Goal: Information Seeking & Learning: Learn about a topic

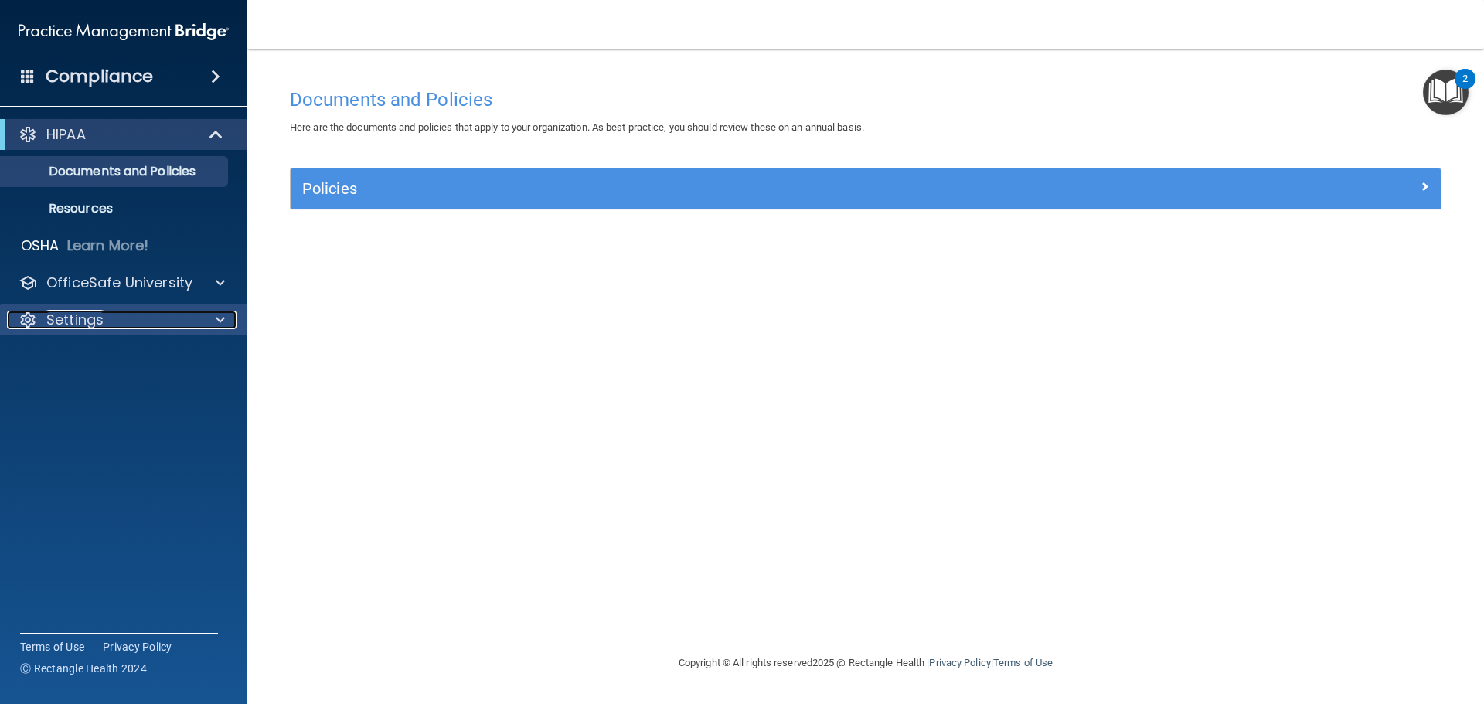
click at [82, 325] on p "Settings" at bounding box center [74, 320] width 57 height 19
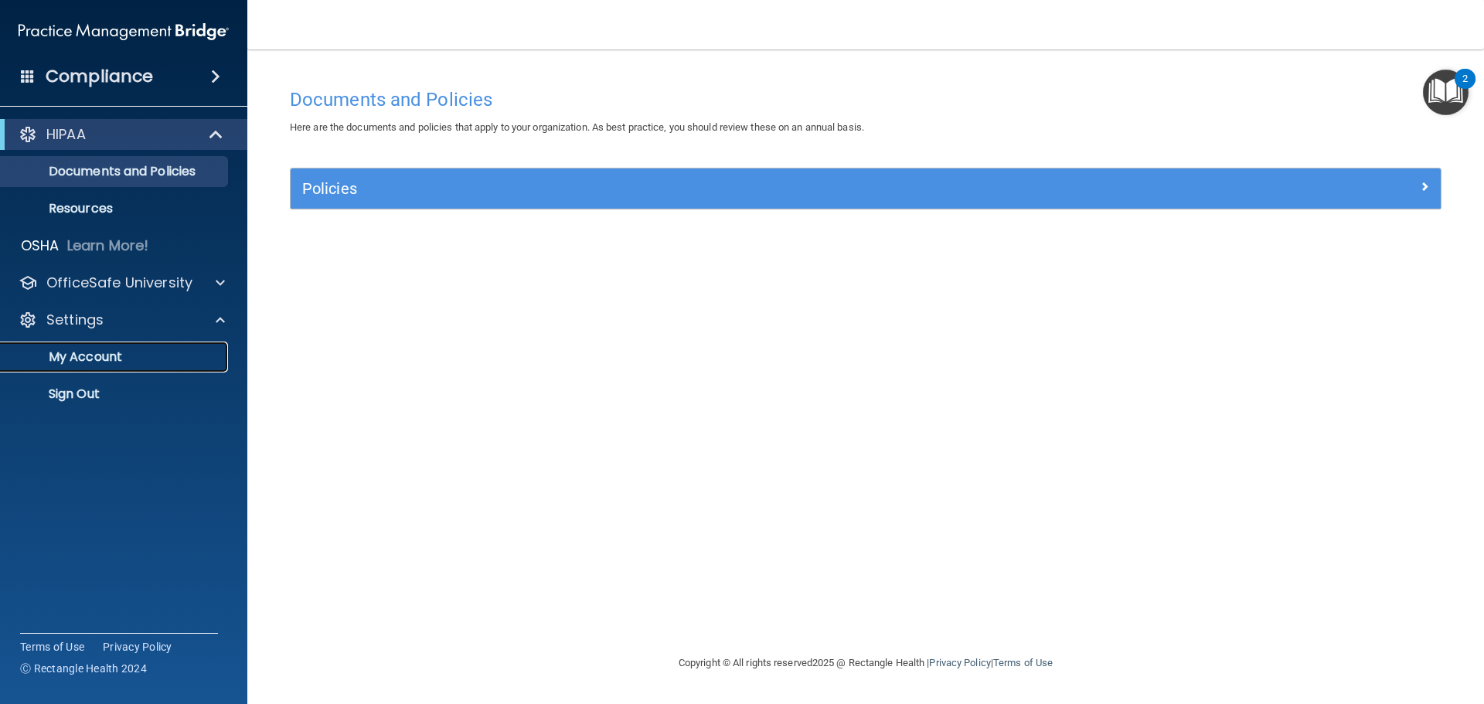
click at [104, 366] on link "My Account" at bounding box center [106, 357] width 243 height 31
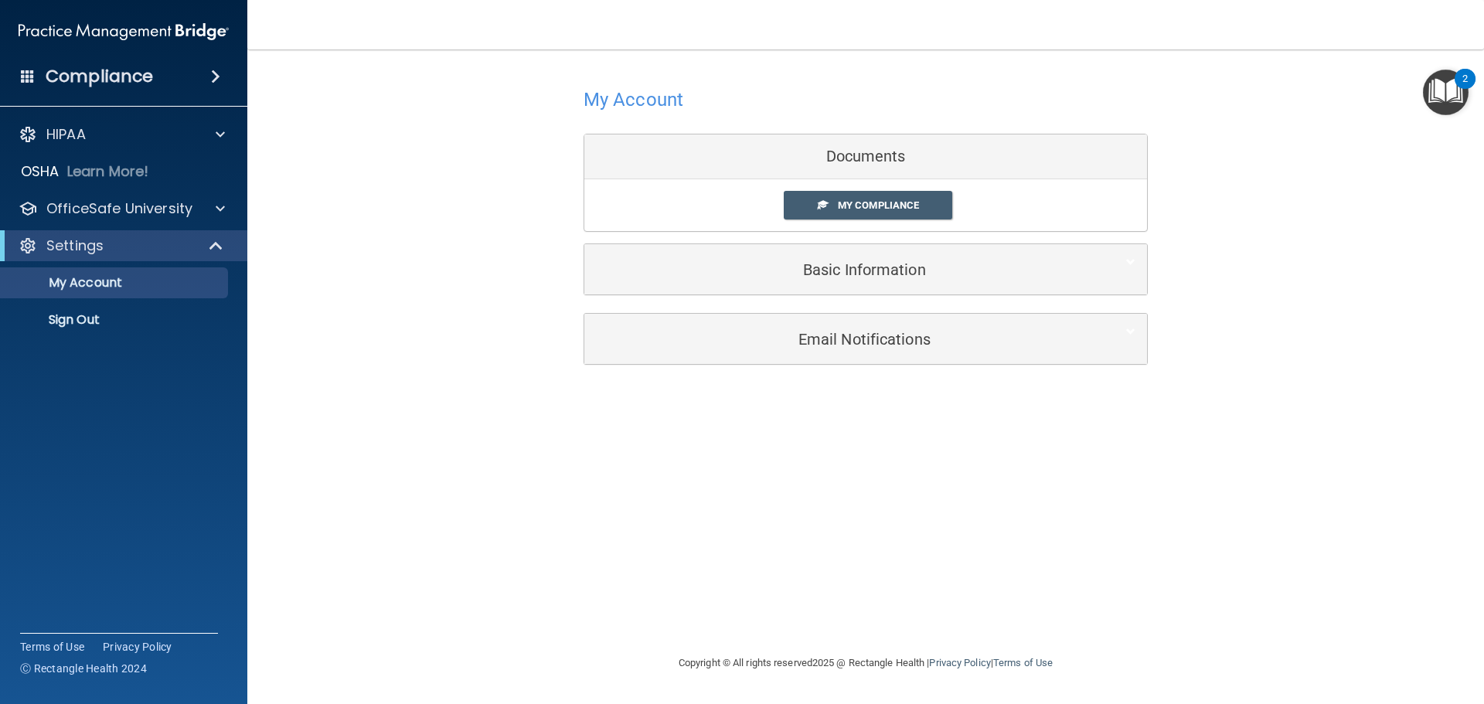
click at [897, 156] on div "Documents" at bounding box center [865, 156] width 563 height 45
click at [1456, 83] on div "2" at bounding box center [1465, 79] width 21 height 20
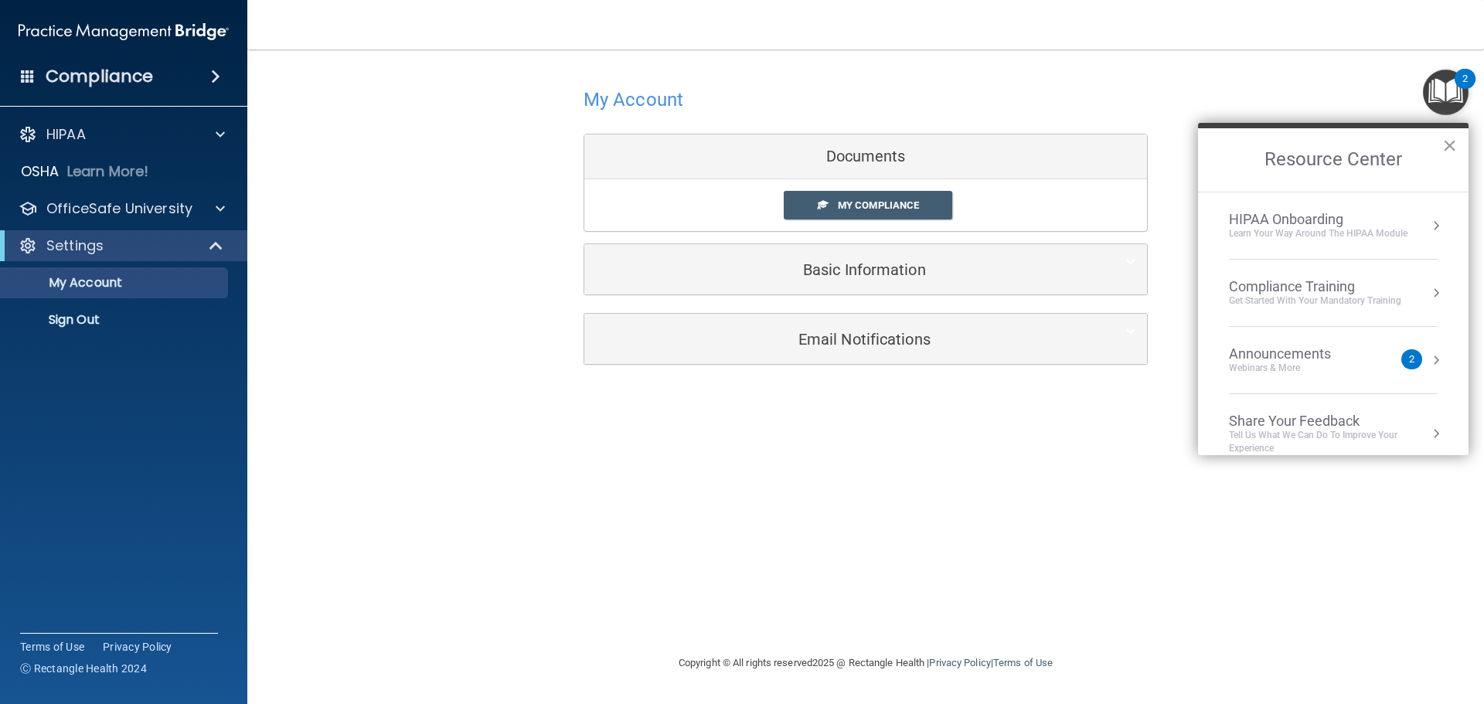
click at [183, 70] on div "Compliance" at bounding box center [123, 77] width 247 height 34
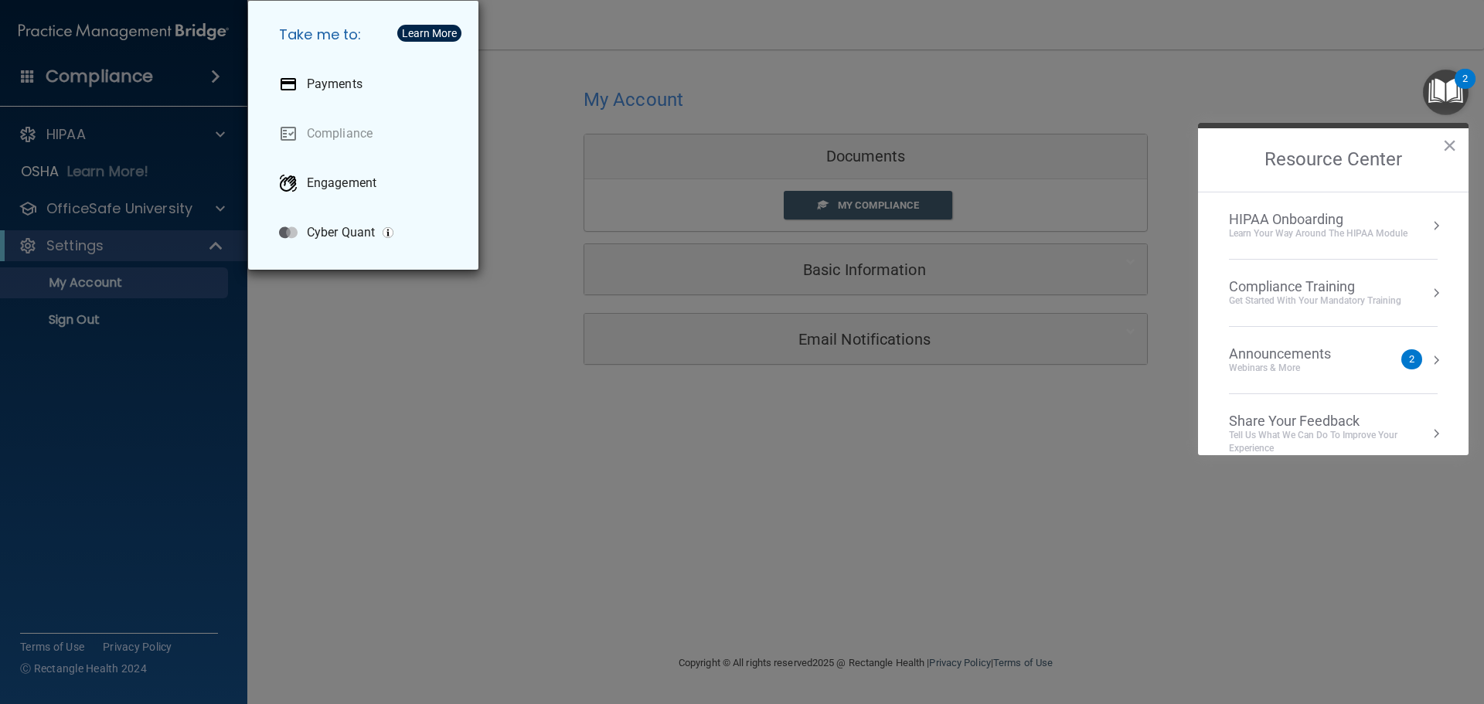
drag, startPoint x: 520, startPoint y: 472, endPoint x: 253, endPoint y: 329, distance: 303.6
click at [514, 468] on div "Take me to: Payments Compliance Engagement Cyber Quant" at bounding box center [742, 352] width 1484 height 704
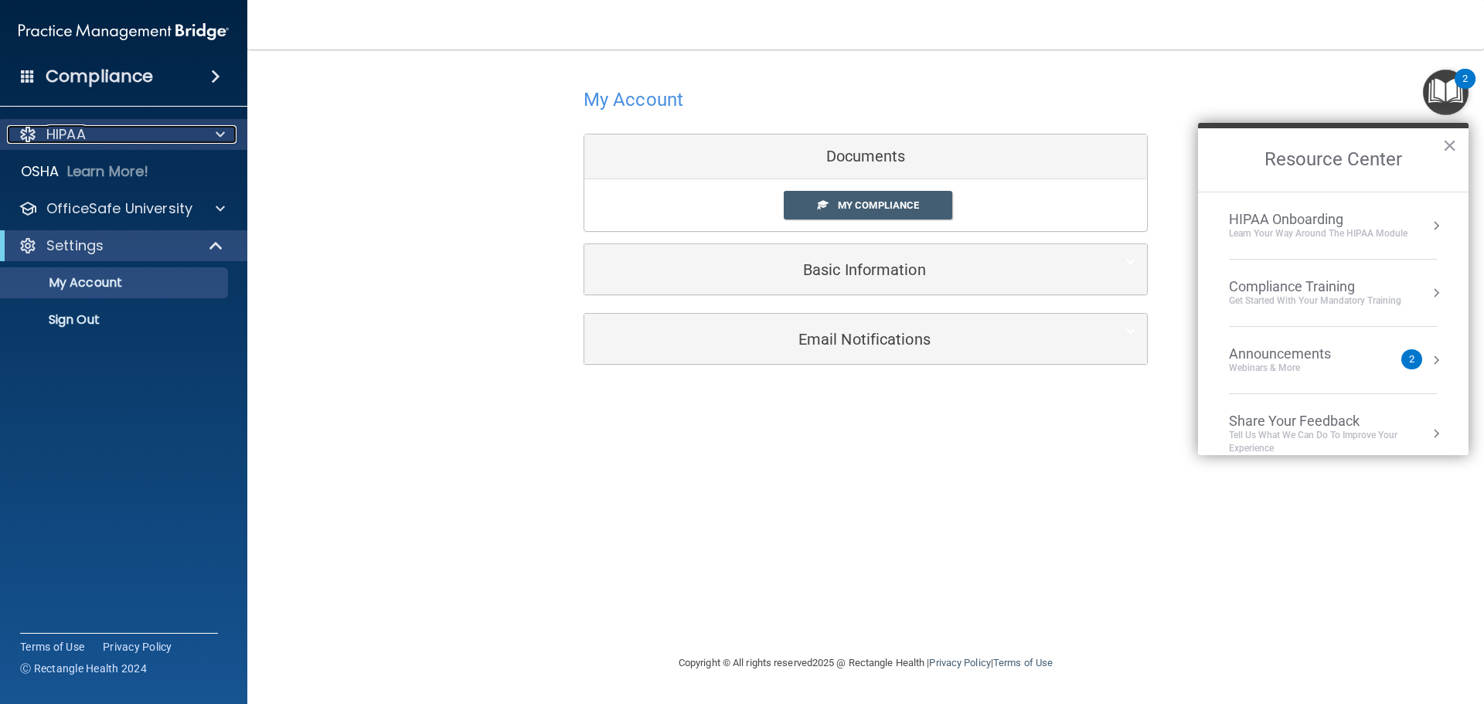
click at [148, 132] on div "HIPAA" at bounding box center [103, 134] width 192 height 19
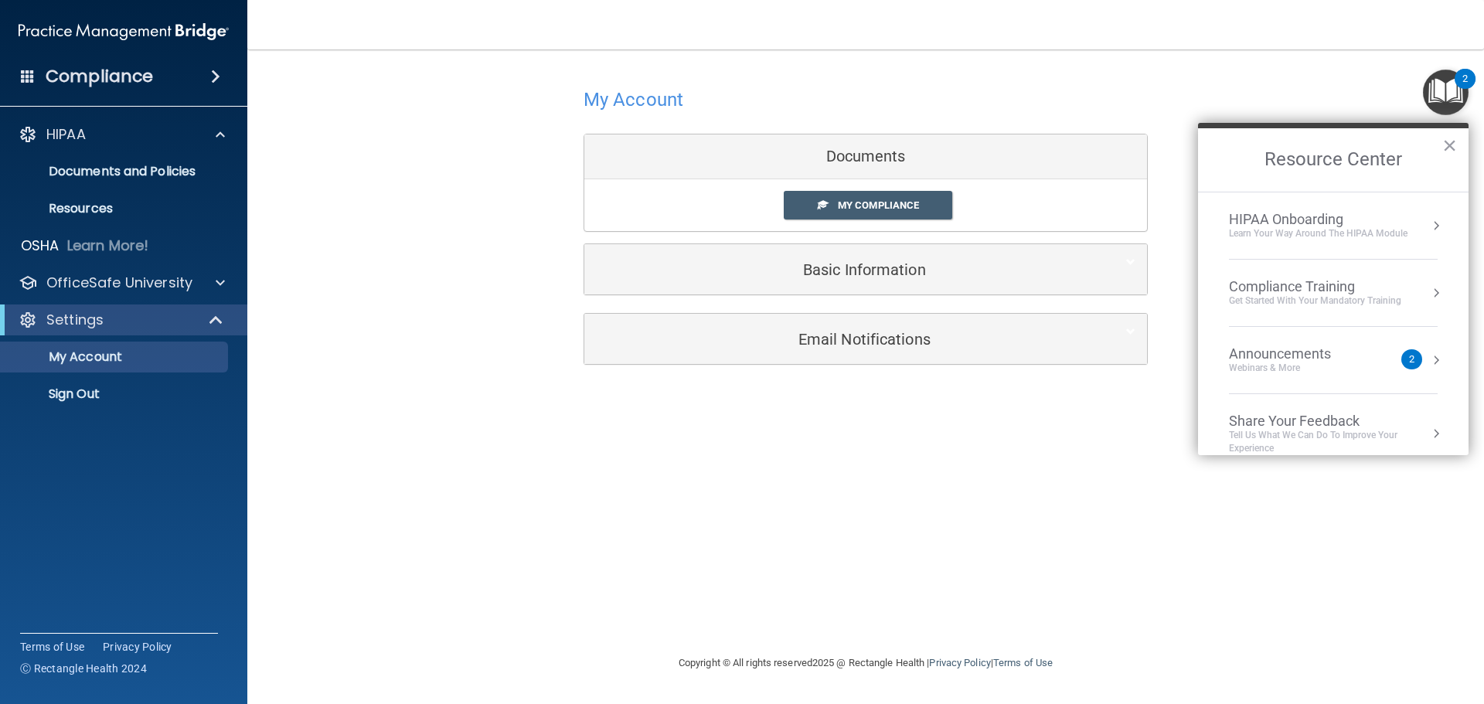
click at [185, 70] on div "Compliance" at bounding box center [123, 77] width 247 height 34
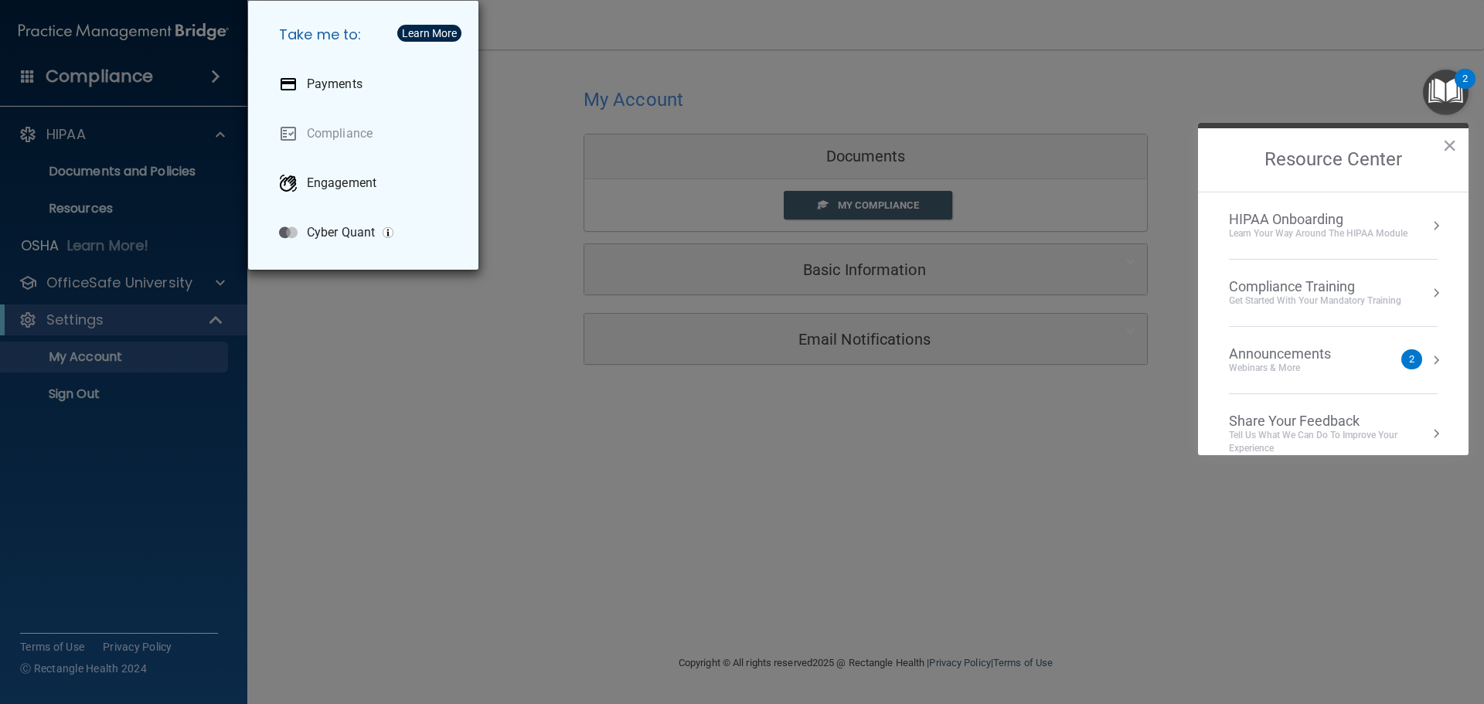
click at [306, 485] on div "Take me to: Payments Compliance Engagement Cyber Quant" at bounding box center [742, 352] width 1484 height 704
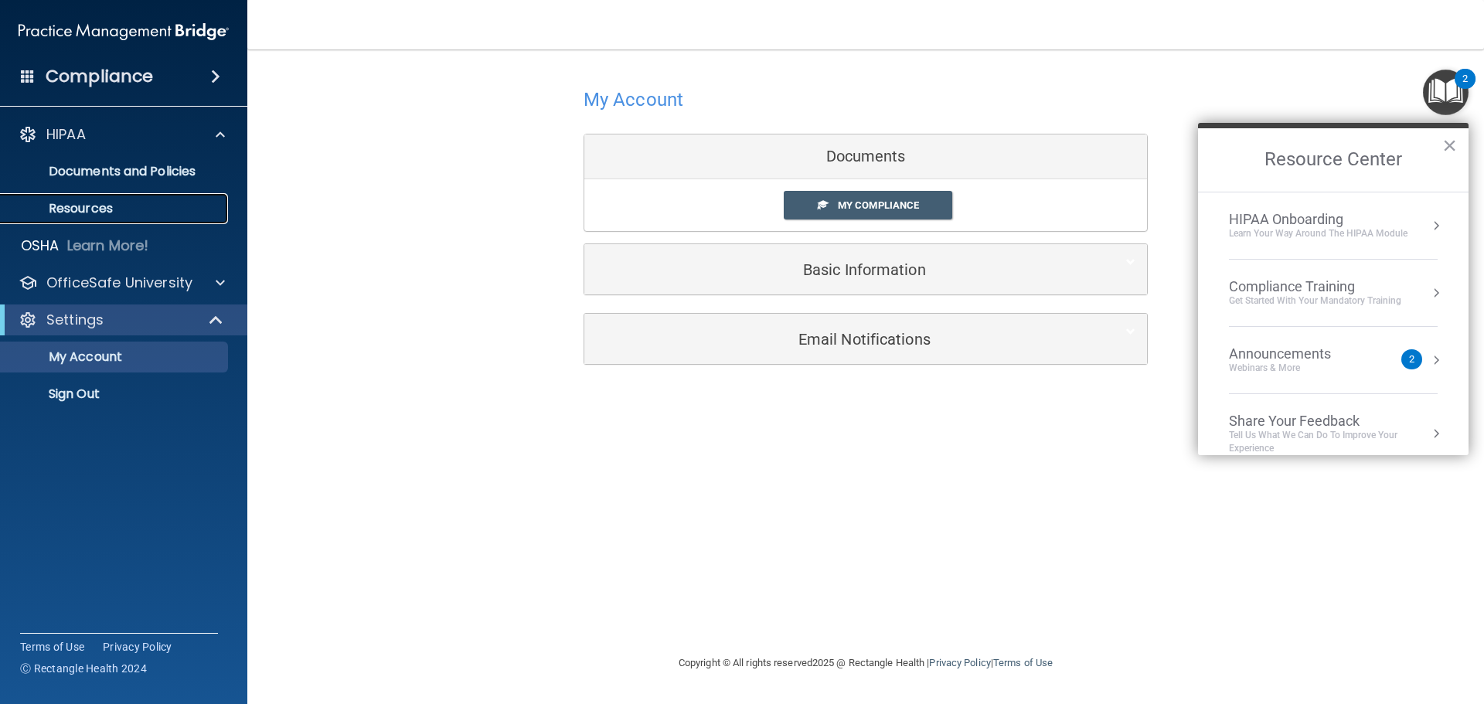
click at [121, 196] on link "Resources" at bounding box center [106, 208] width 243 height 31
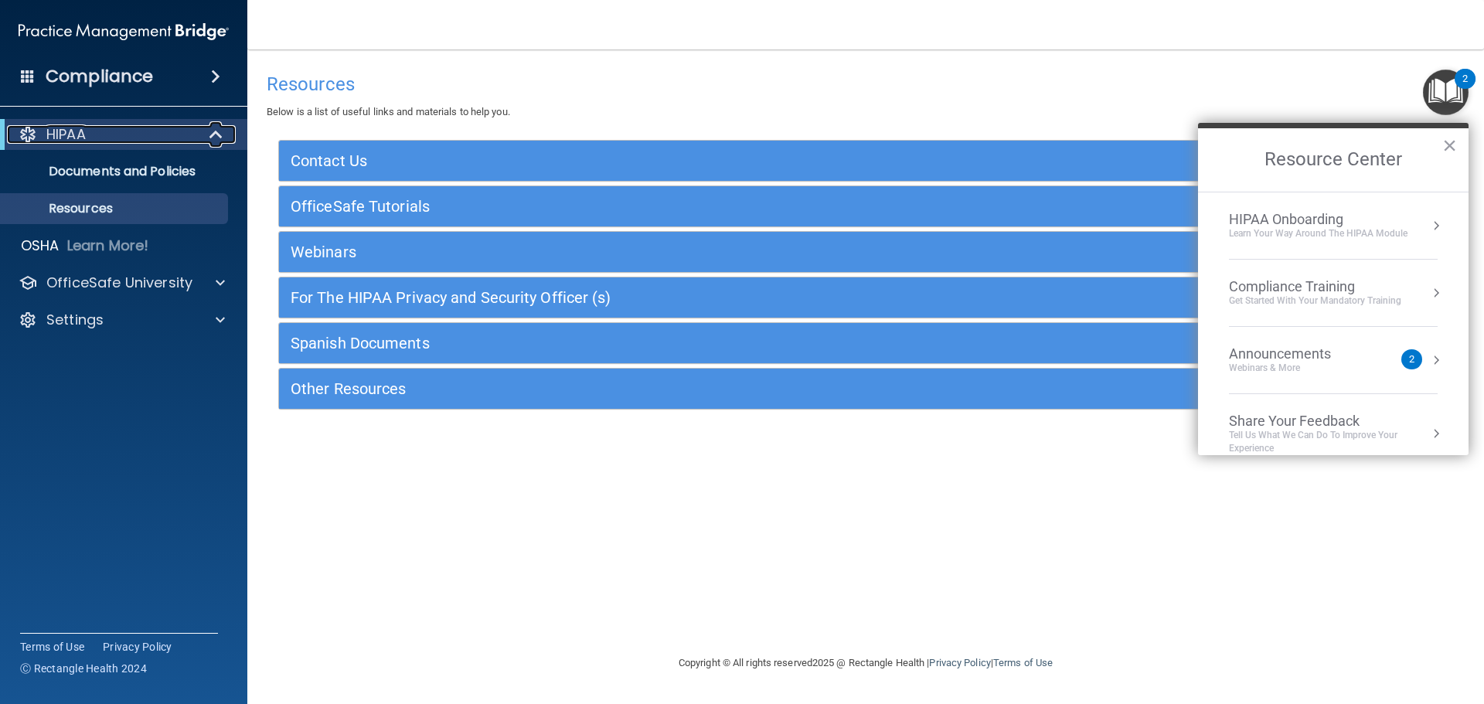
click at [59, 134] on p "HIPAA" at bounding box center [65, 134] width 39 height 19
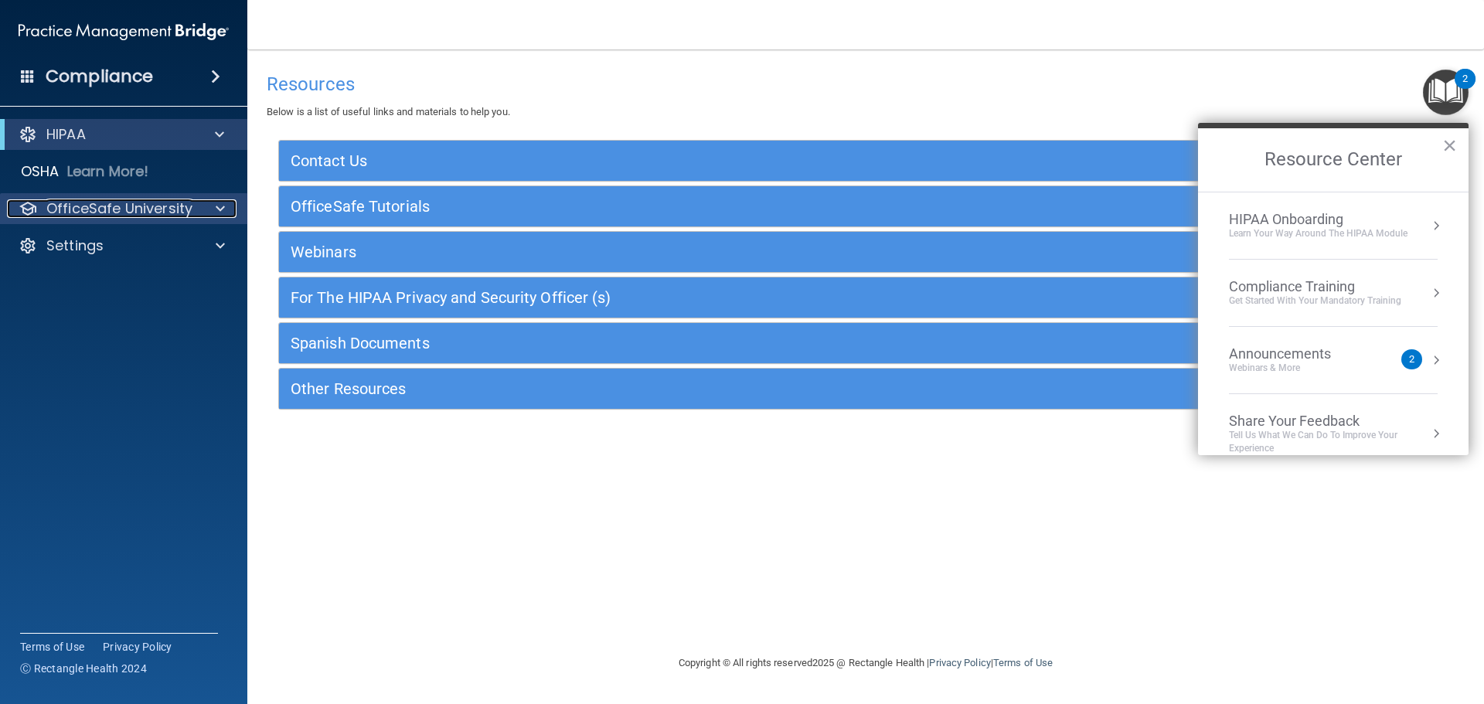
click at [179, 211] on p "OfficeSafe University" at bounding box center [119, 208] width 146 height 19
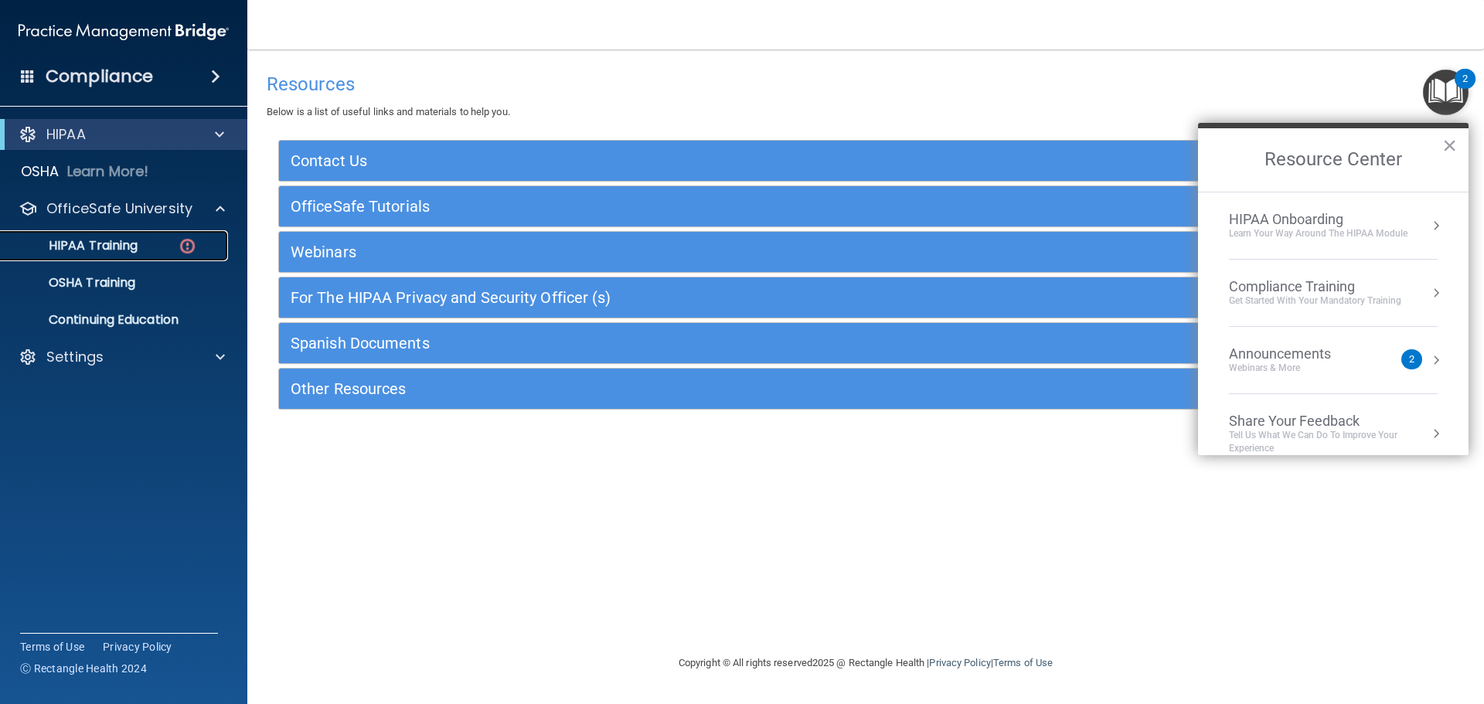
click at [175, 249] on div "HIPAA Training" at bounding box center [115, 245] width 211 height 15
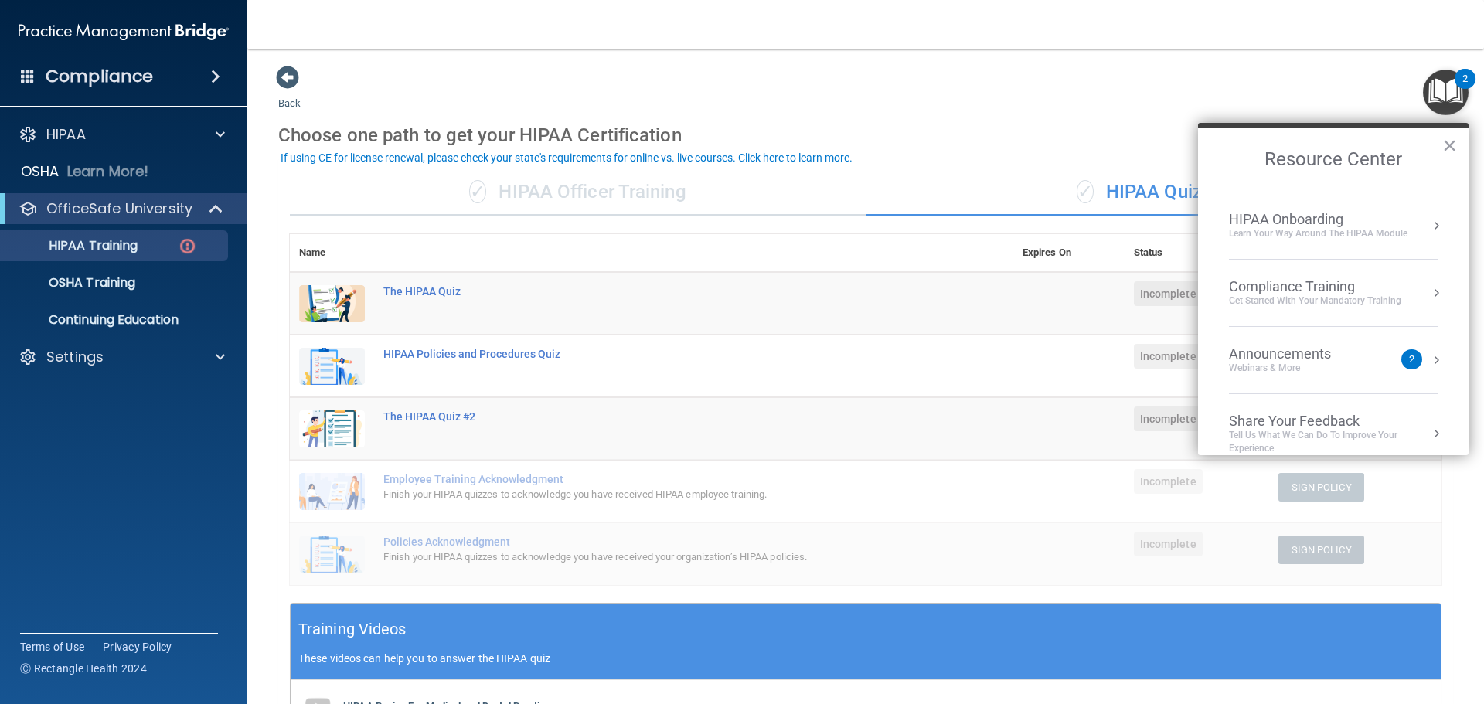
click at [1442, 147] on h2 "Resource Center" at bounding box center [1333, 159] width 271 height 63
click at [1456, 146] on button "×" at bounding box center [1449, 145] width 15 height 25
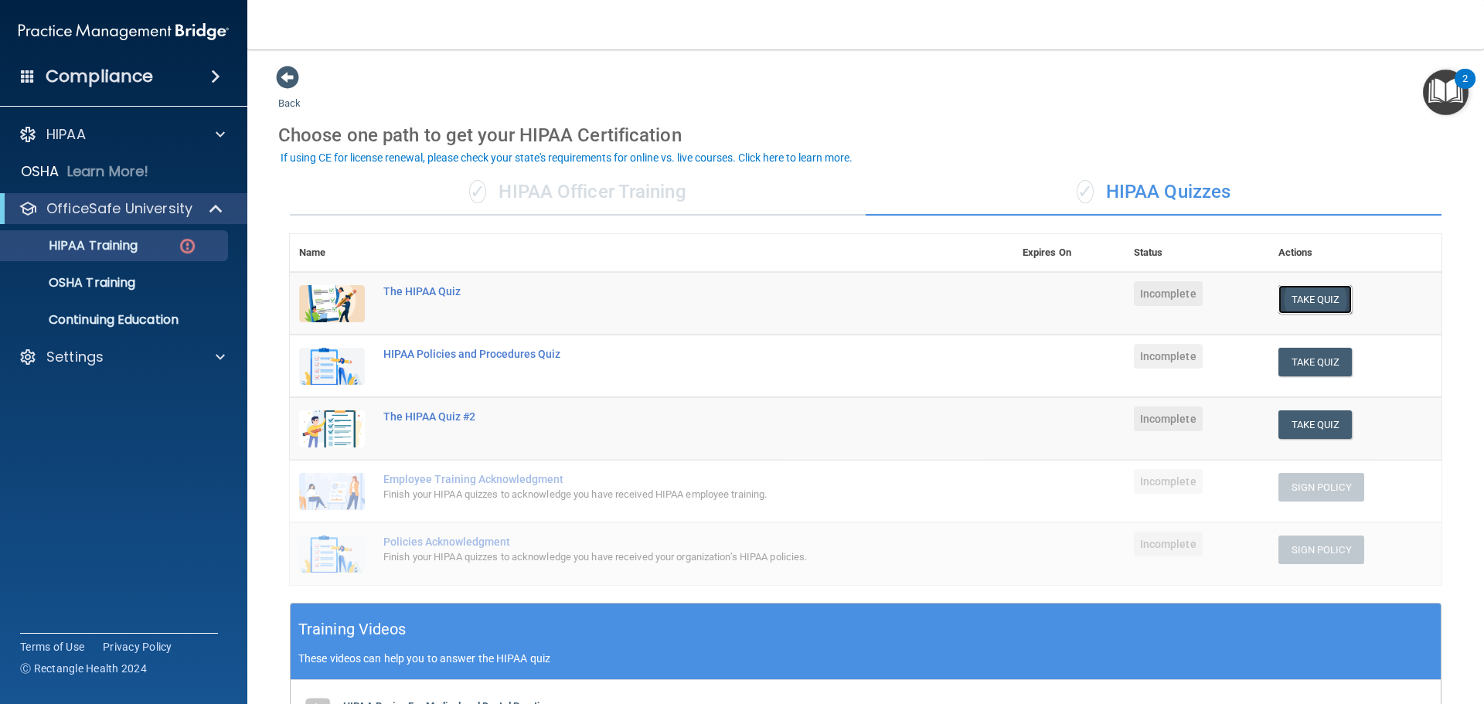
click at [1310, 292] on button "Take Quiz" at bounding box center [1315, 299] width 74 height 29
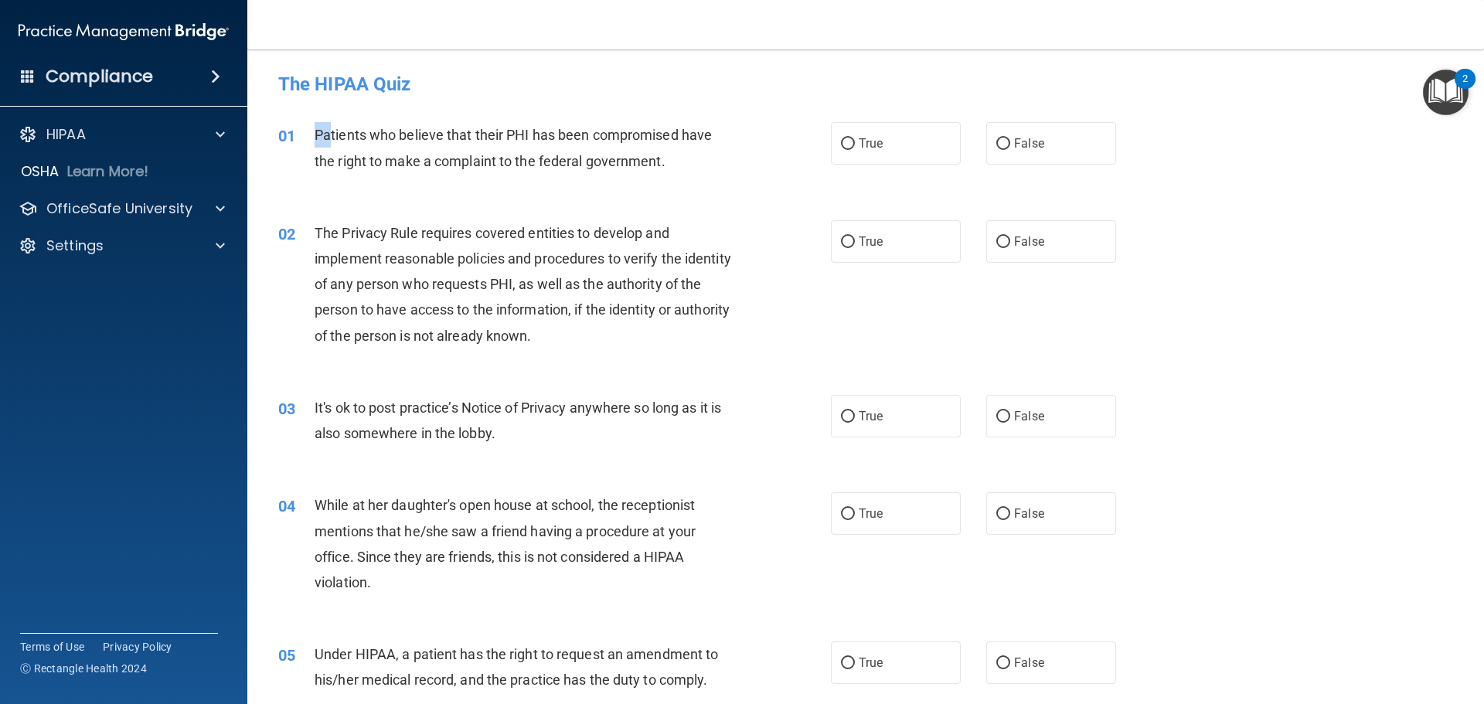
drag, startPoint x: 309, startPoint y: 131, endPoint x: 330, endPoint y: 137, distance: 21.8
click at [330, 132] on div "01 Patients who believe that their PHI has been compromised have the right to m…" at bounding box center [554, 151] width 599 height 59
click at [302, 179] on div "01 Patients who believe that their PHI has been compromised have the right to m…" at bounding box center [554, 151] width 599 height 59
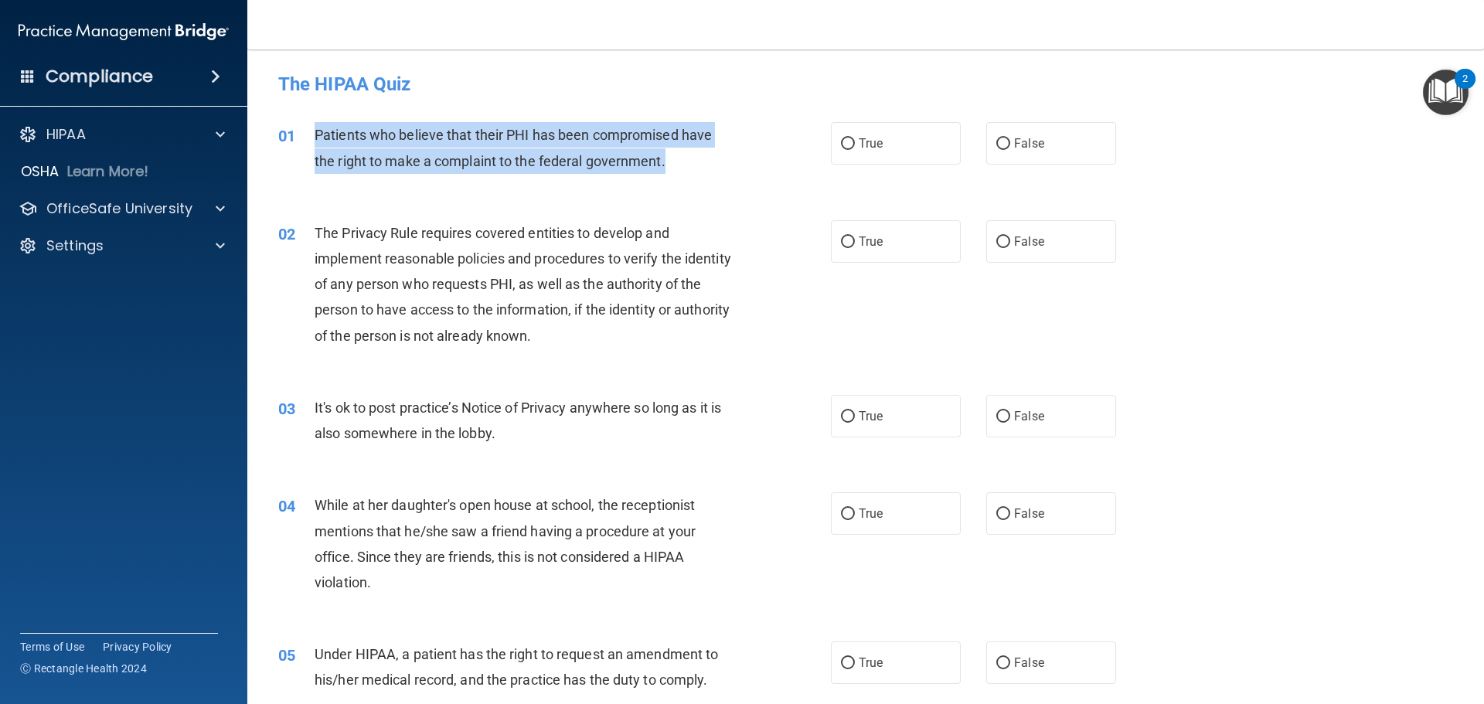
drag, startPoint x: 311, startPoint y: 134, endPoint x: 683, endPoint y: 158, distance: 372.6
click at [683, 158] on div "01 Patients who believe that their PHI has been compromised have the right to m…" at bounding box center [554, 151] width 599 height 59
copy div "Patients who believe that their PHI has been compromised have the right to make…"
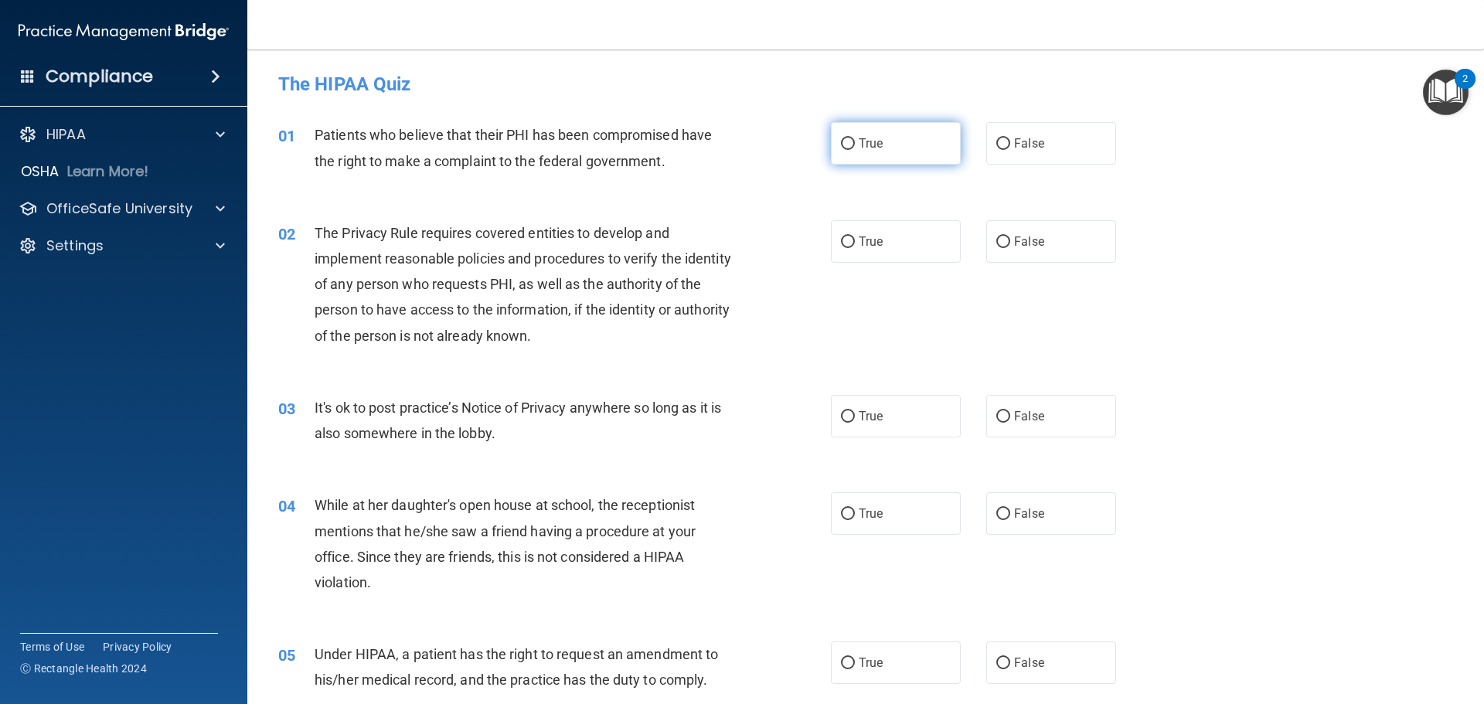
click at [869, 148] on span "True" at bounding box center [871, 143] width 24 height 15
click at [855, 148] on input "True" at bounding box center [848, 144] width 14 height 12
radio input "true"
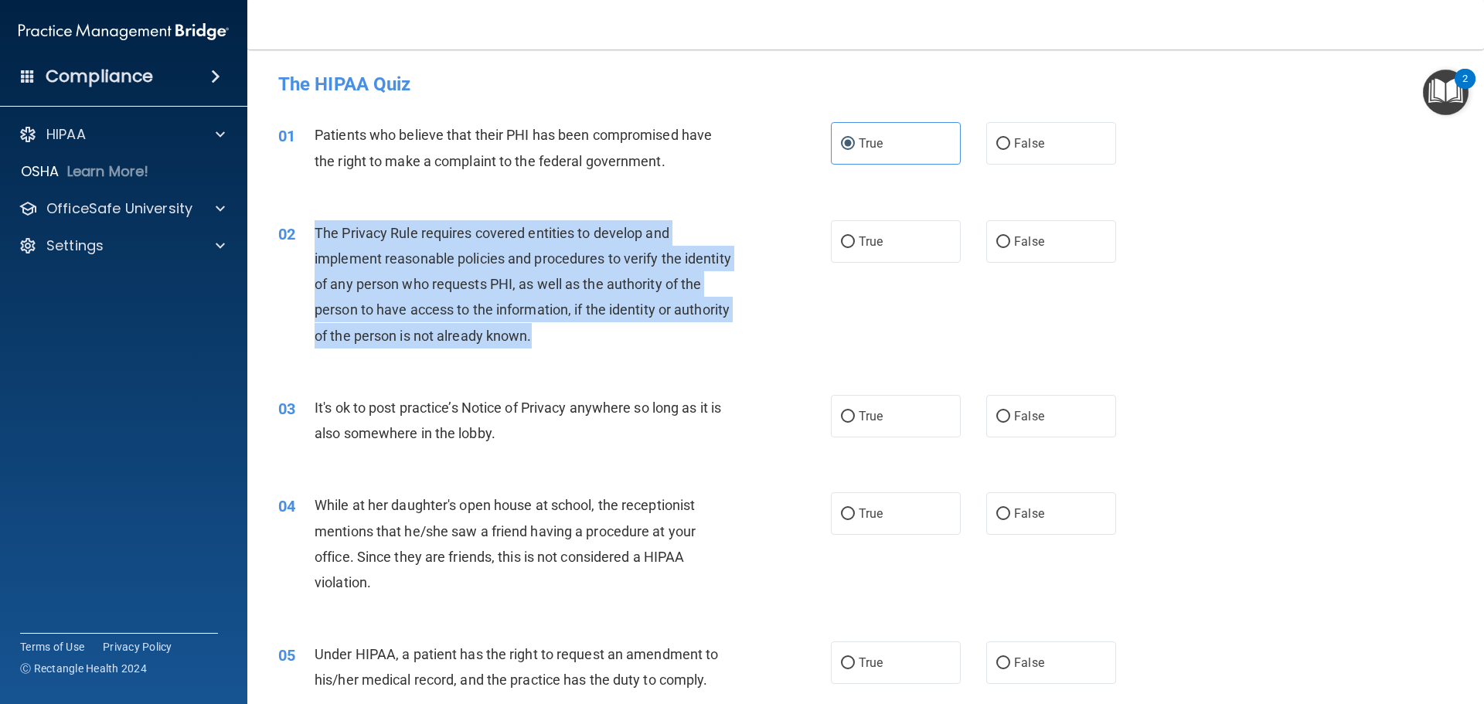
drag, startPoint x: 314, startPoint y: 228, endPoint x: 628, endPoint y: 344, distance: 334.5
click at [628, 344] on div "The Privacy Rule requires covered entities to develop and implement reasonable …" at bounding box center [531, 284] width 432 height 128
copy span "The Privacy Rule requires covered entities to develop and implement reasonable …"
click at [760, 238] on div "02 The Privacy Rule requires covered entities to develop and implement reasonab…" at bounding box center [554, 288] width 599 height 136
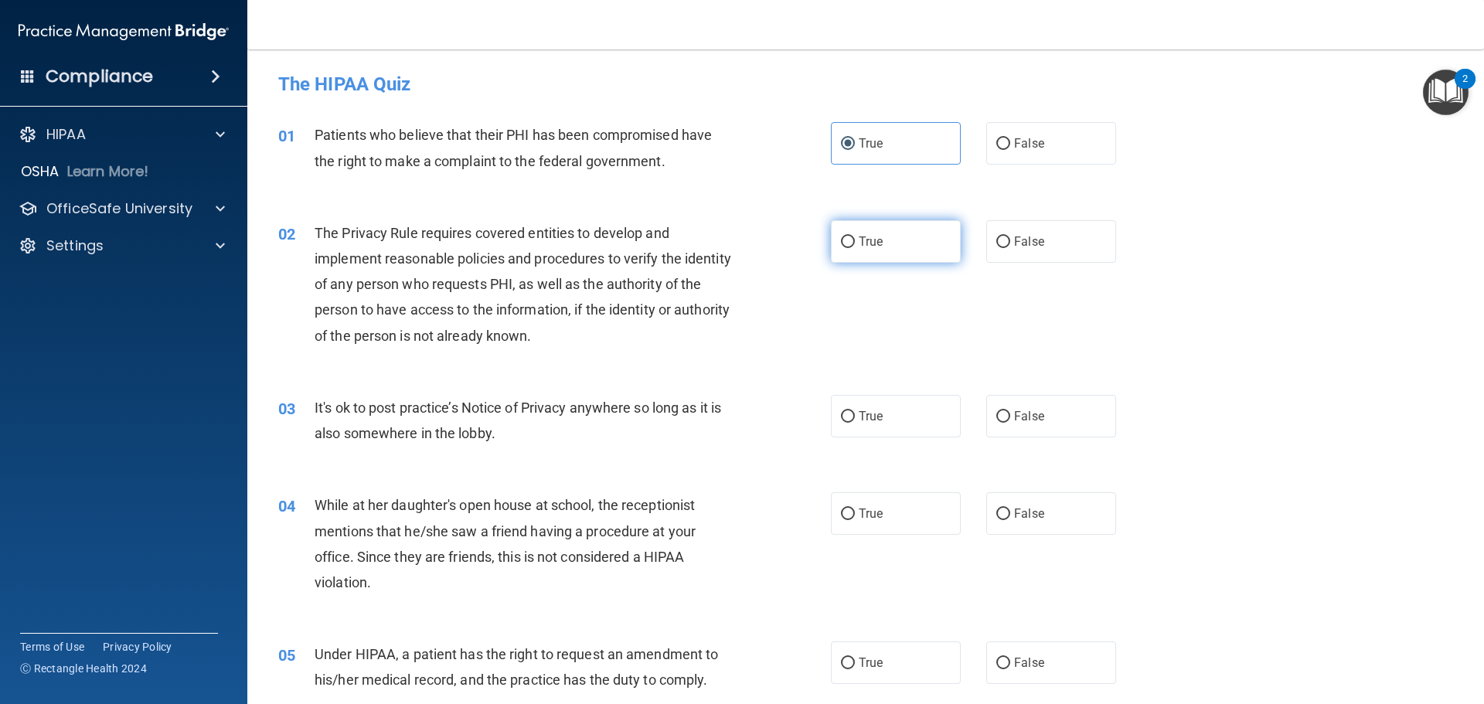
click at [860, 248] on span "True" at bounding box center [871, 241] width 24 height 15
click at [855, 248] on input "True" at bounding box center [848, 243] width 14 height 12
radio input "true"
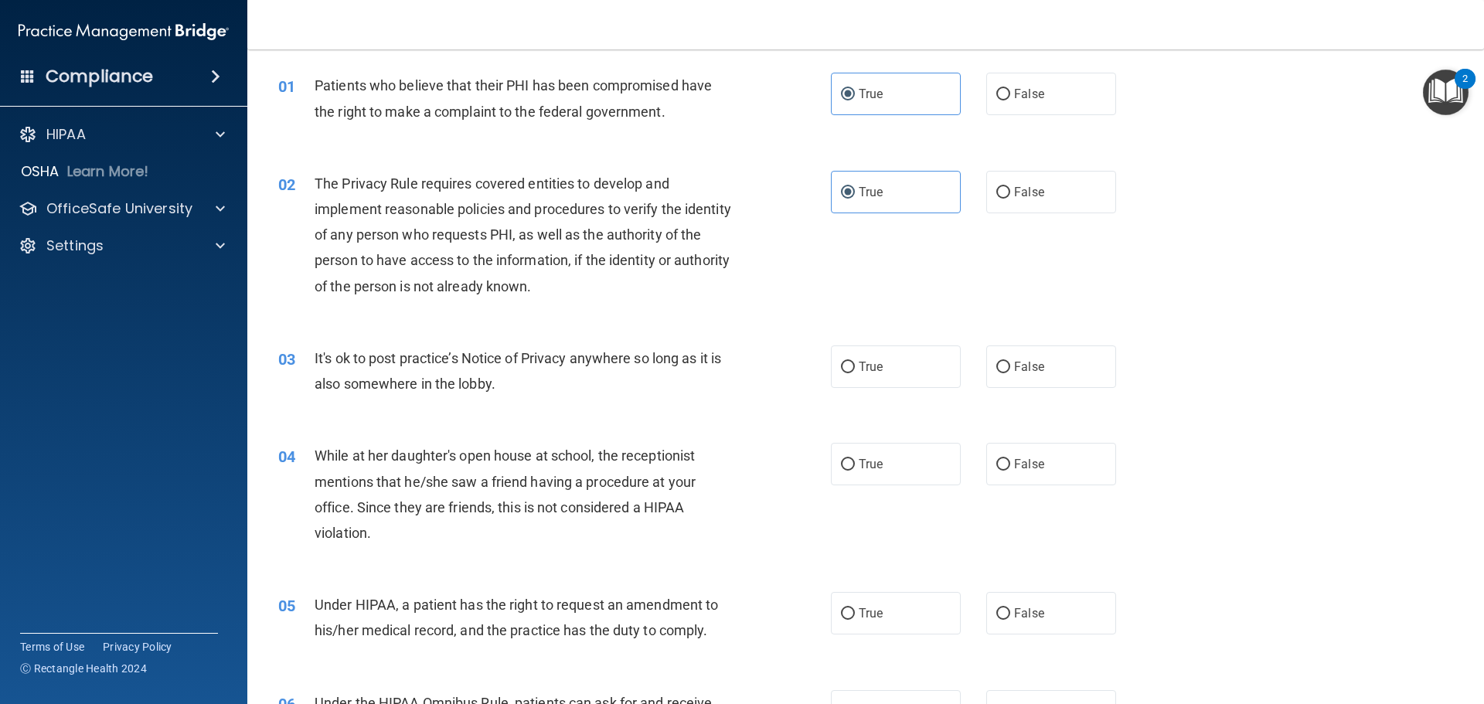
scroll to position [77, 0]
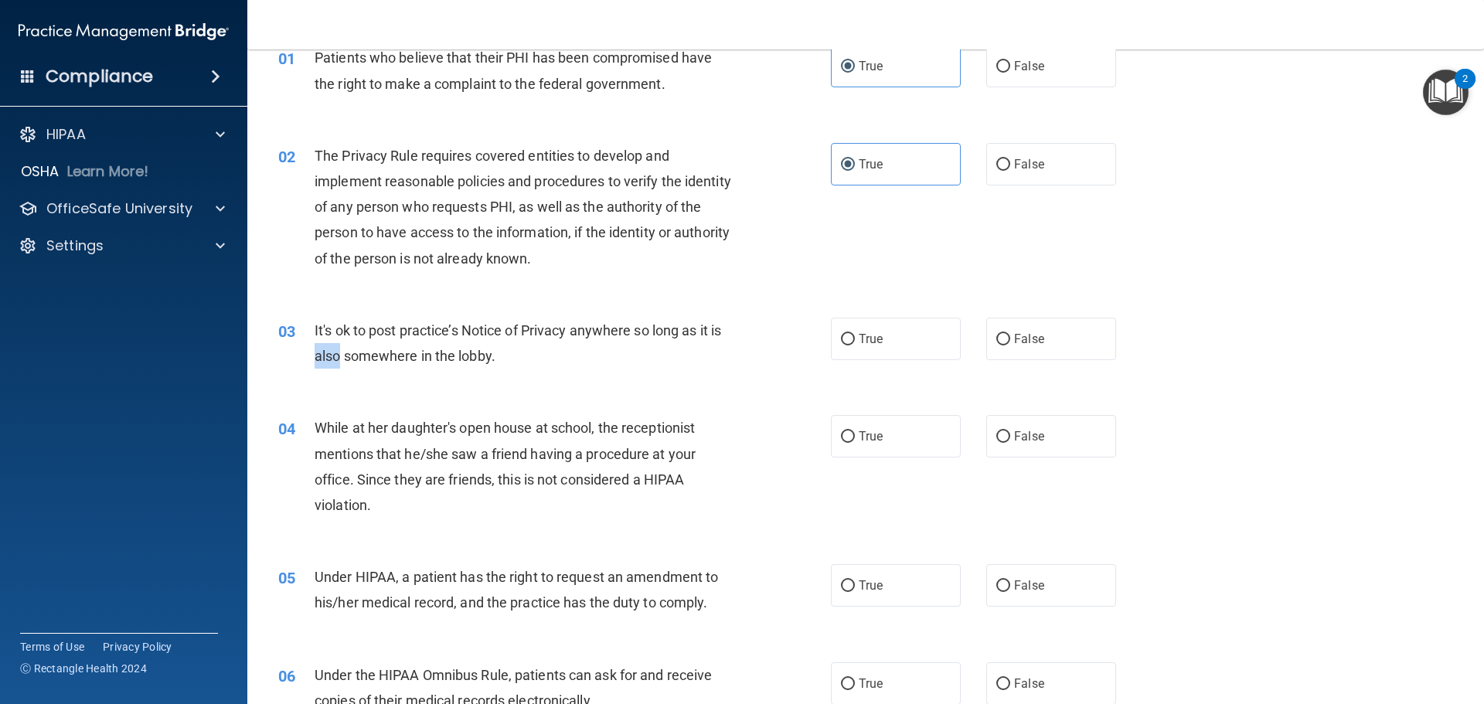
drag, startPoint x: 740, startPoint y: 327, endPoint x: 388, endPoint y: 393, distance: 357.8
click at [339, 363] on div "It's ok to post practice’s Notice of Privacy anywhere so long as it is also som…" at bounding box center [531, 343] width 432 height 51
drag, startPoint x: 553, startPoint y: 380, endPoint x: 539, endPoint y: 357, distance: 26.4
click at [546, 371] on div "03 It's ok to post practice’s Notice of Privacy anywhere so long as it is also …" at bounding box center [866, 346] width 1198 height 97
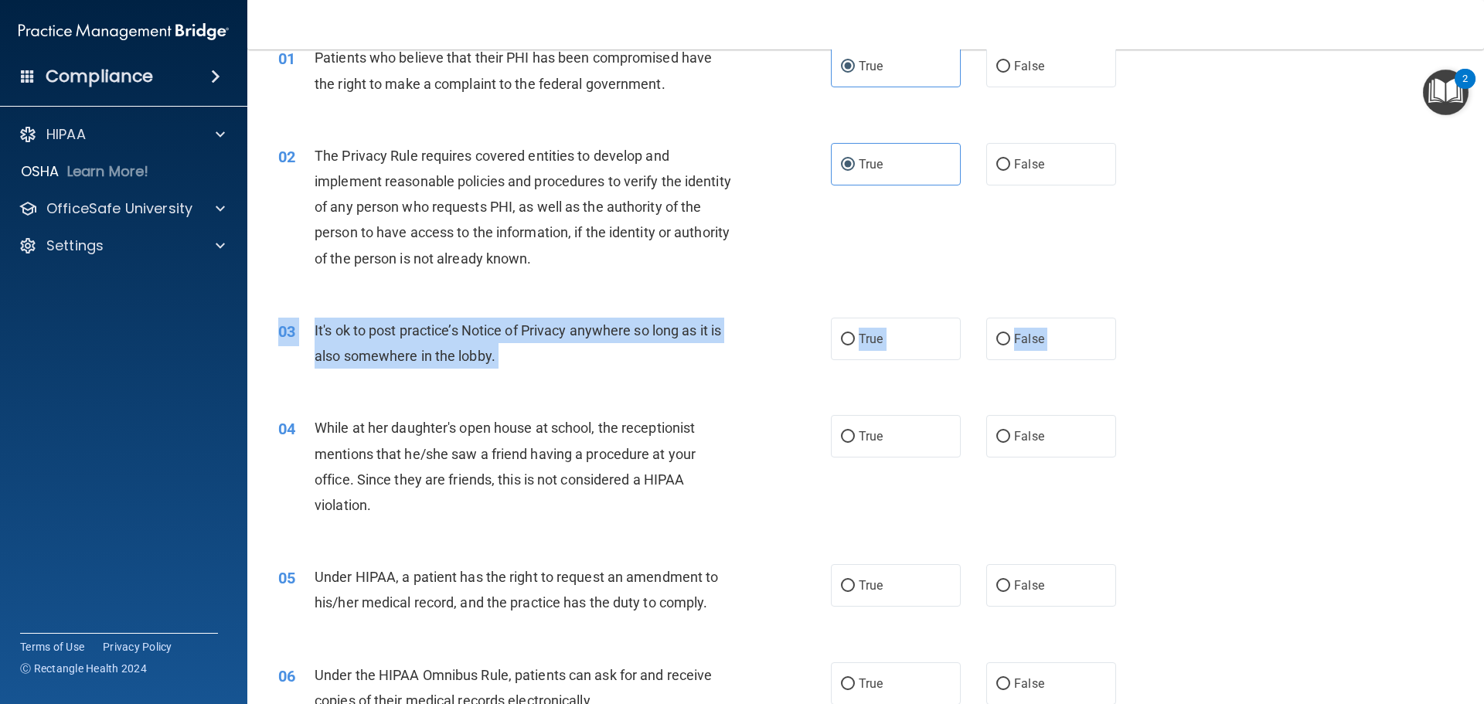
drag, startPoint x: 482, startPoint y: 346, endPoint x: 429, endPoint y: 397, distance: 73.8
click at [430, 397] on div "04 While at her daughter's open house at school, the receptionist mentions that…" at bounding box center [866, 470] width 1198 height 149
drag, startPoint x: 311, startPoint y: 329, endPoint x: 740, endPoint y: 366, distance: 430.5
click at [740, 366] on div "03 It's ok to post practice’s Notice of Privacy anywhere so long as it is also …" at bounding box center [554, 347] width 599 height 59
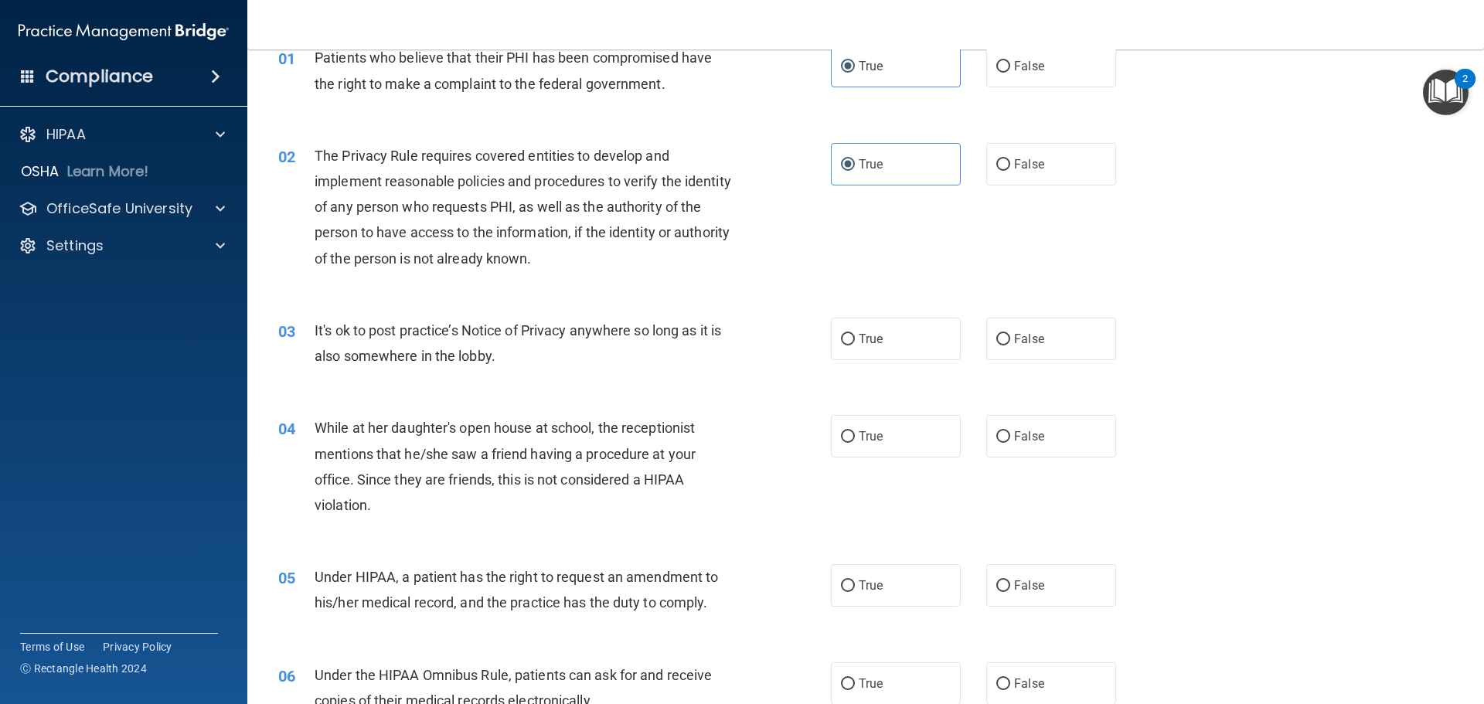
drag, startPoint x: 568, startPoint y: 377, endPoint x: 416, endPoint y: 404, distance: 154.7
click at [417, 404] on div "04 While at her daughter's open house at school, the receptionist mentions that…" at bounding box center [866, 470] width 1198 height 149
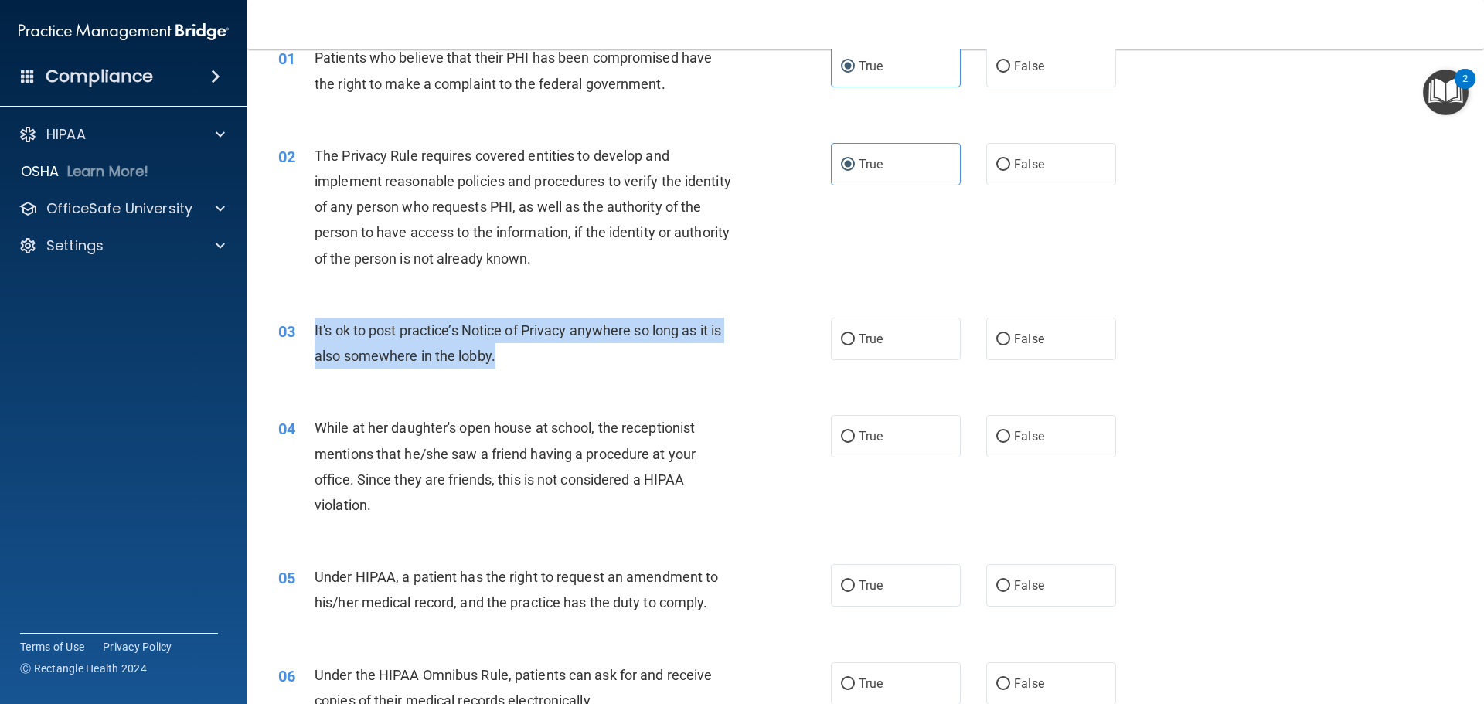
drag, startPoint x: 313, startPoint y: 332, endPoint x: 628, endPoint y: 357, distance: 316.4
click at [628, 357] on div "03 It's ok to post practice’s Notice of Privacy anywhere so long as it is also …" at bounding box center [554, 347] width 599 height 59
copy div "It's ok to post practice’s Notice of Privacy anywhere so long as it is also som…"
click at [778, 374] on div "03 It's ok to post practice’s Notice of Privacy anywhere so long as it is also …" at bounding box center [554, 347] width 599 height 59
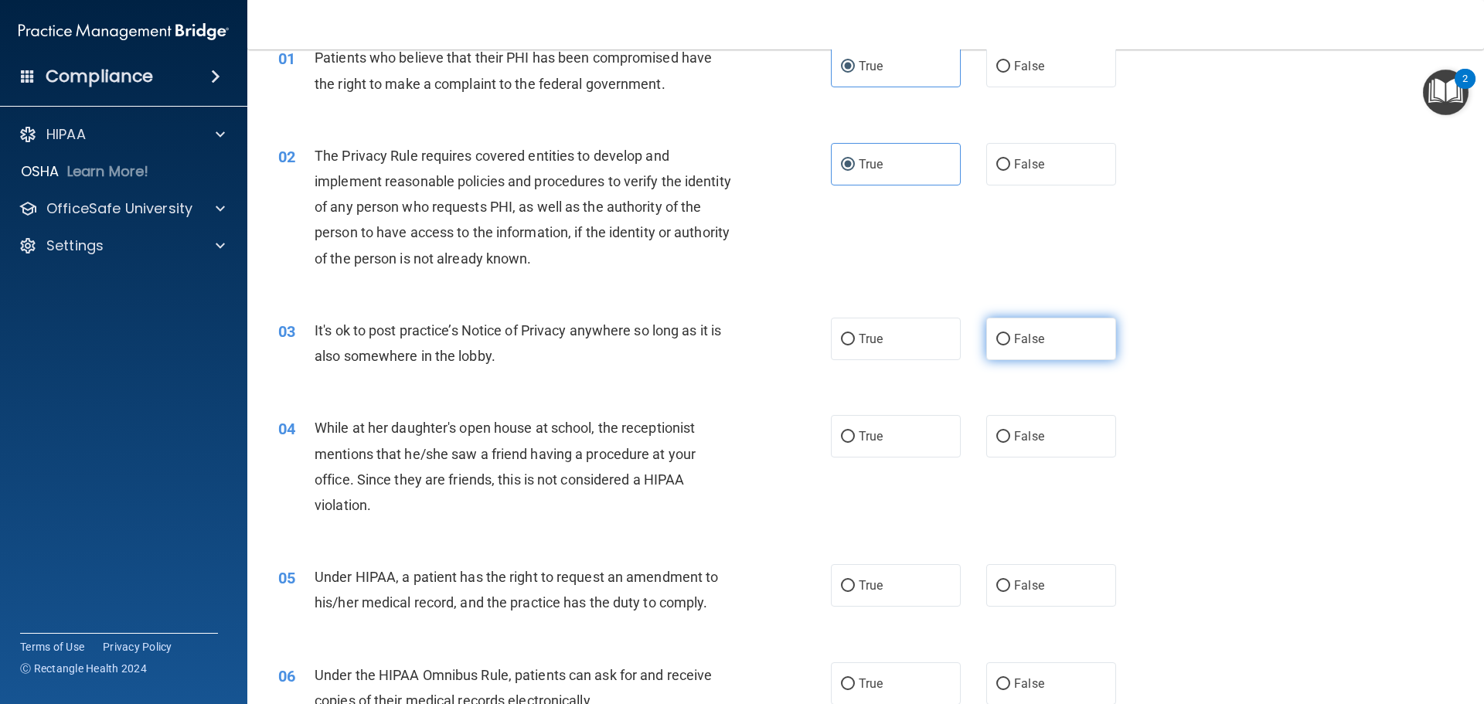
click at [1023, 342] on span "False" at bounding box center [1029, 339] width 30 height 15
click at [1010, 342] on input "False" at bounding box center [1003, 340] width 14 height 12
radio input "true"
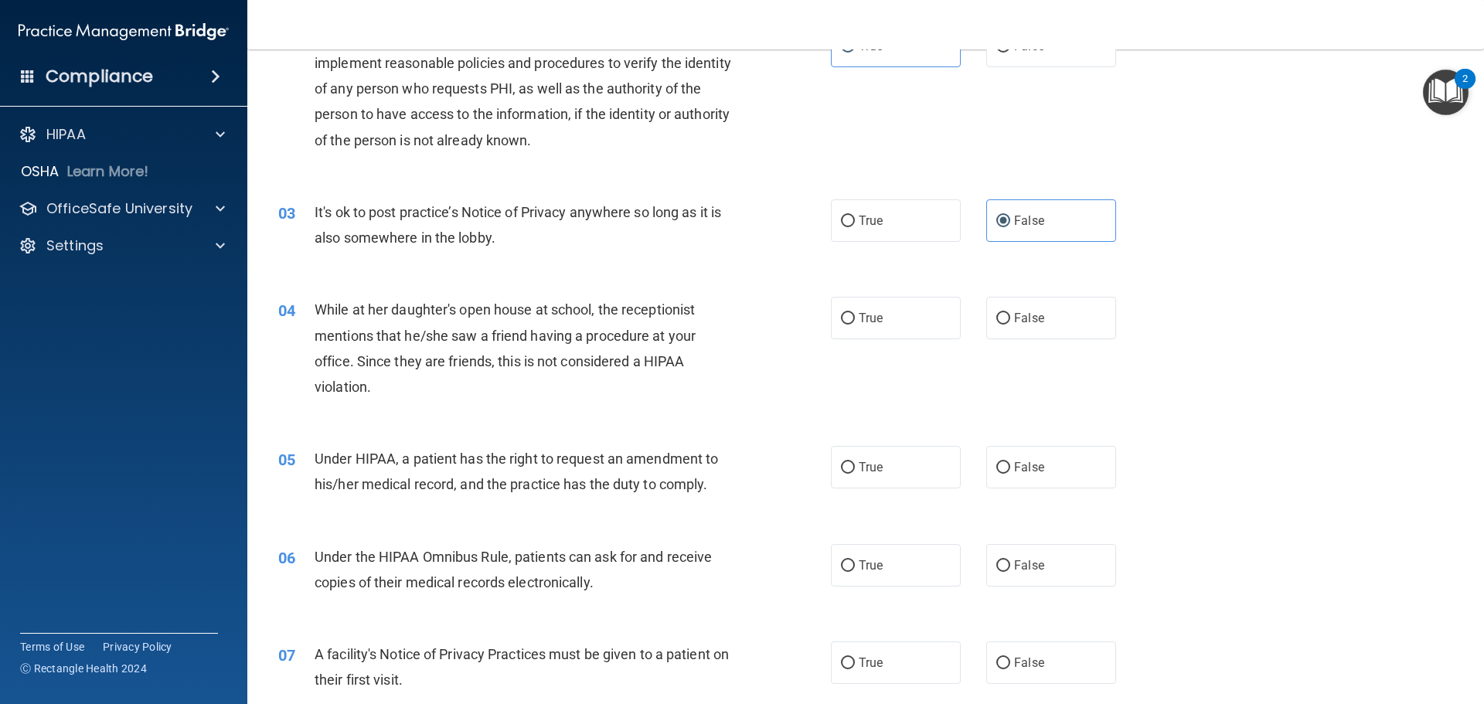
scroll to position [232, 0]
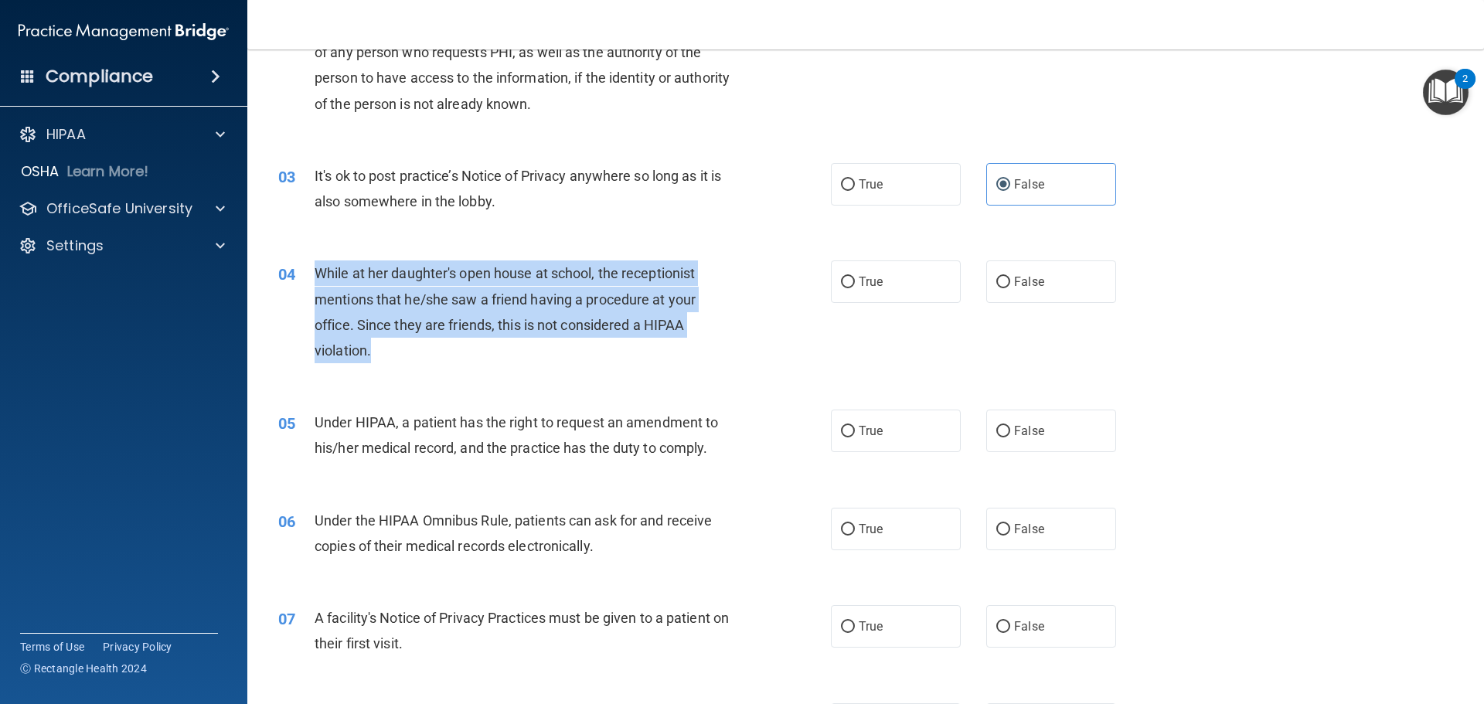
drag, startPoint x: 309, startPoint y: 271, endPoint x: 711, endPoint y: 352, distance: 409.9
click at [711, 352] on div "04 While at her daughter's open house at school, the receptionist mentions that…" at bounding box center [554, 315] width 599 height 111
copy div "While at her daughter's open house at school, the receptionist mentions that he…"
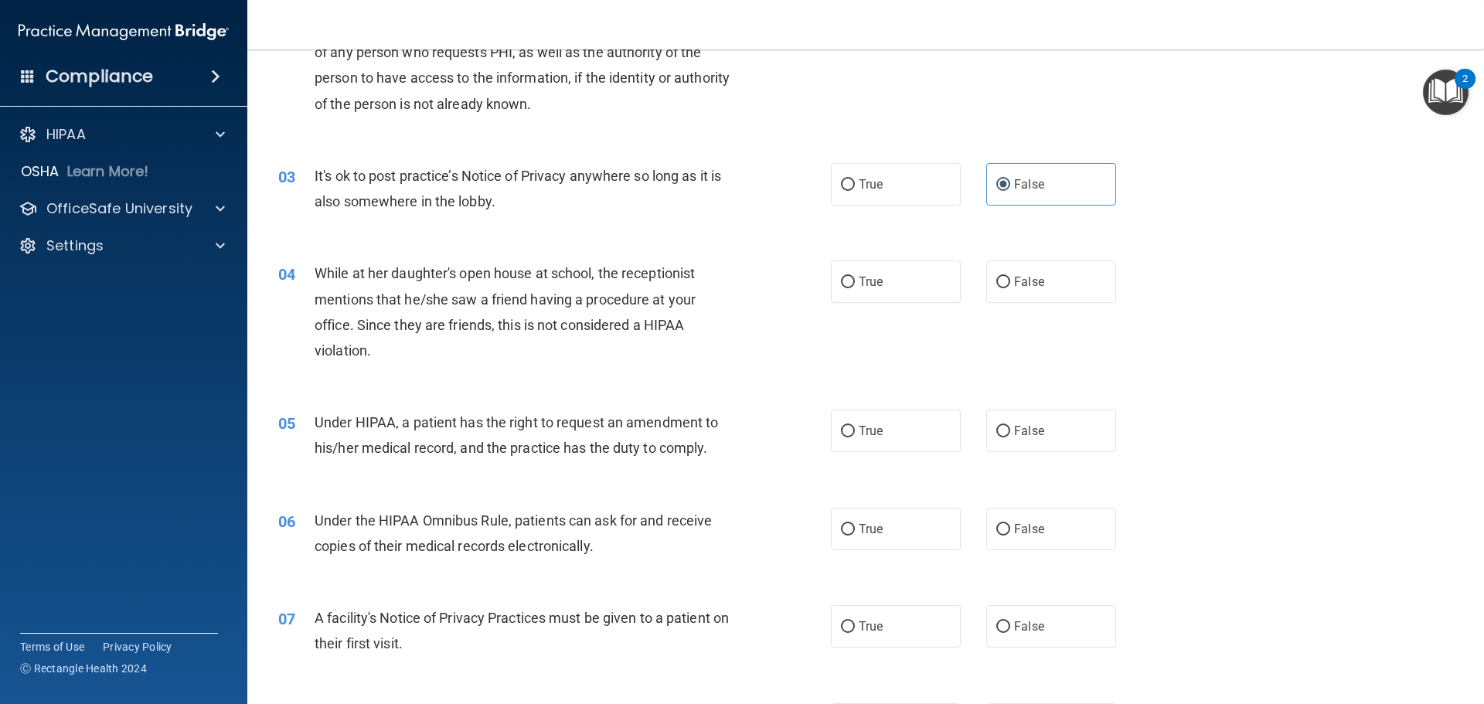
drag, startPoint x: 766, startPoint y: 372, endPoint x: 822, endPoint y: 344, distance: 62.9
click at [774, 369] on div "04 While at her daughter's open house at school, the receptionist mentions that…" at bounding box center [866, 315] width 1198 height 149
click at [1195, 242] on div "04 While at her daughter's open house at school, the receptionist mentions that…" at bounding box center [866, 315] width 1198 height 149
click at [1020, 287] on span "False" at bounding box center [1029, 281] width 30 height 15
click at [1010, 287] on input "False" at bounding box center [1003, 283] width 14 height 12
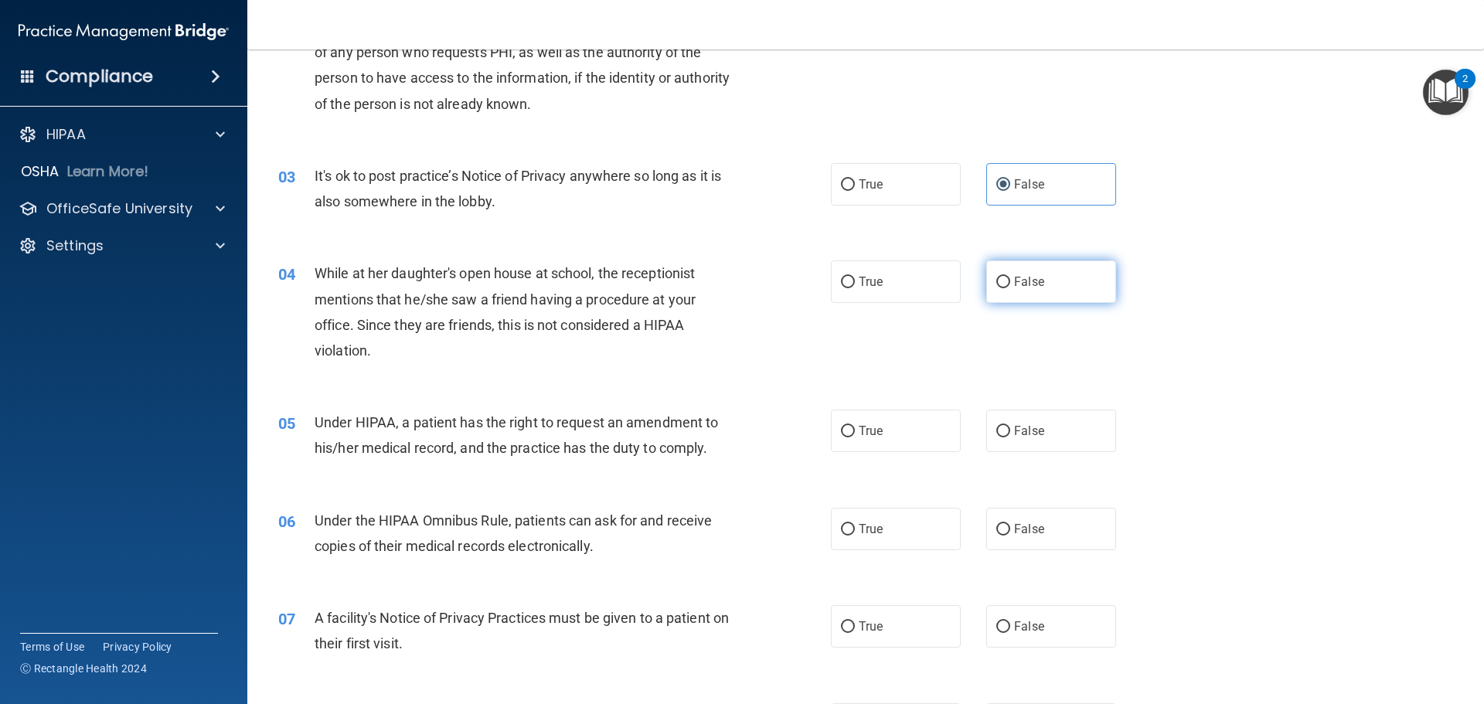
radio input "true"
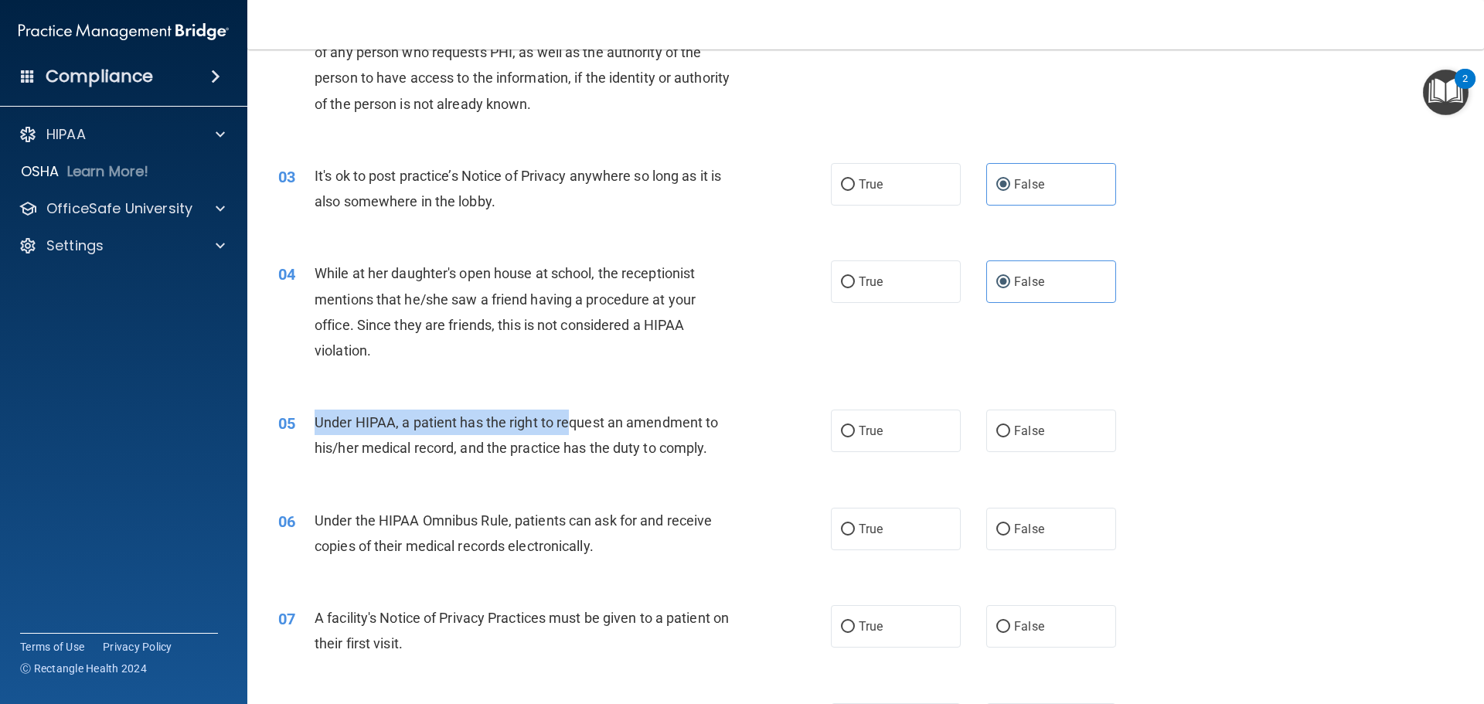
drag, startPoint x: 307, startPoint y: 415, endPoint x: 573, endPoint y: 422, distance: 266.0
click at [573, 422] on div "05 Under HIPAA, a patient has the right to request an amendment to his/her medi…" at bounding box center [554, 439] width 599 height 59
click at [603, 393] on div "05 Under HIPAA, a patient has the right to request an amendment to his/her medi…" at bounding box center [866, 438] width 1198 height 97
drag, startPoint x: 315, startPoint y: 427, endPoint x: 749, endPoint y: 468, distance: 436.3
click at [749, 471] on div "05 Under HIPAA, a patient has the right to request an amendment to his/her medi…" at bounding box center [866, 438] width 1198 height 97
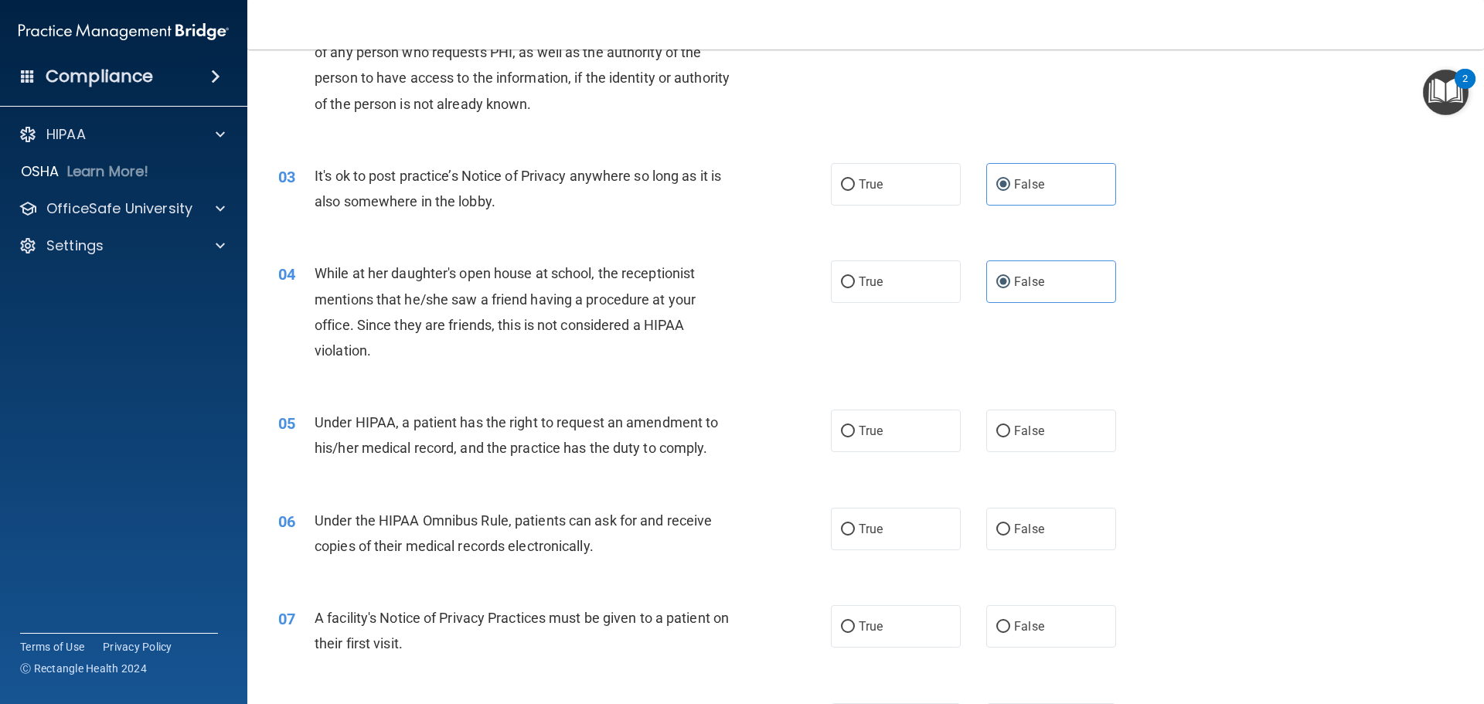
click at [330, 493] on div "06 Under the HIPAA Omnibus Rule, patients can ask for and receive copies of the…" at bounding box center [866, 536] width 1198 height 97
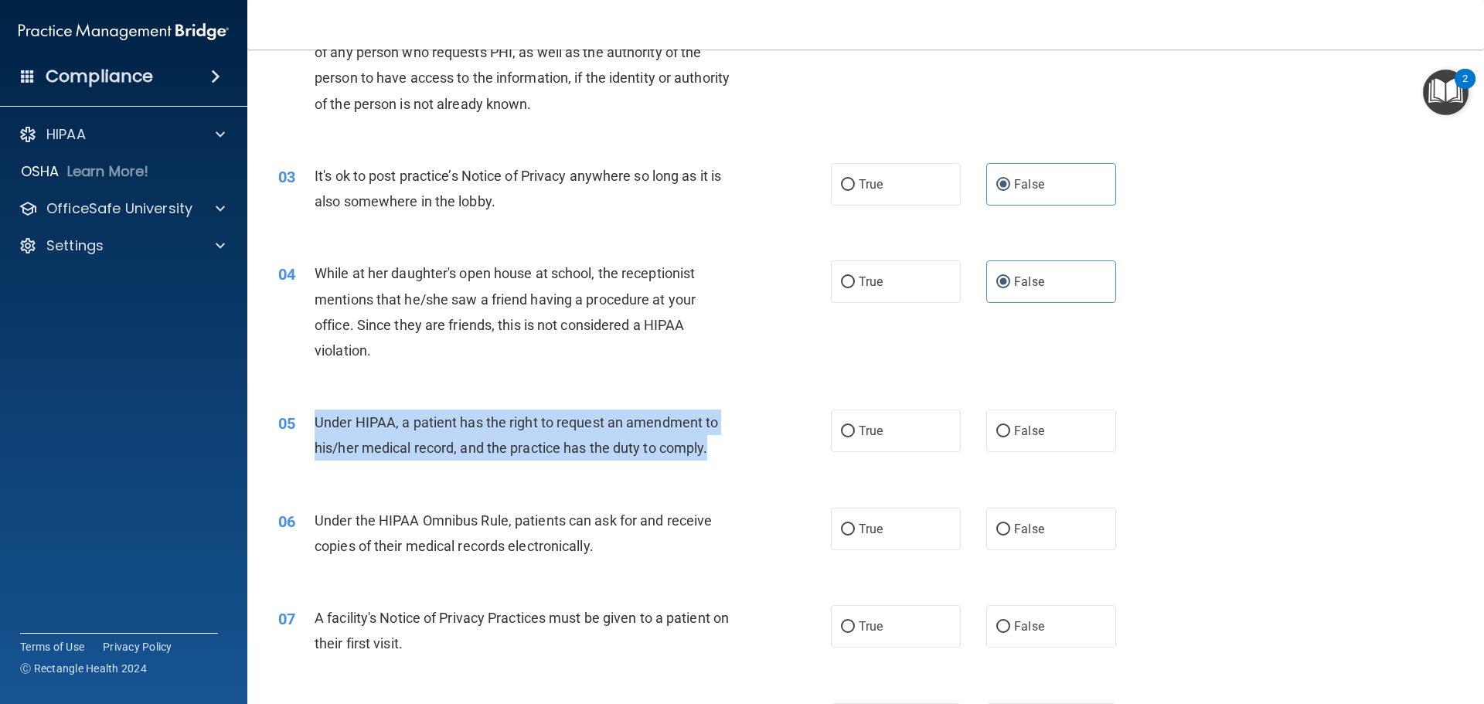
drag, startPoint x: 311, startPoint y: 422, endPoint x: 723, endPoint y: 462, distance: 413.9
click at [723, 462] on div "05 Under HIPAA, a patient has the right to request an amendment to his/her medi…" at bounding box center [554, 439] width 599 height 59
copy div "Under HIPAA, a patient has the right to request an amendment to his/her medical…"
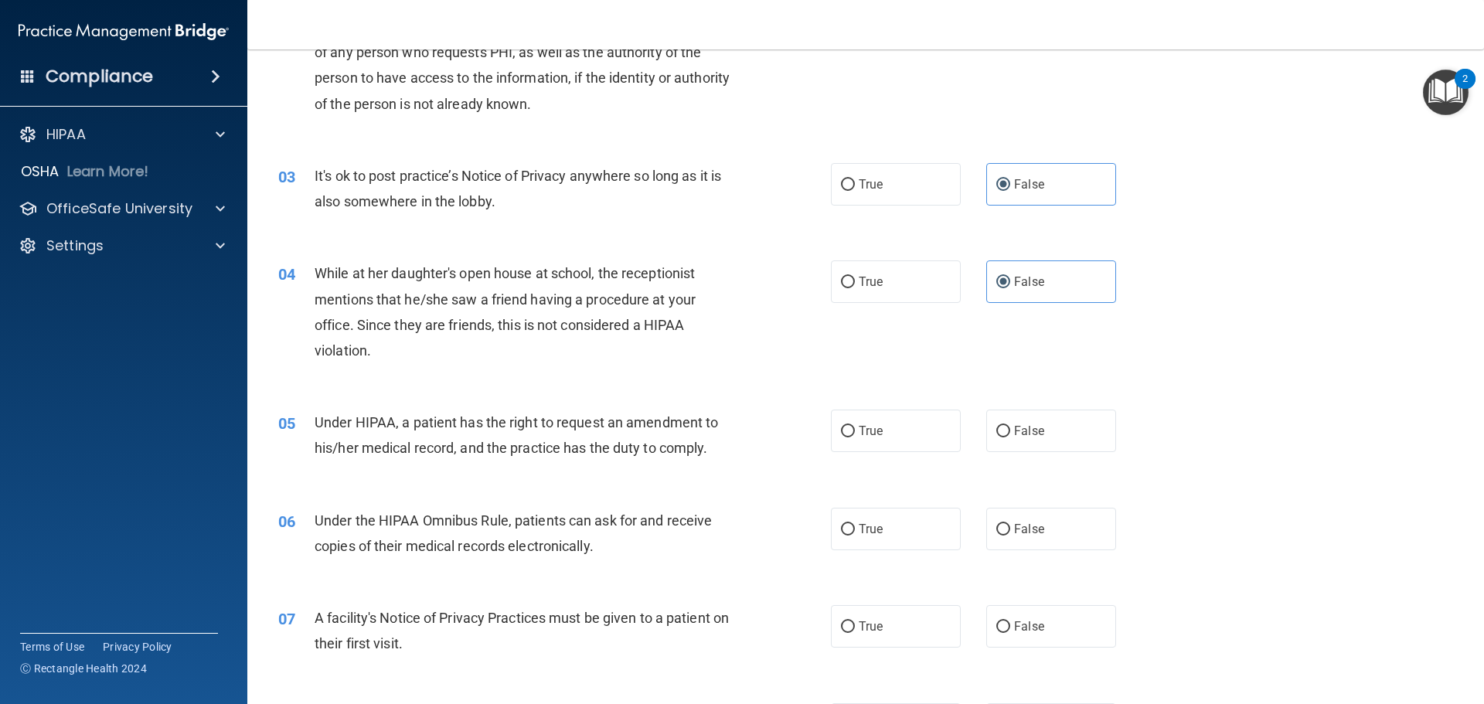
drag, startPoint x: 478, startPoint y: 396, endPoint x: 541, endPoint y: 399, distance: 63.5
click at [478, 395] on div "05 Under HIPAA, a patient has the right to request an amendment to his/her medi…" at bounding box center [866, 438] width 1198 height 97
click at [1030, 423] on label "False" at bounding box center [1051, 431] width 130 height 43
click at [1010, 426] on input "False" at bounding box center [1003, 432] width 14 height 12
radio input "true"
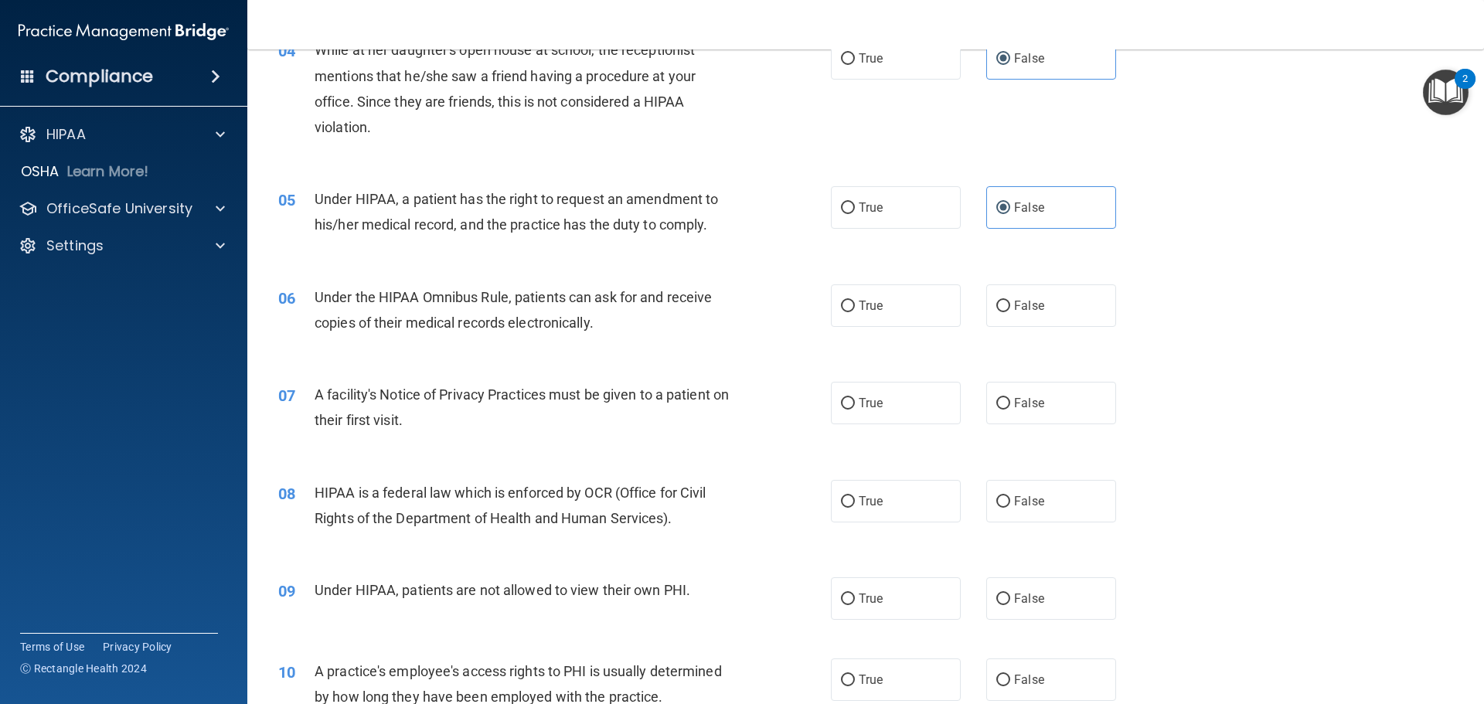
scroll to position [464, 0]
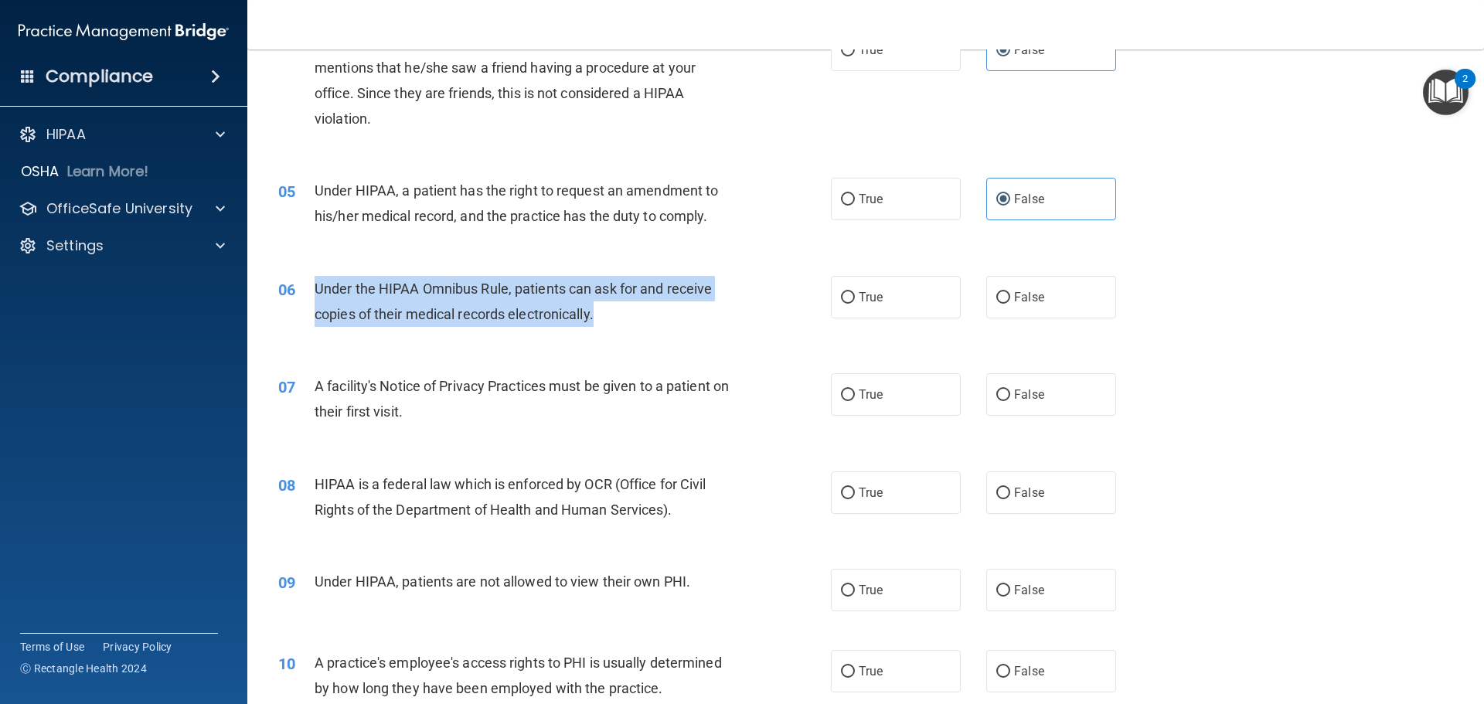
drag, startPoint x: 316, startPoint y: 288, endPoint x: 705, endPoint y: 317, distance: 389.9
click at [705, 317] on div "Under the HIPAA Omnibus Rule, patients can ask for and receive copies of their …" at bounding box center [531, 301] width 432 height 51
copy span "Under the HIPAA Omnibus Rule, patients can ask for and receive copies of their …"
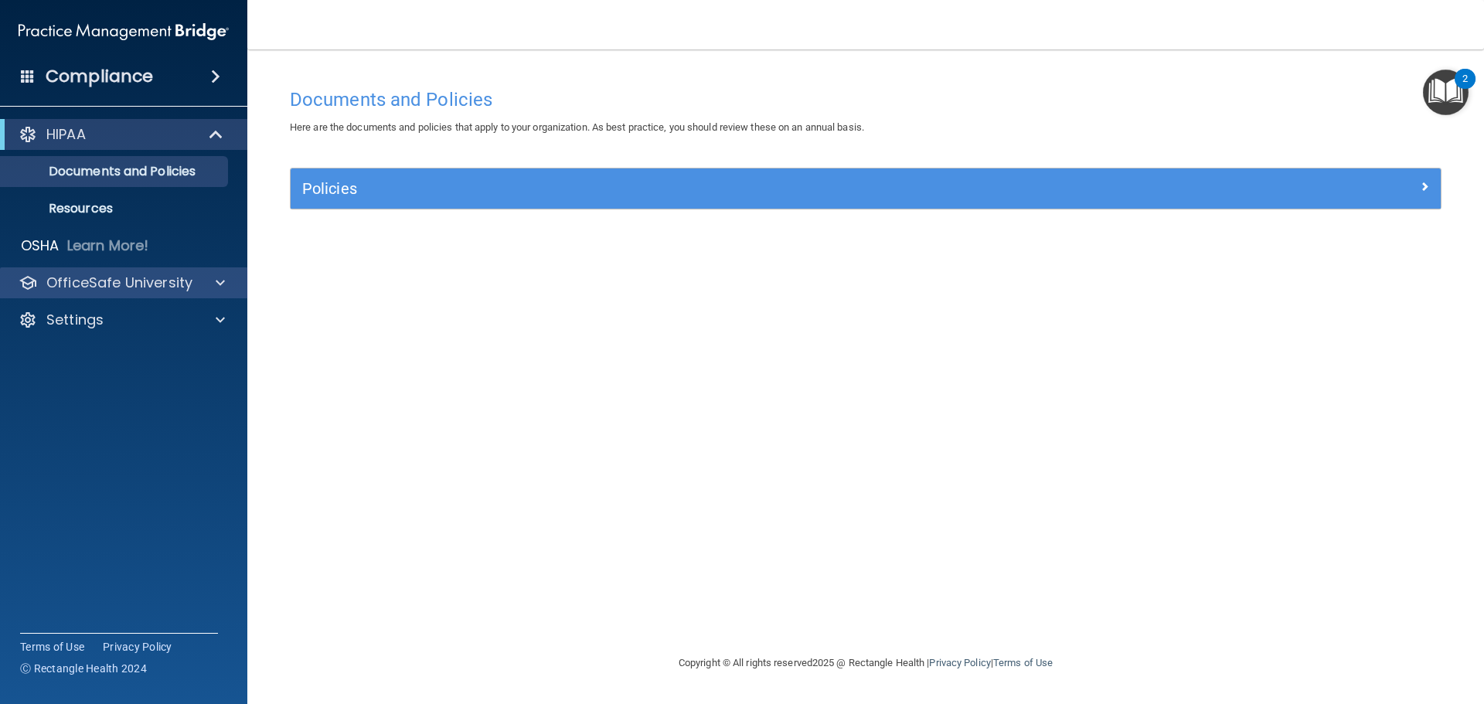
click at [209, 294] on div "OfficeSafe University" at bounding box center [124, 282] width 248 height 31
click at [220, 284] on span at bounding box center [220, 283] width 9 height 19
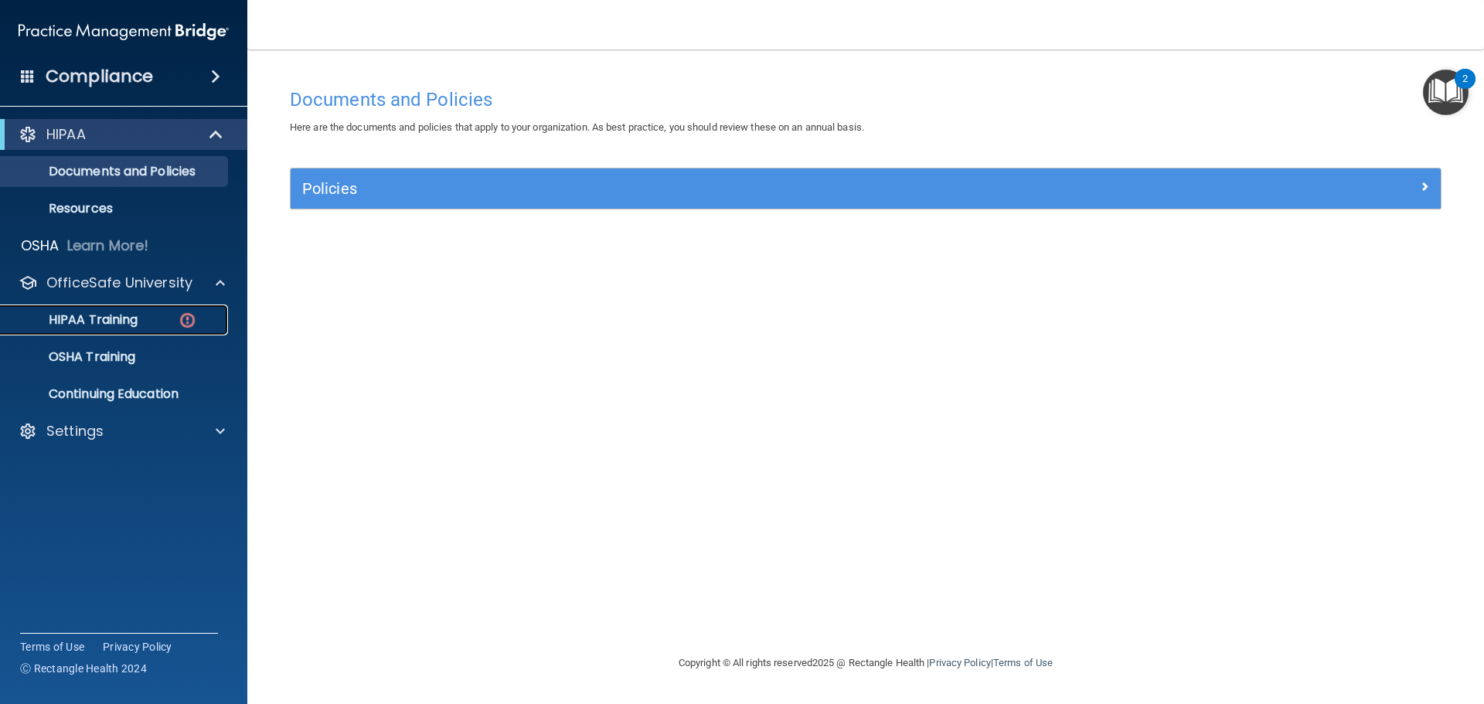
click at [176, 330] on link "HIPAA Training" at bounding box center [106, 320] width 243 height 31
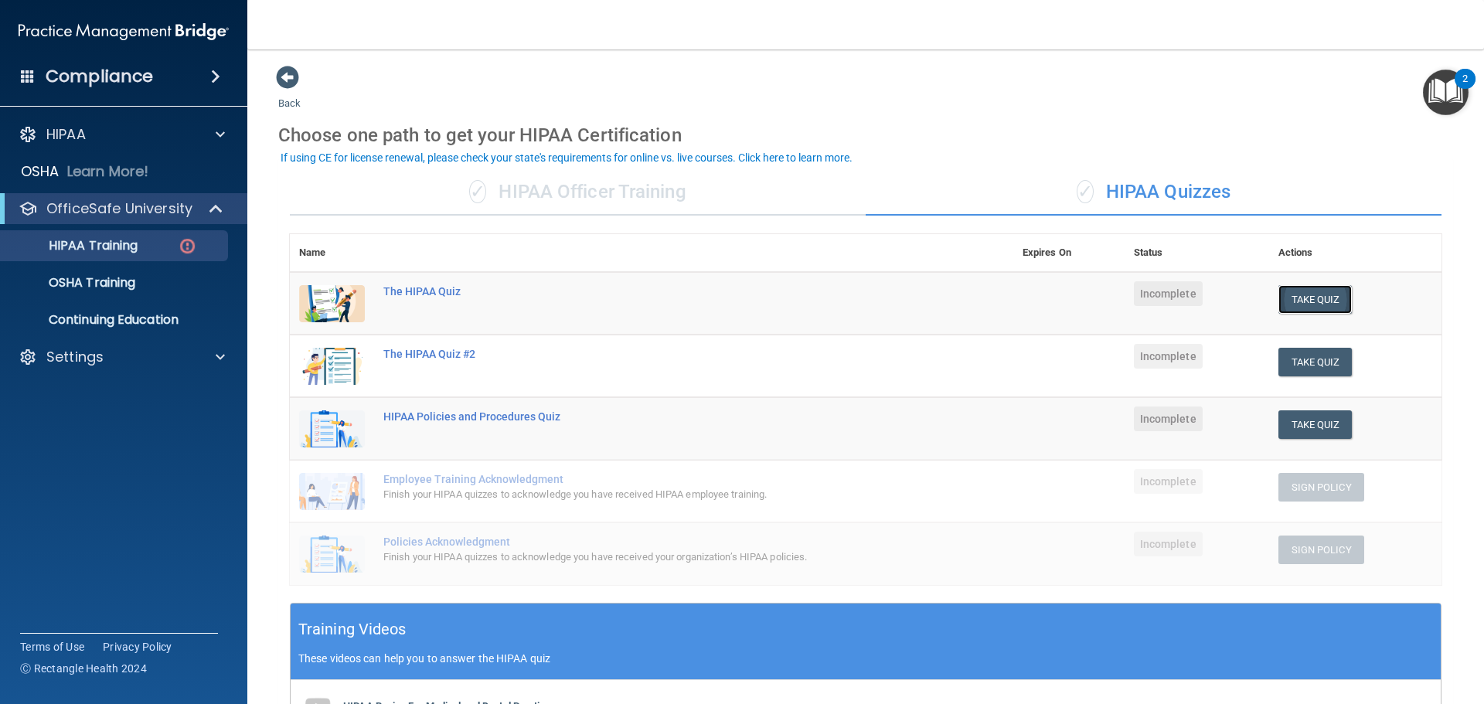
click at [1328, 305] on button "Take Quiz" at bounding box center [1315, 299] width 74 height 29
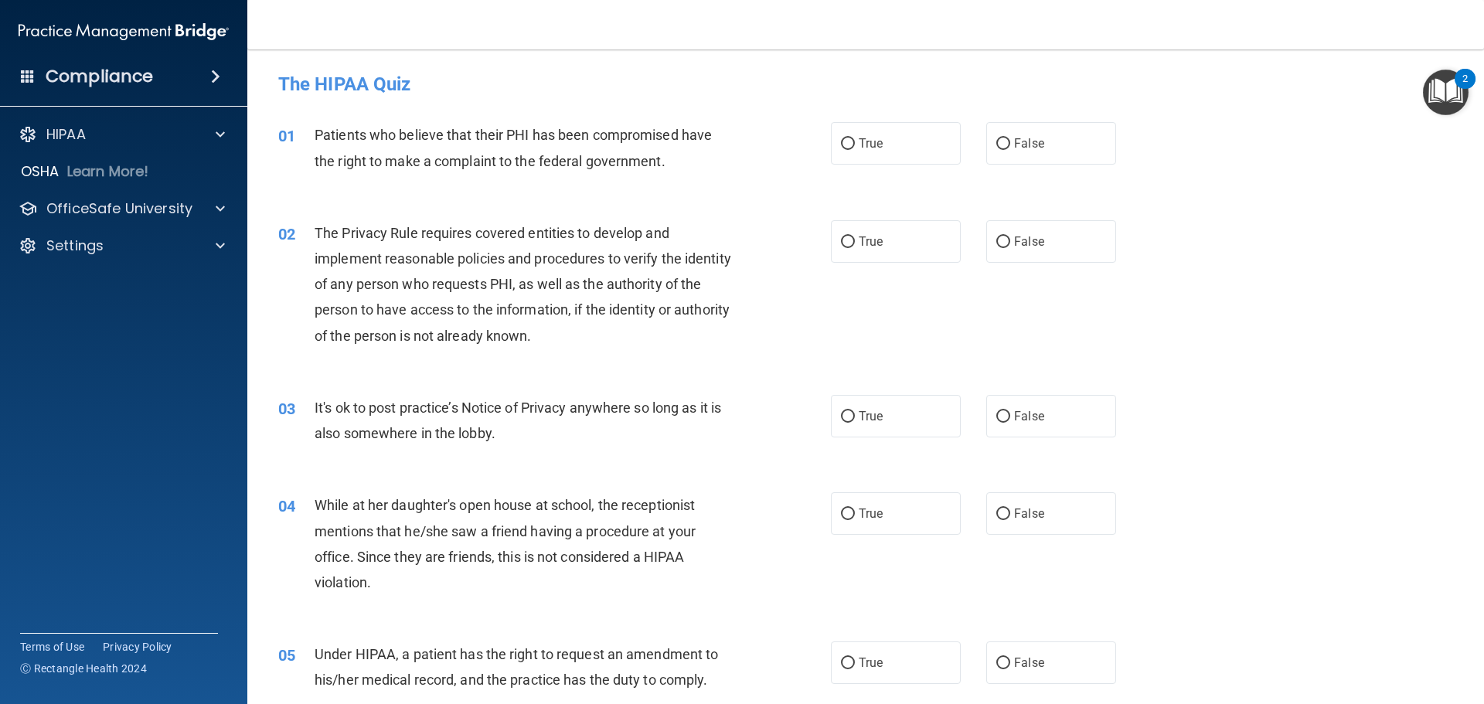
drag, startPoint x: 879, startPoint y: 141, endPoint x: 845, endPoint y: 277, distance: 141.0
click at [879, 143] on label "True" at bounding box center [896, 143] width 130 height 43
click at [855, 143] on input "True" at bounding box center [848, 144] width 14 height 12
radio input "true"
click at [864, 248] on span "True" at bounding box center [871, 241] width 24 height 15
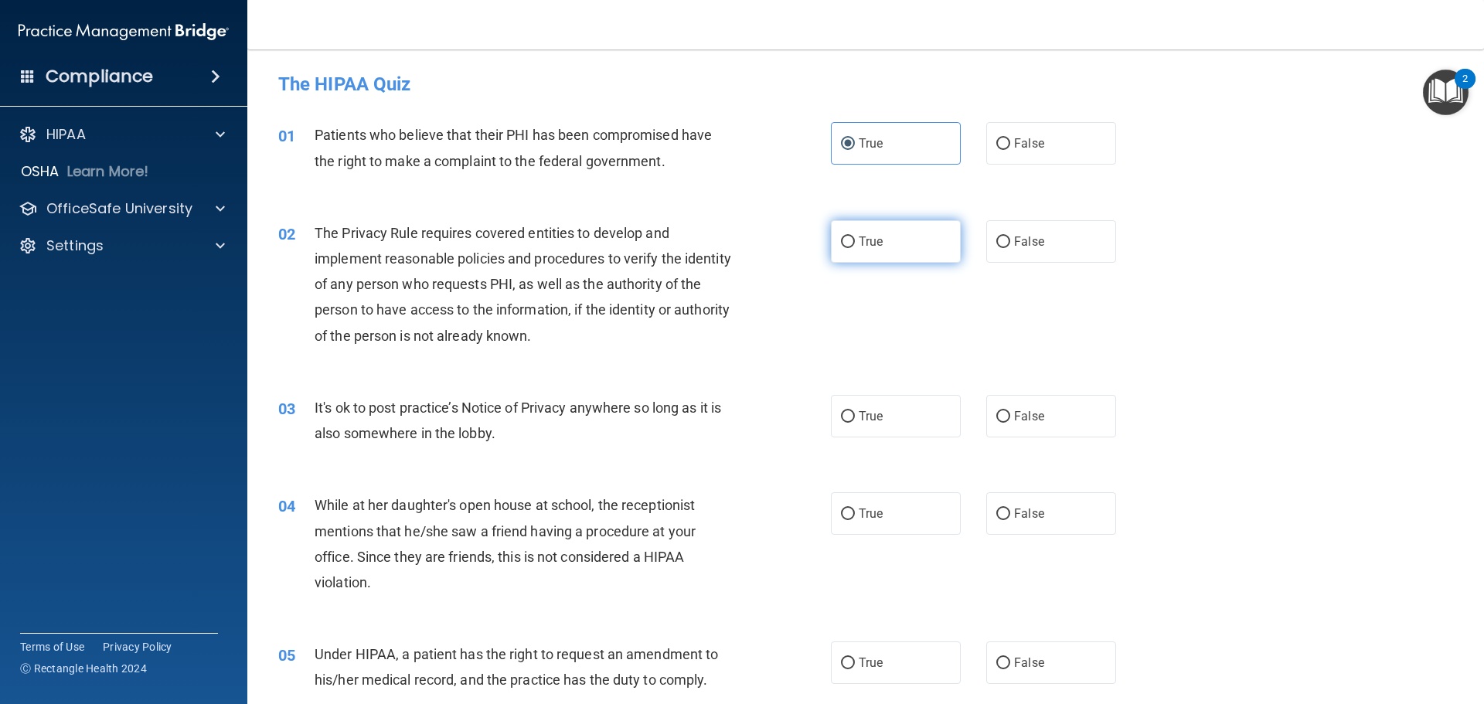
click at [855, 248] on input "True" at bounding box center [848, 243] width 14 height 12
radio input "true"
click at [1061, 404] on label "False" at bounding box center [1051, 416] width 130 height 43
click at [1010, 411] on input "False" at bounding box center [1003, 417] width 14 height 12
radio input "true"
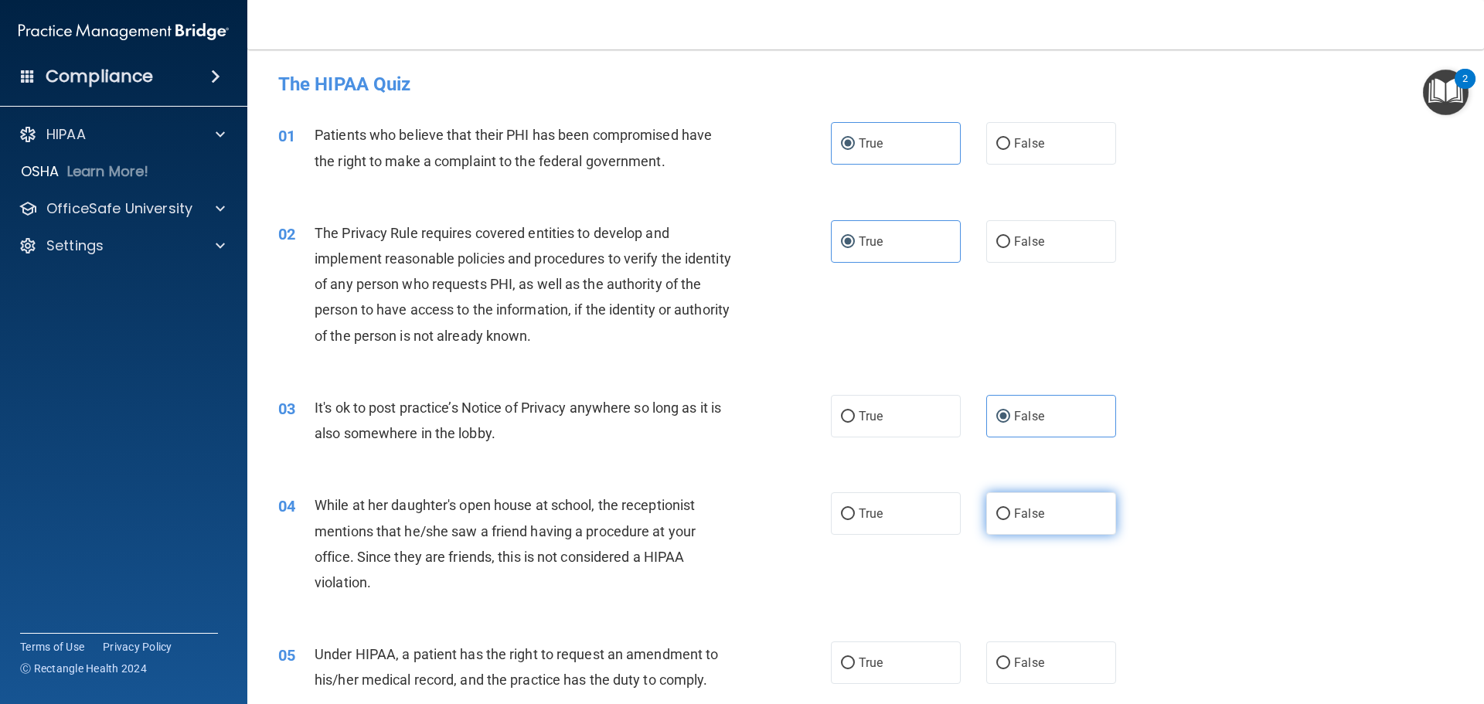
click at [1011, 523] on label "False" at bounding box center [1051, 513] width 130 height 43
click at [1010, 520] on input "False" at bounding box center [1003, 515] width 14 height 12
radio input "true"
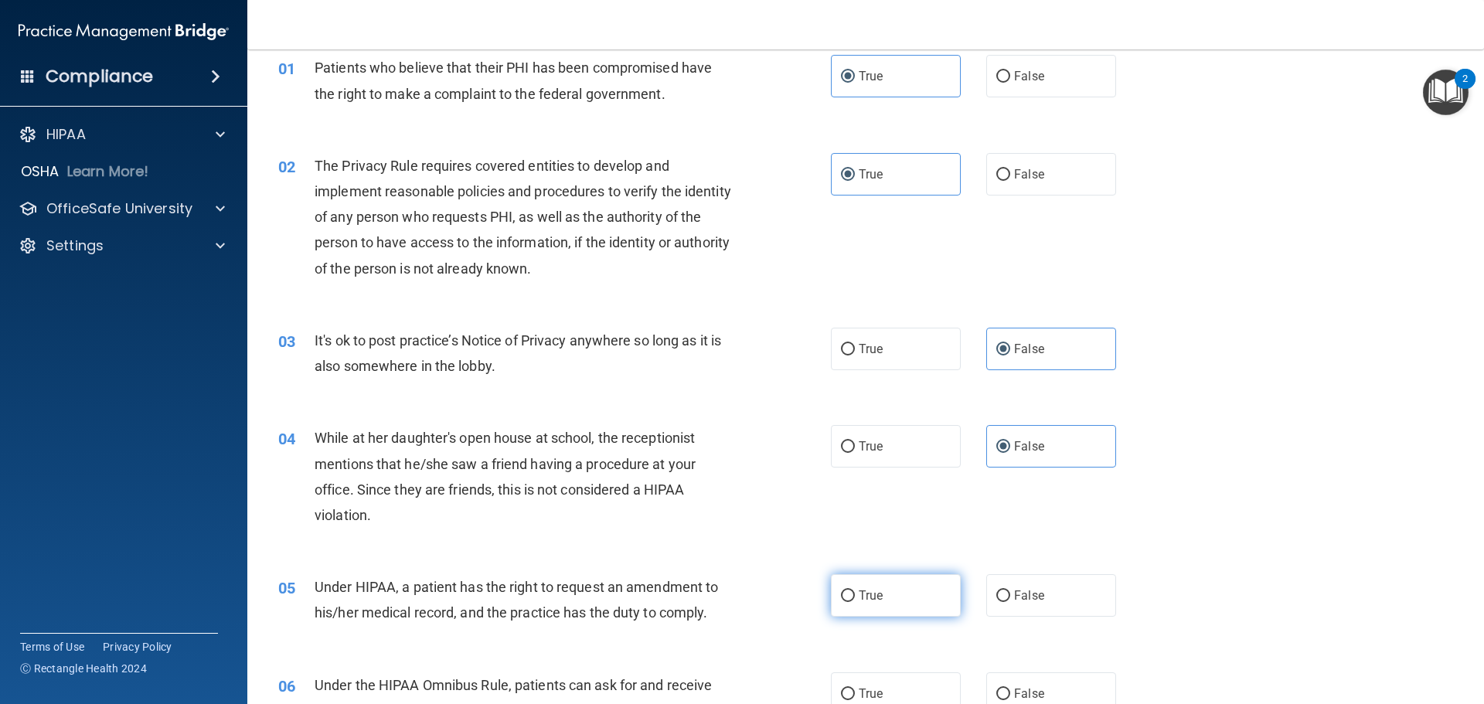
scroll to position [155, 0]
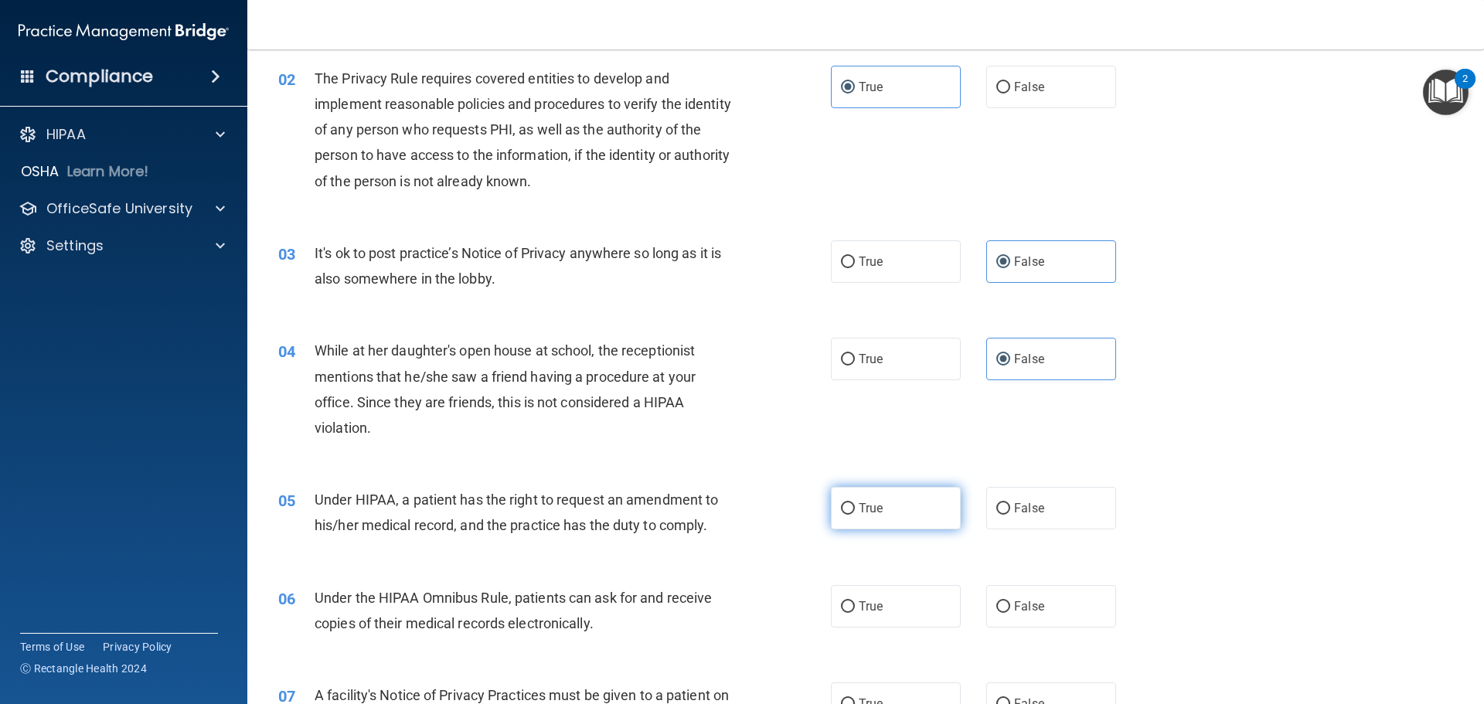
click at [897, 522] on label "True" at bounding box center [896, 508] width 130 height 43
click at [855, 515] on input "True" at bounding box center [848, 509] width 14 height 12
radio input "true"
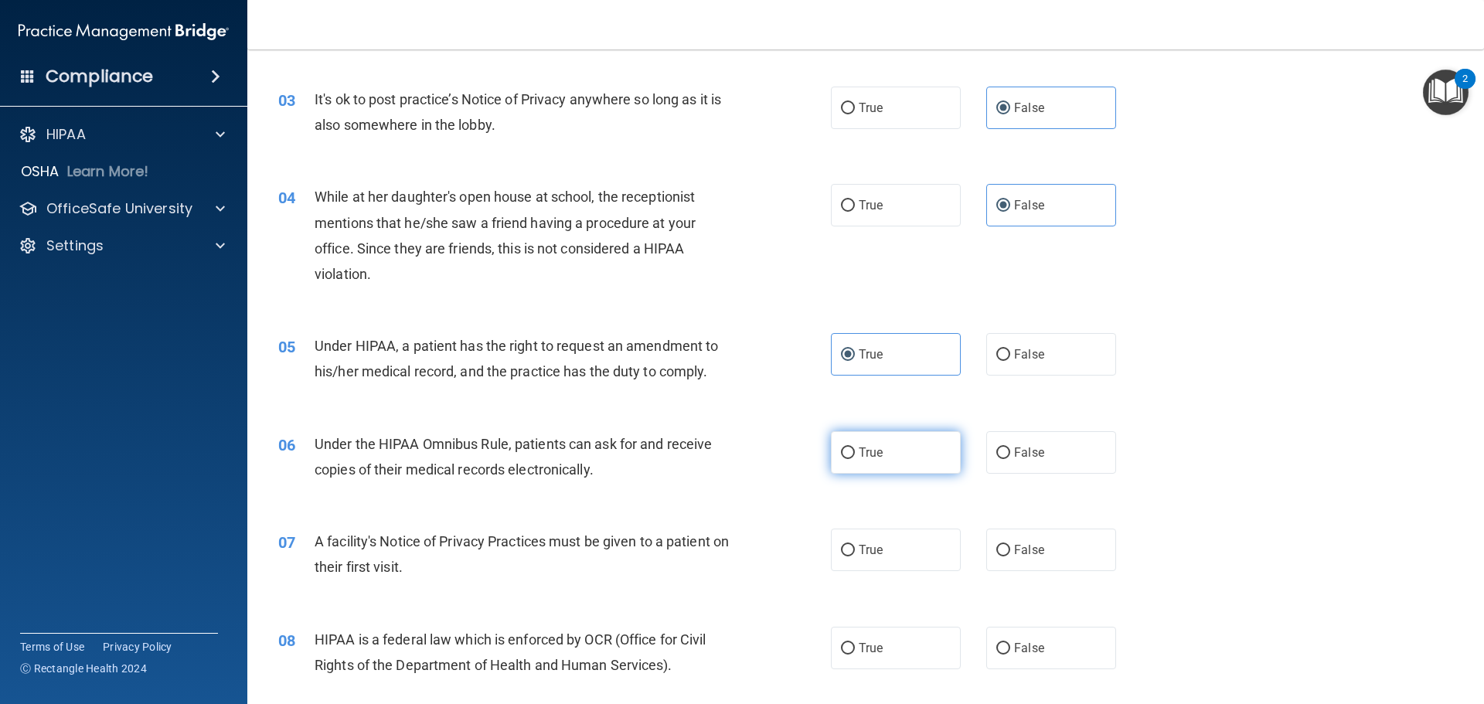
scroll to position [309, 0]
click at [895, 454] on label "True" at bounding box center [896, 452] width 130 height 43
click at [855, 454] on input "True" at bounding box center [848, 453] width 14 height 12
radio input "true"
click at [904, 550] on label "True" at bounding box center [896, 549] width 130 height 43
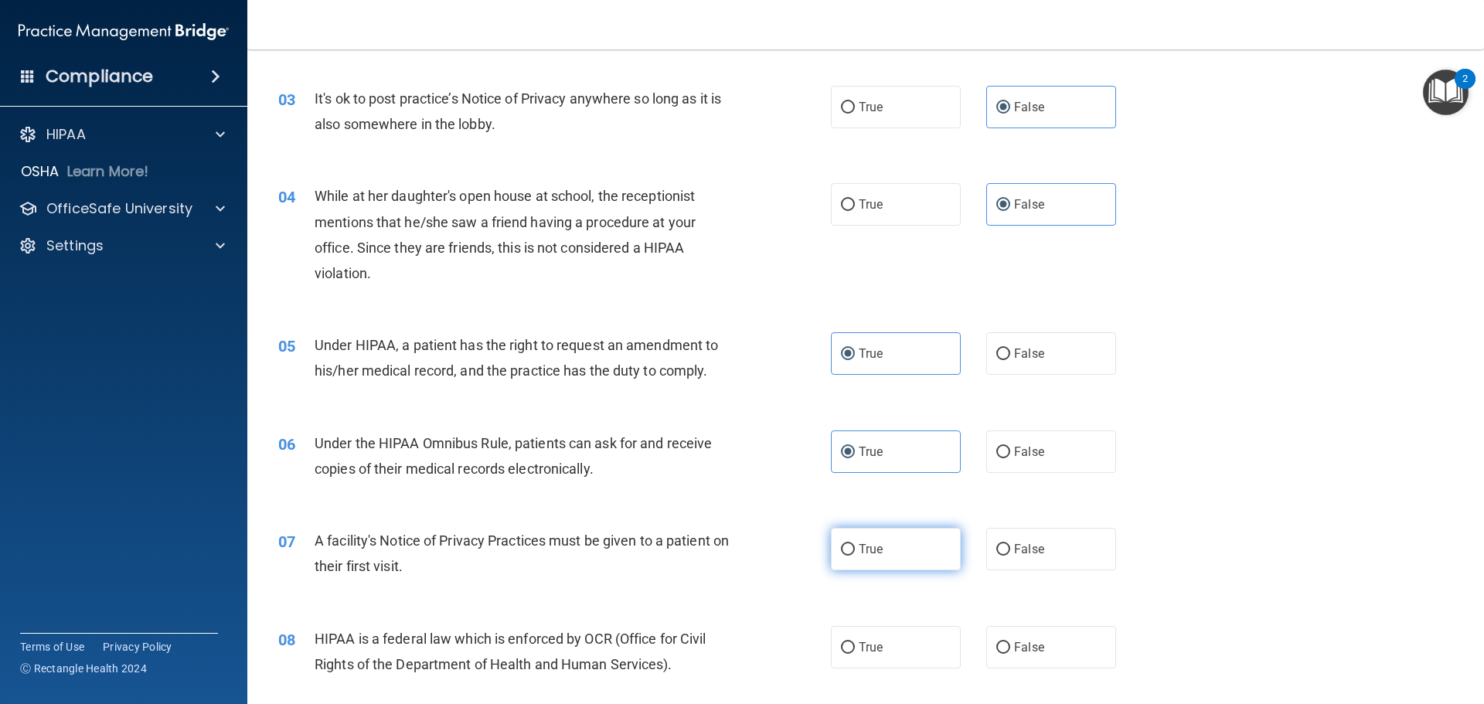
click at [855, 550] on input "True" at bounding box center [848, 550] width 14 height 12
radio input "true"
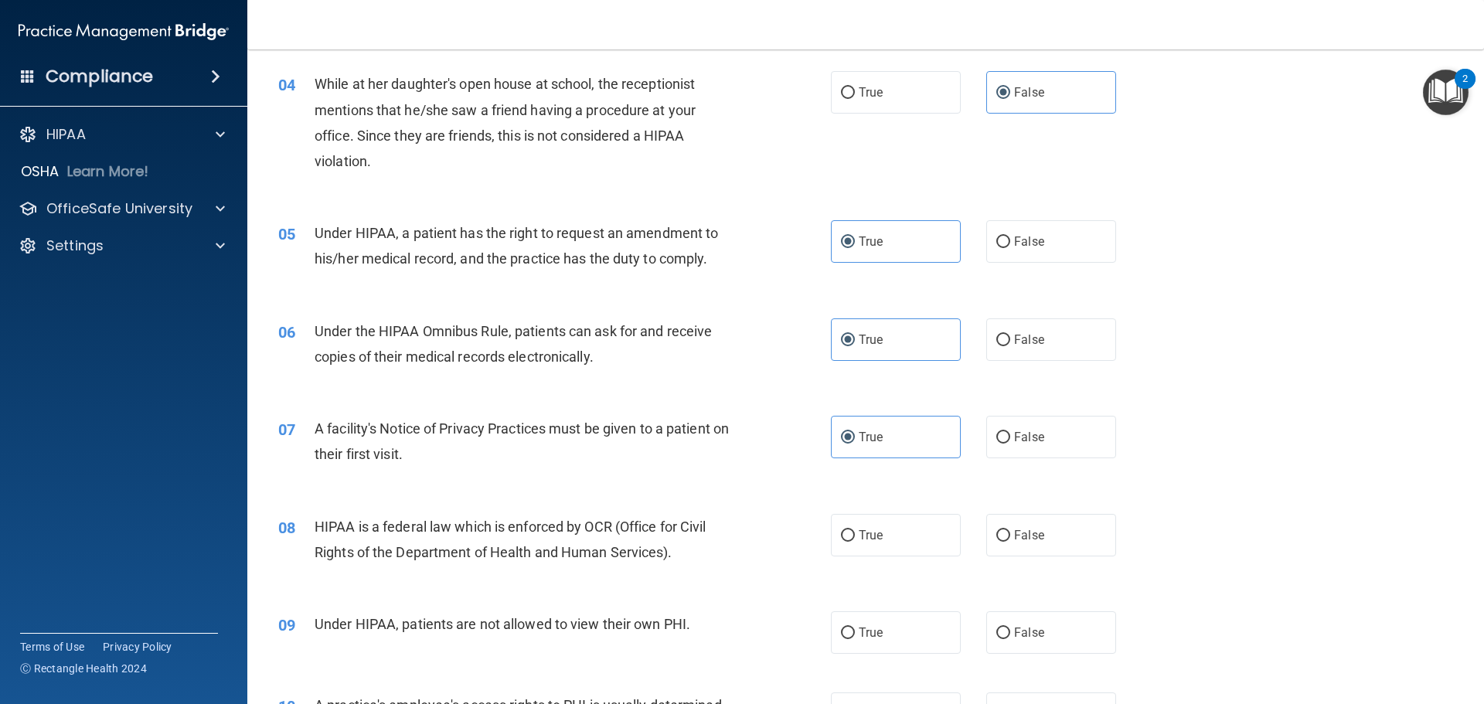
scroll to position [464, 0]
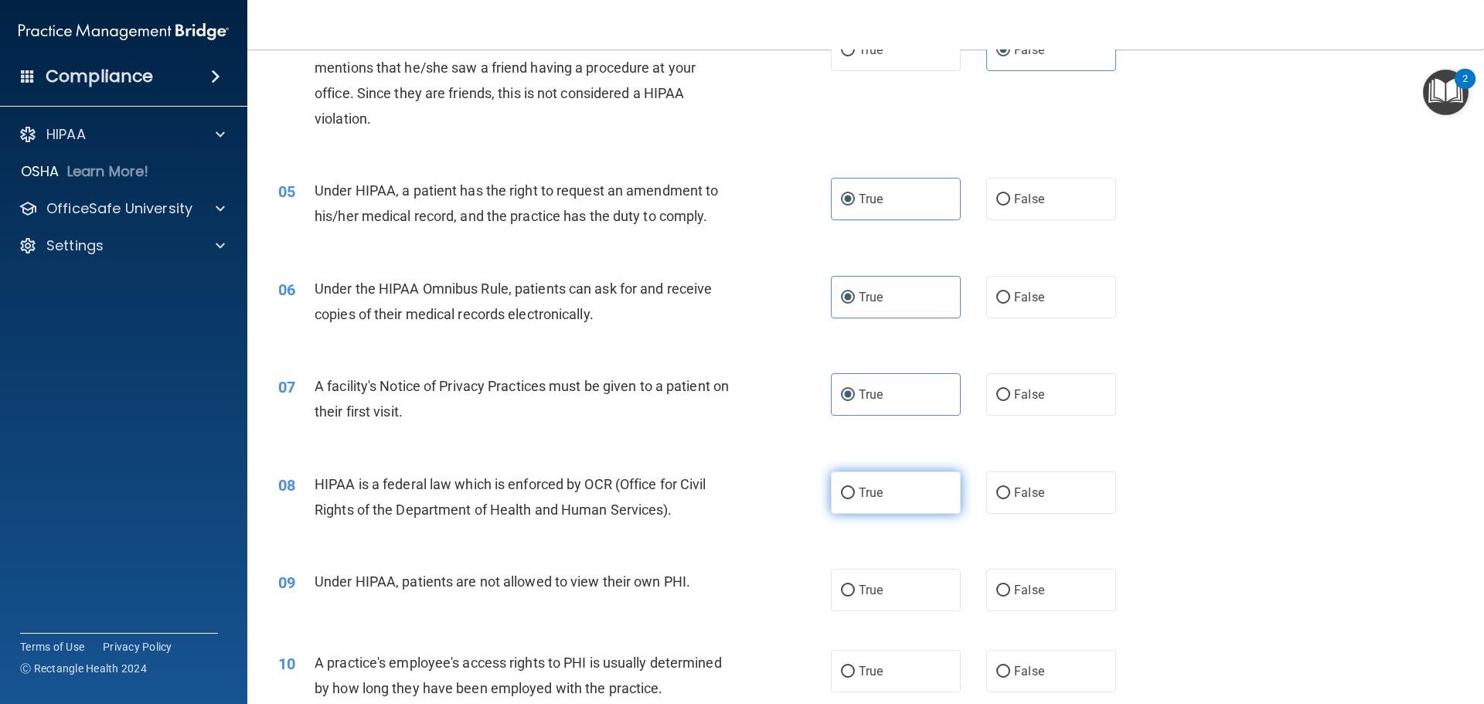
click at [895, 498] on label "True" at bounding box center [896, 492] width 130 height 43
click at [855, 498] on input "True" at bounding box center [848, 494] width 14 height 12
radio input "true"
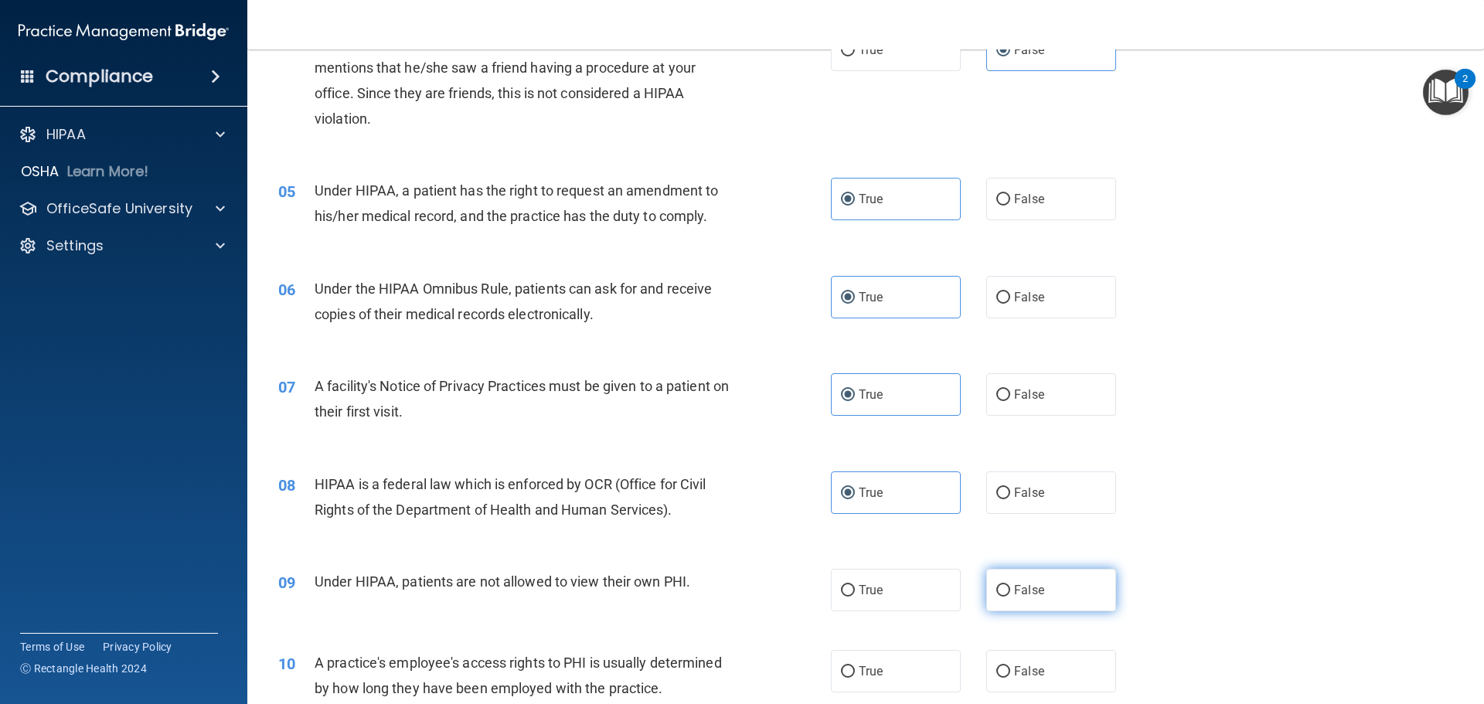
click at [986, 581] on label "False" at bounding box center [1051, 590] width 130 height 43
click at [996, 585] on input "False" at bounding box center [1003, 591] width 14 height 12
radio input "true"
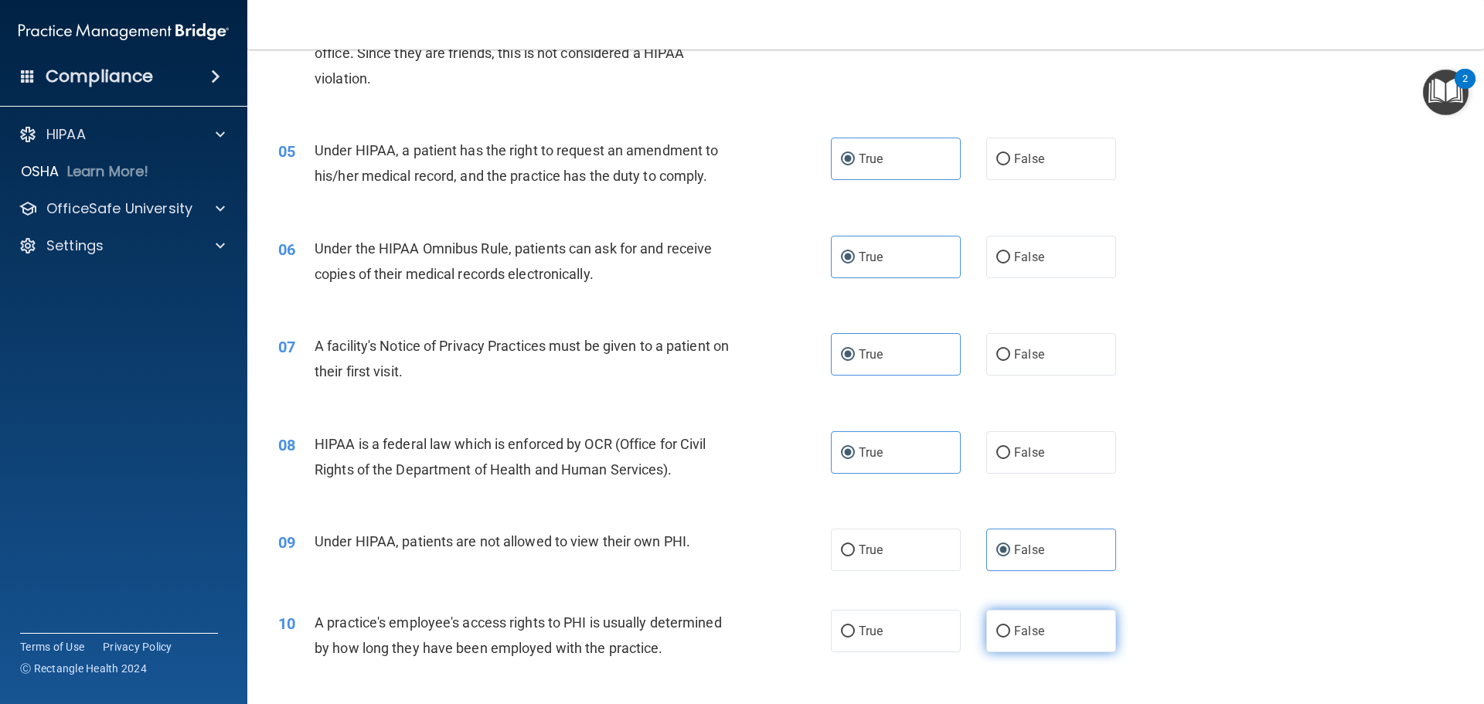
scroll to position [541, 0]
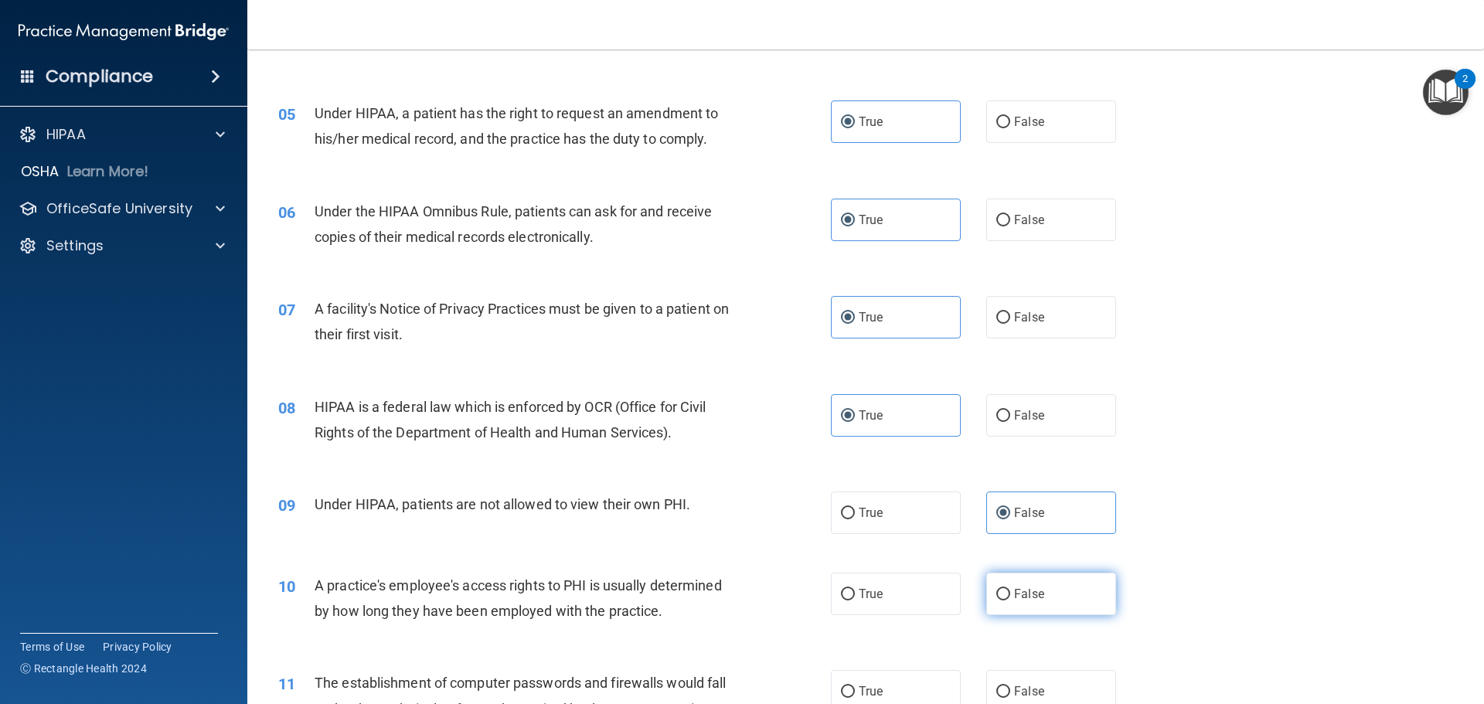
click at [1054, 592] on label "False" at bounding box center [1051, 594] width 130 height 43
click at [1010, 592] on input "False" at bounding box center [1003, 595] width 14 height 12
radio input "true"
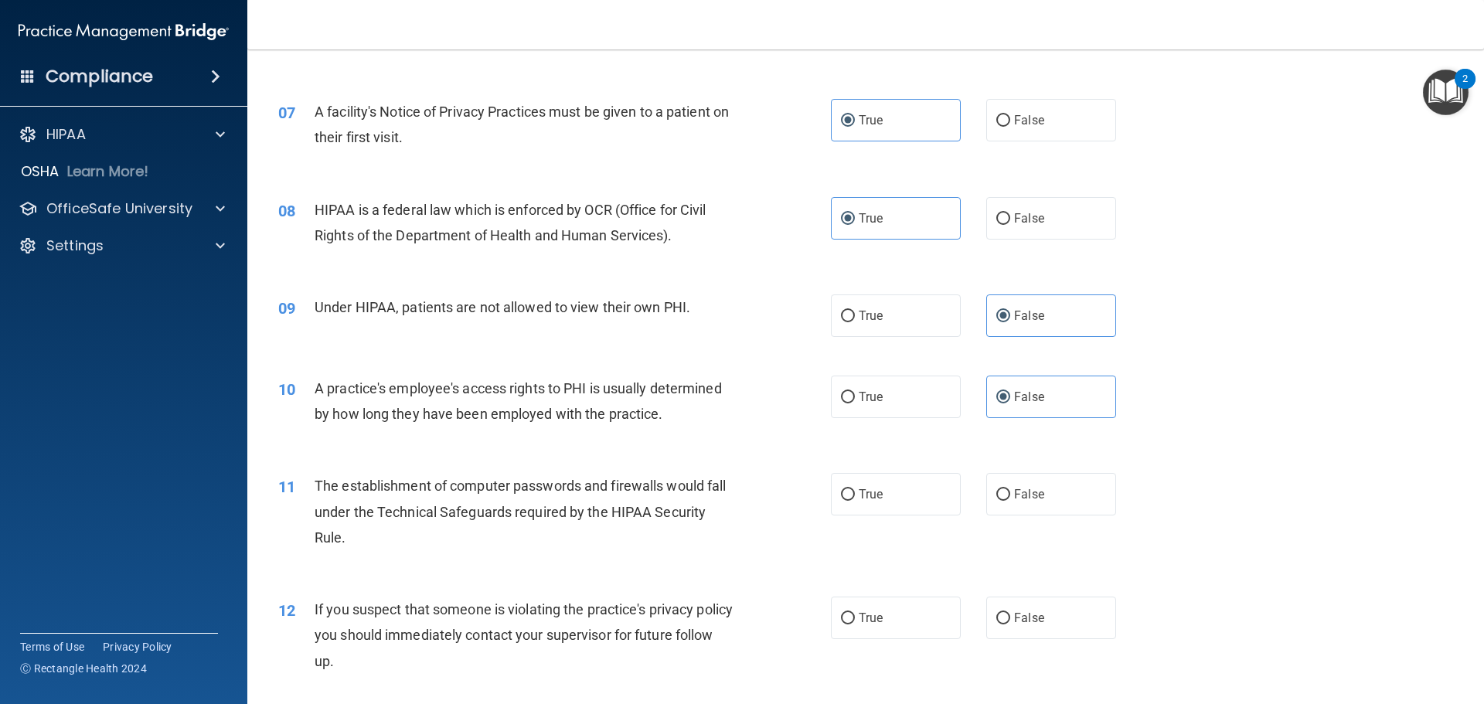
scroll to position [773, 0]
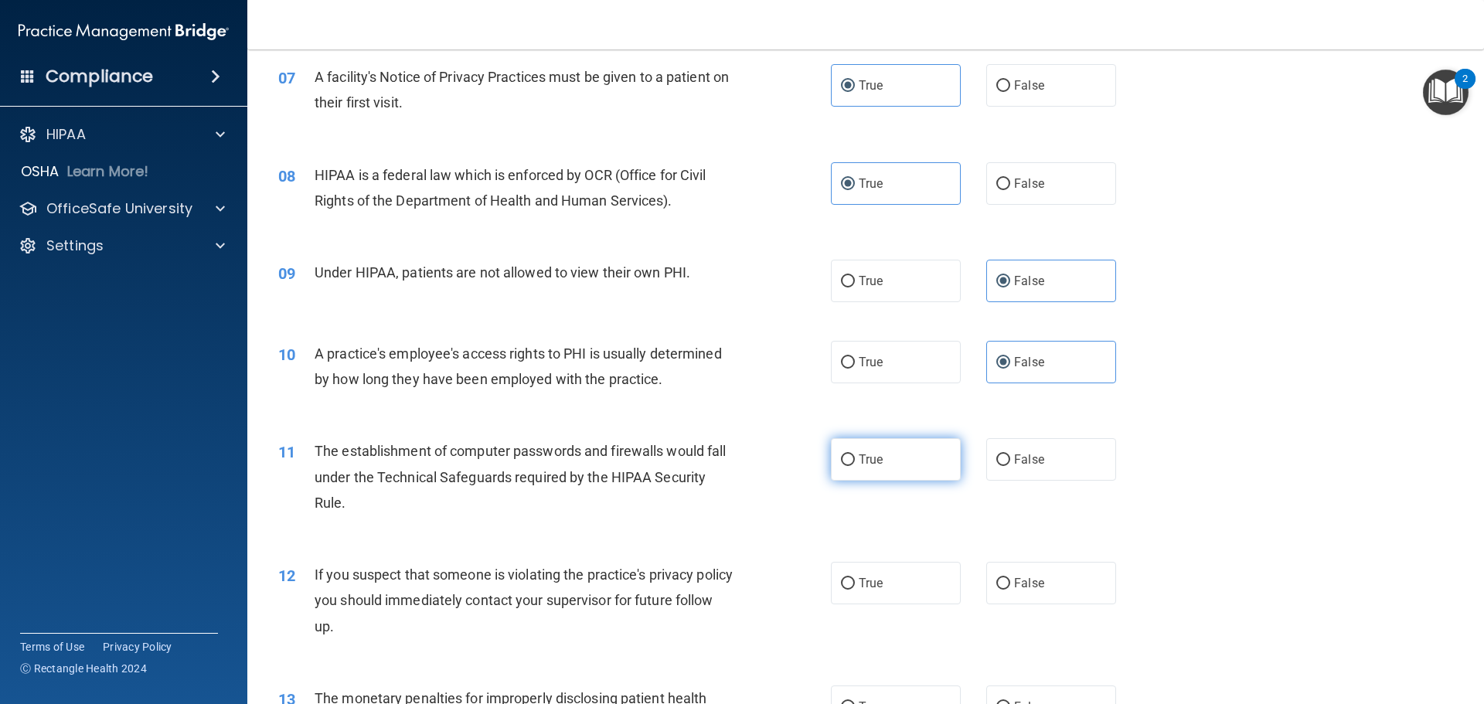
click at [894, 474] on label "True" at bounding box center [896, 459] width 130 height 43
click at [855, 466] on input "True" at bounding box center [848, 460] width 14 height 12
radio input "true"
click at [879, 580] on label "True" at bounding box center [896, 583] width 130 height 43
click at [855, 580] on input "True" at bounding box center [848, 584] width 14 height 12
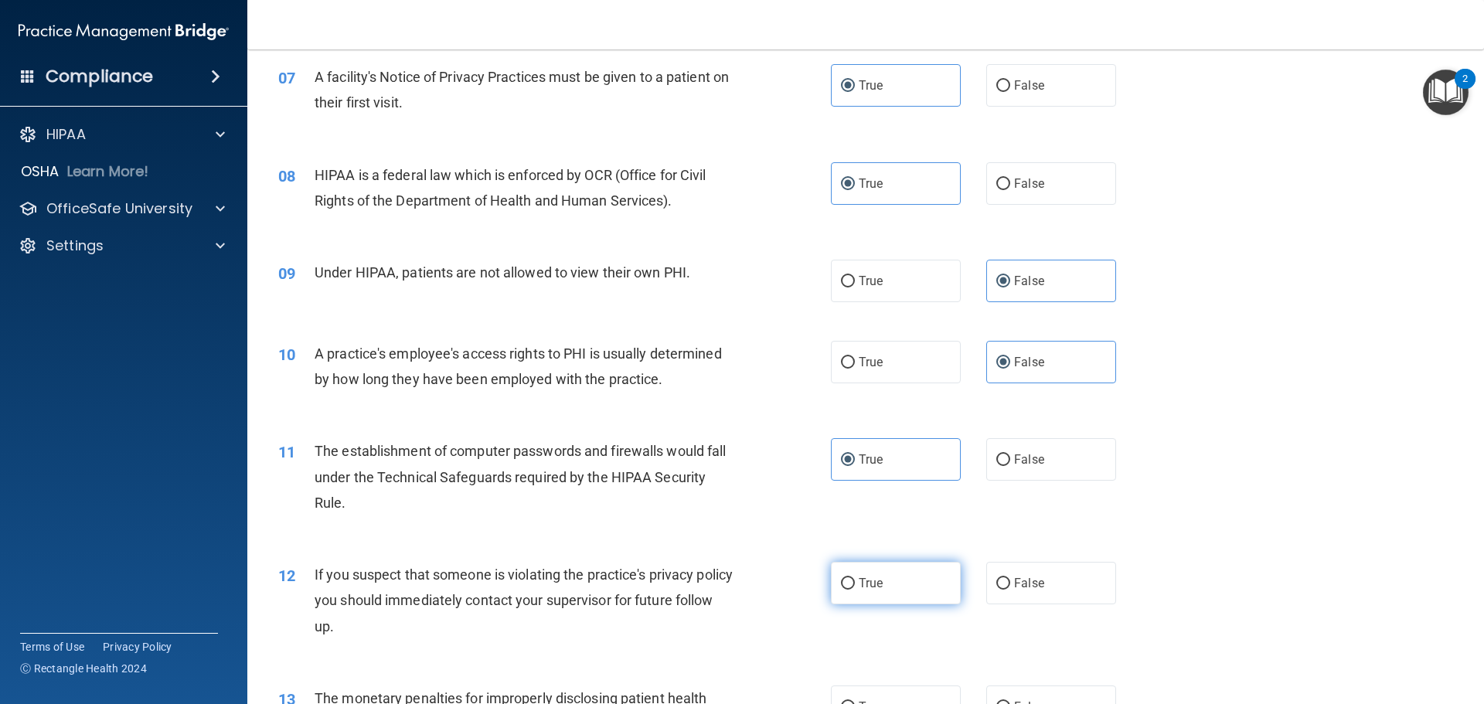
radio input "true"
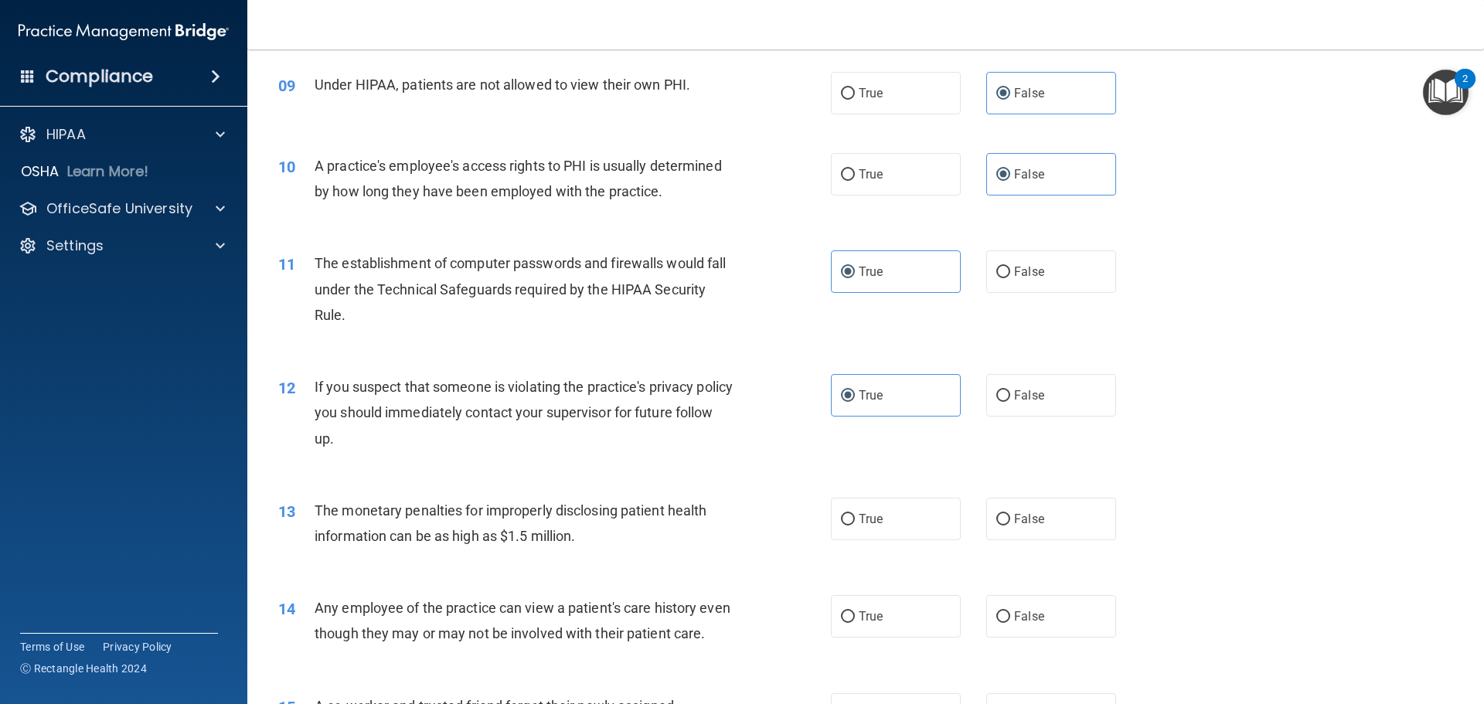
scroll to position [1005, 0]
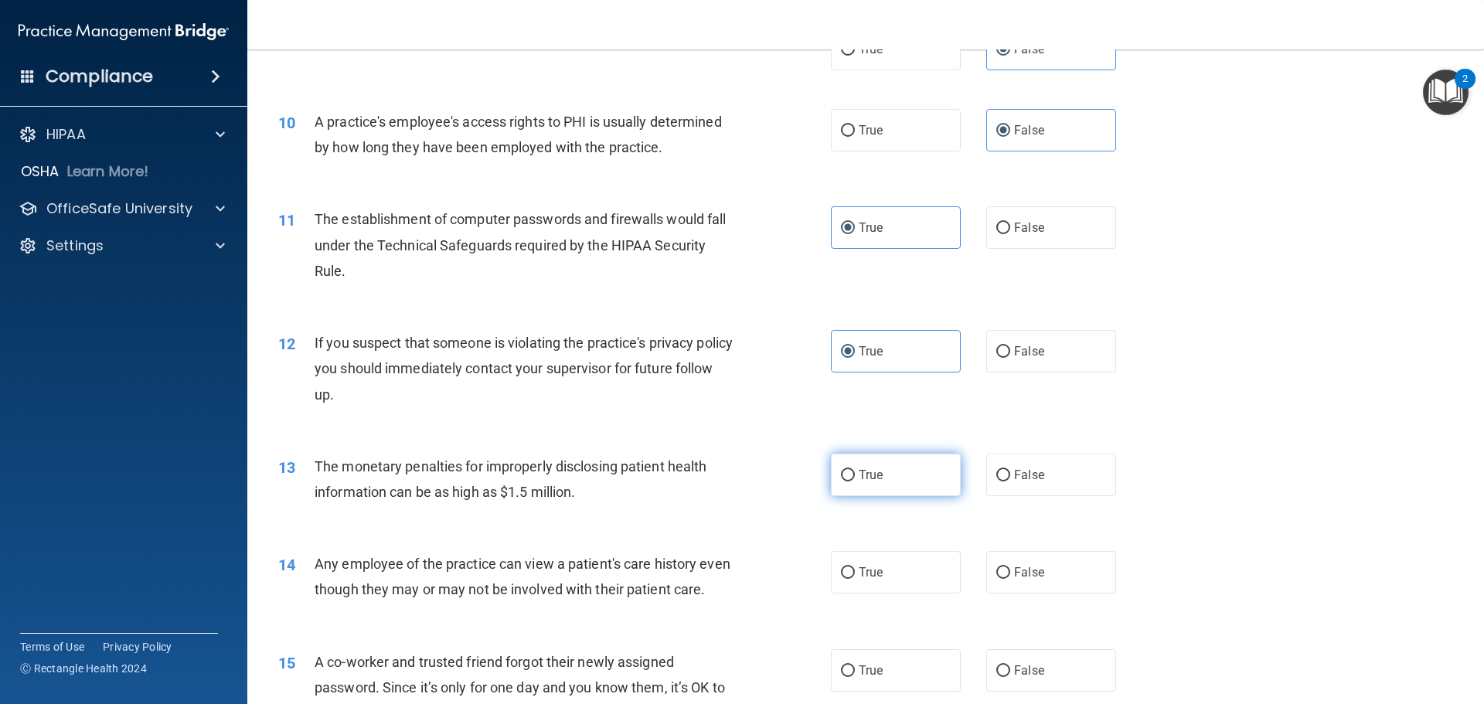
click at [867, 475] on span "True" at bounding box center [871, 475] width 24 height 15
click at [855, 475] on input "True" at bounding box center [848, 476] width 14 height 12
radio input "true"
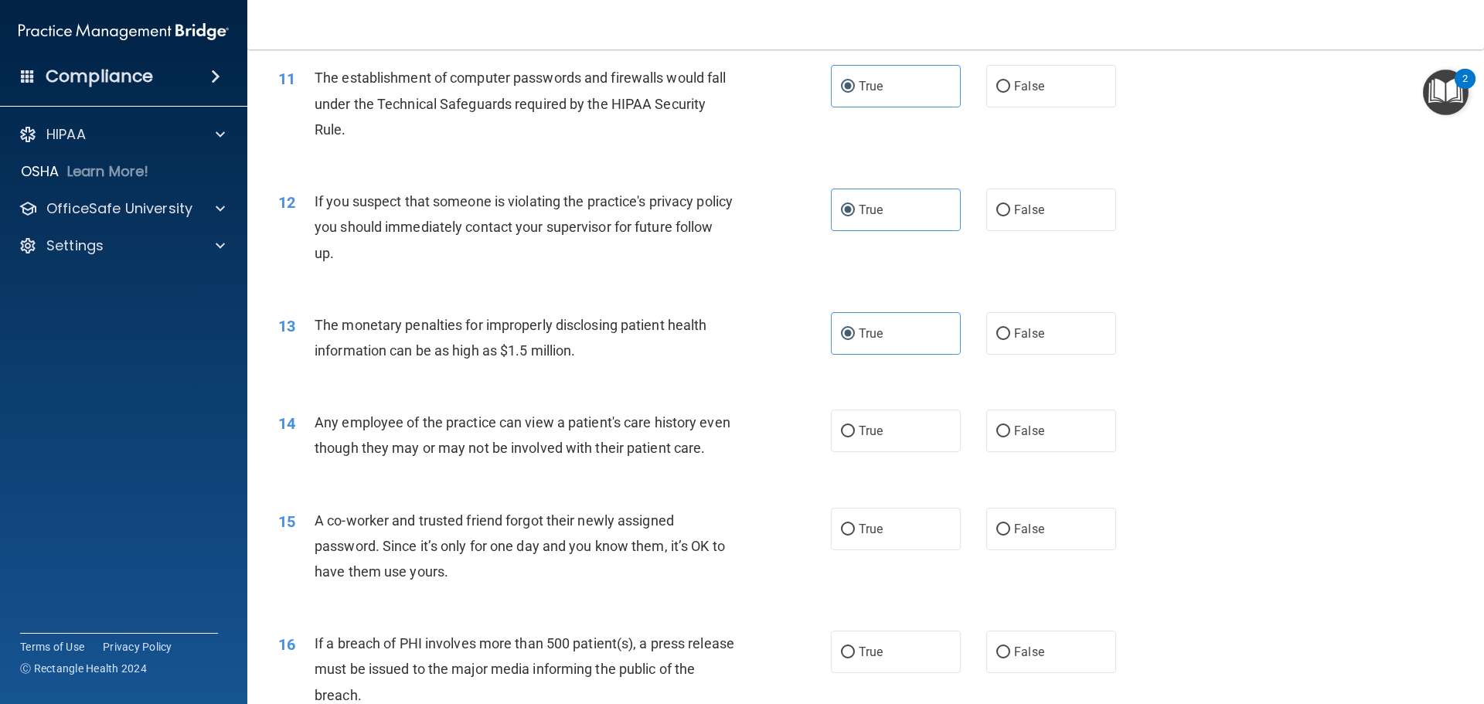
scroll to position [1159, 0]
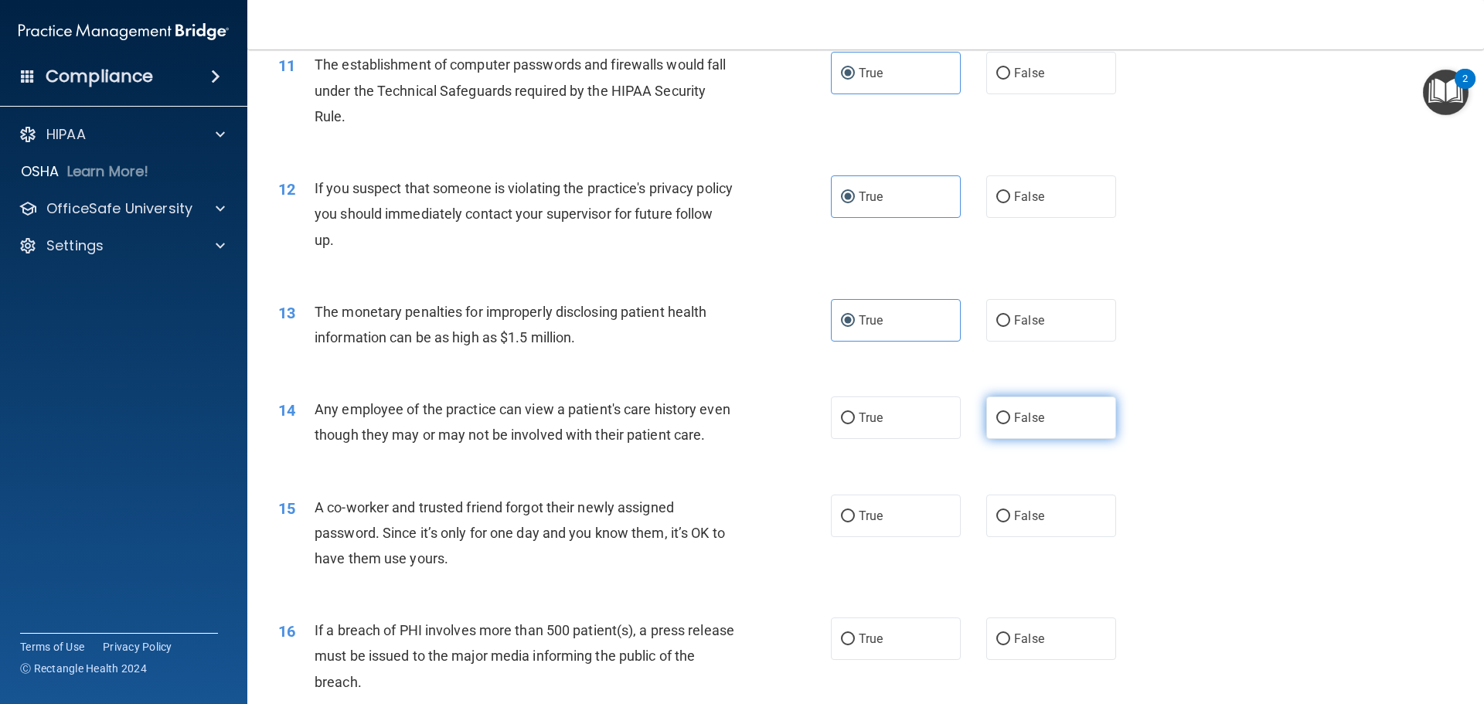
click at [1024, 423] on span "False" at bounding box center [1029, 417] width 30 height 15
click at [1010, 423] on input "False" at bounding box center [1003, 419] width 14 height 12
radio input "true"
click at [1006, 537] on label "False" at bounding box center [1051, 516] width 130 height 43
click at [1006, 523] on input "False" at bounding box center [1003, 517] width 14 height 12
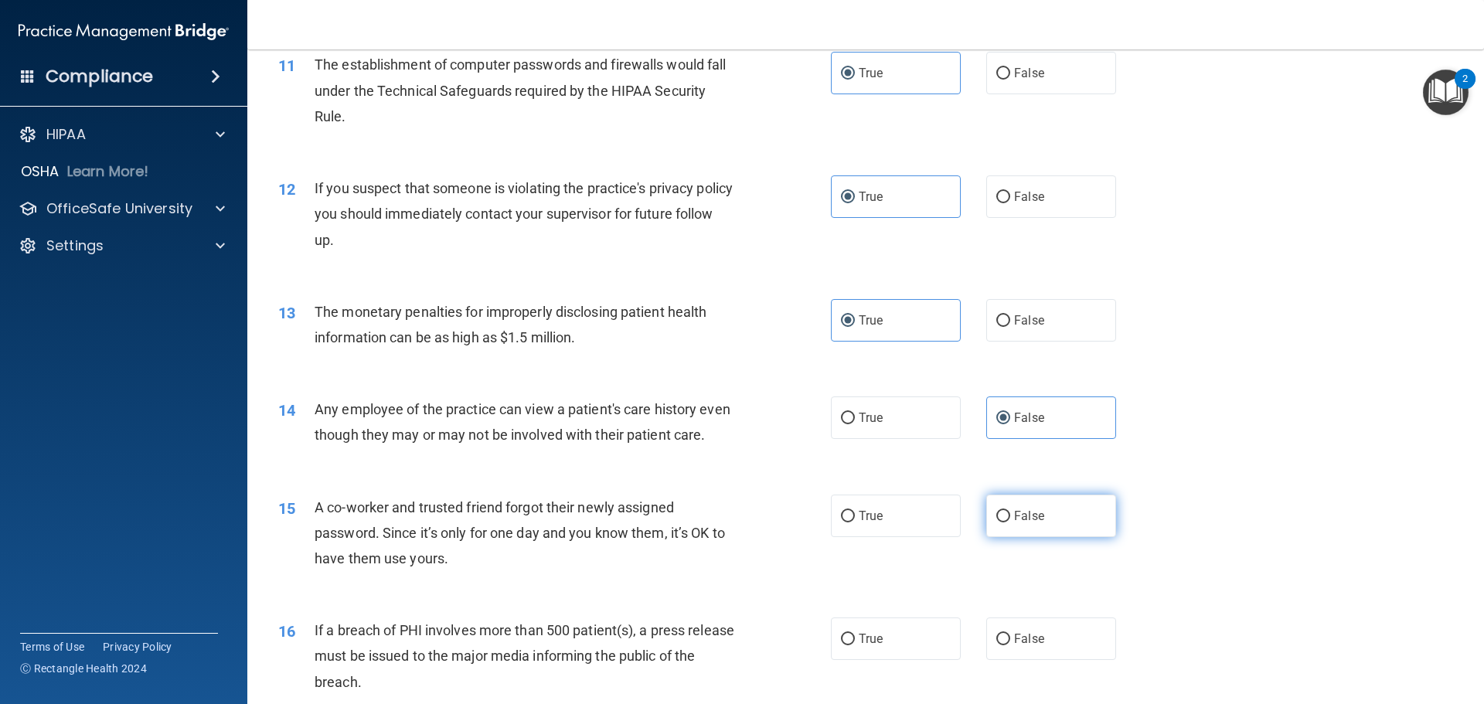
radio input "true"
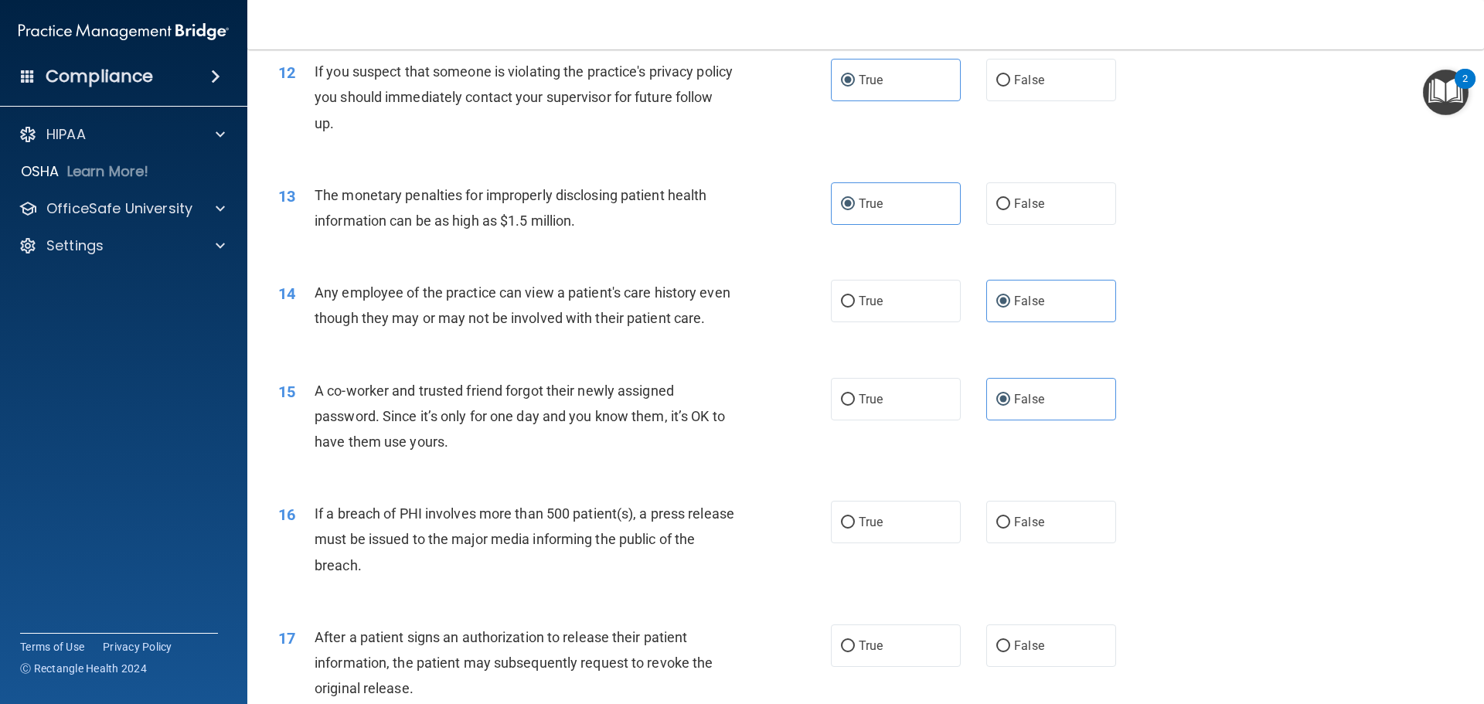
scroll to position [1314, 0]
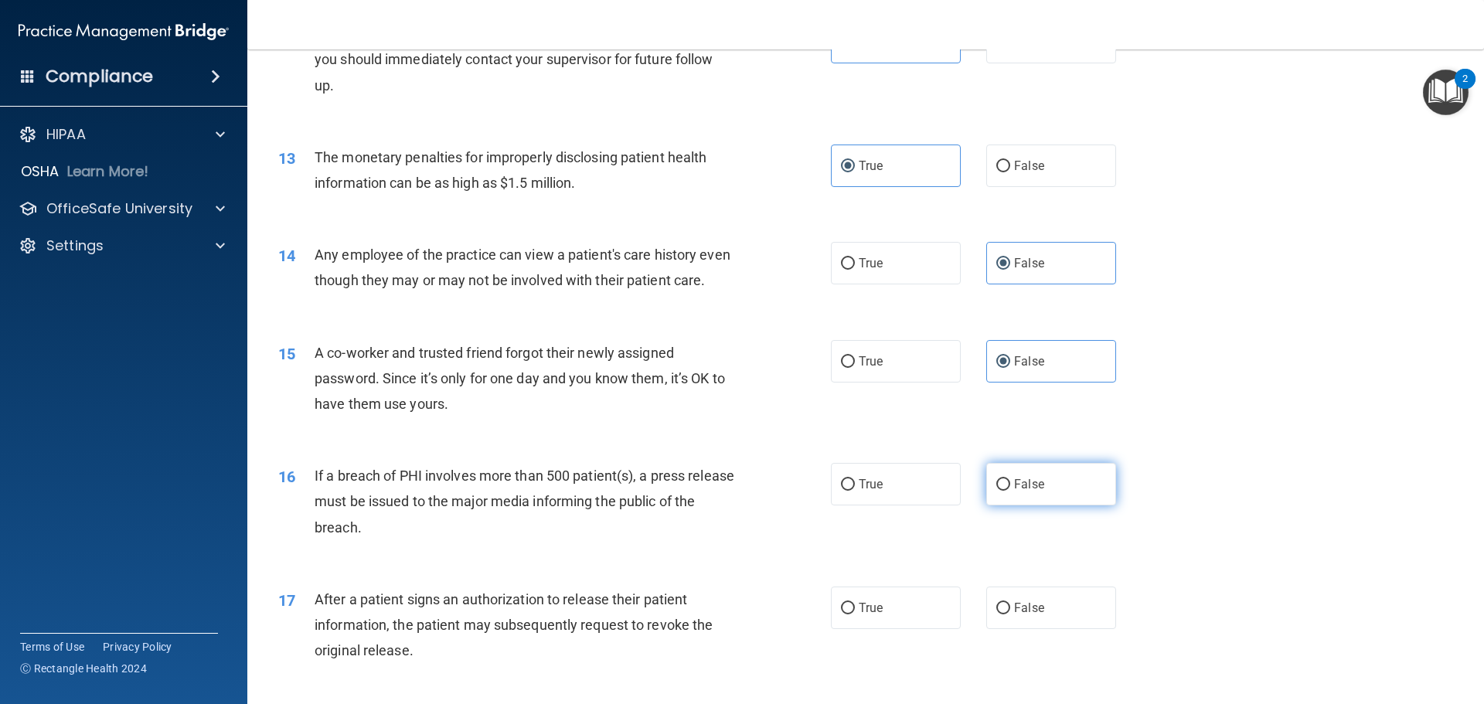
click at [1029, 492] on span "False" at bounding box center [1029, 484] width 30 height 15
click at [1010, 491] on input "False" at bounding box center [1003, 485] width 14 height 12
radio input "true"
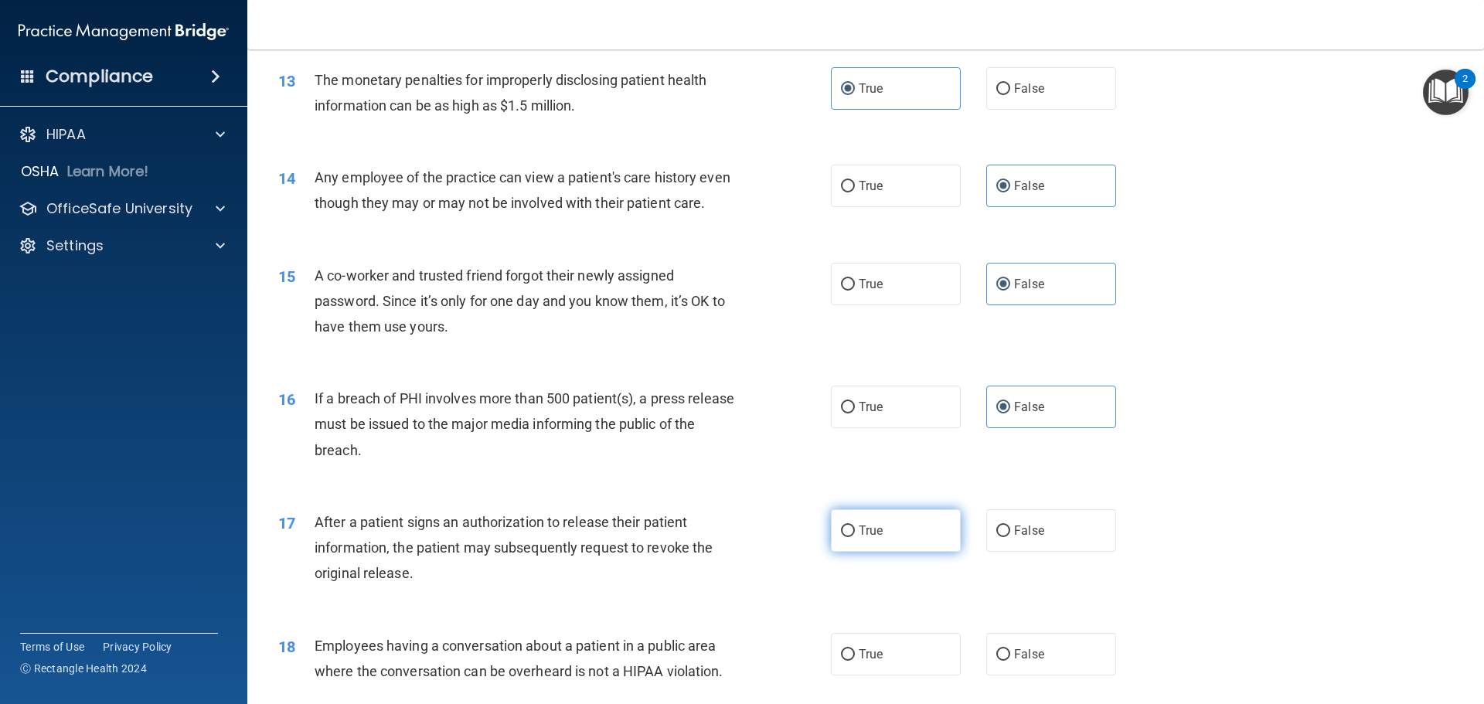
click at [898, 552] on label "True" at bounding box center [896, 530] width 130 height 43
click at [855, 537] on input "True" at bounding box center [848, 532] width 14 height 12
radio input "true"
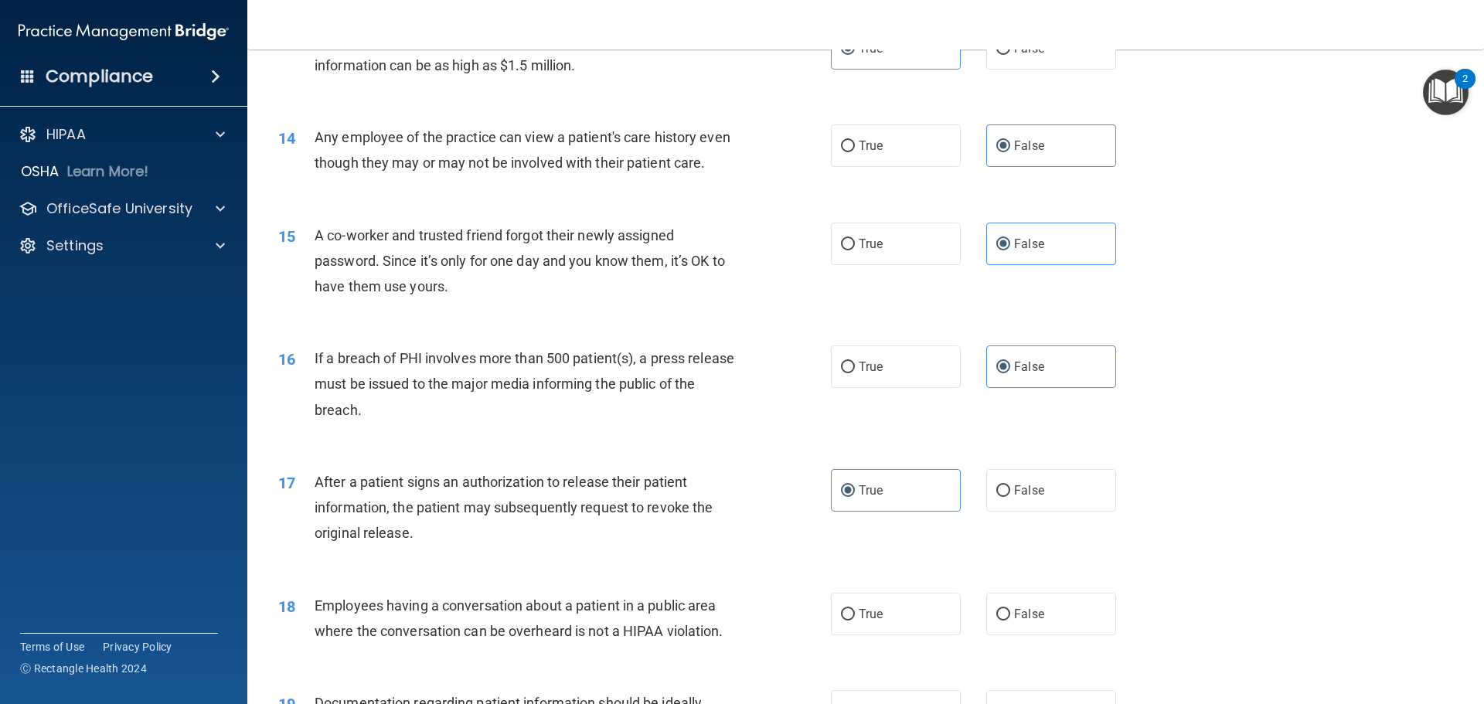
scroll to position [1469, 0]
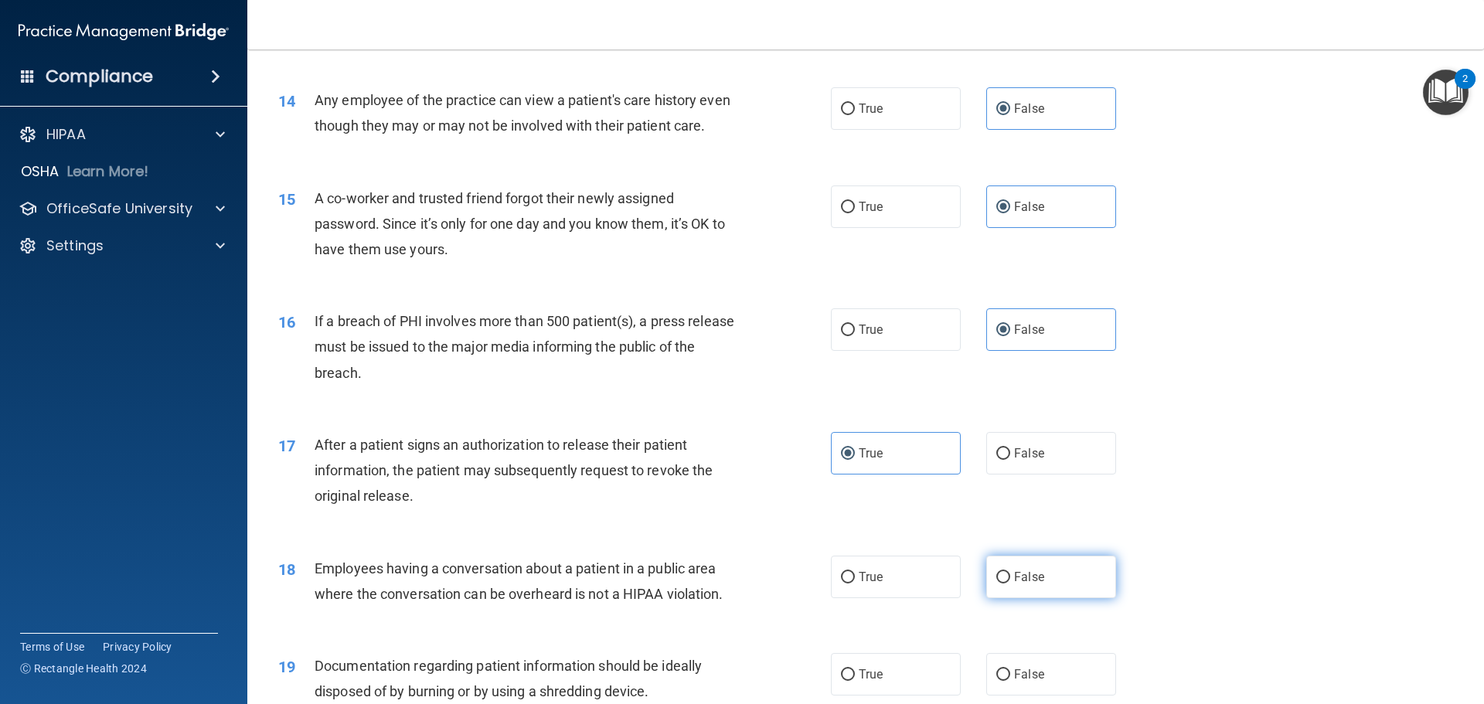
click at [1020, 594] on label "False" at bounding box center [1051, 577] width 130 height 43
click at [1010, 584] on input "False" at bounding box center [1003, 578] width 14 height 12
radio input "true"
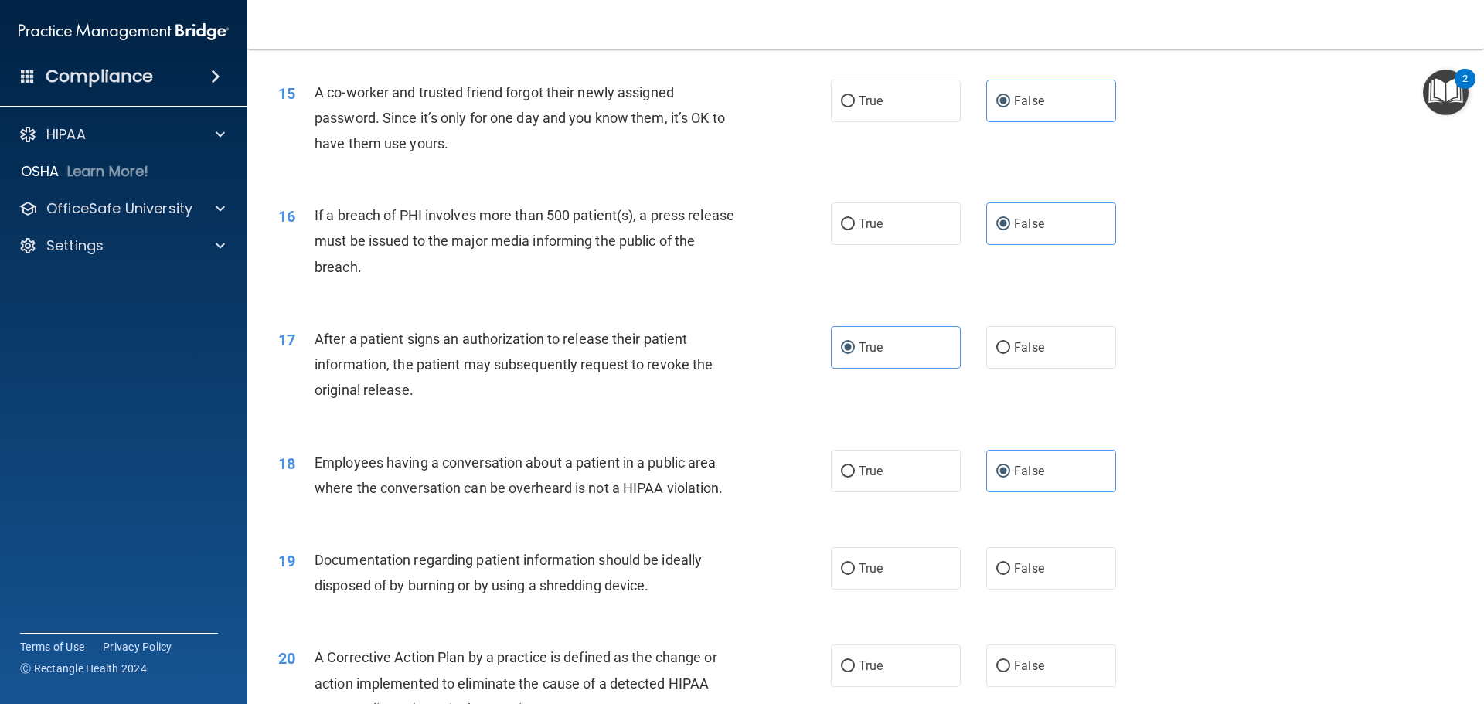
scroll to position [1623, 0]
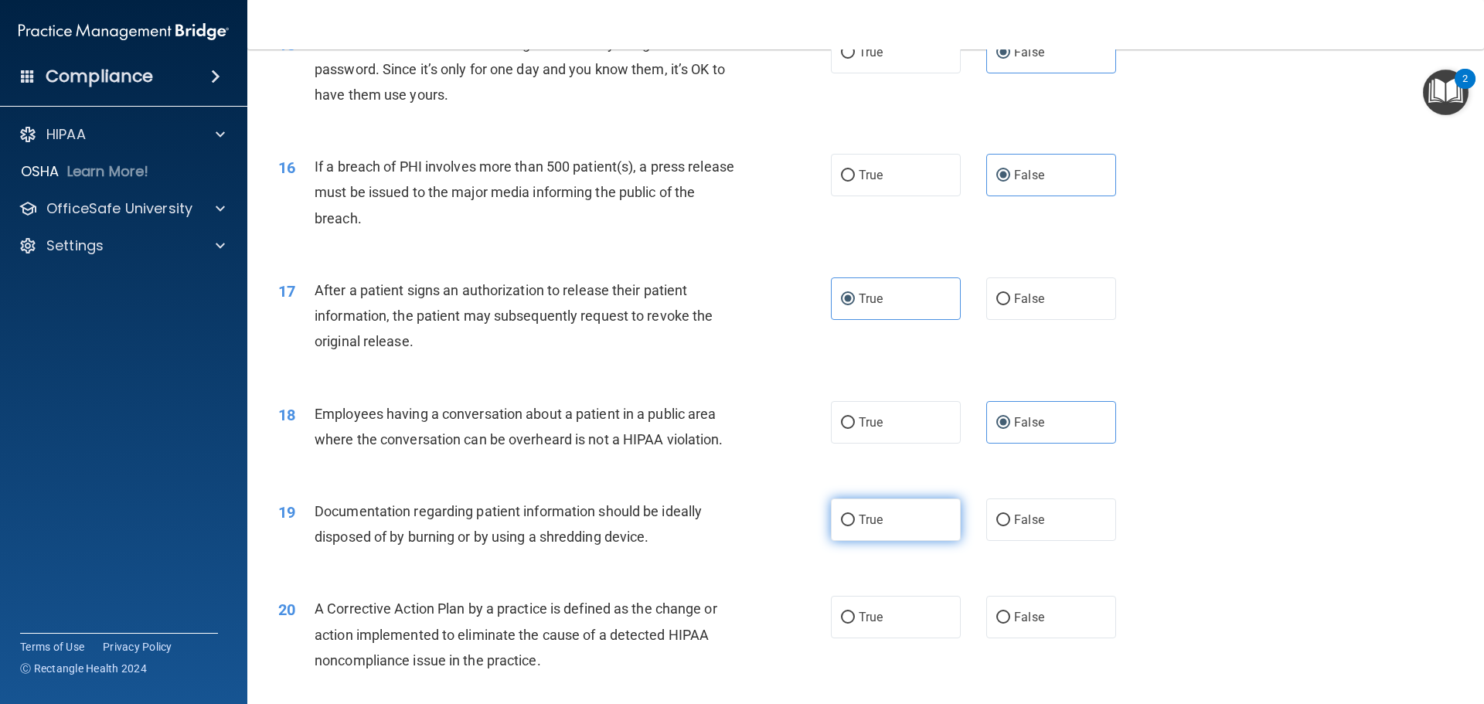
click at [932, 541] on label "True" at bounding box center [896, 520] width 130 height 43
click at [855, 526] on input "True" at bounding box center [848, 521] width 14 height 12
radio input "true"
click at [911, 638] on label "True" at bounding box center [896, 617] width 130 height 43
click at [855, 624] on input "True" at bounding box center [848, 618] width 14 height 12
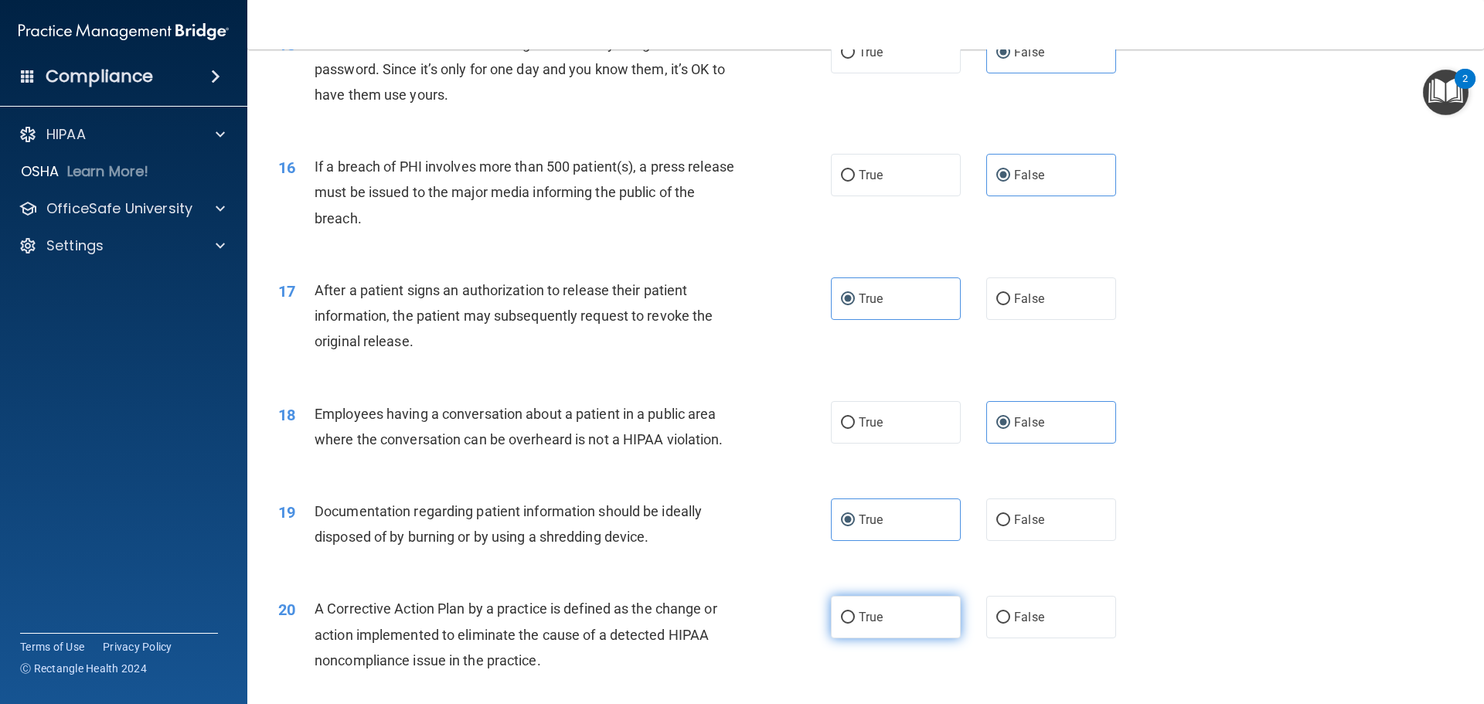
radio input "true"
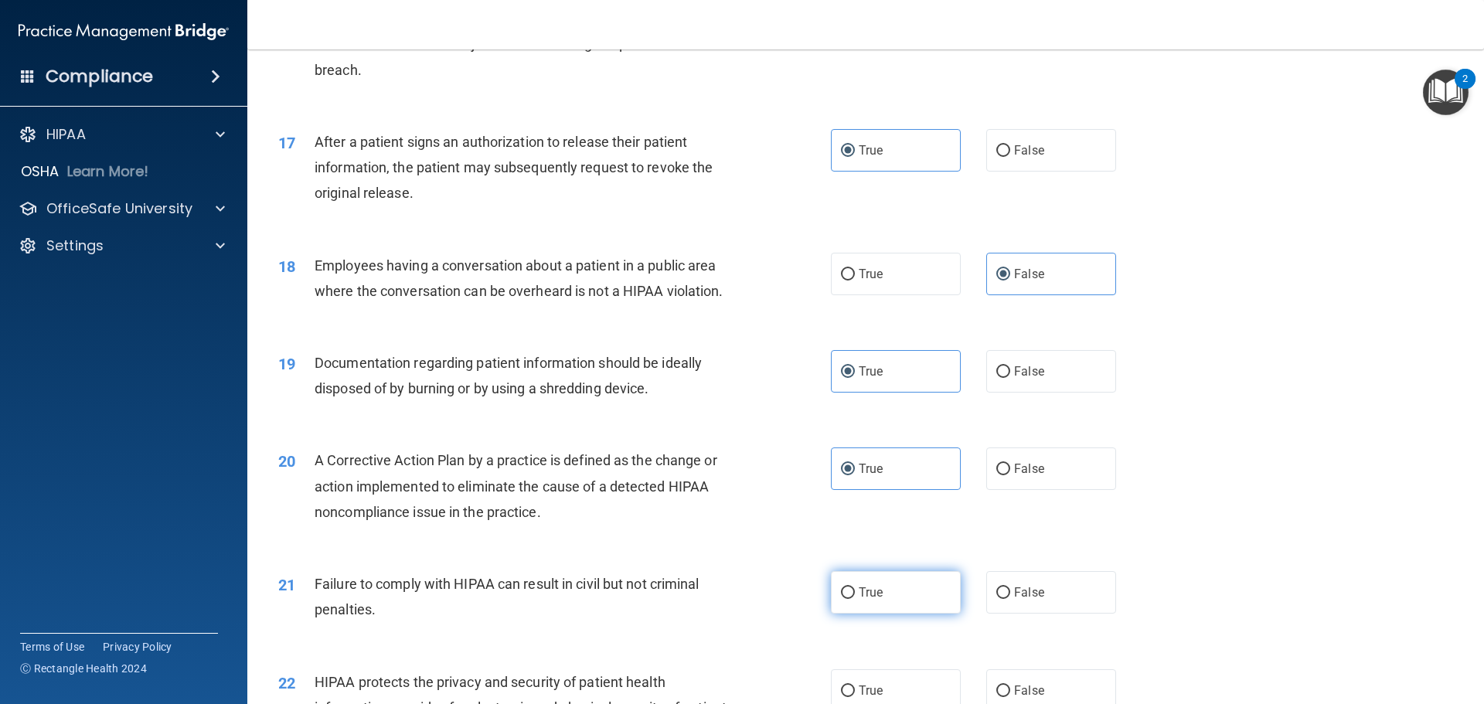
scroll to position [1778, 0]
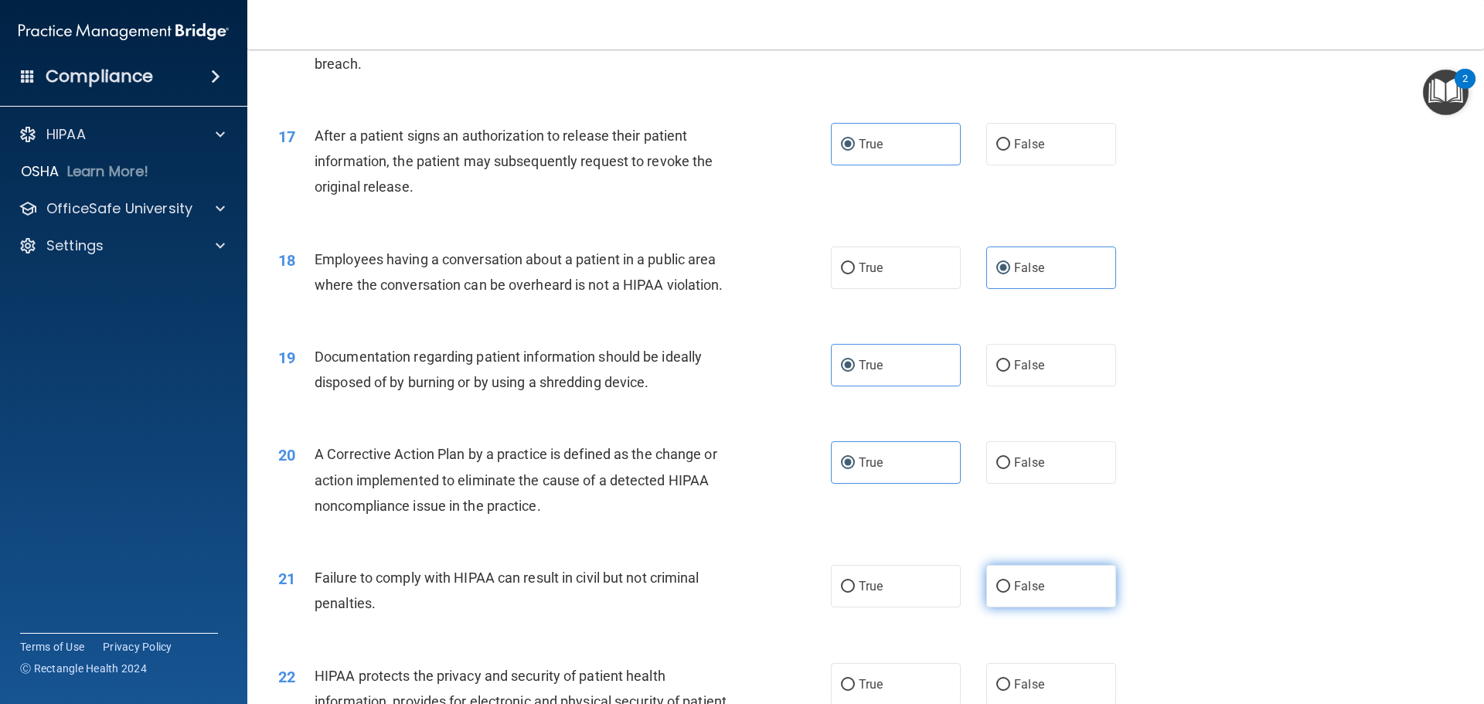
click at [1014, 594] on span "False" at bounding box center [1029, 586] width 30 height 15
click at [1010, 593] on input "False" at bounding box center [1003, 587] width 14 height 12
radio input "true"
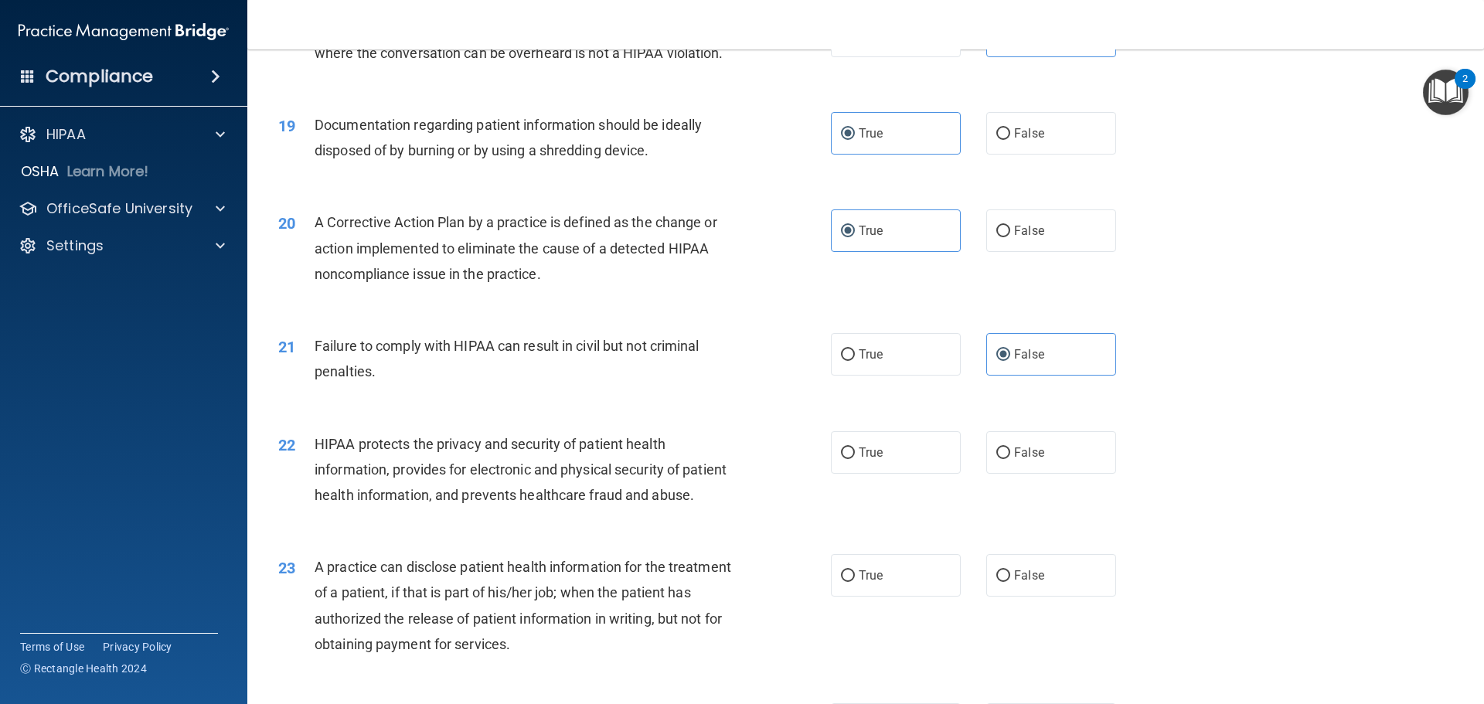
scroll to position [2087, 0]
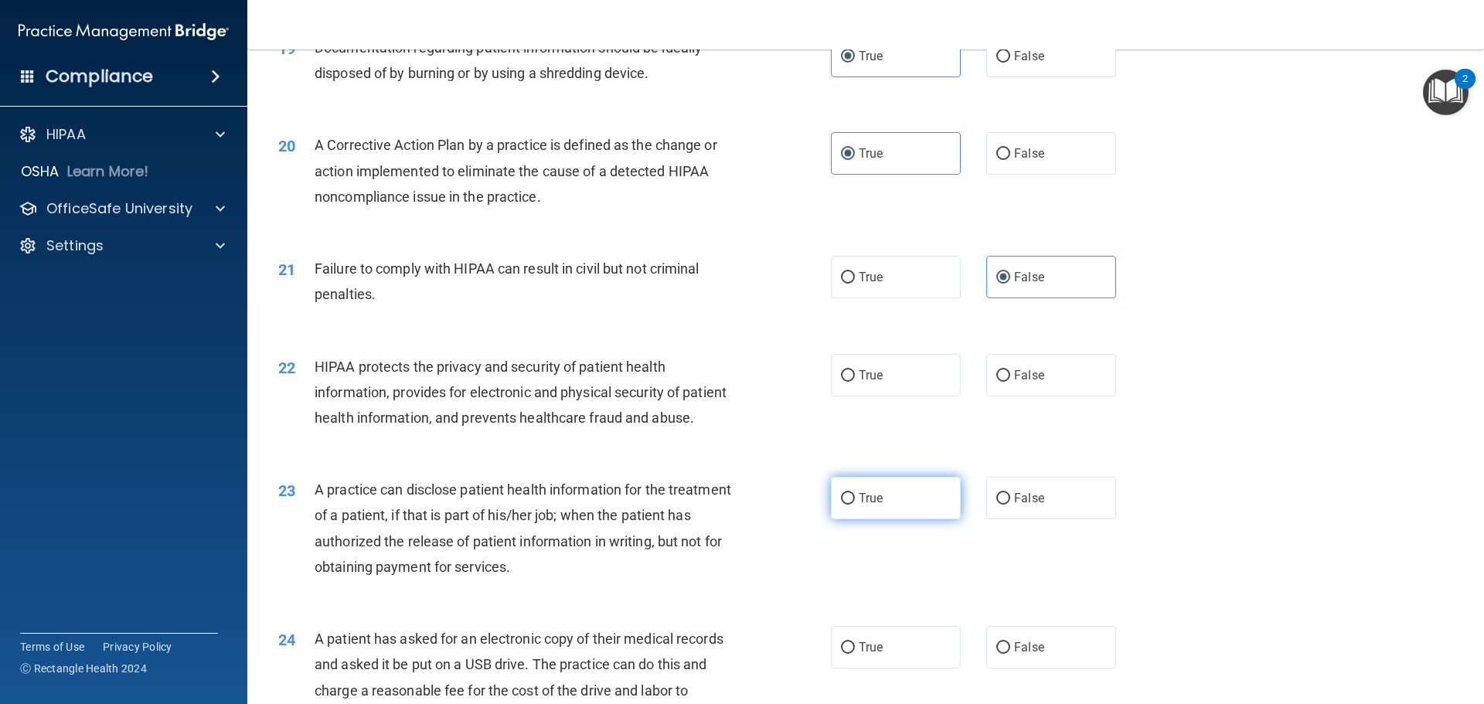
click at [871, 519] on label "True" at bounding box center [896, 498] width 130 height 43
click at [855, 505] on input "True" at bounding box center [848, 499] width 14 height 12
radio input "true"
click at [907, 397] on label "True" at bounding box center [896, 375] width 130 height 43
click at [855, 382] on input "True" at bounding box center [848, 376] width 14 height 12
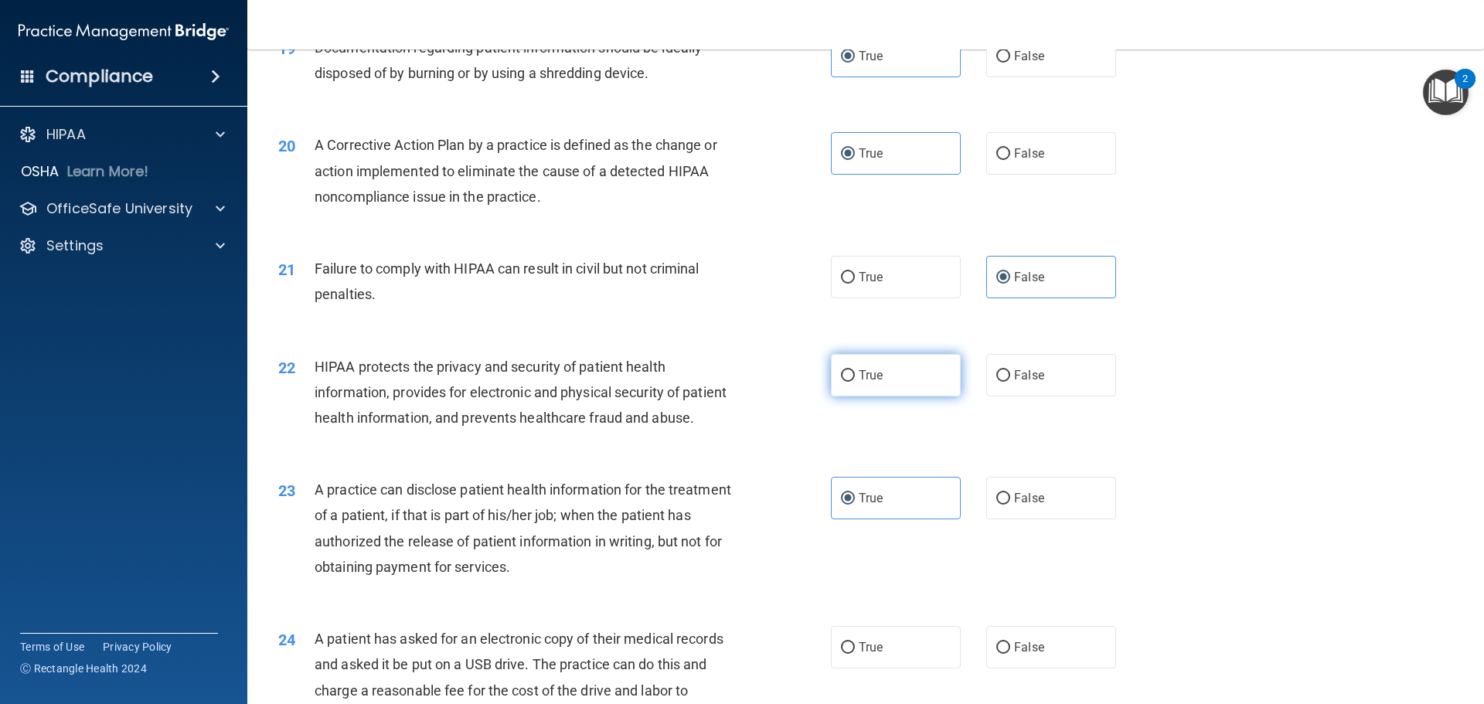
radio input "true"
click at [1019, 506] on span "False" at bounding box center [1029, 498] width 30 height 15
click at [1010, 505] on input "False" at bounding box center [1003, 499] width 14 height 12
radio input "true"
radio input "false"
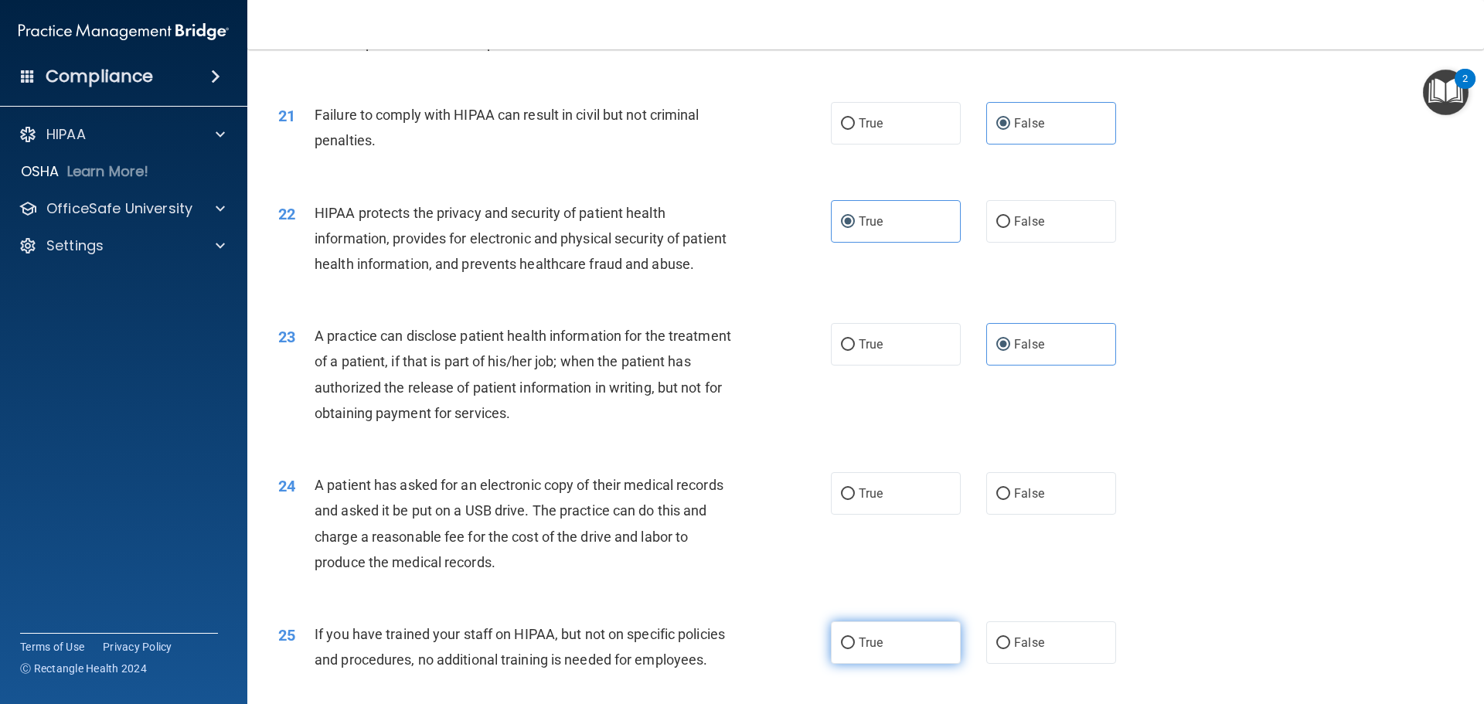
scroll to position [2242, 0]
click at [880, 514] on label "True" at bounding box center [896, 492] width 130 height 43
click at [855, 499] on input "True" at bounding box center [848, 494] width 14 height 12
radio input "true"
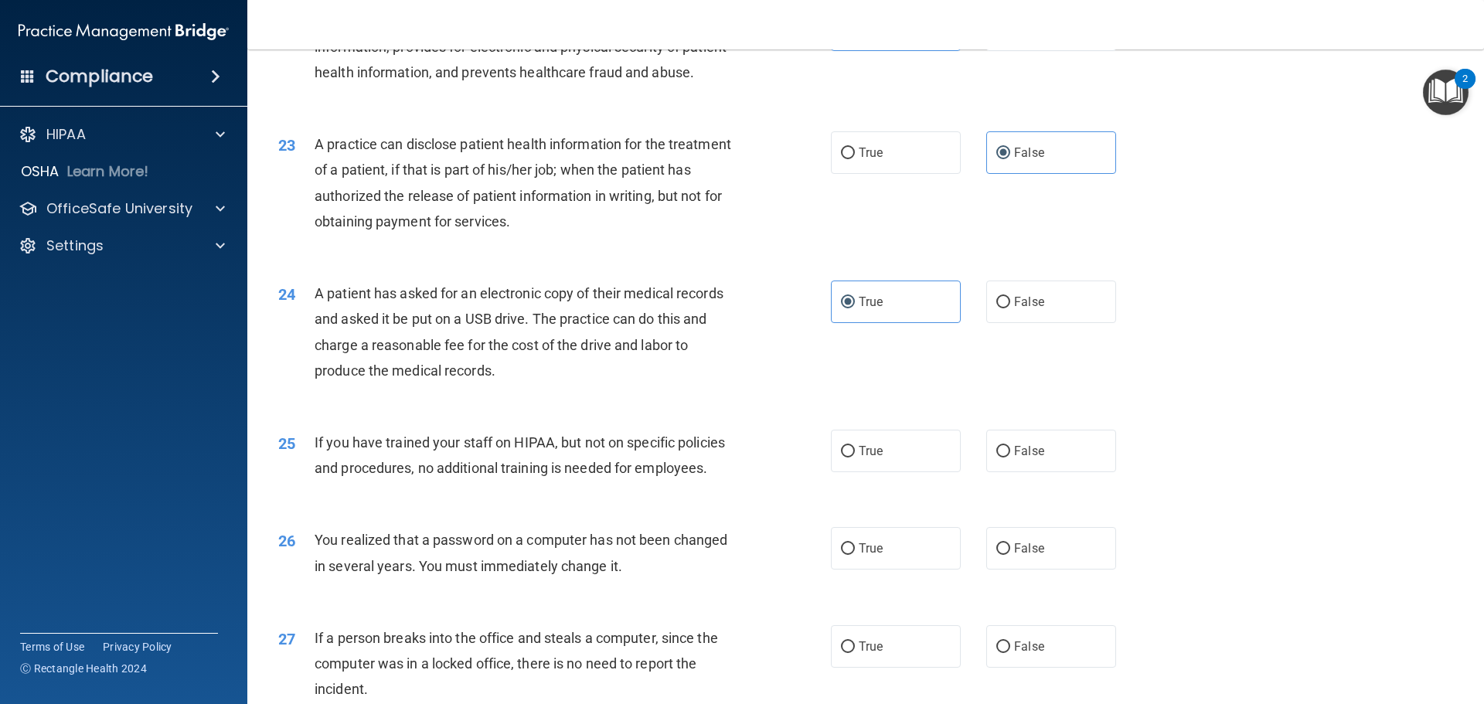
scroll to position [2473, 0]
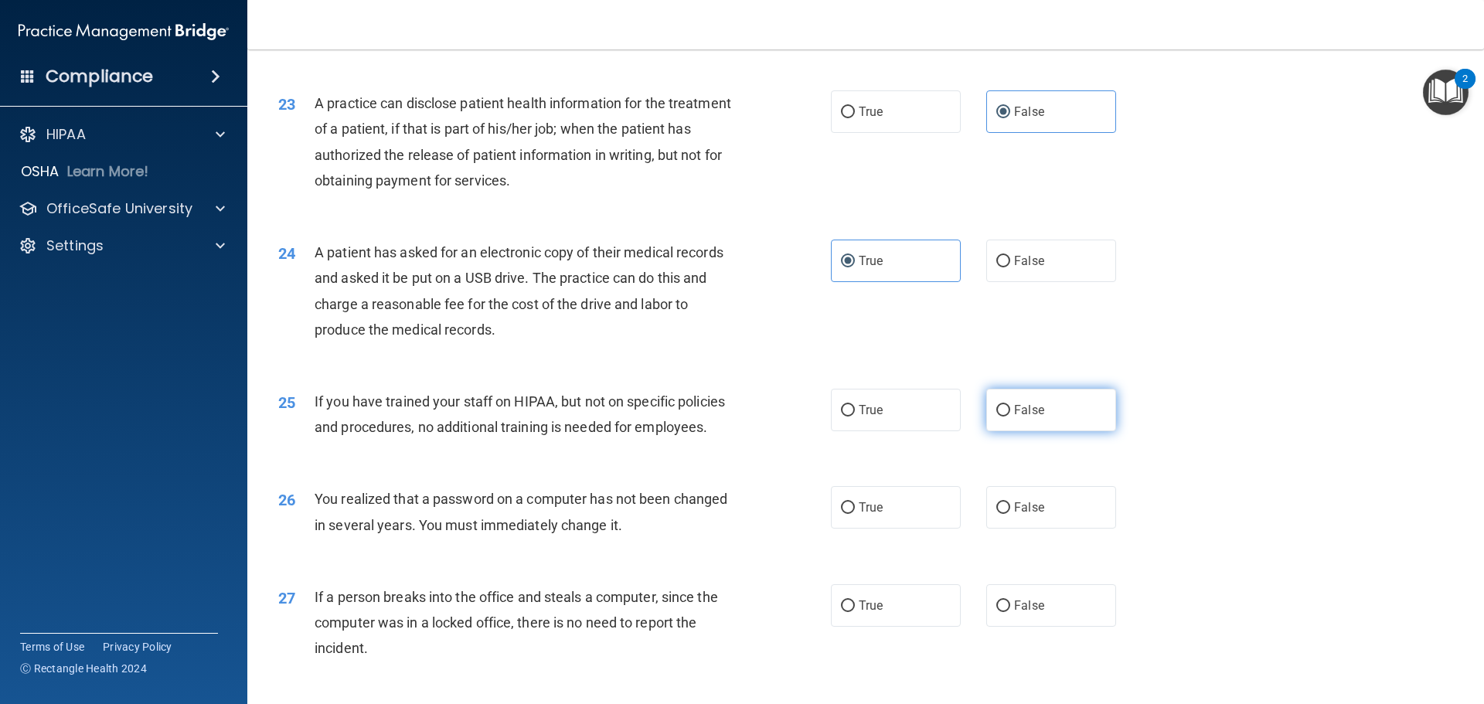
click at [1039, 431] on label "False" at bounding box center [1051, 410] width 130 height 43
click at [1010, 417] on input "False" at bounding box center [1003, 411] width 14 height 12
radio input "true"
click at [929, 529] on label "True" at bounding box center [896, 507] width 130 height 43
click at [855, 514] on input "True" at bounding box center [848, 508] width 14 height 12
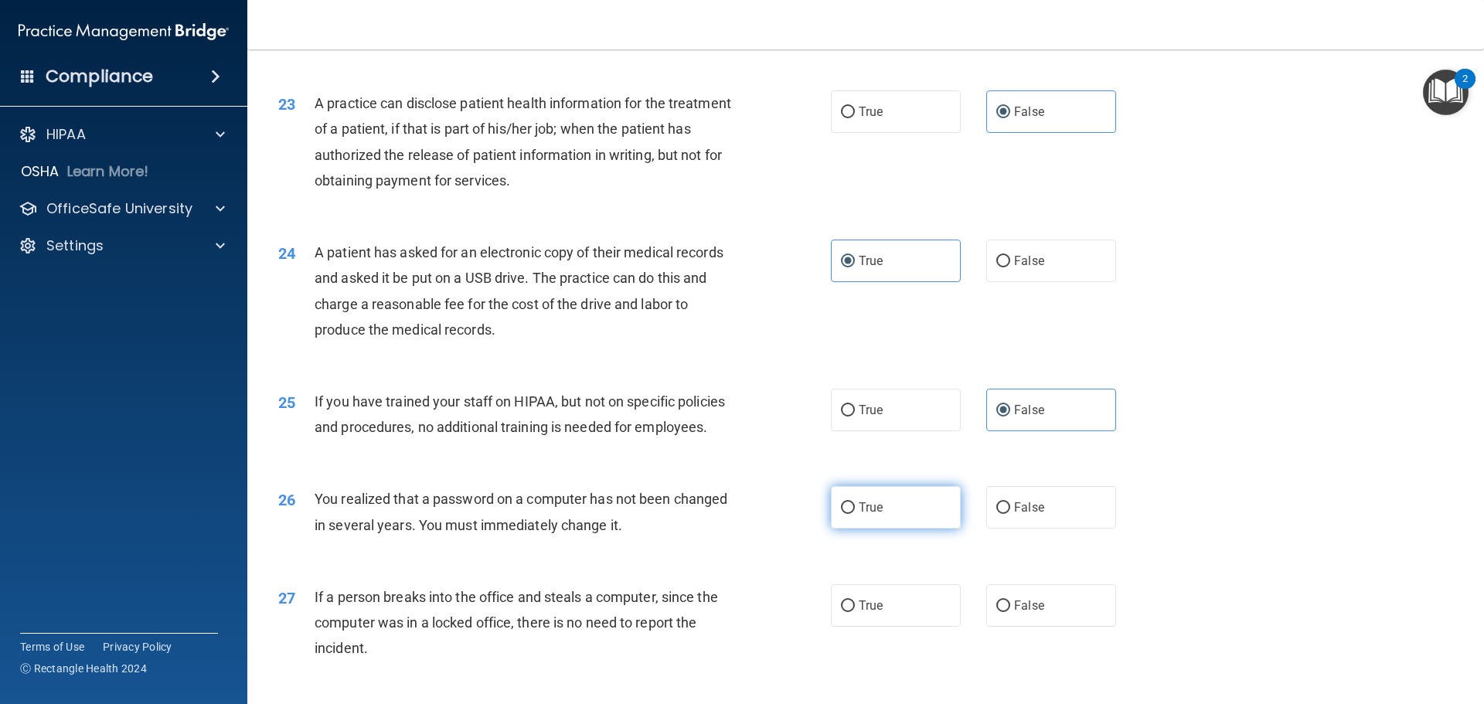
radio input "true"
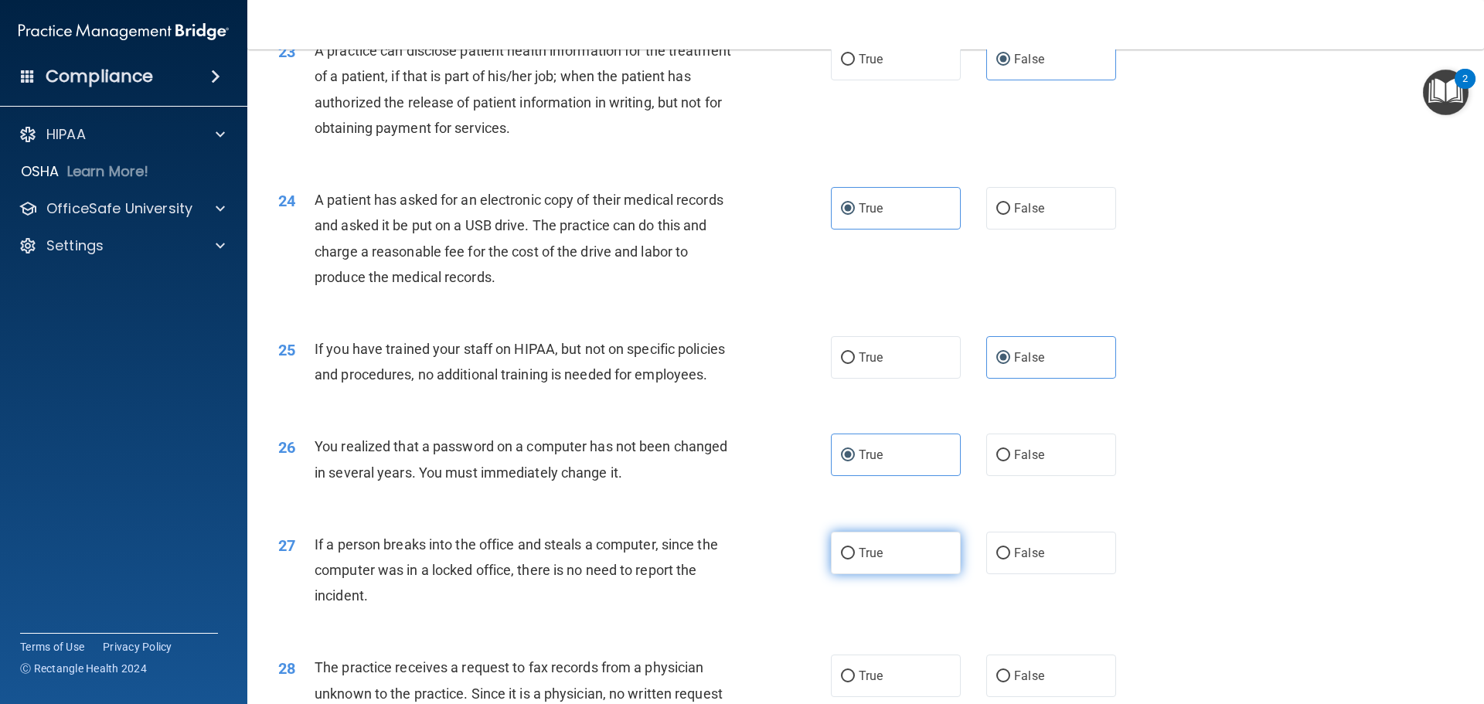
scroll to position [2551, 0]
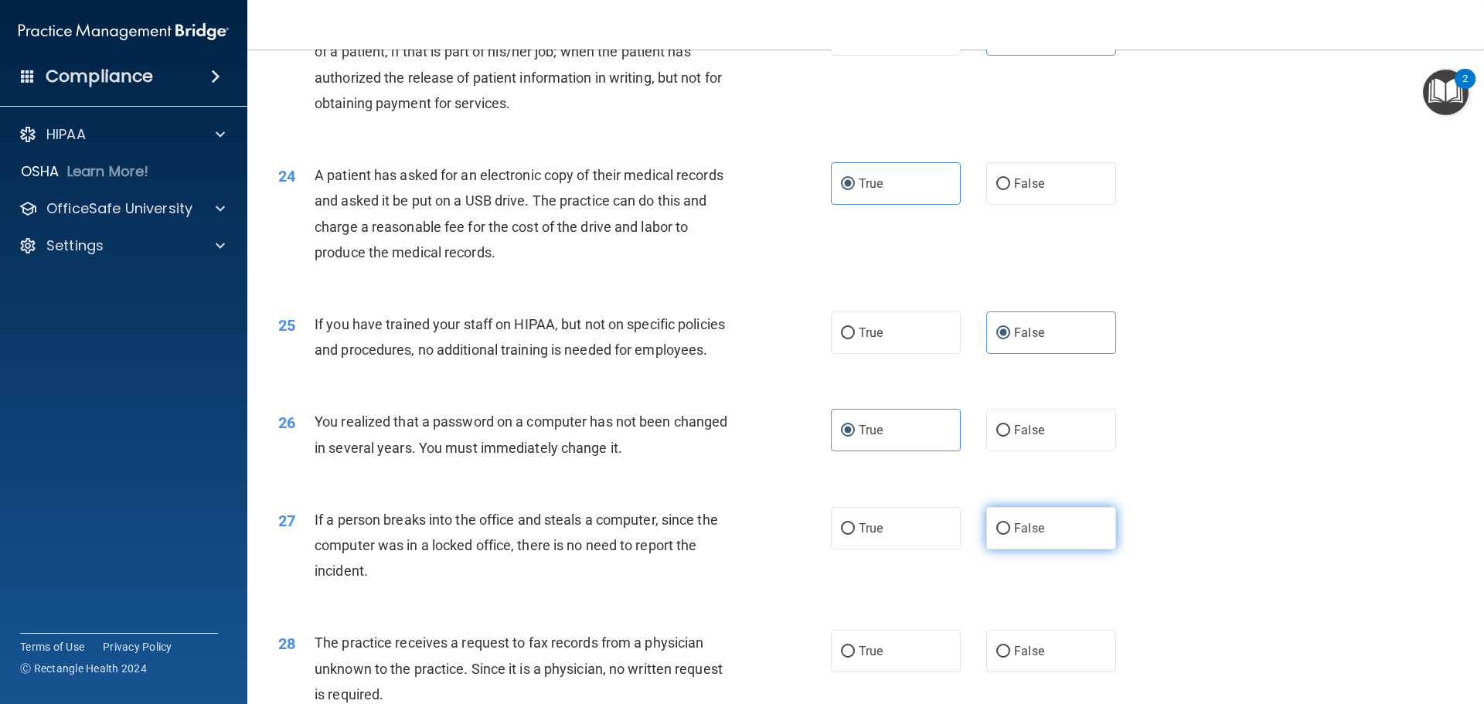
click at [1020, 550] on label "False" at bounding box center [1051, 528] width 130 height 43
click at [1010, 535] on input "False" at bounding box center [1003, 529] width 14 height 12
radio input "true"
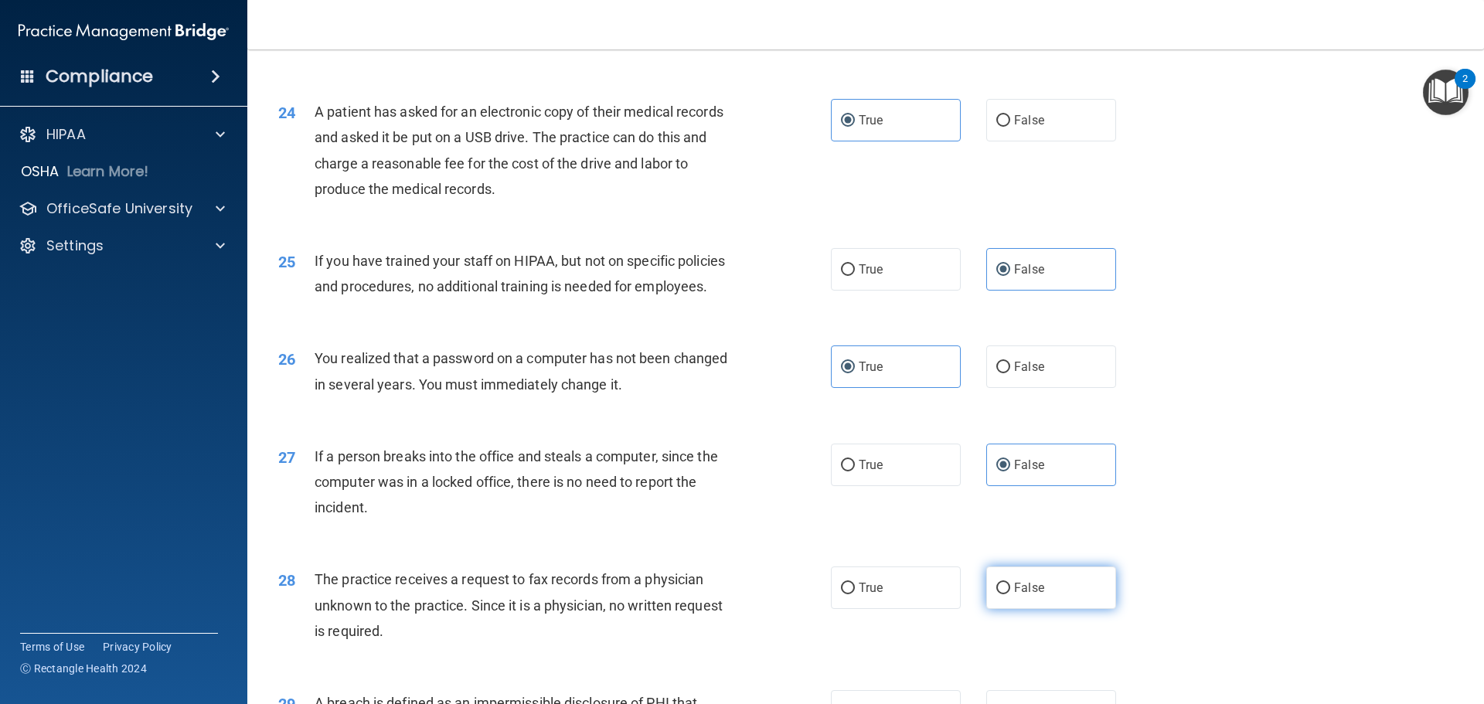
scroll to position [2705, 0]
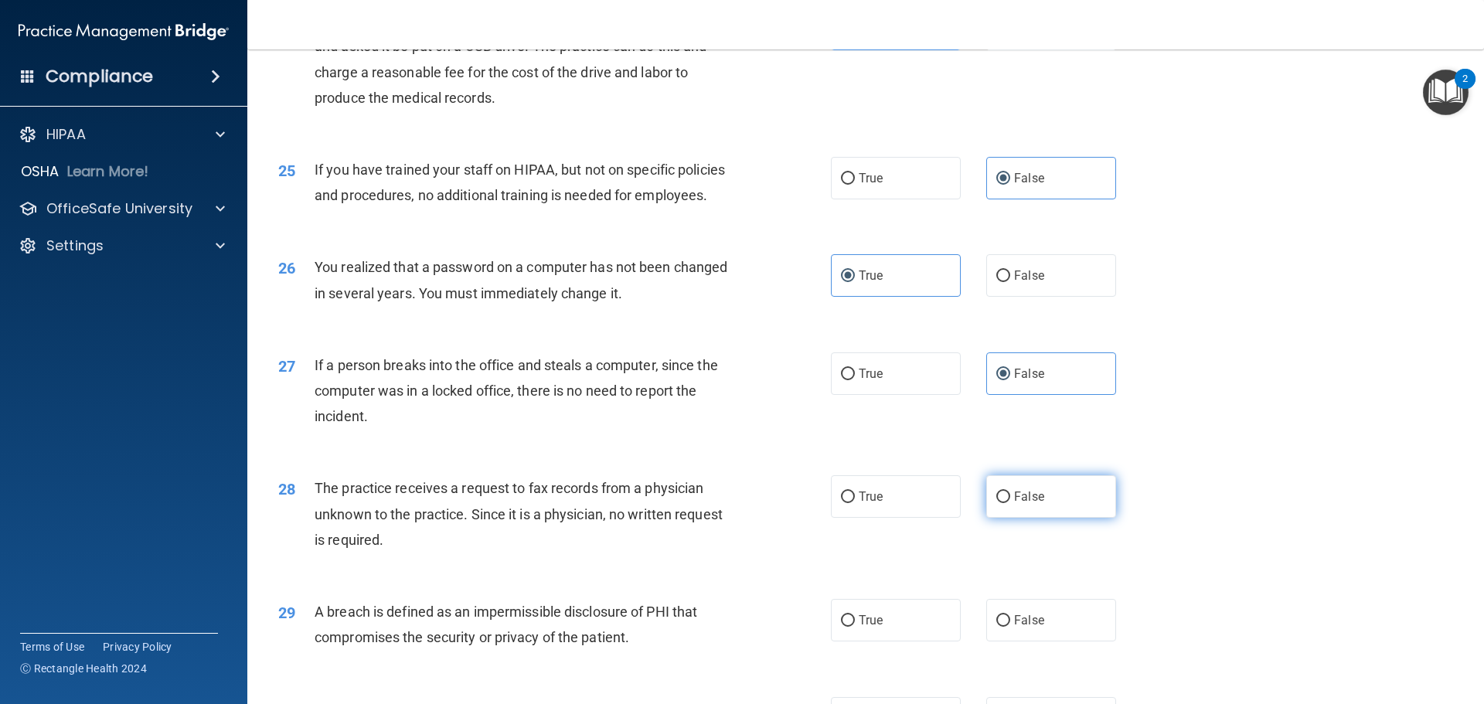
click at [1048, 518] on label "False" at bounding box center [1051, 496] width 130 height 43
click at [1010, 503] on input "False" at bounding box center [1003, 498] width 14 height 12
radio input "true"
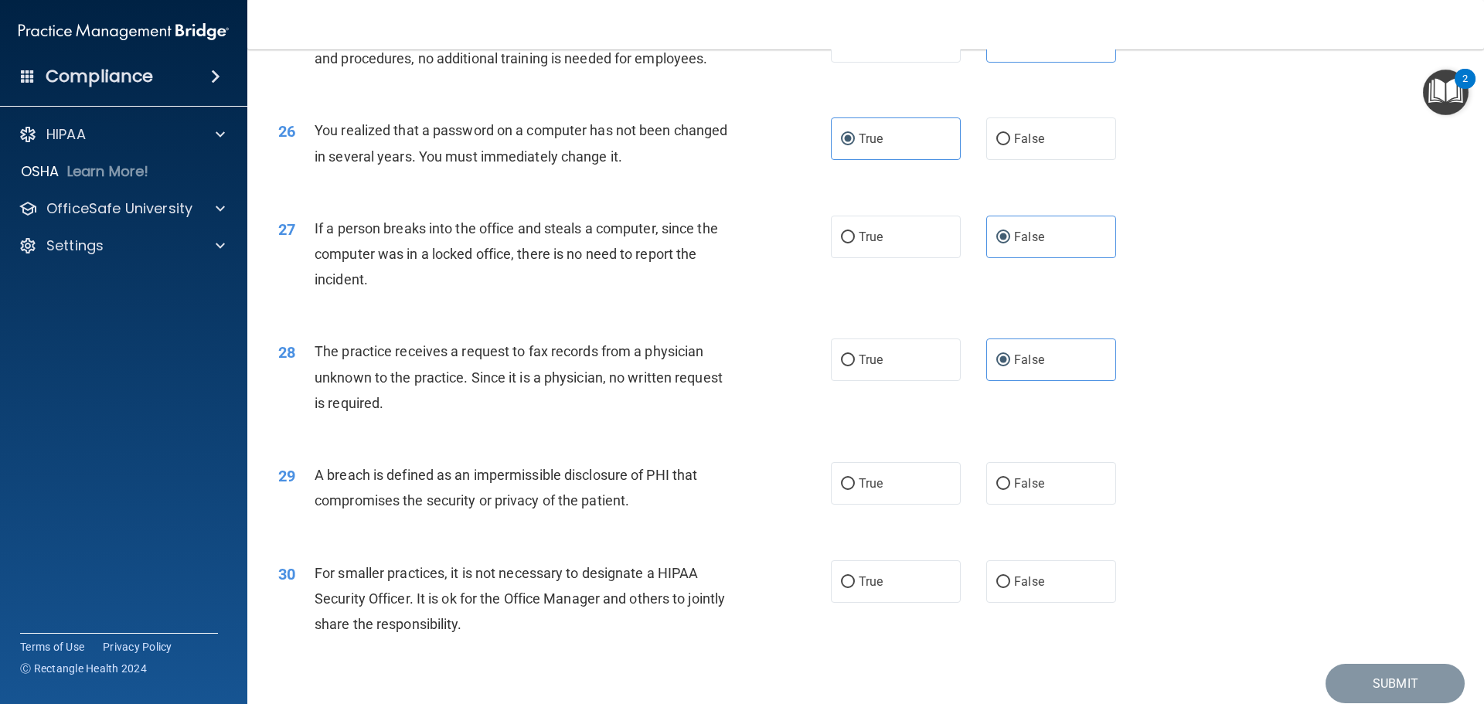
scroll to position [2860, 0]
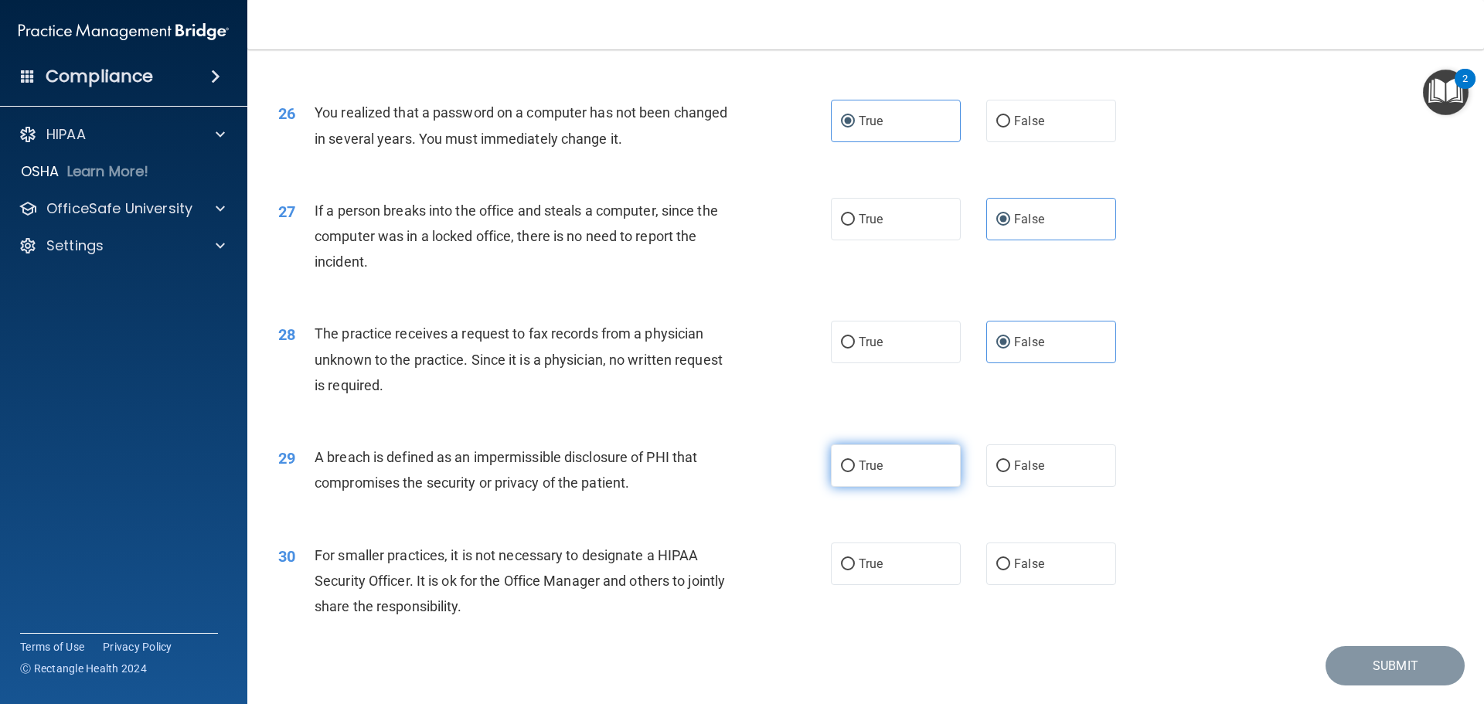
click at [841, 472] on input "True" at bounding box center [848, 467] width 14 height 12
radio input "true"
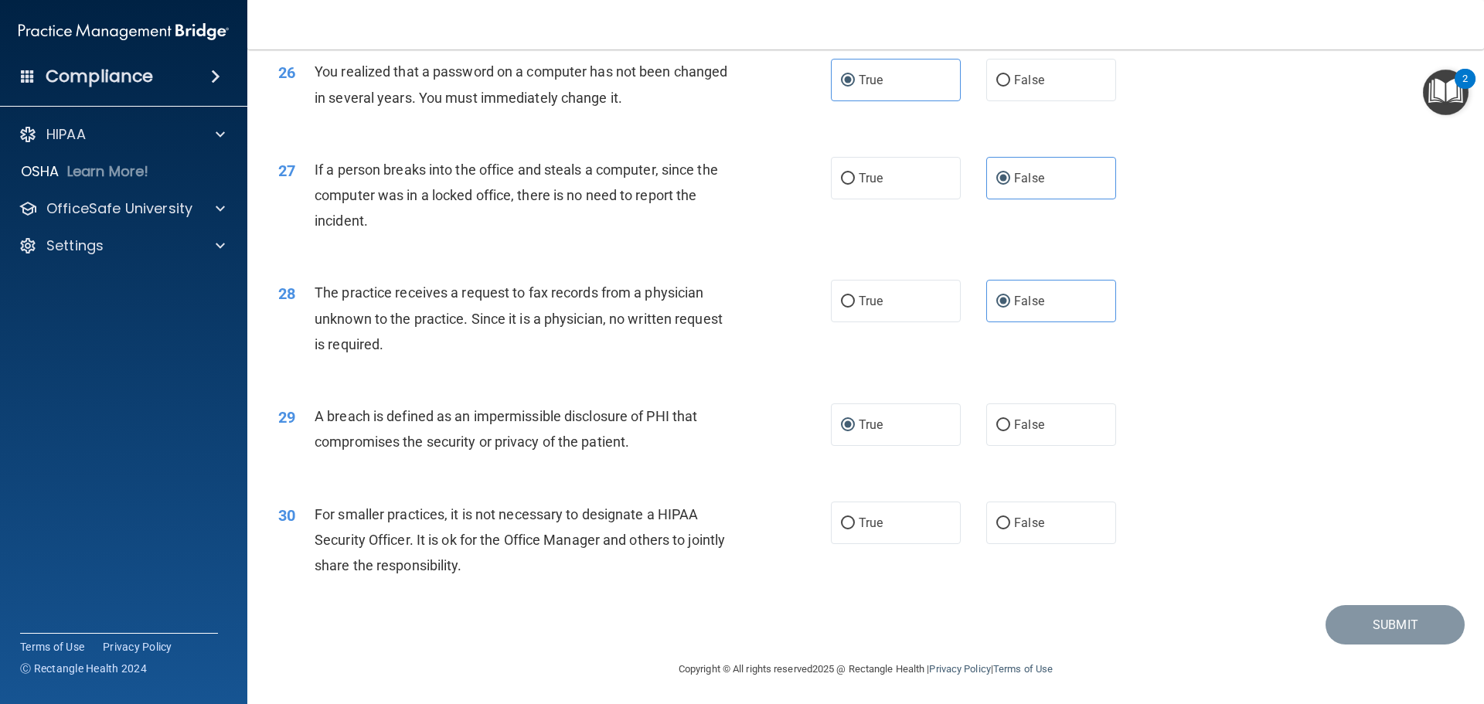
scroll to position [2954, 0]
drag, startPoint x: 1047, startPoint y: 521, endPoint x: 1055, endPoint y: 524, distance: 9.0
click at [1049, 522] on label "False" at bounding box center [1051, 520] width 130 height 43
click at [1010, 522] on input "False" at bounding box center [1003, 522] width 14 height 12
radio input "true"
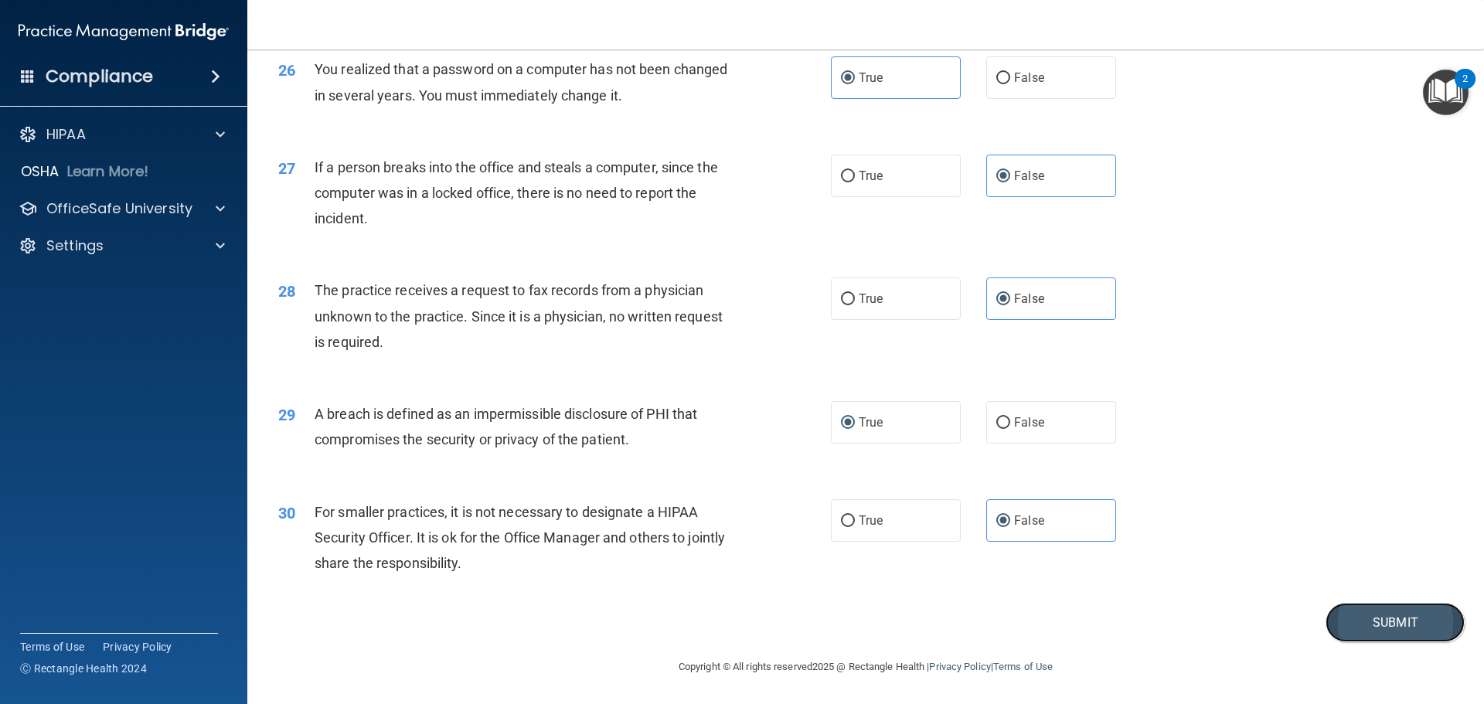
click at [1379, 624] on button "Submit" at bounding box center [1395, 622] width 139 height 39
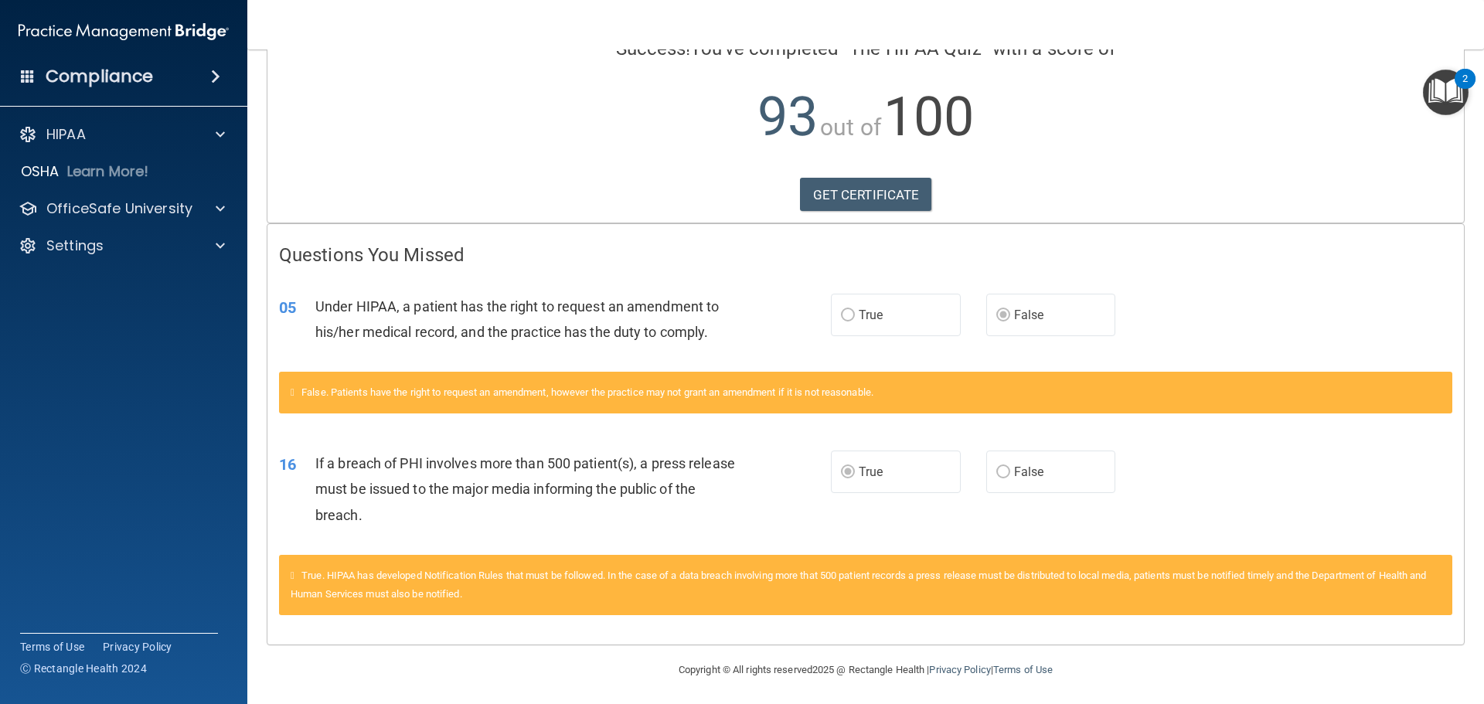
scroll to position [144, 0]
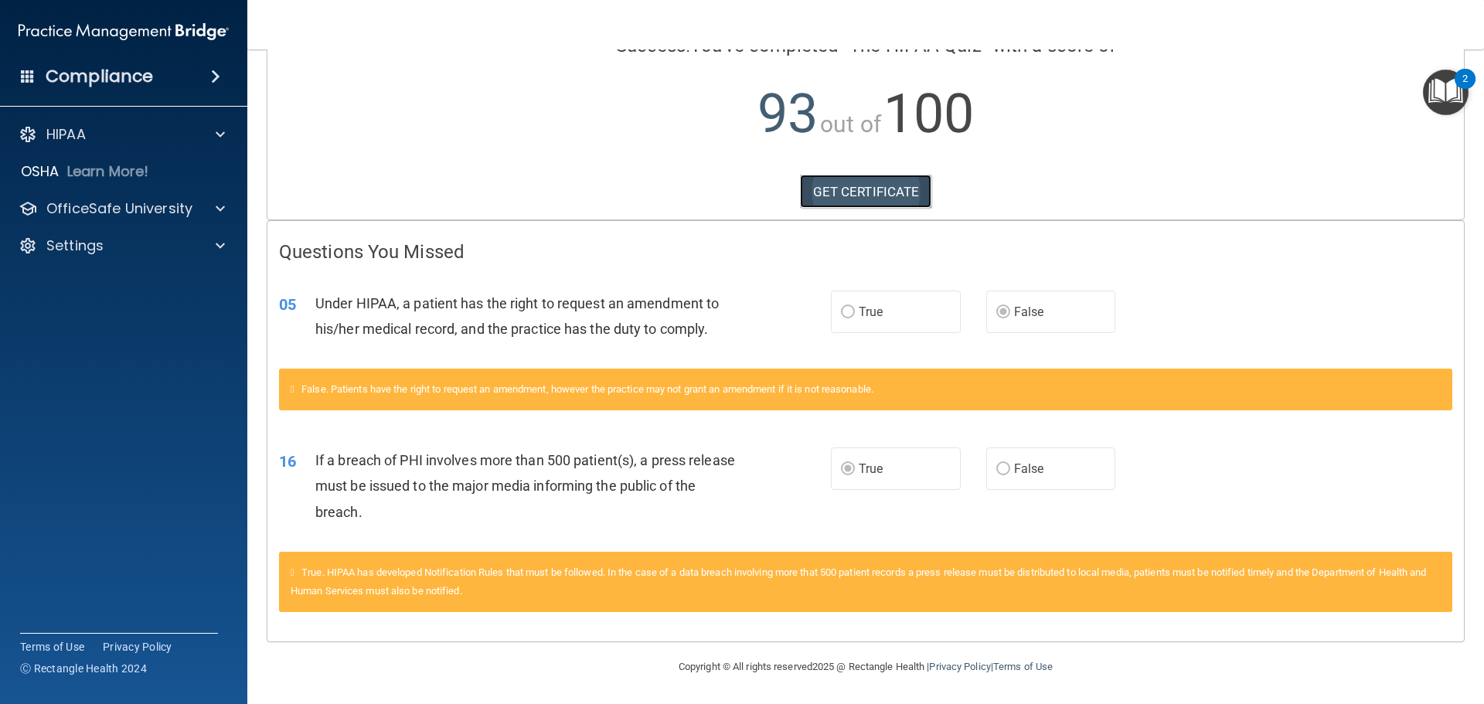
click at [853, 204] on link "GET CERTIFICATE" at bounding box center [866, 192] width 132 height 34
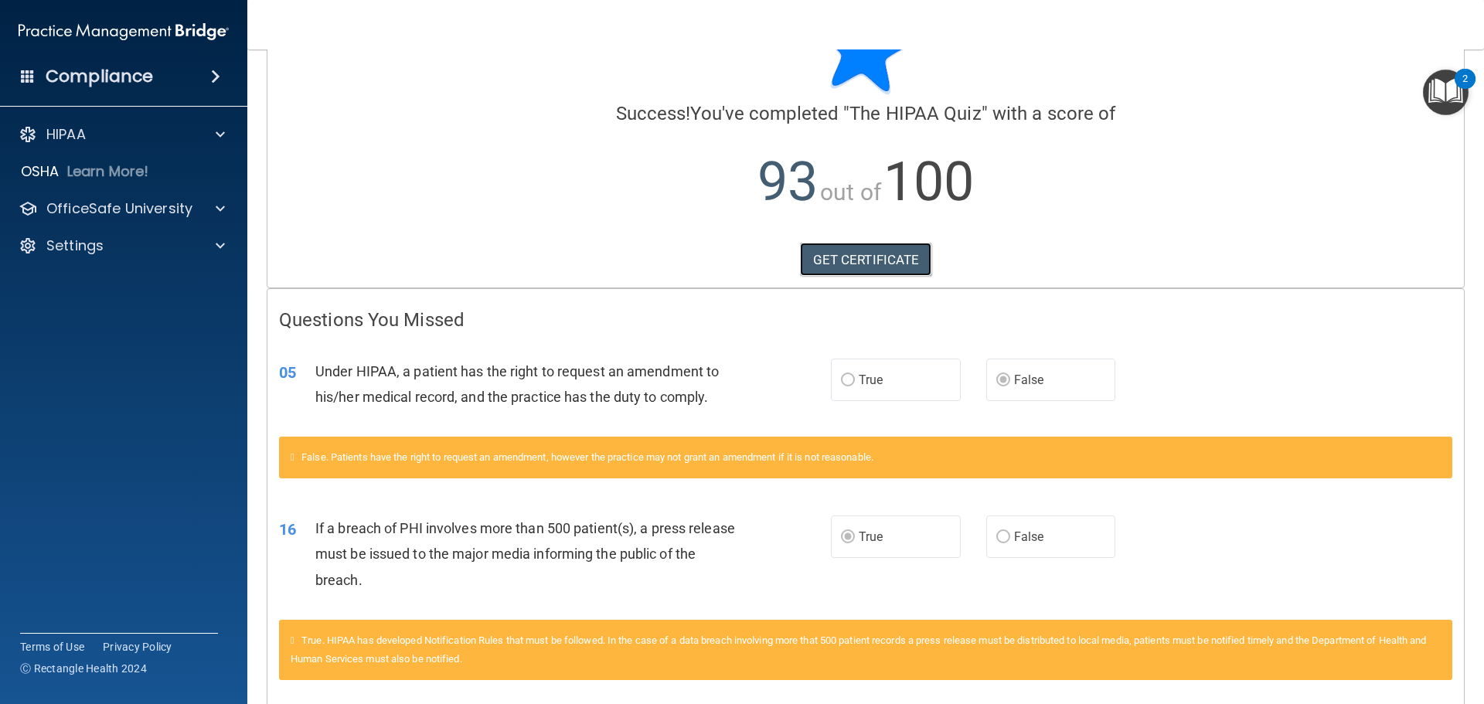
scroll to position [0, 0]
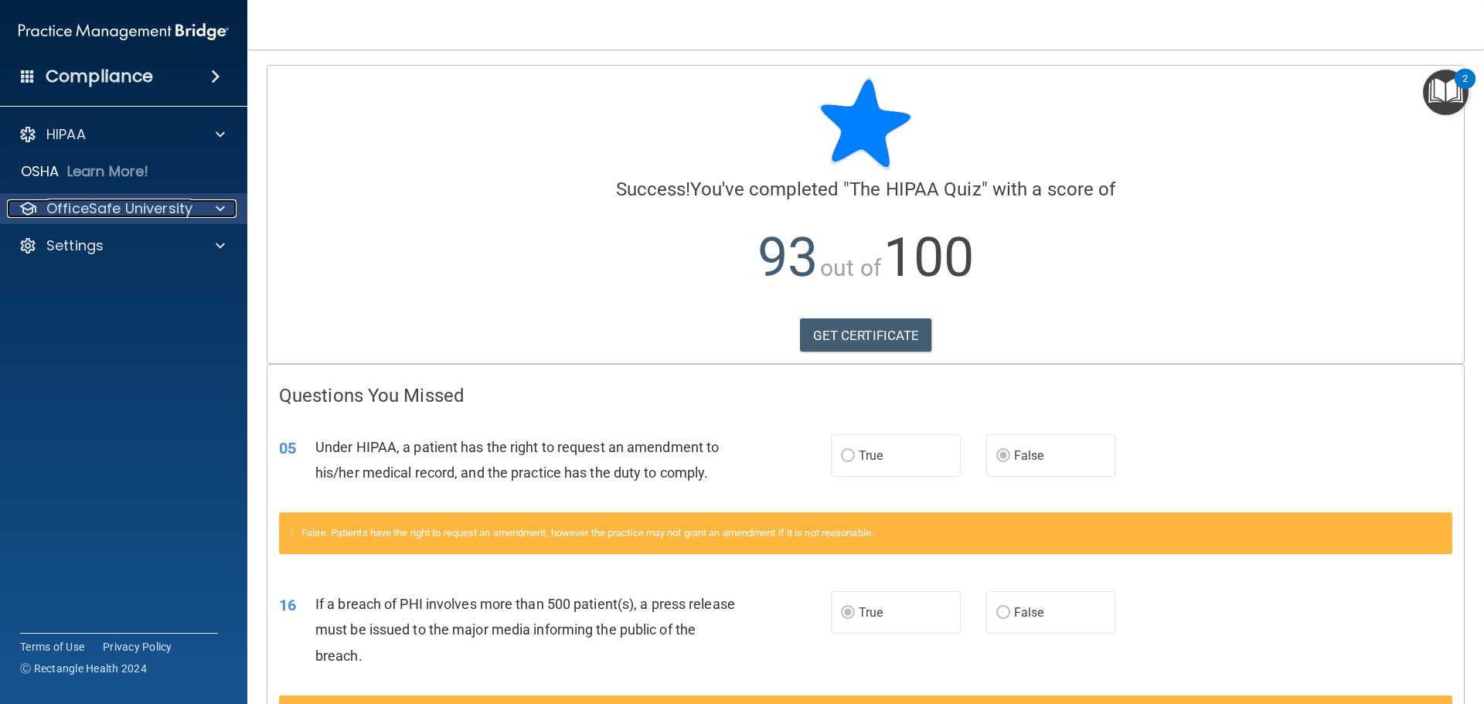
click at [203, 203] on div at bounding box center [218, 208] width 39 height 19
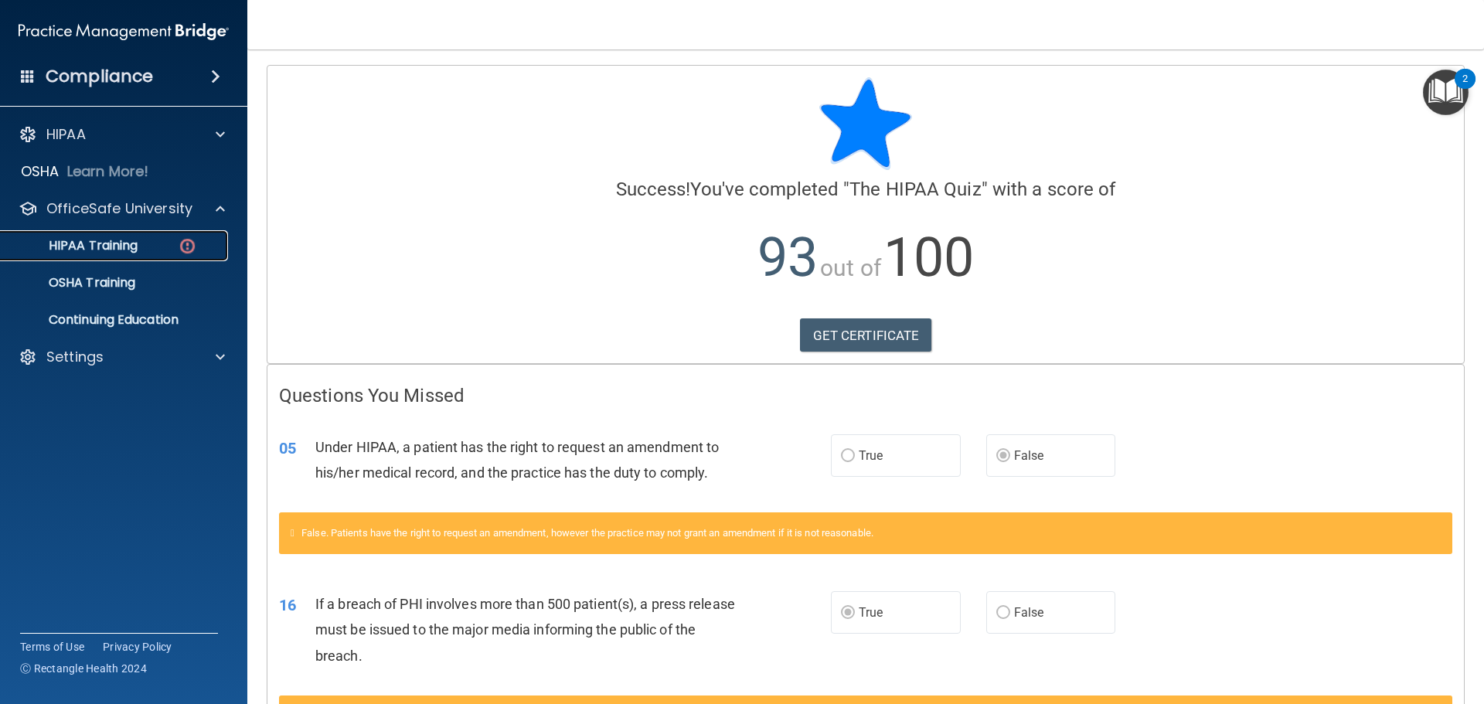
click at [165, 241] on div "HIPAA Training" at bounding box center [115, 245] width 211 height 15
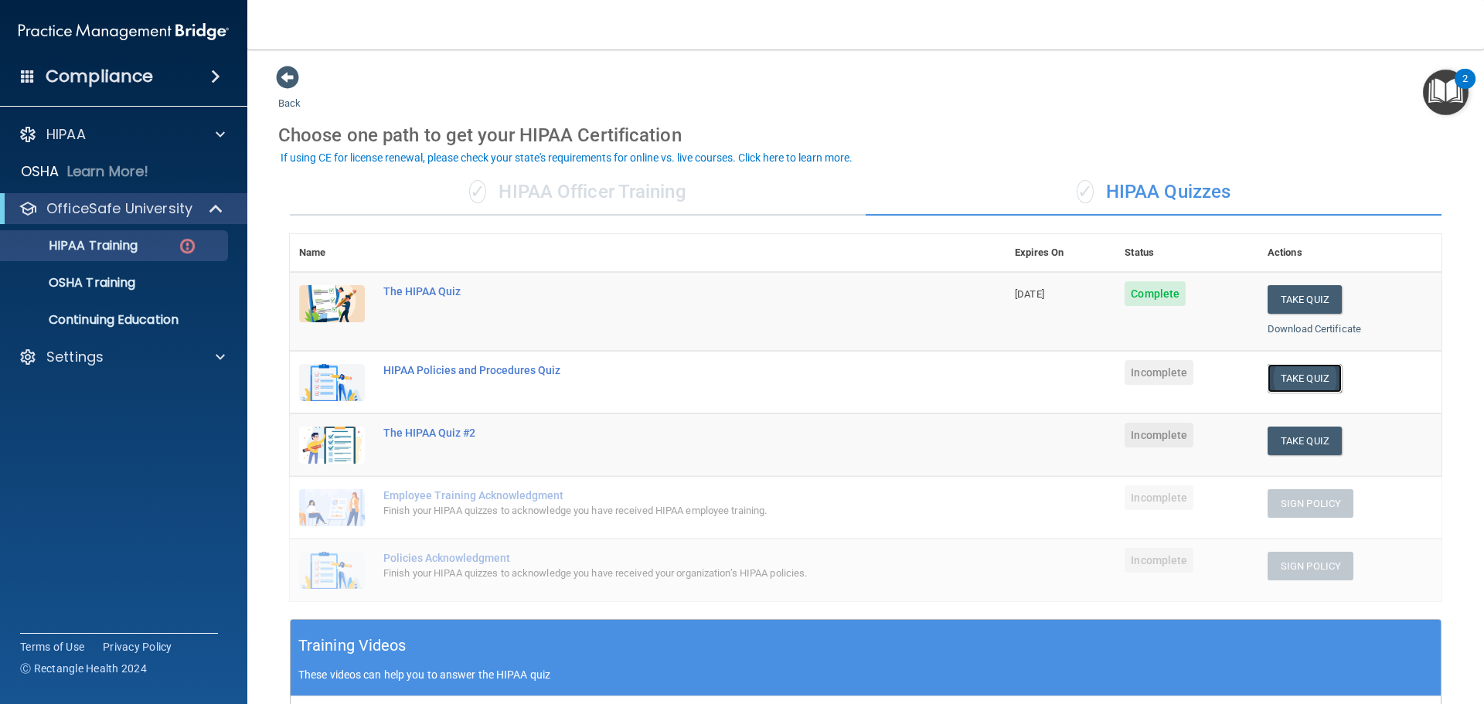
click at [1306, 381] on button "Take Quiz" at bounding box center [1305, 378] width 74 height 29
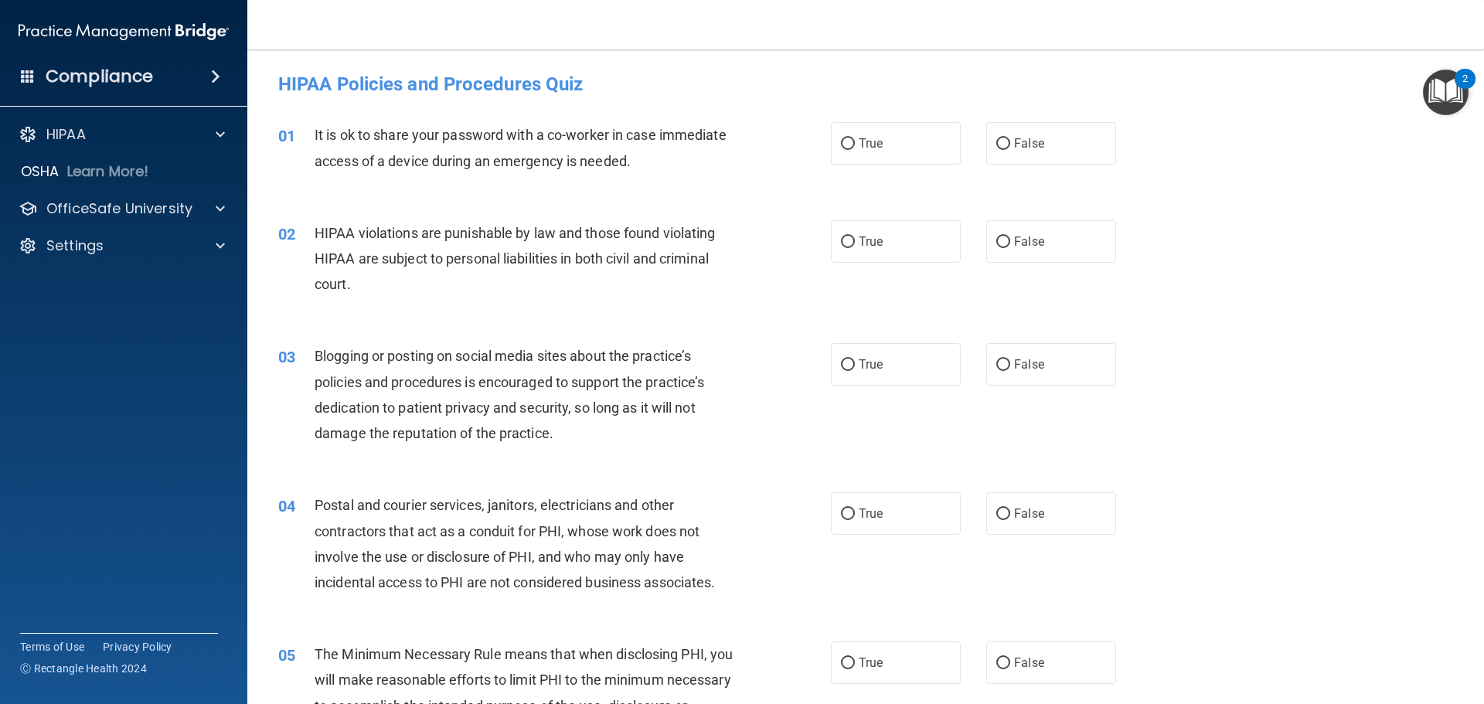
click at [305, 134] on div "01" at bounding box center [291, 136] width 48 height 29
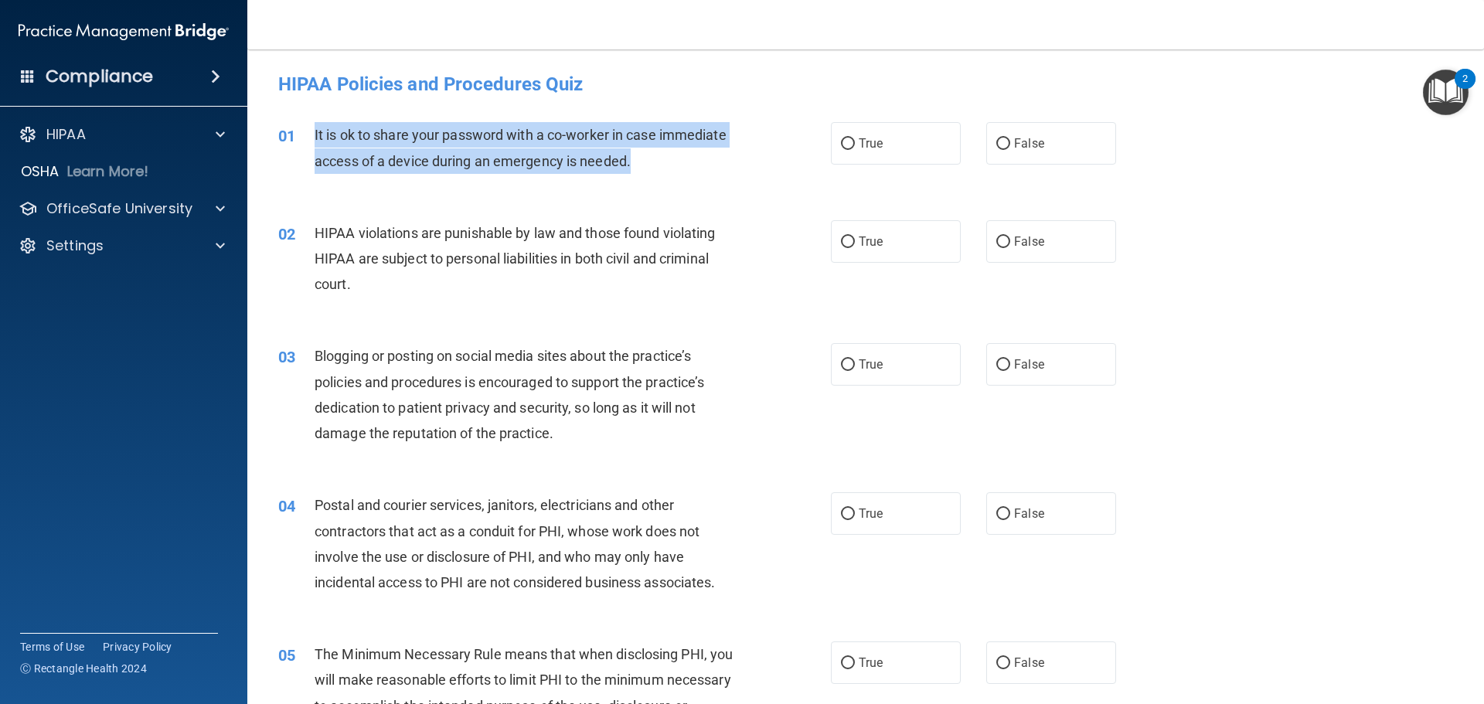
drag, startPoint x: 314, startPoint y: 136, endPoint x: 717, endPoint y: 170, distance: 404.1
click at [717, 170] on div "It is ok to share your password with a co-worker in case immediate access of a …" at bounding box center [531, 147] width 432 height 51
copy span "It is ok to share your password with a co-worker in case immediate access of a …"
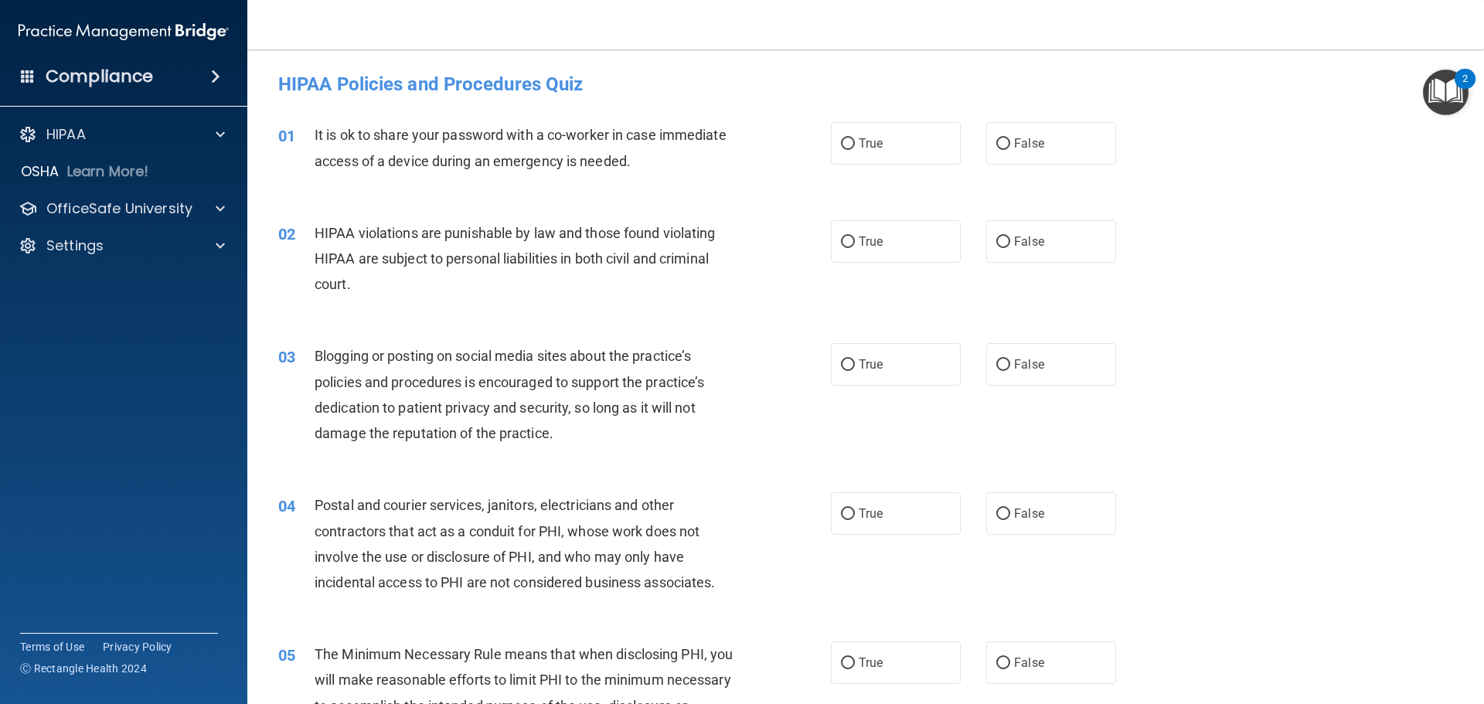
click at [745, 83] on h4 "HIPAA Policies and Procedures Quiz" at bounding box center [865, 84] width 1175 height 20
click at [1062, 151] on label "False" at bounding box center [1051, 143] width 130 height 43
click at [1010, 150] on input "False" at bounding box center [1003, 144] width 14 height 12
radio input "true"
drag, startPoint x: 325, startPoint y: 235, endPoint x: 419, endPoint y: 328, distance: 132.3
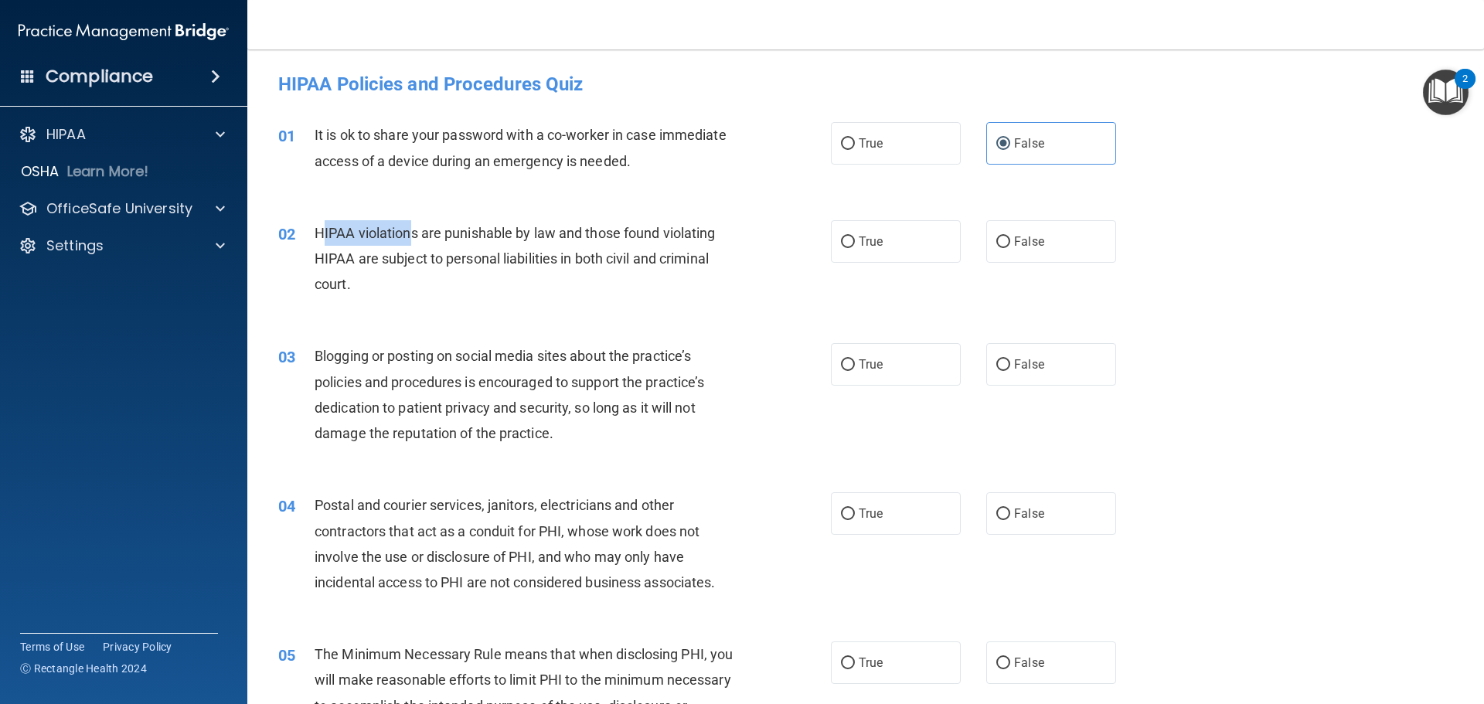
click at [414, 247] on div "HIPAA violations are punishable by law and those found violating HIPAA are subj…" at bounding box center [531, 258] width 432 height 77
click at [427, 317] on div "02 HIPAA violations are punishable by law and those found violating HIPAA are s…" at bounding box center [866, 263] width 1198 height 124
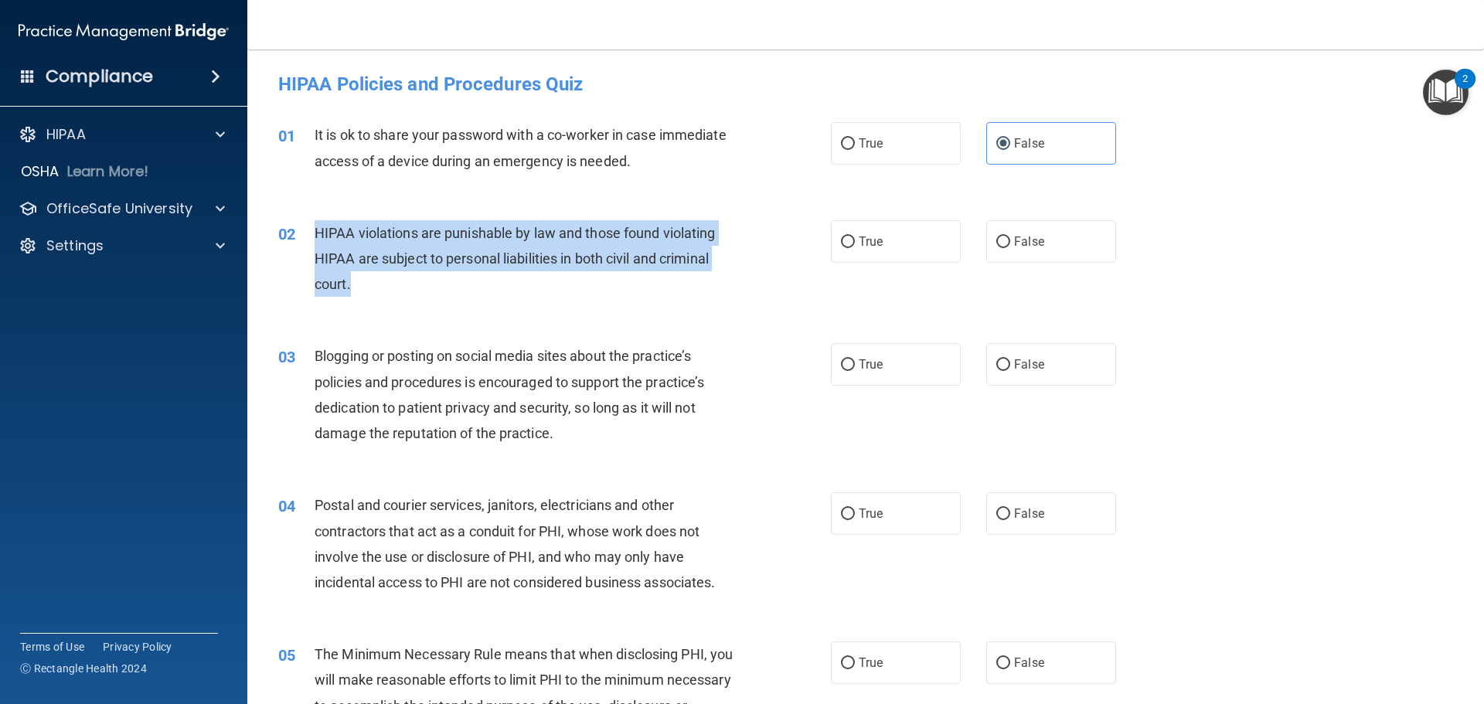
drag, startPoint x: 311, startPoint y: 229, endPoint x: 740, endPoint y: 293, distance: 433.8
click at [740, 293] on div "02 HIPAA violations are punishable by law and those found violating HIPAA are s…" at bounding box center [554, 262] width 599 height 85
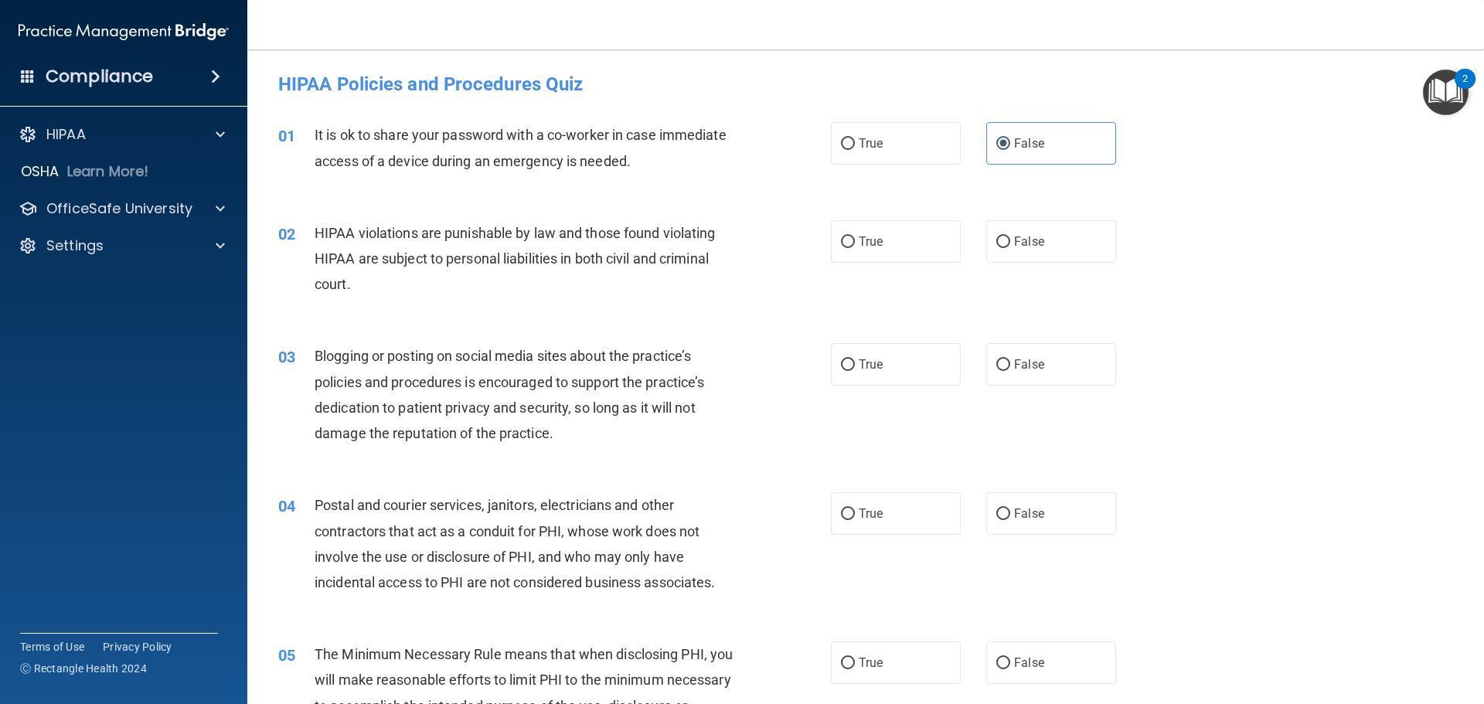
drag, startPoint x: 670, startPoint y: 315, endPoint x: 422, endPoint y: 306, distance: 248.3
click at [533, 321] on div "02 HIPAA violations are punishable by law and those found violating HIPAA are s…" at bounding box center [866, 263] width 1198 height 124
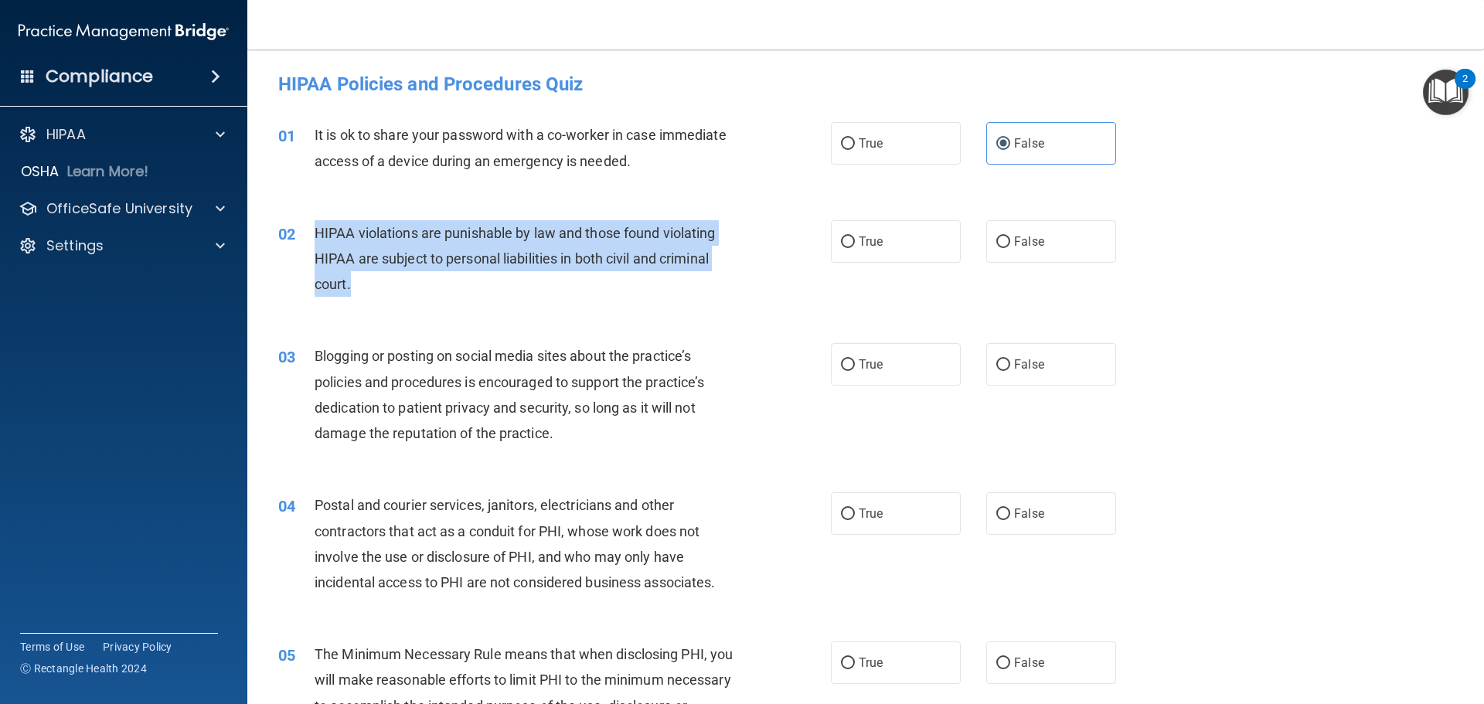
drag, startPoint x: 312, startPoint y: 230, endPoint x: 694, endPoint y: 274, distance: 384.4
click at [692, 274] on div "02 HIPAA violations are punishable by law and those found violating HIPAA are s…" at bounding box center [554, 262] width 599 height 85
copy div "HIPAA violations are punishable by law and those found violating HIPAA are subj…"
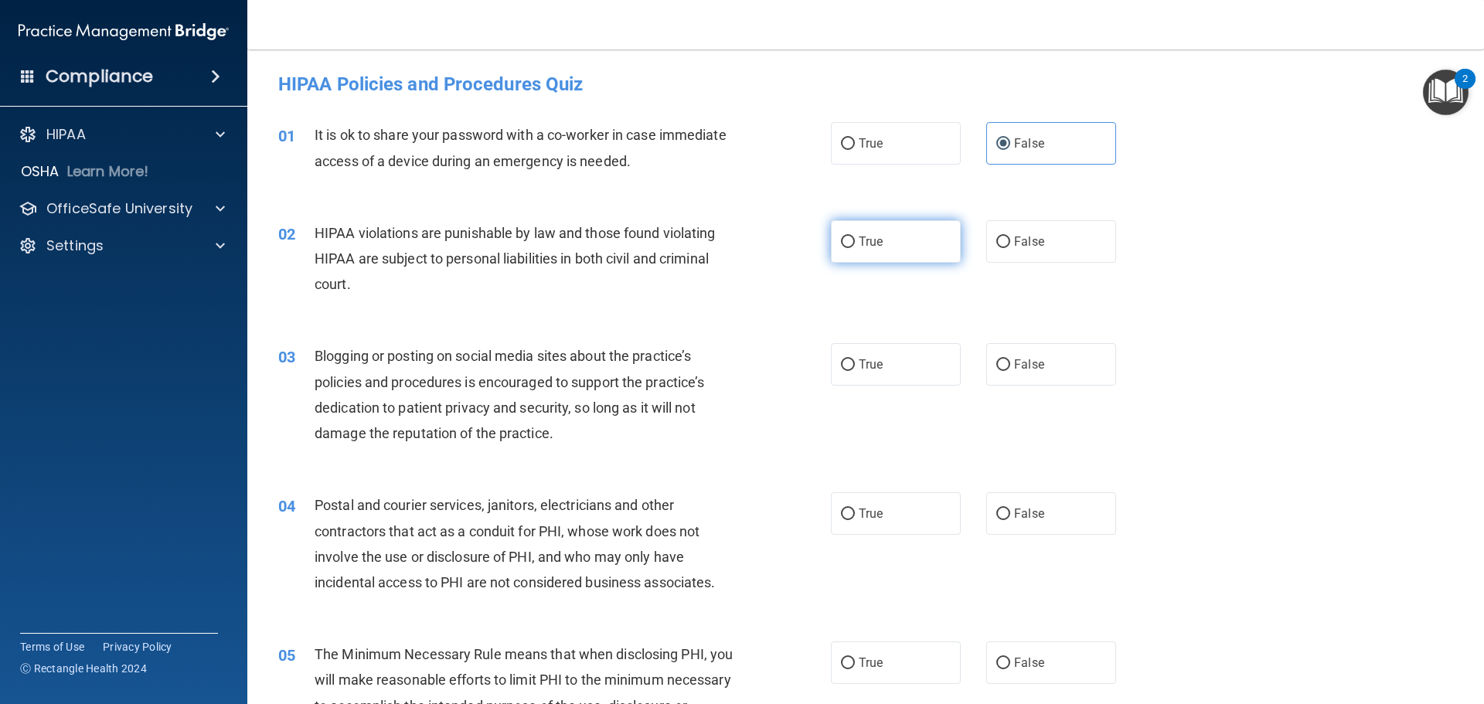
click at [888, 250] on label "True" at bounding box center [896, 241] width 130 height 43
click at [855, 248] on input "True" at bounding box center [848, 243] width 14 height 12
radio input "true"
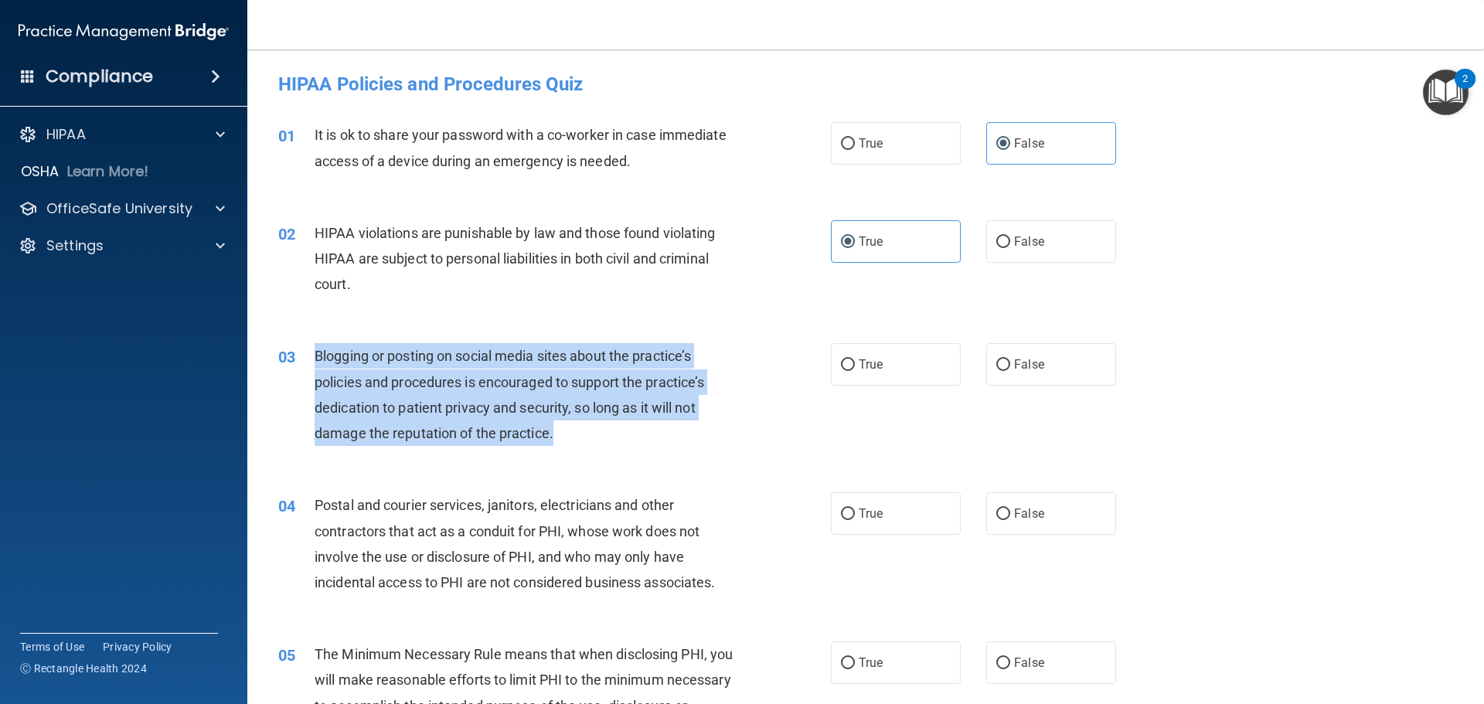
drag, startPoint x: 313, startPoint y: 353, endPoint x: 688, endPoint y: 440, distance: 384.7
click at [688, 440] on div "03 Blogging or posting on social media sites about the practice’s policies and …" at bounding box center [554, 398] width 599 height 111
copy div "Blogging or posting on social media sites about the practice’s policies and pro…"
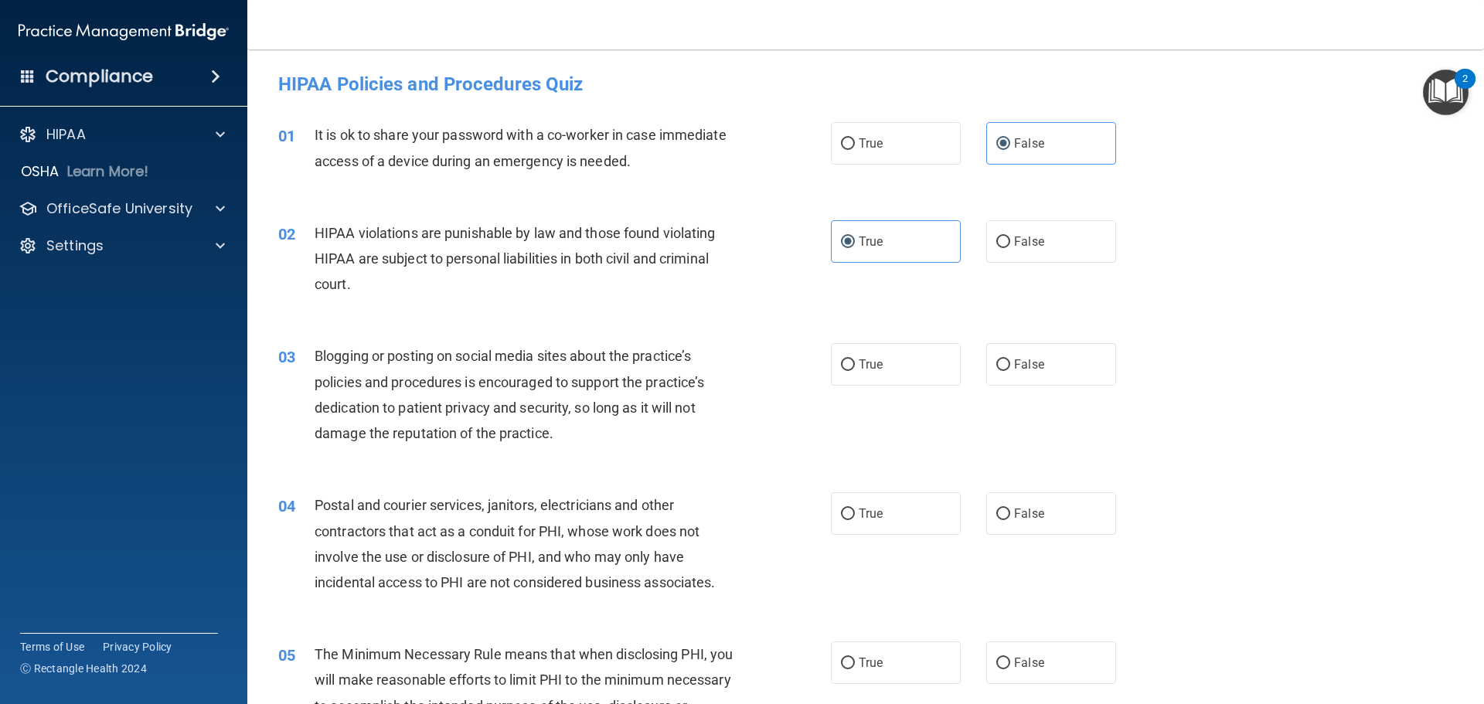
drag, startPoint x: 643, startPoint y: 300, endPoint x: 676, endPoint y: 314, distance: 36.0
click at [646, 301] on div "02 HIPAA violations are punishable by law and those found violating HIPAA are s…" at bounding box center [554, 262] width 599 height 85
click at [1018, 352] on label "False" at bounding box center [1051, 364] width 130 height 43
click at [1010, 359] on input "False" at bounding box center [1003, 365] width 14 height 12
radio input "true"
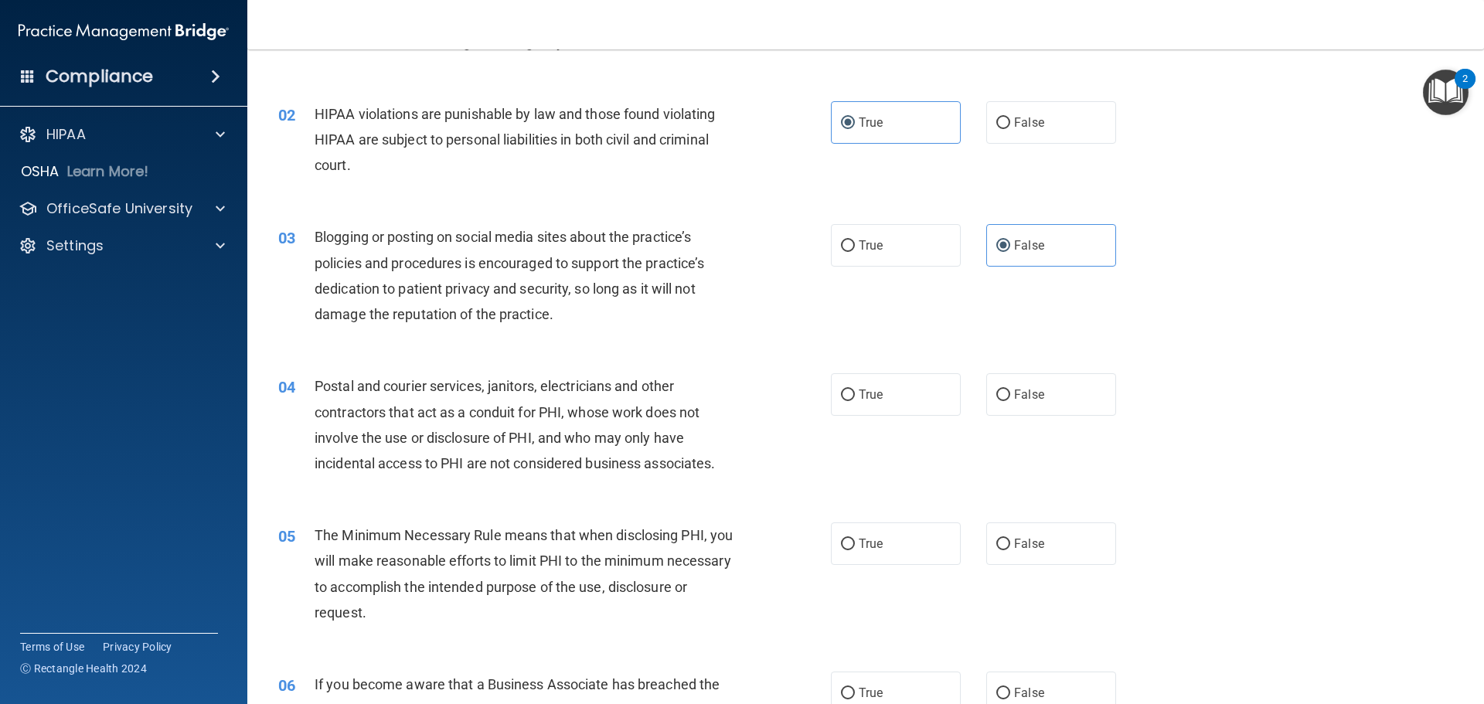
scroll to position [232, 0]
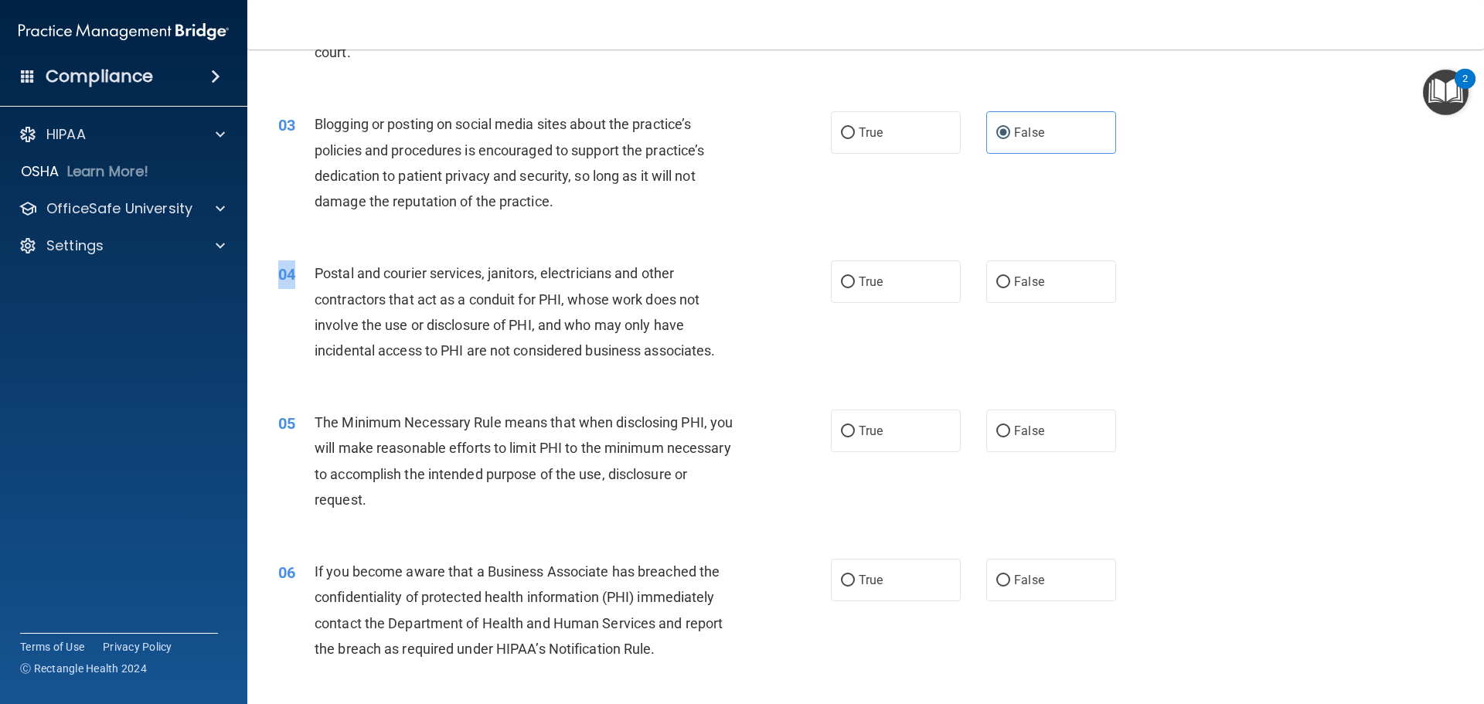
drag, startPoint x: 311, startPoint y: 271, endPoint x: 575, endPoint y: 252, distance: 265.1
click at [575, 252] on div "04 Postal and courier services, janitors, electricians and other contractors th…" at bounding box center [866, 315] width 1198 height 149
click at [356, 376] on div "04 Postal and courier services, janitors, electricians and other contractors th…" at bounding box center [866, 315] width 1198 height 149
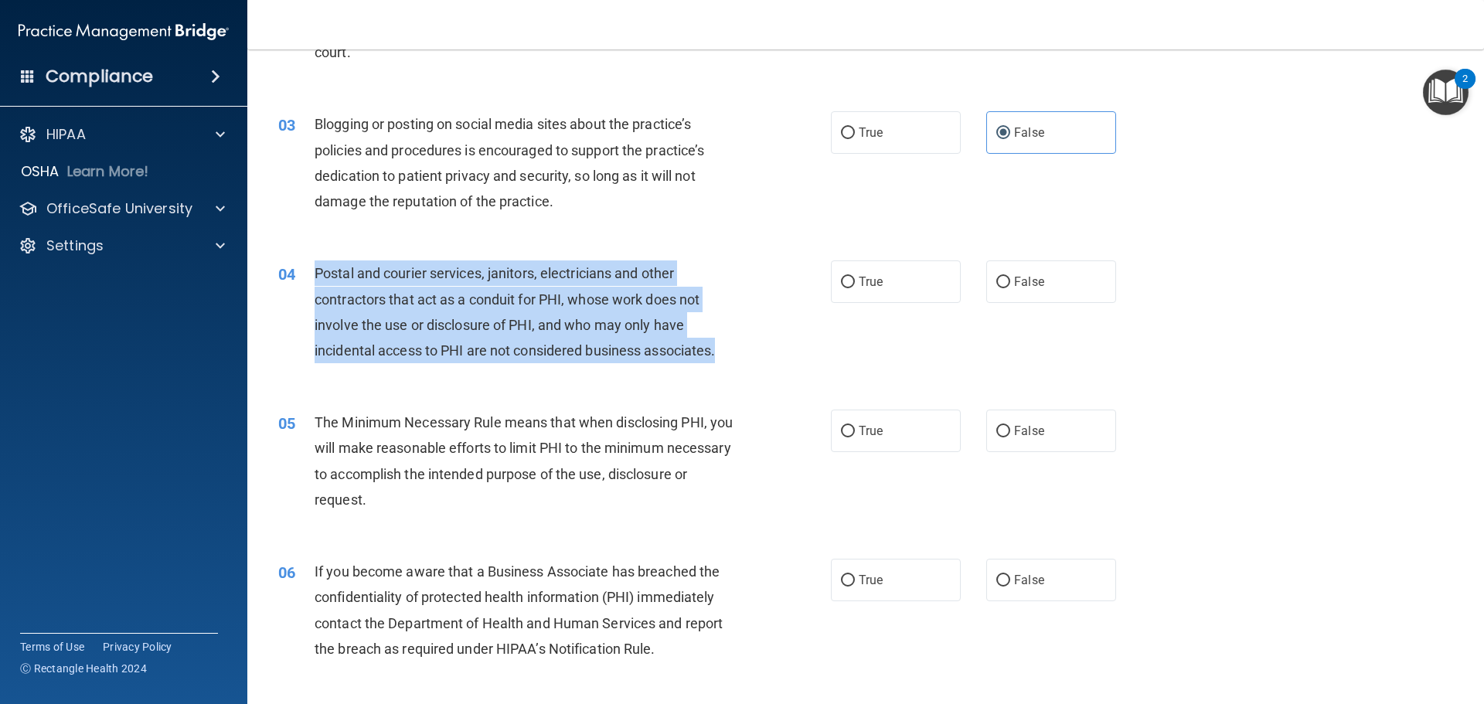
drag, startPoint x: 313, startPoint y: 271, endPoint x: 693, endPoint y: 366, distance: 391.8
click at [764, 365] on div "04 Postal and courier services, janitors, electricians and other contractors th…" at bounding box center [554, 315] width 599 height 111
copy div "Postal and courier services, janitors, electricians and other contractors that …"
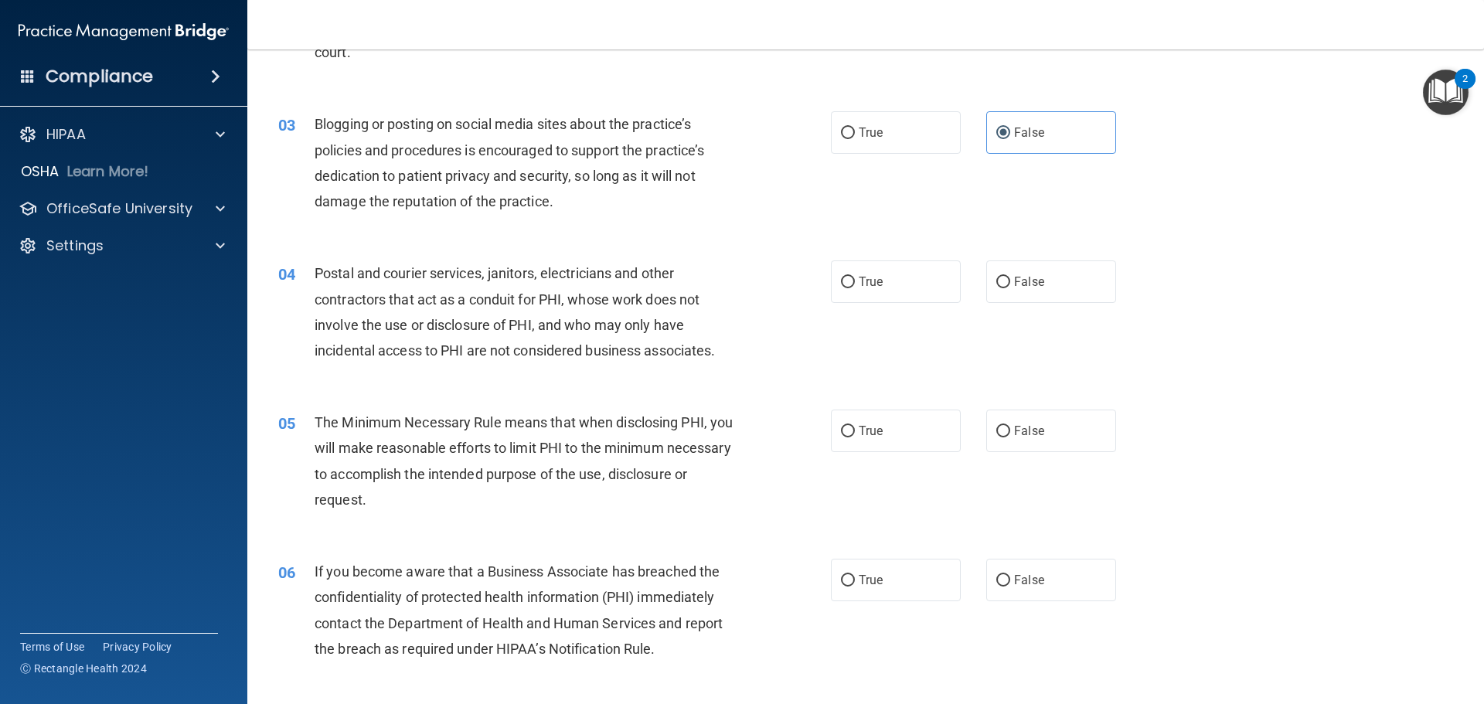
drag, startPoint x: 761, startPoint y: 225, endPoint x: 782, endPoint y: 230, distance: 21.4
click at [772, 225] on div "03 Blogging or posting on social media sites about the practice’s policies and …" at bounding box center [866, 166] width 1198 height 149
click at [868, 290] on label "True" at bounding box center [896, 281] width 130 height 43
click at [855, 288] on input "True" at bounding box center [848, 283] width 14 height 12
radio input "true"
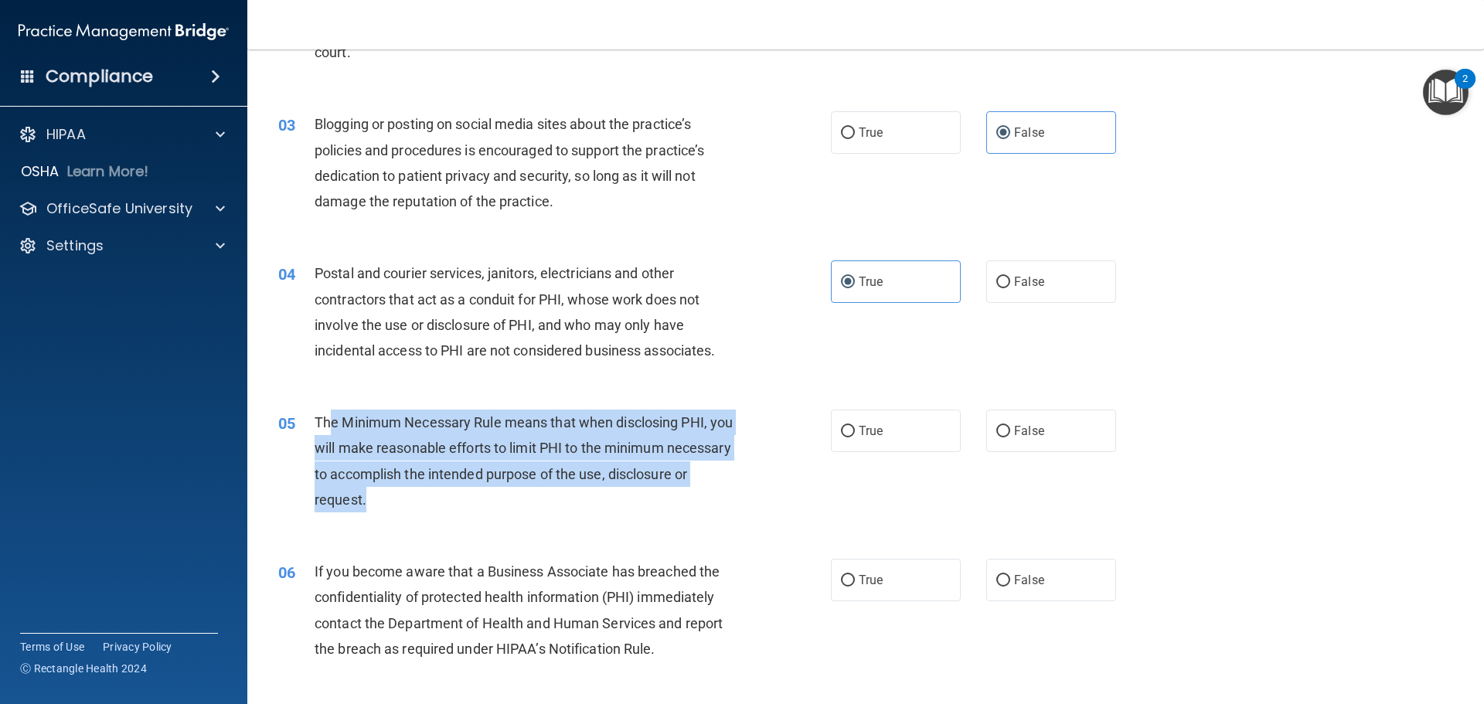
drag, startPoint x: 369, startPoint y: 419, endPoint x: 655, endPoint y: 516, distance: 301.9
click at [655, 516] on div "05 The Minimum Necessary Rule means that when disclosing PHI, you will make rea…" at bounding box center [554, 465] width 599 height 111
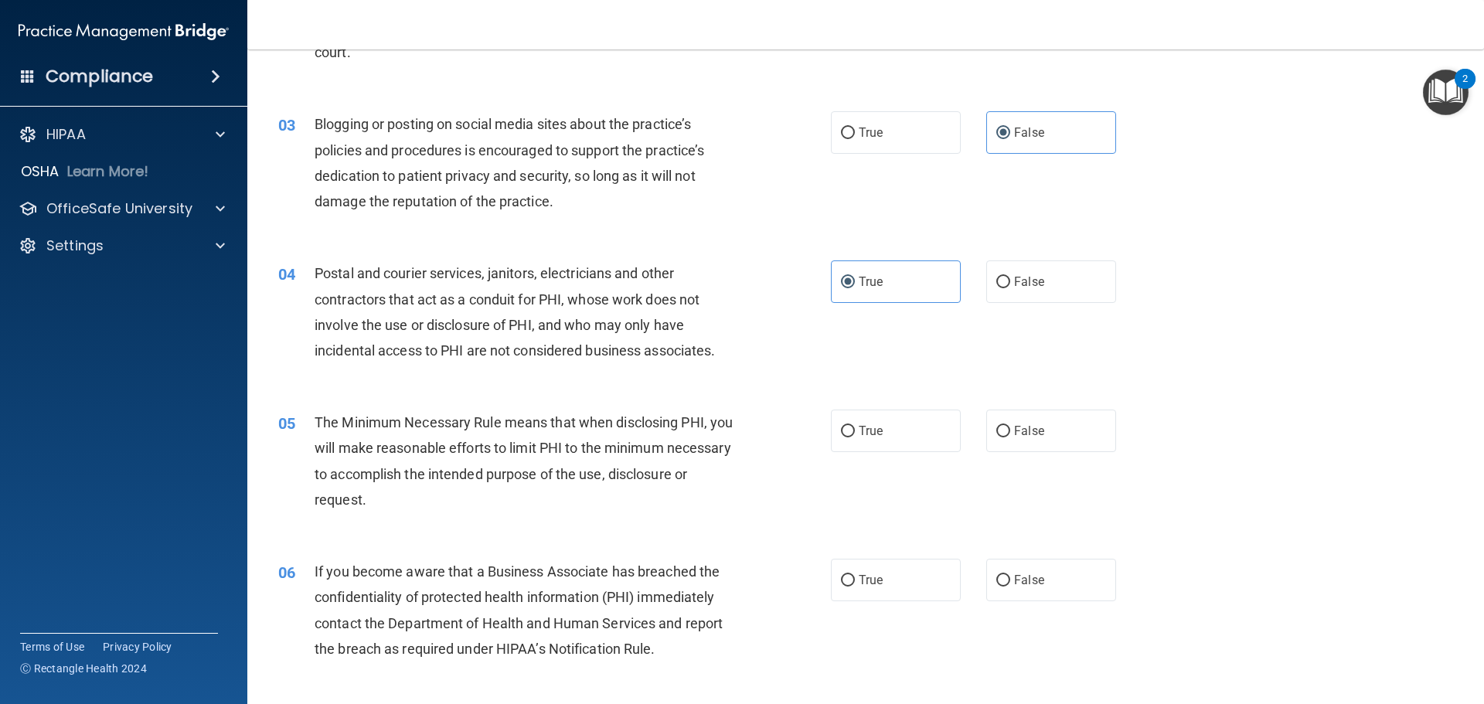
click at [577, 521] on div "05 The Minimum Necessary Rule means that when disclosing PHI, you will make rea…" at bounding box center [866, 464] width 1198 height 149
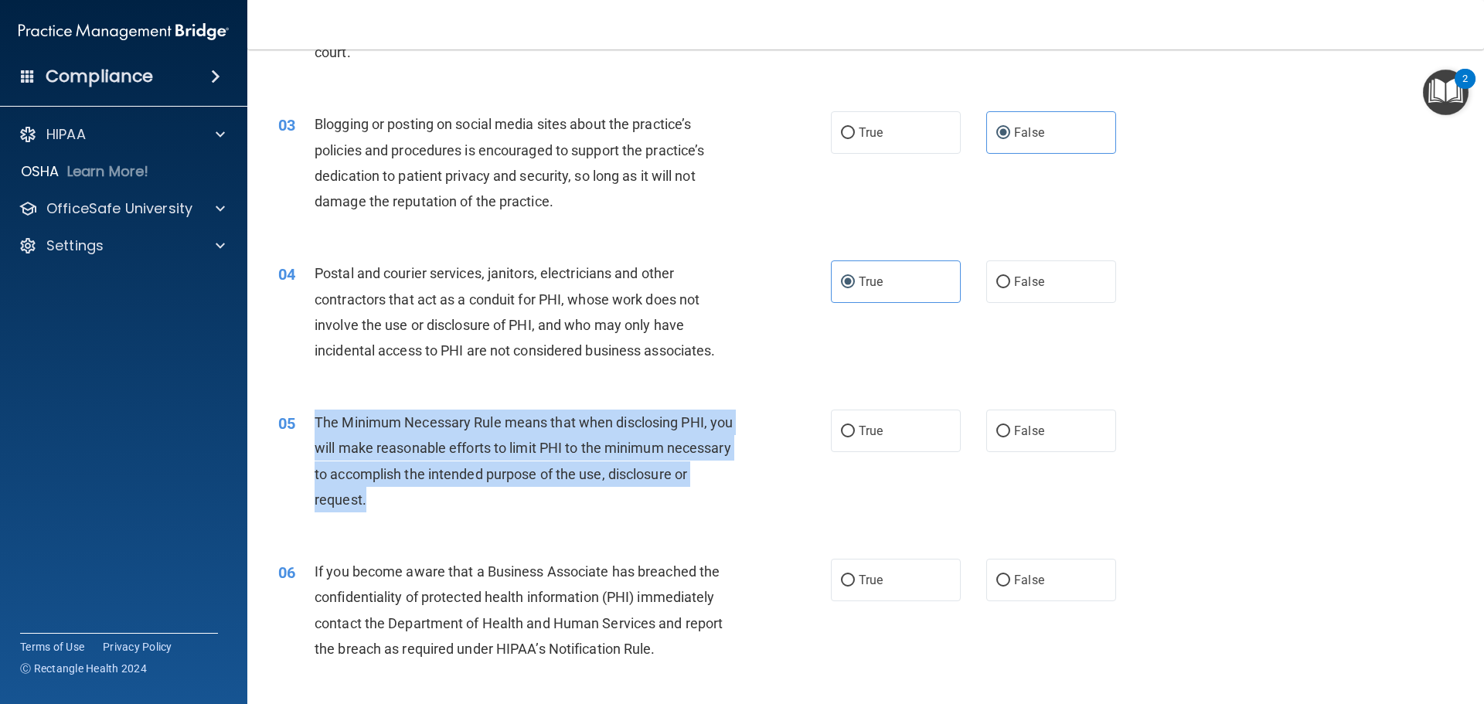
drag, startPoint x: 335, startPoint y: 420, endPoint x: 697, endPoint y: 519, distance: 376.0
click at [697, 519] on div "05 The Minimum Necessary Rule means that when disclosing PHI, you will make rea…" at bounding box center [554, 465] width 599 height 111
copy div "The Minimum Necessary Rule means that when disclosing PHI, you will make reason…"
click at [808, 441] on div "05 The Minimum Necessary Rule means that when disclosing PHI, you will make rea…" at bounding box center [554, 465] width 599 height 111
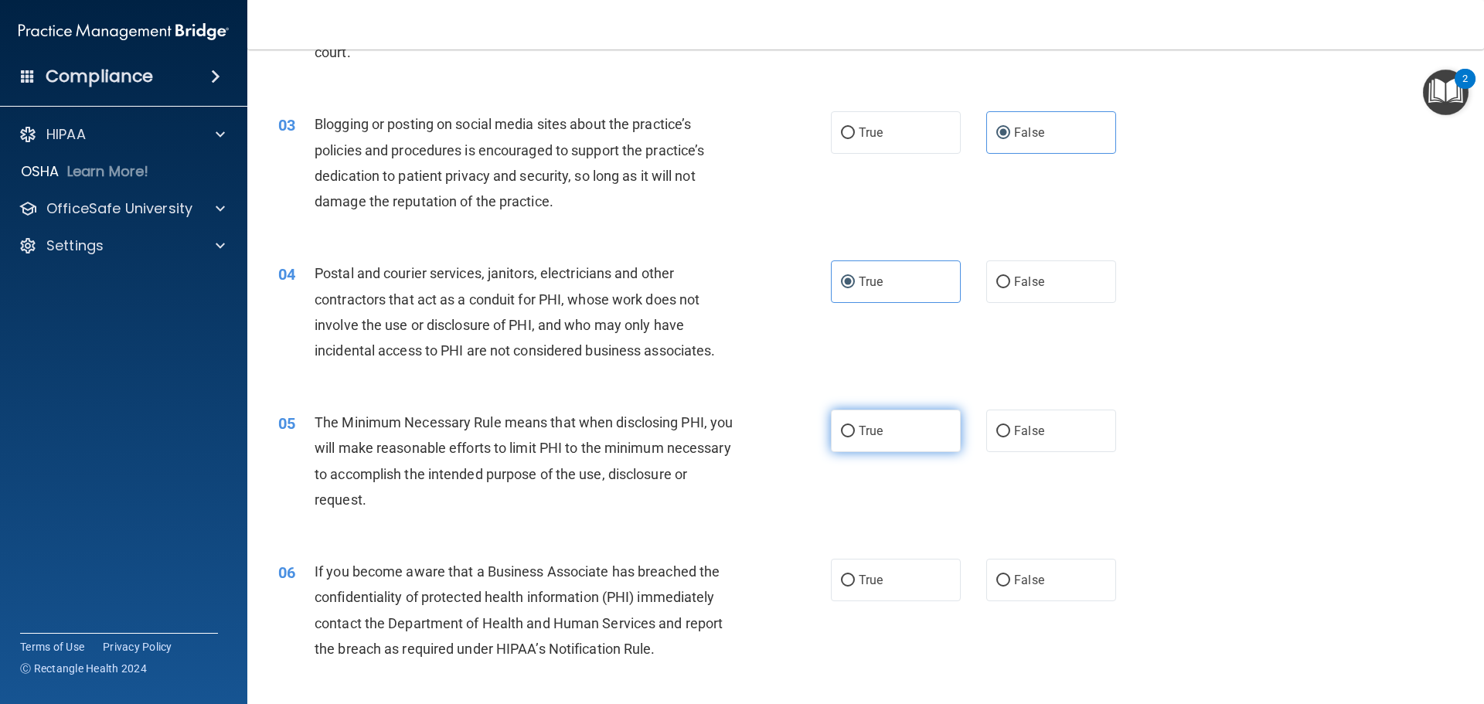
click at [859, 433] on span "True" at bounding box center [871, 431] width 24 height 15
click at [855, 433] on input "True" at bounding box center [848, 432] width 14 height 12
radio input "true"
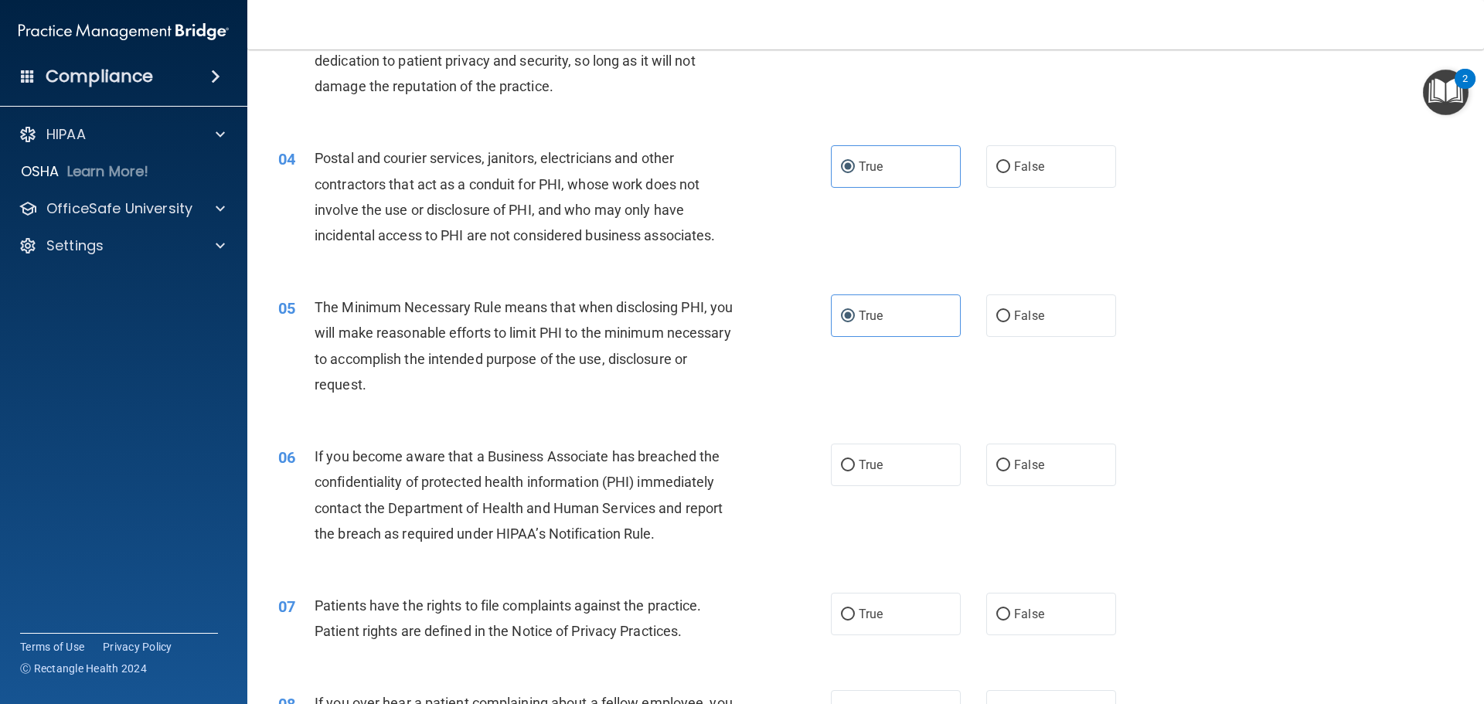
scroll to position [386, 0]
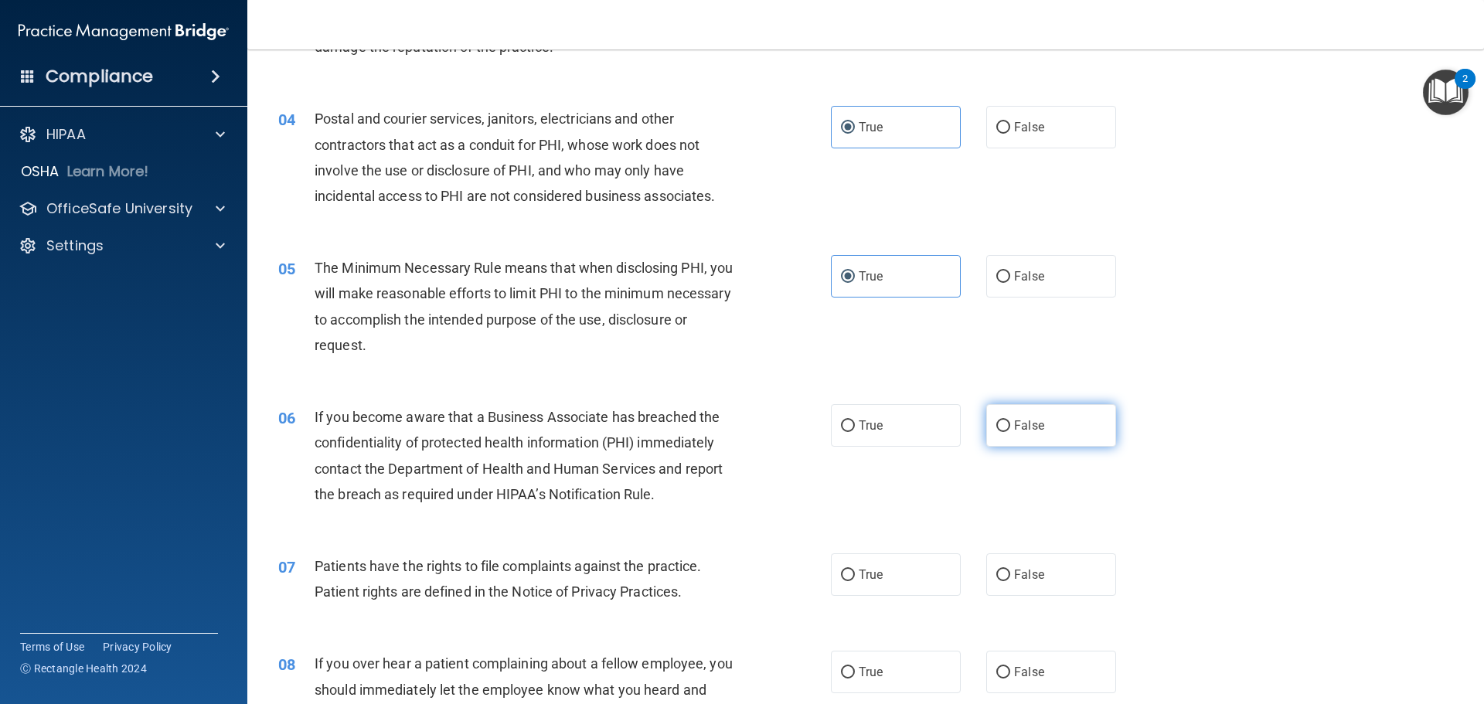
click at [1042, 417] on label "False" at bounding box center [1051, 425] width 130 height 43
click at [1010, 420] on input "False" at bounding box center [1003, 426] width 14 height 12
radio input "true"
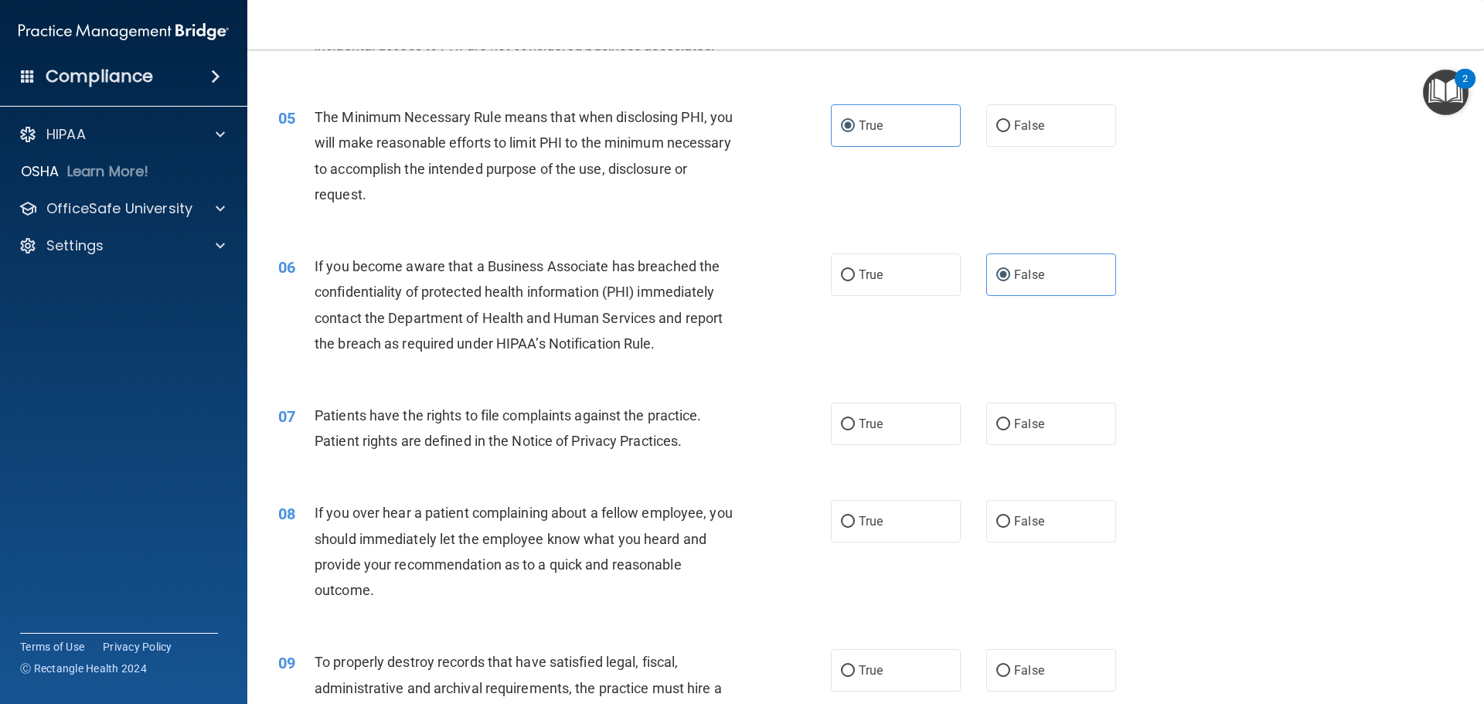
scroll to position [541, 0]
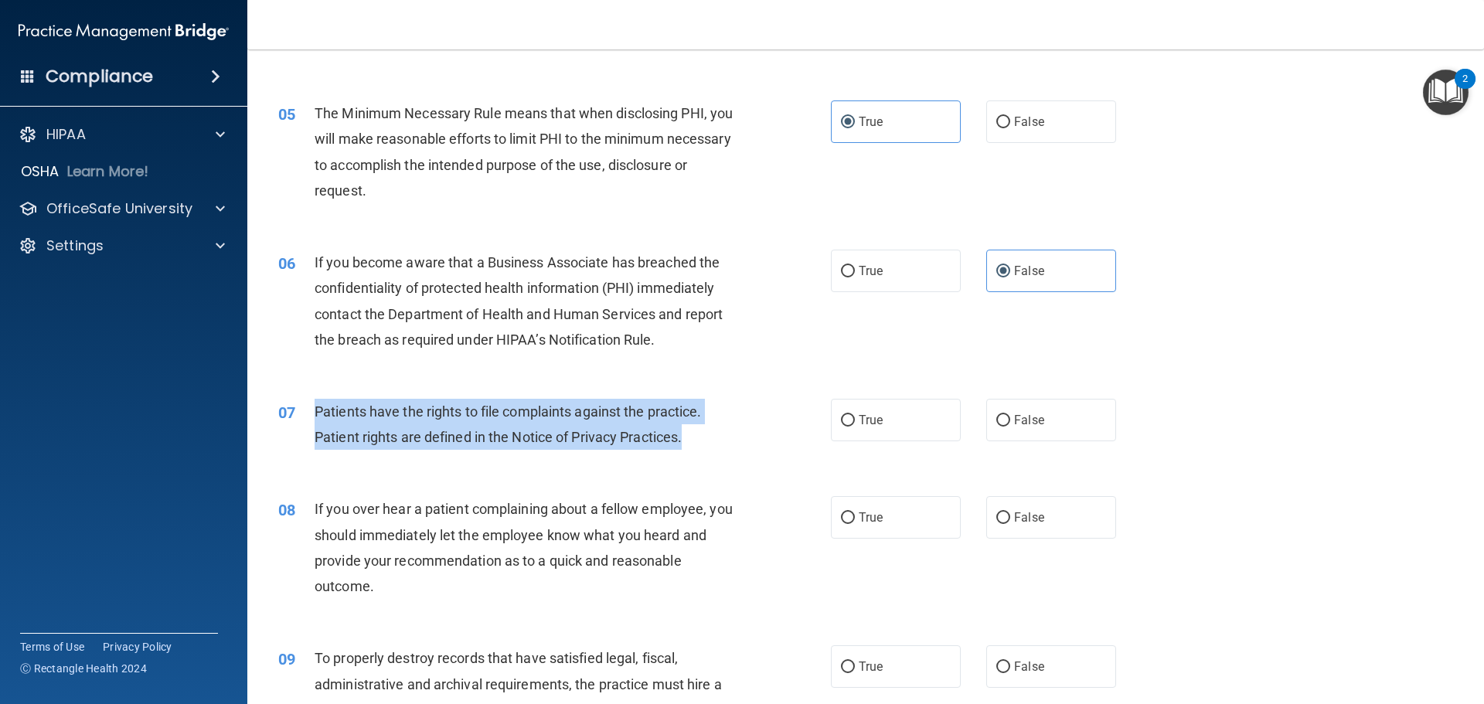
drag, startPoint x: 315, startPoint y: 410, endPoint x: 739, endPoint y: 435, distance: 424.3
click at [738, 437] on div "Patients have the rights to file complaints against the practice. Patient right…" at bounding box center [531, 424] width 432 height 51
copy span "Patients have the rights to file complaints against the practice. Patient right…"
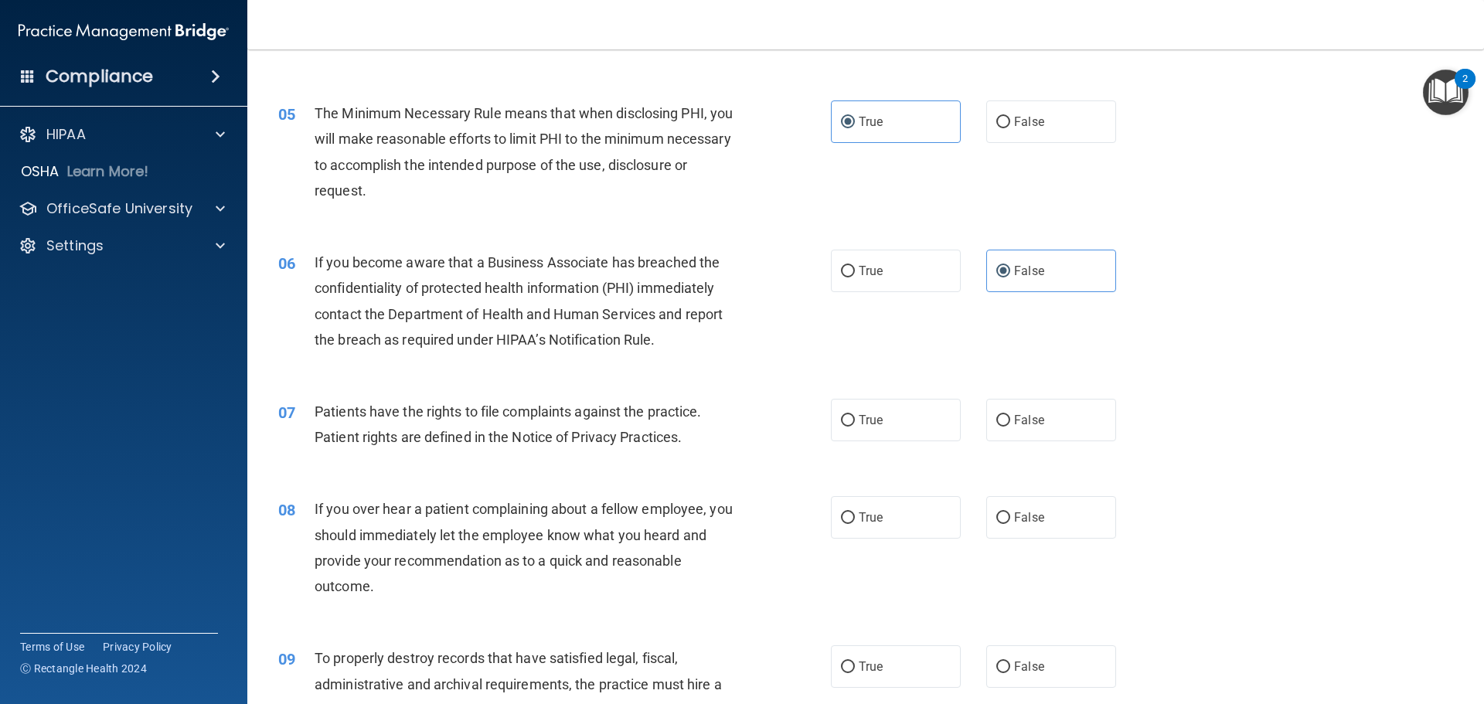
drag, startPoint x: 530, startPoint y: 508, endPoint x: 541, endPoint y: 505, distance: 11.3
click at [532, 508] on span "If you over hear a patient complaining about a fellow employee, you should imme…" at bounding box center [524, 548] width 418 height 94
click at [900, 437] on label "True" at bounding box center [896, 420] width 130 height 43
click at [855, 427] on input "True" at bounding box center [848, 421] width 14 height 12
radio input "true"
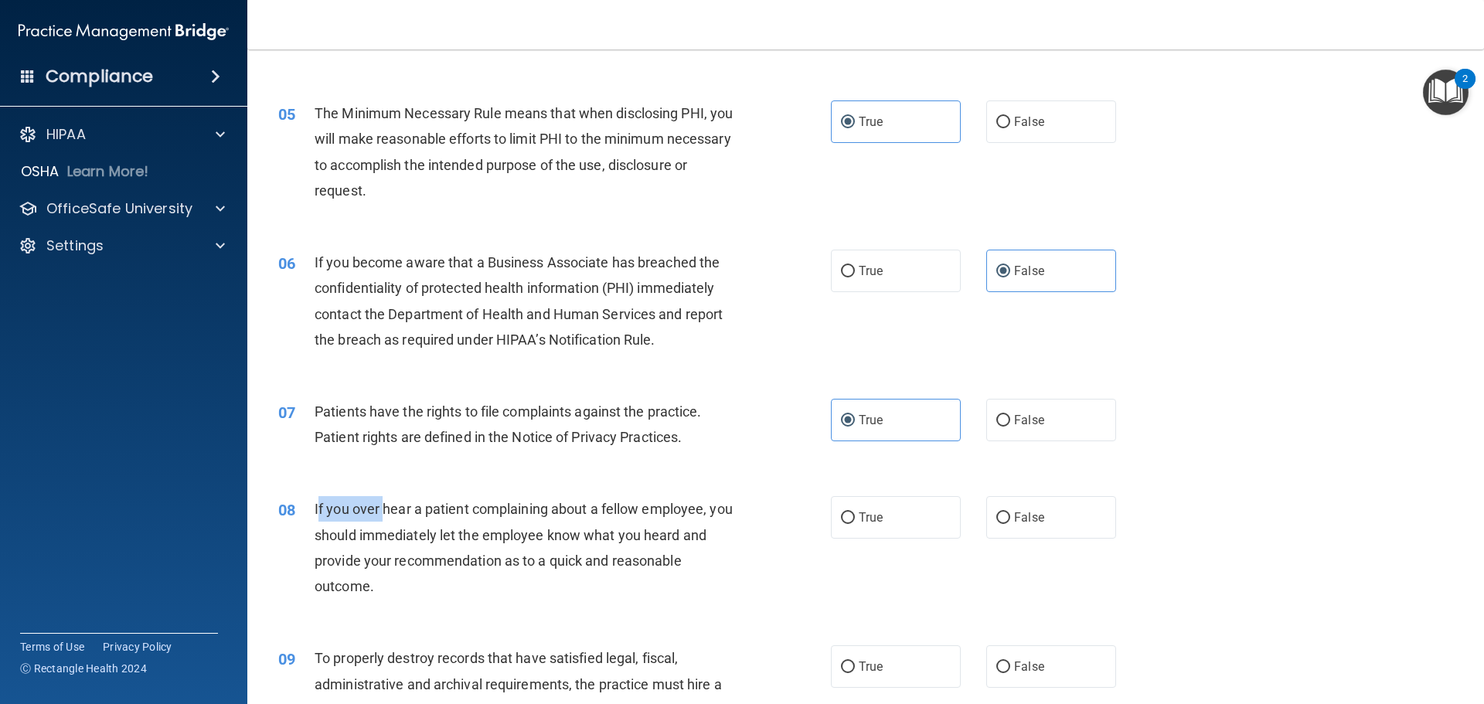
drag, startPoint x: 316, startPoint y: 510, endPoint x: 386, endPoint y: 505, distance: 69.8
click at [384, 506] on span "If you over hear a patient complaining about a fellow employee, you should imme…" at bounding box center [524, 548] width 418 height 94
click at [422, 472] on div "07 Patients have the rights to file complaints against the practice. Patient ri…" at bounding box center [866, 428] width 1198 height 97
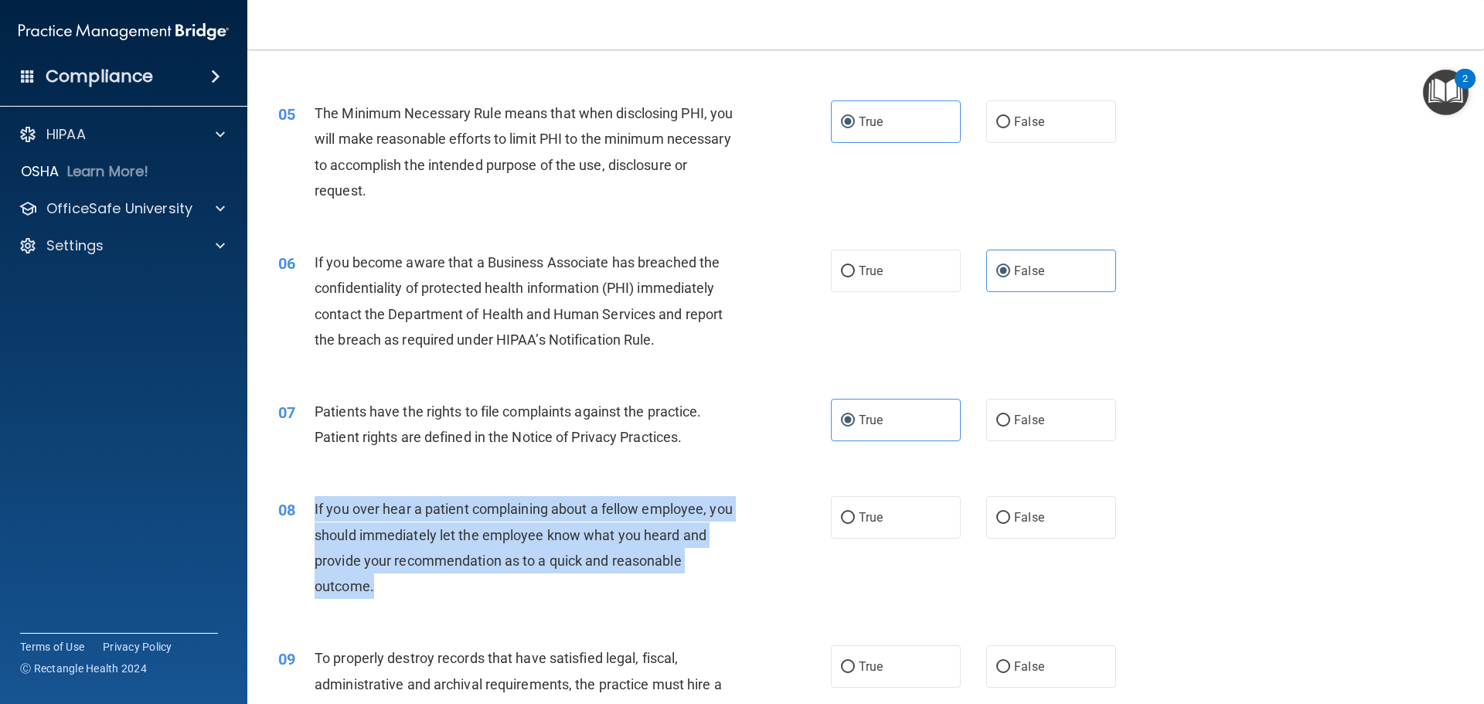
drag, startPoint x: 313, startPoint y: 509, endPoint x: 526, endPoint y: 595, distance: 229.9
click at [526, 595] on div "08 If you over hear a patient complaining about a fellow employee, you should i…" at bounding box center [554, 551] width 599 height 111
copy div "If you over hear a patient complaining about a fellow employee, you should imme…"
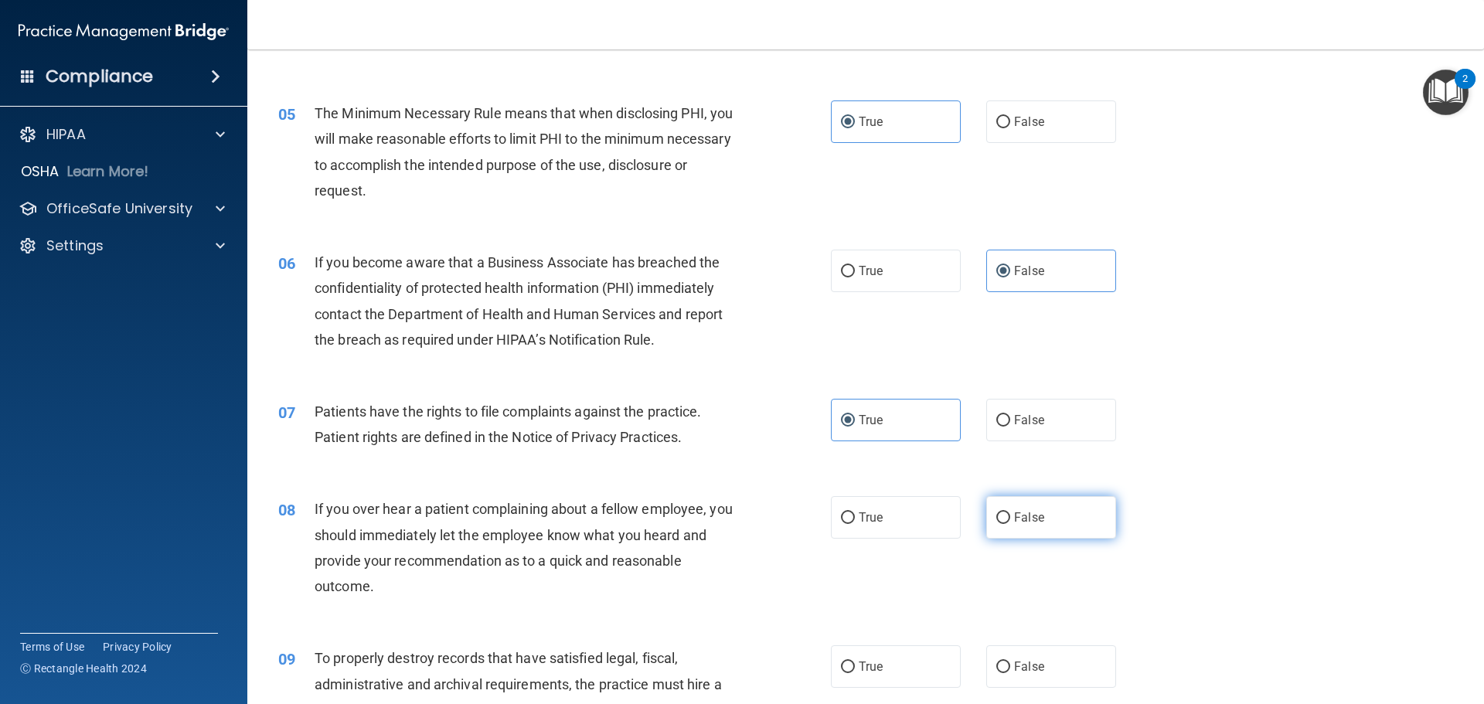
click at [1037, 529] on label "False" at bounding box center [1051, 517] width 130 height 43
click at [1010, 524] on input "False" at bounding box center [1003, 518] width 14 height 12
radio input "true"
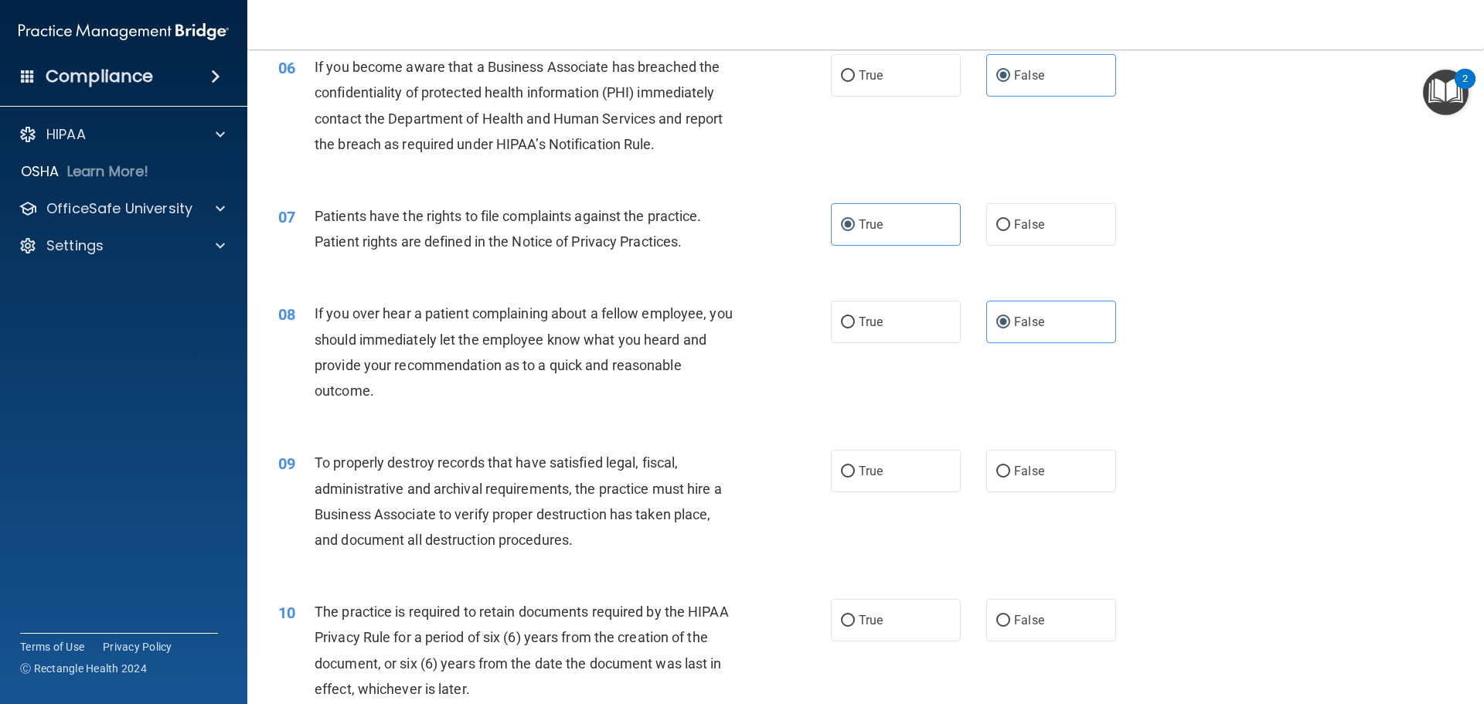
scroll to position [773, 0]
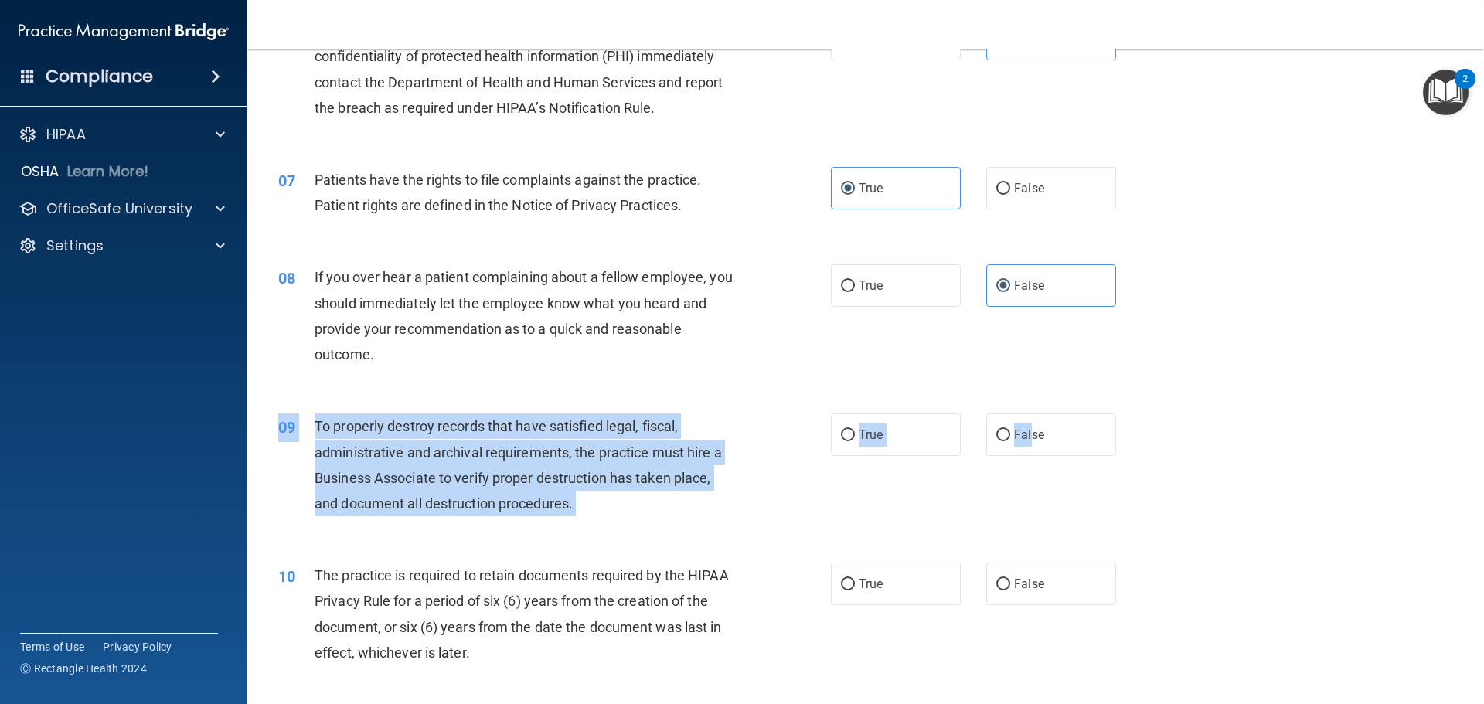
click at [1031, 457] on div "09 To properly destroy records that have satisfied legal, fiscal, administrativ…" at bounding box center [866, 468] width 1198 height 149
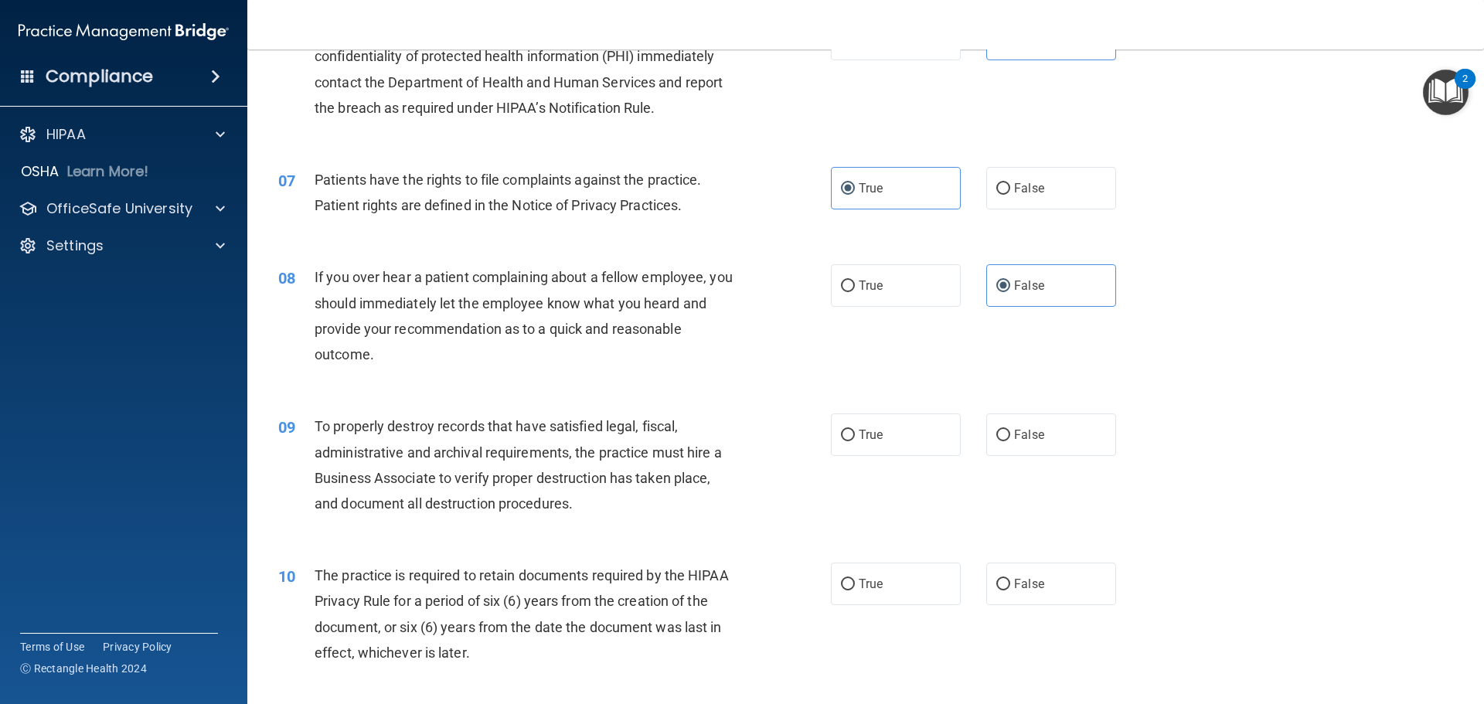
click at [989, 501] on div "09 To properly destroy records that have satisfied legal, fiscal, administrativ…" at bounding box center [866, 468] width 1198 height 149
click at [1018, 437] on span "False" at bounding box center [1029, 434] width 30 height 15
click at [1010, 437] on input "False" at bounding box center [1003, 436] width 14 height 12
radio input "true"
click at [897, 592] on label "True" at bounding box center [896, 584] width 130 height 43
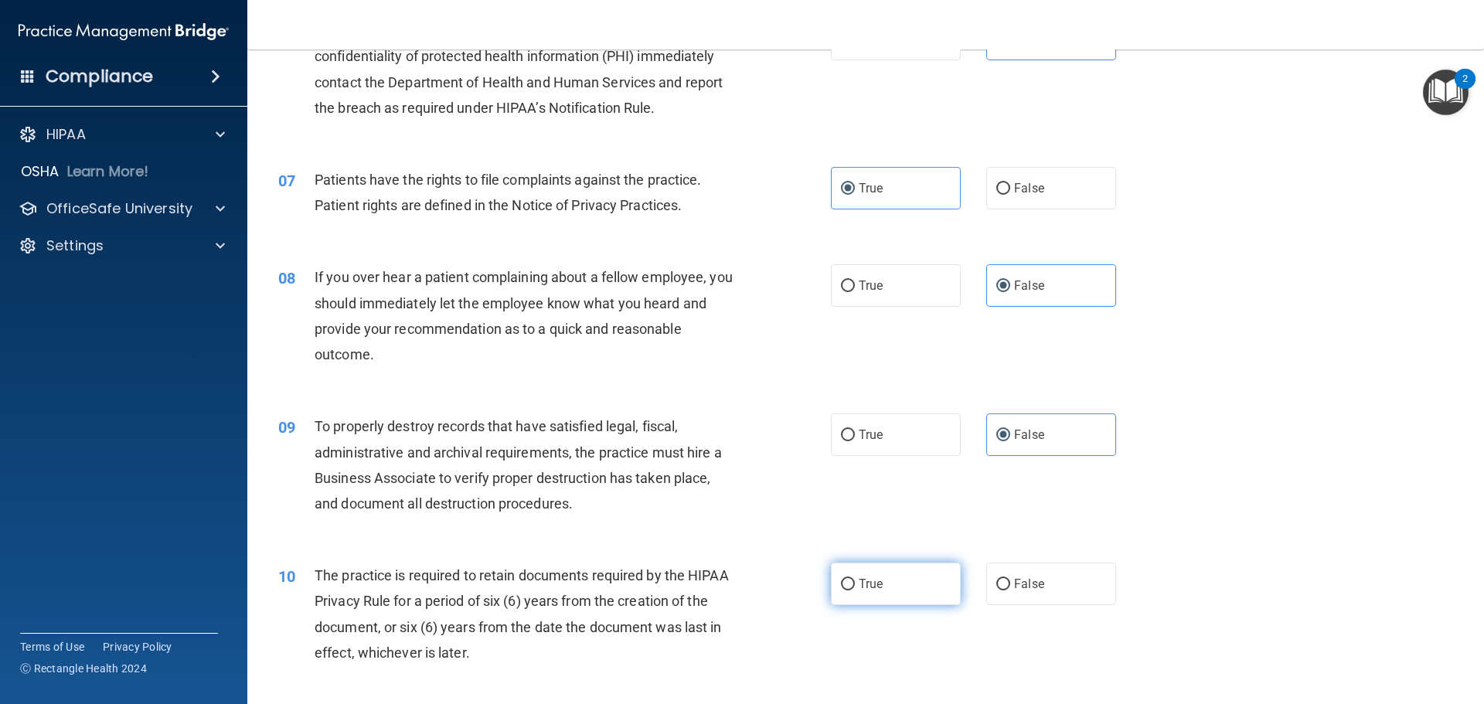
click at [855, 591] on input "True" at bounding box center [848, 585] width 14 height 12
radio input "true"
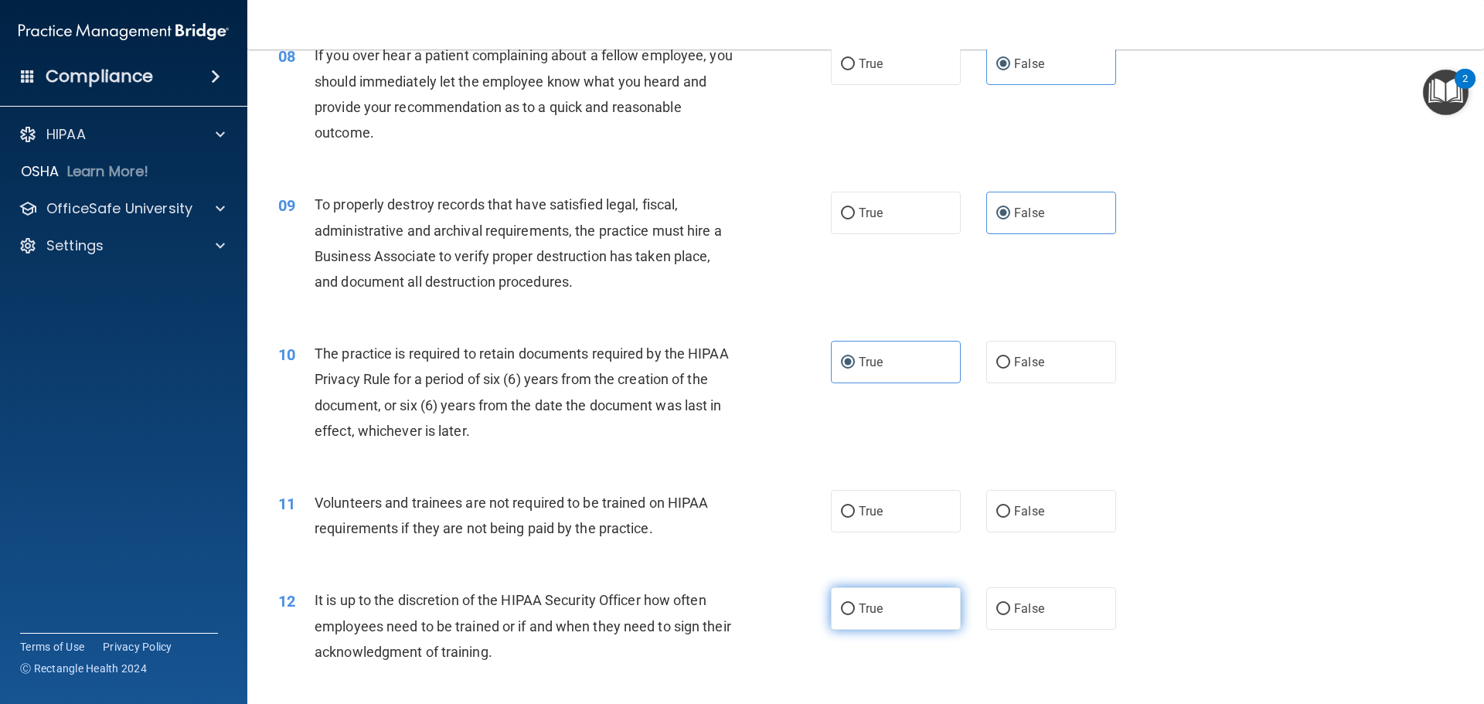
scroll to position [1005, 0]
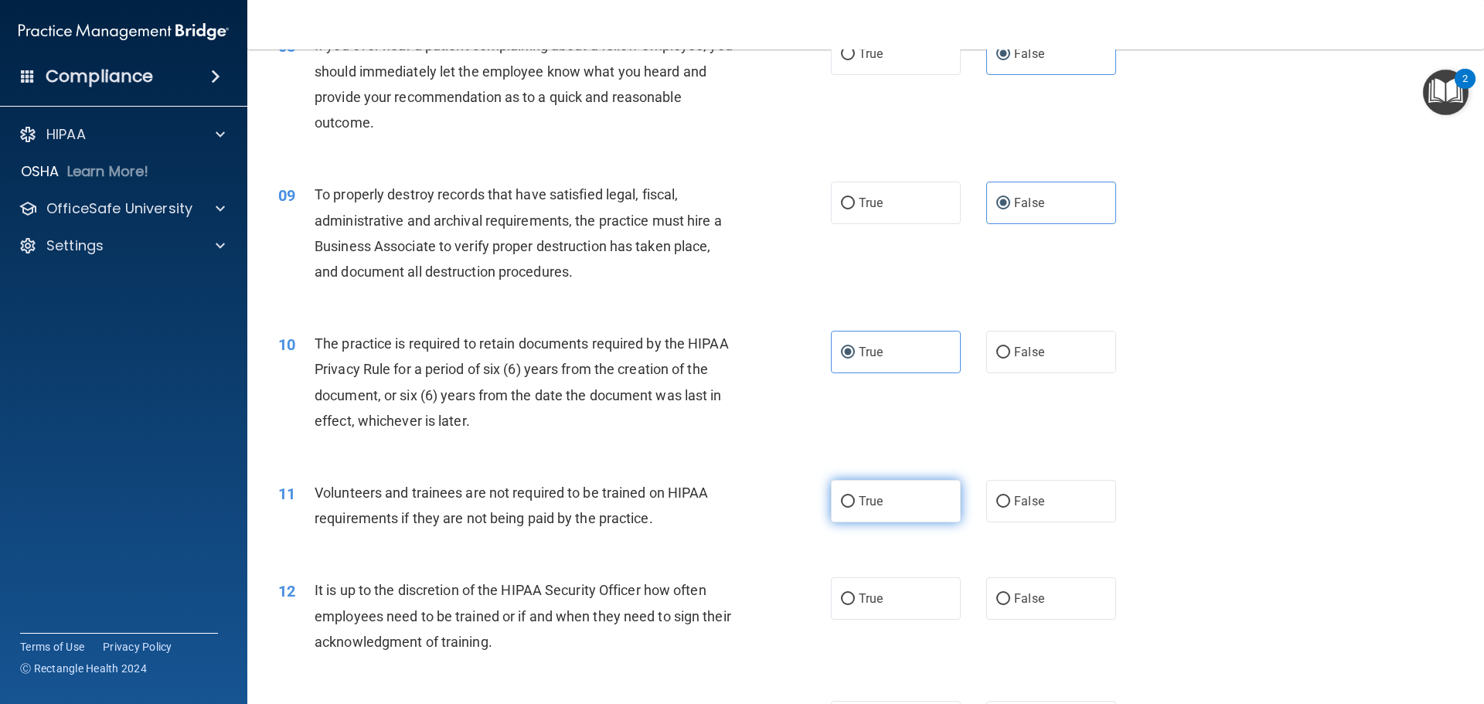
click at [907, 511] on label "True" at bounding box center [896, 501] width 130 height 43
click at [855, 508] on input "True" at bounding box center [848, 502] width 14 height 12
radio input "true"
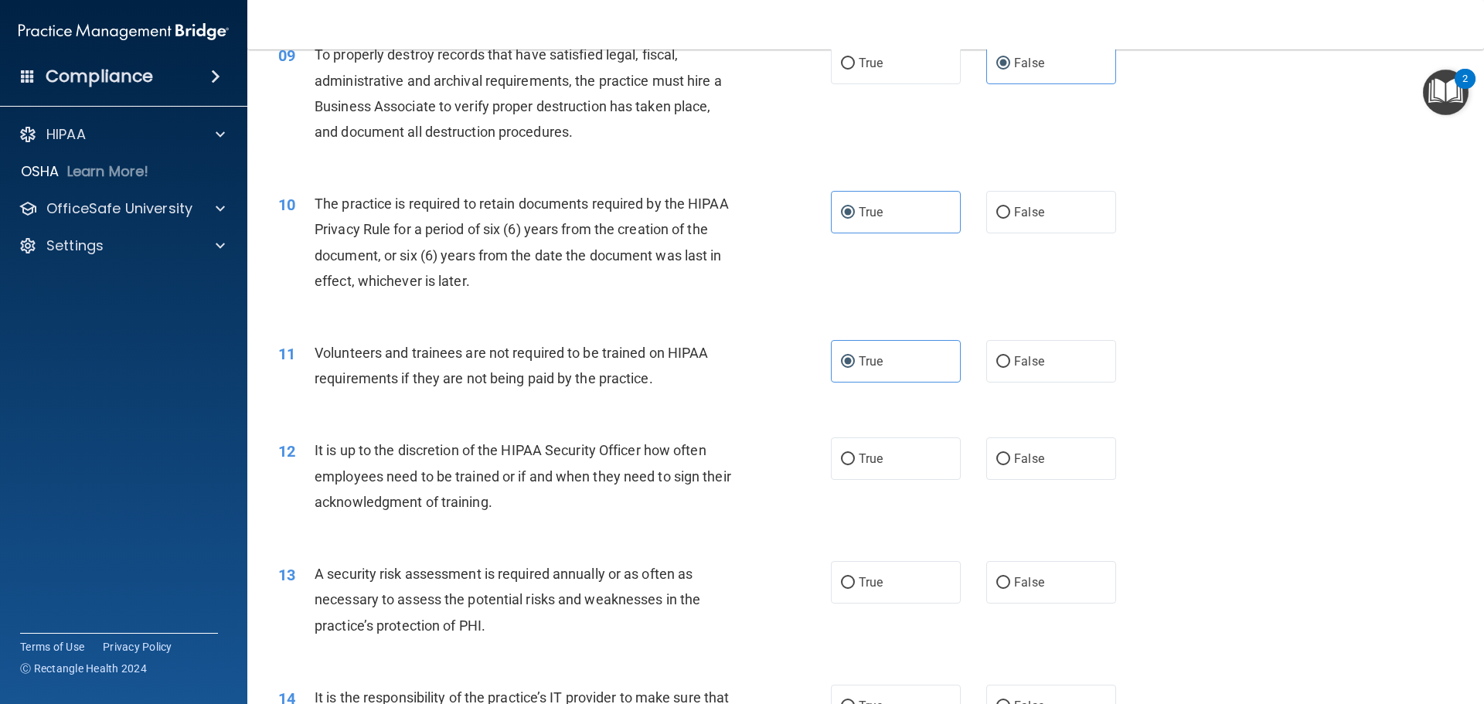
scroll to position [1159, 0]
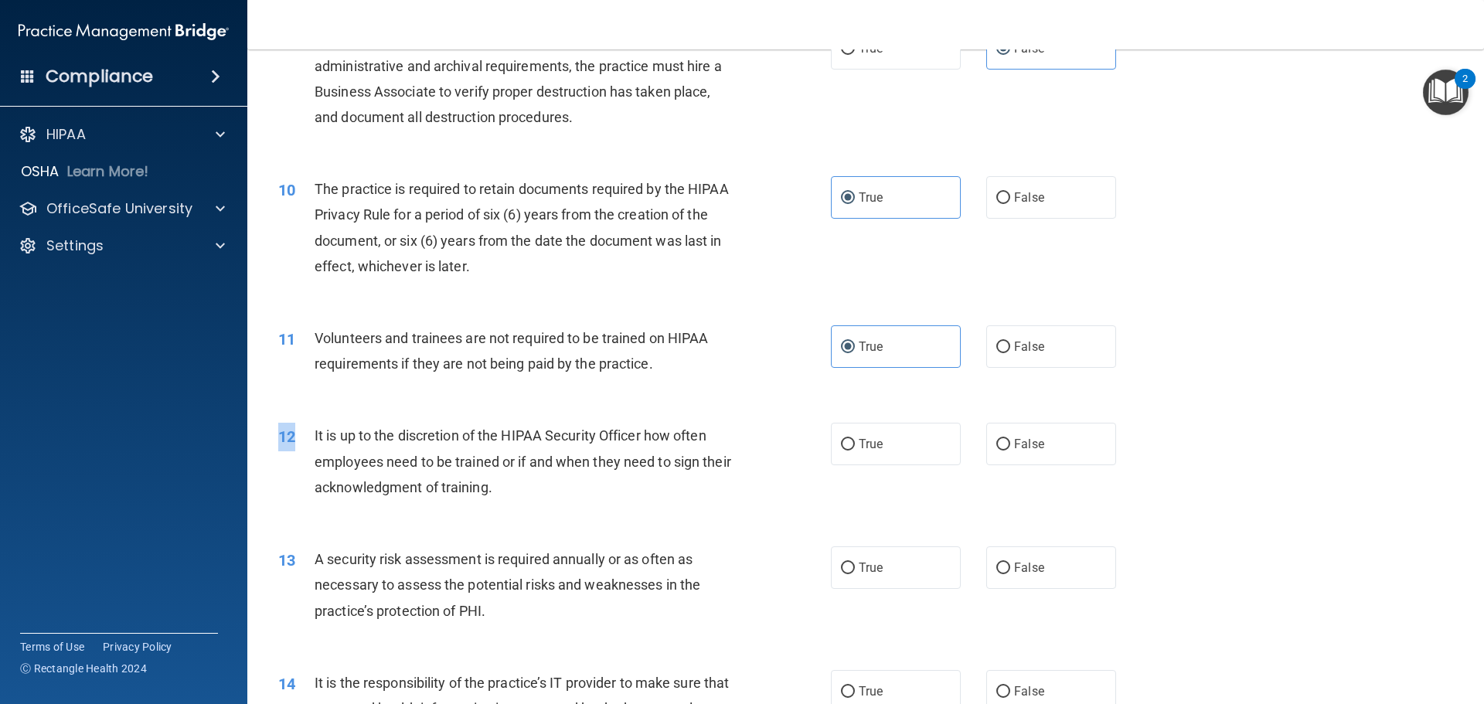
drag, startPoint x: 310, startPoint y: 436, endPoint x: 619, endPoint y: 517, distance: 319.7
click at [619, 517] on div "12 It is up to the discretion of the HIPAA Security Officer how often employees…" at bounding box center [866, 465] width 1198 height 124
click at [543, 524] on div "12 It is up to the discretion of the HIPAA Security Officer how often employees…" at bounding box center [866, 465] width 1198 height 124
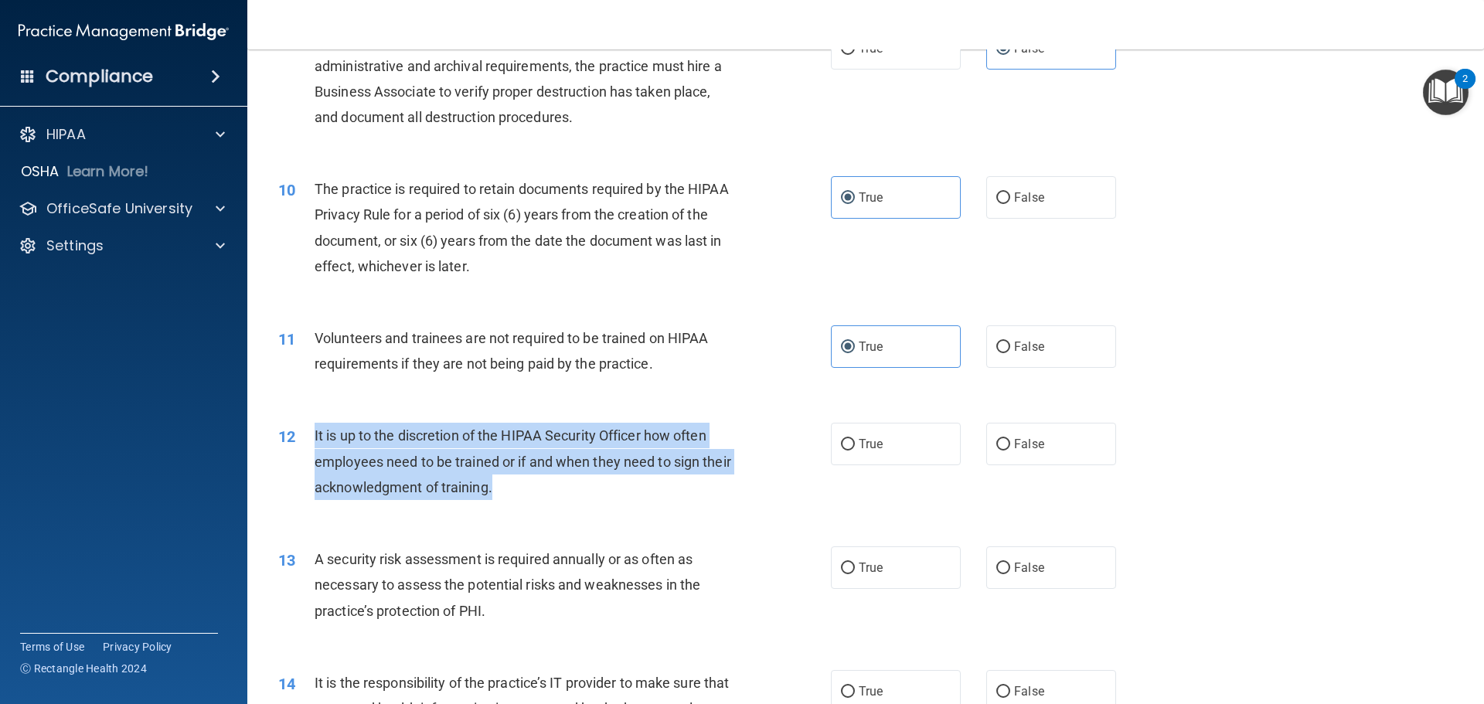
drag, startPoint x: 314, startPoint y: 436, endPoint x: 582, endPoint y: 475, distance: 271.1
click at [582, 475] on div "It is up to the discretion of the HIPAA Security Officer how often employees ne…" at bounding box center [531, 461] width 432 height 77
copy span "It is up to the discretion of the HIPAA Security Officer how often employees ne…"
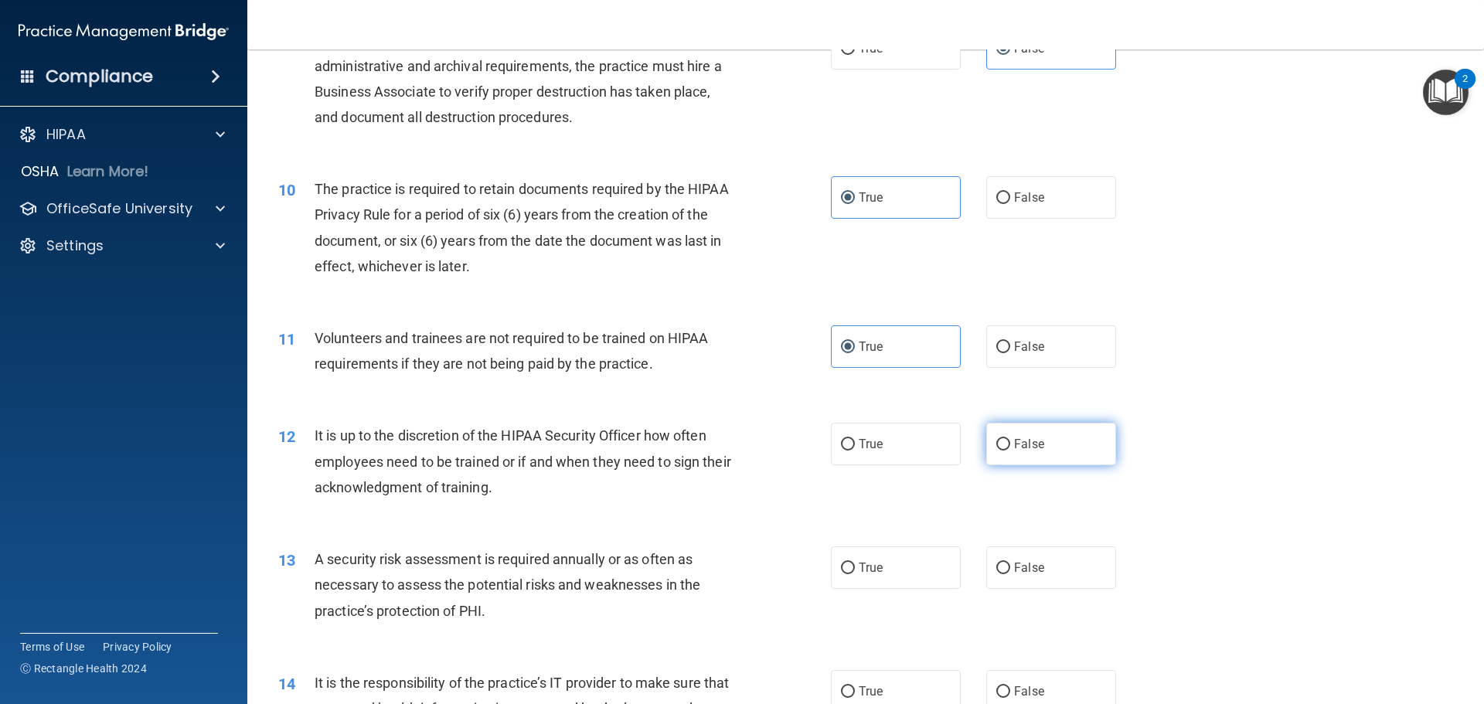
drag, startPoint x: 1048, startPoint y: 428, endPoint x: 1057, endPoint y: 431, distance: 9.0
click at [1056, 431] on label "False" at bounding box center [1051, 444] width 130 height 43
click at [1010, 439] on input "False" at bounding box center [1003, 445] width 14 height 12
radio input "true"
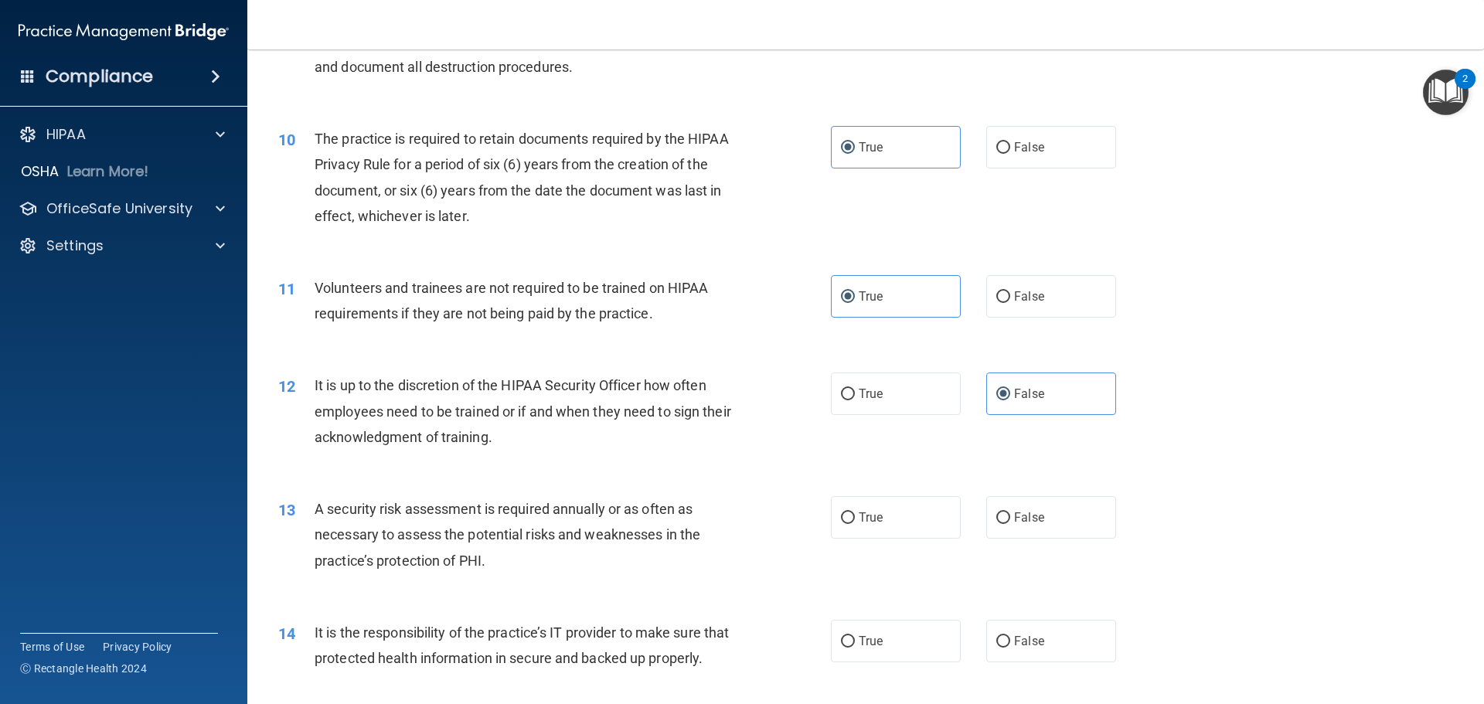
scroll to position [1237, 0]
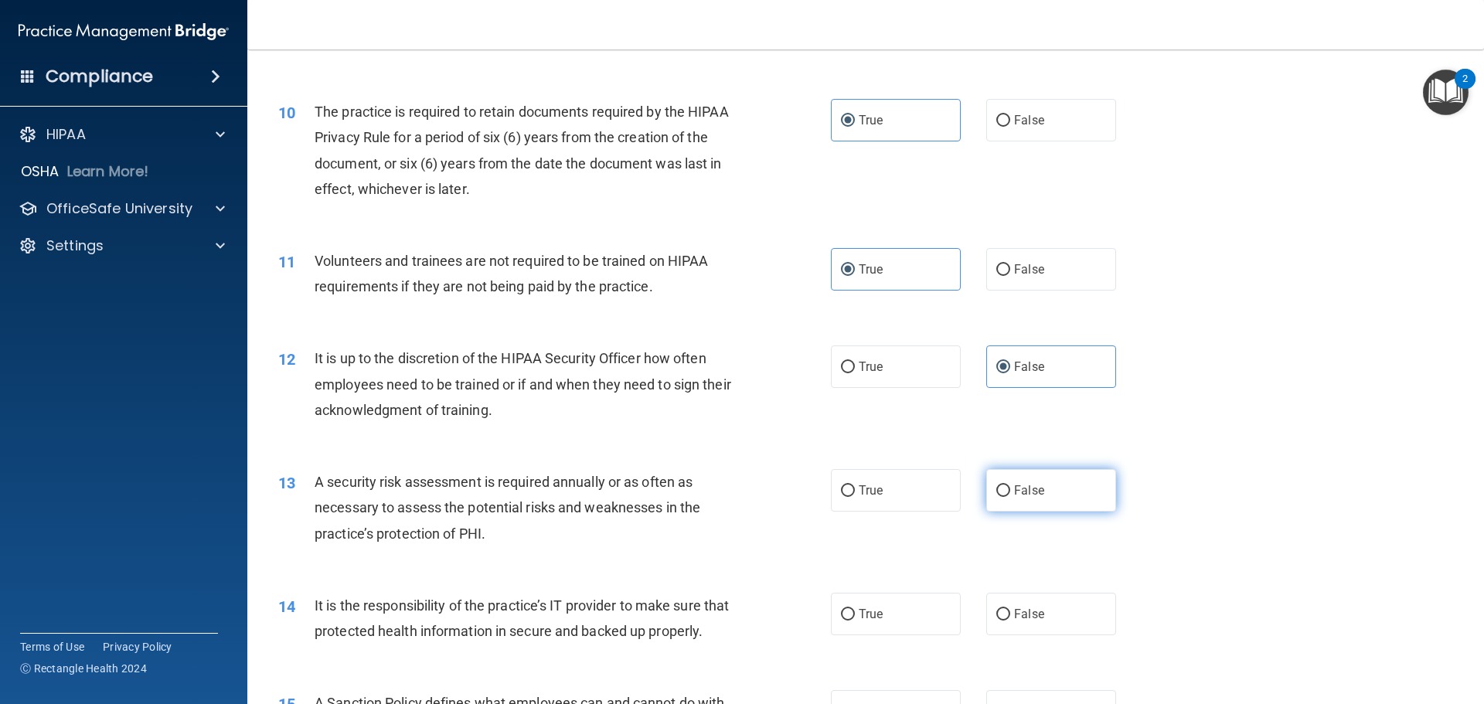
click at [1037, 483] on label "False" at bounding box center [1051, 490] width 130 height 43
click at [1010, 485] on input "False" at bounding box center [1003, 491] width 14 height 12
radio input "true"
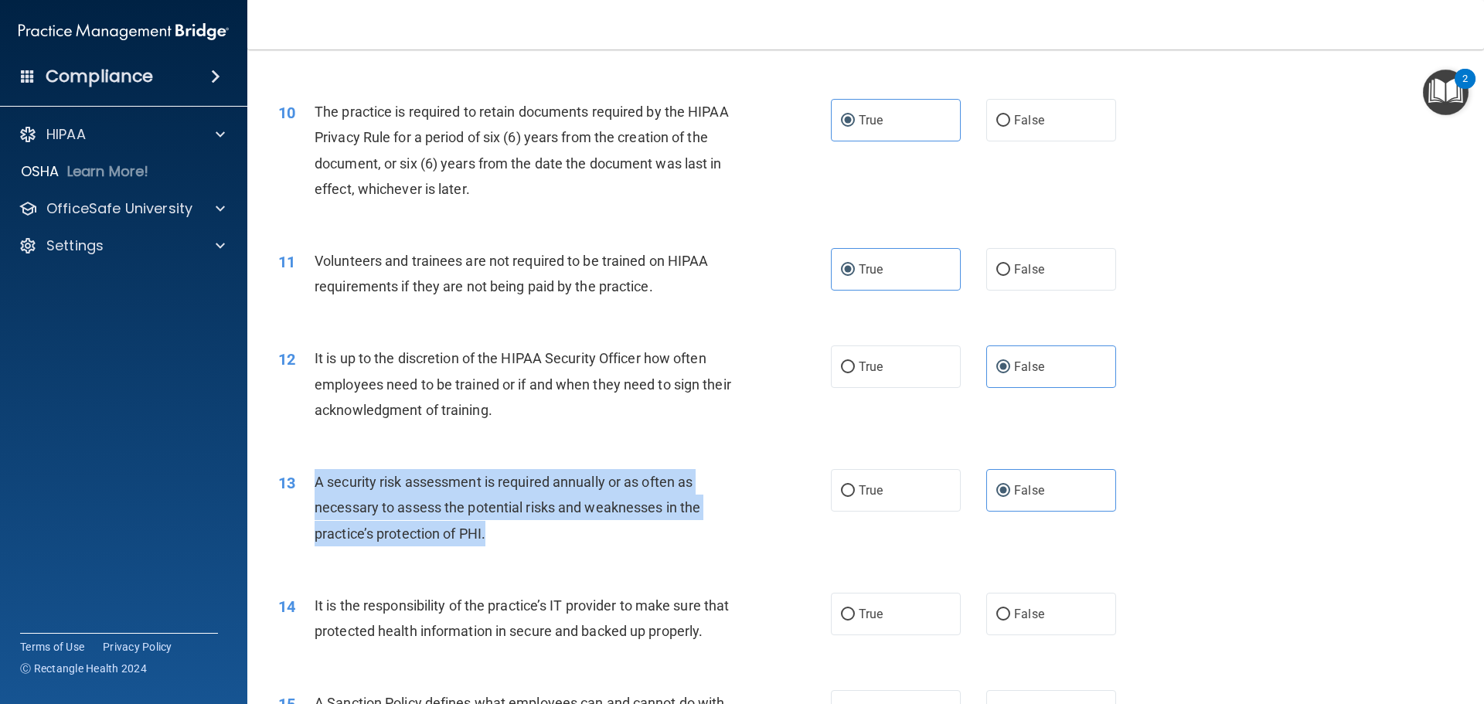
drag, startPoint x: 312, startPoint y: 480, endPoint x: 611, endPoint y: 545, distance: 305.3
click at [611, 545] on div "13 A security risk assessment is required annually or as often as necessary to …" at bounding box center [554, 511] width 599 height 85
copy div "A security risk assessment is required annually or as often as necessary to ass…"
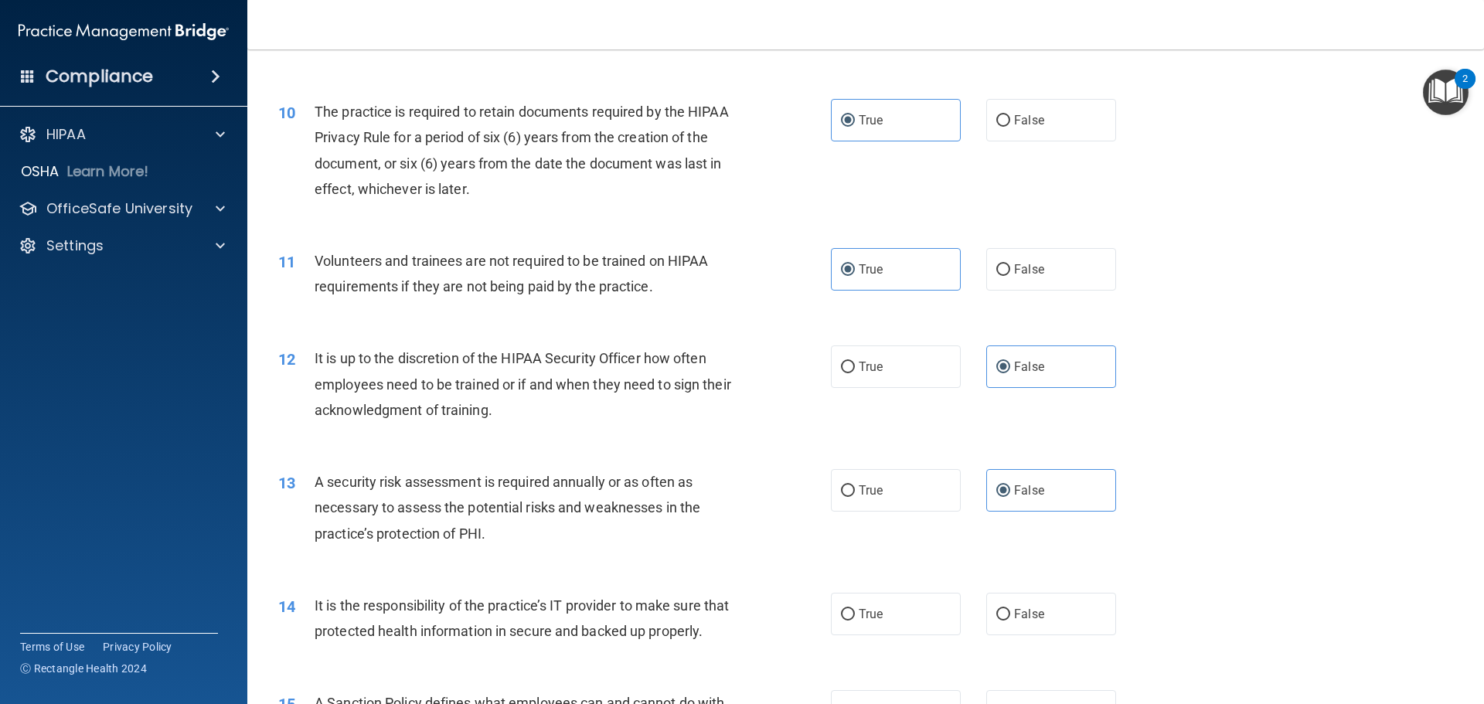
click at [713, 574] on div "14 It is the responsibility of the practice’s IT provider to make sure that pro…" at bounding box center [866, 622] width 1198 height 97
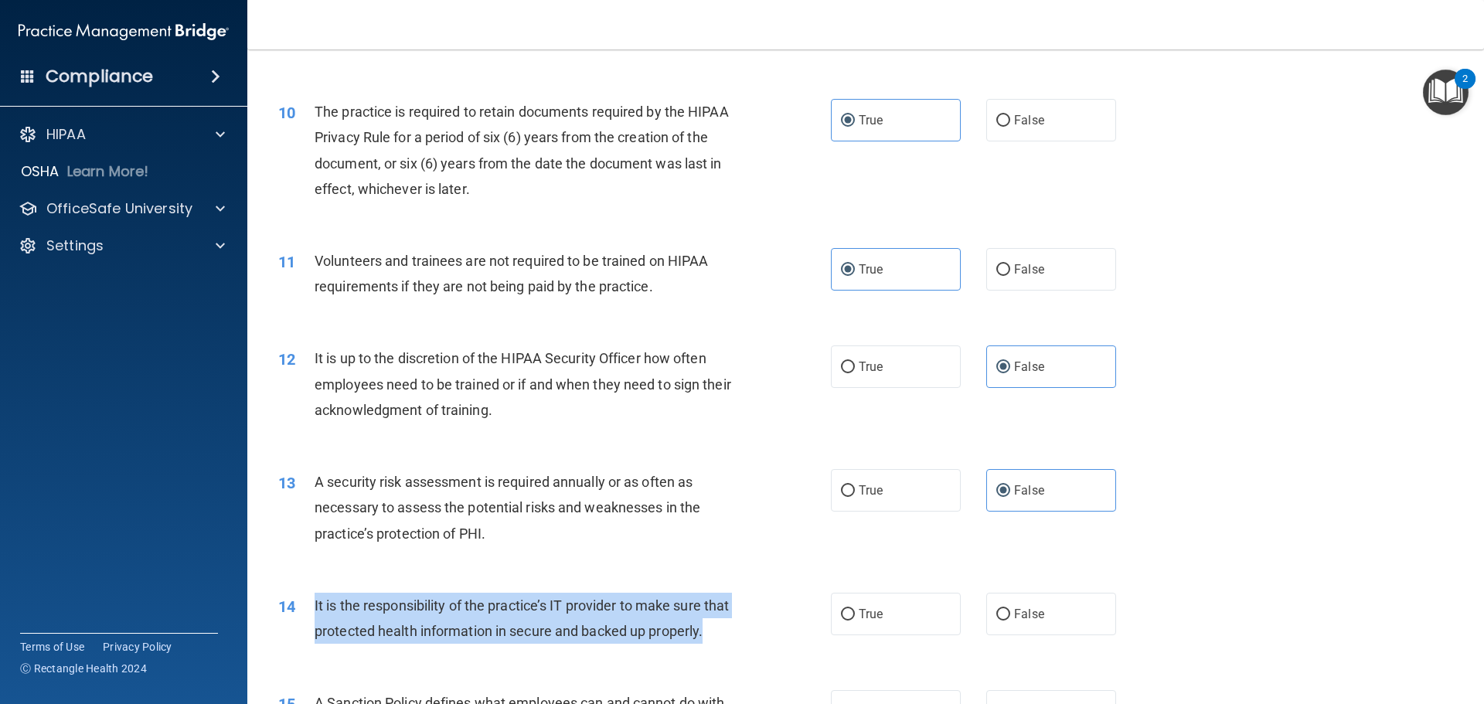
drag, startPoint x: 309, startPoint y: 608, endPoint x: 721, endPoint y: 671, distance: 416.7
click at [721, 652] on div "14 It is the responsibility of the practice’s IT provider to make sure that pro…" at bounding box center [554, 622] width 599 height 59
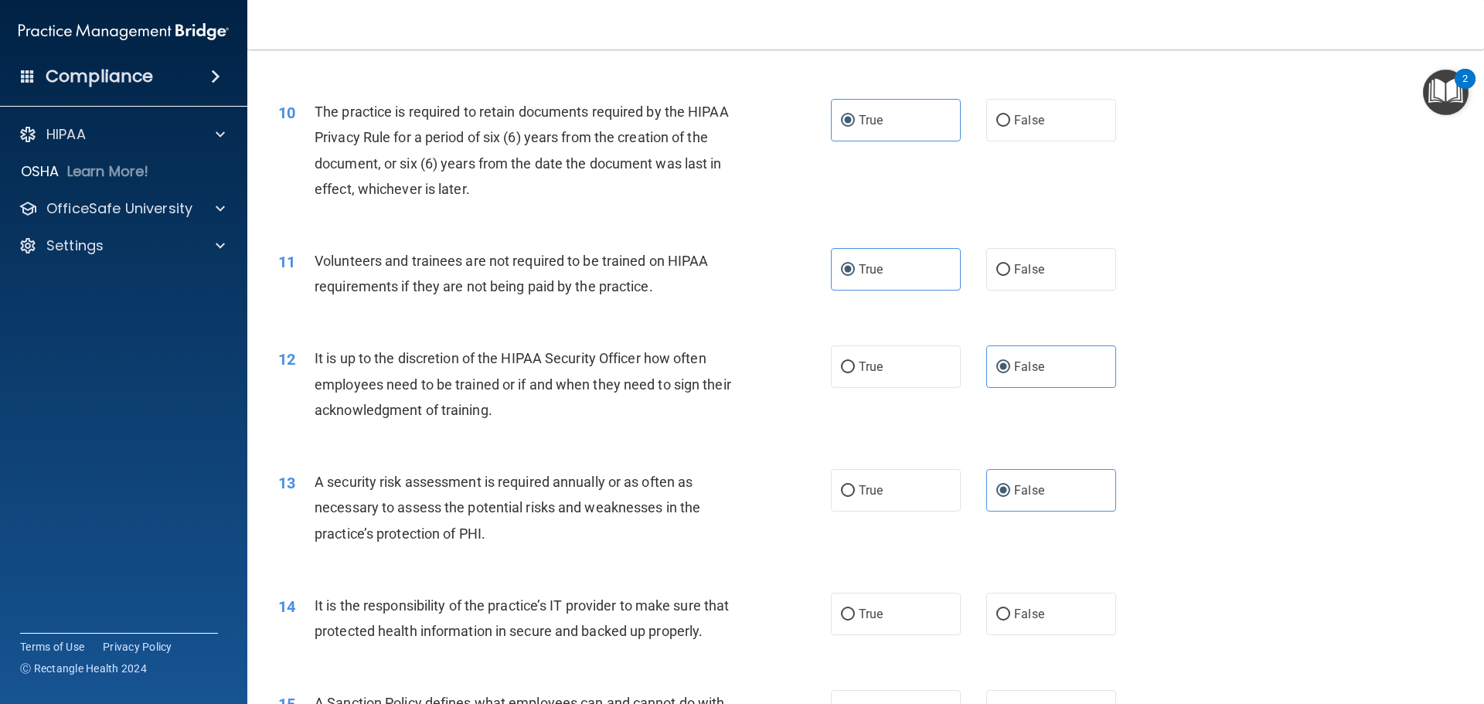
drag, startPoint x: 805, startPoint y: 587, endPoint x: 938, endPoint y: 645, distance: 144.3
click at [806, 588] on div "14 It is the responsibility of the practice’s IT provider to make sure that pro…" at bounding box center [866, 622] width 1198 height 97
click at [1054, 626] on label "False" at bounding box center [1051, 614] width 130 height 43
click at [1010, 621] on input "False" at bounding box center [1003, 615] width 14 height 12
radio input "true"
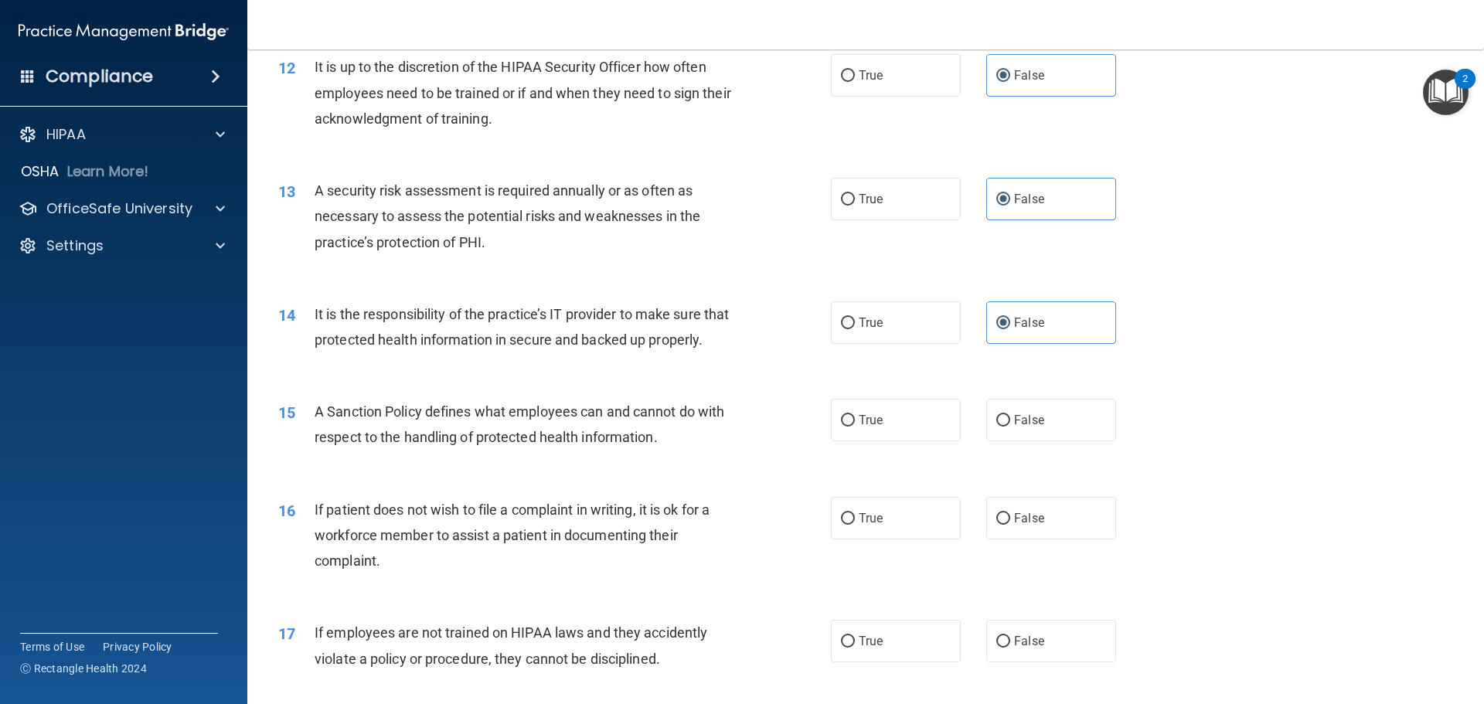
scroll to position [1546, 0]
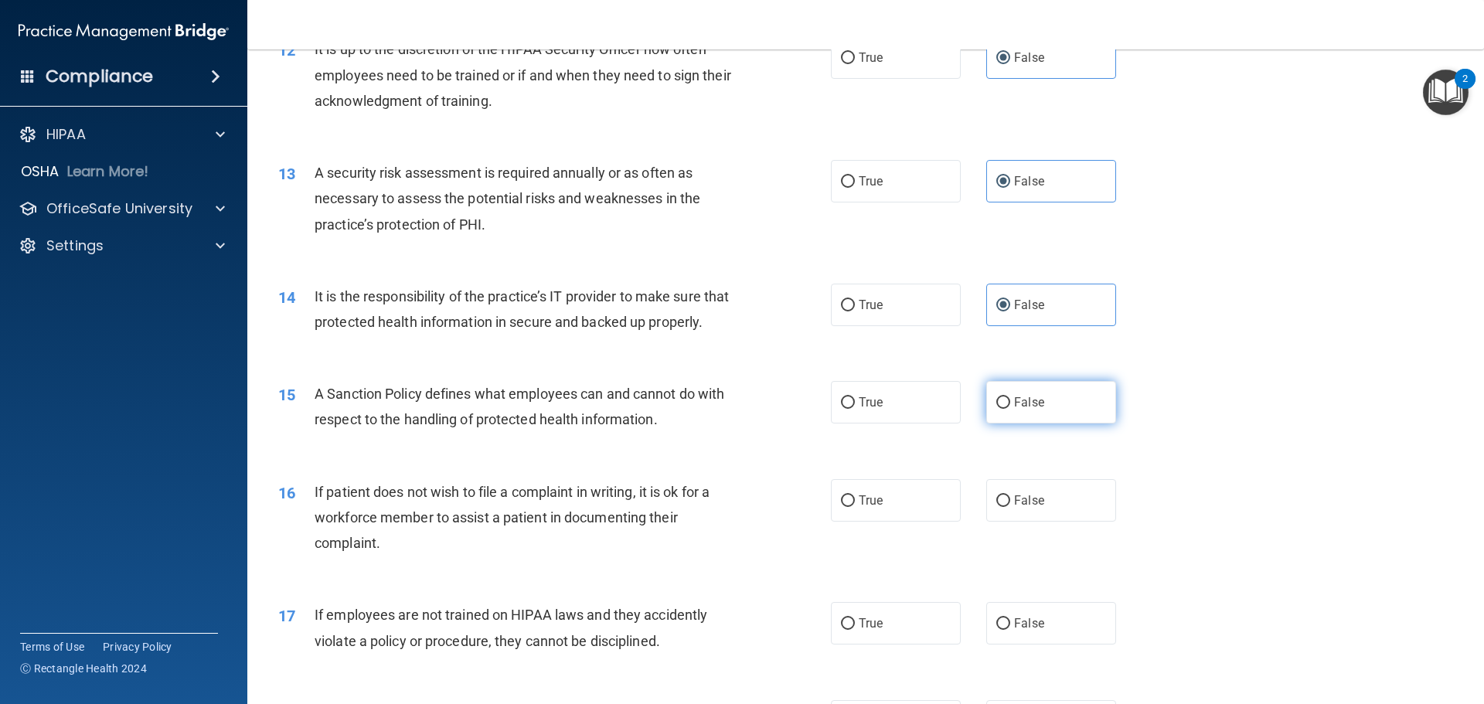
click at [1028, 410] on span "False" at bounding box center [1029, 402] width 30 height 15
click at [1010, 409] on input "False" at bounding box center [1003, 403] width 14 height 12
radio input "true"
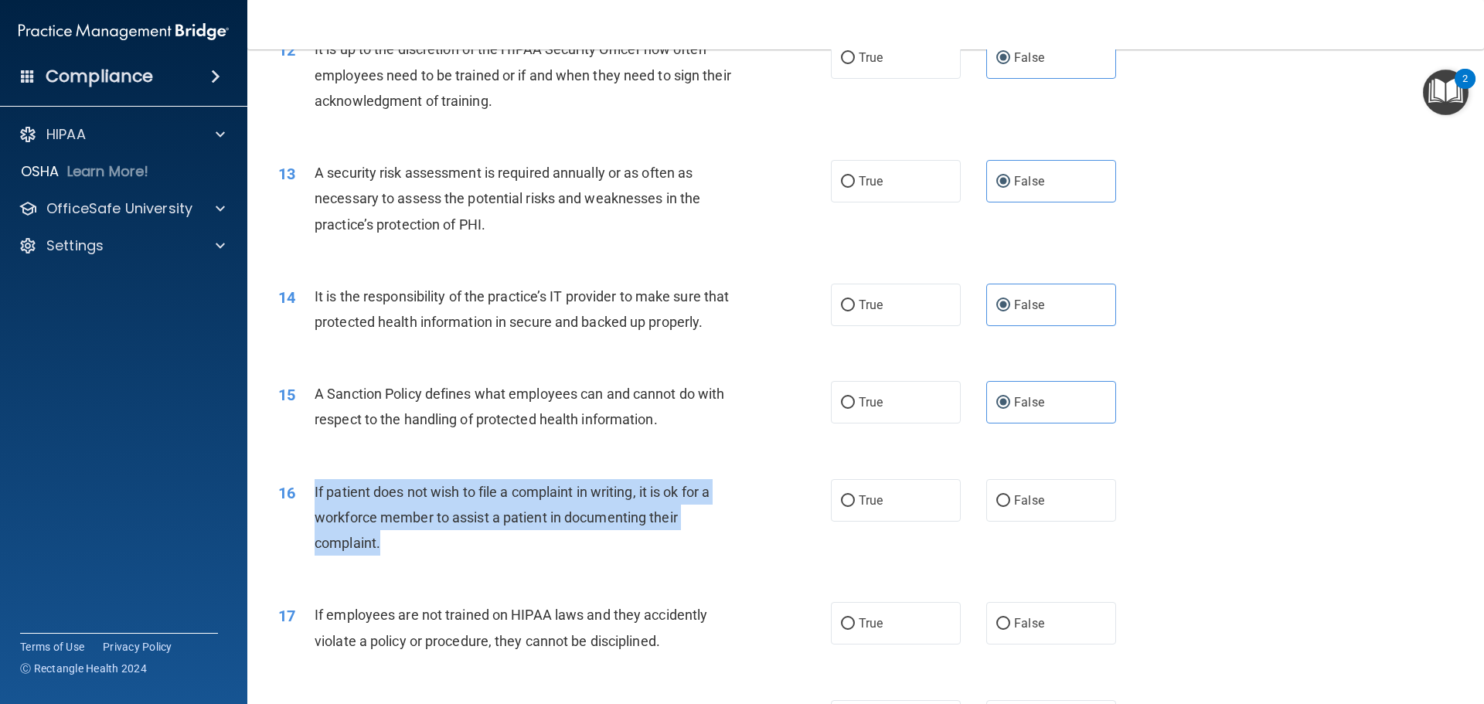
drag, startPoint x: 313, startPoint y: 515, endPoint x: 545, endPoint y: 577, distance: 240.0
click at [545, 564] on div "16 If patient does not wish to file a complaint in writing, it is ok for a work…" at bounding box center [554, 521] width 599 height 85
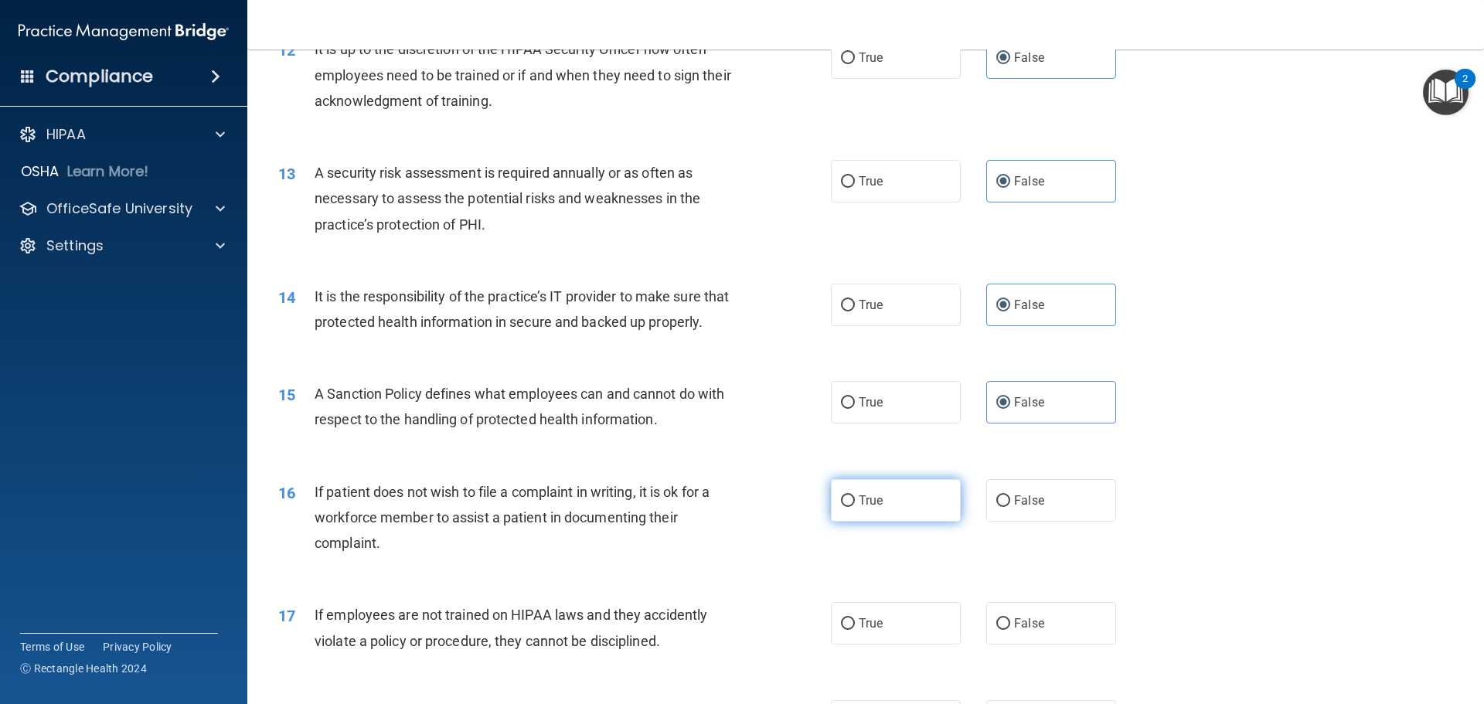
click at [913, 522] on label "True" at bounding box center [896, 500] width 130 height 43
click at [855, 507] on input "True" at bounding box center [848, 501] width 14 height 12
radio input "true"
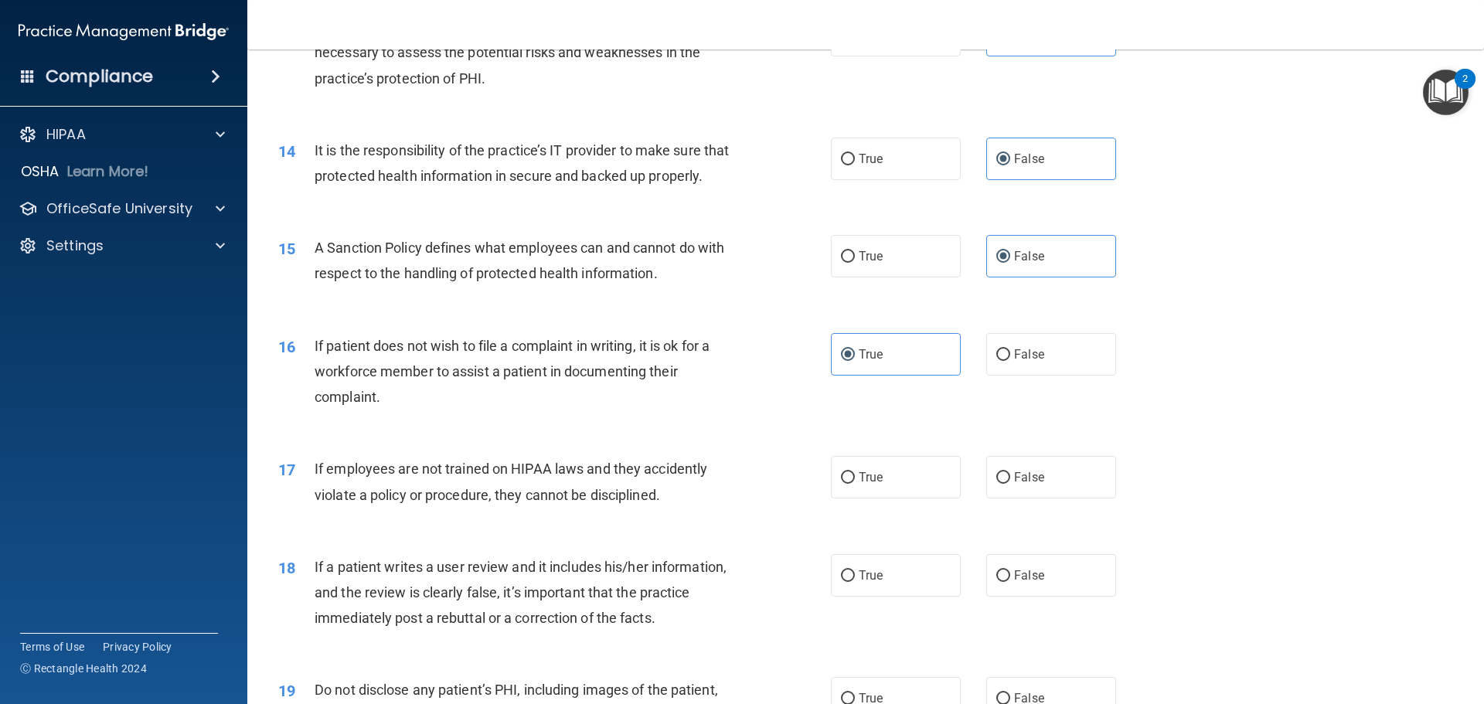
scroll to position [1700, 0]
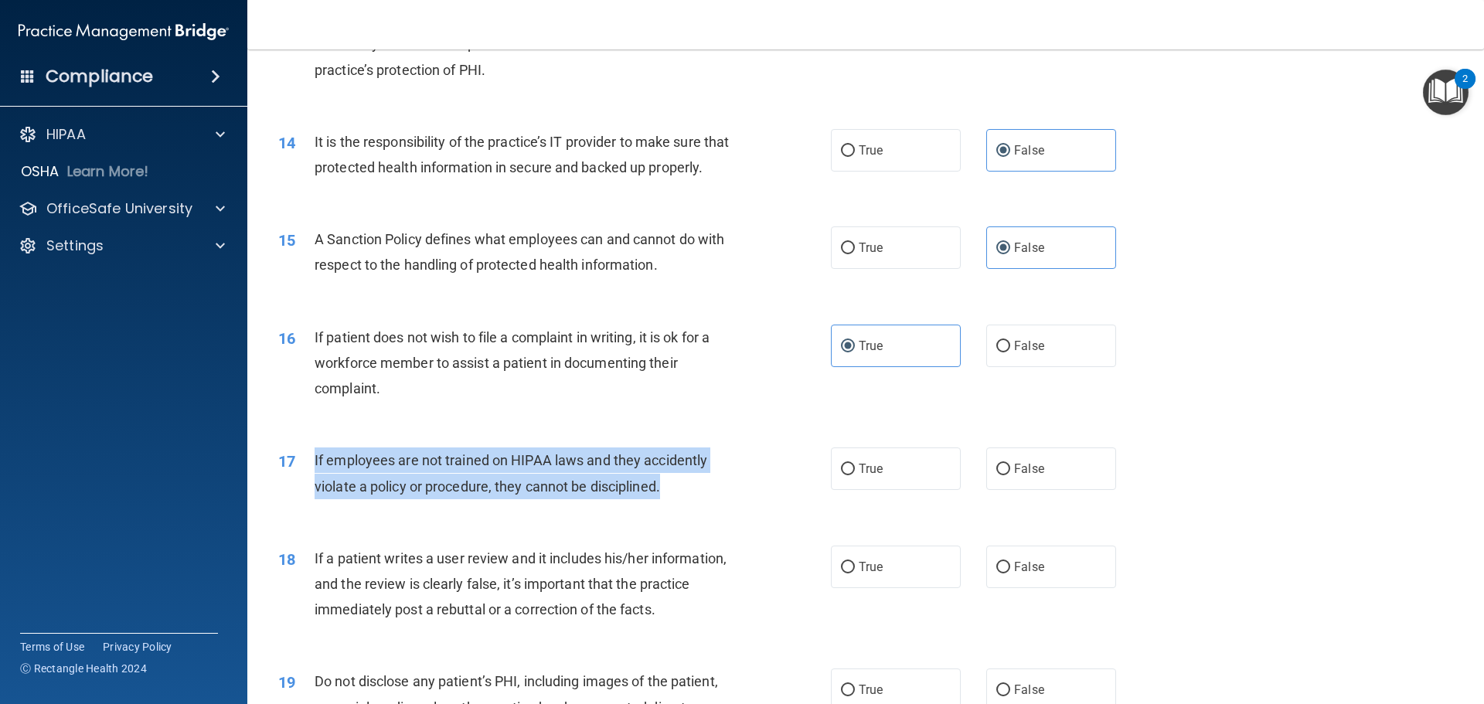
drag, startPoint x: 315, startPoint y: 491, endPoint x: 672, endPoint y: 523, distance: 358.6
click at [672, 499] on div "If employees are not trained on HIPAA laws and they accidently violate a policy…" at bounding box center [531, 473] width 432 height 51
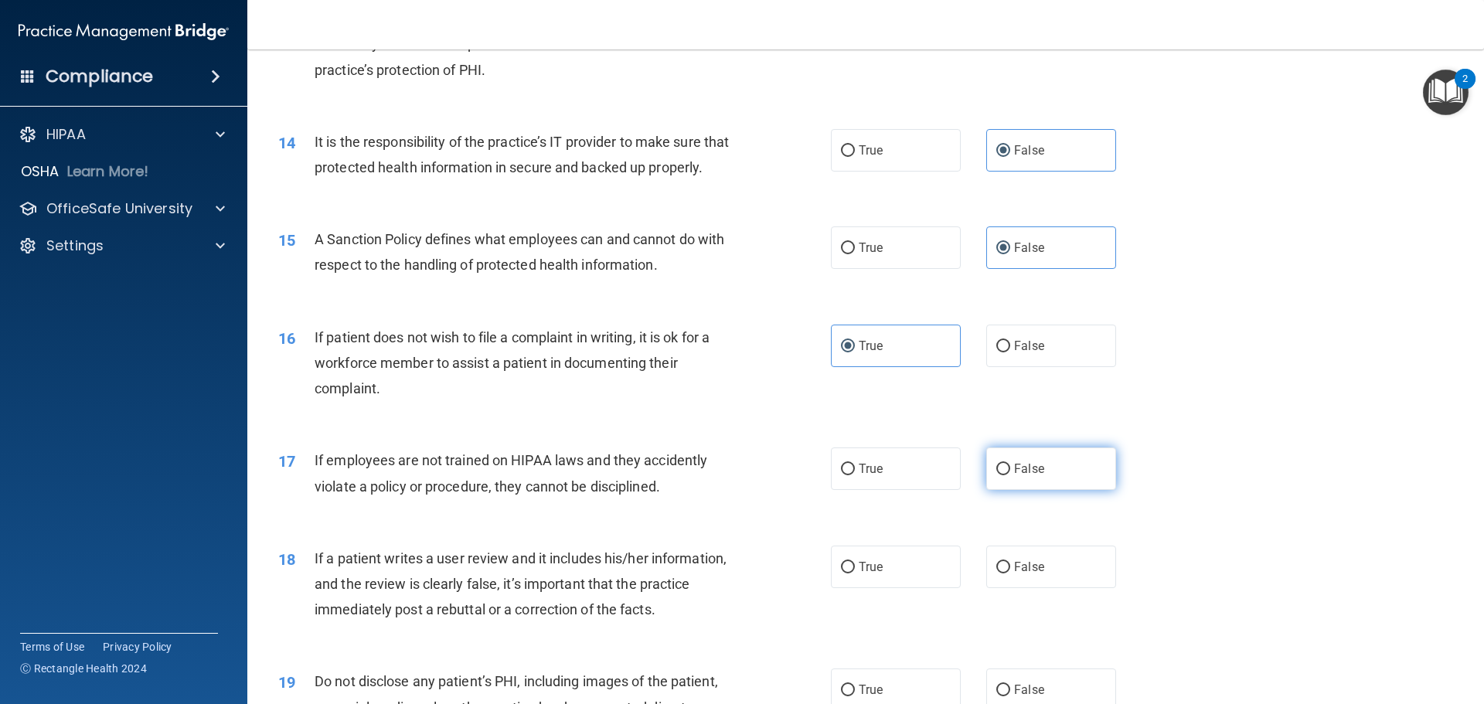
click at [1015, 490] on label "False" at bounding box center [1051, 469] width 130 height 43
click at [1010, 475] on input "False" at bounding box center [1003, 470] width 14 height 12
radio input "true"
click at [1020, 574] on span "False" at bounding box center [1029, 567] width 30 height 15
click at [1010, 574] on input "False" at bounding box center [1003, 568] width 14 height 12
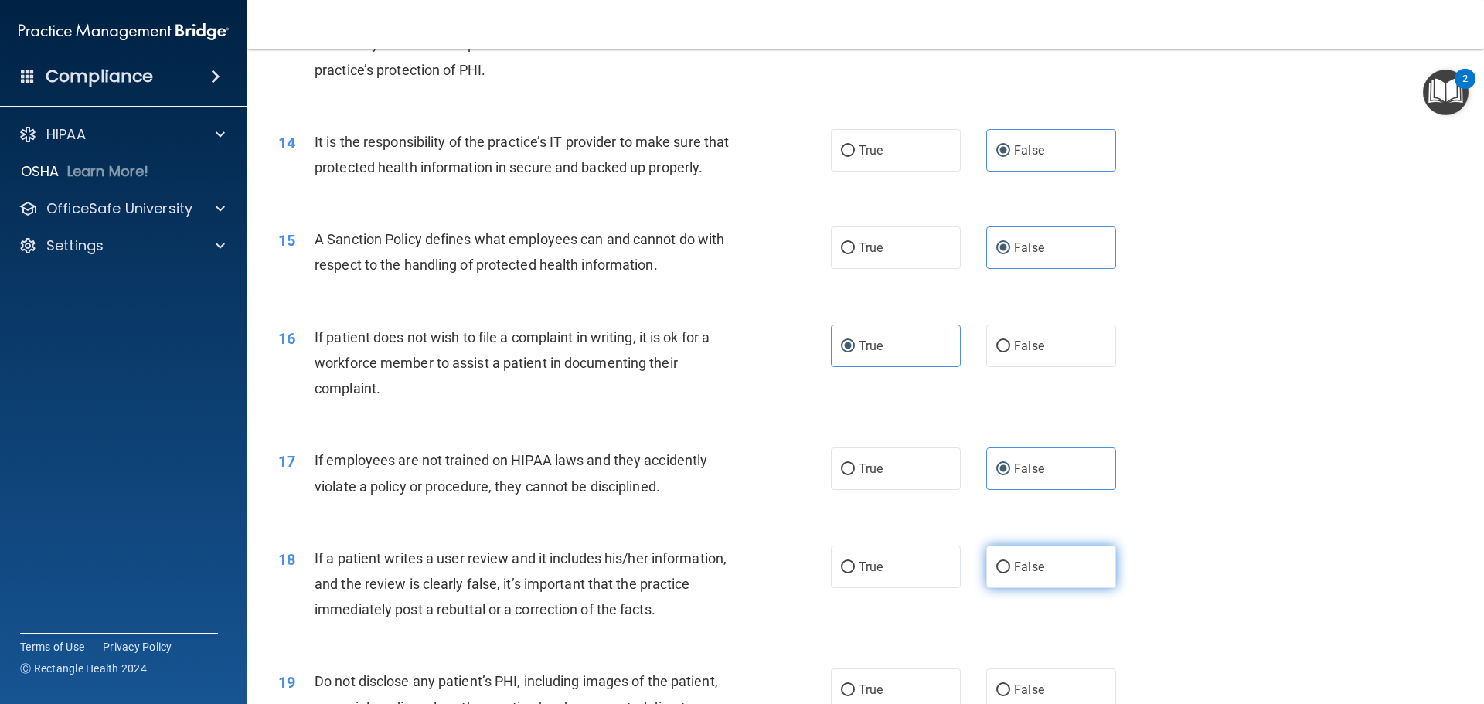
radio input "true"
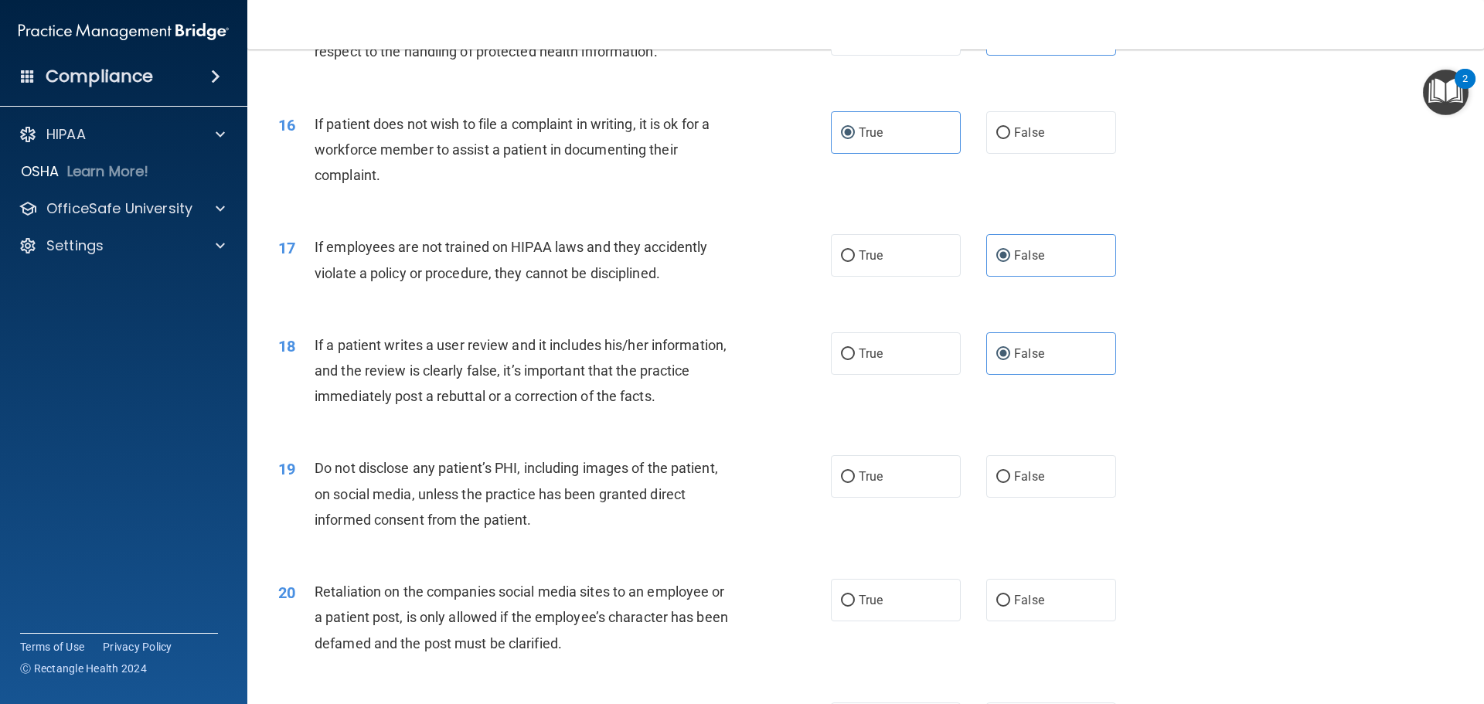
scroll to position [2010, 0]
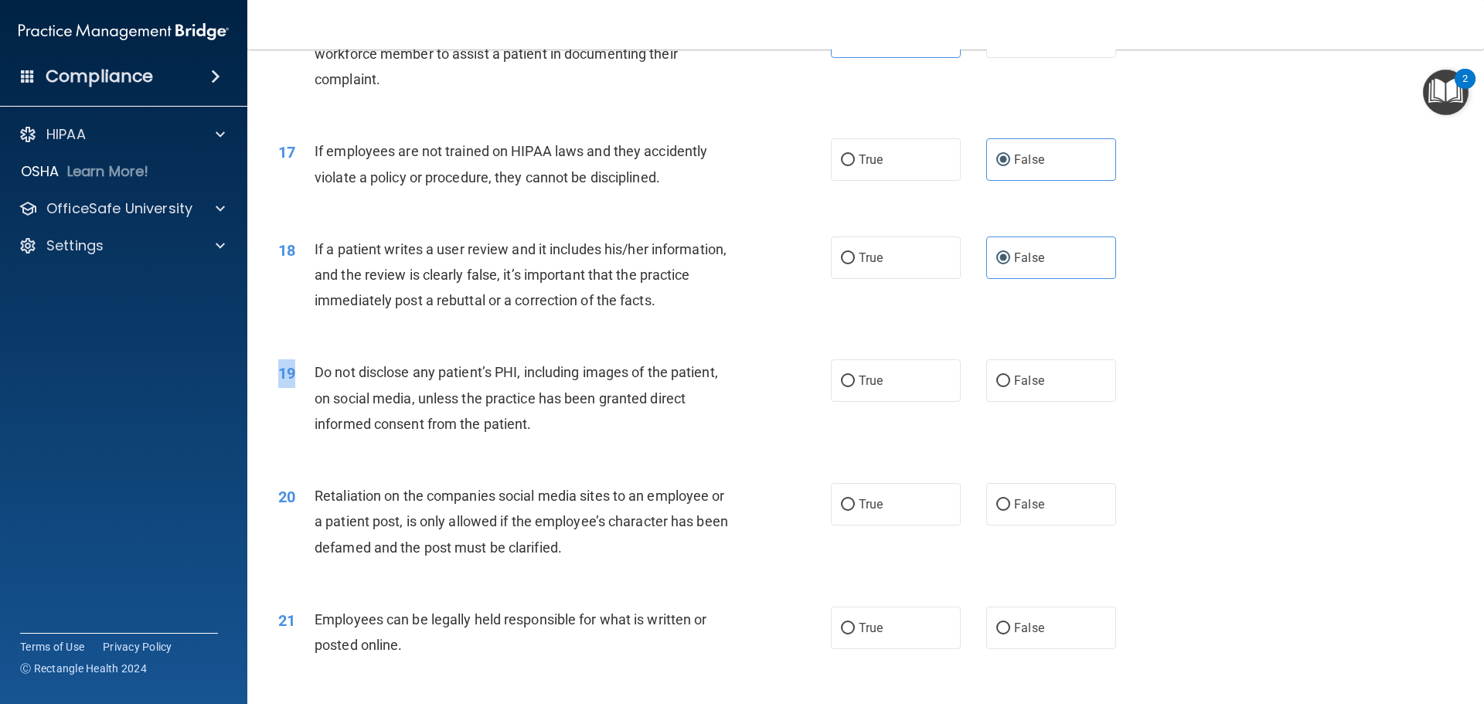
drag, startPoint x: 305, startPoint y: 398, endPoint x: 650, endPoint y: 474, distance: 353.0
click at [650, 464] on div "19 Do not disclose any patient’s PHI, including images of the patient, on socia…" at bounding box center [866, 402] width 1198 height 124
click at [587, 504] on div "20 Retaliation on the companies social media sites to an employee or a patient …" at bounding box center [866, 526] width 1198 height 124
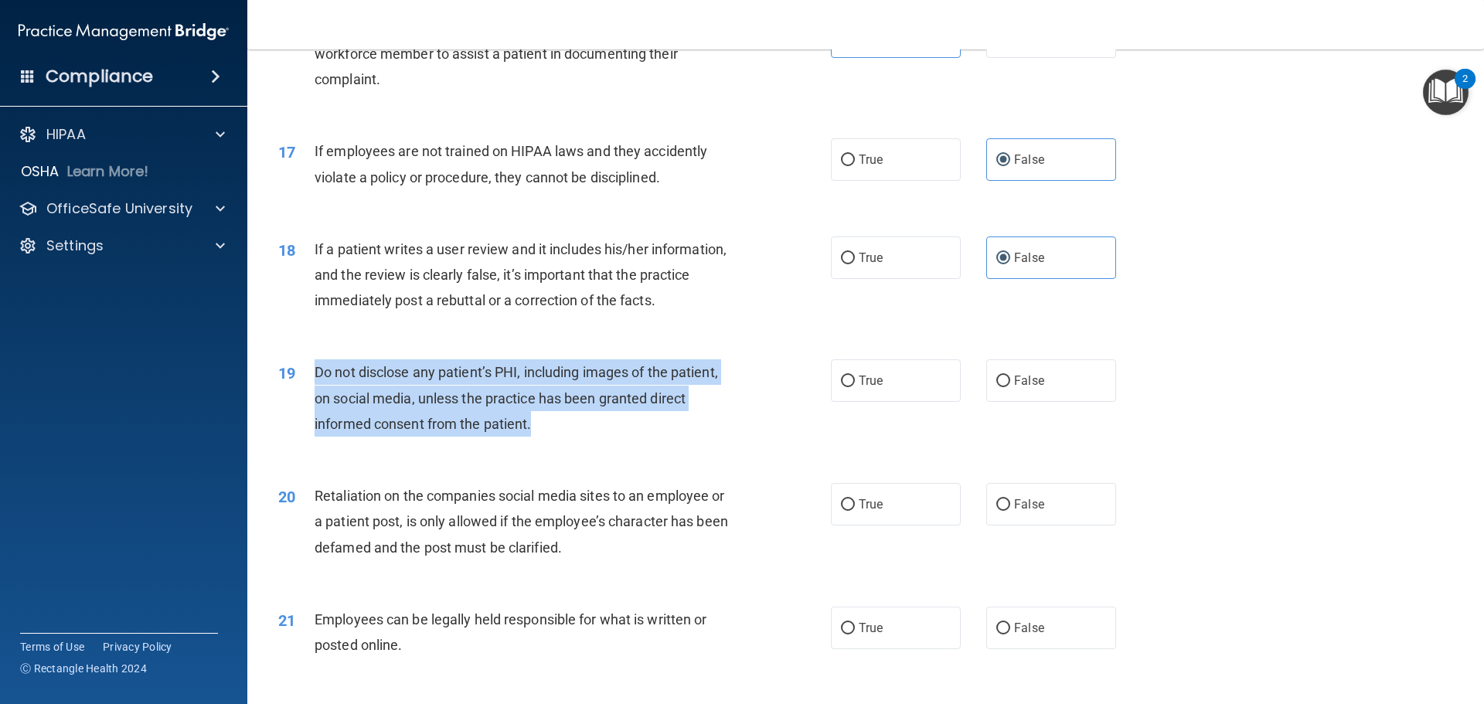
drag, startPoint x: 317, startPoint y: 395, endPoint x: 654, endPoint y: 465, distance: 344.3
click at [654, 444] on div "19 Do not disclose any patient’s PHI, including images of the patient, on socia…" at bounding box center [554, 401] width 599 height 85
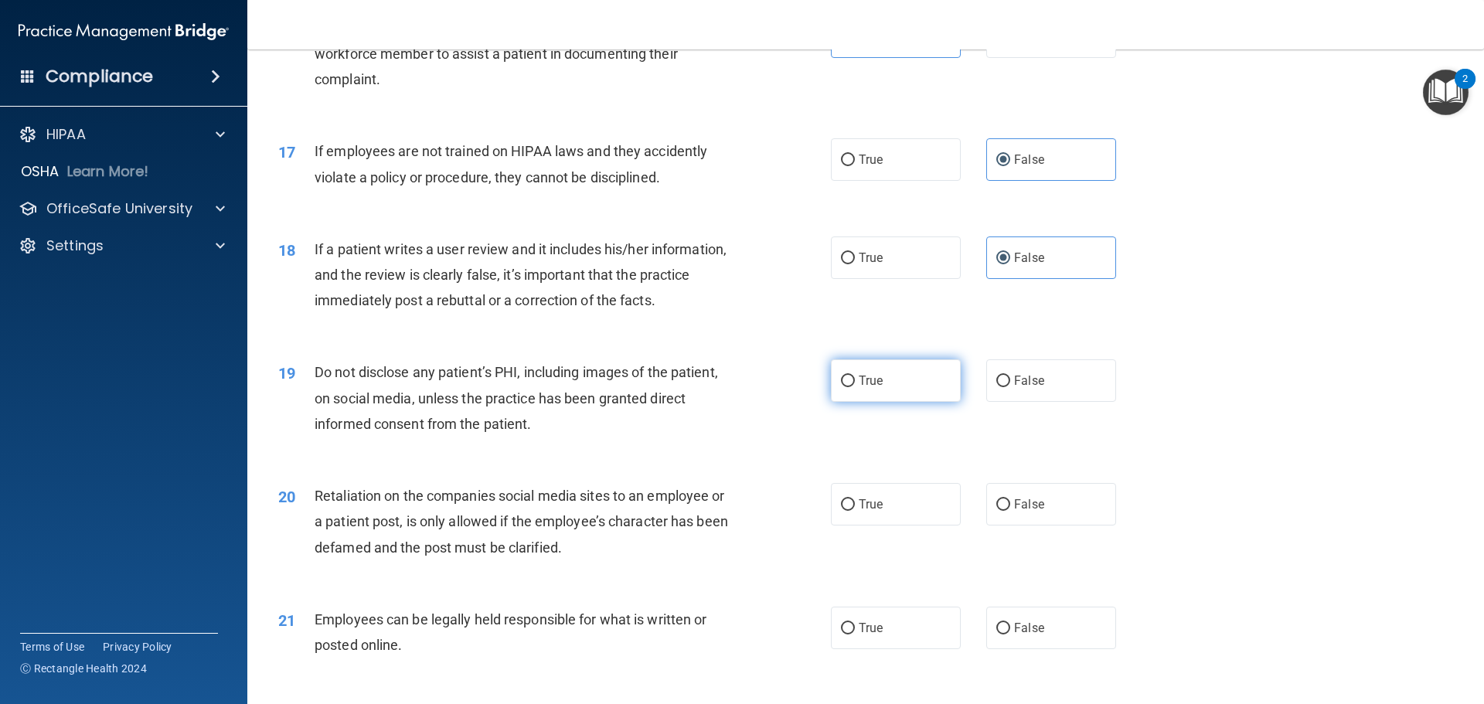
click at [908, 402] on label "True" at bounding box center [896, 380] width 130 height 43
click at [855, 387] on input "True" at bounding box center [848, 382] width 14 height 12
radio input "true"
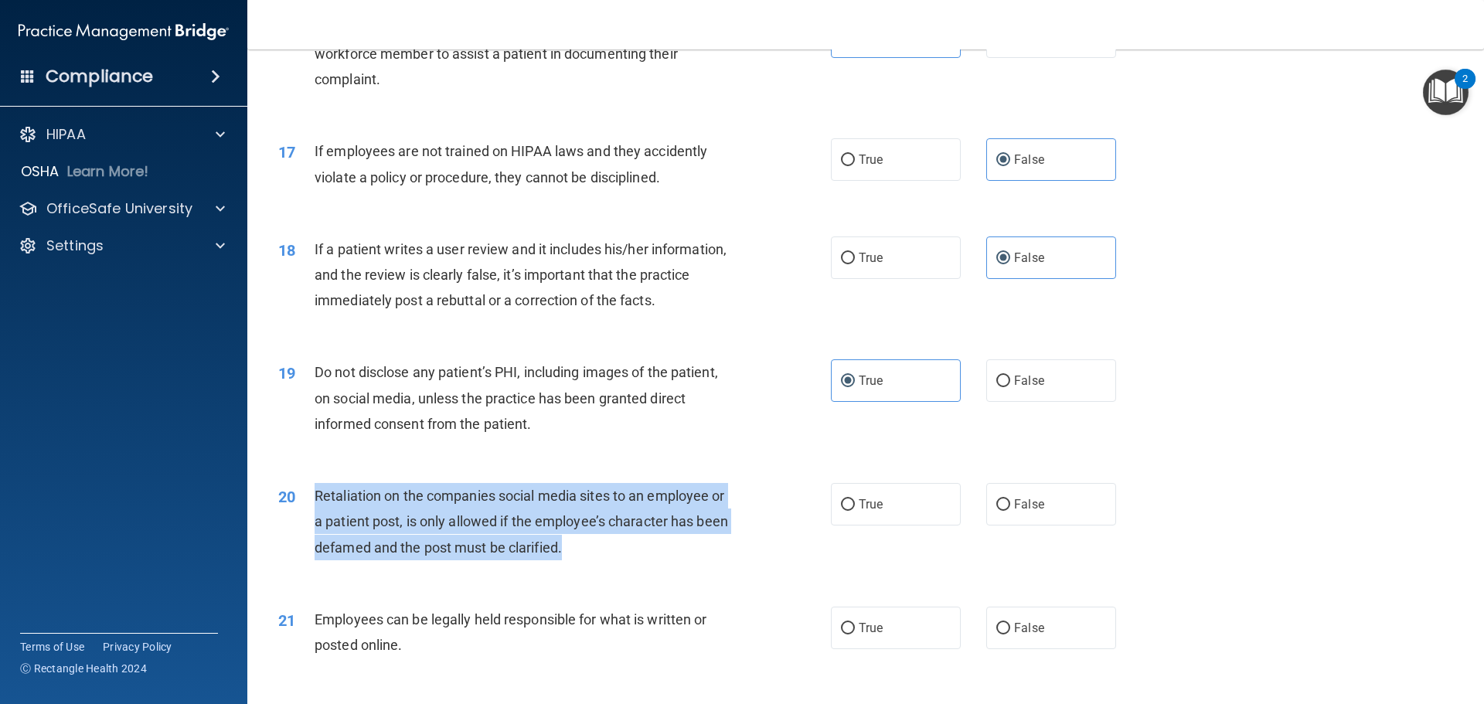
drag, startPoint x: 313, startPoint y: 519, endPoint x: 633, endPoint y: 584, distance: 326.5
click at [633, 568] on div "20 Retaliation on the companies social media sites to an employee or a patient …" at bounding box center [554, 525] width 599 height 85
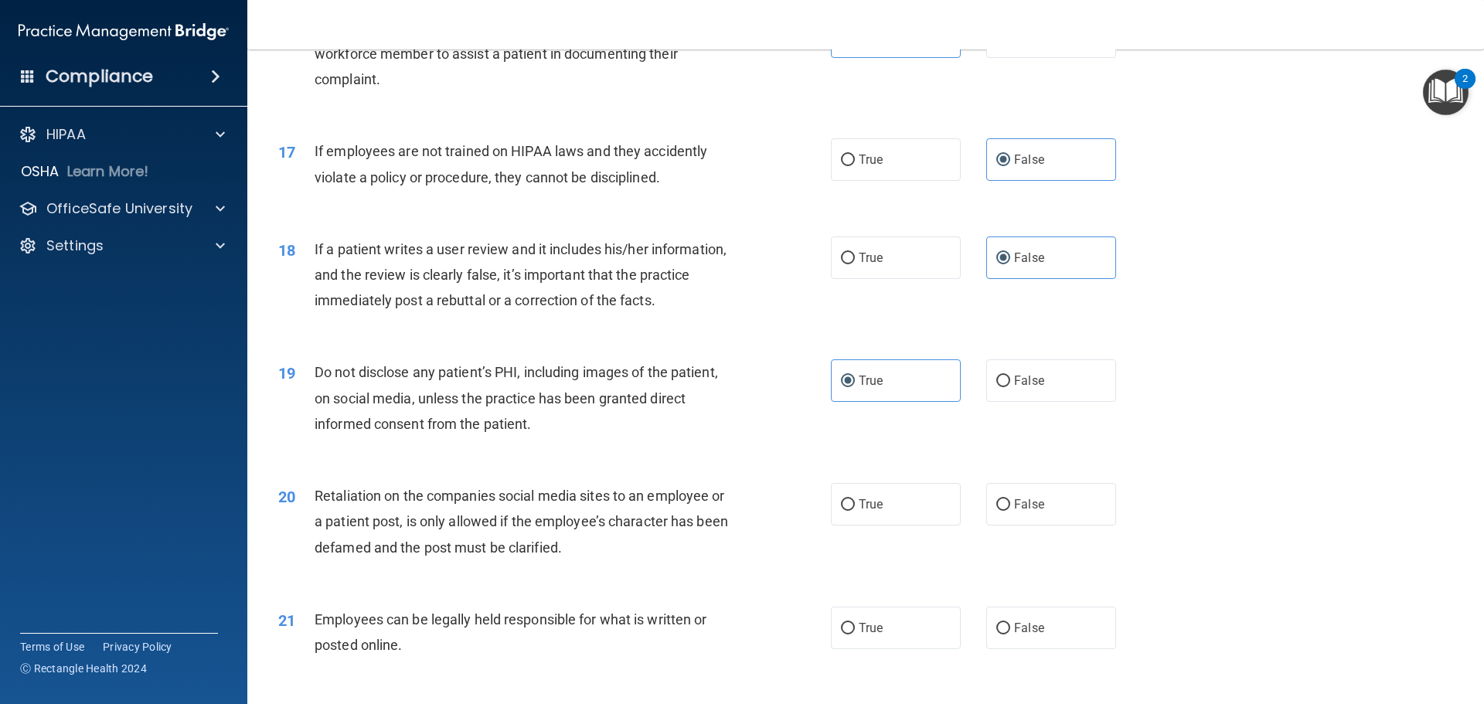
drag, startPoint x: 333, startPoint y: 499, endPoint x: 342, endPoint y: 475, distance: 25.4
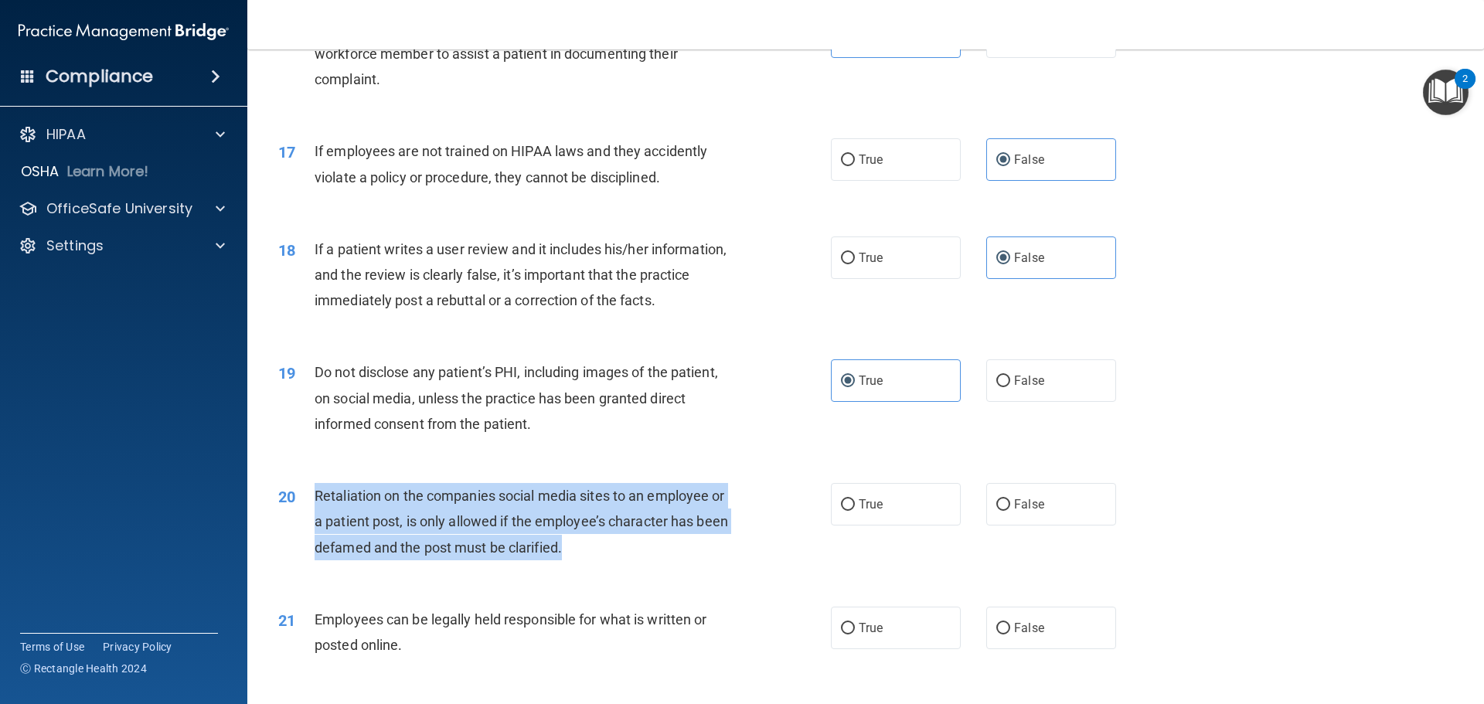
drag, startPoint x: 313, startPoint y: 519, endPoint x: 601, endPoint y: 593, distance: 297.5
click at [601, 568] on div "20 Retaliation on the companies social media sites to an employee or a patient …" at bounding box center [554, 525] width 599 height 85
click at [743, 564] on div "20 Retaliation on the companies social media sites to an employee or a patient …" at bounding box center [554, 525] width 599 height 85
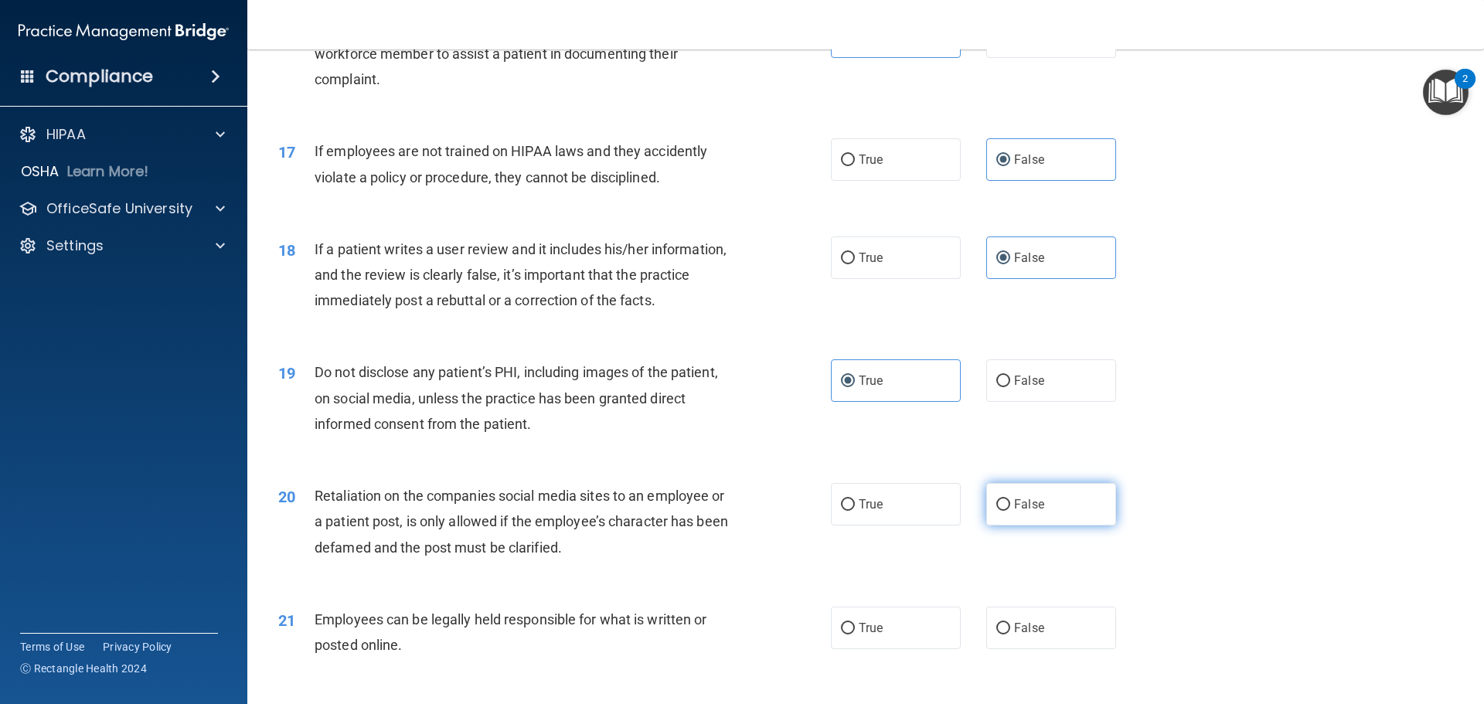
click at [1014, 512] on span "False" at bounding box center [1029, 504] width 30 height 15
click at [1009, 511] on input "False" at bounding box center [1003, 505] width 14 height 12
radio input "true"
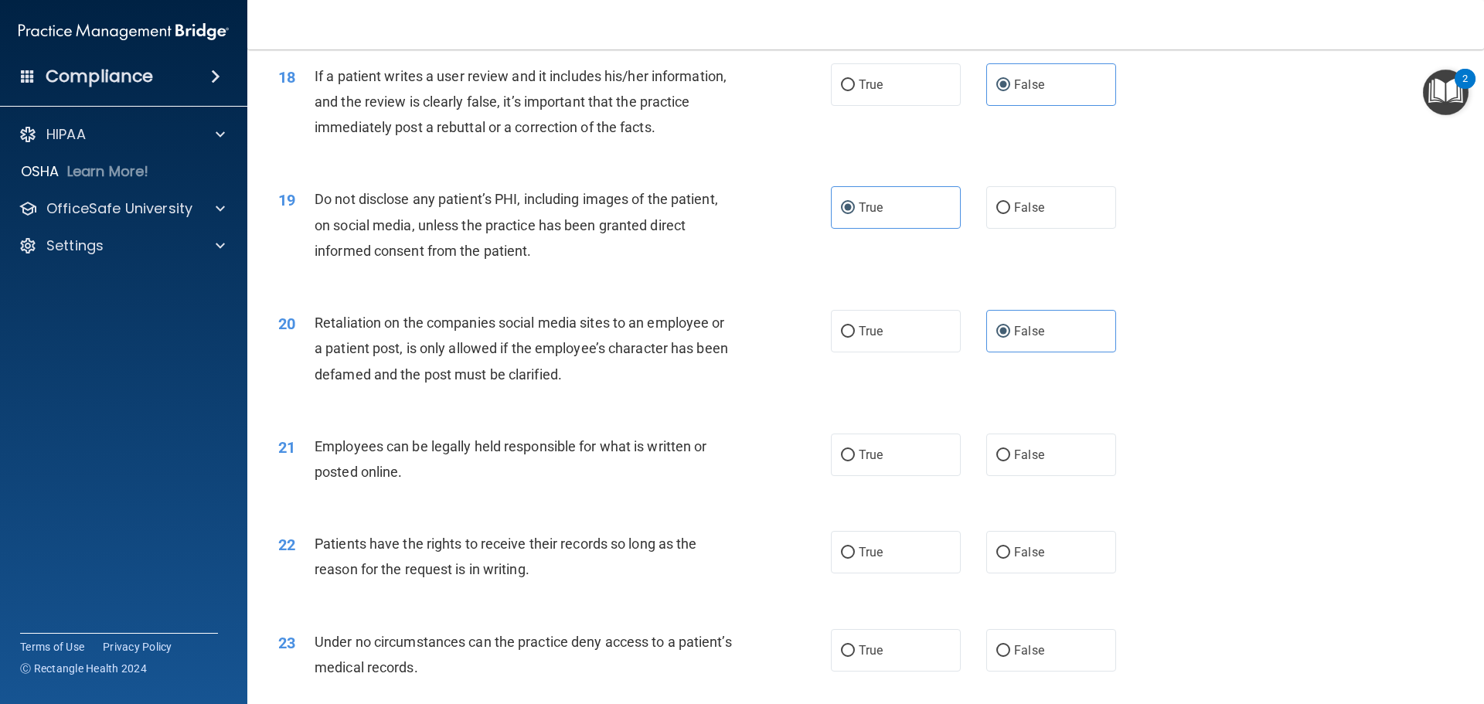
scroll to position [2242, 0]
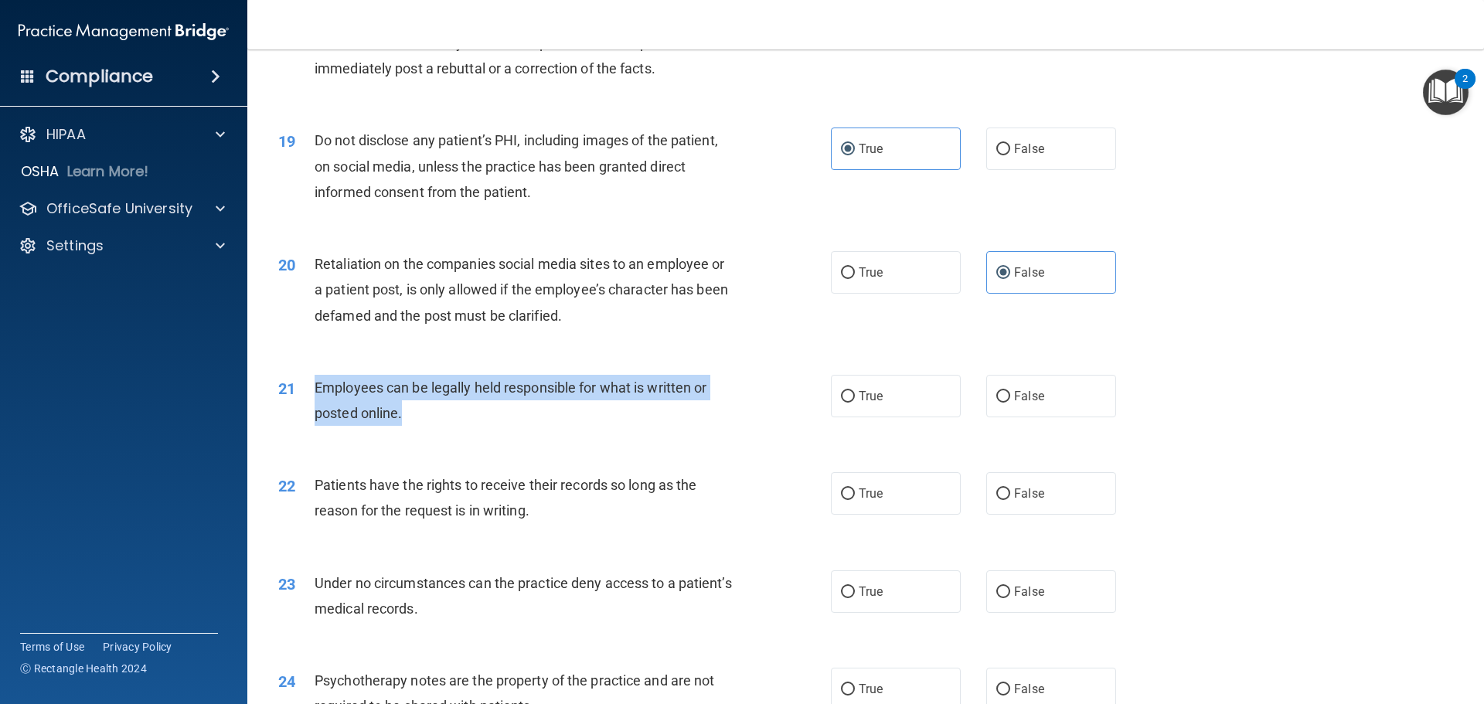
drag, startPoint x: 318, startPoint y: 410, endPoint x: 472, endPoint y: 456, distance: 160.4
click at [472, 434] on div "21 Employees can be legally held responsible for what is written or posted onli…" at bounding box center [554, 404] width 599 height 59
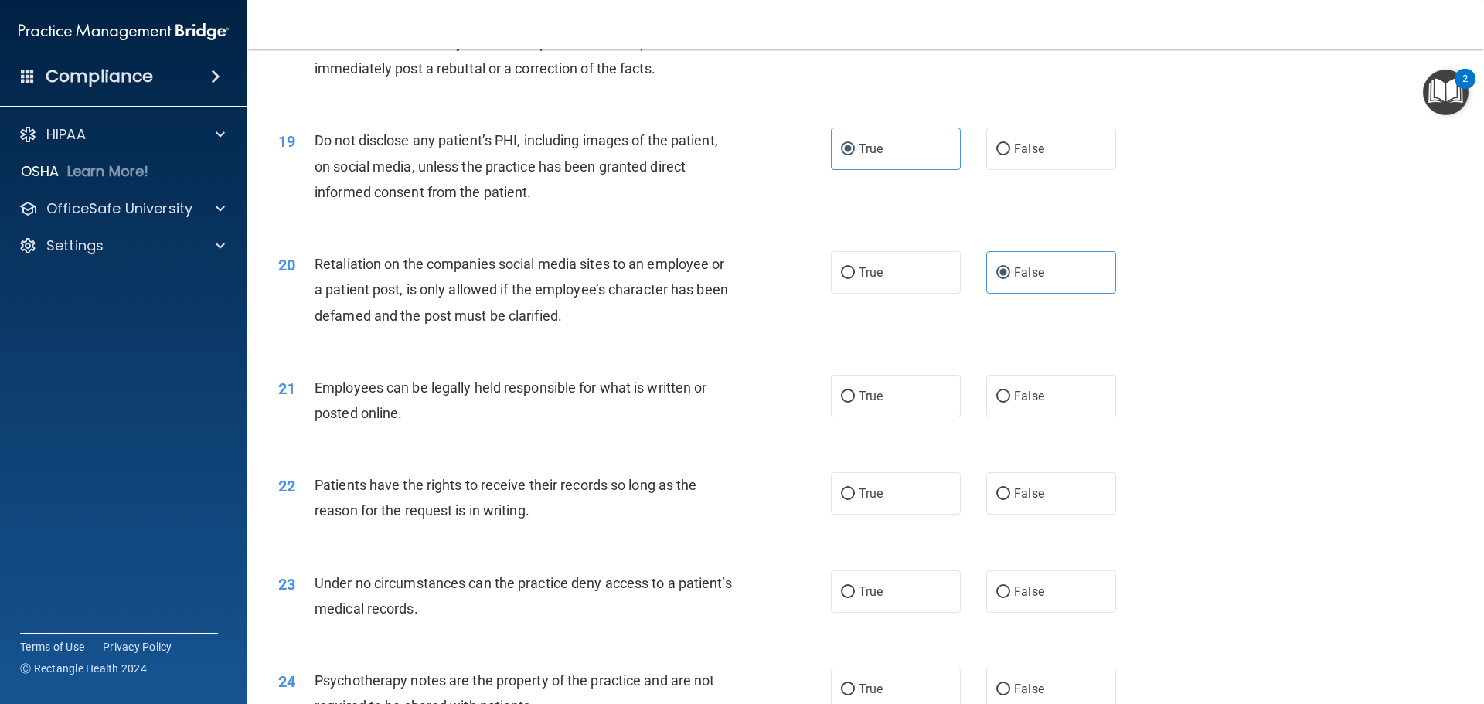
click at [611, 453] on div "21 Employees can be legally held responsible for what is written or posted onli…" at bounding box center [866, 404] width 1198 height 97
drag, startPoint x: 309, startPoint y: 415, endPoint x: 558, endPoint y: 461, distance: 253.2
click at [558, 453] on div "21 Employees can be legally held responsible for what is written or posted onli…" at bounding box center [866, 404] width 1198 height 97
drag, startPoint x: 433, startPoint y: 451, endPoint x: 387, endPoint y: 448, distance: 45.8
click at [432, 426] on div "Employees can be legally held responsible for what is written or posted online." at bounding box center [531, 400] width 432 height 51
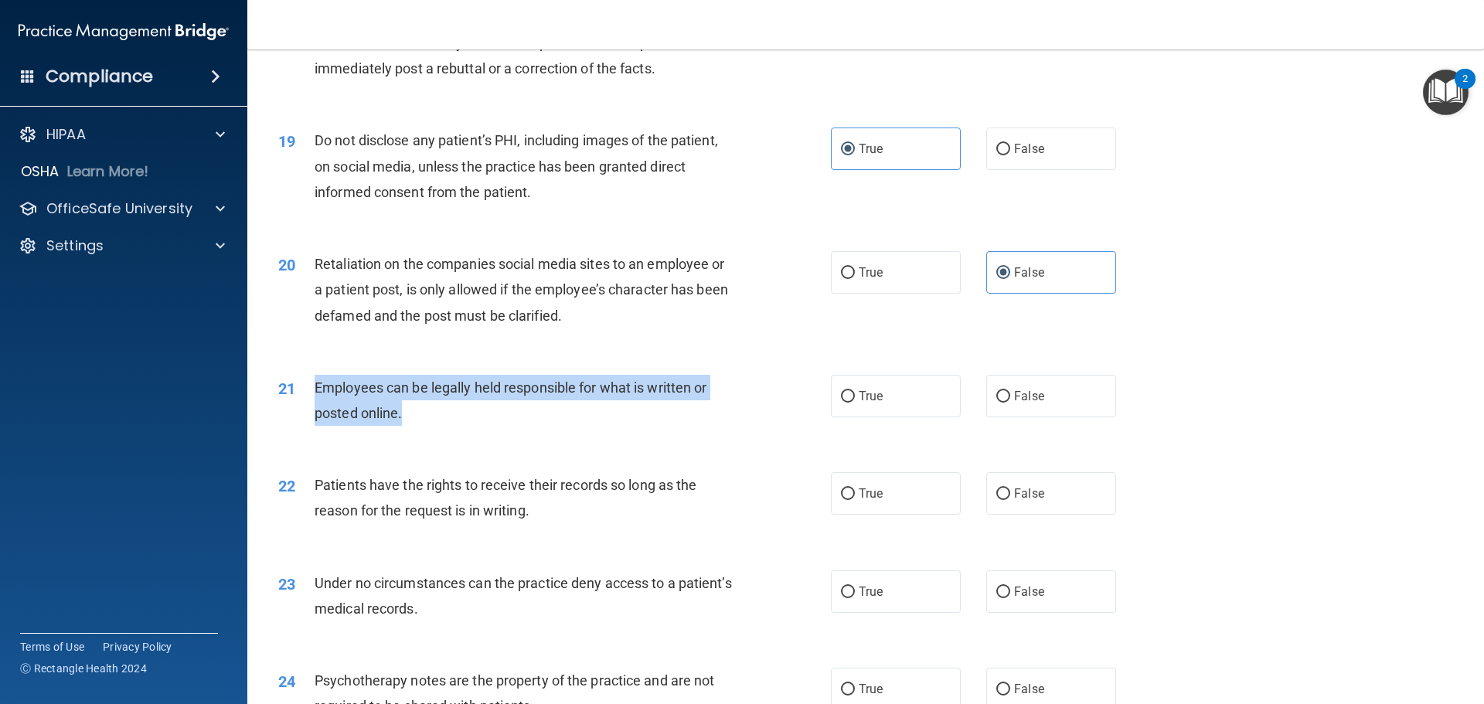
drag, startPoint x: 316, startPoint y: 405, endPoint x: 520, endPoint y: 451, distance: 209.1
click at [520, 426] on div "Employees can be legally held responsible for what is written or posted online." at bounding box center [531, 400] width 432 height 51
drag, startPoint x: 522, startPoint y: 451, endPoint x: 526, endPoint y: 440, distance: 11.8
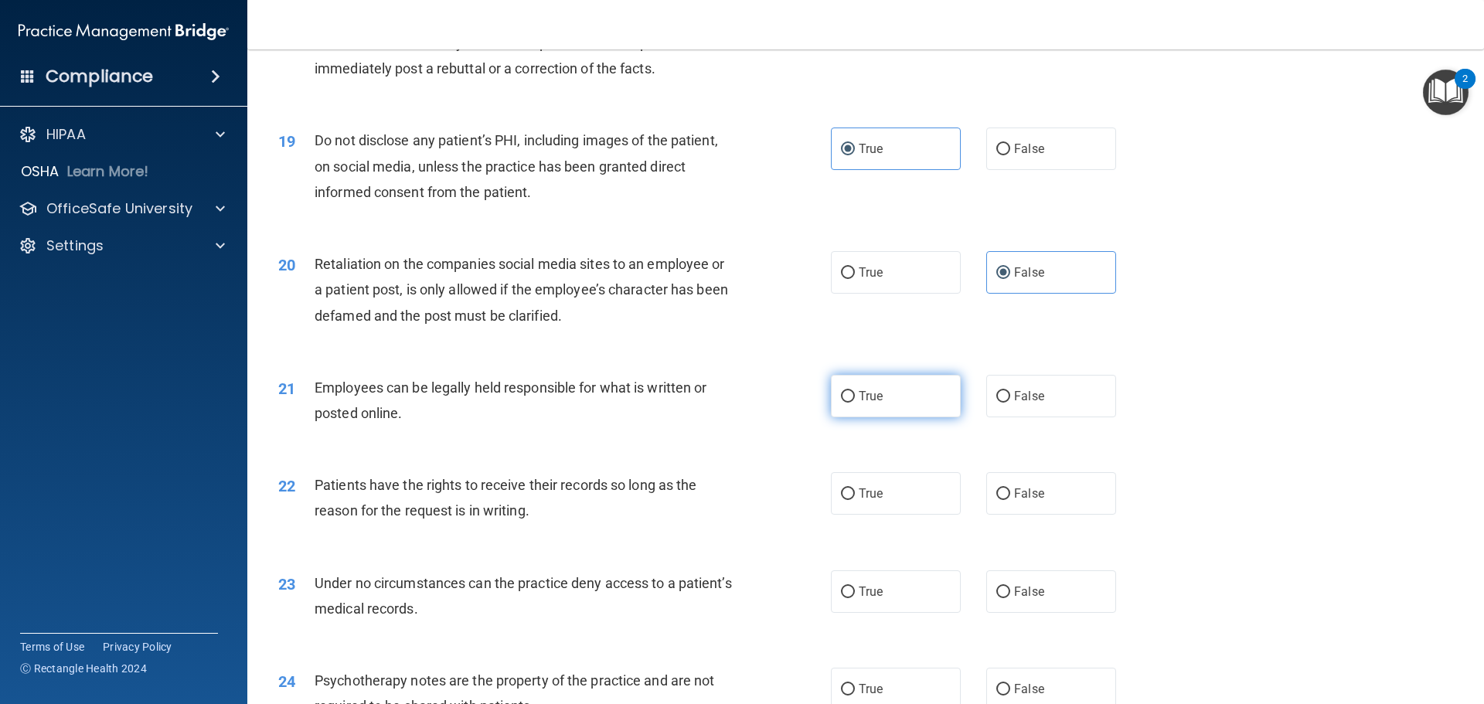
drag, startPoint x: 759, startPoint y: 487, endPoint x: 847, endPoint y: 410, distance: 117.2
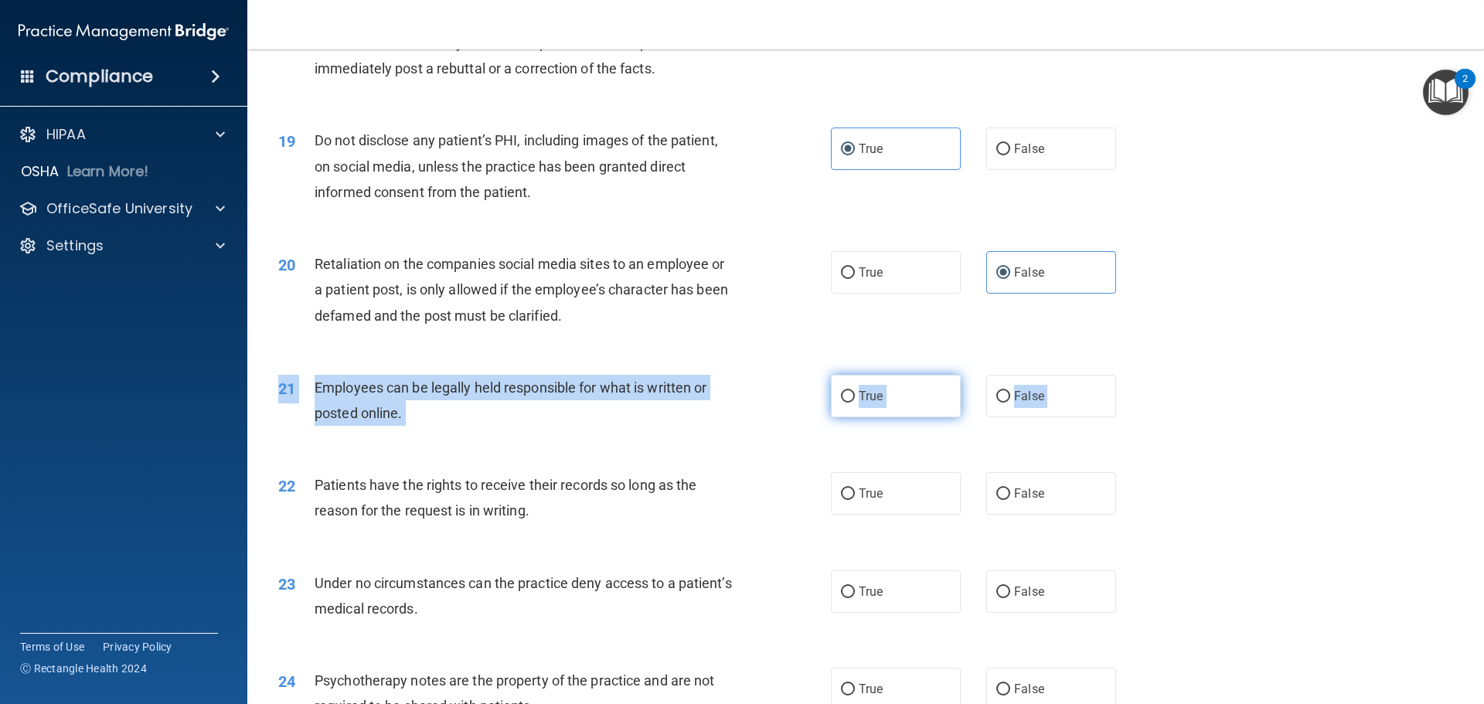
click at [890, 416] on label "True" at bounding box center [896, 396] width 130 height 43
click at [855, 403] on input "True" at bounding box center [848, 397] width 14 height 12
radio input "true"
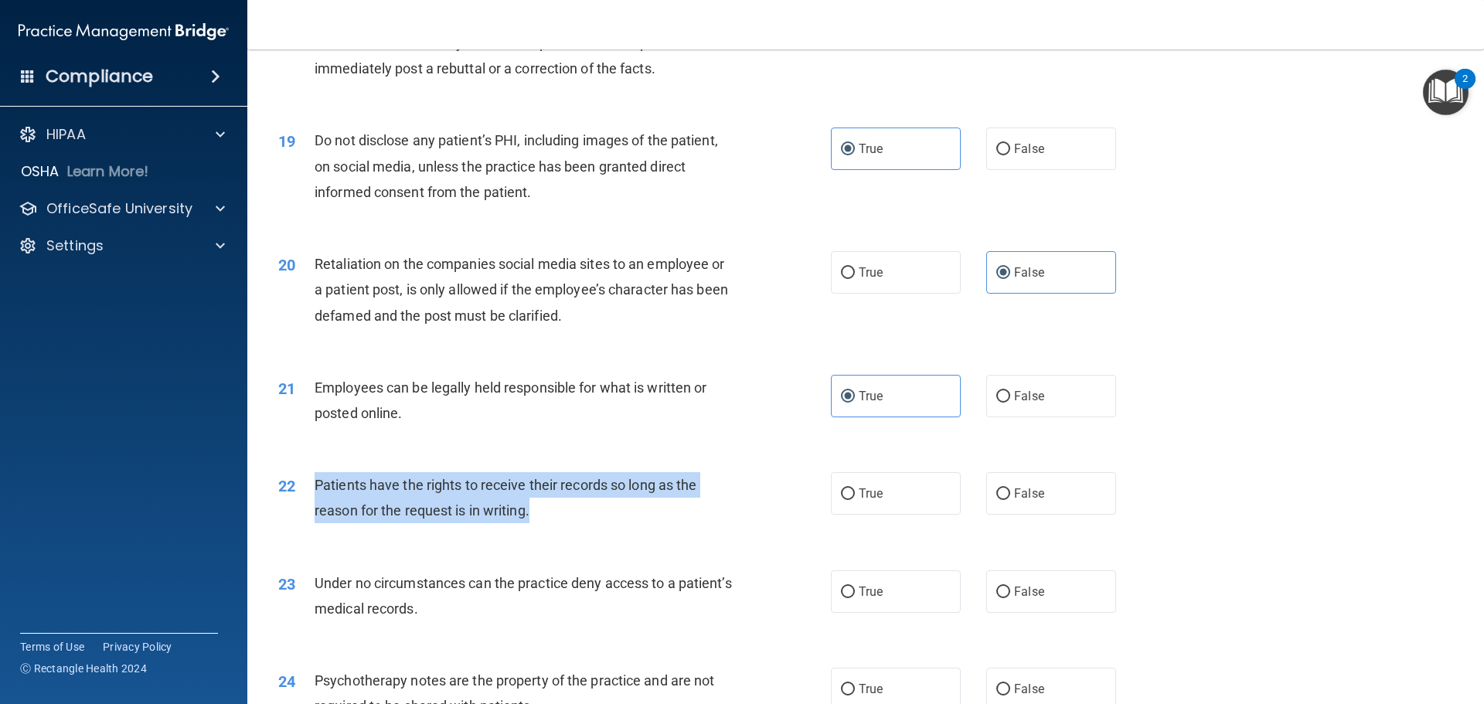
drag, startPoint x: 318, startPoint y: 512, endPoint x: 697, endPoint y: 553, distance: 380.9
click at [697, 531] on div "22 Patients have the rights to receive their records so long as the reason for …" at bounding box center [554, 501] width 599 height 59
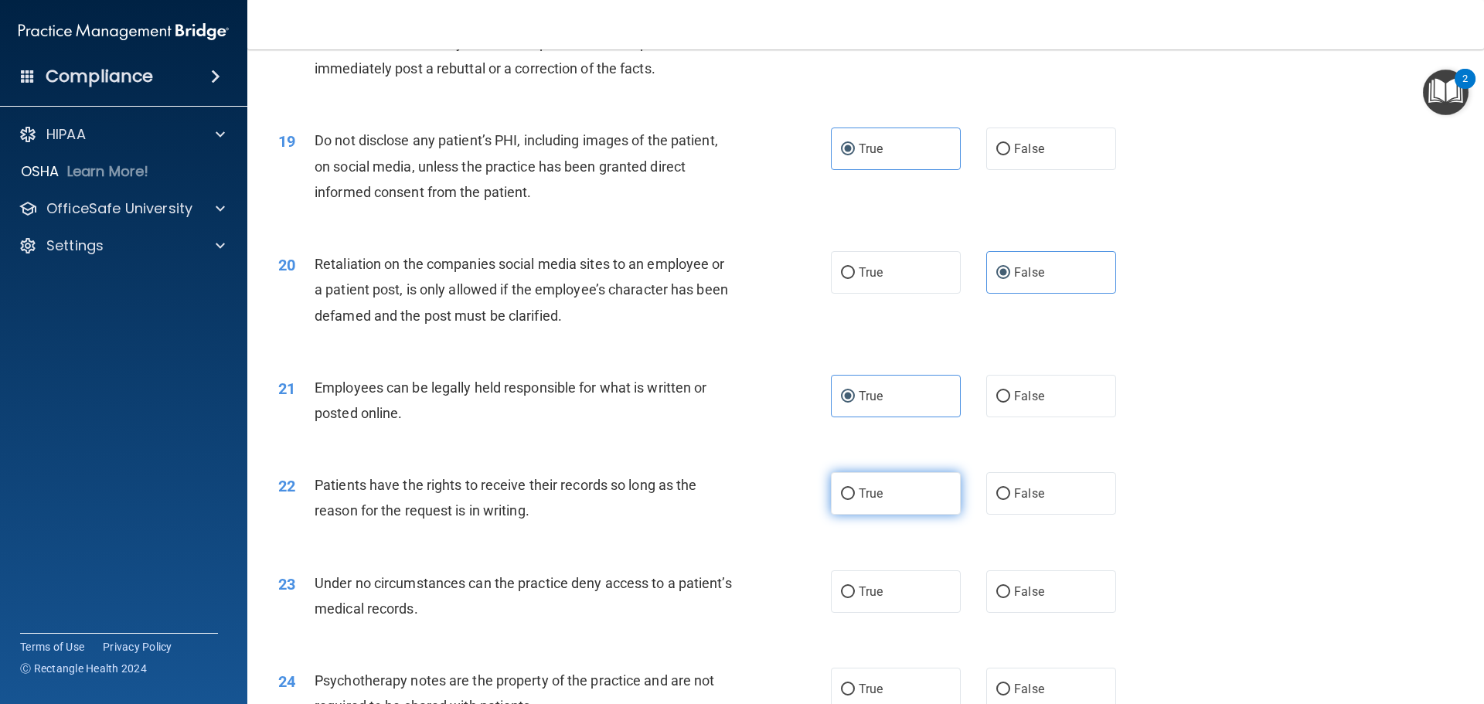
click at [878, 511] on label "True" at bounding box center [896, 493] width 130 height 43
click at [855, 500] on input "True" at bounding box center [848, 494] width 14 height 12
radio input "true"
click at [1035, 602] on label "False" at bounding box center [1051, 591] width 130 height 43
click at [1010, 598] on input "False" at bounding box center [1003, 593] width 14 height 12
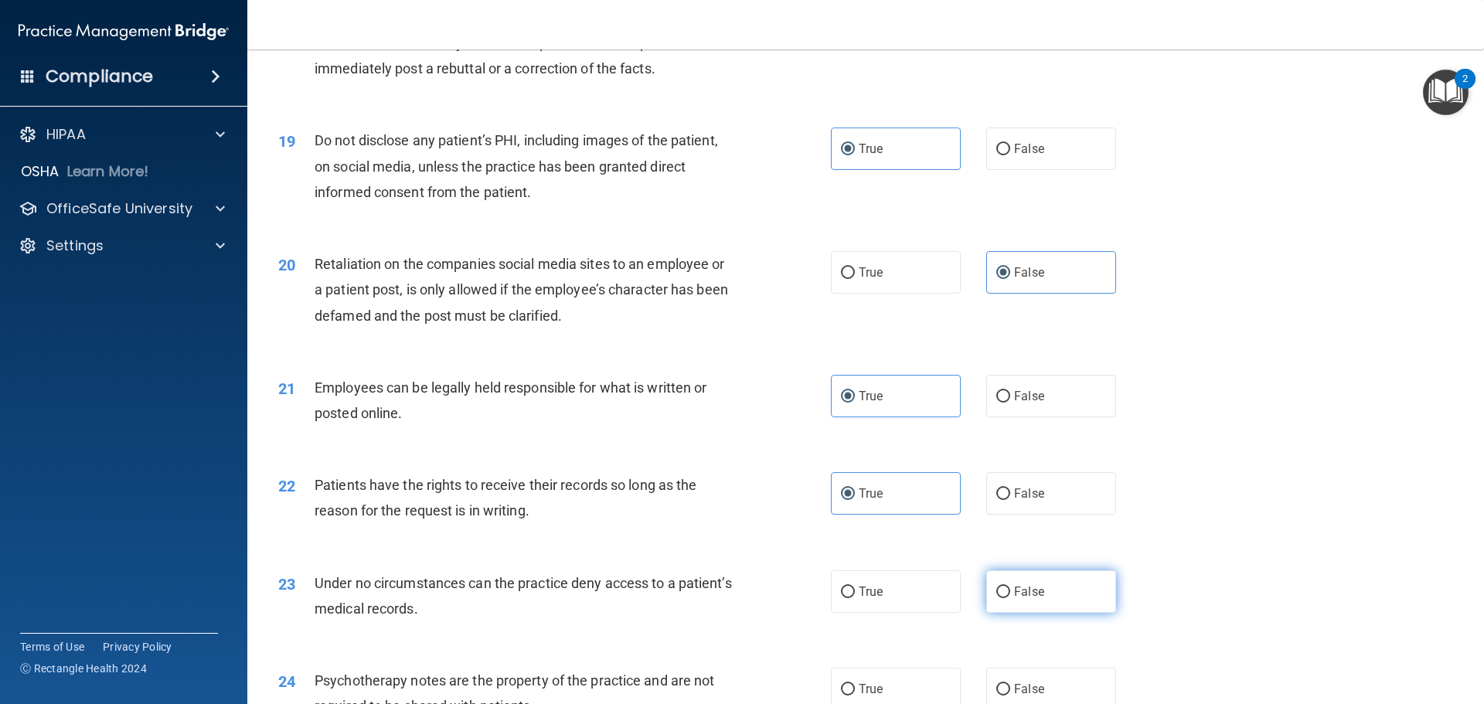
radio input "true"
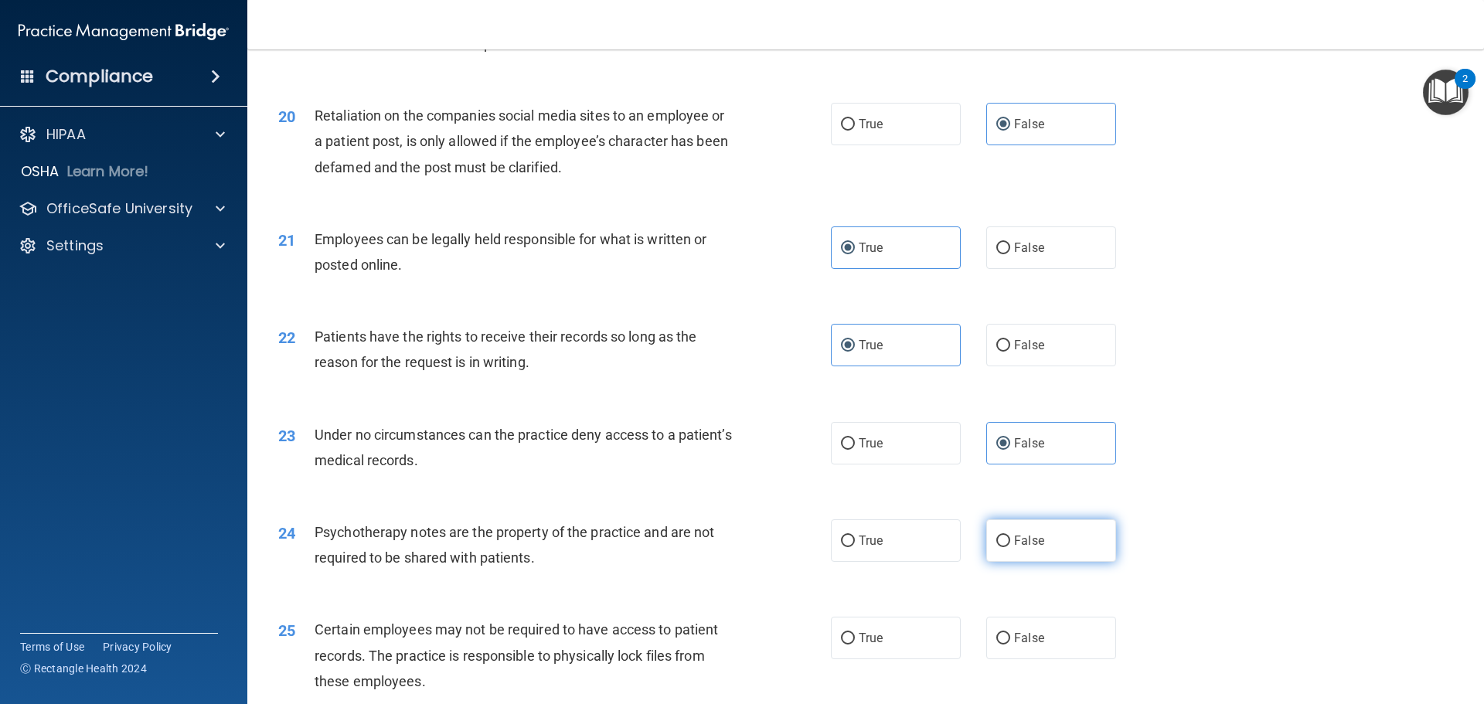
scroll to position [2396, 0]
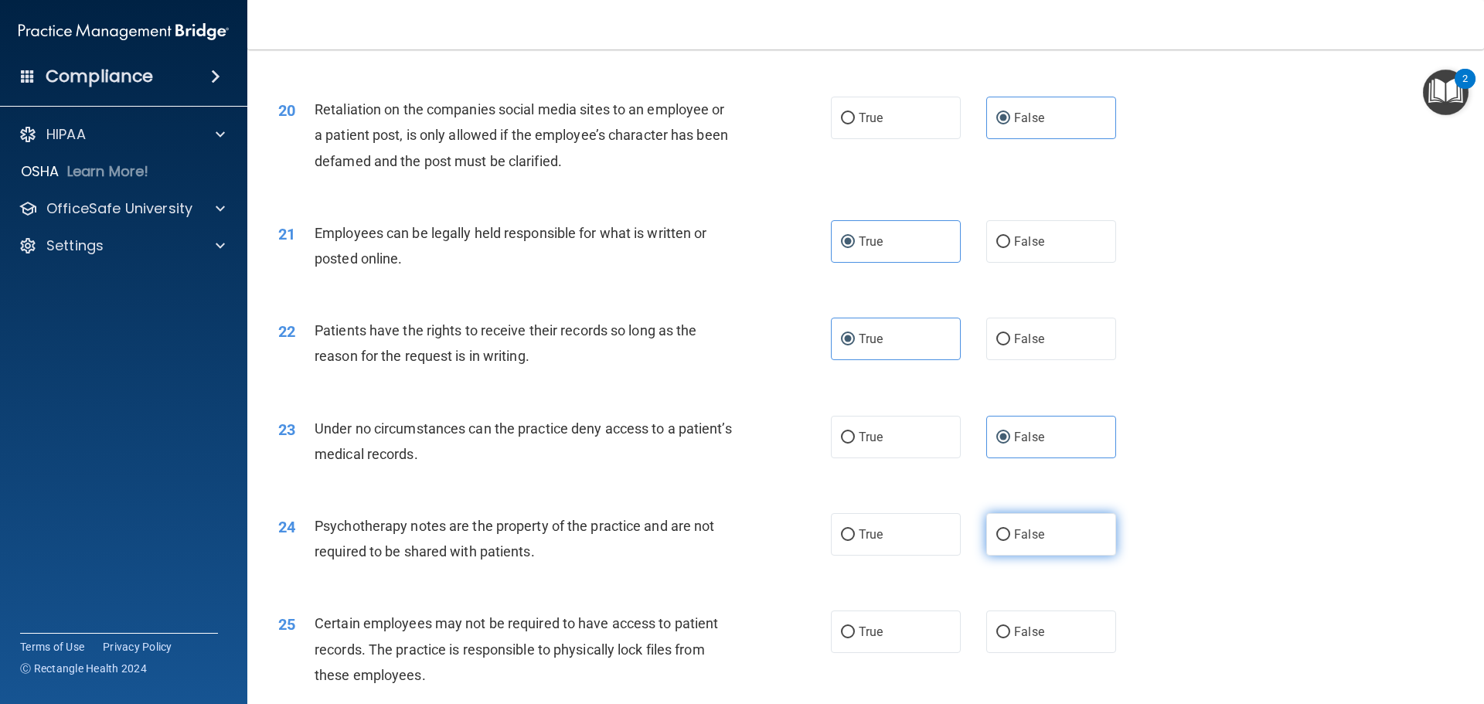
click at [1054, 556] on label "False" at bounding box center [1051, 534] width 130 height 43
click at [1010, 541] on input "False" at bounding box center [1003, 535] width 14 height 12
radio input "true"
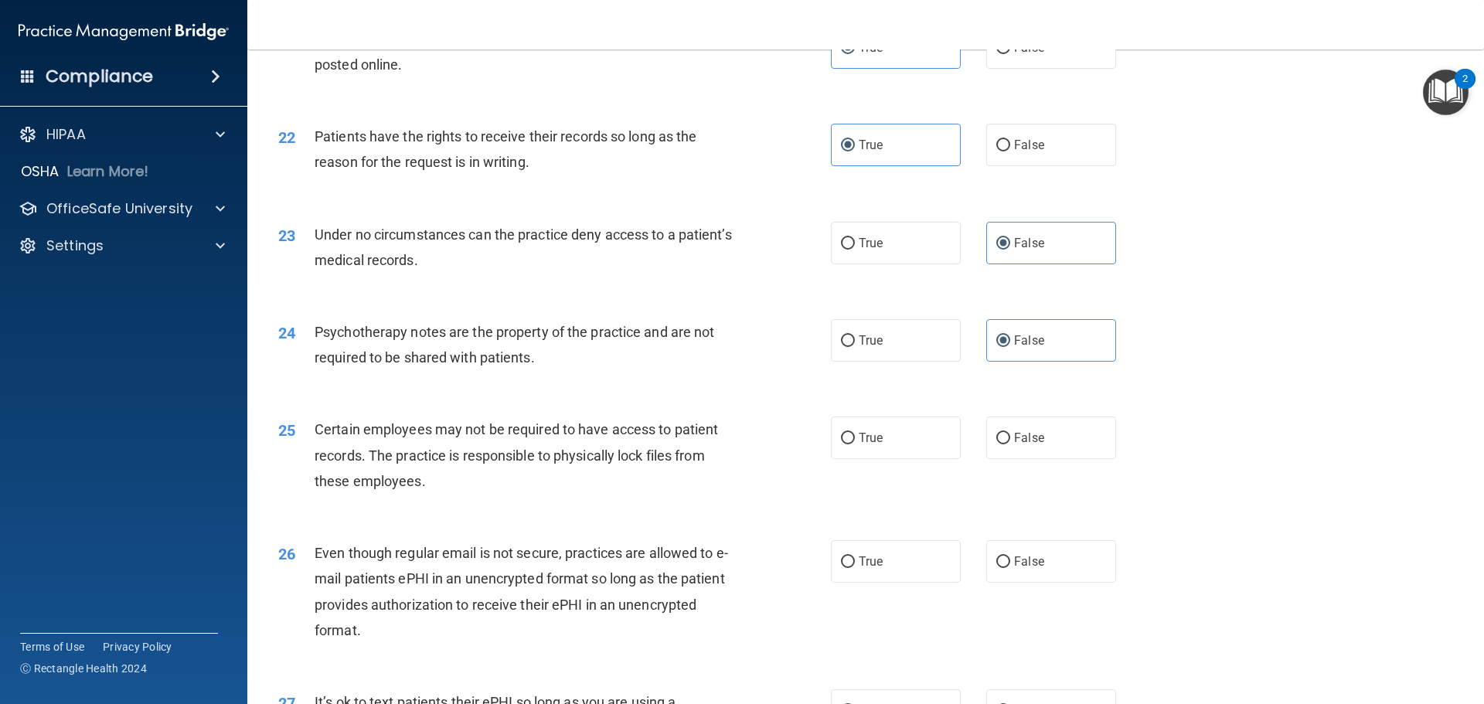
scroll to position [2628, 0]
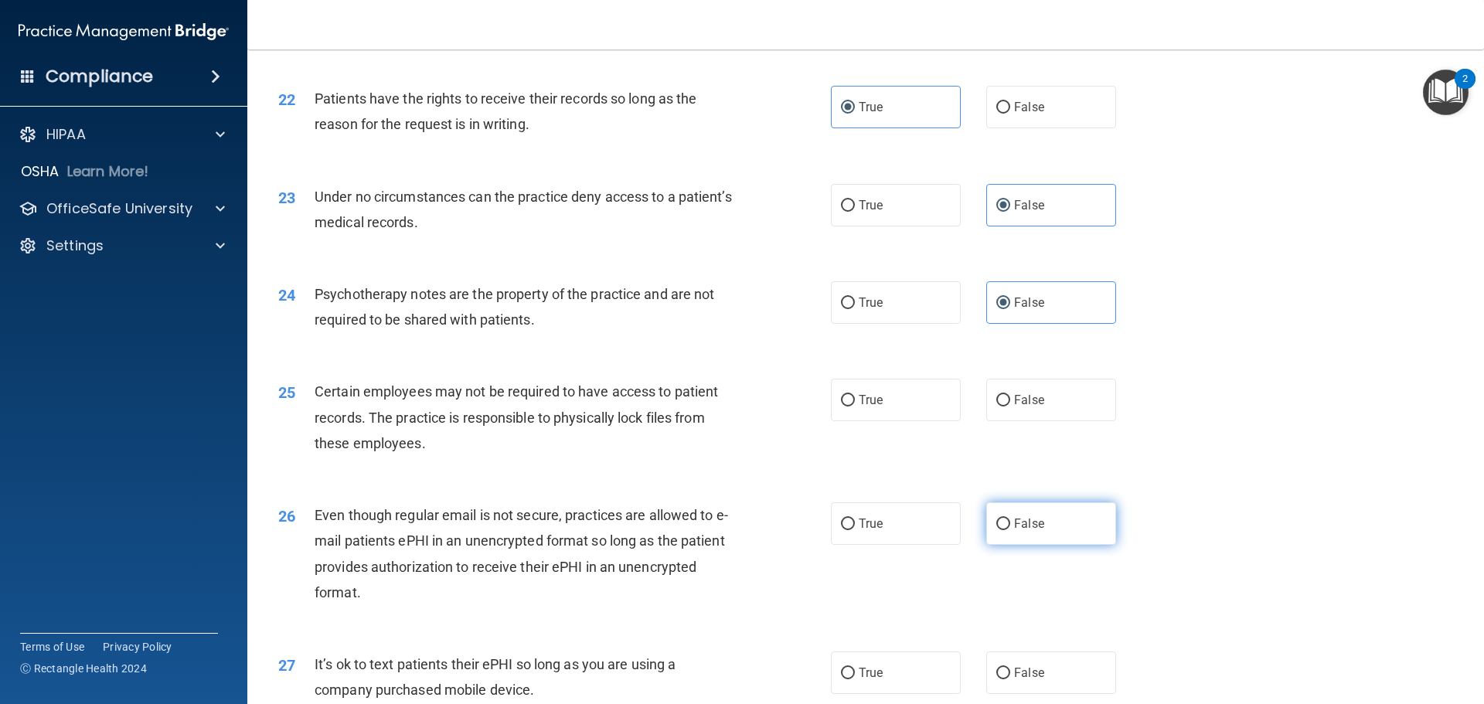
click at [1016, 545] on label "False" at bounding box center [1051, 523] width 130 height 43
click at [1010, 530] on input "False" at bounding box center [1003, 525] width 14 height 12
radio input "true"
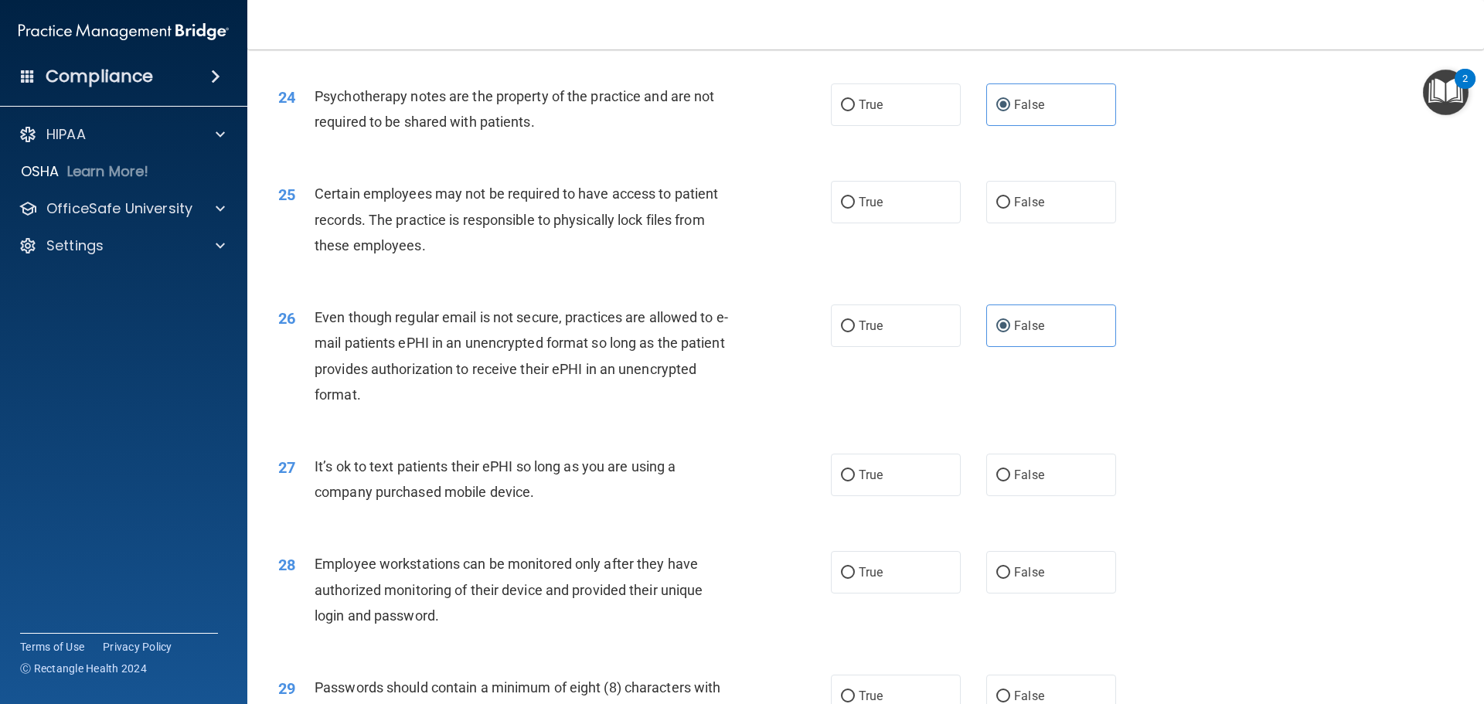
scroll to position [2860, 0]
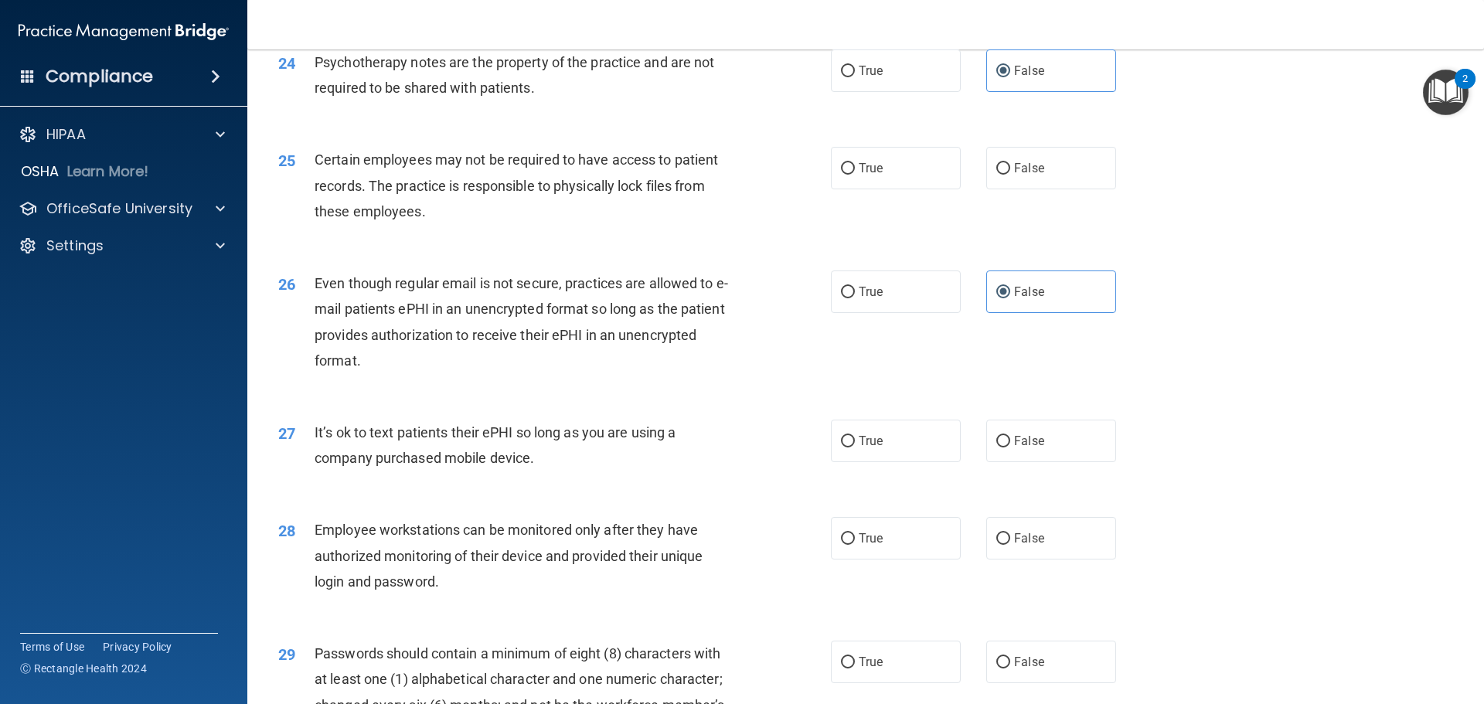
drag, startPoint x: 314, startPoint y: 458, endPoint x: 717, endPoint y: 485, distance: 404.4
click at [717, 471] on div "It’s ok to text patients their ePHI so long as you are using a company purchase…" at bounding box center [531, 445] width 432 height 51
drag, startPoint x: 577, startPoint y: 514, endPoint x: 655, endPoint y: 417, distance: 124.2
click at [582, 498] on div "27 It’s ok to text patients their ePHI so long as you are using a company purch…" at bounding box center [866, 448] width 1198 height 97
click at [1008, 178] on label "False" at bounding box center [1051, 168] width 130 height 43
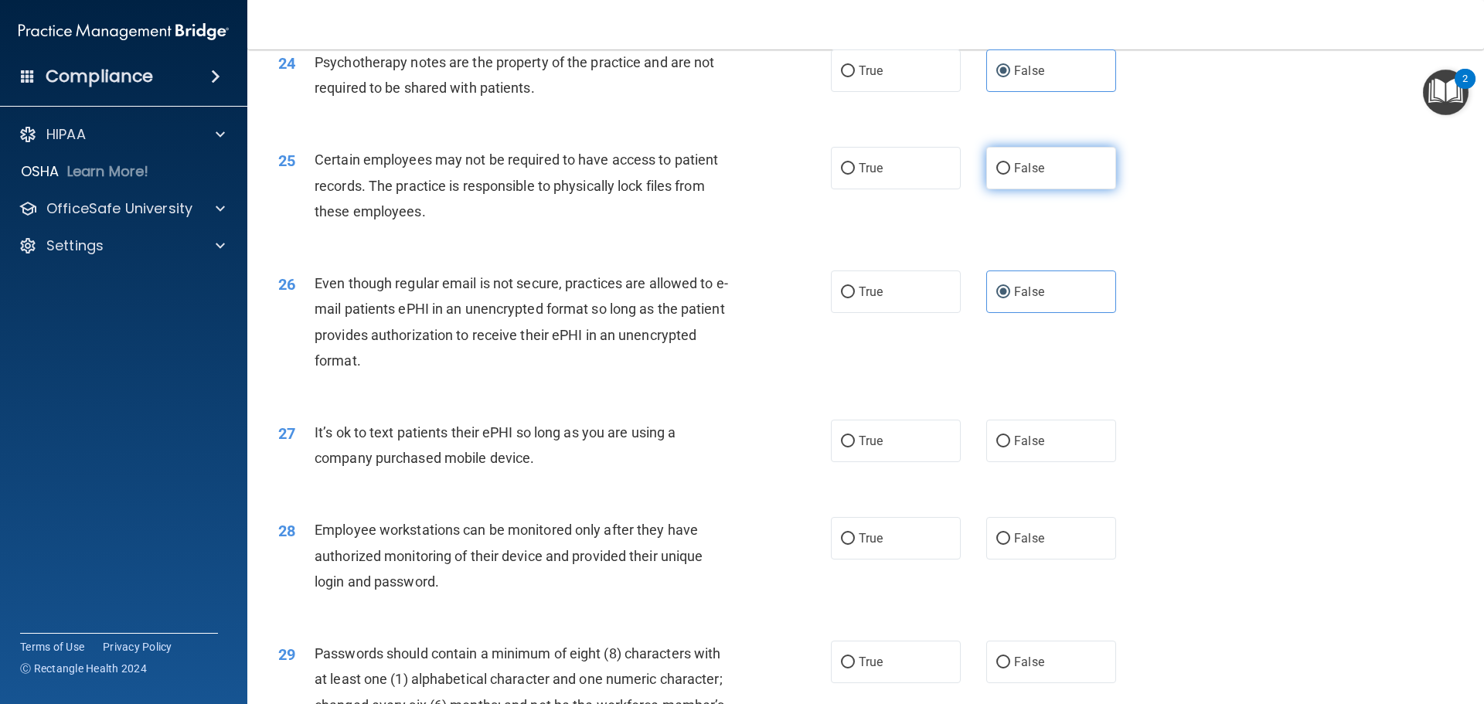
click at [1008, 175] on input "False" at bounding box center [1003, 169] width 14 height 12
radio input "true"
click at [1033, 448] on span "False" at bounding box center [1029, 441] width 30 height 15
click at [1010, 448] on input "False" at bounding box center [1003, 442] width 14 height 12
radio input "true"
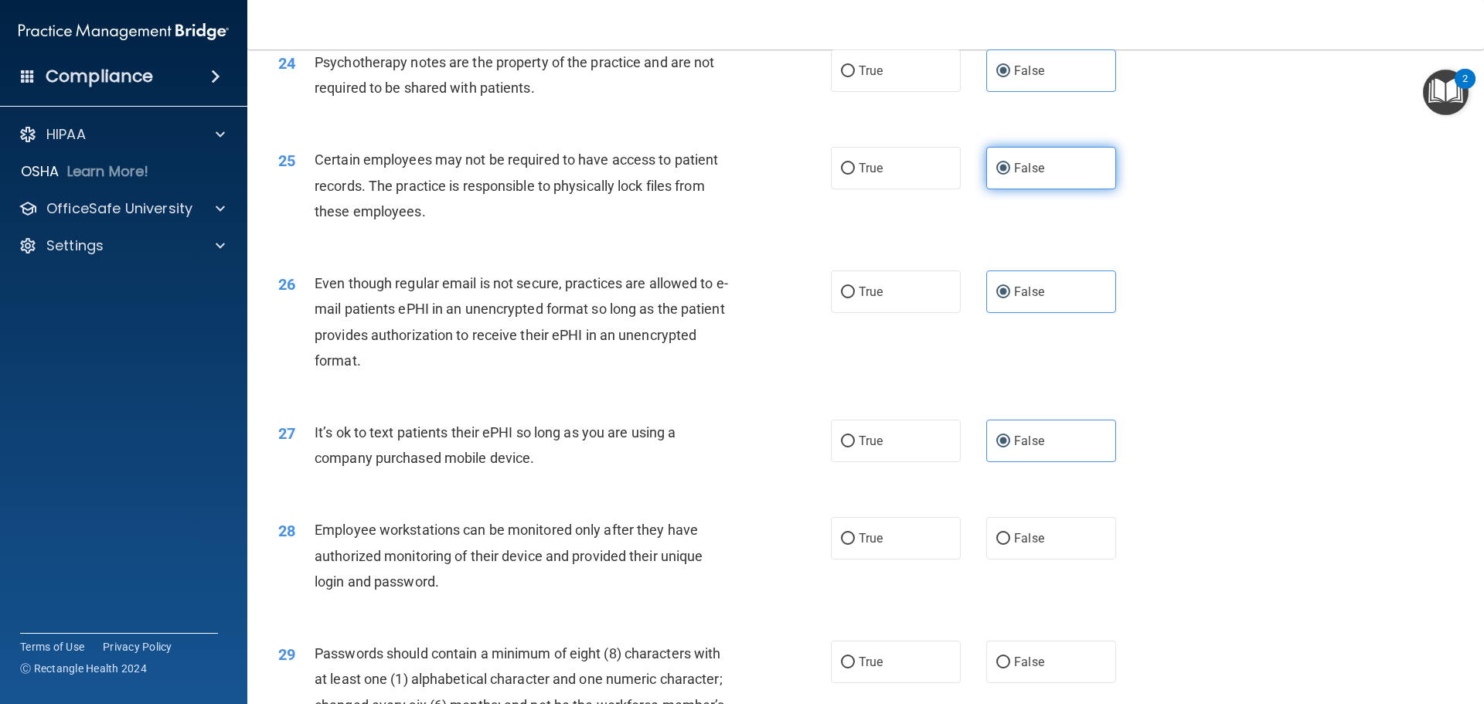
click at [1015, 184] on label "False" at bounding box center [1051, 168] width 130 height 43
click at [1010, 175] on input "False" at bounding box center [1003, 169] width 14 height 12
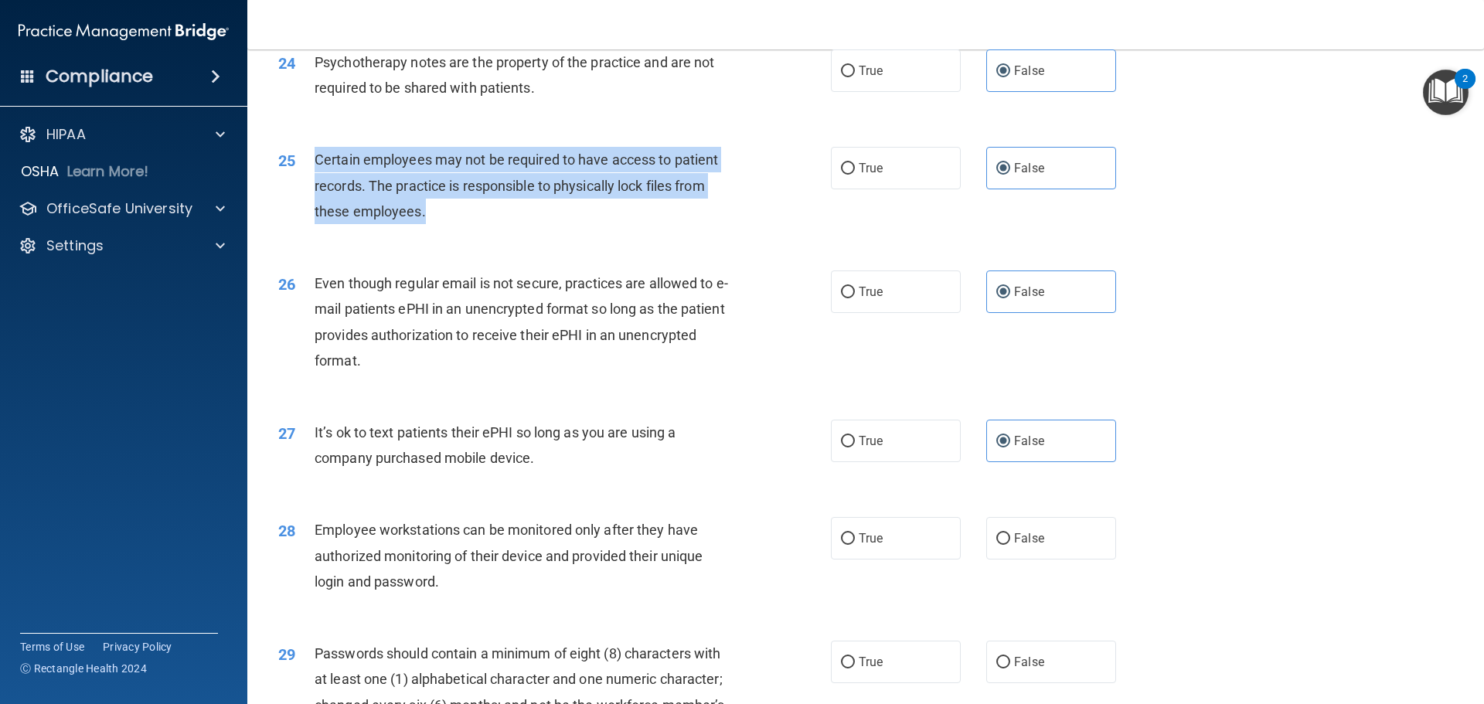
drag, startPoint x: 315, startPoint y: 187, endPoint x: 588, endPoint y: 253, distance: 281.4
click at [588, 232] on div "25 Certain employees may not be required to have access to patient records. The…" at bounding box center [554, 189] width 599 height 85
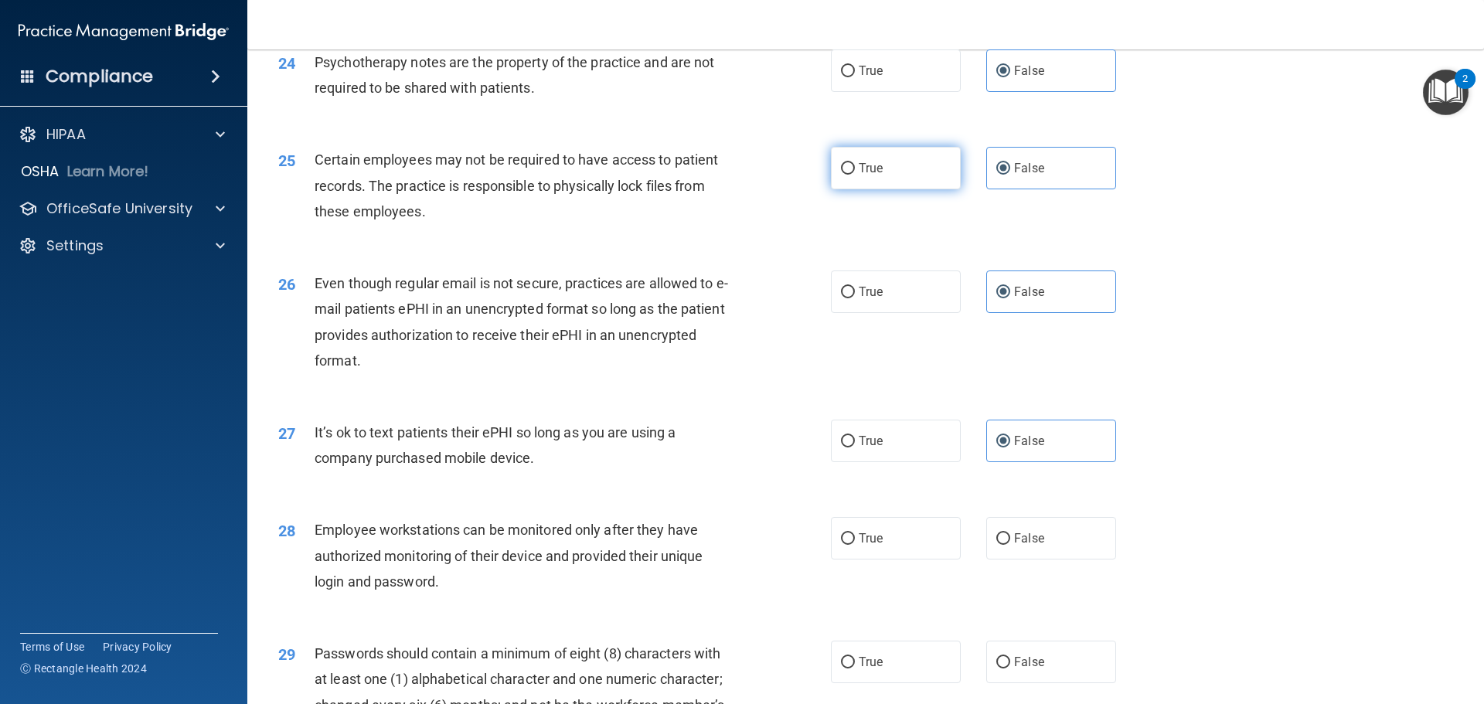
click at [886, 189] on label "True" at bounding box center [896, 168] width 130 height 43
click at [855, 175] on input "True" at bounding box center [848, 169] width 14 height 12
radio input "true"
radio input "false"
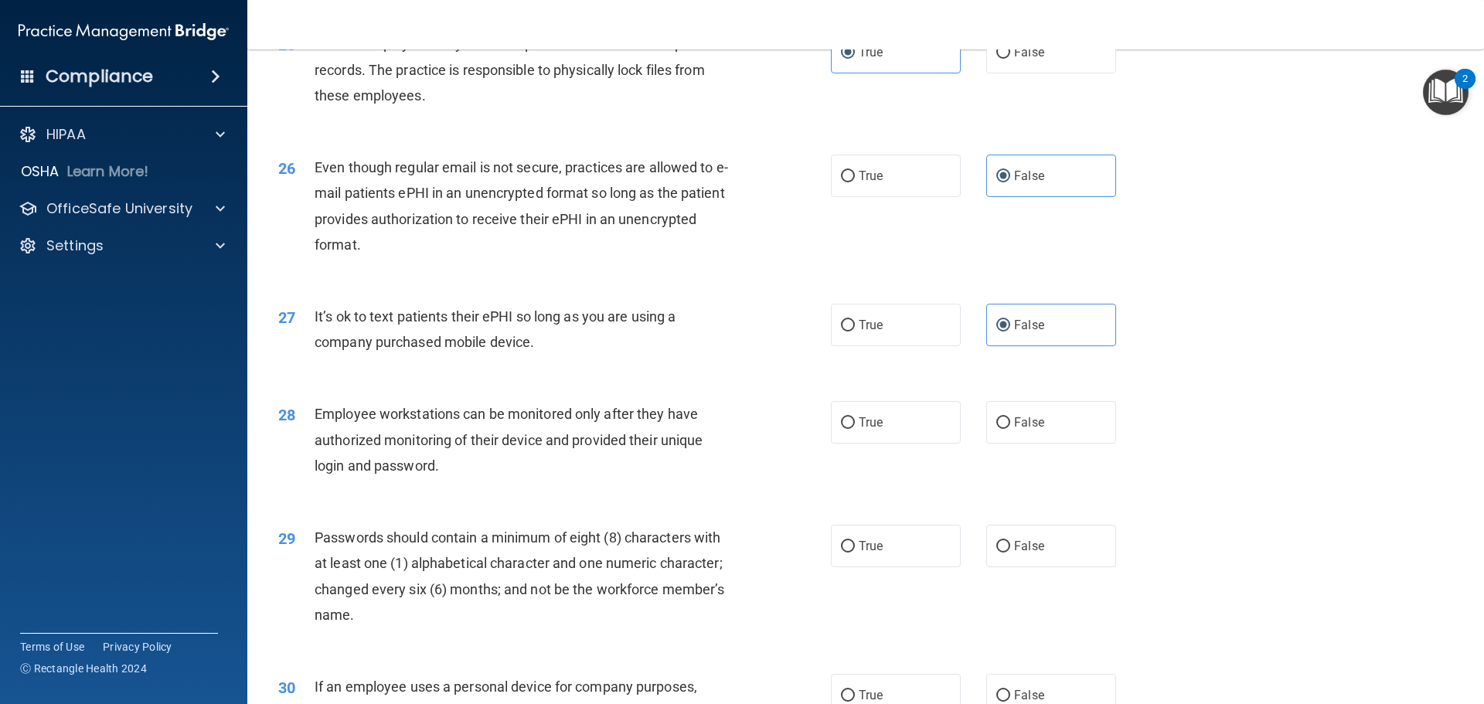
scroll to position [3014, 0]
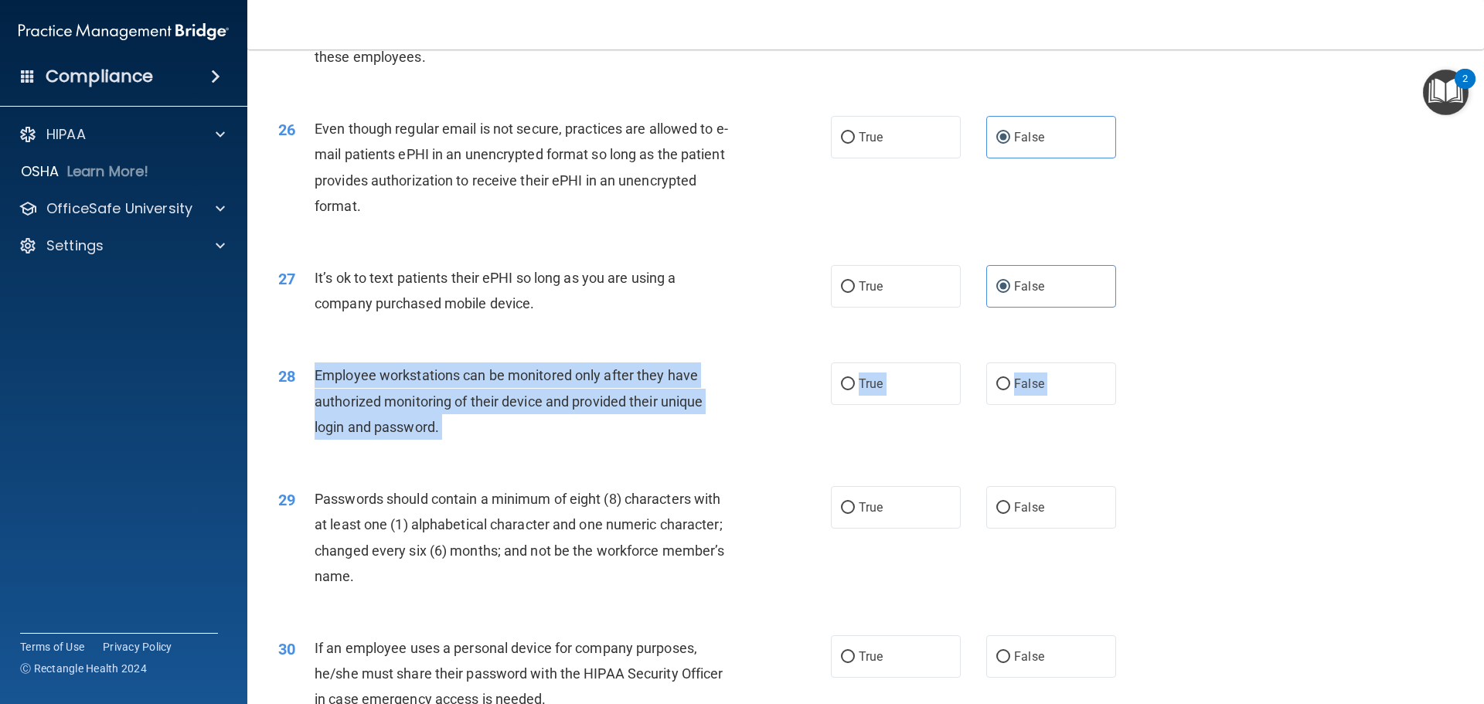
drag, startPoint x: 311, startPoint y: 394, endPoint x: 614, endPoint y: 488, distance: 317.3
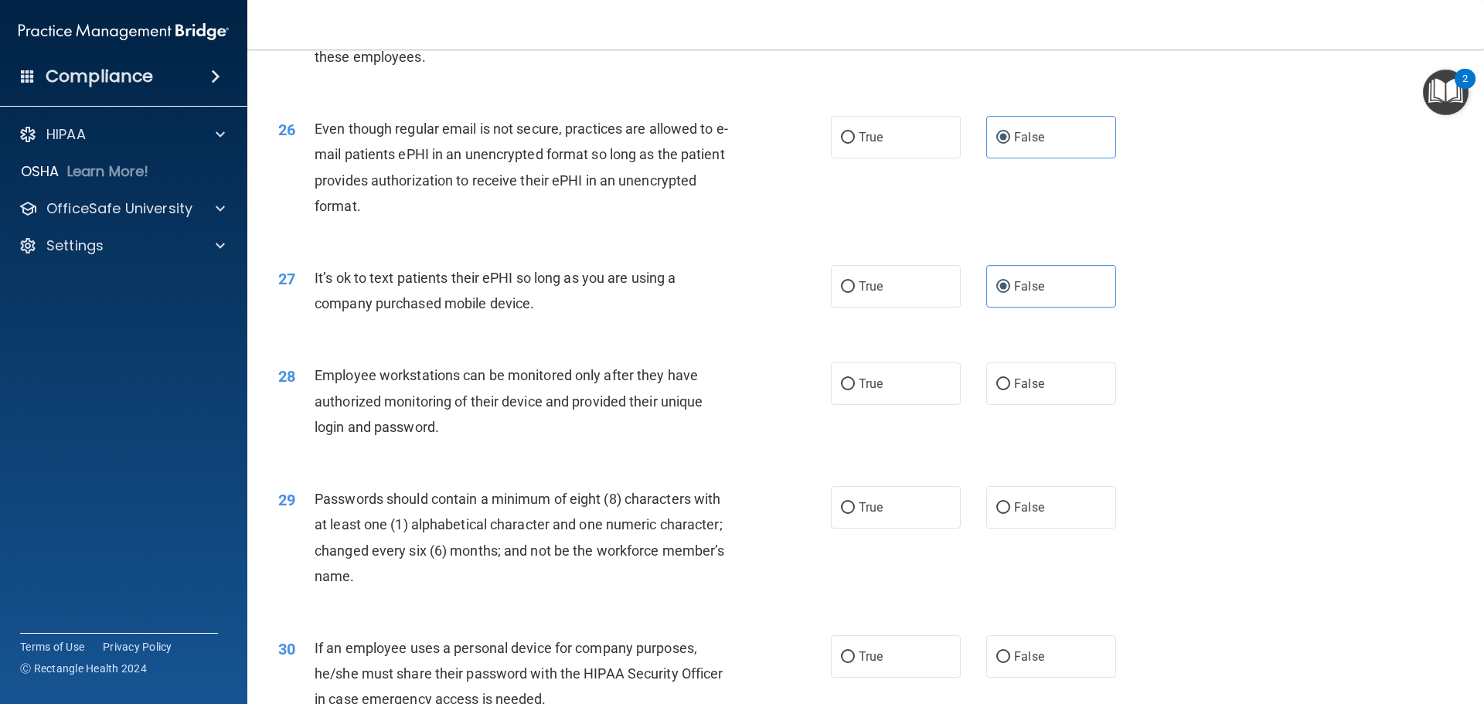
drag, startPoint x: 624, startPoint y: 487, endPoint x: 421, endPoint y: 432, distance: 209.8
click at [622, 467] on div "28 Employee workstations can be monitored only after they have authorized monit…" at bounding box center [866, 405] width 1198 height 124
drag, startPoint x: 315, startPoint y: 394, endPoint x: 570, endPoint y: 478, distance: 268.4
click at [567, 467] on div "28 Employee workstations can be monitored only after they have authorized monit…" at bounding box center [866, 405] width 1198 height 124
click at [571, 467] on div "28 Employee workstations can be monitored only after they have authorized monit…" at bounding box center [866, 405] width 1198 height 124
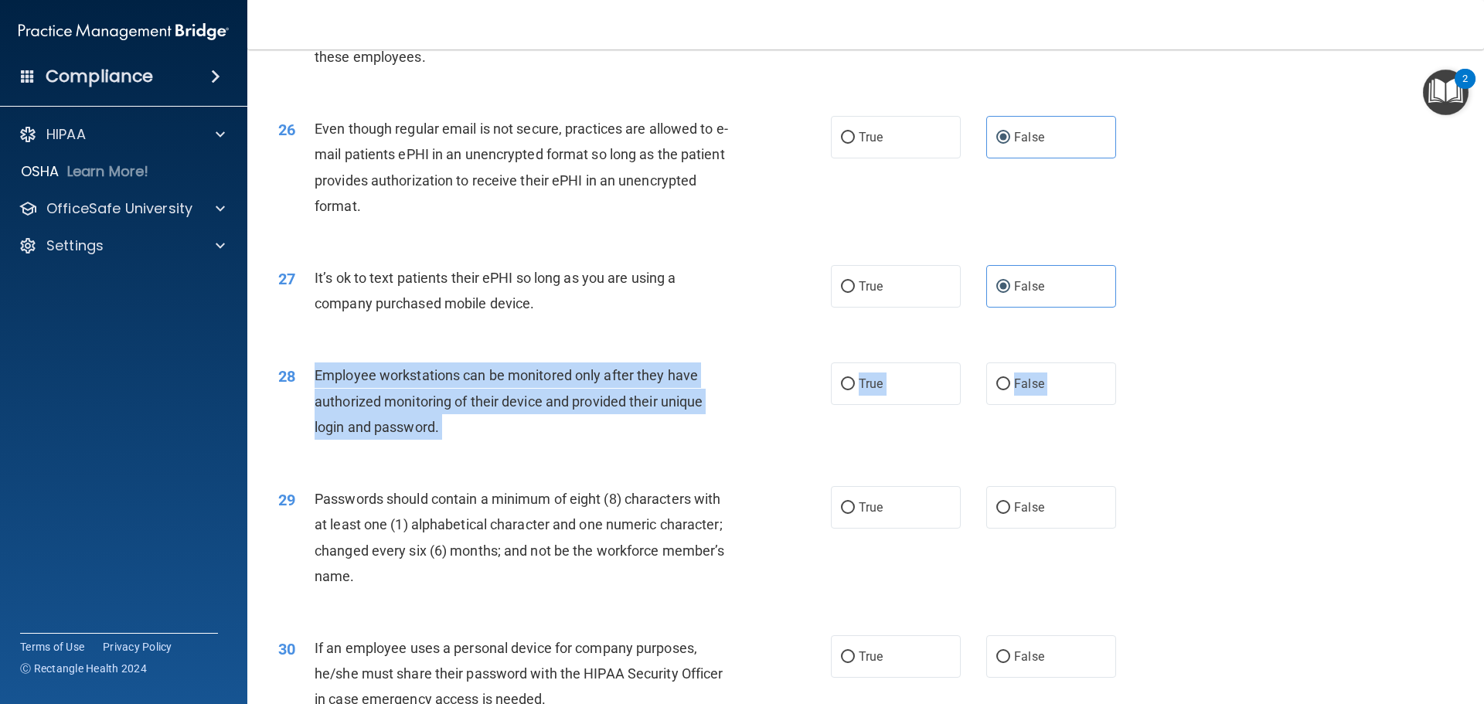
drag, startPoint x: 312, startPoint y: 397, endPoint x: 655, endPoint y: 502, distance: 358.0
drag, startPoint x: 1098, startPoint y: 414, endPoint x: 1054, endPoint y: 407, distance: 44.5
click at [1098, 405] on label "False" at bounding box center [1051, 384] width 130 height 43
click at [1010, 390] on input "False" at bounding box center [1003, 385] width 14 height 12
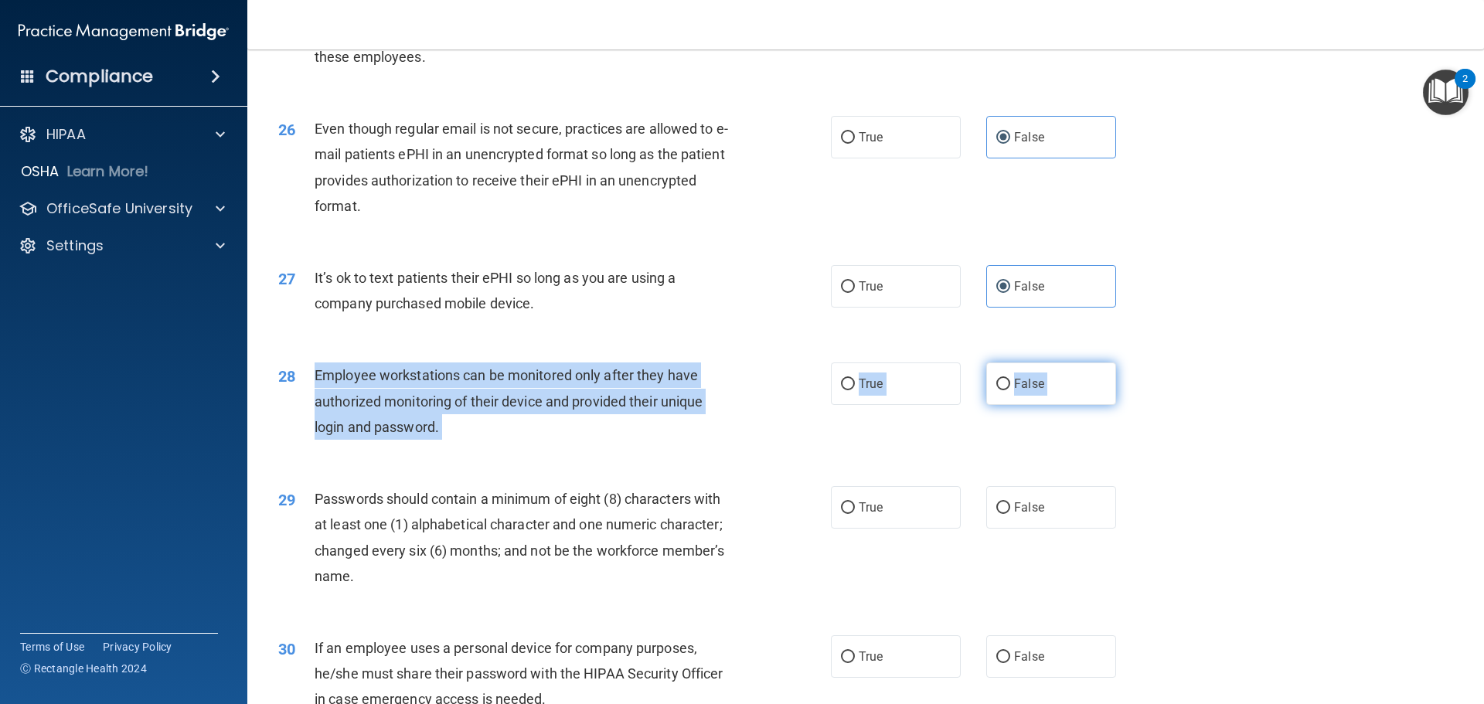
radio input "true"
click at [785, 498] on div "29 Passwords should contain a minimum of eight (8) characters with at least one…" at bounding box center [866, 541] width 1198 height 149
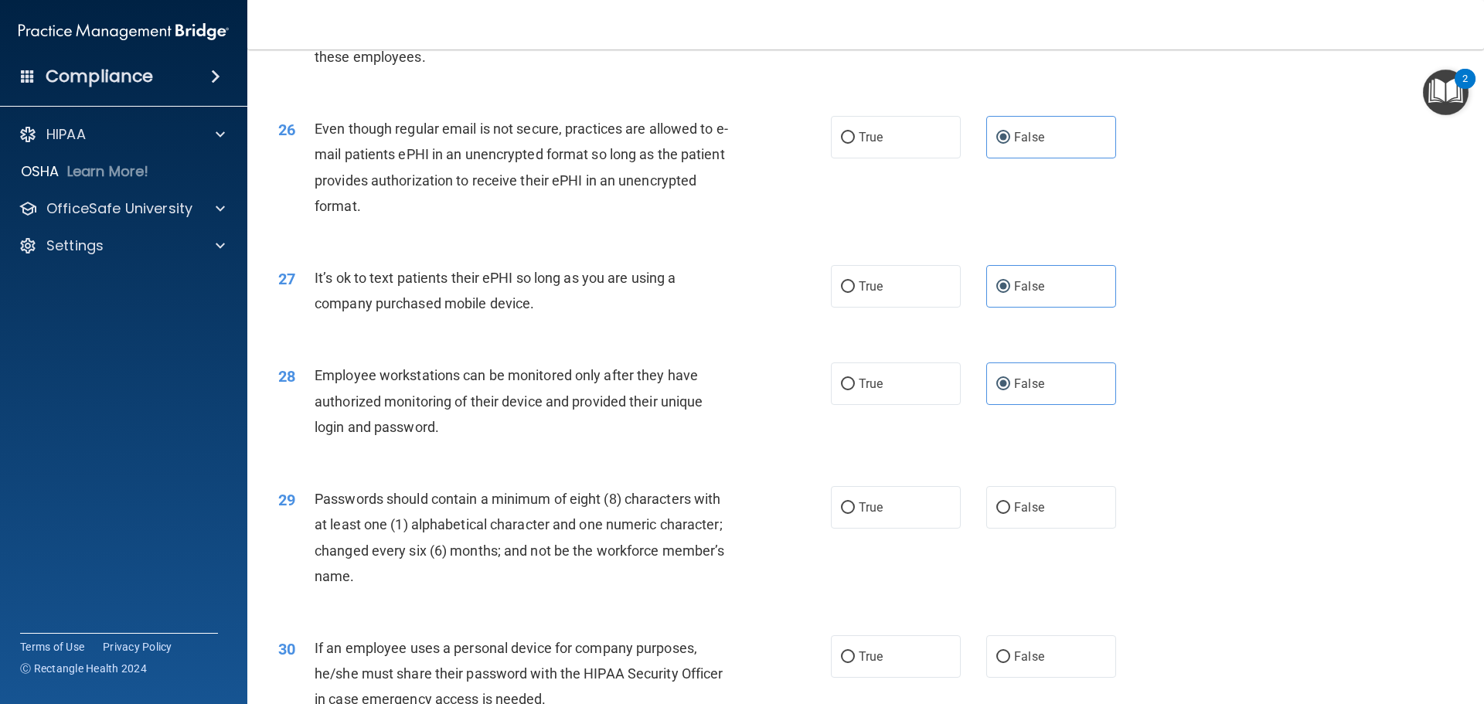
click at [710, 467] on div "28 Employee workstations can be monitored only after they have authorized monit…" at bounding box center [866, 405] width 1198 height 124
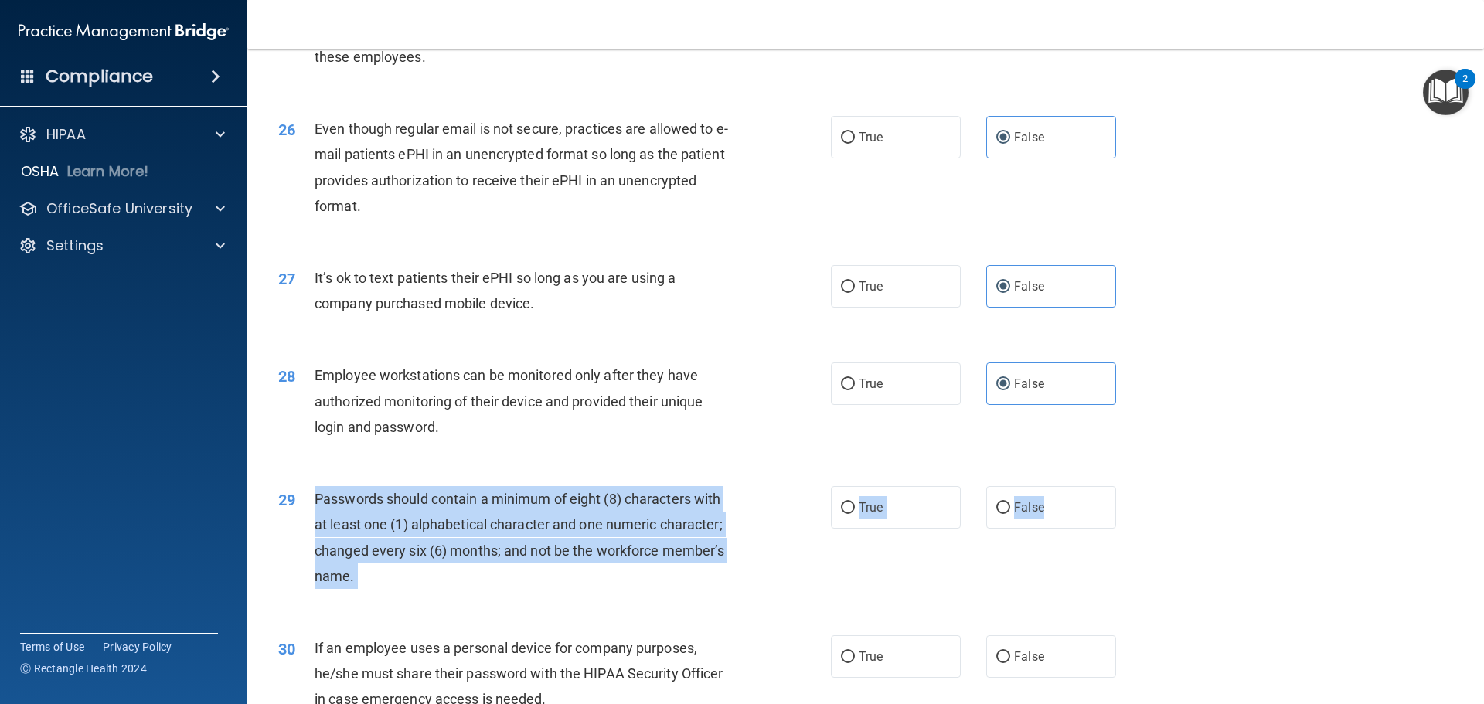
drag, startPoint x: 317, startPoint y: 523, endPoint x: 1125, endPoint y: 533, distance: 807.8
click at [1142, 486] on ng-form "29 Passwords should contain a minimum of eight (8) characters with at least one…" at bounding box center [1142, 486] width 0 height 0
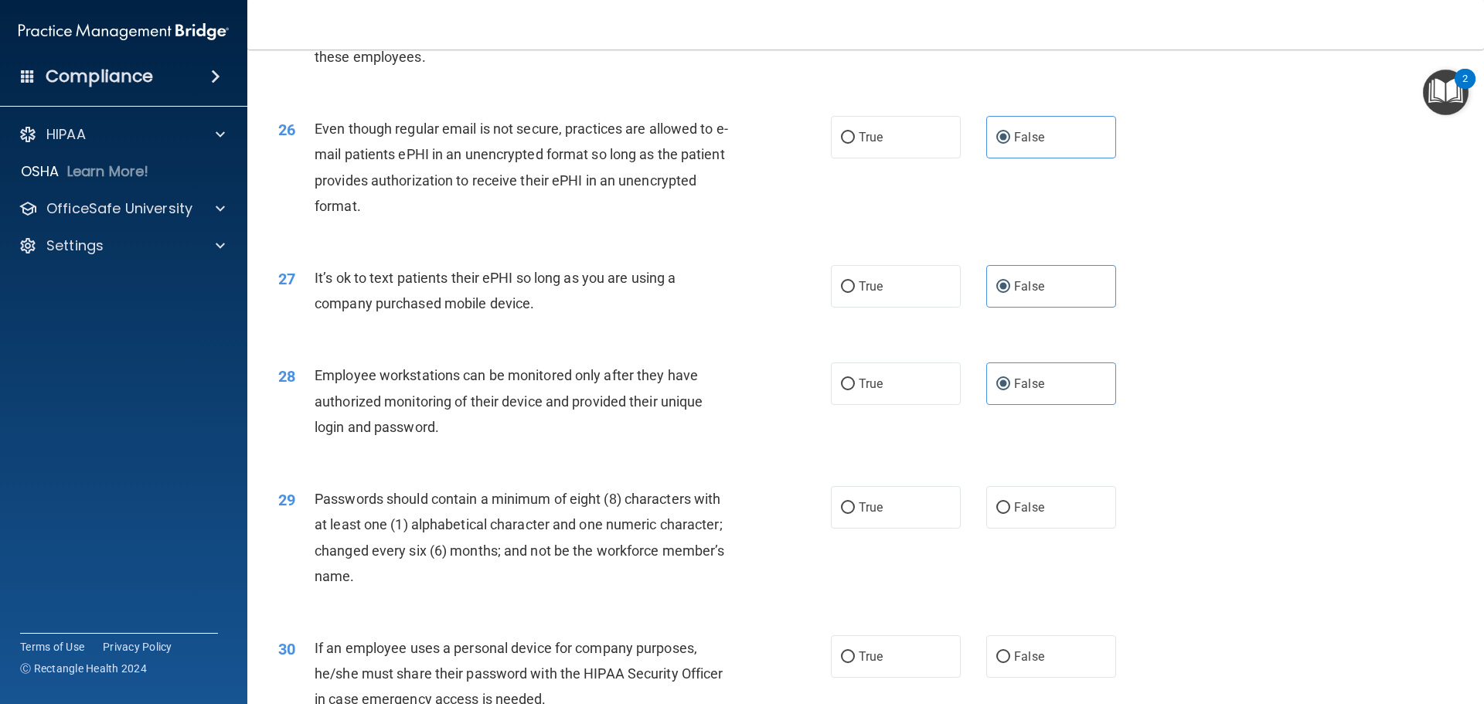
click at [855, 467] on div "28 Employee workstations can be monitored only after they have authorized monit…" at bounding box center [866, 405] width 1198 height 124
click at [870, 515] on span "True" at bounding box center [871, 507] width 24 height 15
click at [855, 514] on input "True" at bounding box center [848, 508] width 14 height 12
radio input "true"
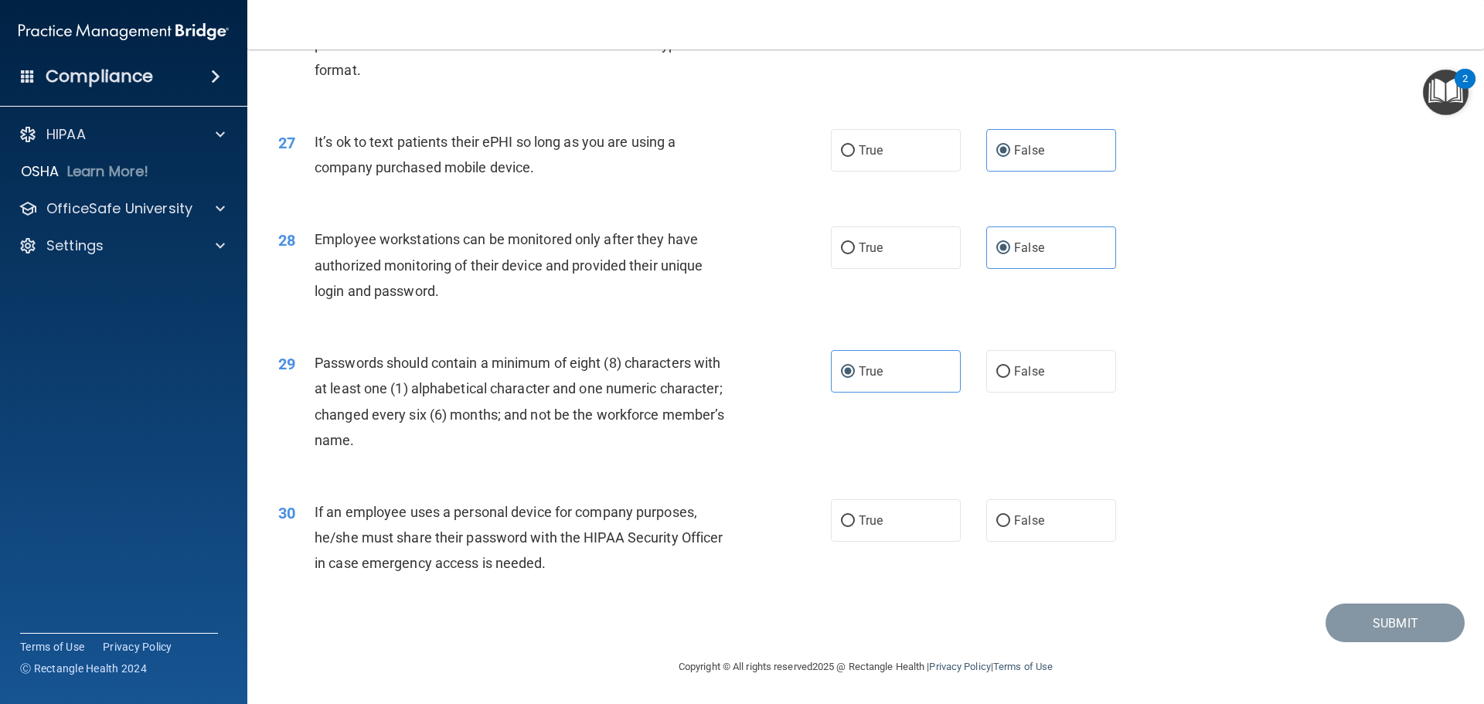
scroll to position [3176, 0]
drag, startPoint x: 311, startPoint y: 510, endPoint x: 543, endPoint y: 587, distance: 243.7
click at [543, 587] on div "30 If an employee uses a personal device for company purposes, he/she must shar…" at bounding box center [866, 542] width 1198 height 124
click at [581, 559] on div "If an employee uses a personal device for company purposes, he/she must share t…" at bounding box center [531, 537] width 432 height 77
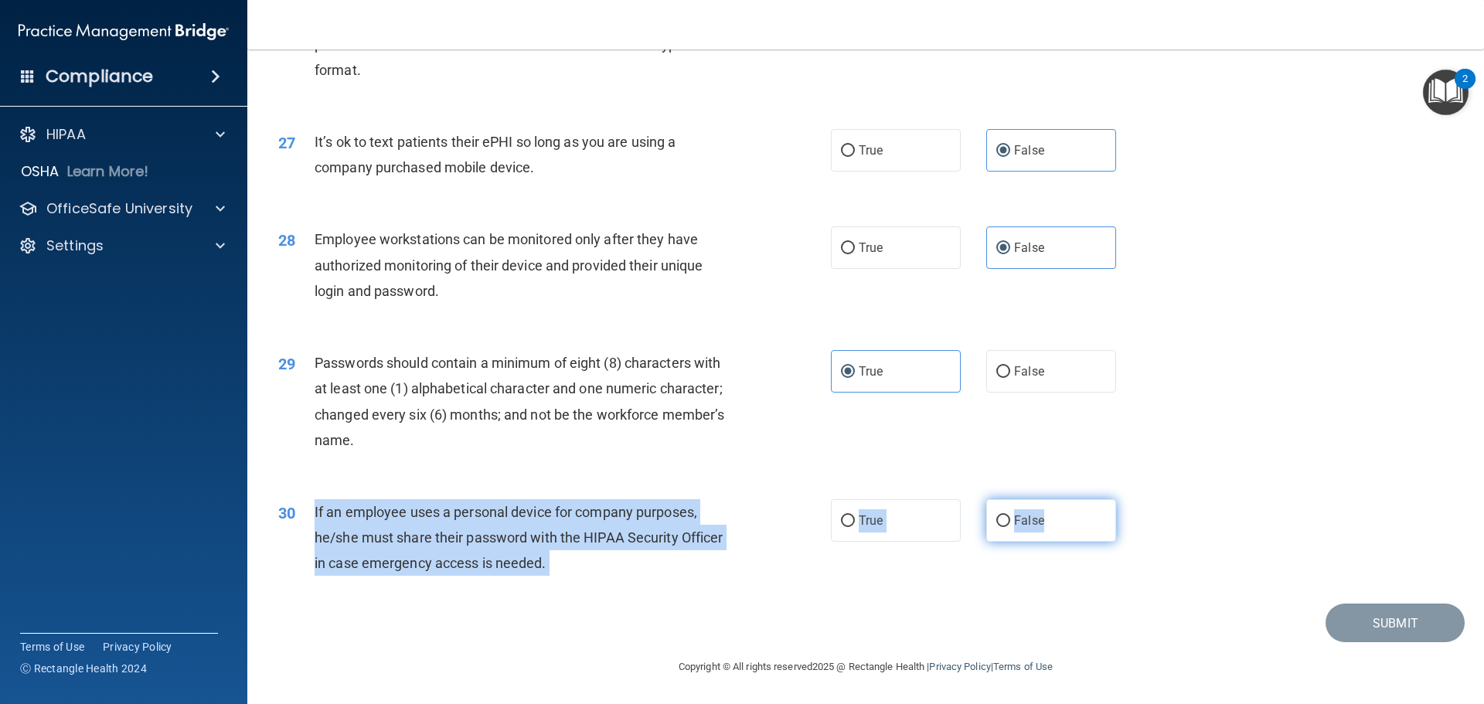
drag, startPoint x: 308, startPoint y: 503, endPoint x: 1053, endPoint y: 519, distance: 744.5
click at [1142, 499] on ng-form "30 If an employee uses a personal device for company purposes, he/she must shar…" at bounding box center [1142, 499] width 0 height 0
click at [1115, 521] on div "True False" at bounding box center [986, 520] width 311 height 43
click at [1054, 534] on label "False" at bounding box center [1051, 520] width 130 height 43
click at [1010, 527] on input "False" at bounding box center [1003, 522] width 14 height 12
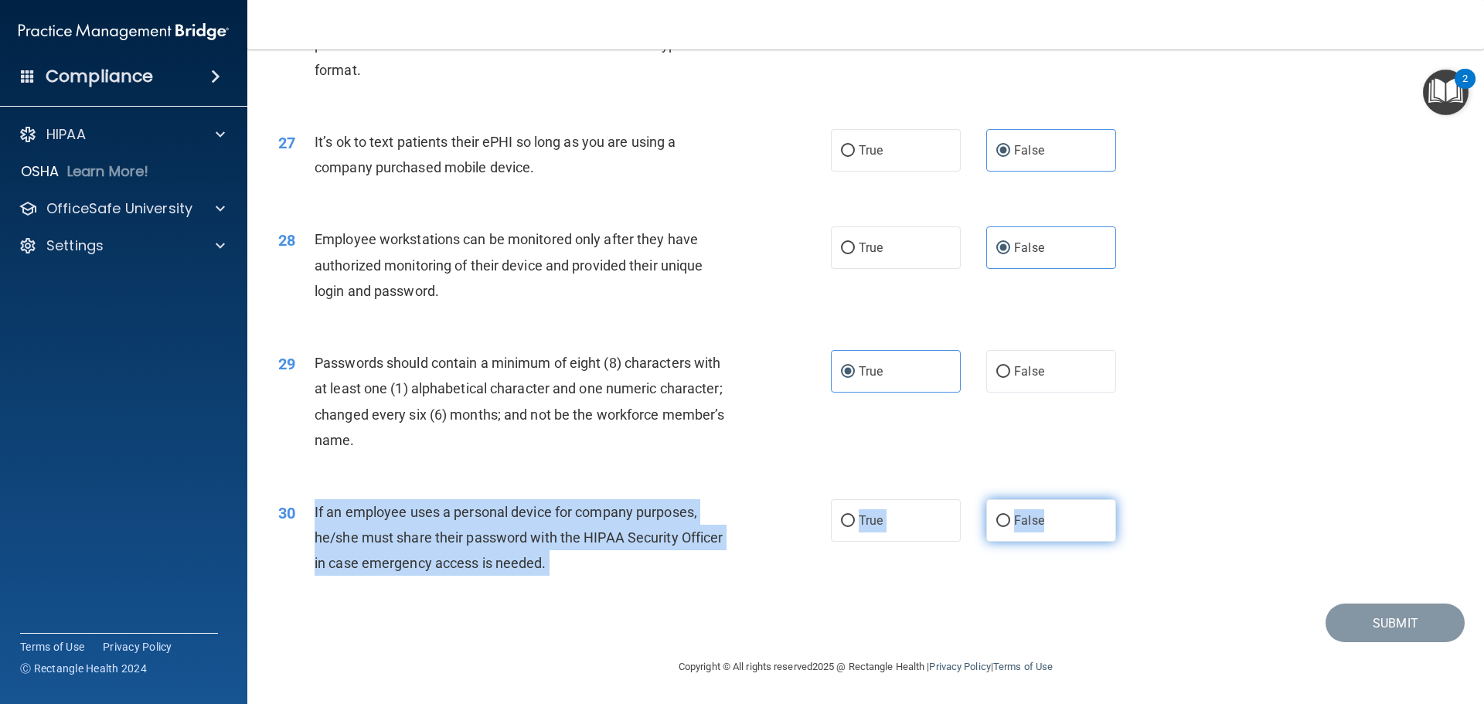
radio input "true"
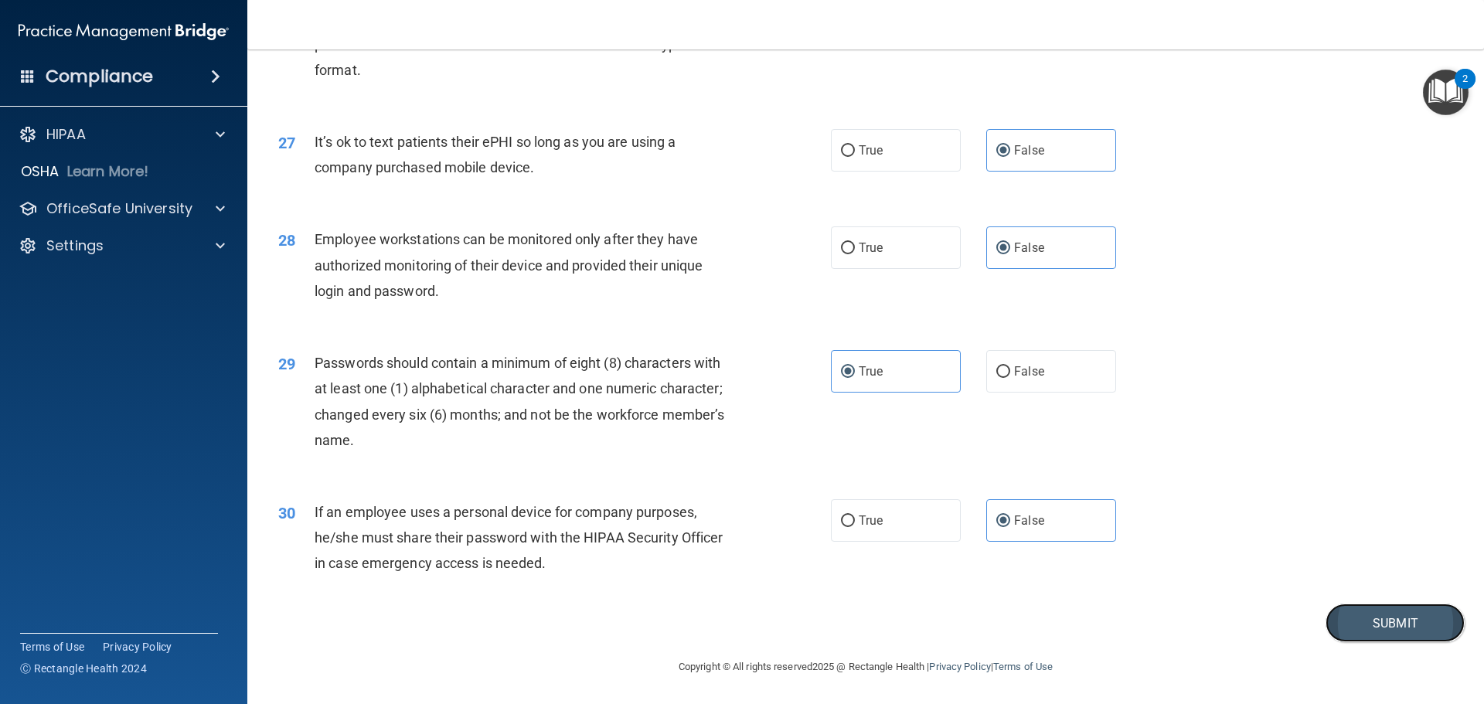
click at [1418, 623] on button "Submit" at bounding box center [1395, 623] width 139 height 39
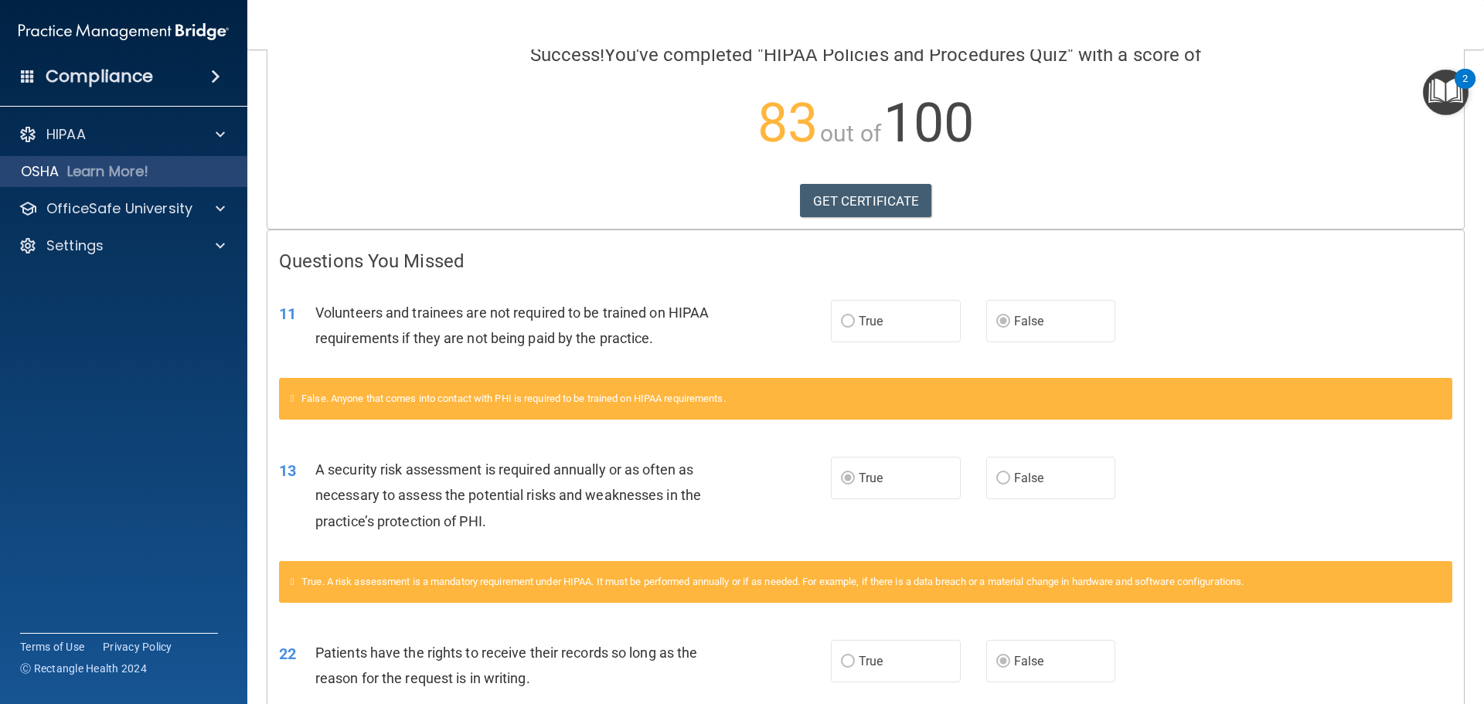
scroll to position [107, 0]
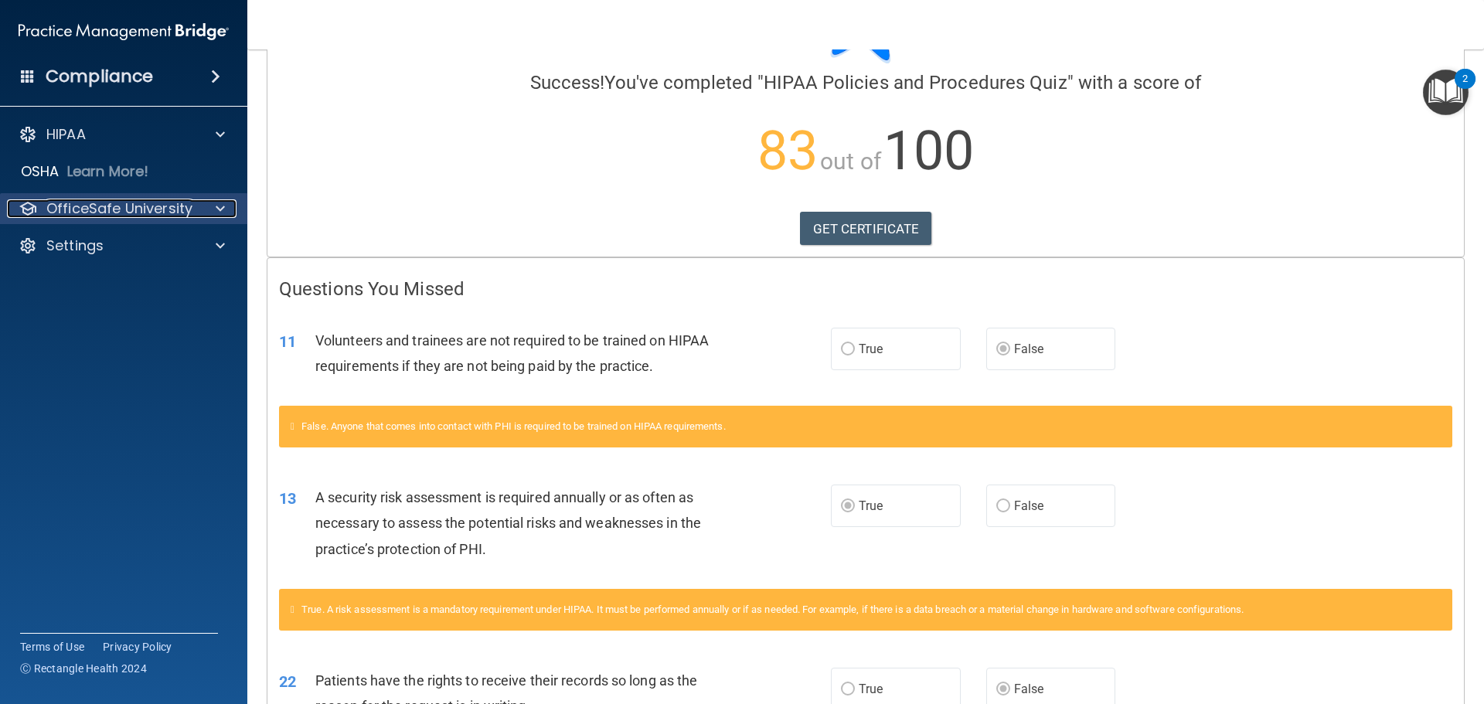
click at [223, 203] on span at bounding box center [220, 208] width 9 height 19
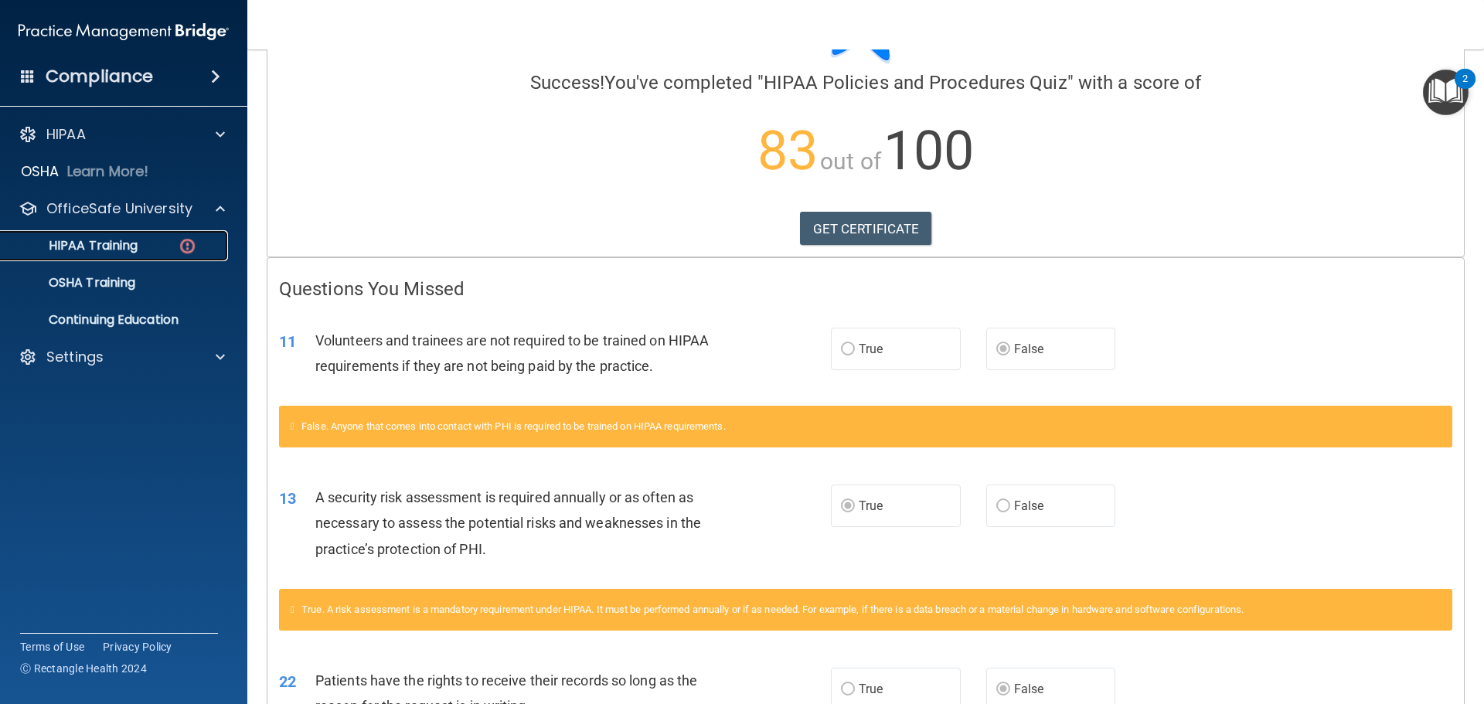
click at [223, 248] on link "HIPAA Training" at bounding box center [106, 245] width 243 height 31
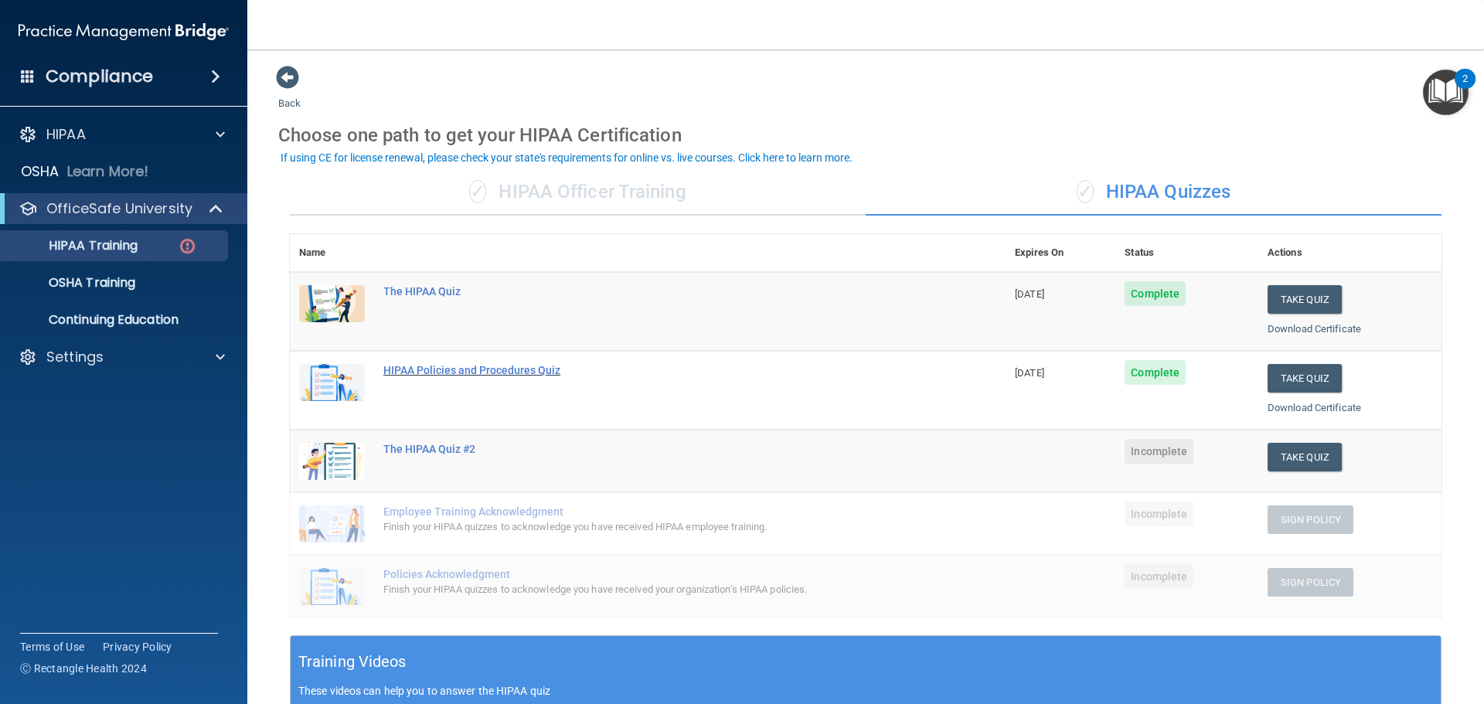
click at [502, 374] on div "HIPAA Policies and Procedures Quiz" at bounding box center [655, 370] width 545 height 12
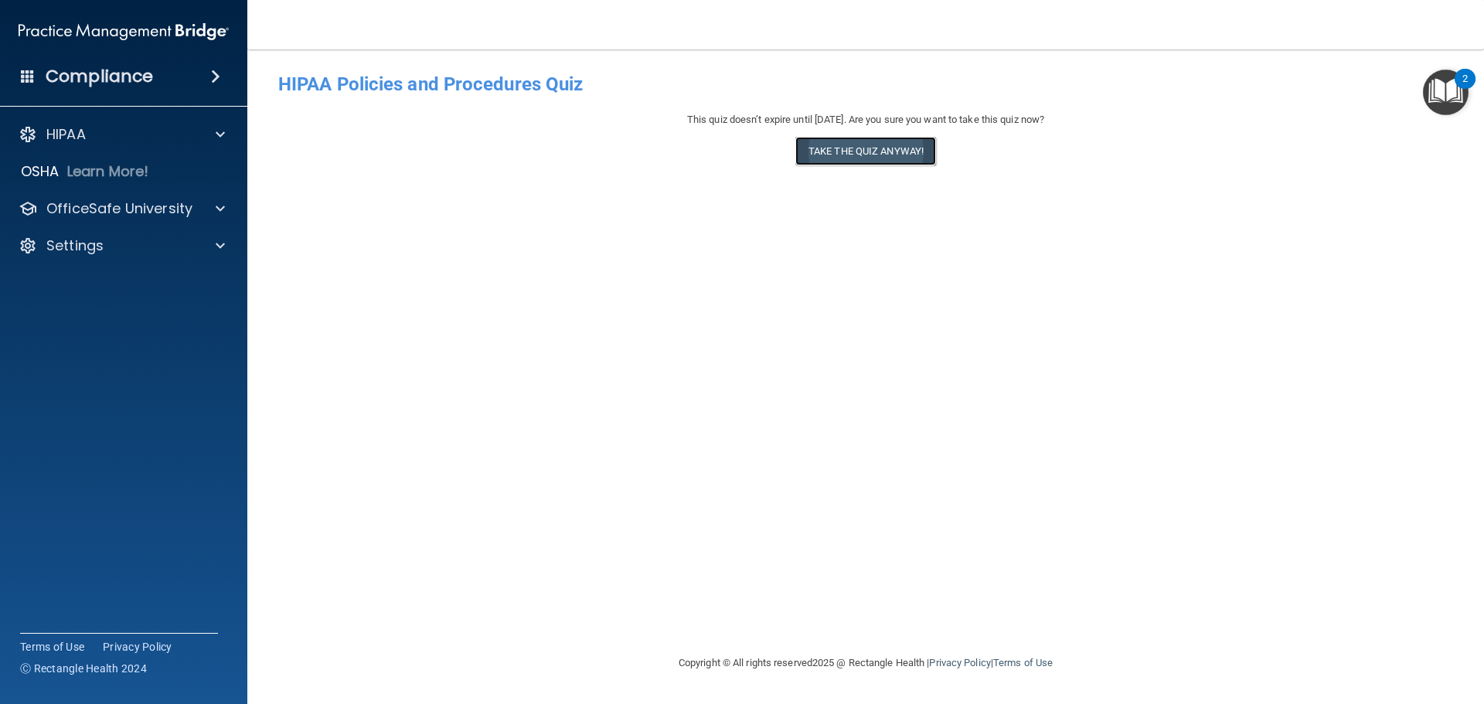
click at [827, 155] on button "Take the quiz anyway!" at bounding box center [865, 151] width 141 height 29
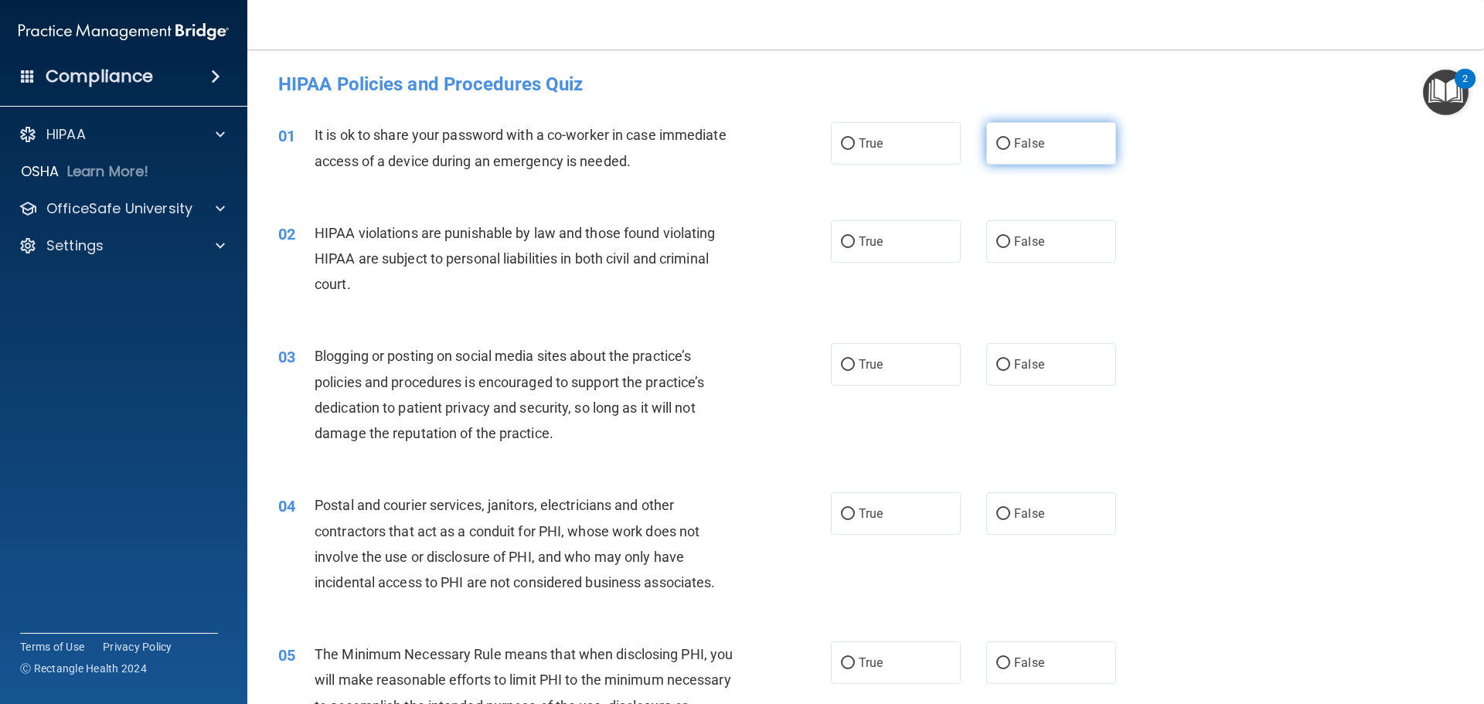
click at [1044, 145] on label "False" at bounding box center [1051, 143] width 130 height 43
click at [1010, 145] on input "False" at bounding box center [1003, 144] width 14 height 12
radio input "true"
click at [912, 246] on label "True" at bounding box center [896, 241] width 130 height 43
click at [855, 246] on input "True" at bounding box center [848, 243] width 14 height 12
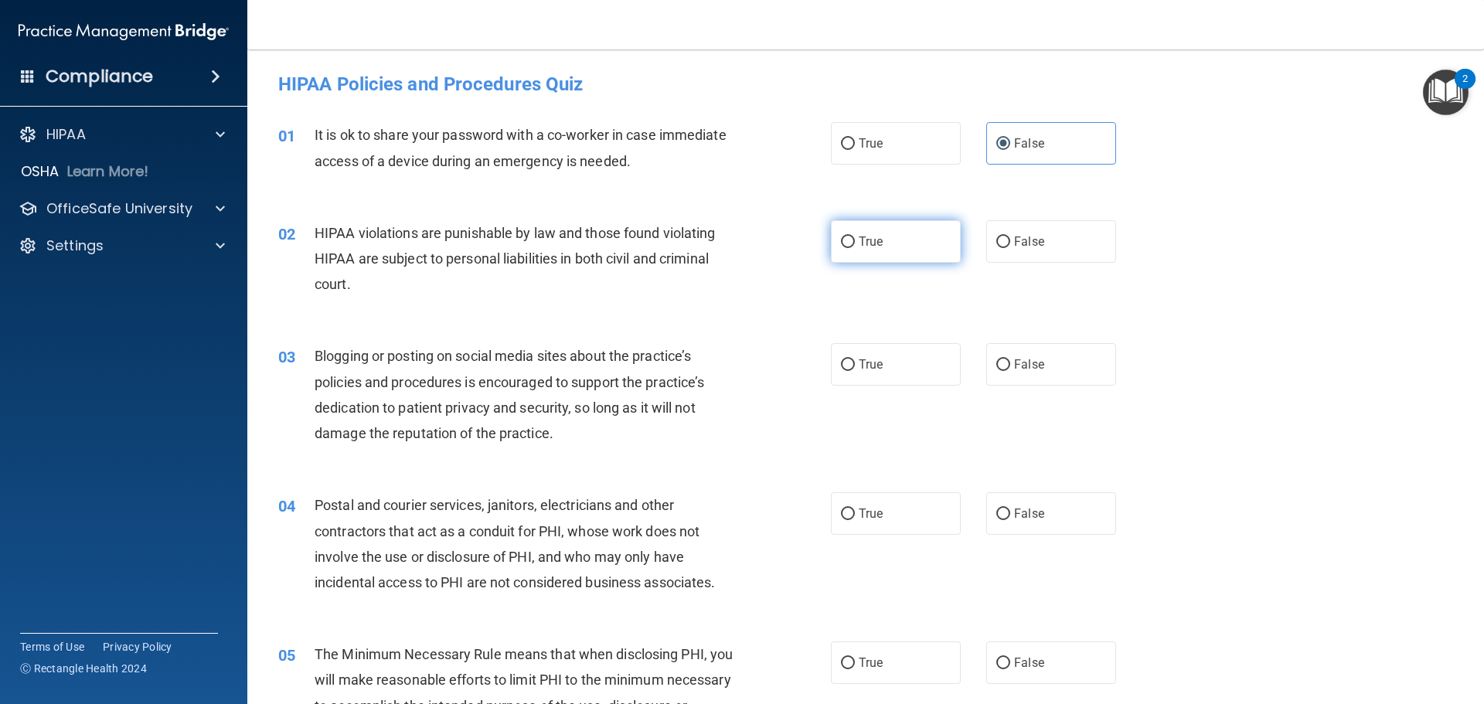
radio input "true"
click at [1017, 363] on span "False" at bounding box center [1029, 364] width 30 height 15
click at [1010, 363] on input "False" at bounding box center [1003, 365] width 14 height 12
radio input "true"
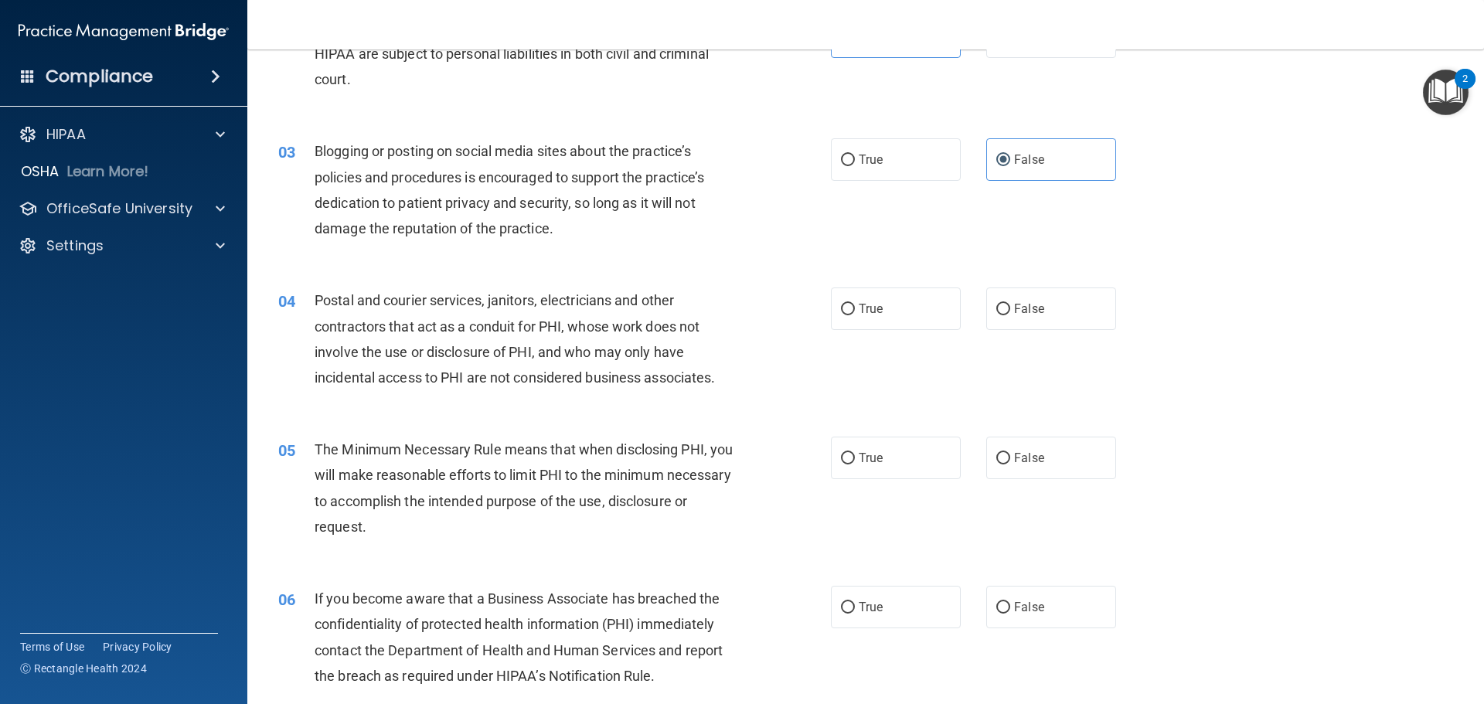
scroll to position [309, 0]
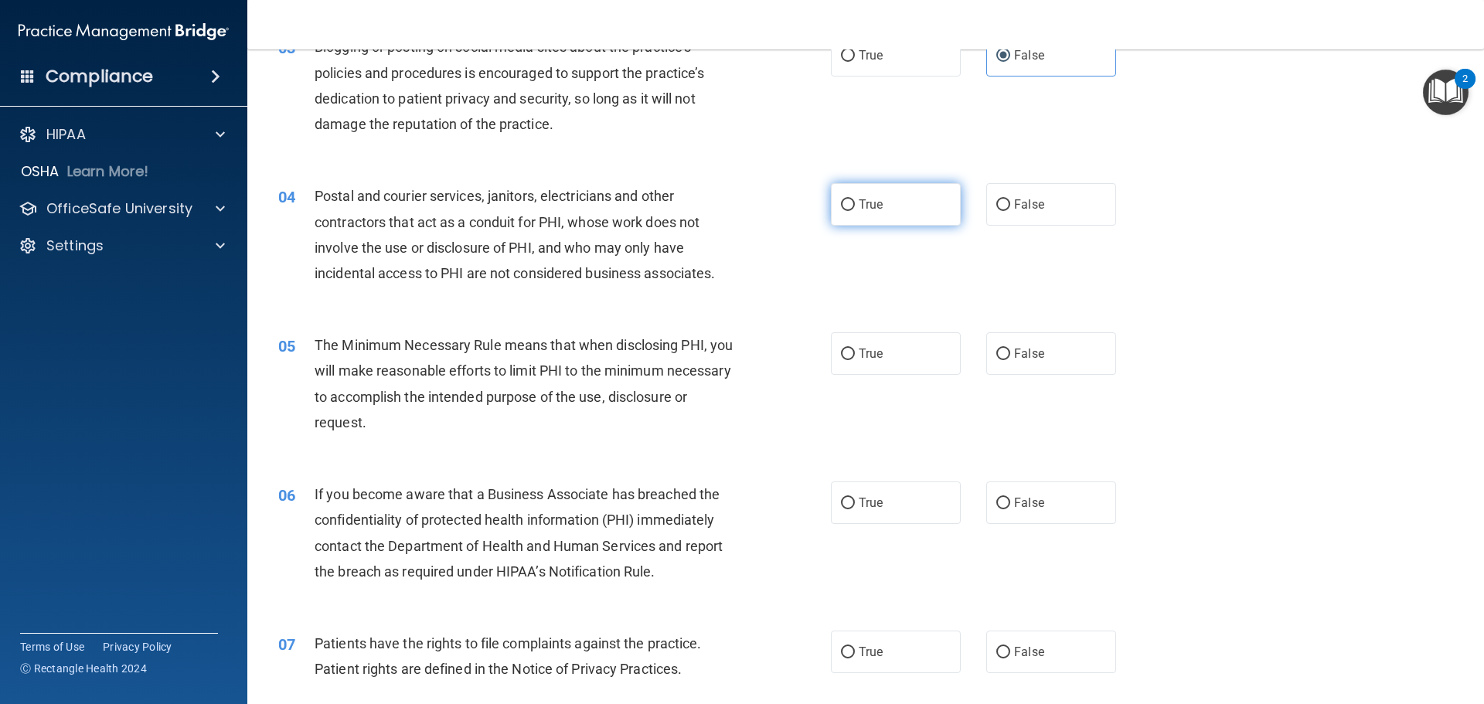
click at [927, 206] on label "True" at bounding box center [896, 204] width 130 height 43
click at [855, 206] on input "True" at bounding box center [848, 205] width 14 height 12
radio input "true"
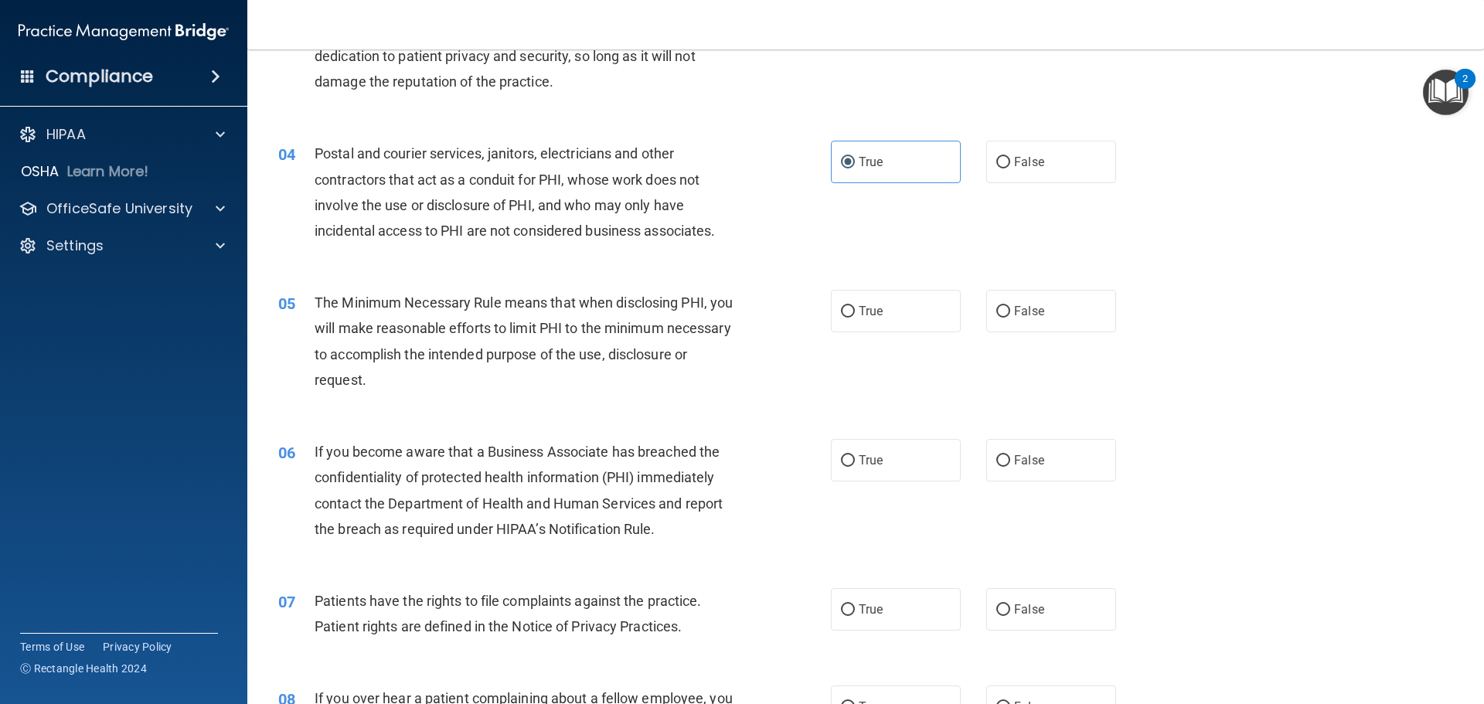
scroll to position [386, 0]
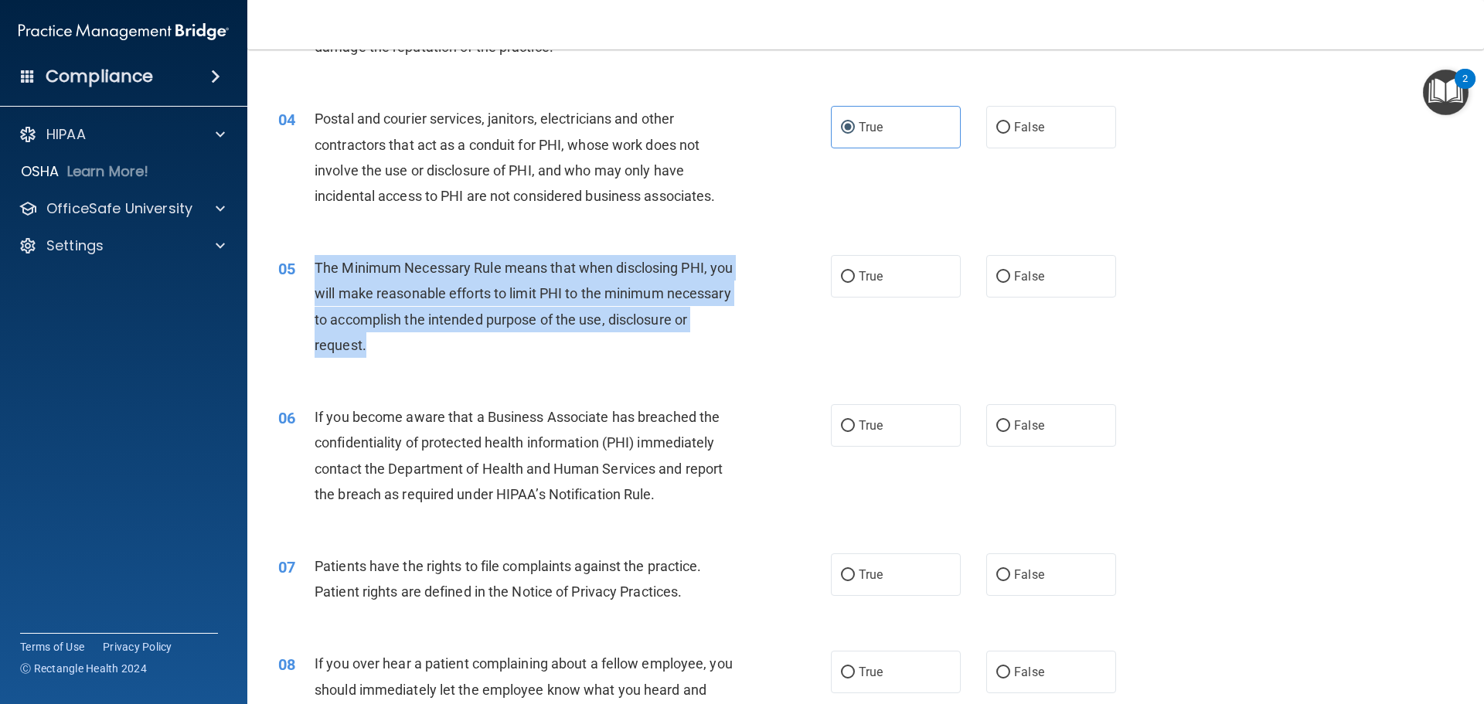
drag, startPoint x: 313, startPoint y: 267, endPoint x: 648, endPoint y: 359, distance: 347.6
click at [648, 359] on div "05 The Minimum Necessary Rule means that when disclosing PHI, you will make rea…" at bounding box center [554, 310] width 599 height 111
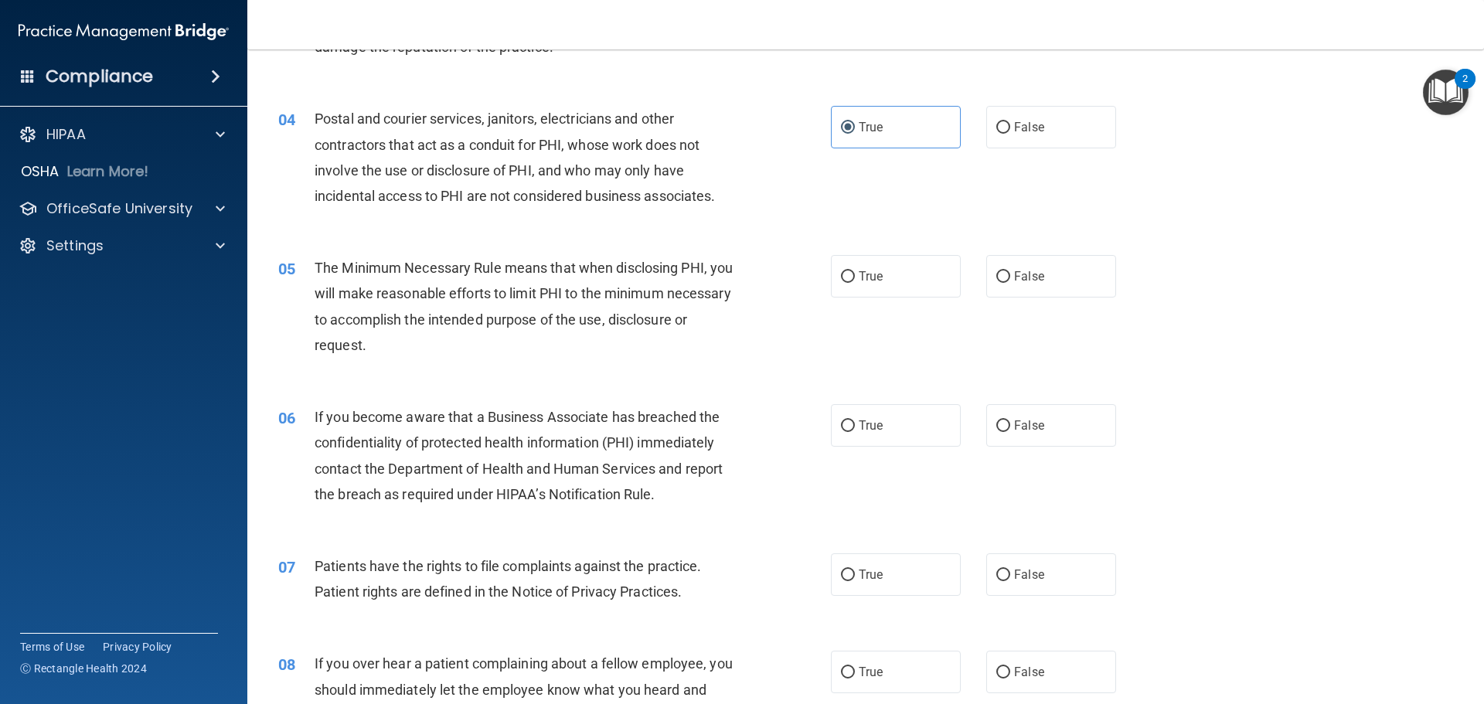
drag, startPoint x: 700, startPoint y: 367, endPoint x: 840, endPoint y: 323, distance: 147.4
click at [701, 366] on div "05 The Minimum Necessary Rule means that when disclosing PHI, you will make rea…" at bounding box center [866, 310] width 1198 height 149
click at [879, 271] on label "True" at bounding box center [896, 276] width 130 height 43
click at [855, 271] on input "True" at bounding box center [848, 277] width 14 height 12
radio input "true"
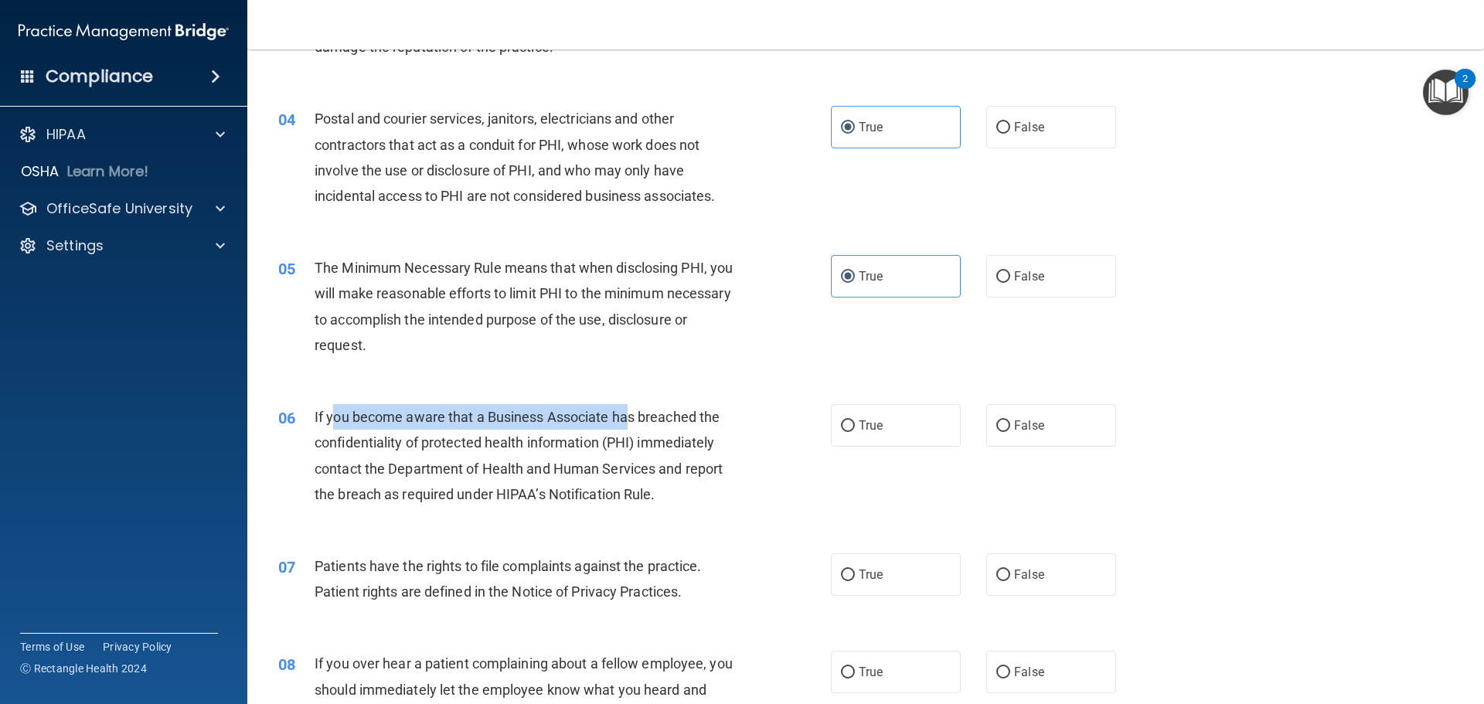
drag, startPoint x: 333, startPoint y: 411, endPoint x: 631, endPoint y: 415, distance: 297.6
click at [631, 415] on span "If you become aware that a Business Associate has breached the confidentiality …" at bounding box center [519, 456] width 408 height 94
drag, startPoint x: 628, startPoint y: 355, endPoint x: 571, endPoint y: 407, distance: 77.2
click at [628, 373] on div "05 The Minimum Necessary Rule means that when disclosing PHI, you will make rea…" at bounding box center [866, 310] width 1198 height 149
click at [288, 510] on div "06 If you become aware that a Business Associate has breached the confidentiali…" at bounding box center [554, 459] width 599 height 111
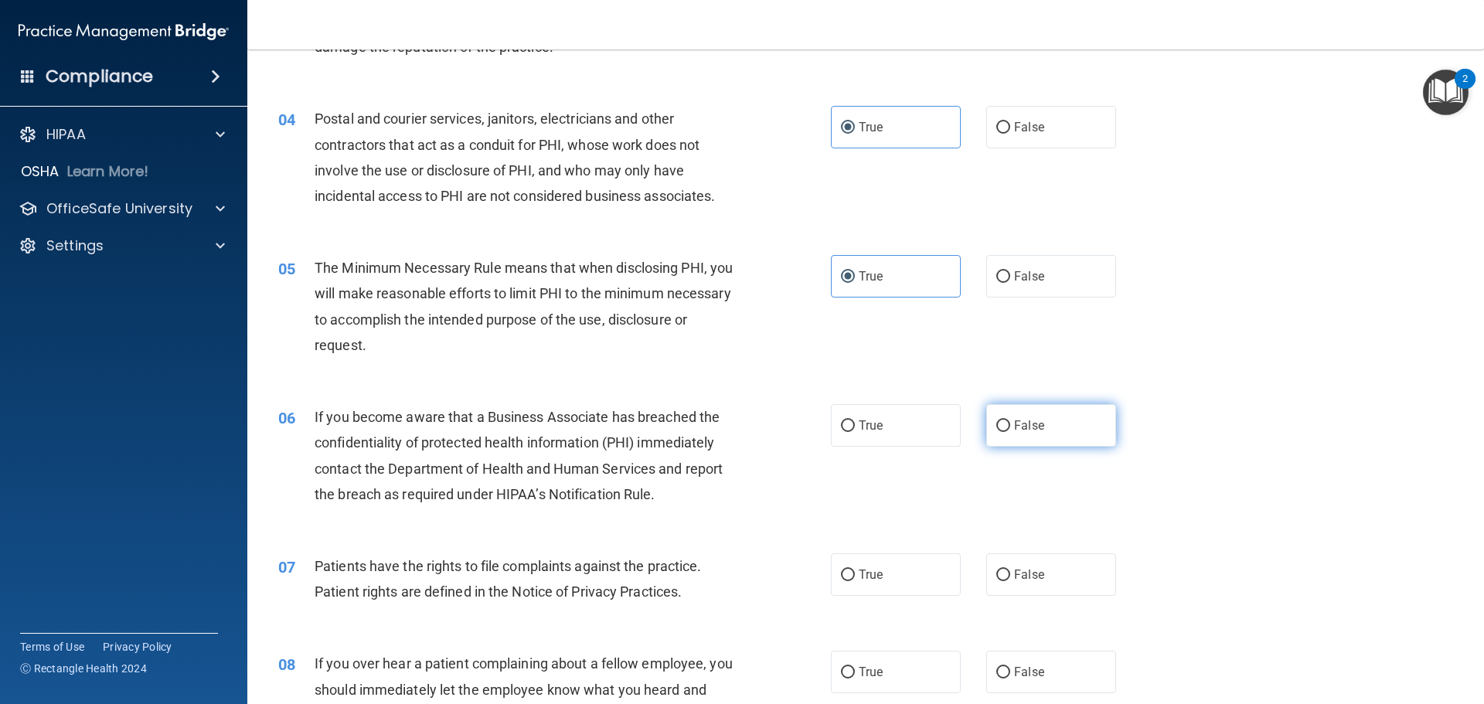
click at [1010, 433] on label "False" at bounding box center [1051, 425] width 130 height 43
click at [1010, 432] on input "False" at bounding box center [1003, 426] width 14 height 12
radio input "true"
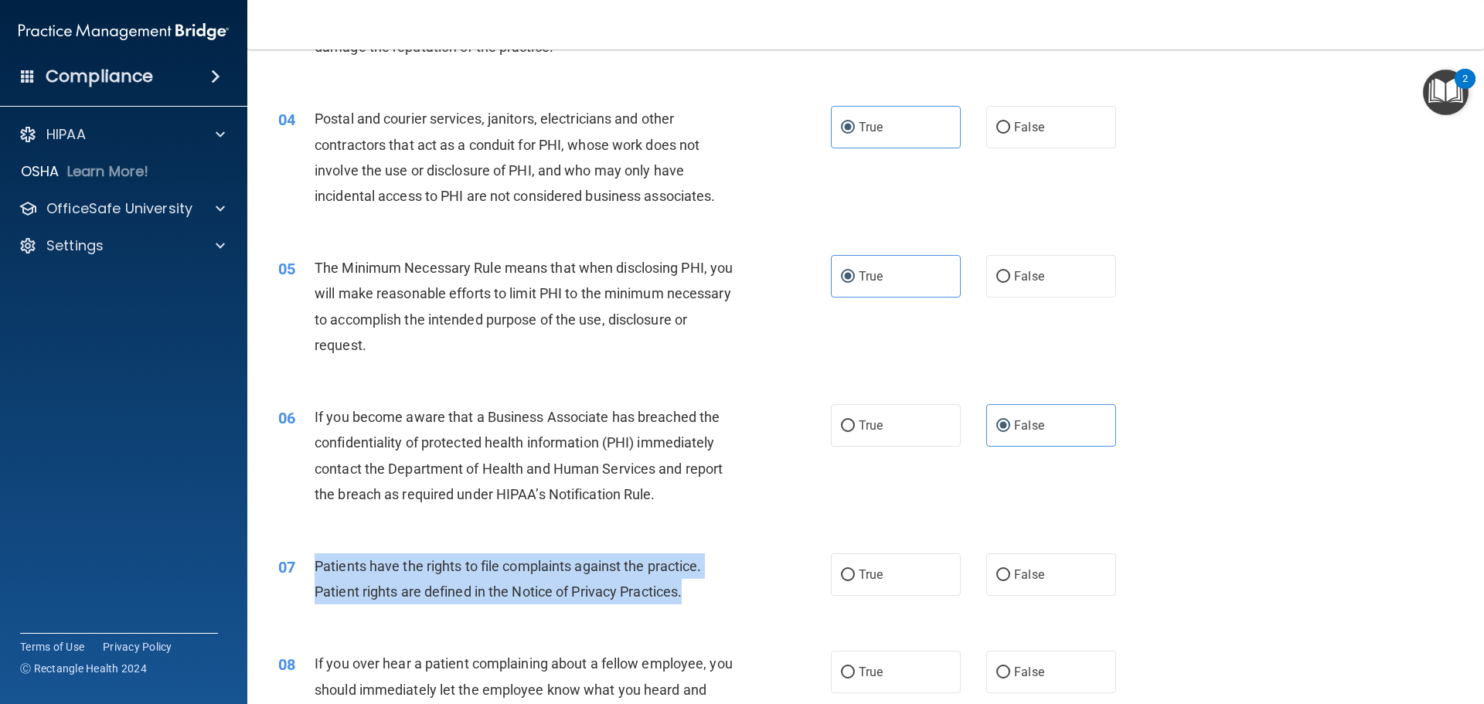
drag, startPoint x: 308, startPoint y: 563, endPoint x: 718, endPoint y: 584, distance: 410.2
click at [718, 584] on div "07 Patients have the rights to file complaints against the practice. Patient ri…" at bounding box center [554, 582] width 599 height 59
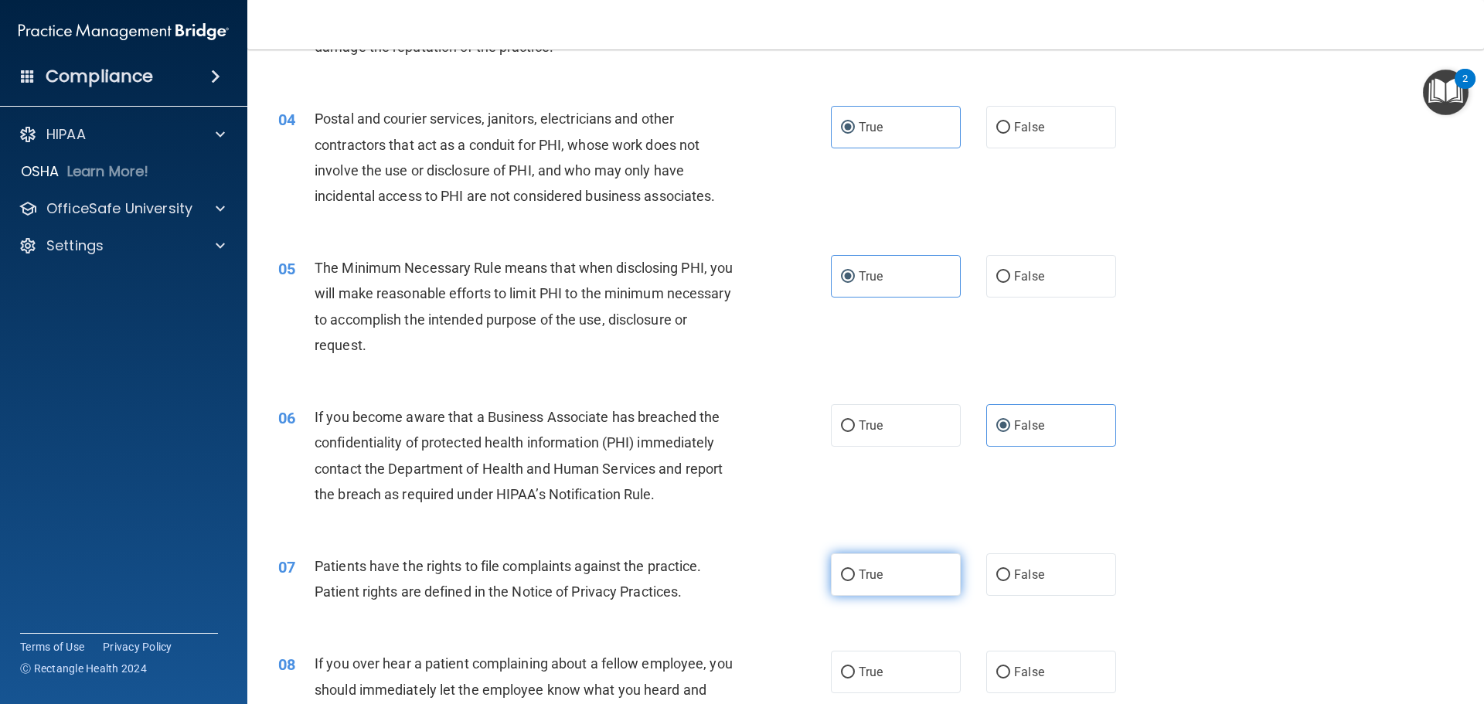
click at [888, 565] on label "True" at bounding box center [896, 574] width 130 height 43
click at [855, 570] on input "True" at bounding box center [848, 576] width 14 height 12
radio input "true"
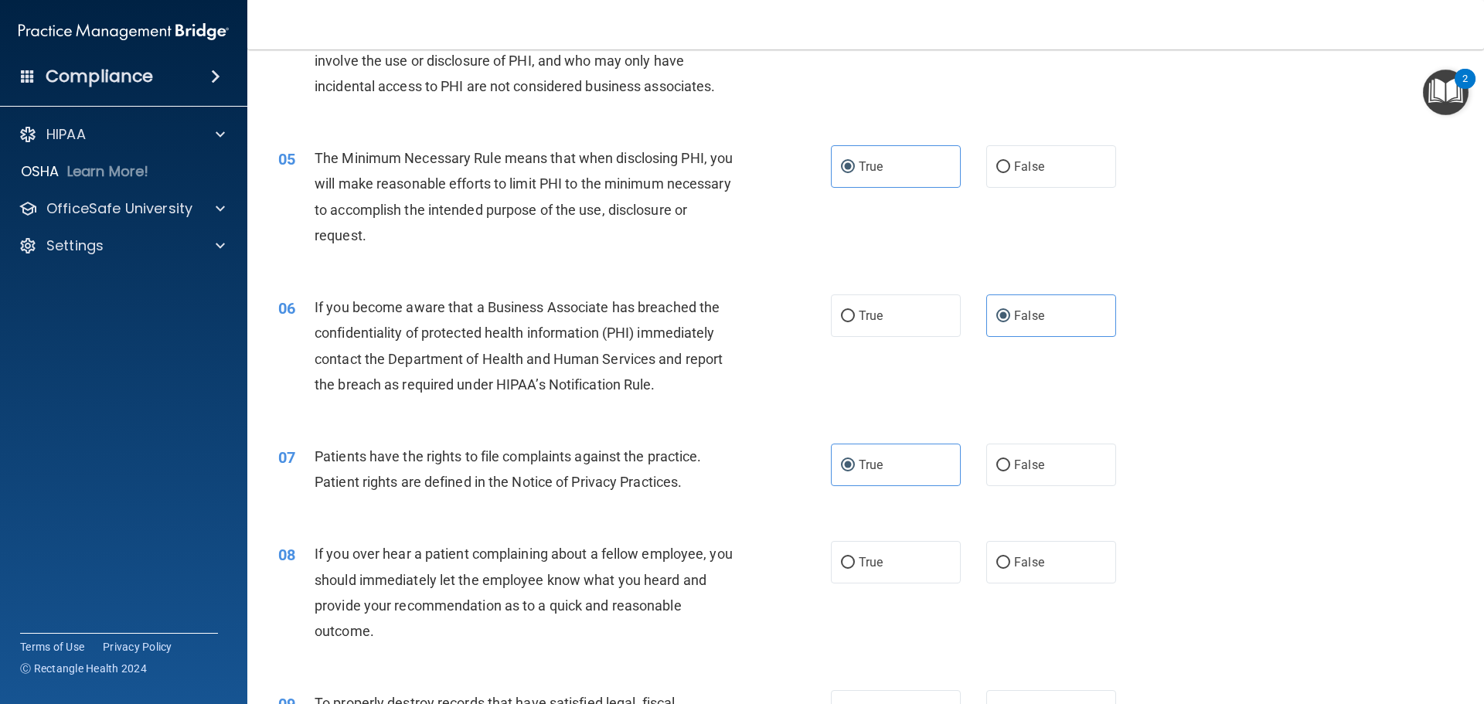
scroll to position [541, 0]
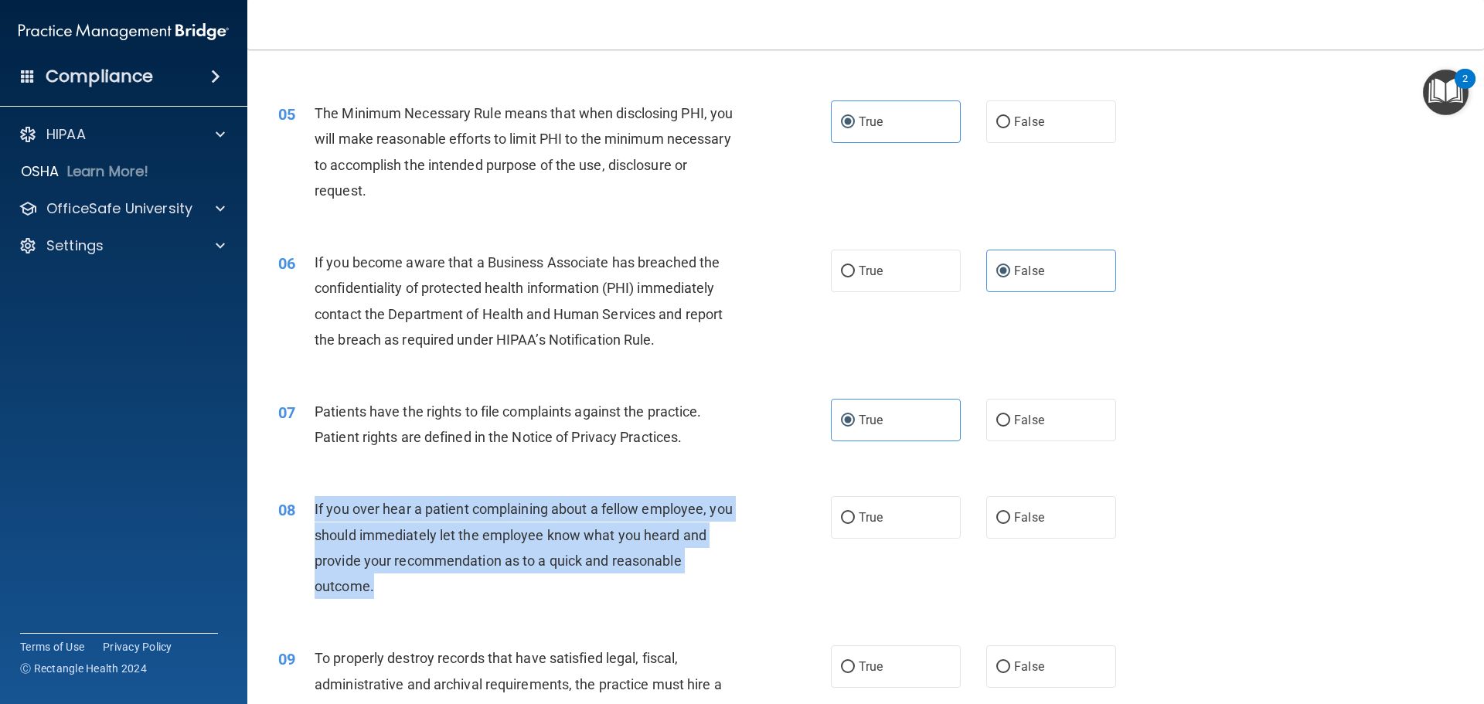
drag, startPoint x: 312, startPoint y: 509, endPoint x: 583, endPoint y: 591, distance: 282.4
click at [583, 591] on div "08 If you over hear a patient complaining about a fellow employee, you should i…" at bounding box center [554, 551] width 599 height 111
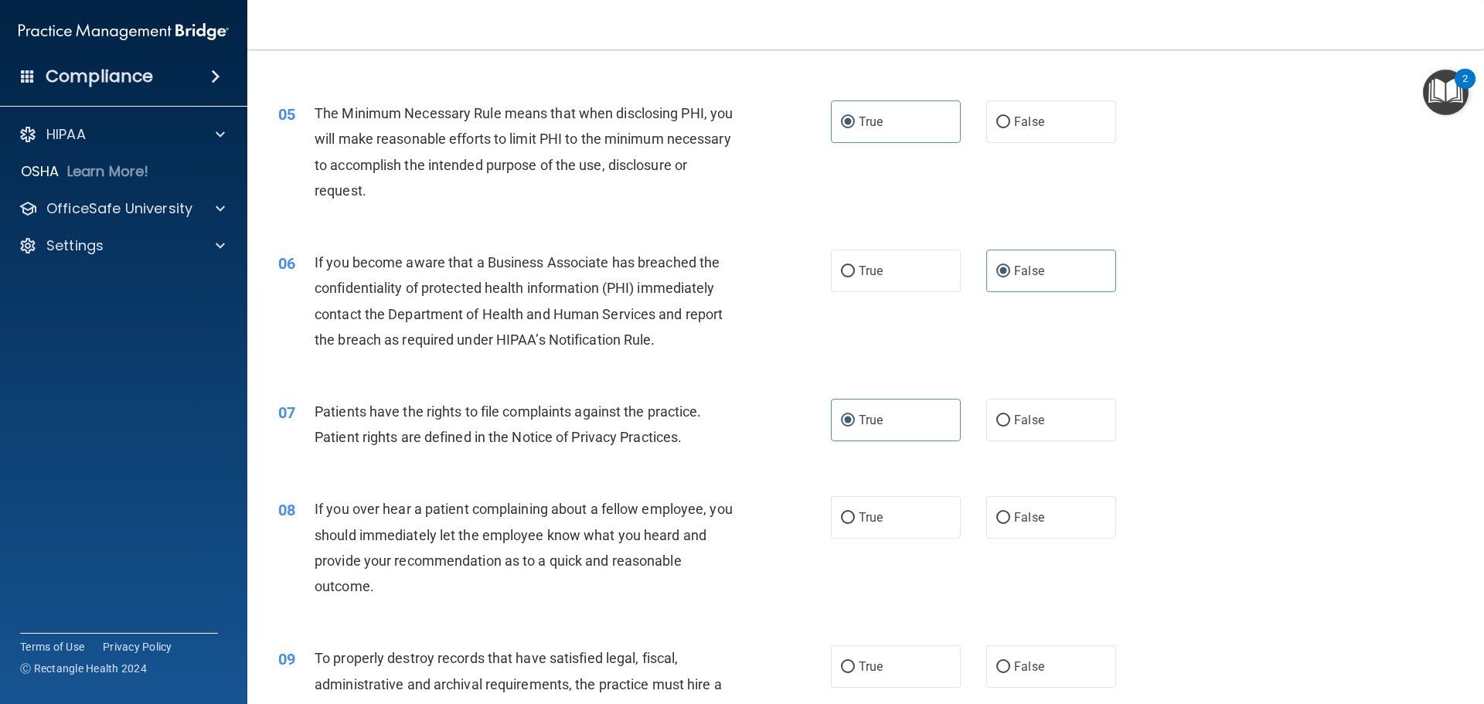
click at [281, 601] on div "08 If you over hear a patient complaining about a fellow employee, you should i…" at bounding box center [554, 551] width 599 height 111
click at [186, 125] on div "HIPAA" at bounding box center [103, 134] width 192 height 19
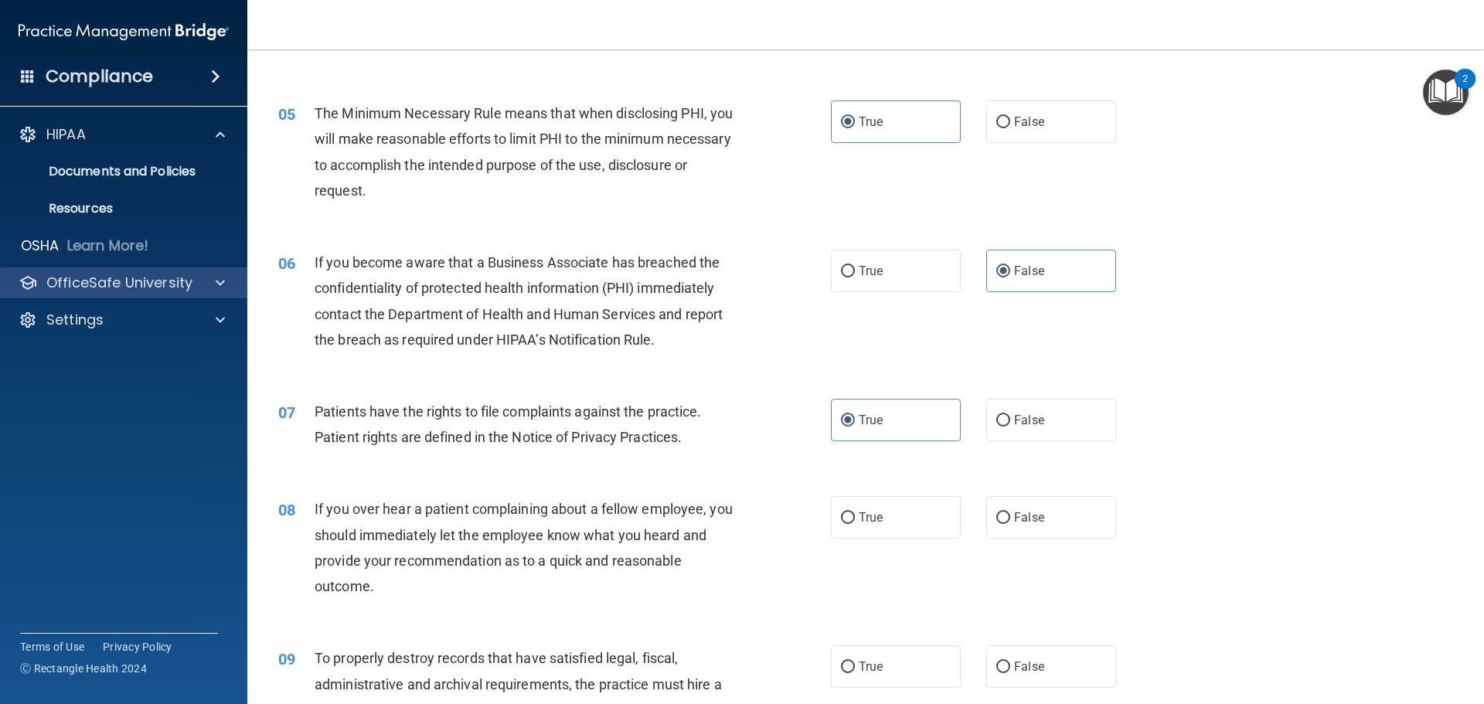
drag, startPoint x: 141, startPoint y: 265, endPoint x: 153, endPoint y: 277, distance: 16.4
click at [145, 271] on div "HIPAA Documents and Policies Report an Incident Business Associates Emergency P…" at bounding box center [124, 230] width 248 height 235
click at [158, 283] on p "OfficeSafe University" at bounding box center [119, 283] width 146 height 19
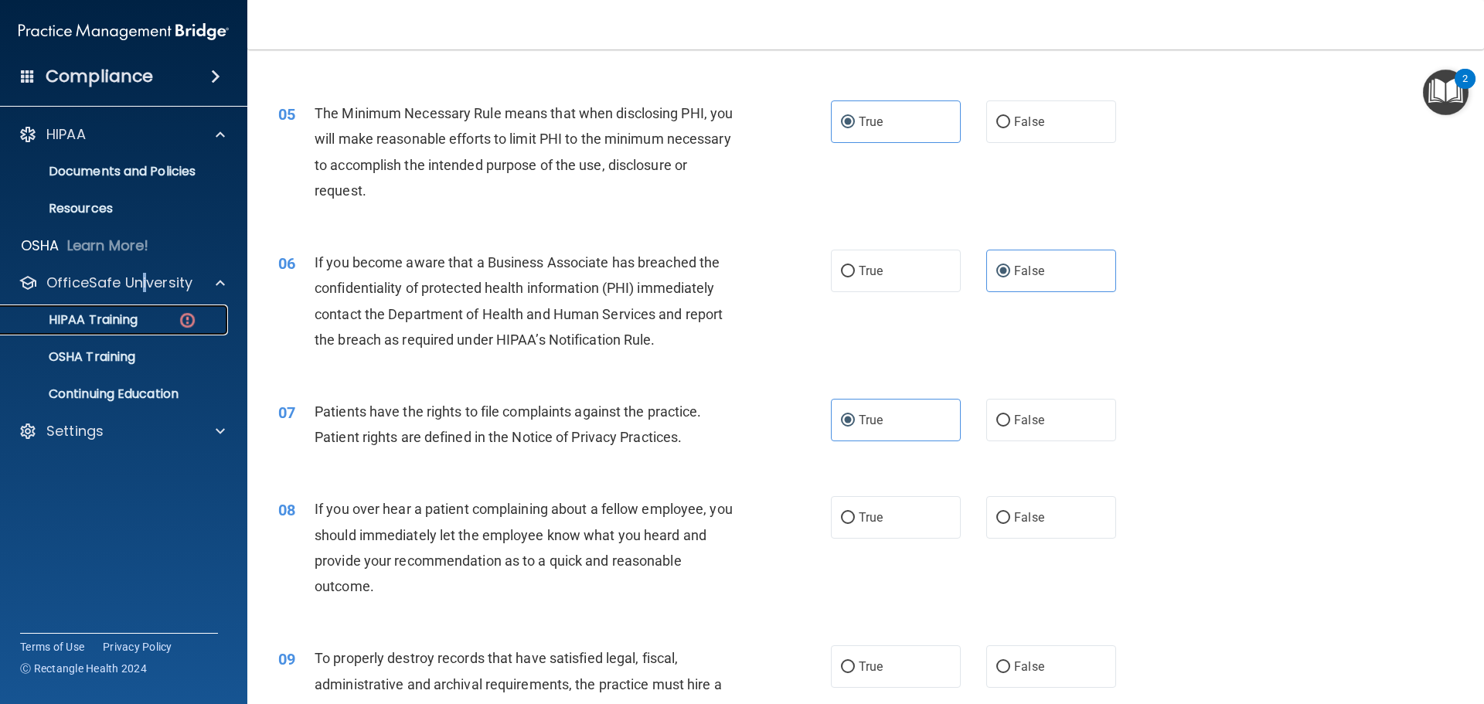
click at [152, 318] on div "HIPAA Training" at bounding box center [115, 319] width 211 height 15
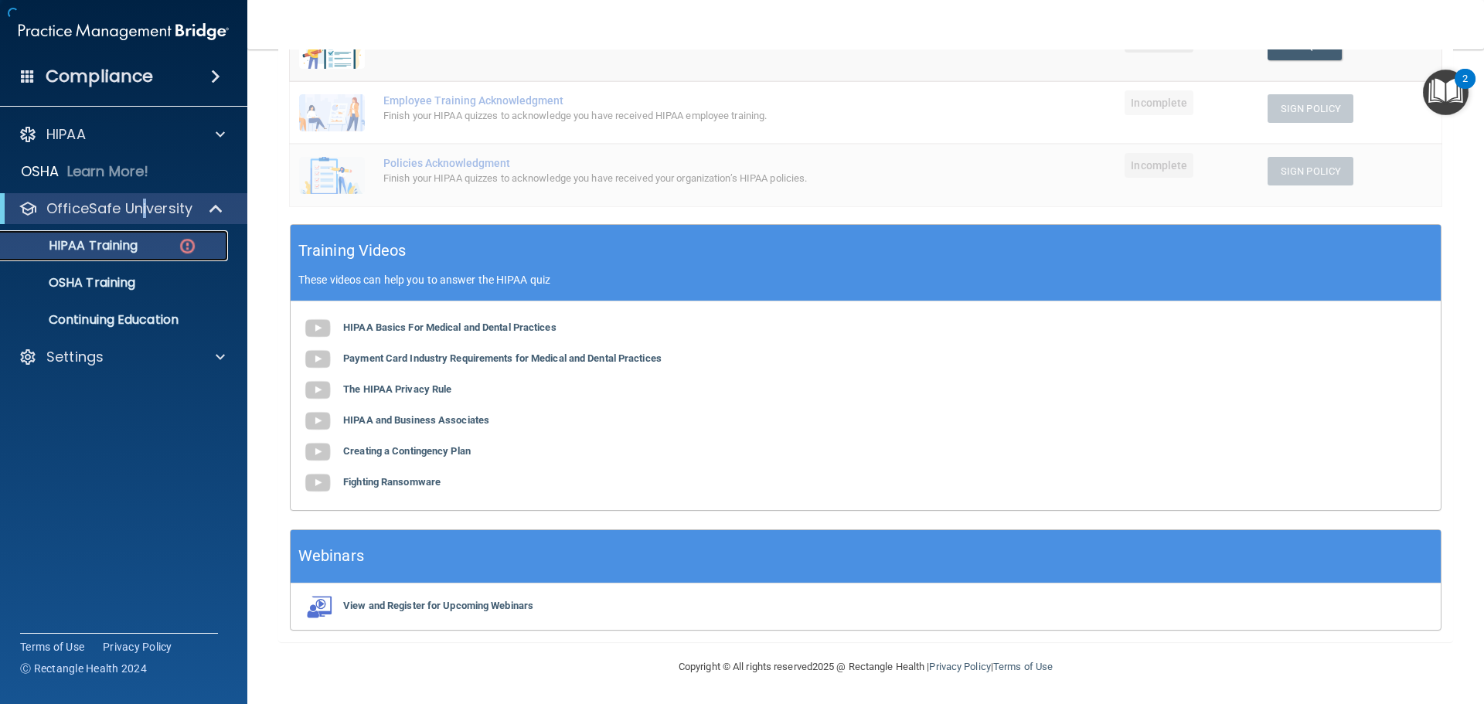
scroll to position [411, 0]
drag, startPoint x: 802, startPoint y: 62, endPoint x: 892, endPoint y: 104, distance: 98.9
click at [812, 66] on td "The HIPAA Quiz #2" at bounding box center [689, 50] width 631 height 63
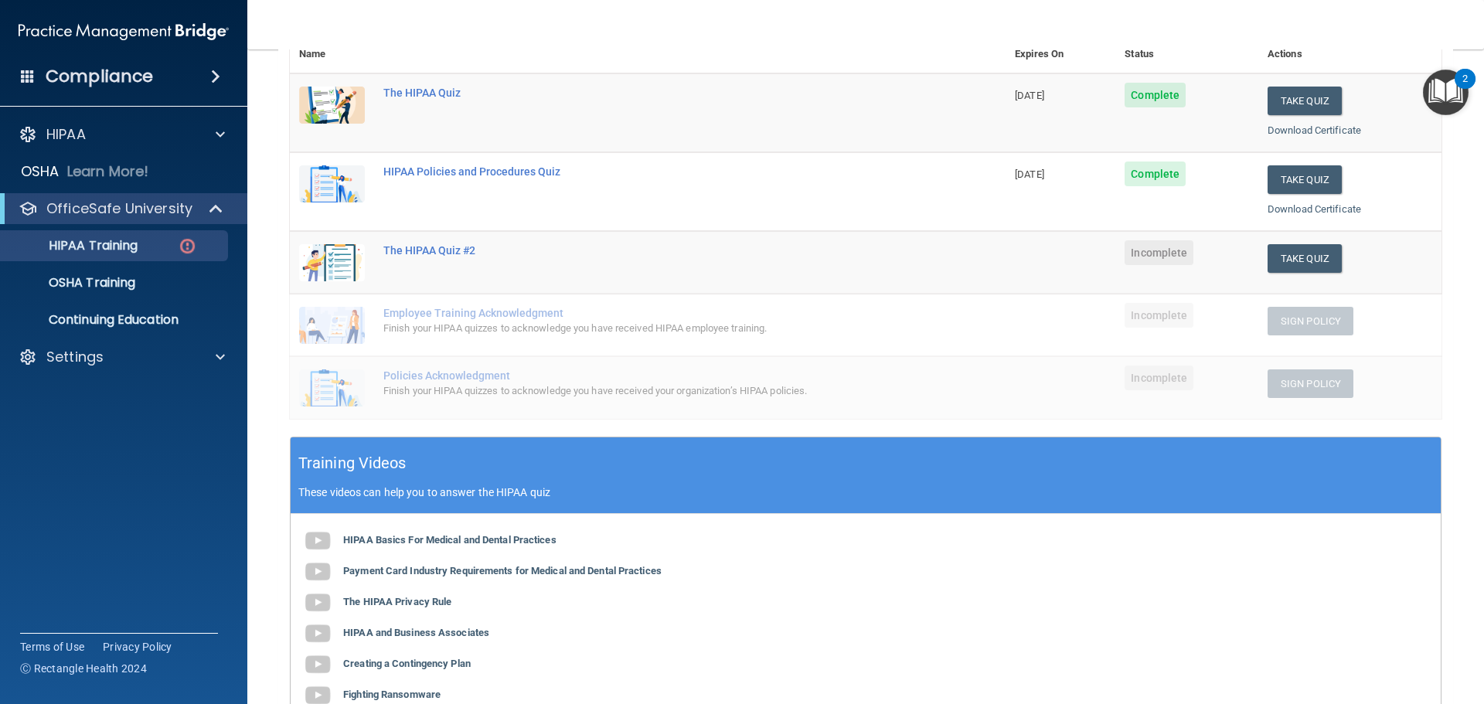
scroll to position [179, 0]
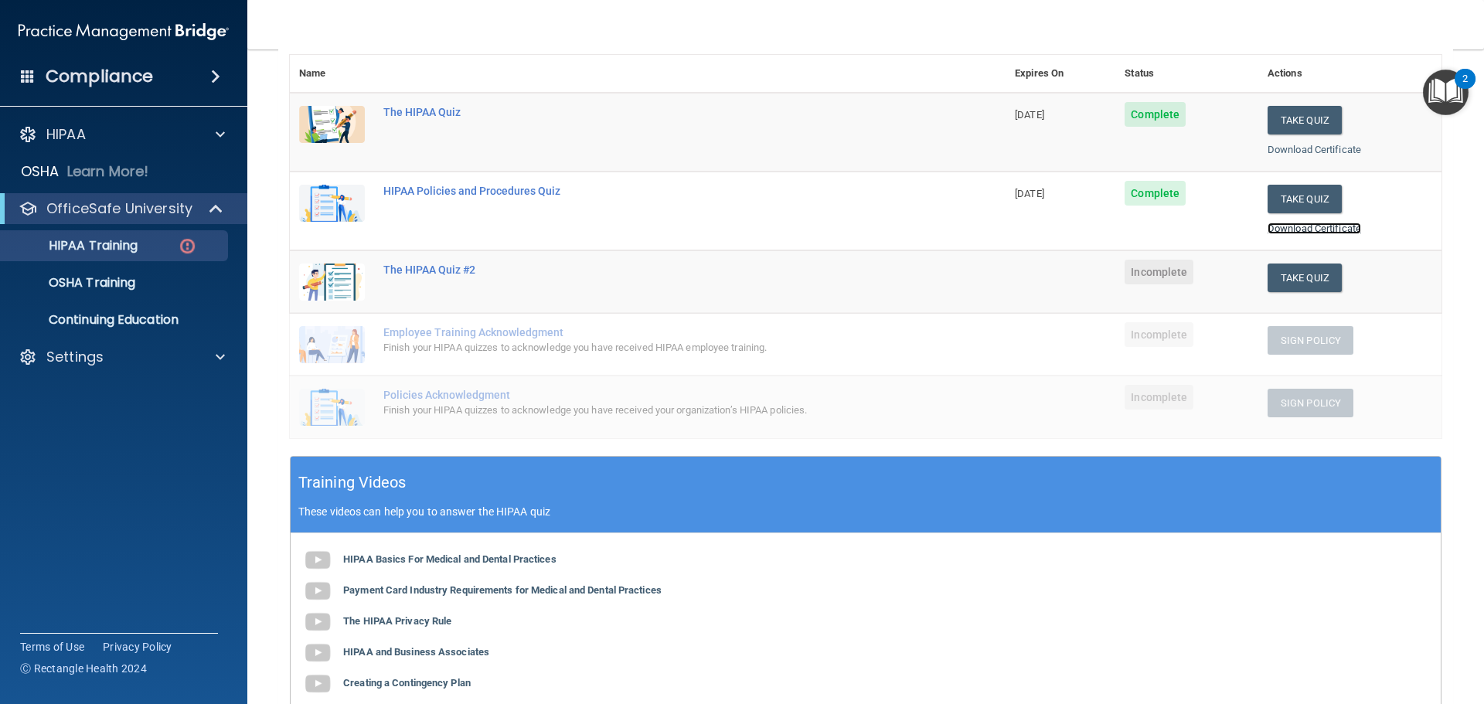
click at [1302, 227] on link "Download Certificate" at bounding box center [1315, 229] width 94 height 12
click at [550, 278] on td "The HIPAA Quiz #2" at bounding box center [689, 281] width 631 height 63
click at [1291, 275] on button "Take Quiz" at bounding box center [1305, 278] width 74 height 29
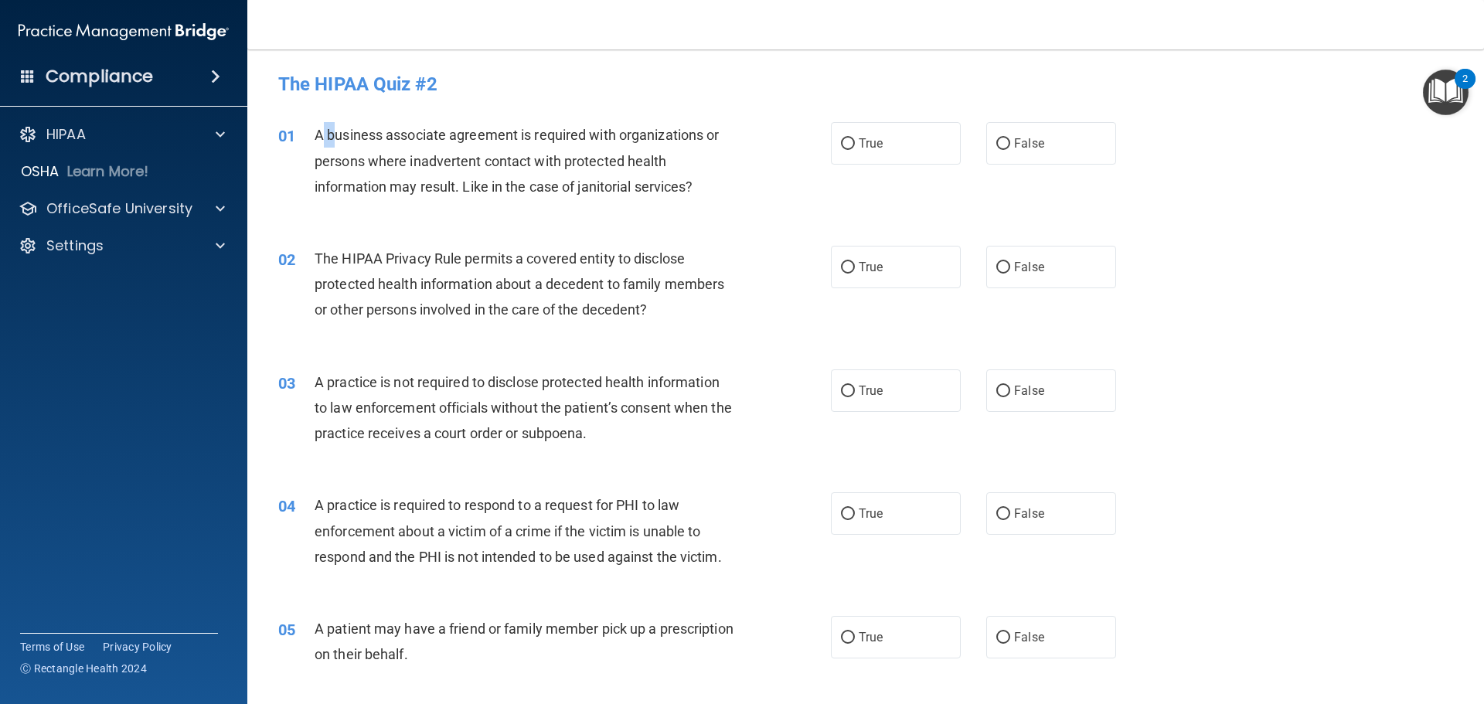
drag, startPoint x: 320, startPoint y: 129, endPoint x: 332, endPoint y: 126, distance: 12.7
click at [332, 127] on span "A business associate agreement is required with organizations or persons where …" at bounding box center [517, 160] width 404 height 67
drag, startPoint x: 283, startPoint y: 208, endPoint x: 321, endPoint y: 144, distance: 74.5
click at [284, 206] on div "01 A business associate agreement is required with organizations or persons whe…" at bounding box center [866, 165] width 1198 height 124
click at [283, 178] on div "01 A business associate agreement is required with organizations or persons whe…" at bounding box center [554, 164] width 599 height 85
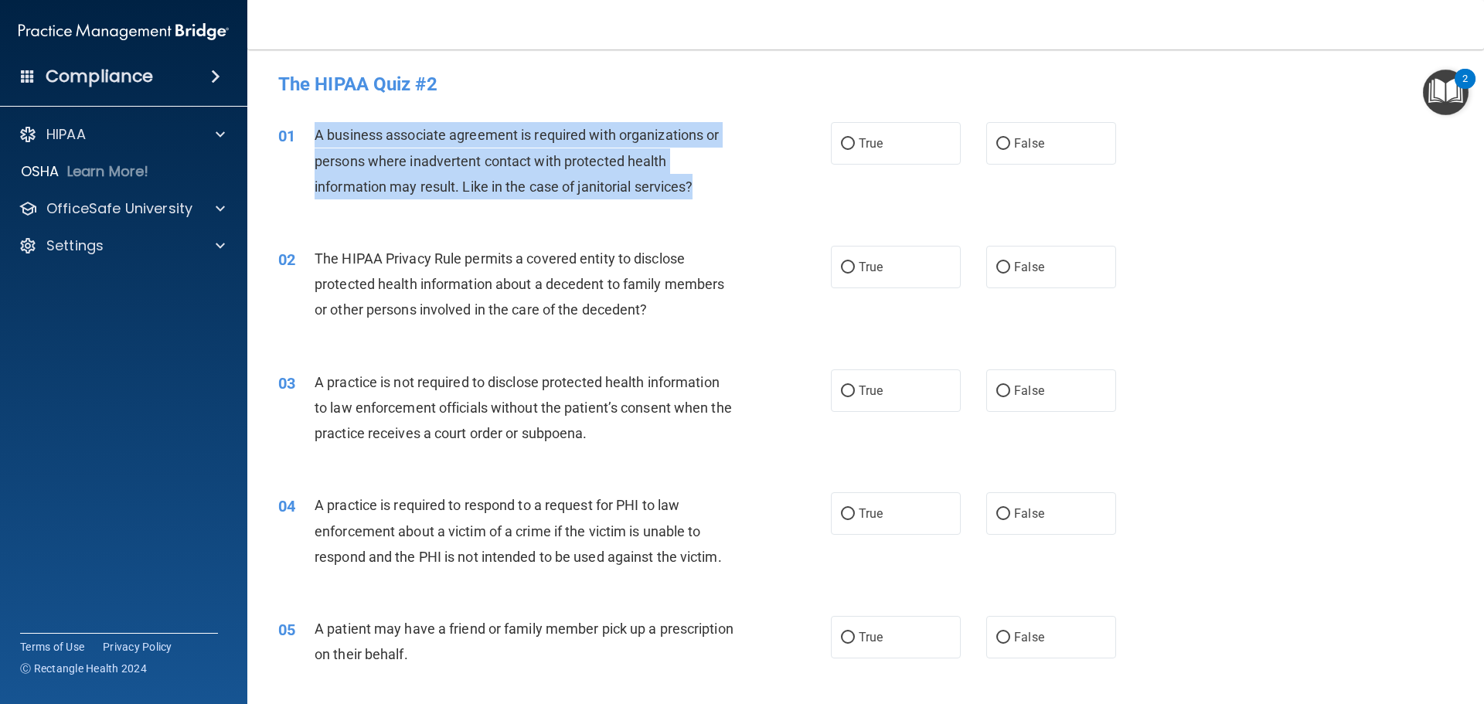
drag, startPoint x: 316, startPoint y: 135, endPoint x: 723, endPoint y: 203, distance: 412.1
click at [723, 203] on div "01 A business associate agreement is required with organizations or persons whe…" at bounding box center [554, 164] width 599 height 85
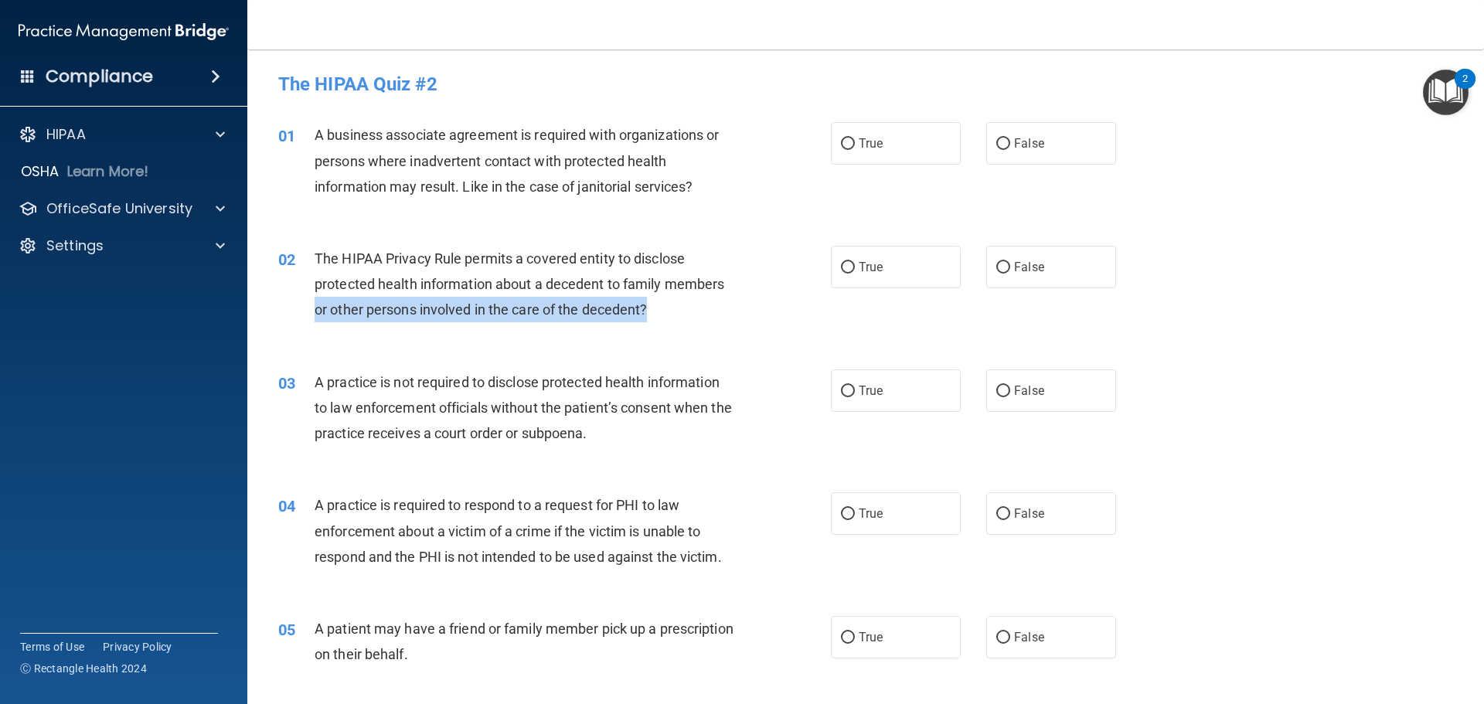
drag, startPoint x: 773, startPoint y: 306, endPoint x: 782, endPoint y: 307, distance: 9.3
click at [778, 312] on div "02 The HIPAA Privacy Rule permits a covered entity to disclose protected health…" at bounding box center [554, 288] width 599 height 85
drag, startPoint x: 709, startPoint y: 151, endPoint x: 734, endPoint y: 199, distance: 55.0
click at [713, 169] on div "A business associate agreement is required with organizations or persons where …" at bounding box center [531, 160] width 432 height 77
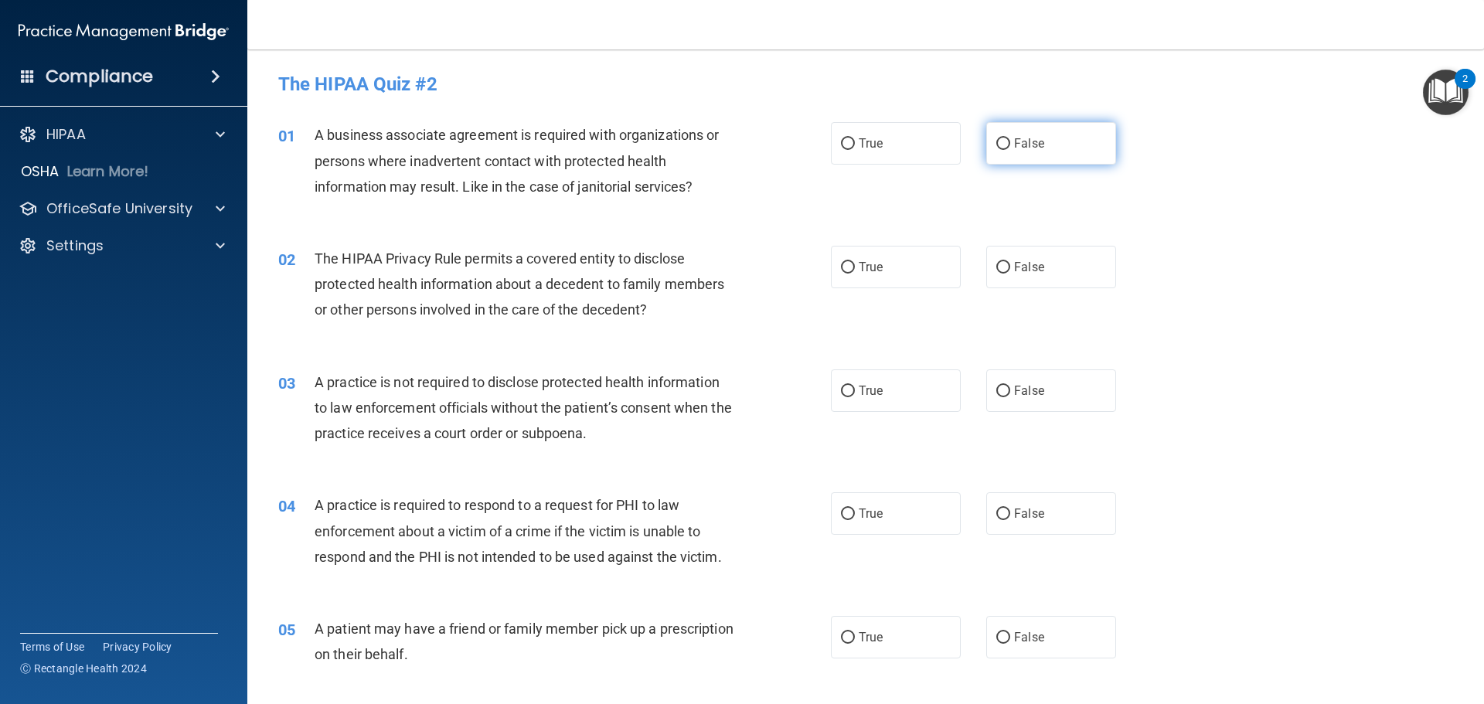
click at [1041, 151] on label "False" at bounding box center [1051, 143] width 130 height 43
click at [1010, 150] on input "False" at bounding box center [1003, 144] width 14 height 12
radio input "true"
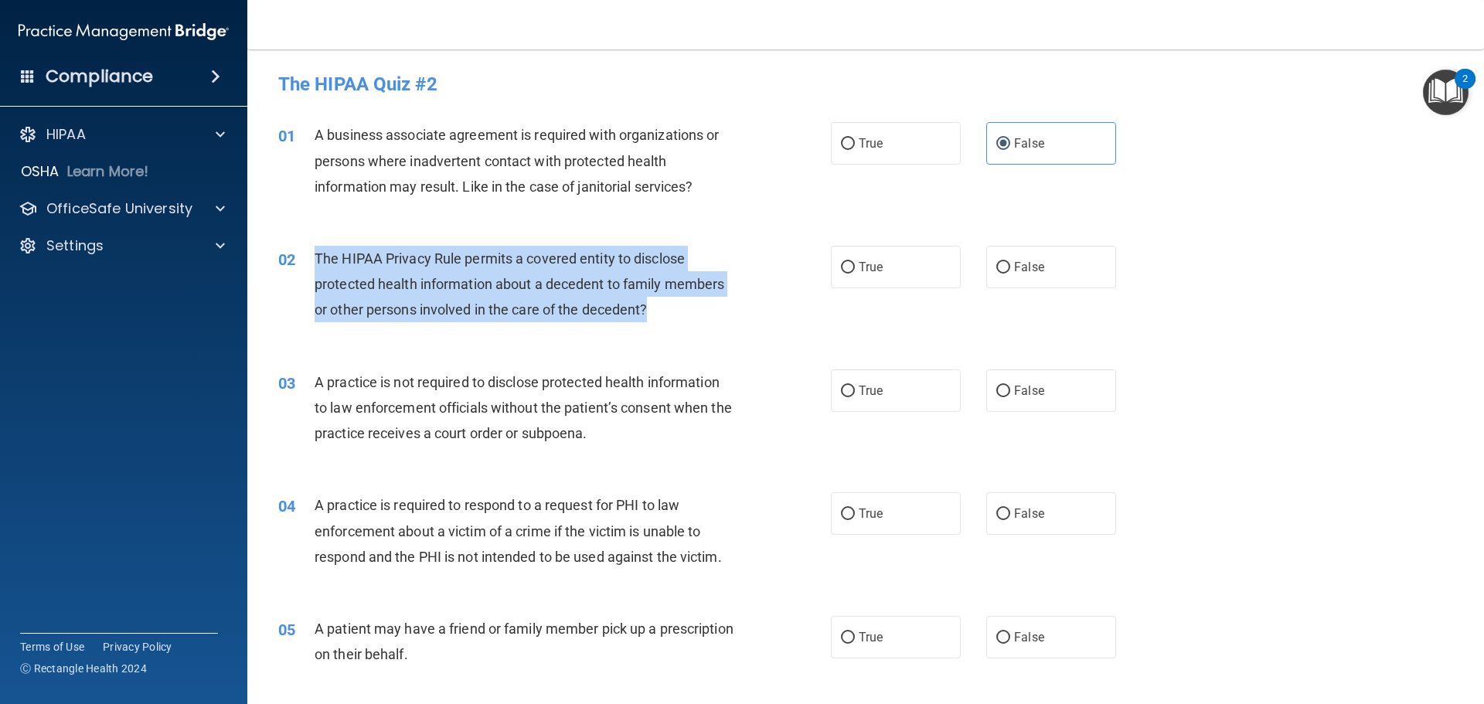
drag, startPoint x: 314, startPoint y: 258, endPoint x: 691, endPoint y: 327, distance: 383.4
click at [691, 327] on div "02 The HIPAA Privacy Rule permits a covered entity to disclose protected health…" at bounding box center [554, 288] width 599 height 85
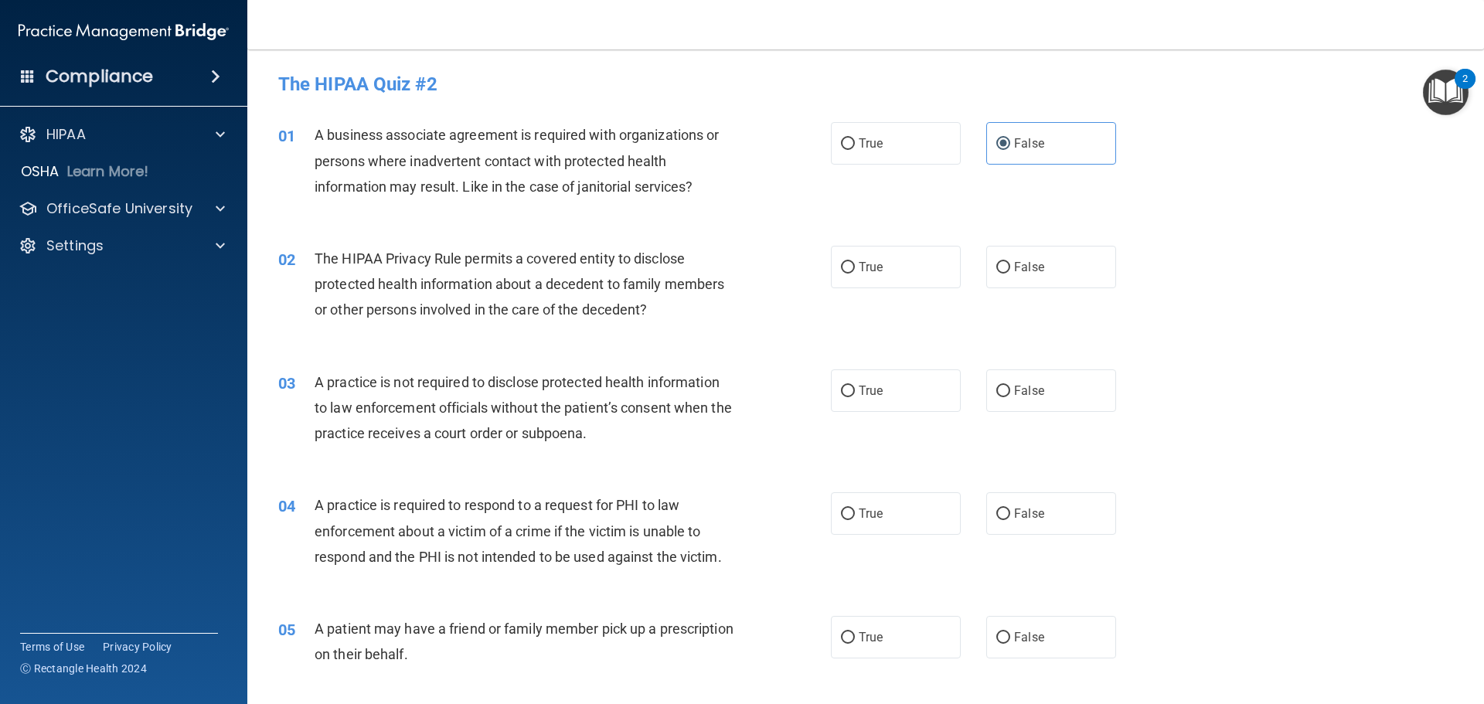
click at [773, 223] on div "01 A business associate agreement is required with organizations or persons whe…" at bounding box center [866, 165] width 1198 height 124
click at [860, 273] on span "True" at bounding box center [871, 267] width 24 height 15
click at [855, 273] on input "True" at bounding box center [848, 268] width 14 height 12
radio input "true"
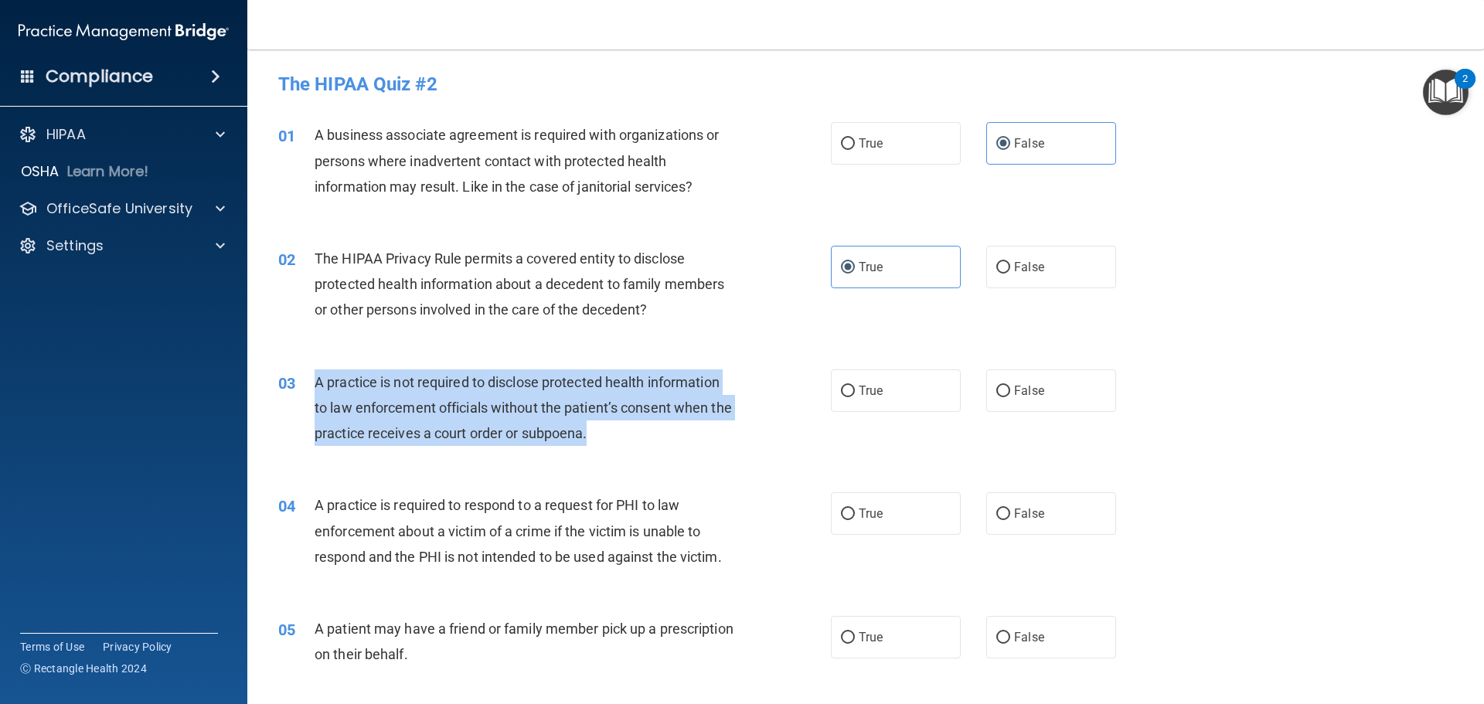
drag, startPoint x: 313, startPoint y: 376, endPoint x: 673, endPoint y: 446, distance: 366.8
click at [673, 446] on div "03 A practice is not required to disclose protected health information to law e…" at bounding box center [554, 411] width 599 height 85
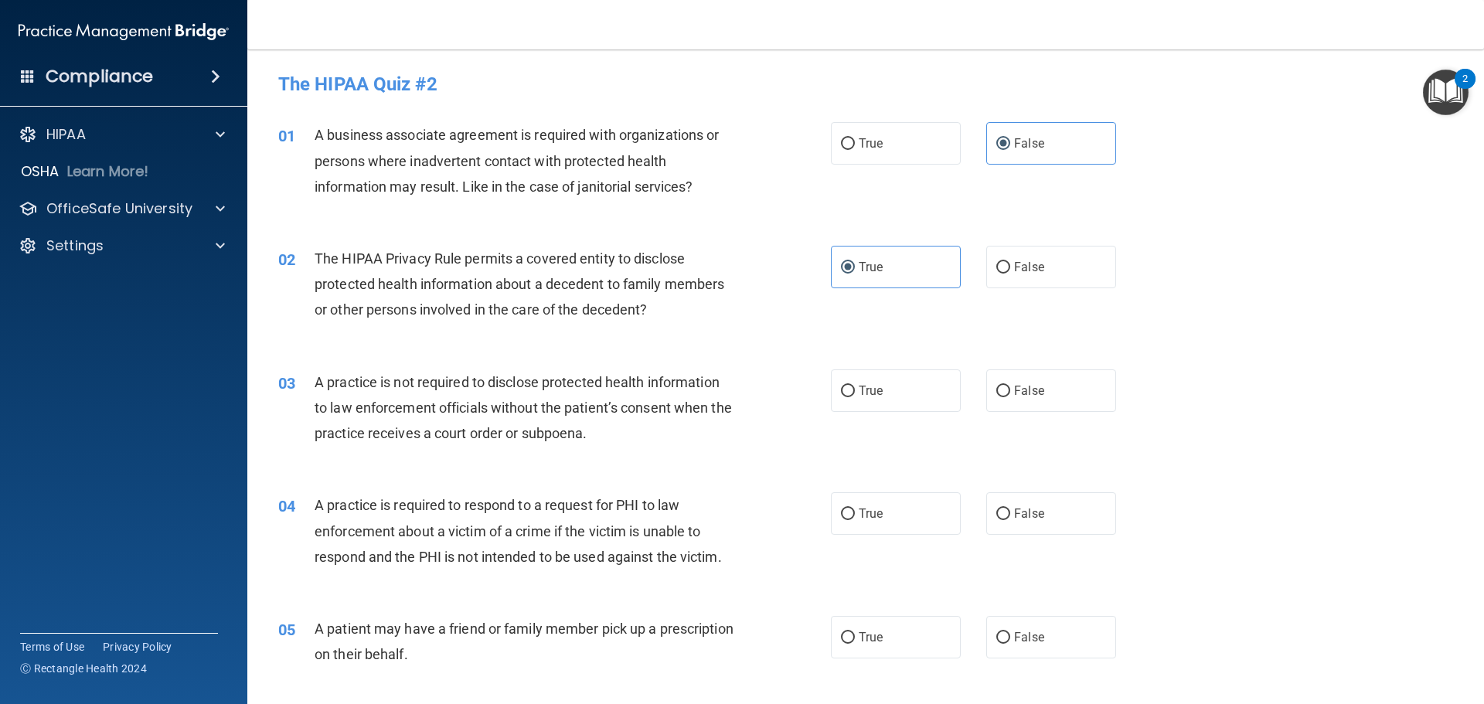
drag, startPoint x: 774, startPoint y: 459, endPoint x: 861, endPoint y: 419, distance: 95.4
click at [778, 456] on div "03 A practice is not required to disclose protected health information to law e…" at bounding box center [866, 412] width 1198 height 124
click at [1039, 377] on label "False" at bounding box center [1051, 390] width 130 height 43
click at [1010, 386] on input "False" at bounding box center [1003, 392] width 14 height 12
radio input "true"
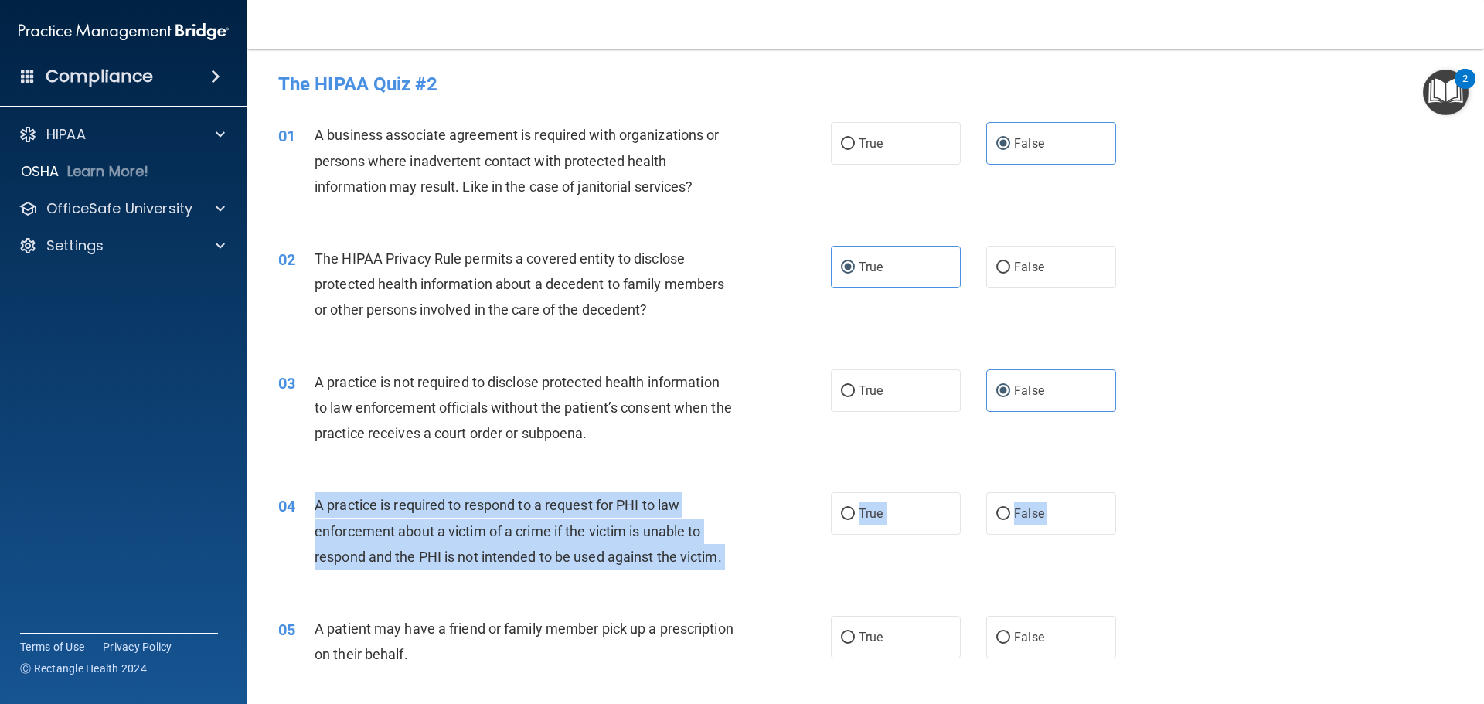
drag, startPoint x: 311, startPoint y: 504, endPoint x: 579, endPoint y: 604, distance: 285.7
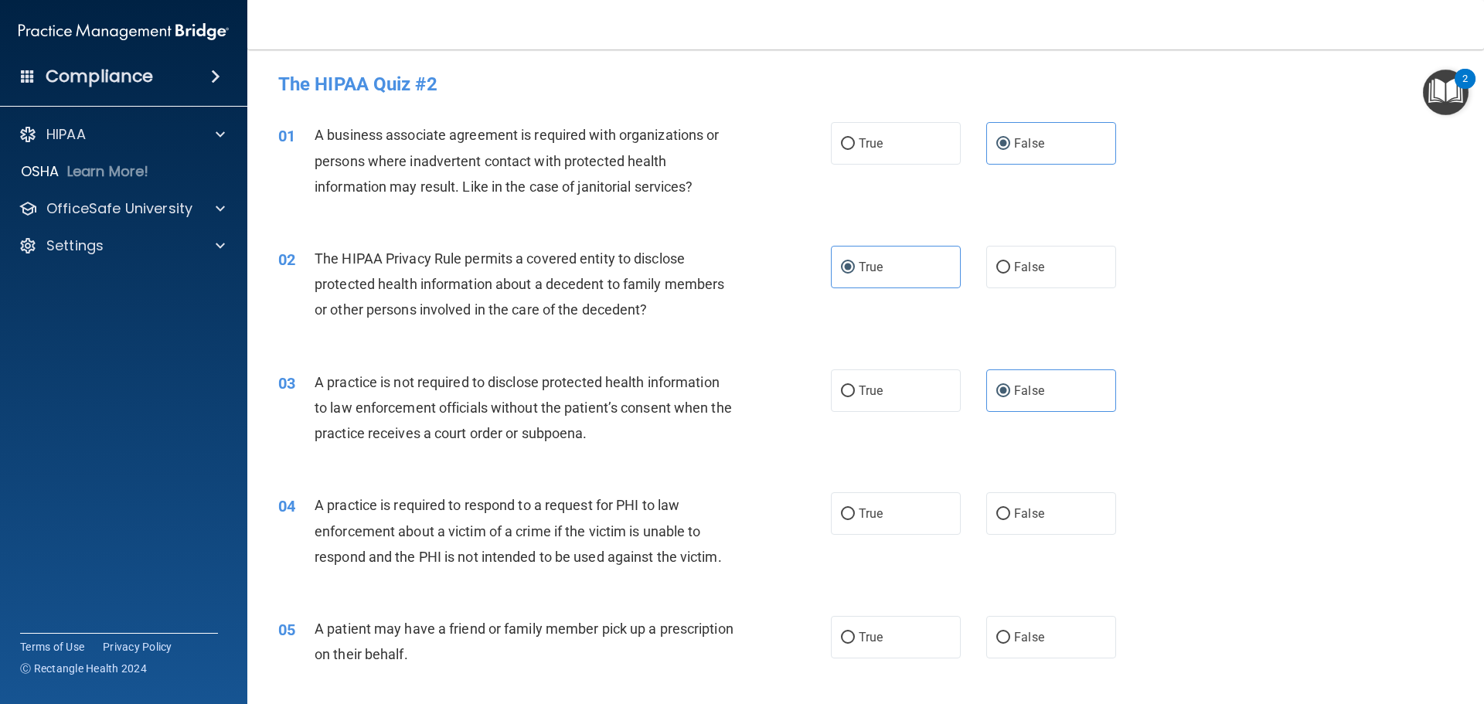
drag, startPoint x: 648, startPoint y: 580, endPoint x: 436, endPoint y: 607, distance: 214.3
click at [436, 607] on div "05 A patient may have a friend or family member pick up a prescription on their…" at bounding box center [866, 645] width 1198 height 97
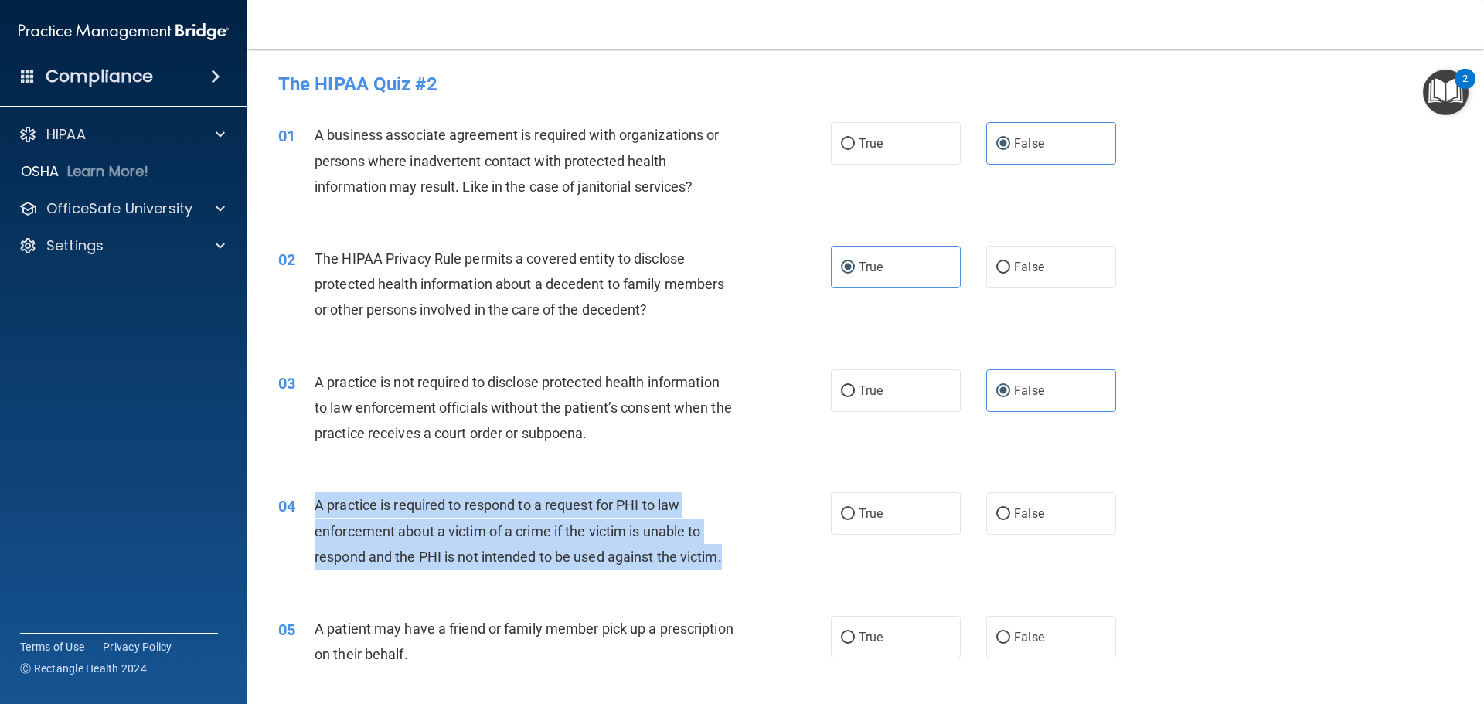
drag, startPoint x: 314, startPoint y: 505, endPoint x: 740, endPoint y: 572, distance: 431.9
click at [735, 577] on div "04 A practice is required to respond to a request for PHI to law enforcement ab…" at bounding box center [554, 534] width 599 height 85
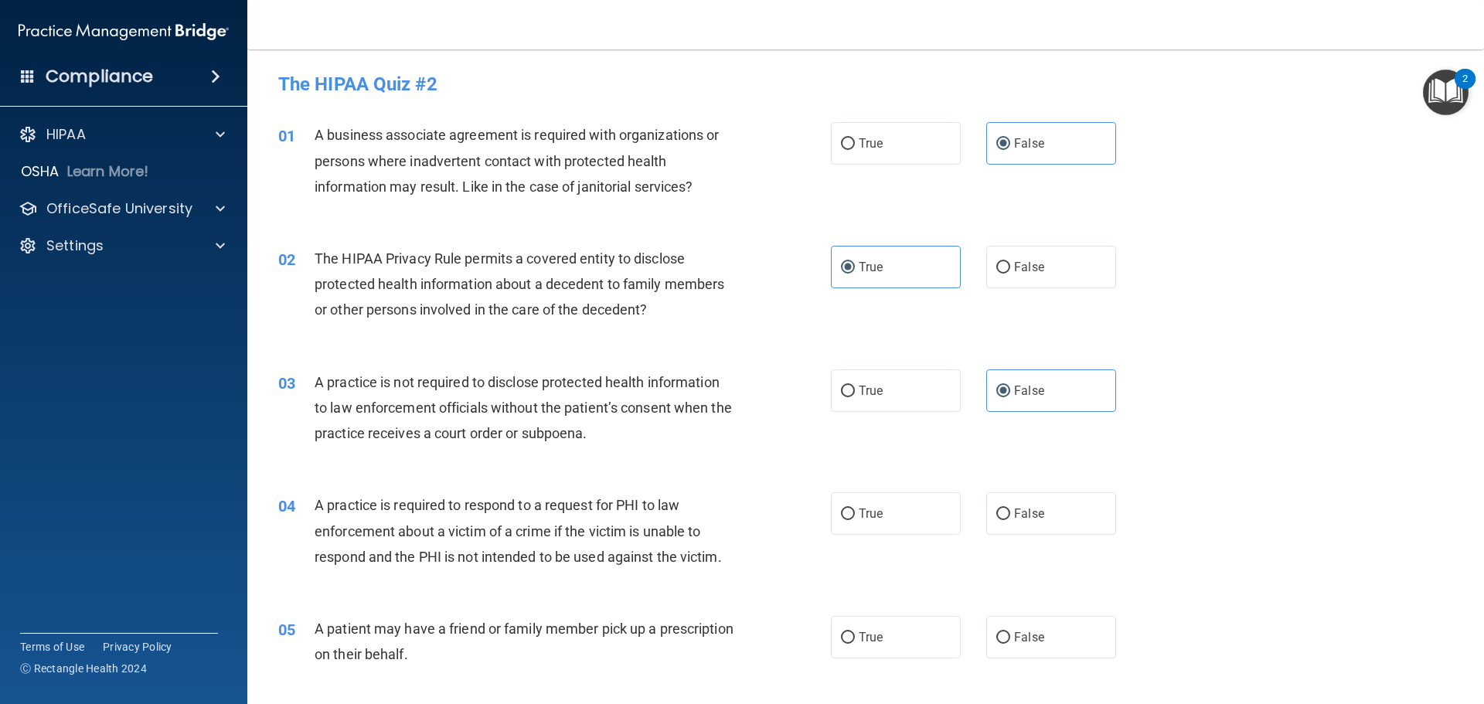
drag, startPoint x: 723, startPoint y: 620, endPoint x: 683, endPoint y: 309, distance: 313.3
click at [723, 617] on div "A patient may have a friend or family member pick up a prescription on their be…" at bounding box center [531, 641] width 432 height 51
click at [875, 515] on span "True" at bounding box center [871, 513] width 24 height 15
click at [855, 515] on input "True" at bounding box center [848, 515] width 14 height 12
radio input "true"
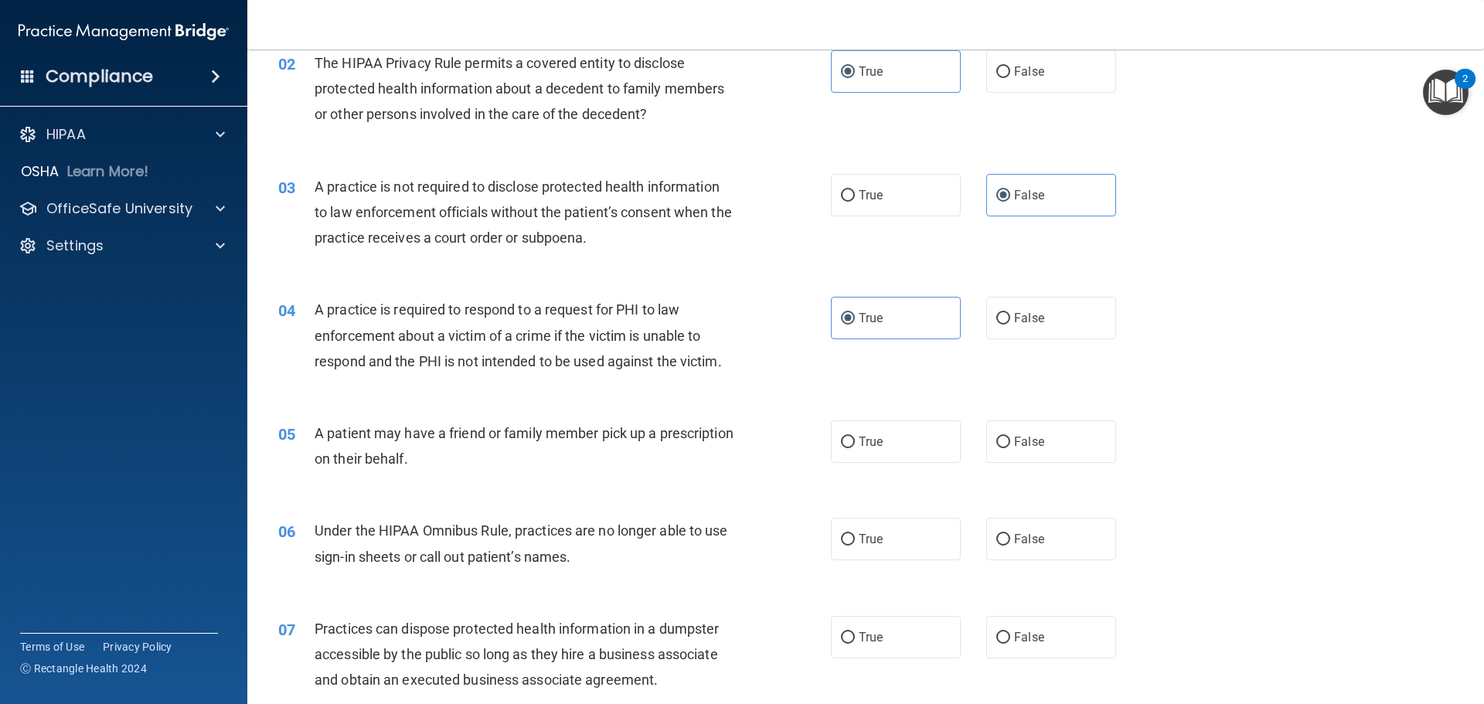
scroll to position [232, 0]
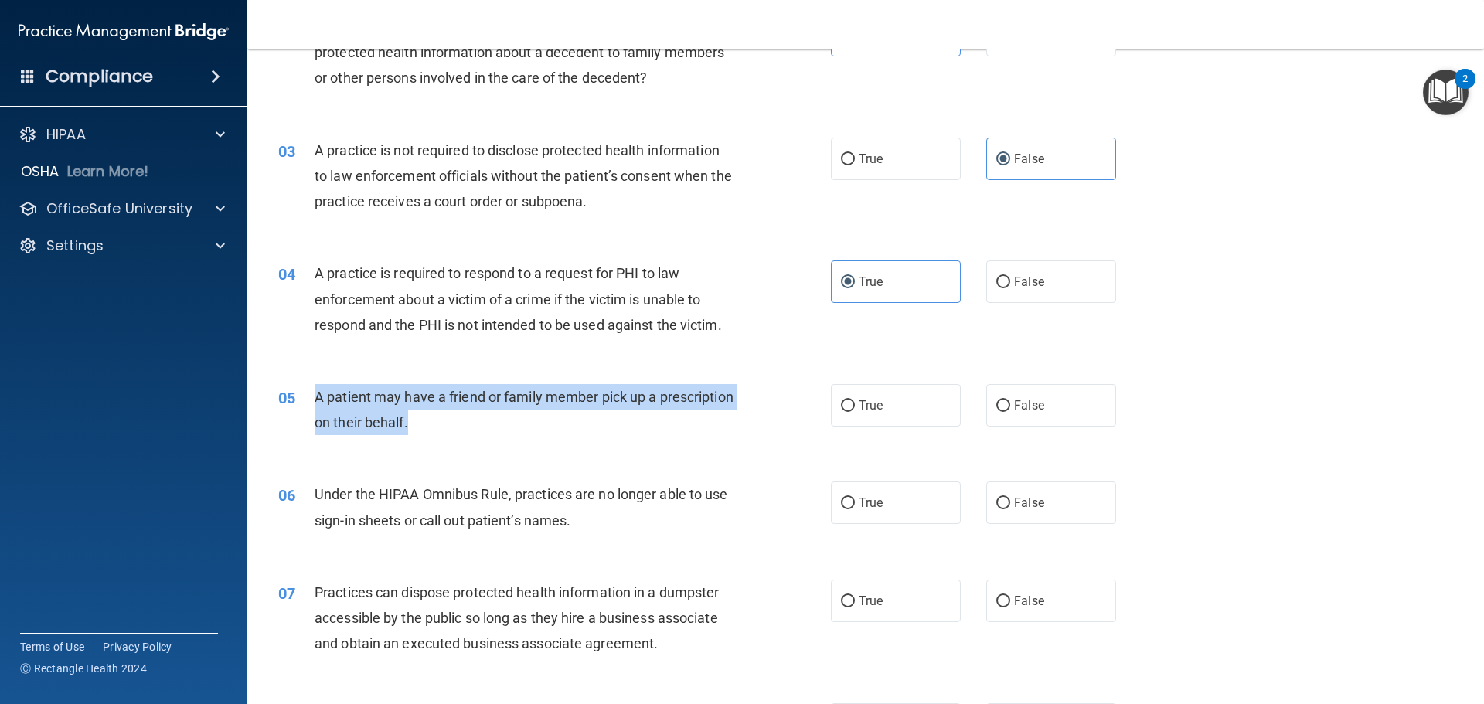
drag, startPoint x: 314, startPoint y: 394, endPoint x: 564, endPoint y: 439, distance: 254.4
click at [591, 439] on div "05 A patient may have a friend or family member pick up a prescription on their…" at bounding box center [554, 413] width 599 height 59
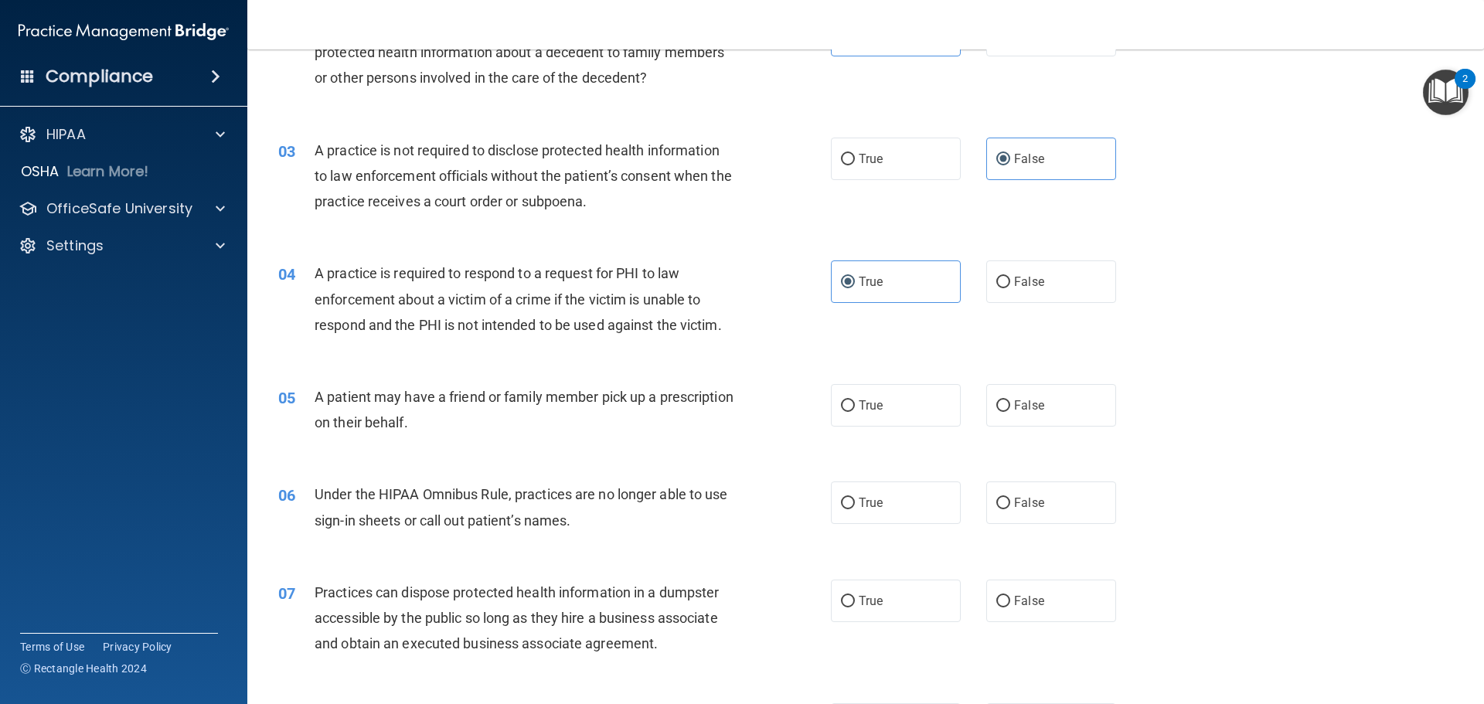
drag, startPoint x: 553, startPoint y: 451, endPoint x: 300, endPoint y: 416, distance: 255.1
click at [526, 448] on div "05 A patient may have a friend or family member pick up a prescription on their…" at bounding box center [866, 413] width 1198 height 97
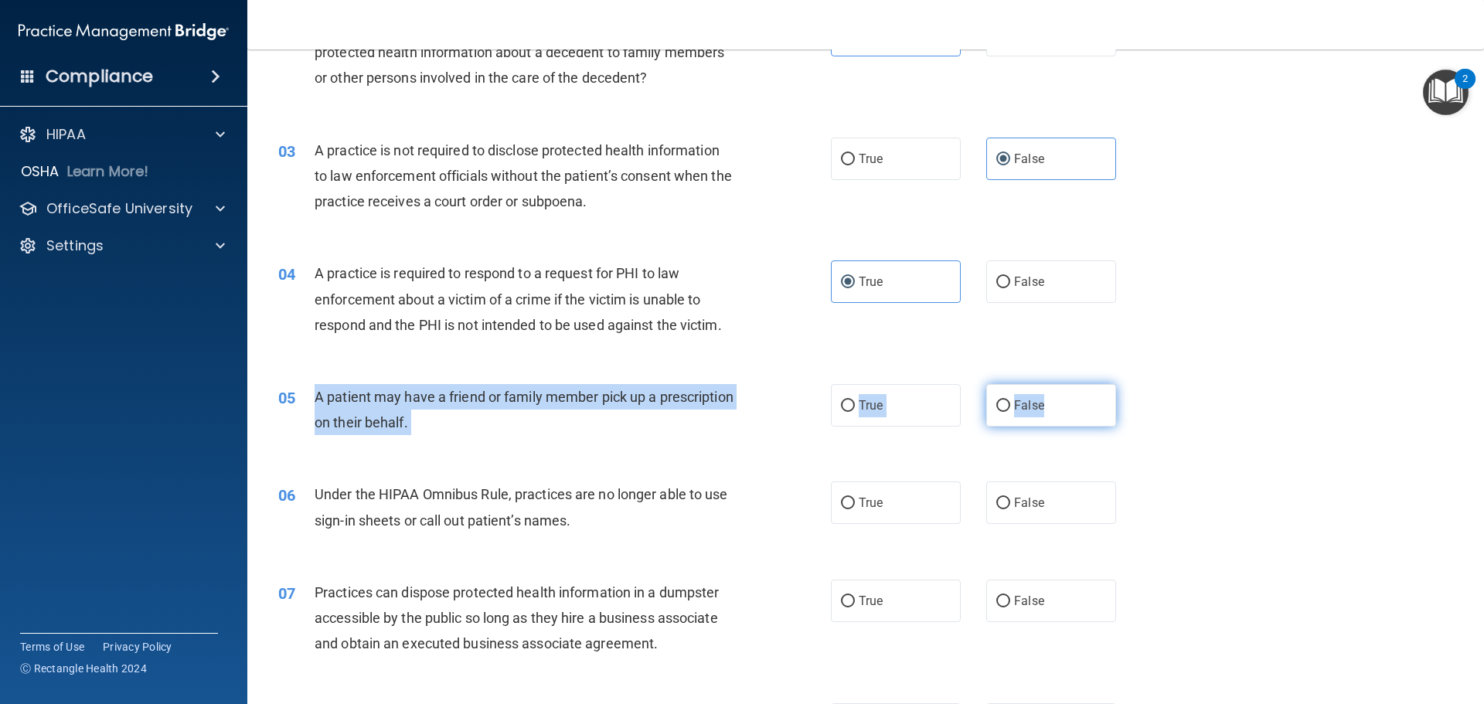
drag, startPoint x: 313, startPoint y: 400, endPoint x: 1040, endPoint y: 403, distance: 726.6
click at [1142, 384] on ng-form "05 A patient may have a friend or family member pick up a prescription on their…" at bounding box center [1142, 384] width 0 height 0
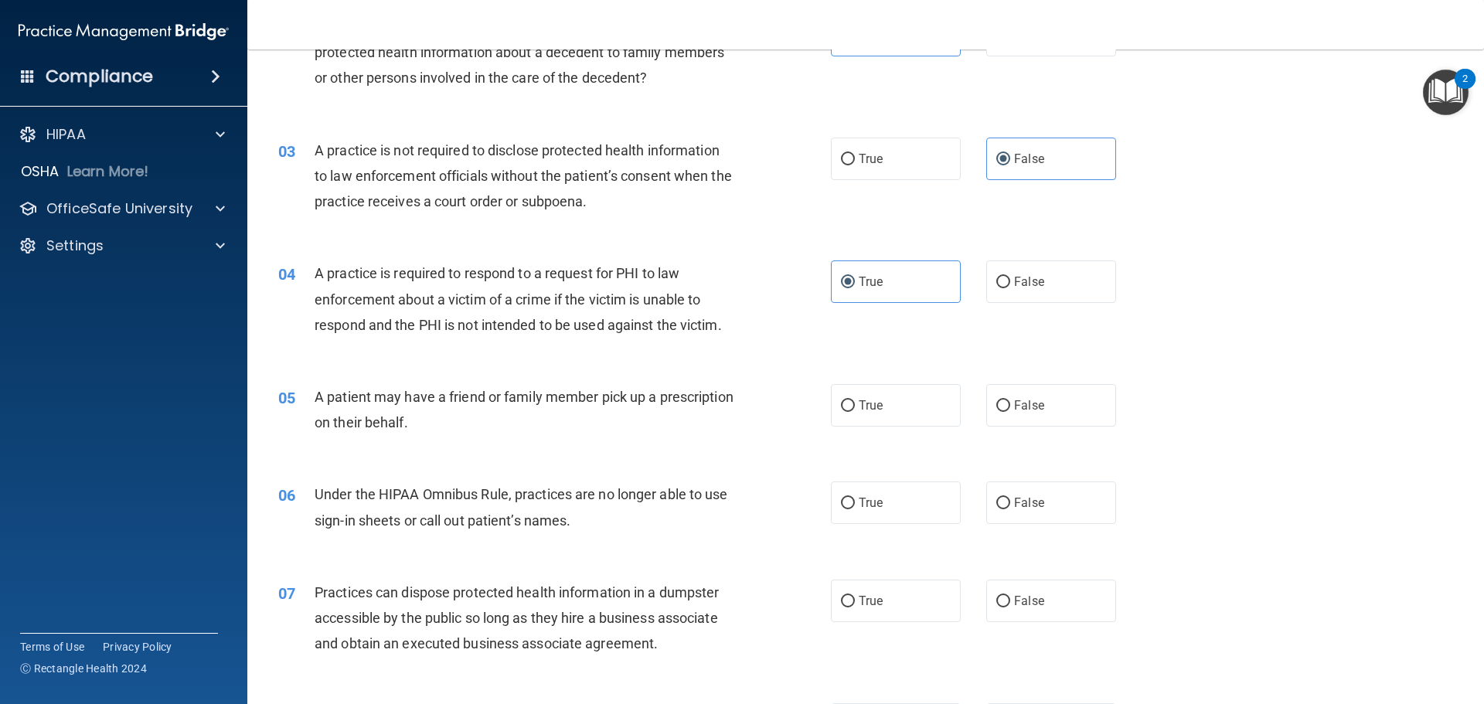
drag, startPoint x: 612, startPoint y: 456, endPoint x: 476, endPoint y: 433, distance: 138.0
click at [476, 433] on div "A patient may have a friend or family member pick up a prescription on their be…" at bounding box center [531, 409] width 432 height 51
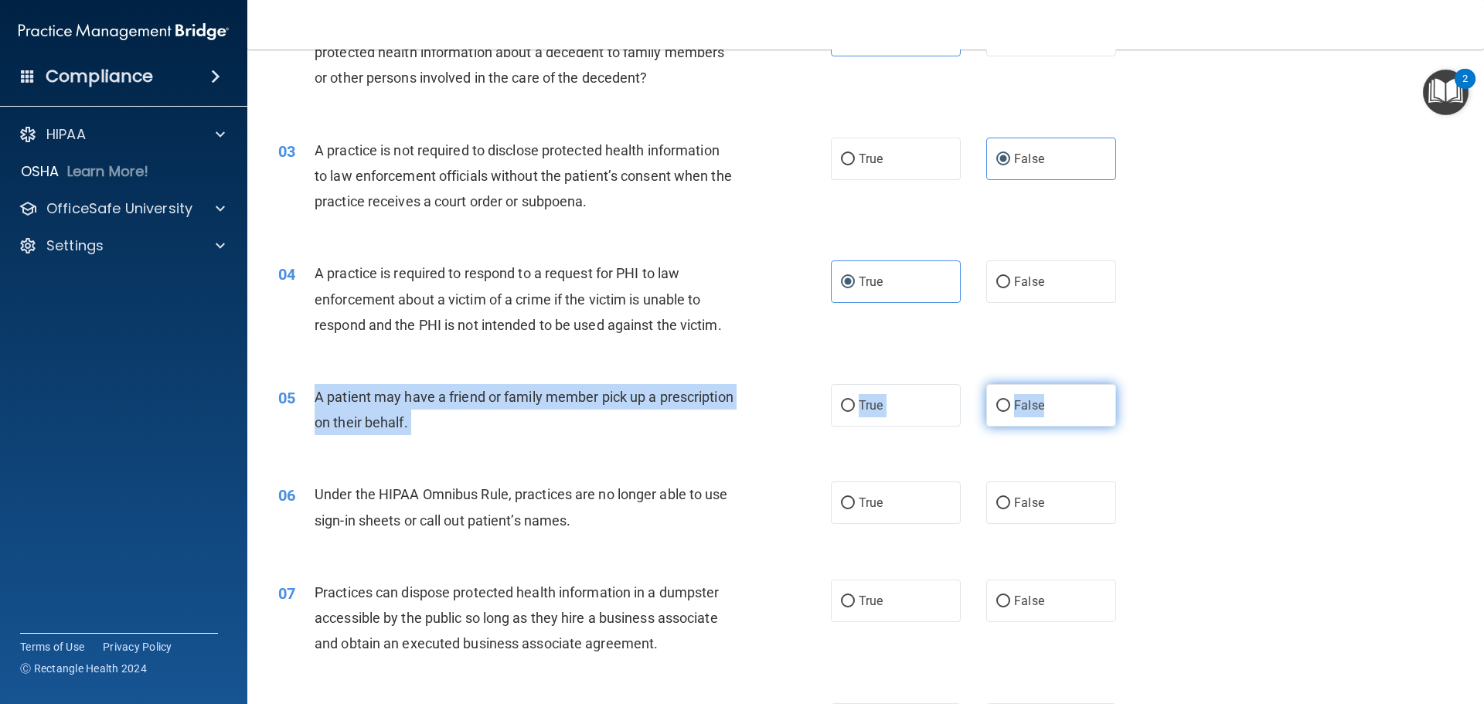
drag, startPoint x: 315, startPoint y: 397, endPoint x: 1095, endPoint y: 411, distance: 780.8
click at [1142, 384] on ng-form "05 A patient may have a friend or family member pick up a prescription on their…" at bounding box center [1142, 384] width 0 height 0
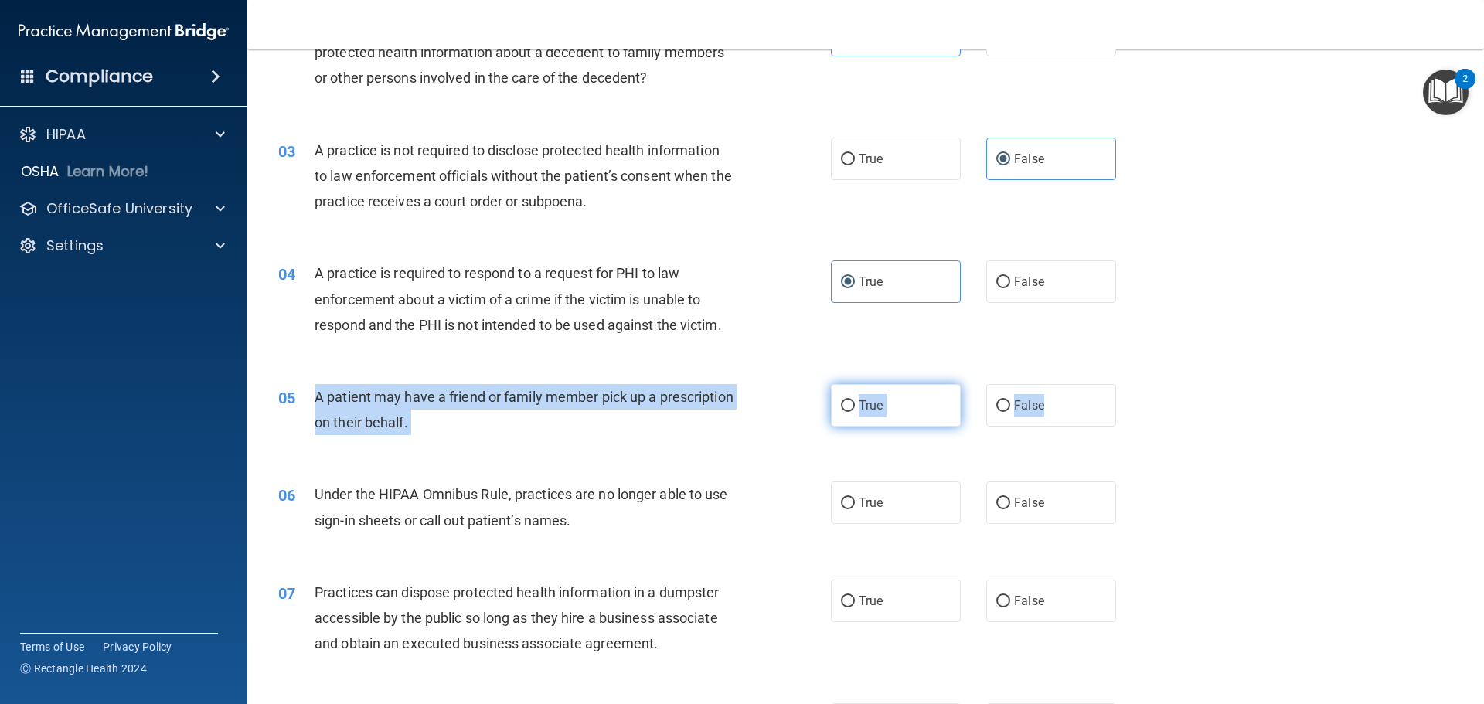
click at [887, 410] on label "True" at bounding box center [896, 405] width 130 height 43
click at [855, 410] on input "True" at bounding box center [848, 406] width 14 height 12
radio input "true"
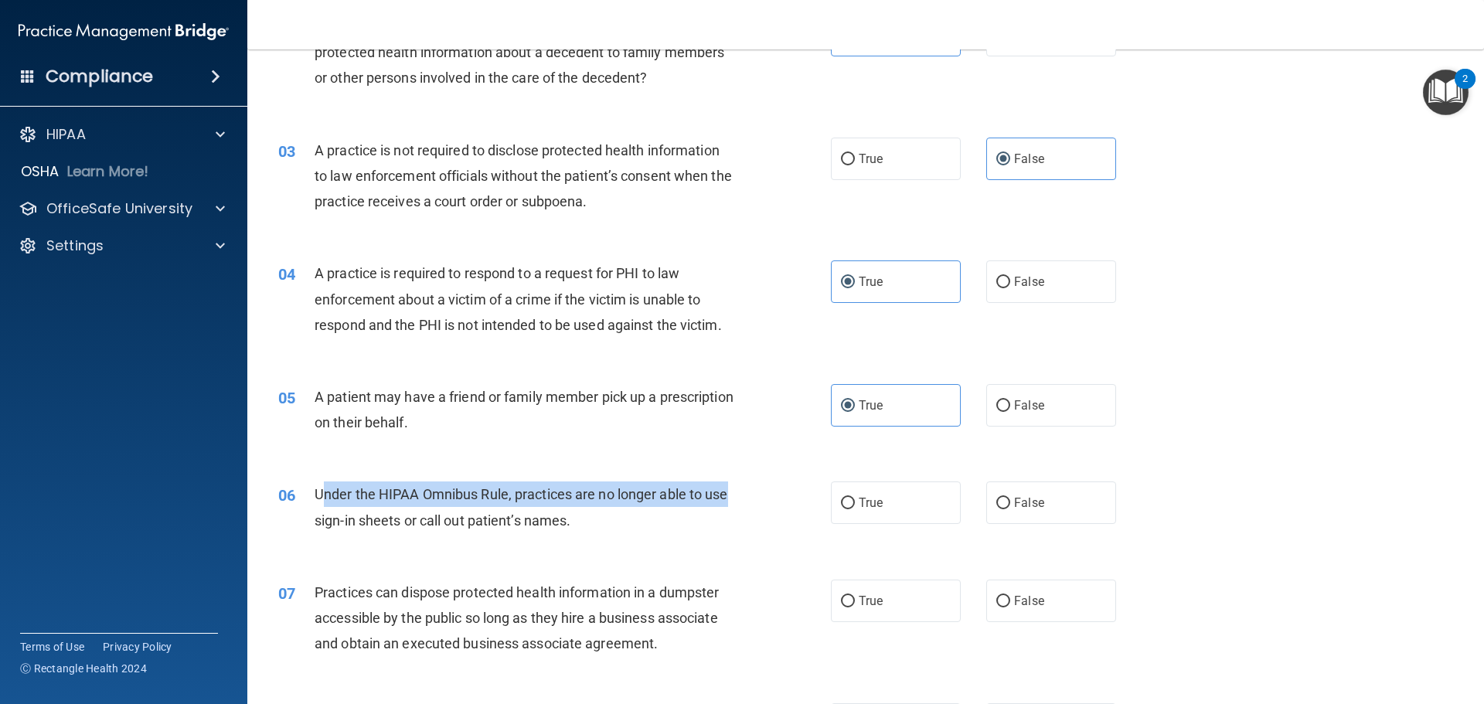
drag, startPoint x: 320, startPoint y: 487, endPoint x: 756, endPoint y: 476, distance: 436.1
click at [755, 482] on div "06 Under the HIPAA Omnibus Rule, practices are no longer able to use sign-in sh…" at bounding box center [554, 511] width 599 height 59
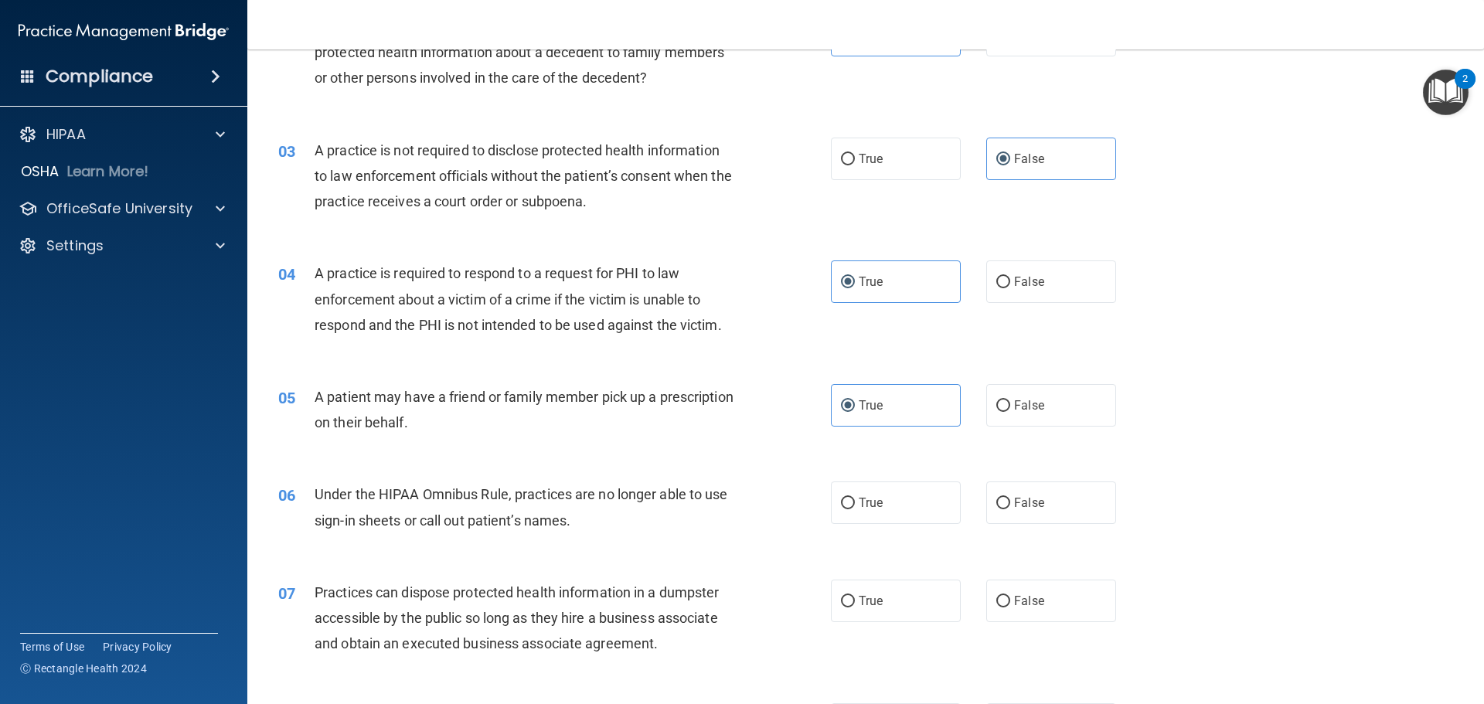
drag, startPoint x: 763, startPoint y: 464, endPoint x: 734, endPoint y: 480, distance: 33.6
click at [734, 480] on div "06 Under the HIPAA Omnibus Rule, practices are no longer able to use sign-in sh…" at bounding box center [866, 510] width 1198 height 97
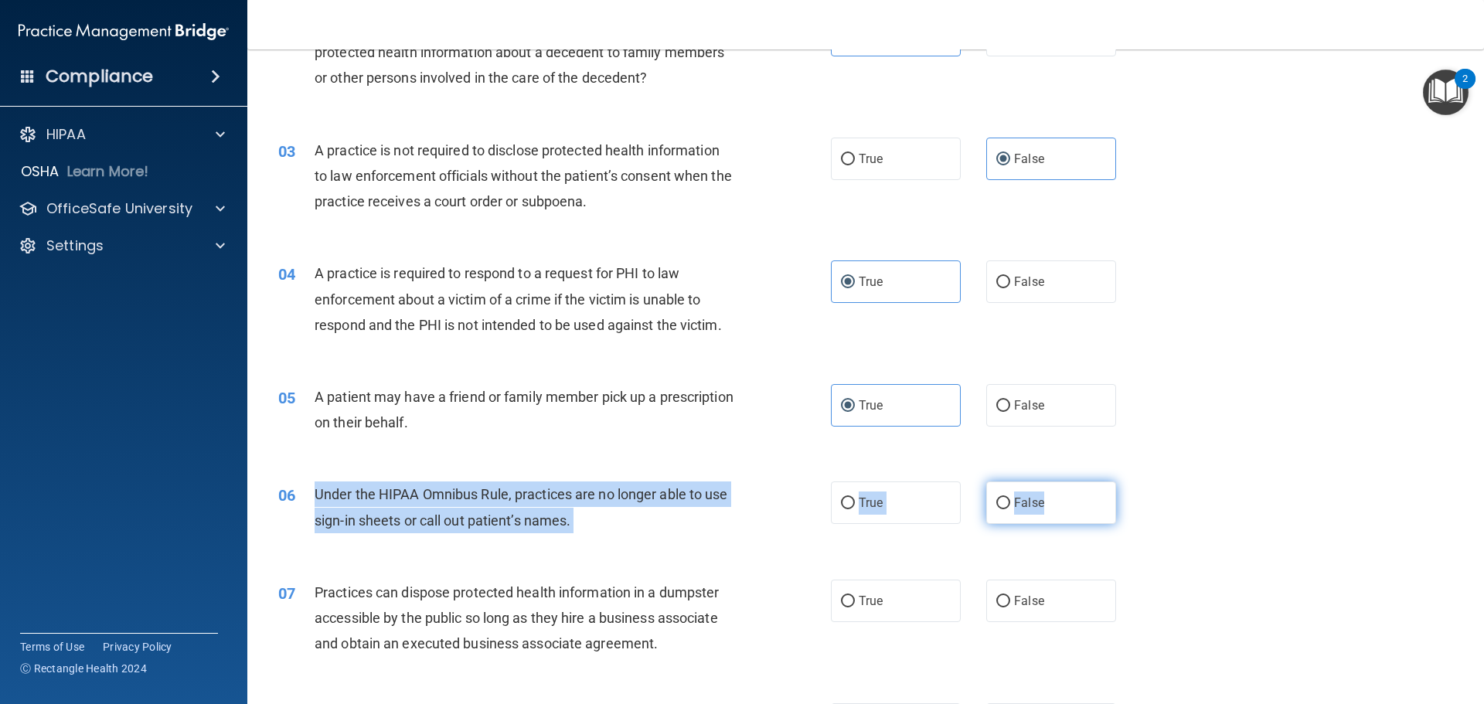
drag, startPoint x: 310, startPoint y: 491, endPoint x: 1083, endPoint y: 503, distance: 773.0
click at [1142, 482] on ng-form "06 Under the HIPAA Omnibus Rule, practices are no longer able to use sign-in sh…" at bounding box center [1142, 482] width 0 height 0
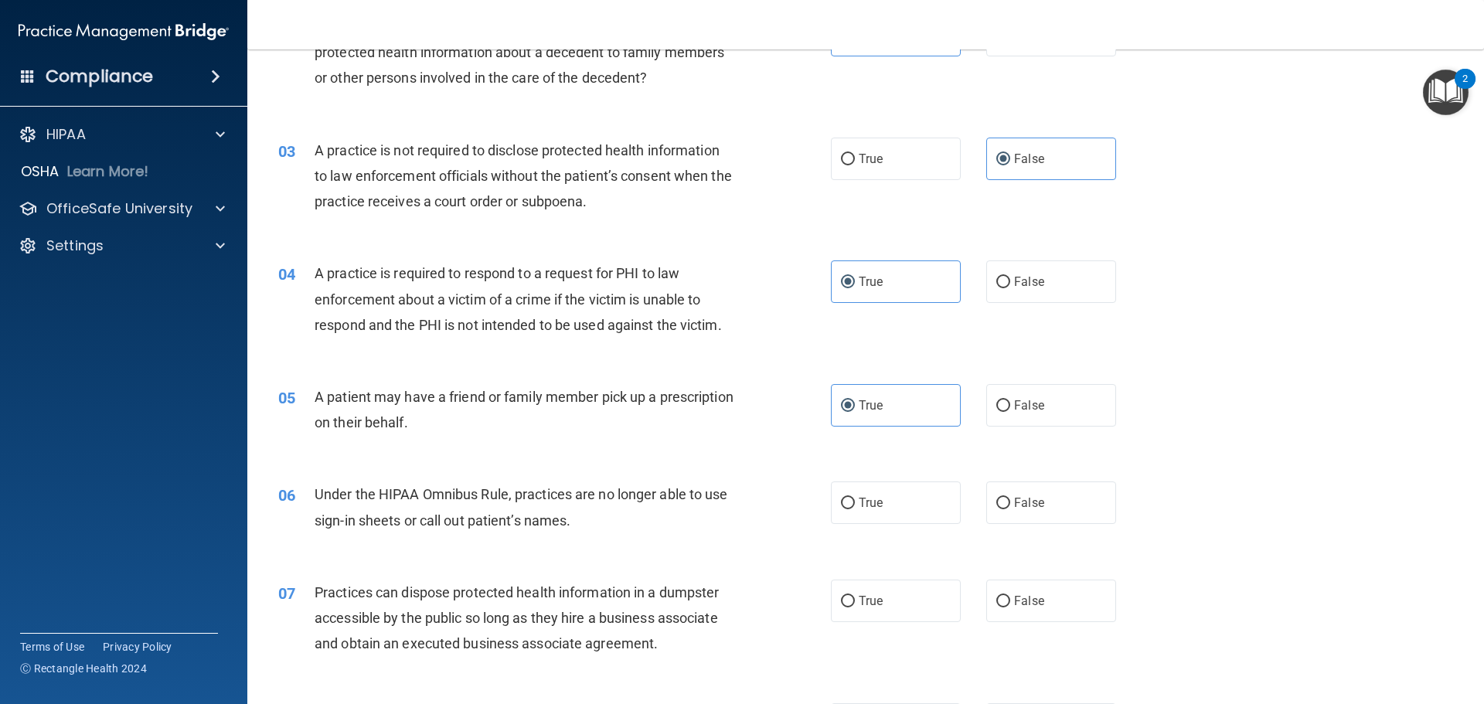
click at [972, 469] on div "06 Under the HIPAA Omnibus Rule, practices are no longer able to use sign-in sh…" at bounding box center [866, 510] width 1198 height 97
click at [1006, 496] on label "False" at bounding box center [1051, 503] width 130 height 43
click at [1006, 498] on input "False" at bounding box center [1003, 504] width 14 height 12
radio input "true"
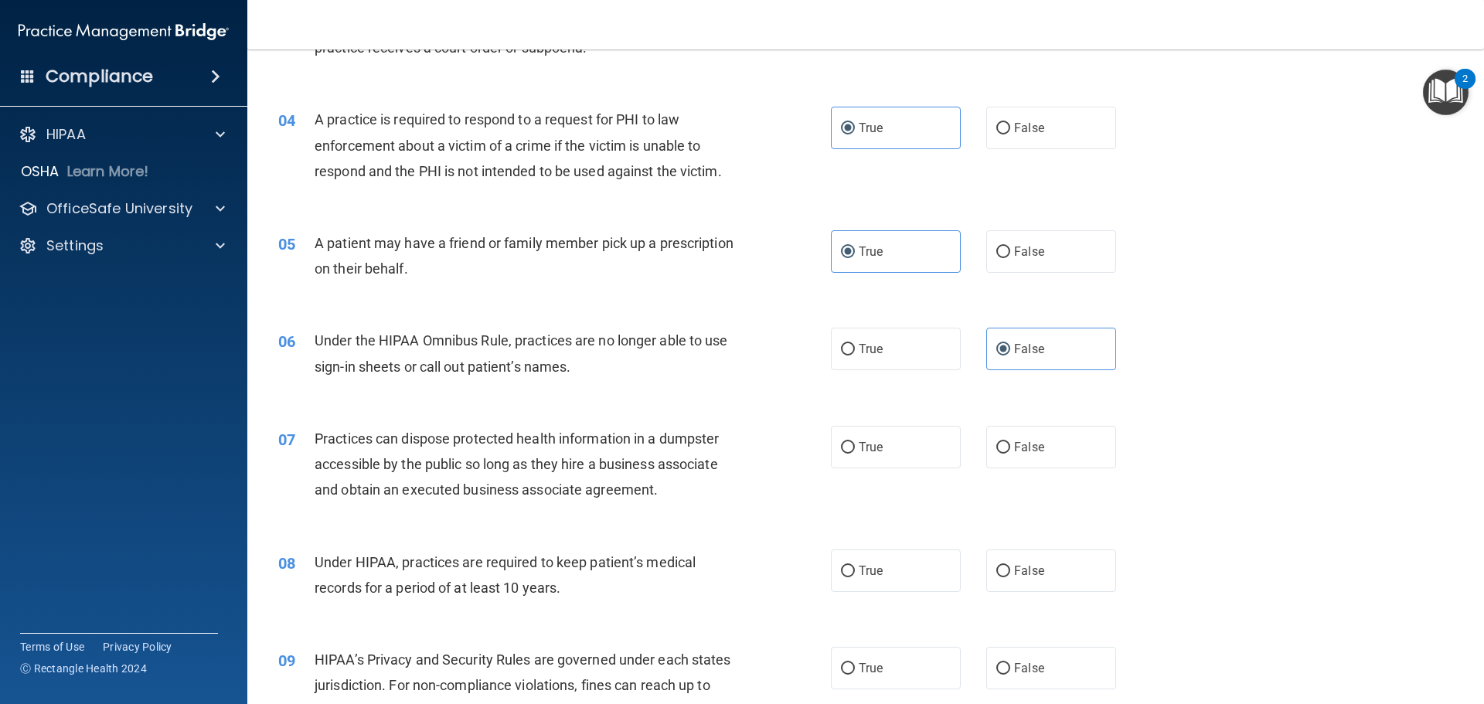
scroll to position [386, 0]
drag, startPoint x: 312, startPoint y: 438, endPoint x: 633, endPoint y: 513, distance: 329.4
click at [634, 512] on div "07 Practices can dispose protected health information in a dumpster accessible …" at bounding box center [866, 468] width 1198 height 124
click at [631, 516] on div "07 Practices can dispose protected health information in a dumpster accessible …" at bounding box center [866, 468] width 1198 height 124
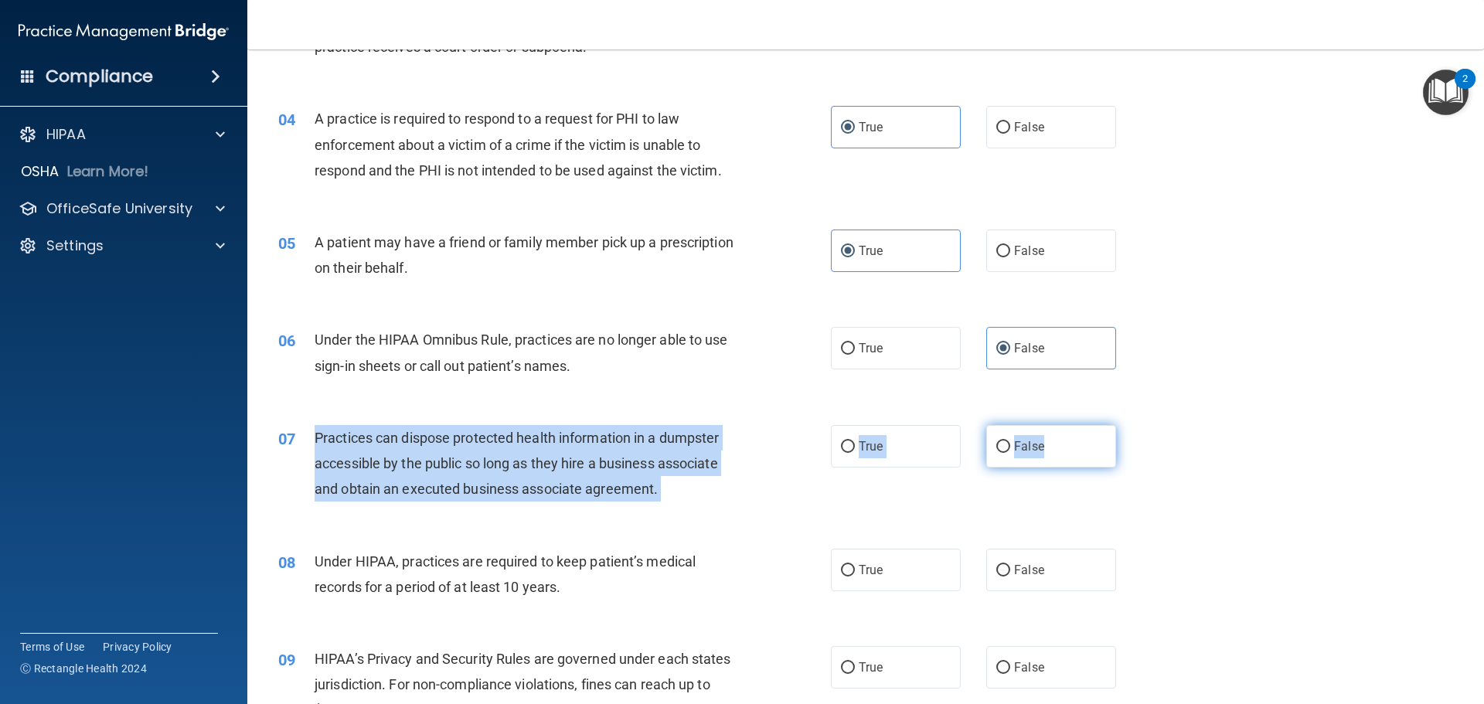
drag, startPoint x: 315, startPoint y: 437, endPoint x: 1105, endPoint y: 461, distance: 790.3
click at [1142, 425] on ng-form "07 Practices can dispose protected health information in a dumpster accessible …" at bounding box center [1142, 425] width 0 height 0
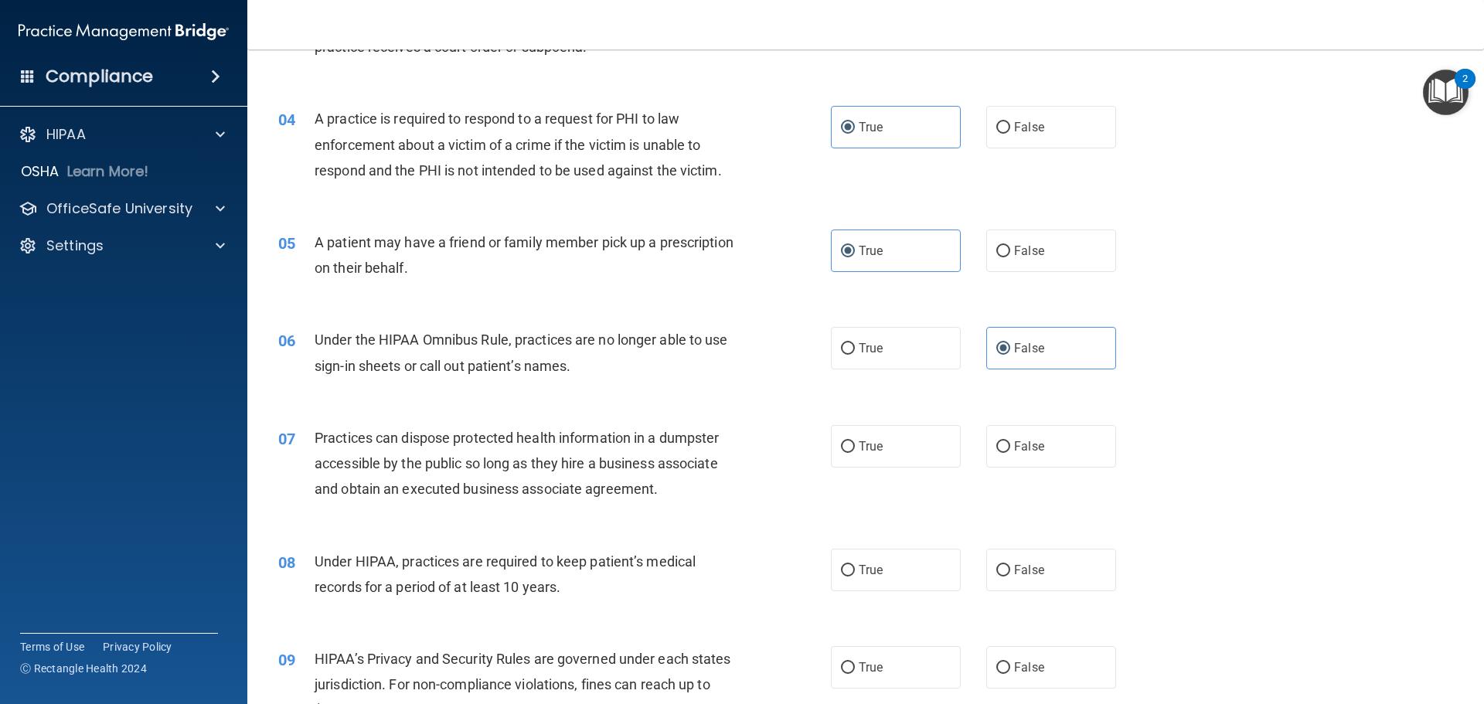
drag, startPoint x: 812, startPoint y: 518, endPoint x: 706, endPoint y: 507, distance: 106.4
click at [747, 507] on div "07 Practices can dispose protected health information in a dumpster accessible …" at bounding box center [554, 467] width 599 height 85
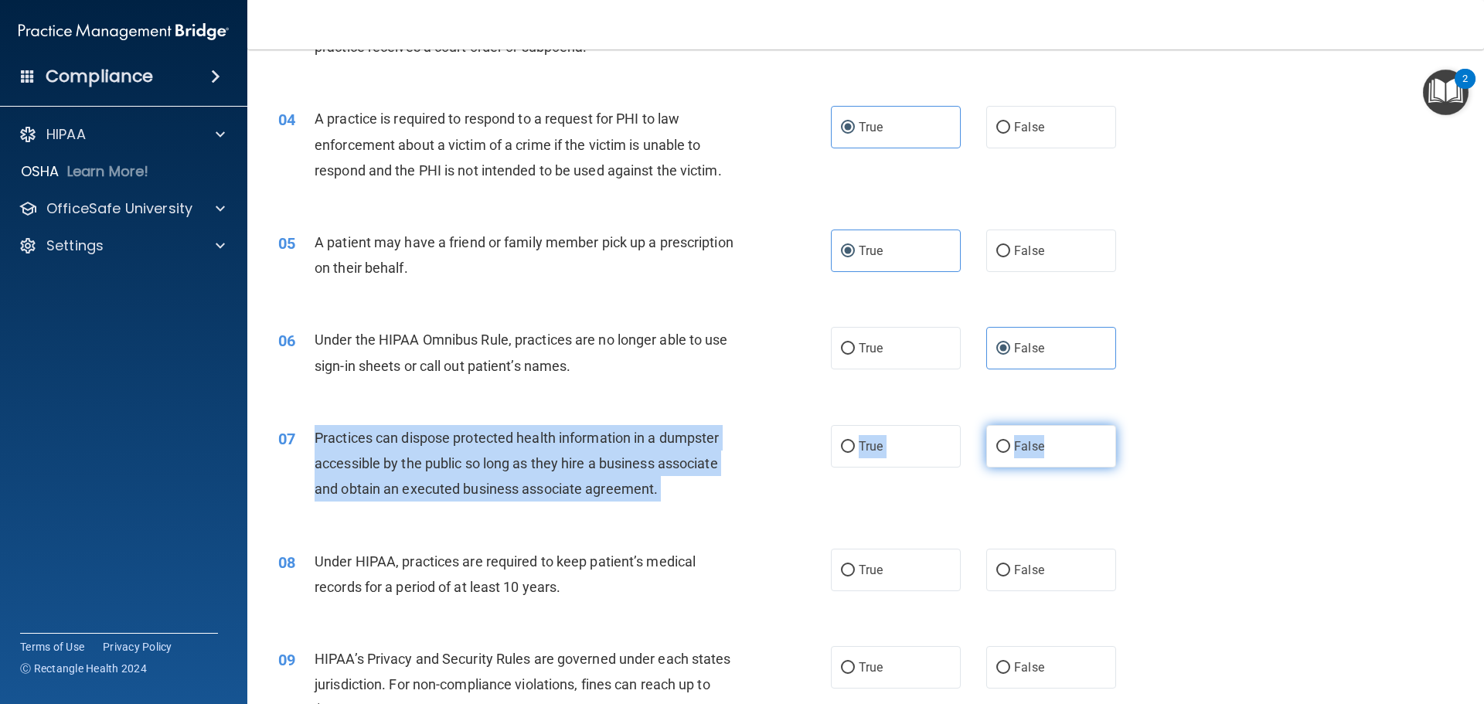
drag, startPoint x: 312, startPoint y: 435, endPoint x: 1074, endPoint y: 458, distance: 761.7
click at [1142, 425] on ng-form "07 Practices can dispose protected health information in a dumpster accessible …" at bounding box center [1142, 425] width 0 height 0
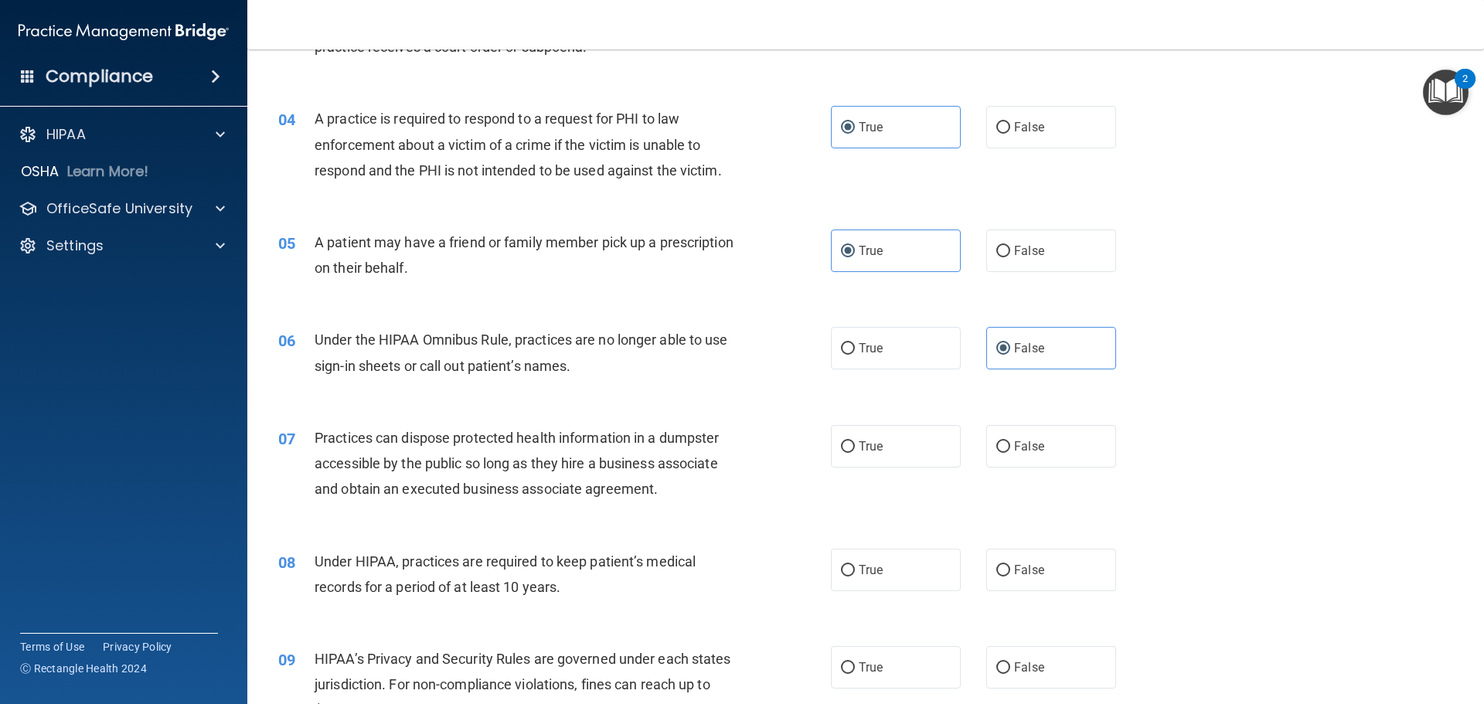
click at [318, 543] on div "08 Under HIPAA, practices are required to keep patient’s medical records for a …" at bounding box center [866, 577] width 1198 height 97
click at [1101, 478] on div "07 Practices can dispose protected health information in a dumpster accessible …" at bounding box center [866, 468] width 1198 height 124
click at [1056, 445] on label "False" at bounding box center [1051, 446] width 130 height 43
click at [1010, 445] on input "False" at bounding box center [1003, 447] width 14 height 12
radio input "true"
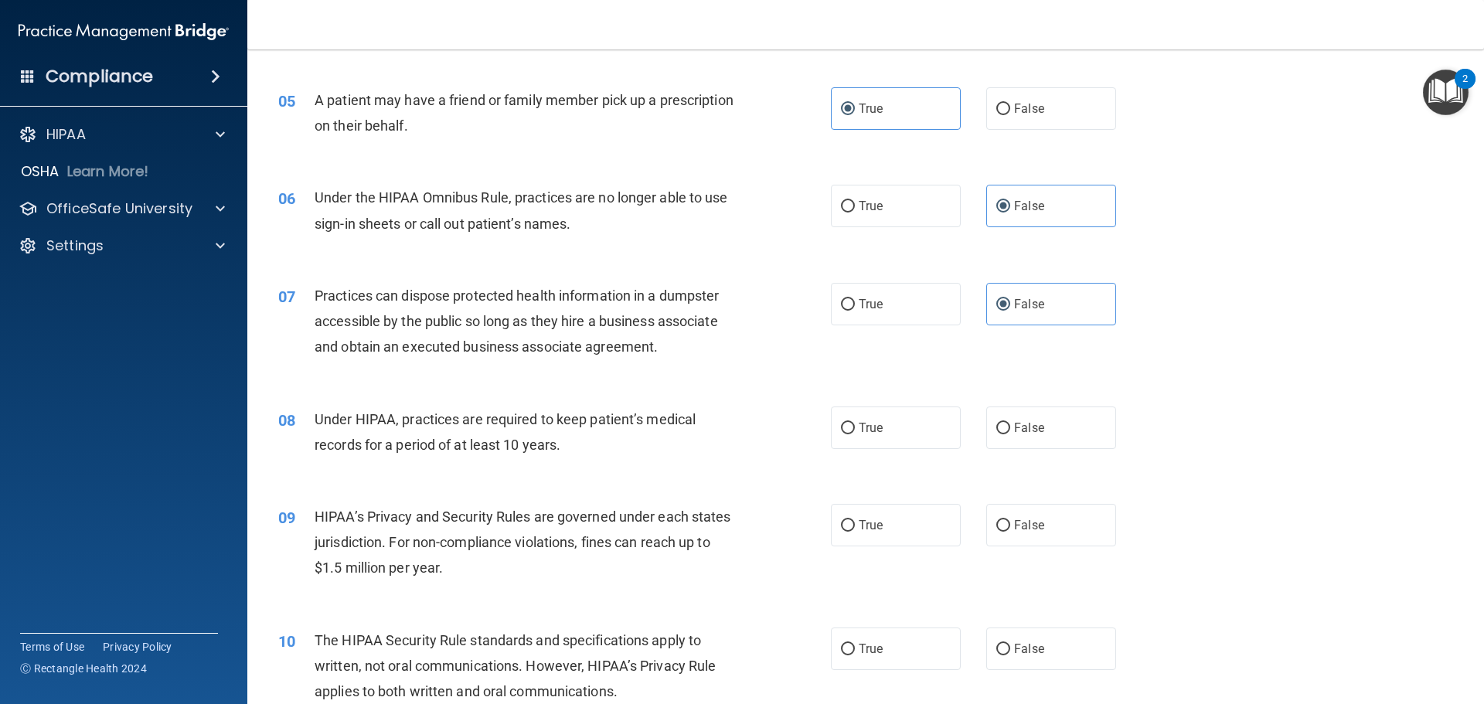
scroll to position [541, 0]
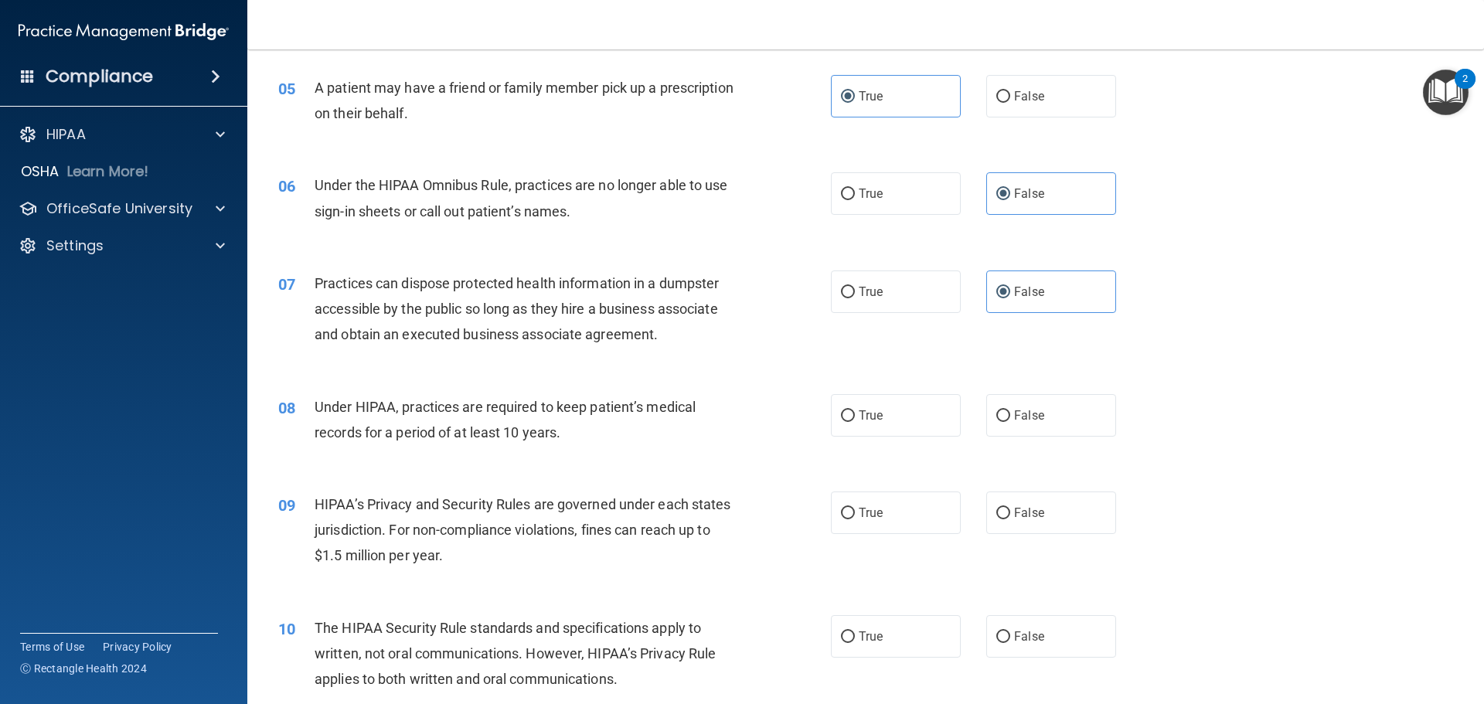
click at [318, 397] on div "Under HIPAA, practices are required to keep patient’s medical records for a per…" at bounding box center [531, 419] width 432 height 51
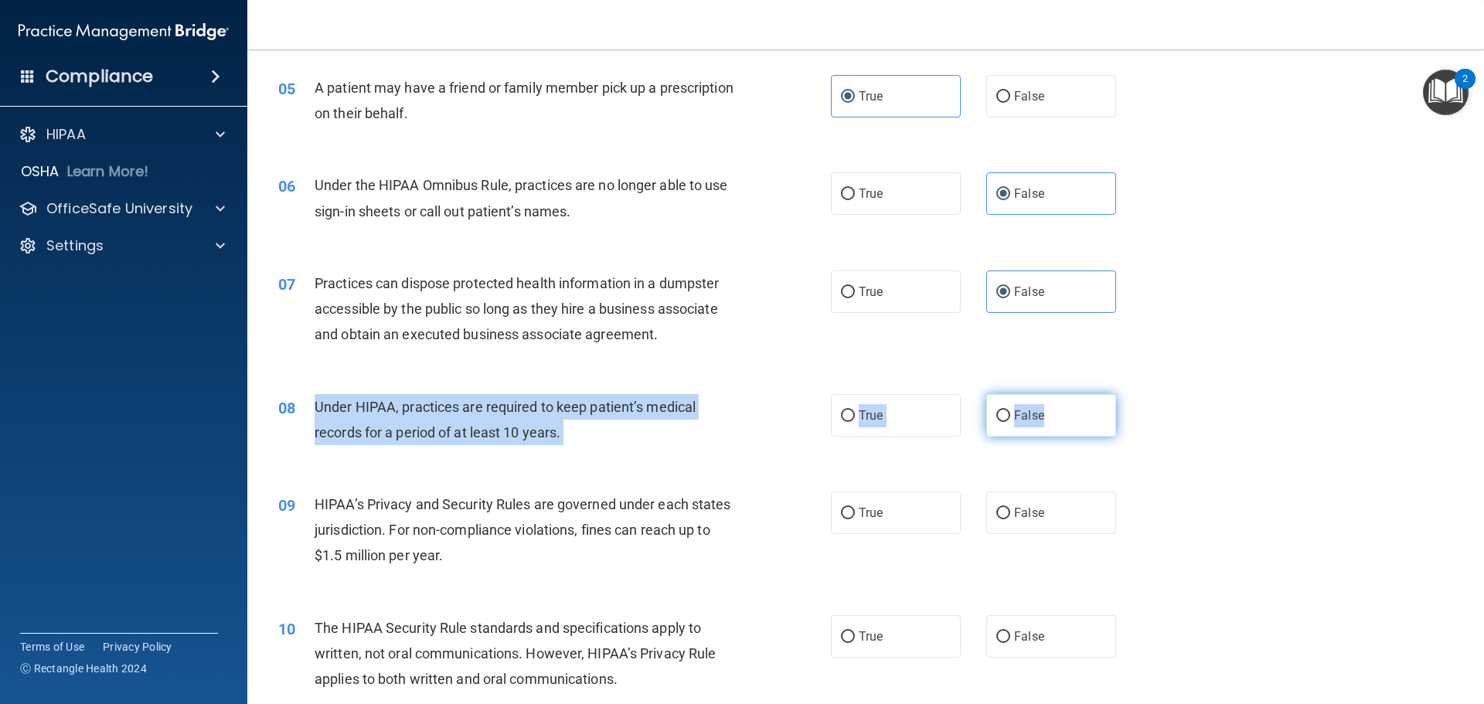
drag, startPoint x: 308, startPoint y: 404, endPoint x: 1107, endPoint y: 431, distance: 799.7
click at [1142, 394] on ng-form "08 Under HIPAA, practices are required to keep patient’s medical records for a …" at bounding box center [1142, 394] width 0 height 0
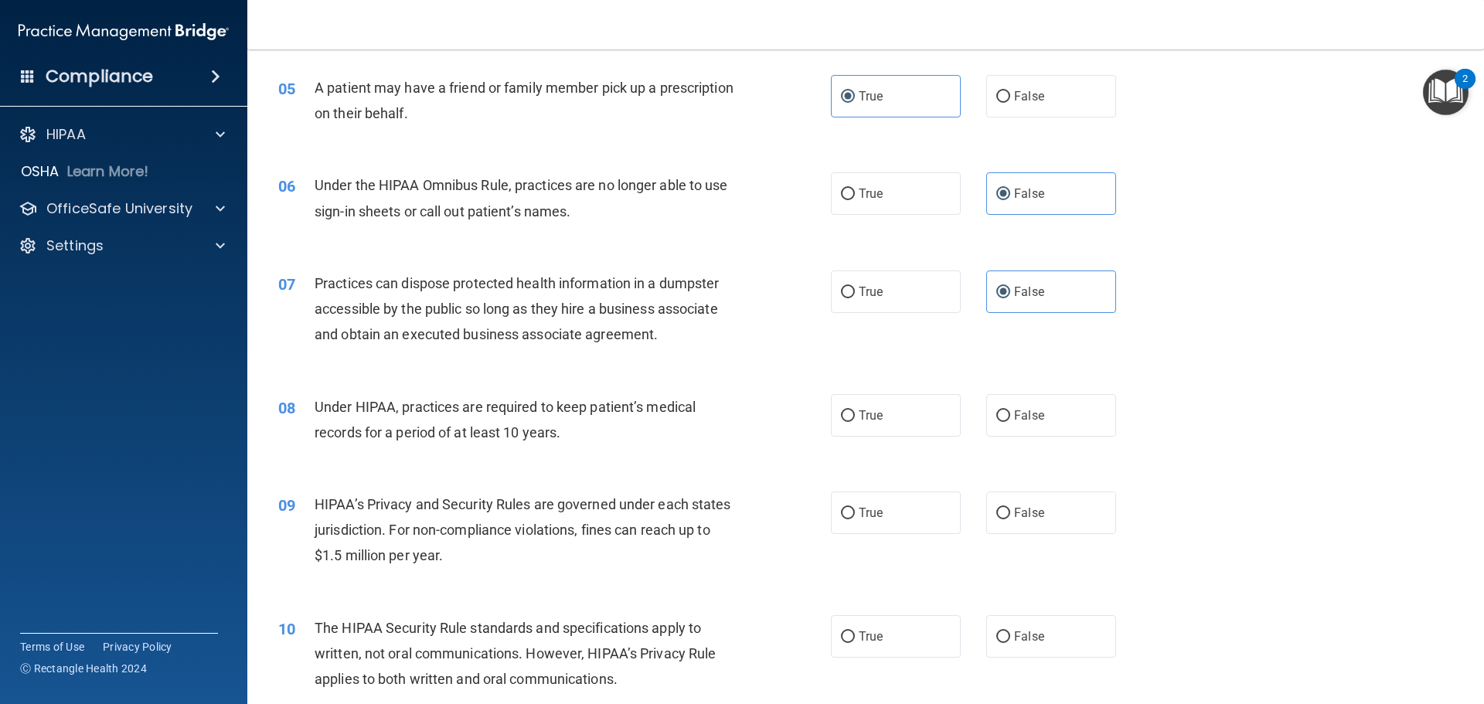
drag, startPoint x: 1111, startPoint y: 451, endPoint x: 536, endPoint y: 478, distance: 574.9
click at [536, 478] on div "09 HIPAA’s Privacy and Security Rules are governed under each states jurisdicti…" at bounding box center [866, 534] width 1198 height 124
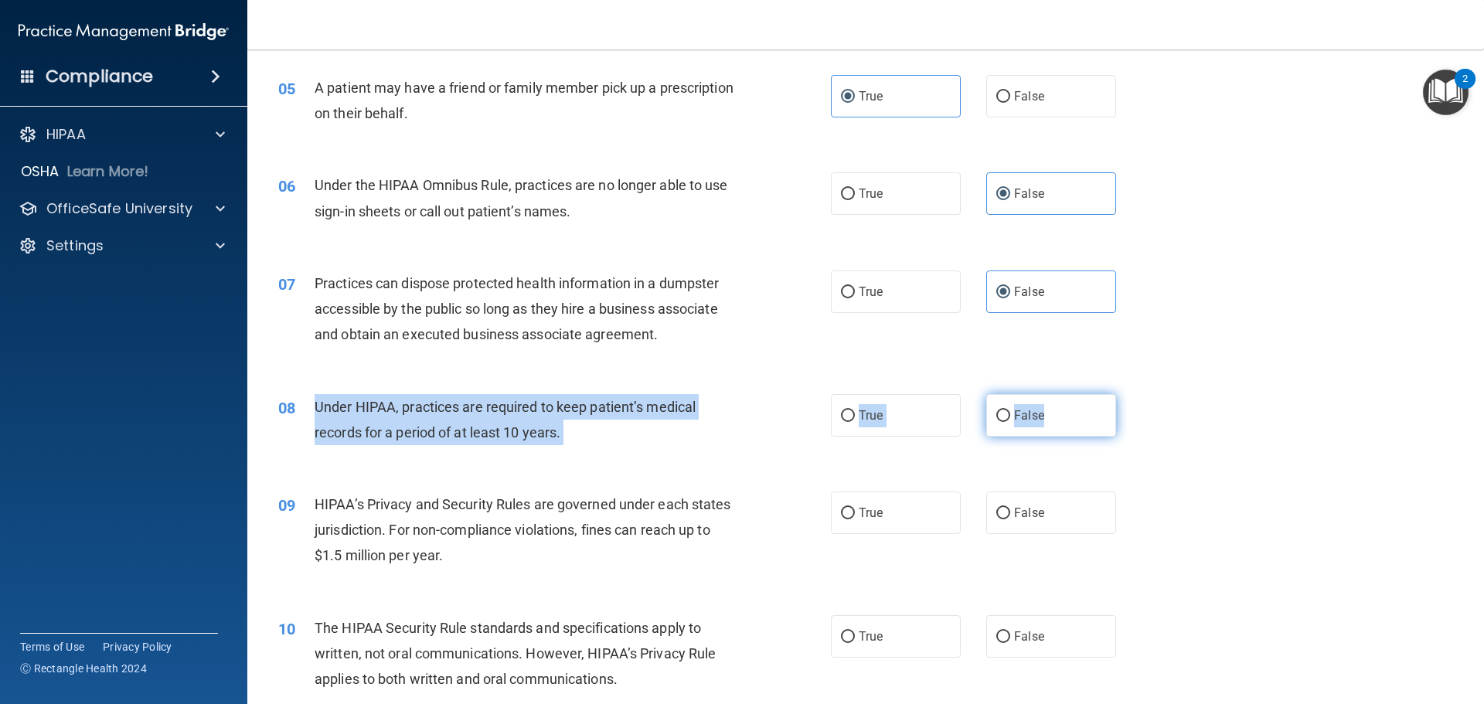
drag, startPoint x: 310, startPoint y: 404, endPoint x: 1069, endPoint y: 401, distance: 759.0
click at [1142, 394] on ng-form "08 Under HIPAA, practices are required to keep patient’s medical records for a …" at bounding box center [1142, 394] width 0 height 0
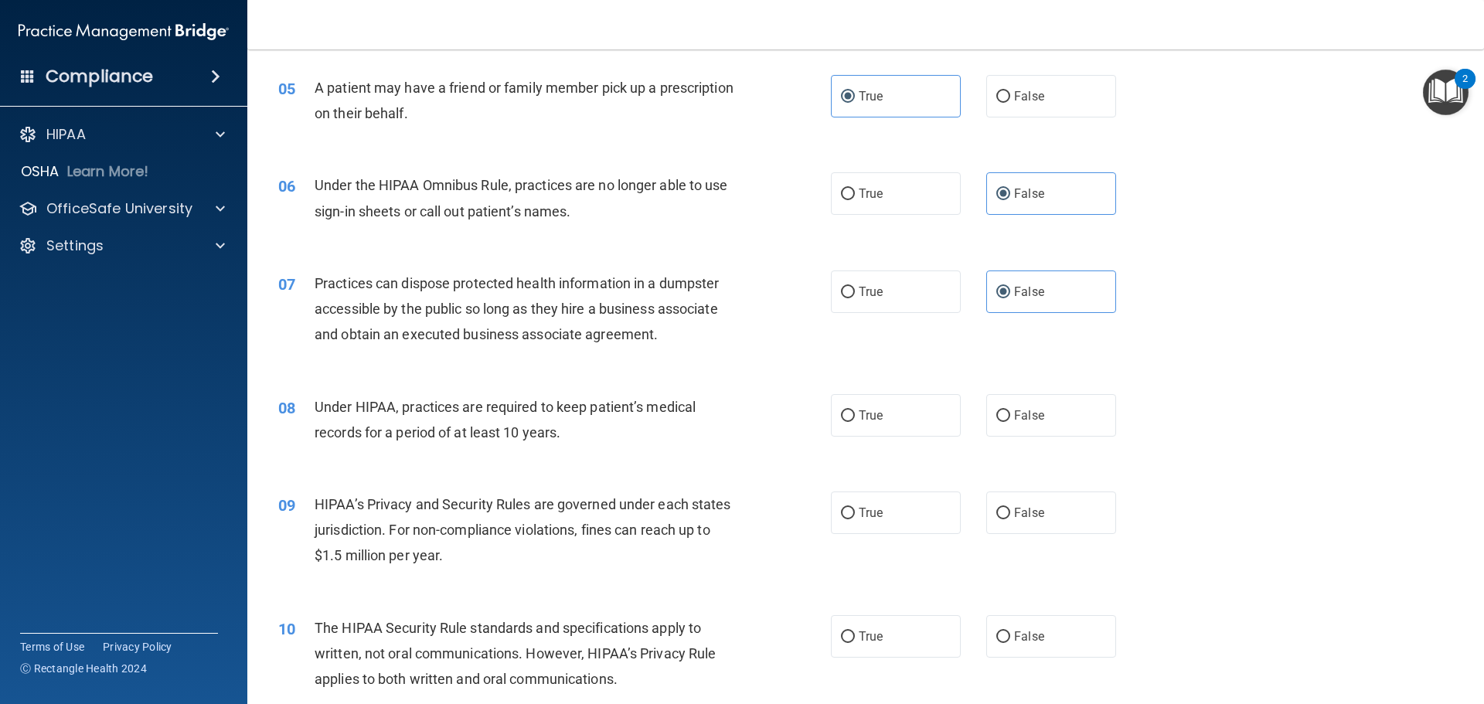
click at [765, 368] on div "07 Practices can dispose protected health information in a dumpster accessible …" at bounding box center [866, 313] width 1198 height 124
click at [1014, 415] on span "False" at bounding box center [1029, 415] width 30 height 15
click at [1009, 415] on input "False" at bounding box center [1003, 416] width 14 height 12
radio input "true"
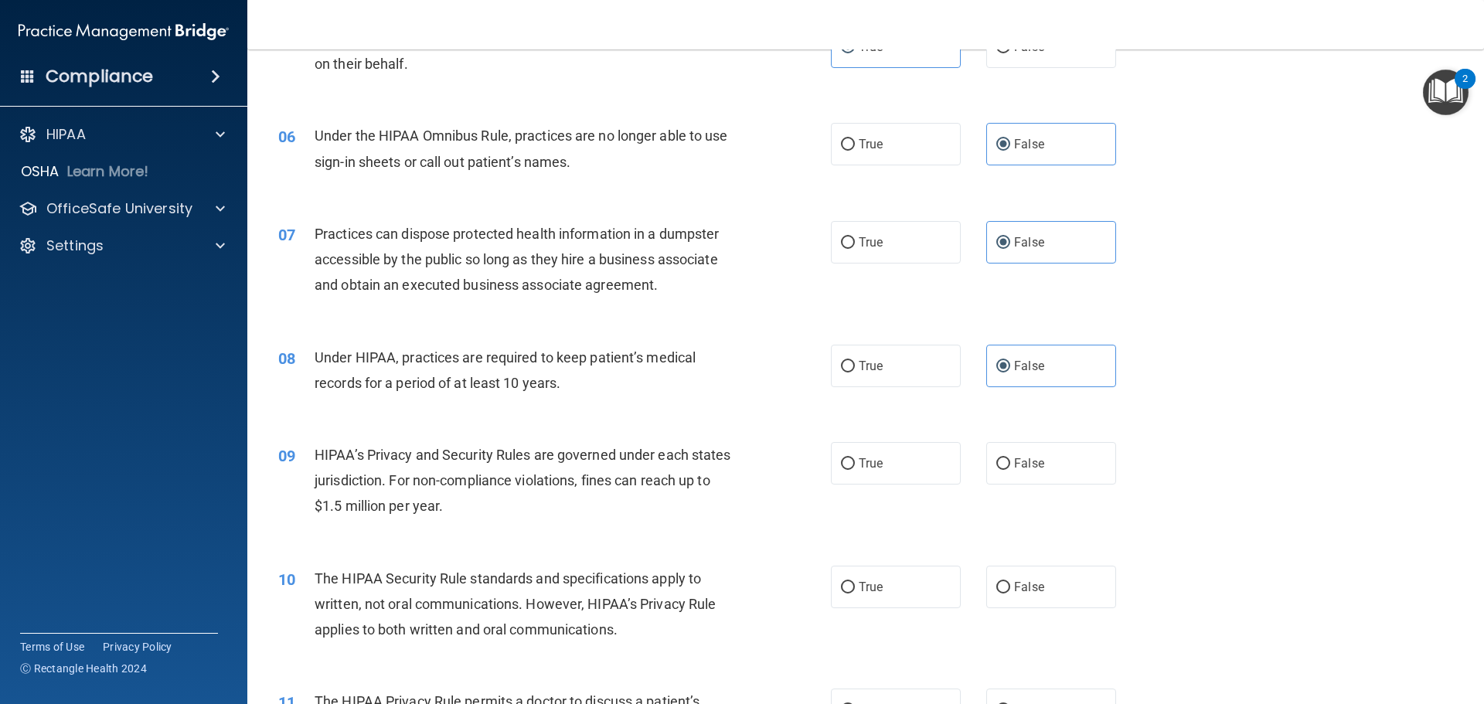
scroll to position [618, 0]
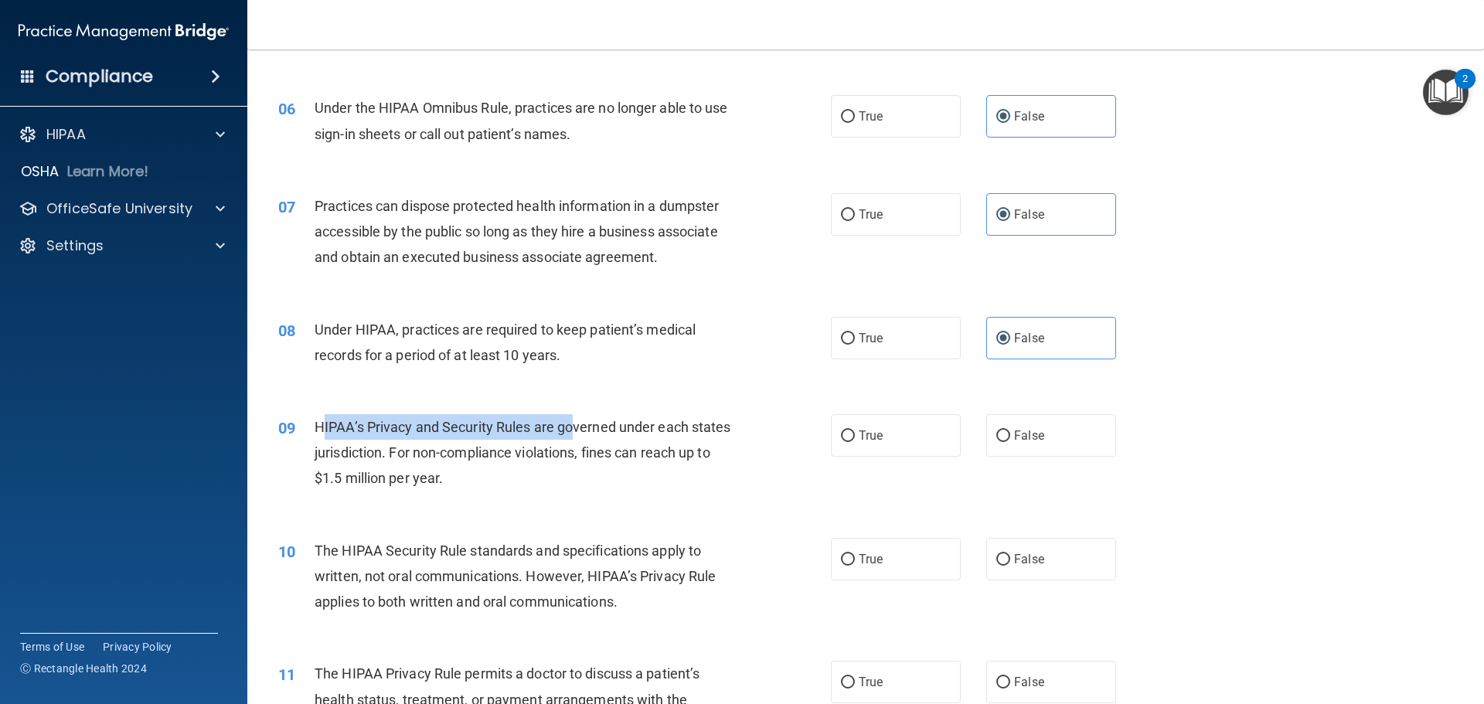
drag, startPoint x: 322, startPoint y: 424, endPoint x: 553, endPoint y: 492, distance: 241.7
click at [577, 437] on div "HIPAA’s Privacy and Security Rules are governed under each states jurisdiction.…" at bounding box center [531, 452] width 432 height 77
click at [554, 501] on div "09 HIPAA’s Privacy and Security Rules are governed under each states jurisdicti…" at bounding box center [866, 457] width 1198 height 124
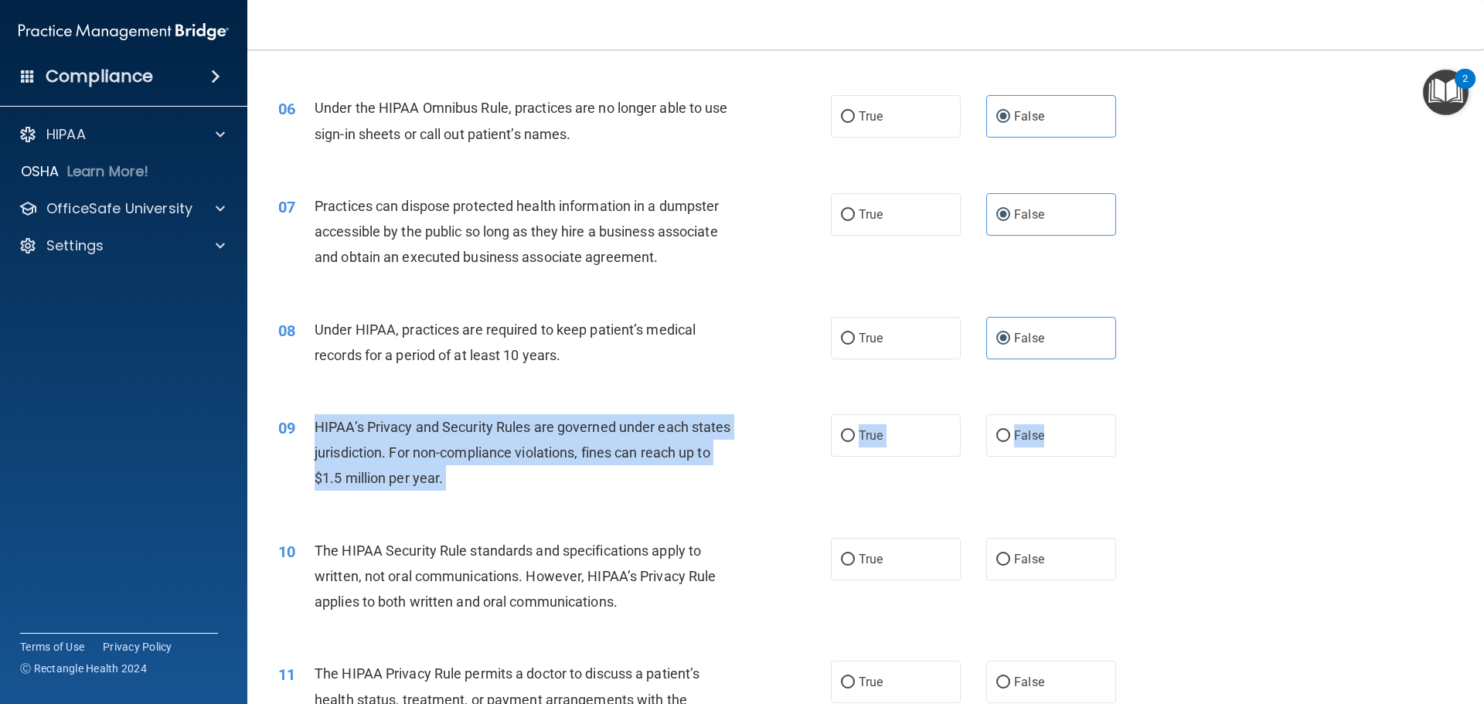
drag, startPoint x: 313, startPoint y: 420, endPoint x: 1185, endPoint y: 478, distance: 873.8
click at [1142, 414] on ng-form "09 HIPAA’s Privacy and Security Rules are governed under each states jurisdicti…" at bounding box center [1142, 414] width 0 height 0
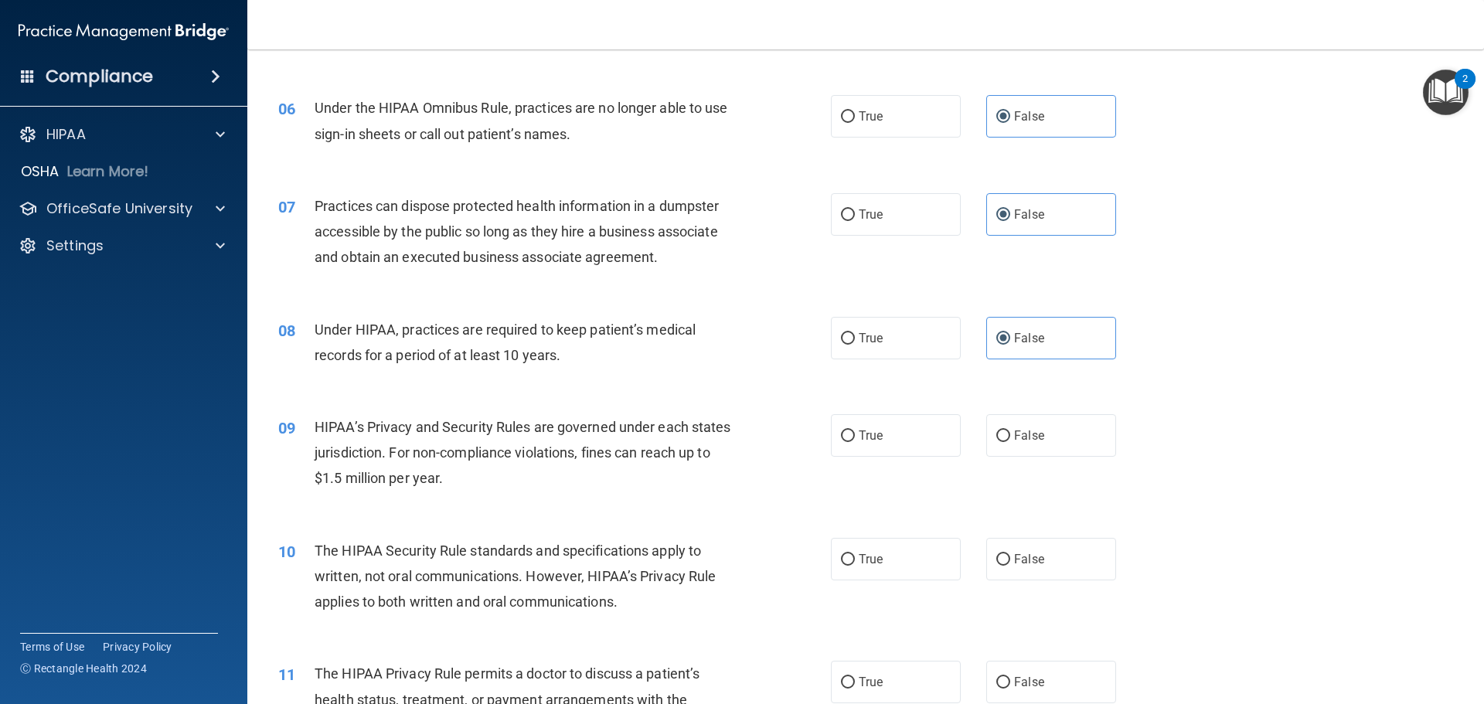
drag, startPoint x: 1210, startPoint y: 478, endPoint x: 509, endPoint y: 525, distance: 701.9
click at [509, 525] on div "10 The HIPAA Security Rule standards and specifications apply to written, not o…" at bounding box center [866, 581] width 1198 height 124
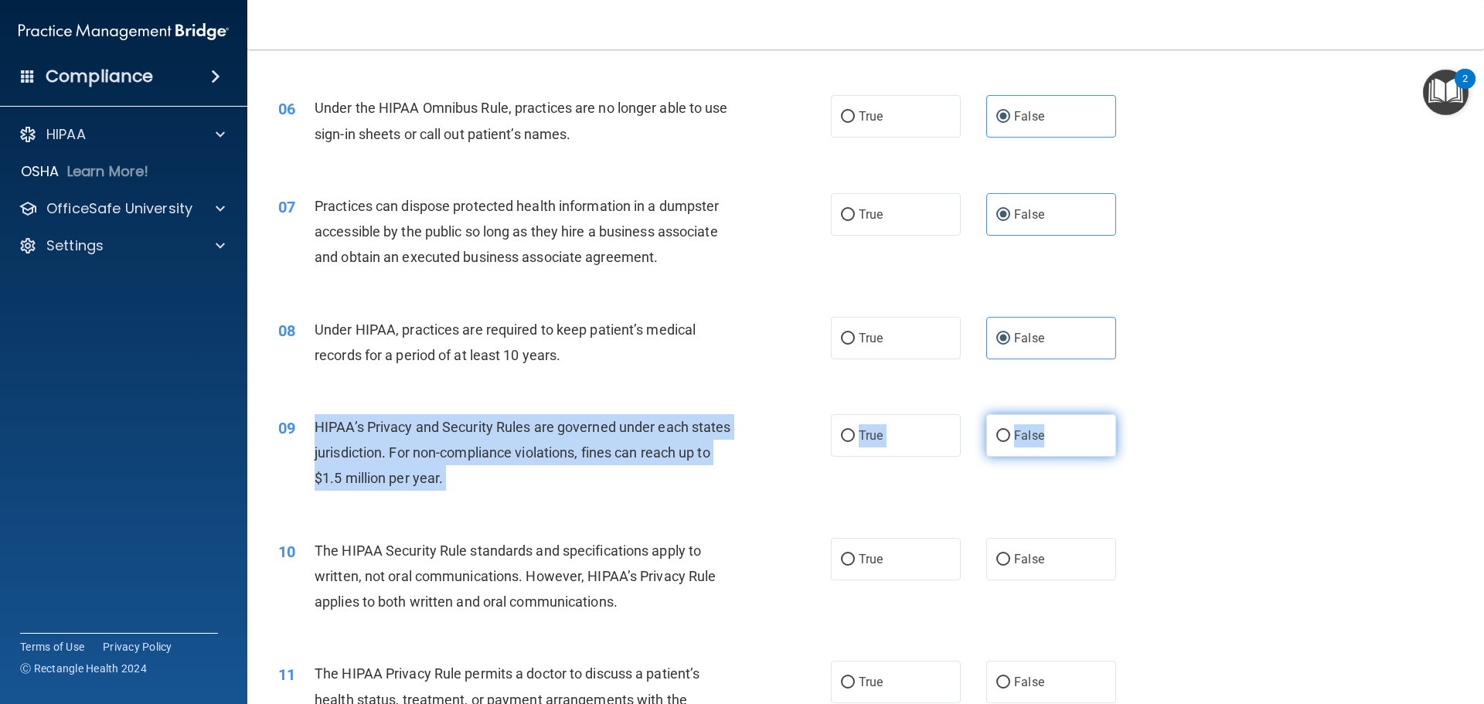
drag, startPoint x: 318, startPoint y: 427, endPoint x: 1071, endPoint y: 435, distance: 753.7
click at [1142, 414] on ng-form "09 HIPAA’s Privacy and Security Rules are governed under each states jurisdicti…" at bounding box center [1142, 414] width 0 height 0
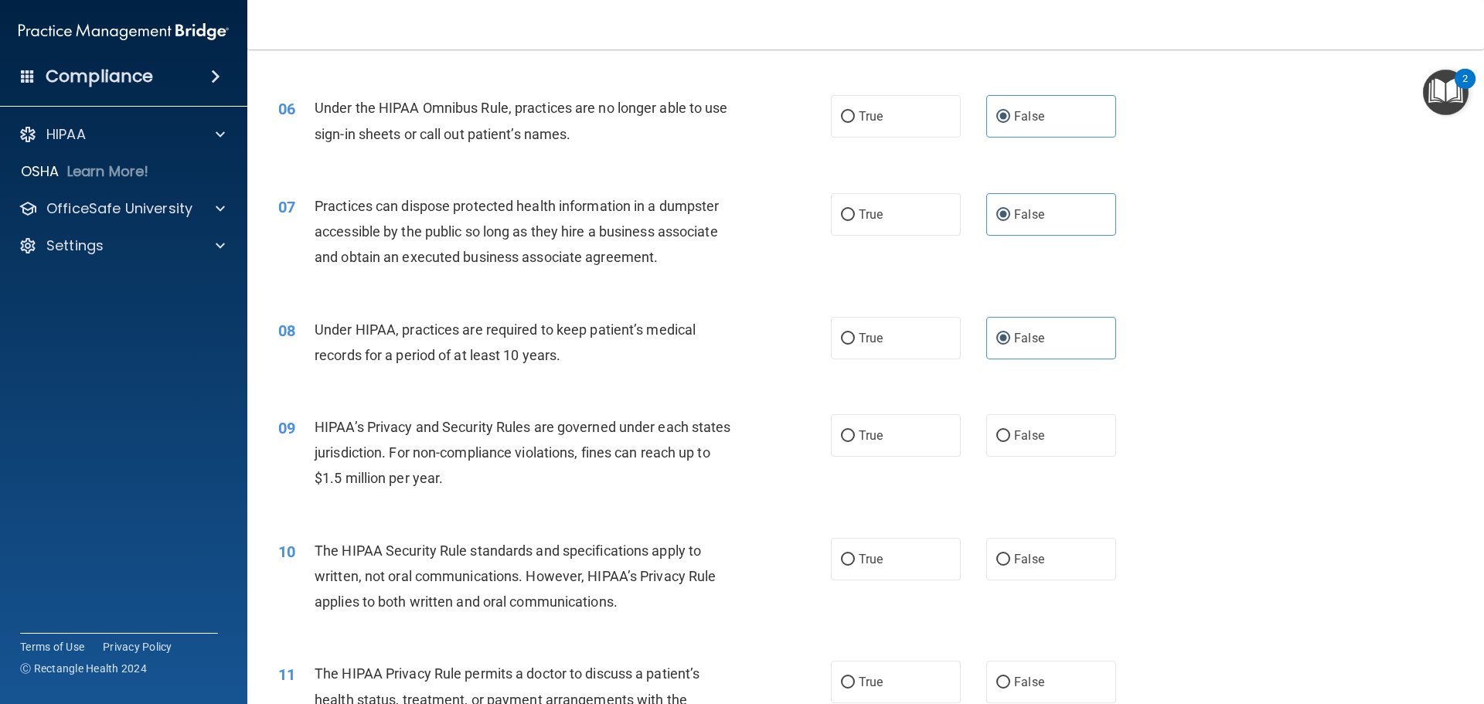
drag, startPoint x: 1081, startPoint y: 401, endPoint x: 638, endPoint y: 506, distance: 454.3
click at [672, 506] on div "09 HIPAA’s Privacy and Security Rules are governed under each states jurisdicti…" at bounding box center [866, 457] width 1198 height 124
drag, startPoint x: 306, startPoint y: 427, endPoint x: 1089, endPoint y: 464, distance: 783.9
click at [1072, 458] on div "09 HIPAA’s Privacy and Security Rules are governed under each states jurisdicti…" at bounding box center [866, 457] width 1198 height 124
click at [1089, 464] on div "09 HIPAA’s Privacy and Security Rules are governed under each states jurisdicti…" at bounding box center [866, 457] width 1198 height 124
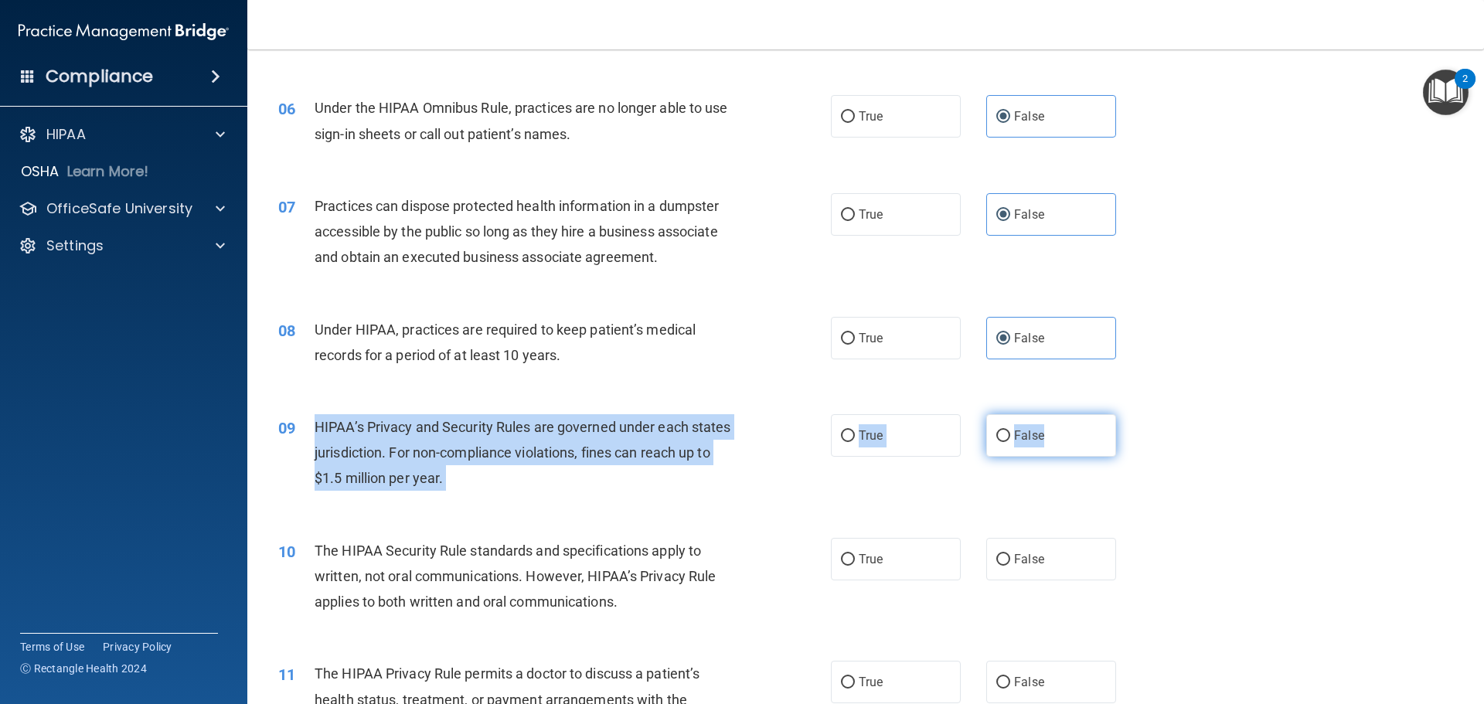
drag, startPoint x: 310, startPoint y: 424, endPoint x: 1050, endPoint y: 450, distance: 740.9
click at [1142, 414] on ng-form "09 HIPAA’s Privacy and Security Rules are governed under each states jurisdicti…" at bounding box center [1142, 414] width 0 height 0
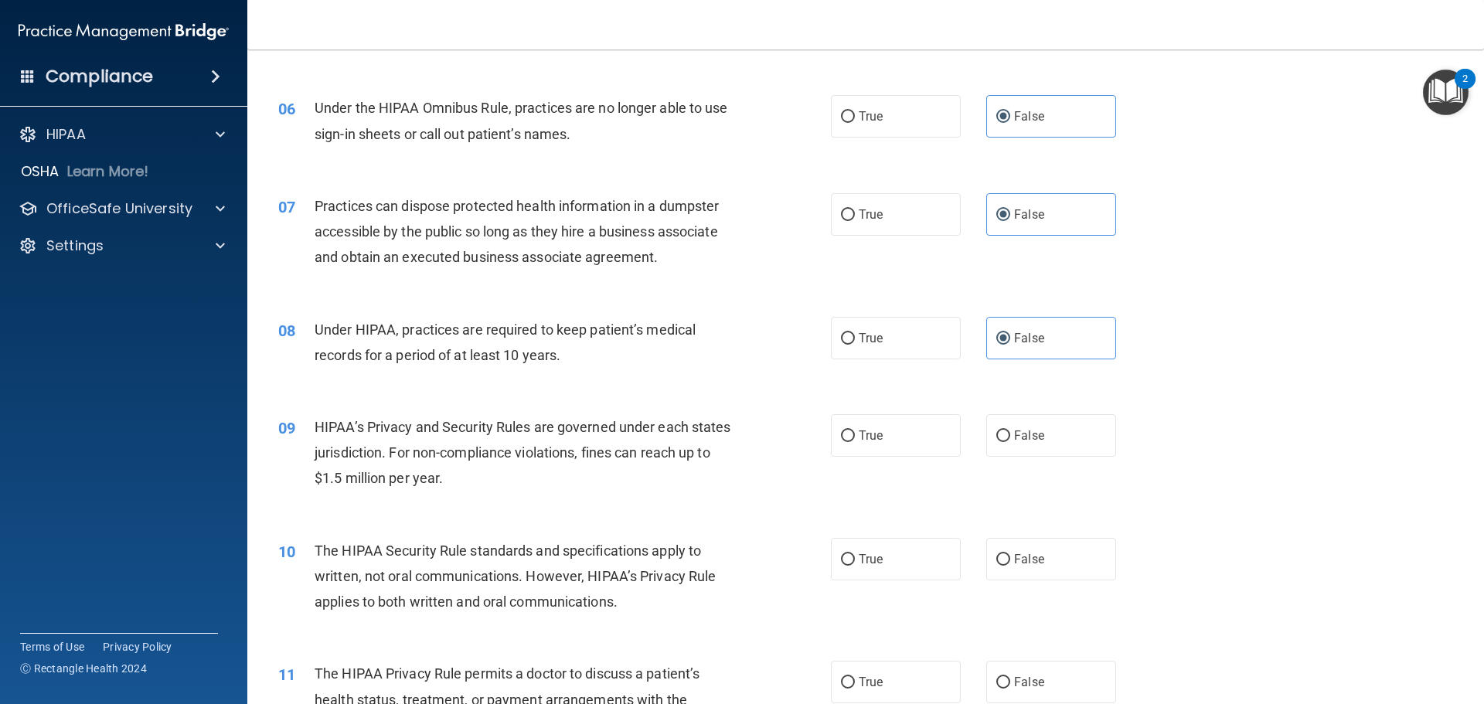
drag, startPoint x: 1048, startPoint y: 473, endPoint x: 713, endPoint y: 417, distance: 340.2
click at [723, 411] on div "09 HIPAA’s Privacy and Security Rules are governed under each states jurisdicti…" at bounding box center [866, 457] width 1198 height 124
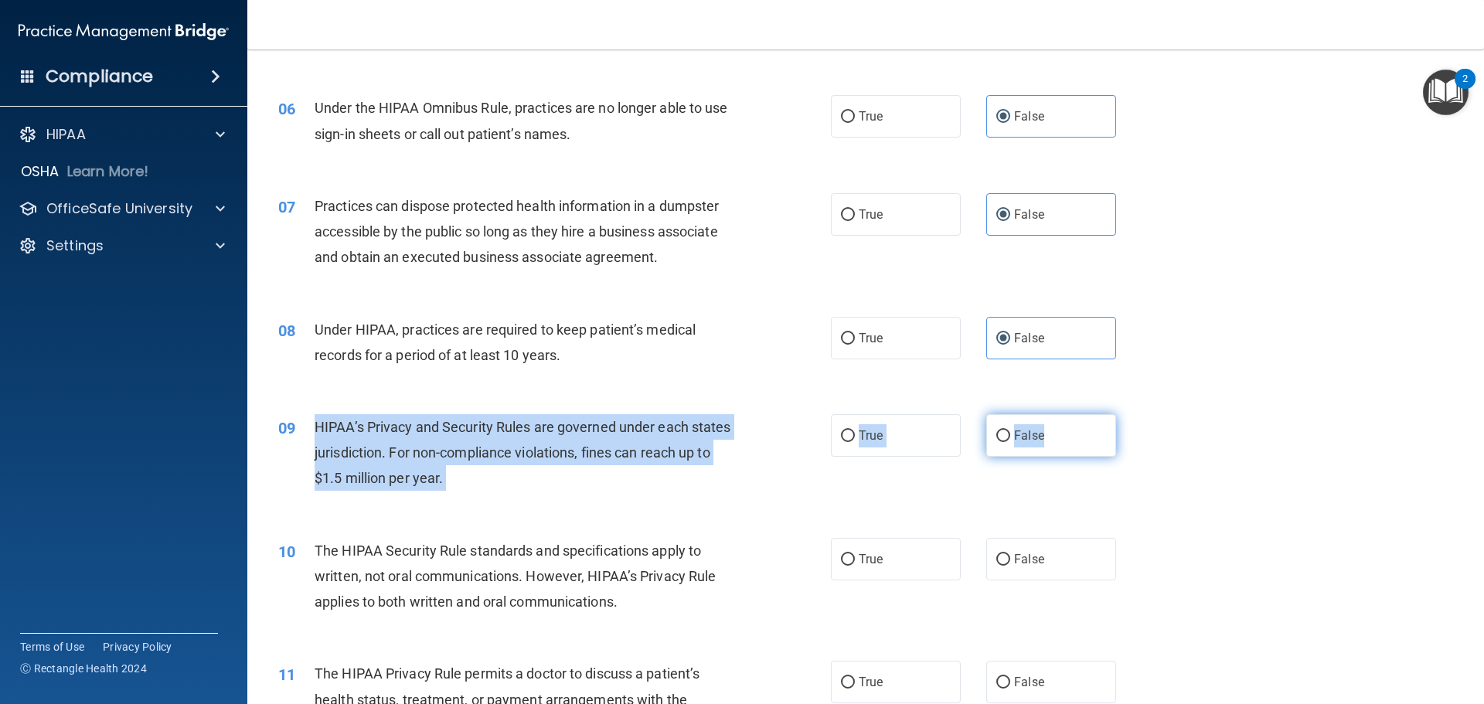
drag, startPoint x: 313, startPoint y: 427, endPoint x: 1057, endPoint y: 437, distance: 743.6
click at [1142, 414] on ng-form "09 HIPAA’s Privacy and Security Rules are governed under each states jurisdicti…" at bounding box center [1142, 414] width 0 height 0
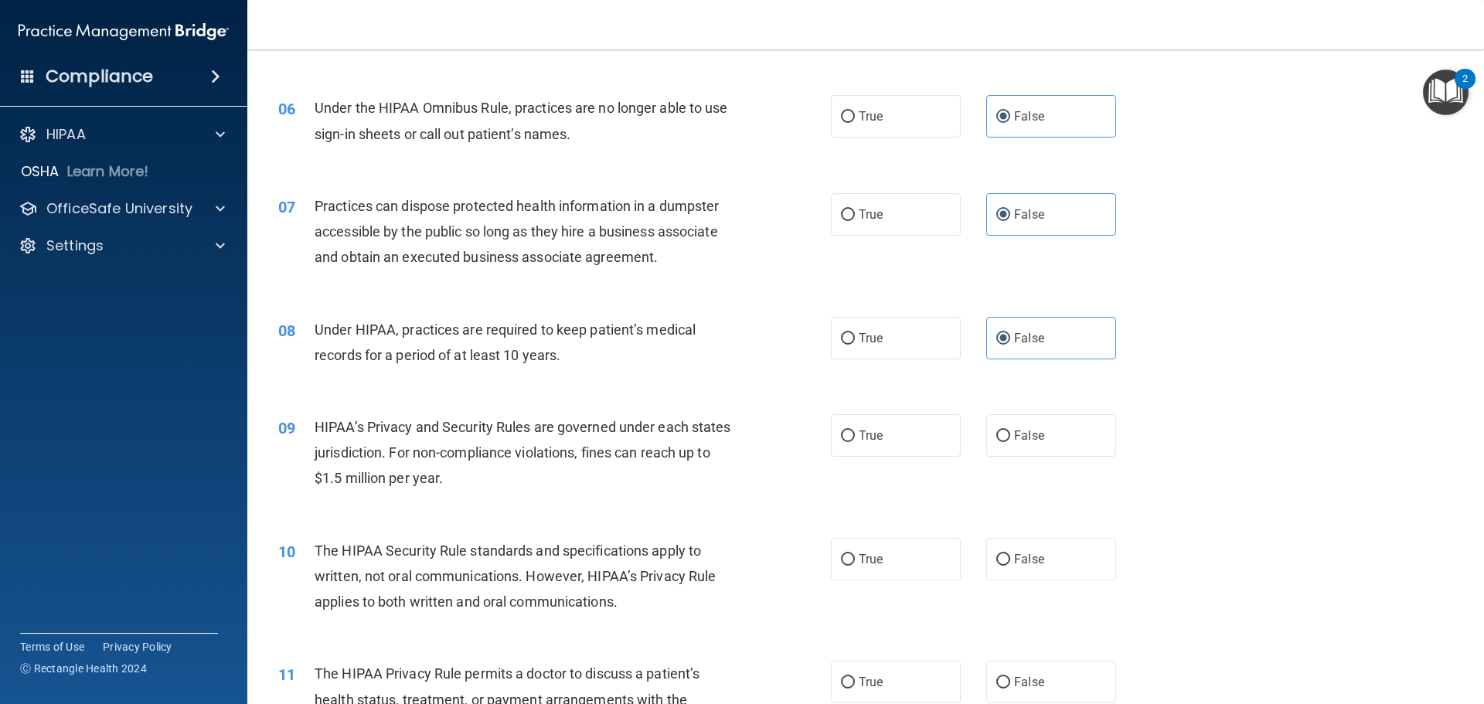
drag, startPoint x: 735, startPoint y: 397, endPoint x: 600, endPoint y: 349, distance: 143.5
click at [600, 349] on div "Under HIPAA, practices are required to keep patient’s medical records for a per…" at bounding box center [531, 342] width 432 height 51
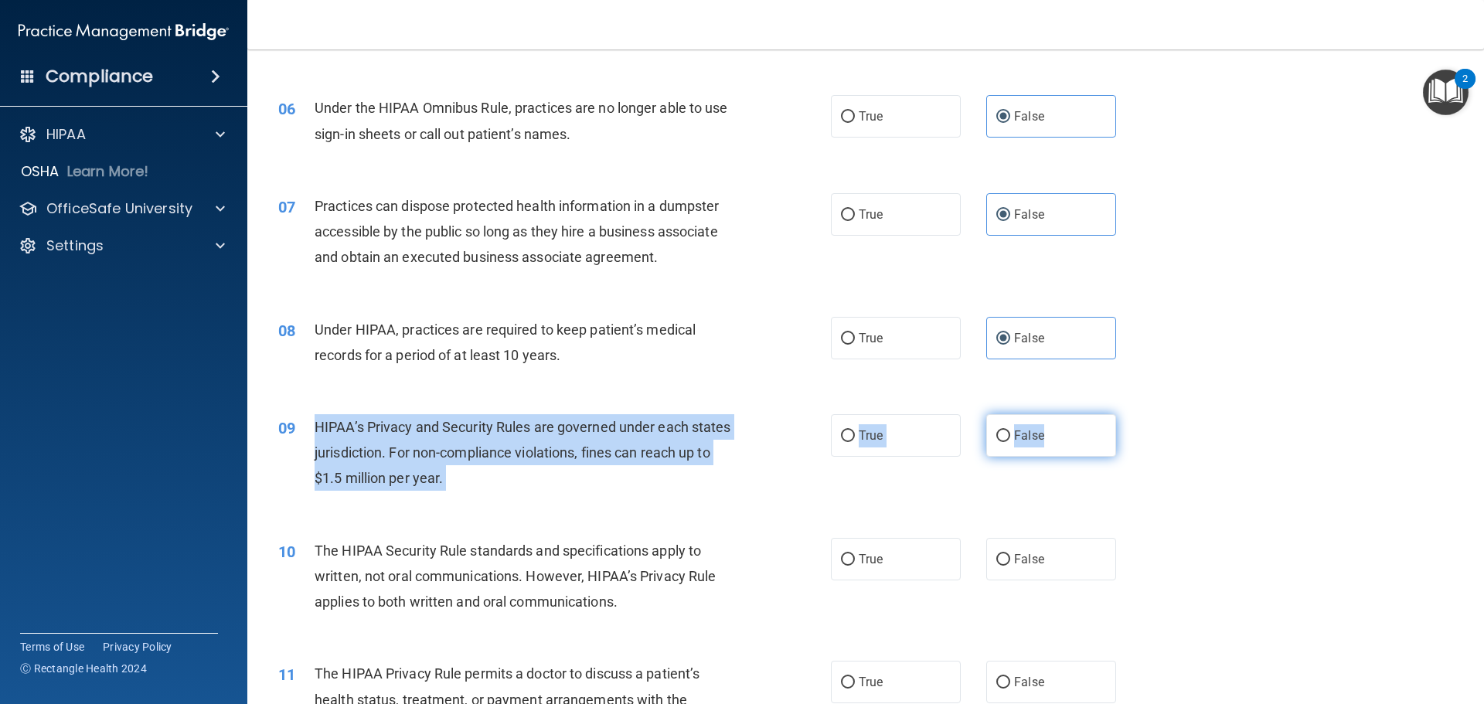
drag, startPoint x: 317, startPoint y: 426, endPoint x: 1057, endPoint y: 422, distance: 740.5
click at [1142, 414] on ng-form "09 HIPAA’s Privacy and Security Rules are governed under each states jurisdicti…" at bounding box center [1142, 414] width 0 height 0
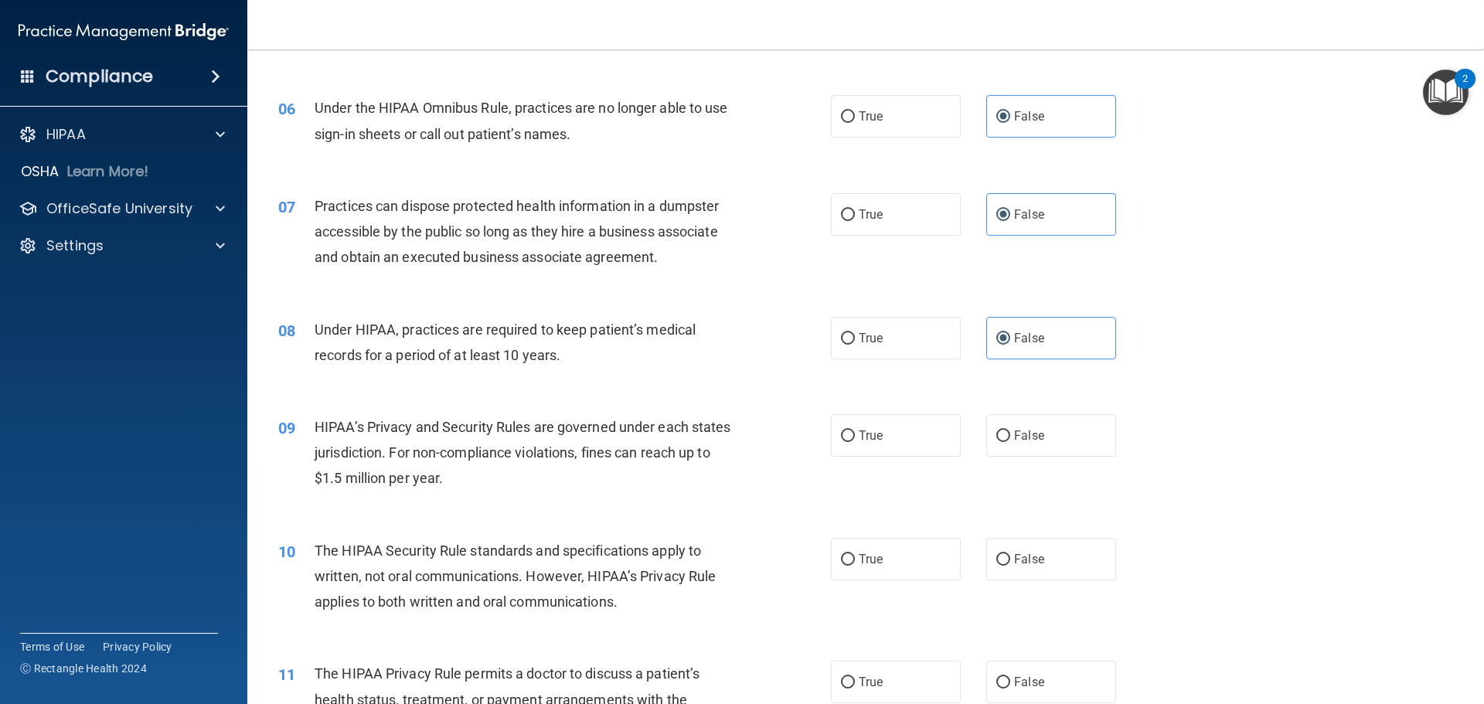
drag, startPoint x: 1052, startPoint y: 407, endPoint x: 607, endPoint y: 420, distance: 445.4
click at [628, 417] on div "09 HIPAA’s Privacy and Security Rules are governed under each states jurisdicti…" at bounding box center [866, 457] width 1198 height 124
click at [369, 515] on div "09 HIPAA’s Privacy and Security Rules are governed under each states jurisdicti…" at bounding box center [866, 457] width 1198 height 124
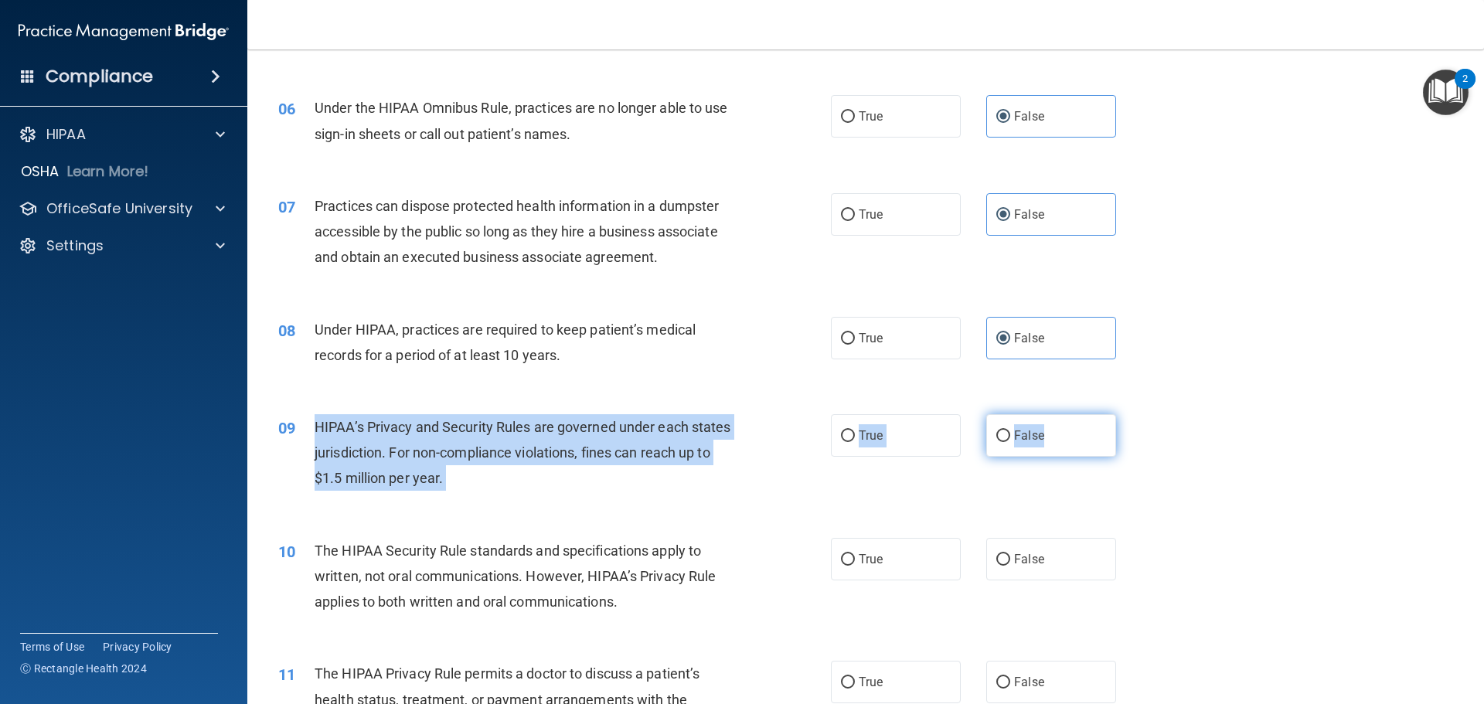
drag, startPoint x: 315, startPoint y: 425, endPoint x: 1040, endPoint y: 446, distance: 725.3
click at [1142, 414] on ng-form "09 HIPAA’s Privacy and Security Rules are governed under each states jurisdicti…" at bounding box center [1142, 414] width 0 height 0
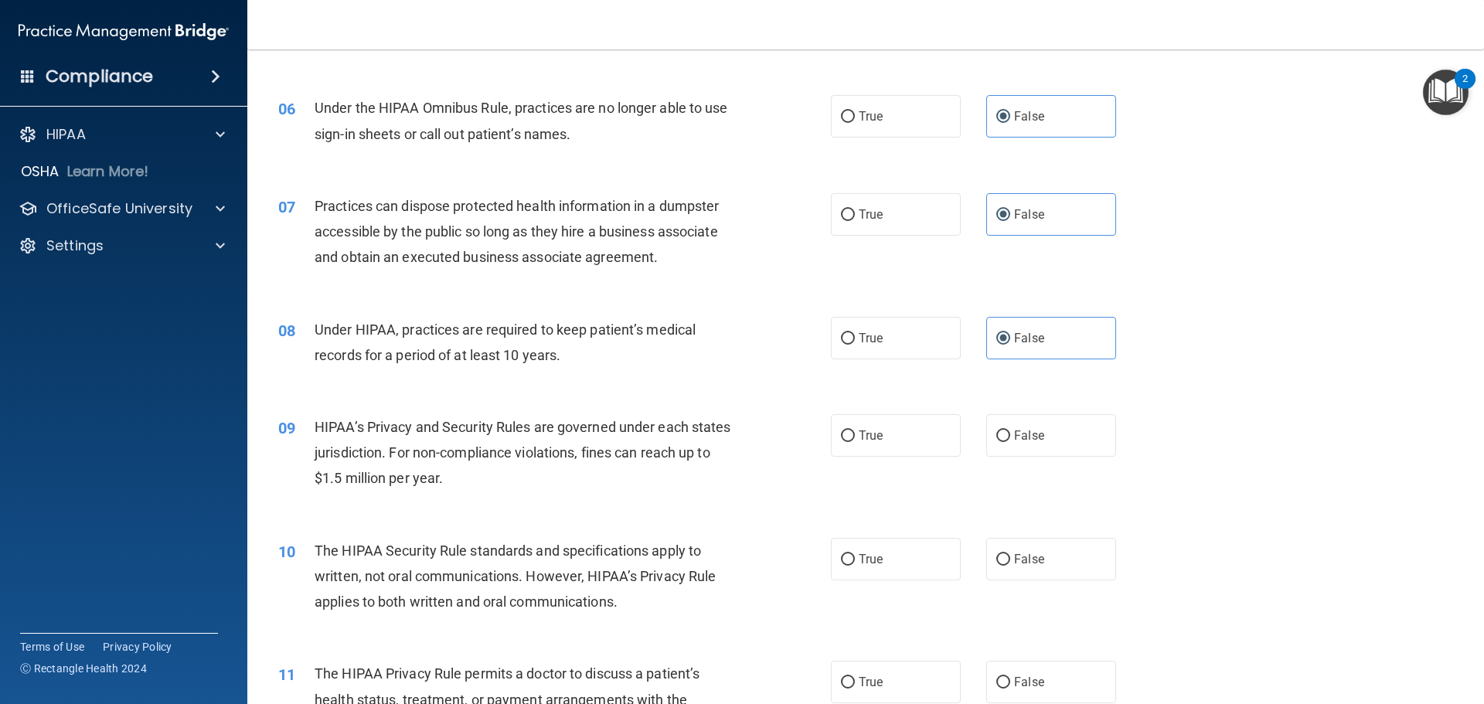
drag, startPoint x: 756, startPoint y: 554, endPoint x: 764, endPoint y: 536, distance: 19.7
click at [761, 542] on div "10 The HIPAA Security Rule standards and specifications apply to written, not o…" at bounding box center [554, 580] width 599 height 85
click at [855, 445] on label "True" at bounding box center [896, 435] width 130 height 43
click at [855, 442] on input "True" at bounding box center [848, 437] width 14 height 12
radio input "true"
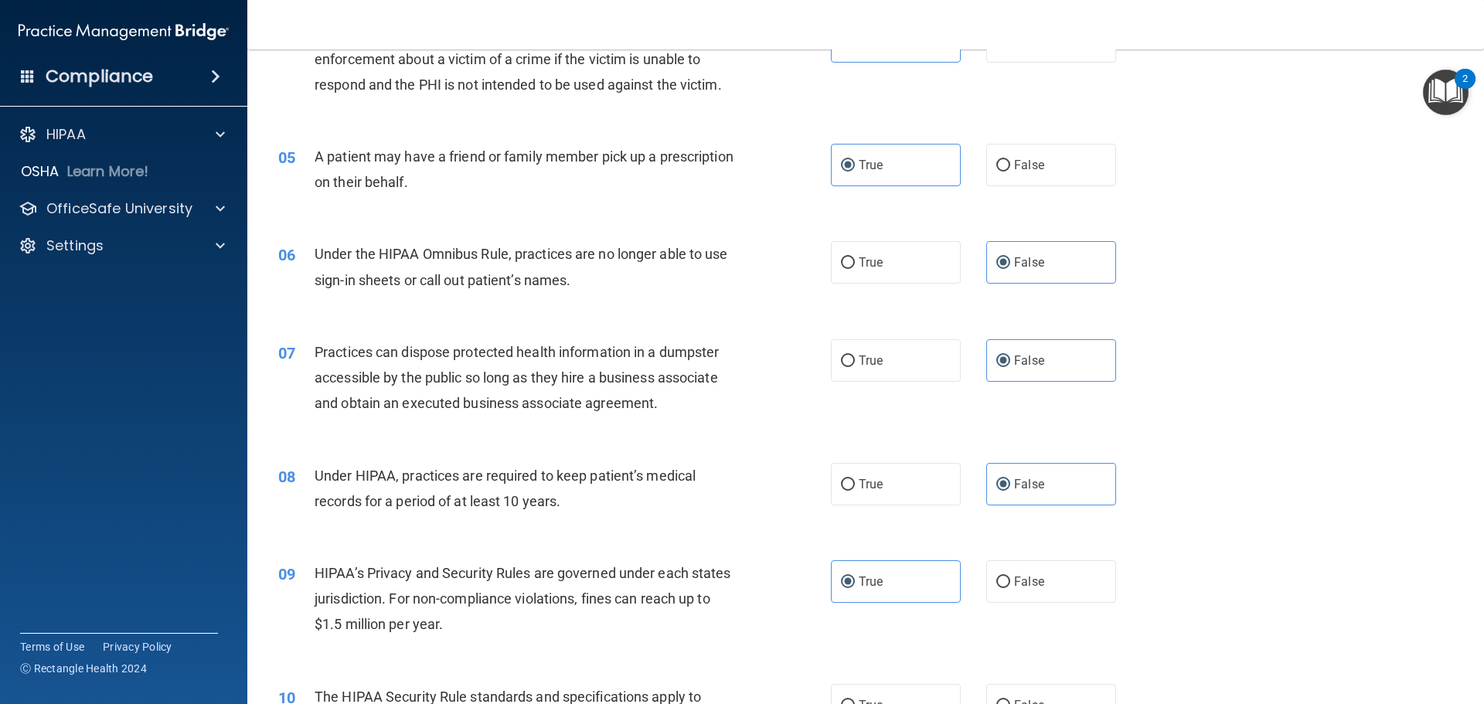
scroll to position [696, 0]
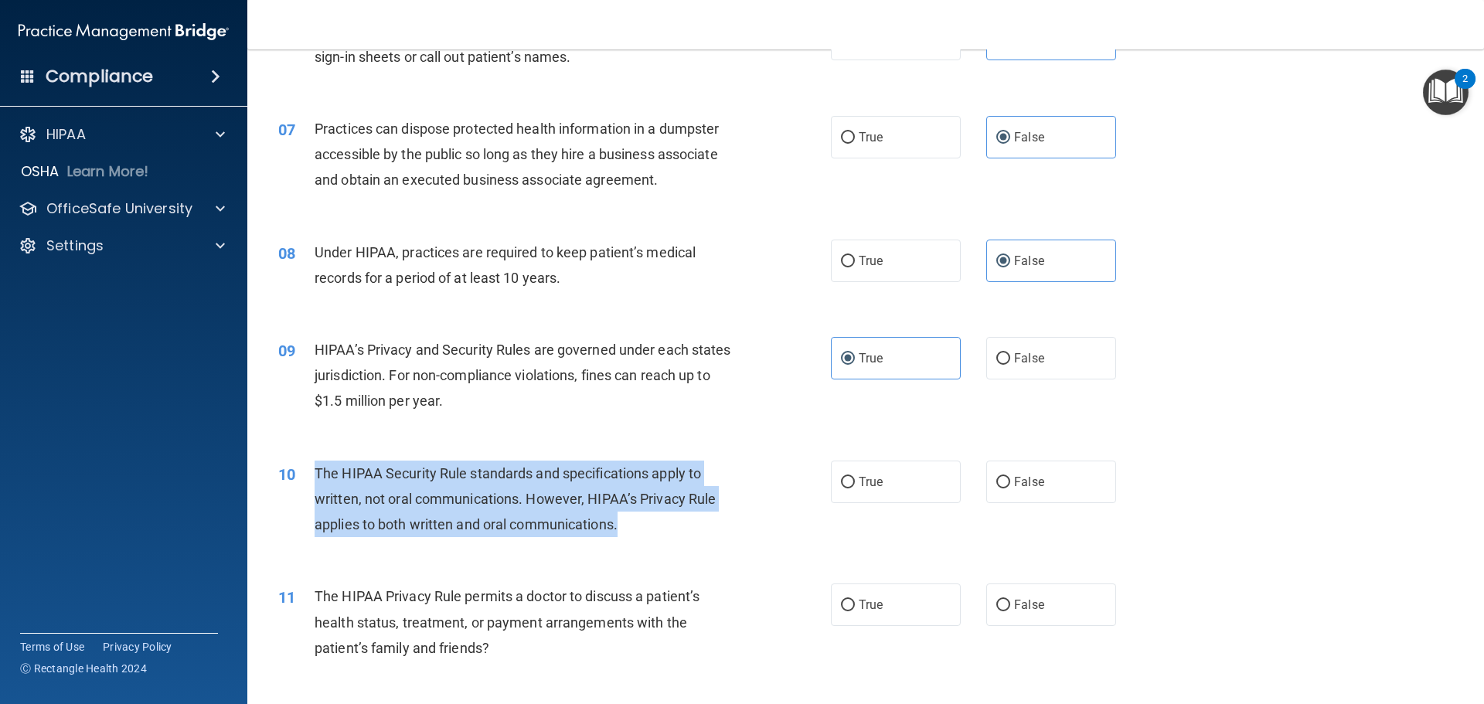
drag, startPoint x: 315, startPoint y: 470, endPoint x: 739, endPoint y: 529, distance: 428.5
click at [739, 529] on div "10 The HIPAA Security Rule standards and specifications apply to written, not o…" at bounding box center [554, 503] width 599 height 85
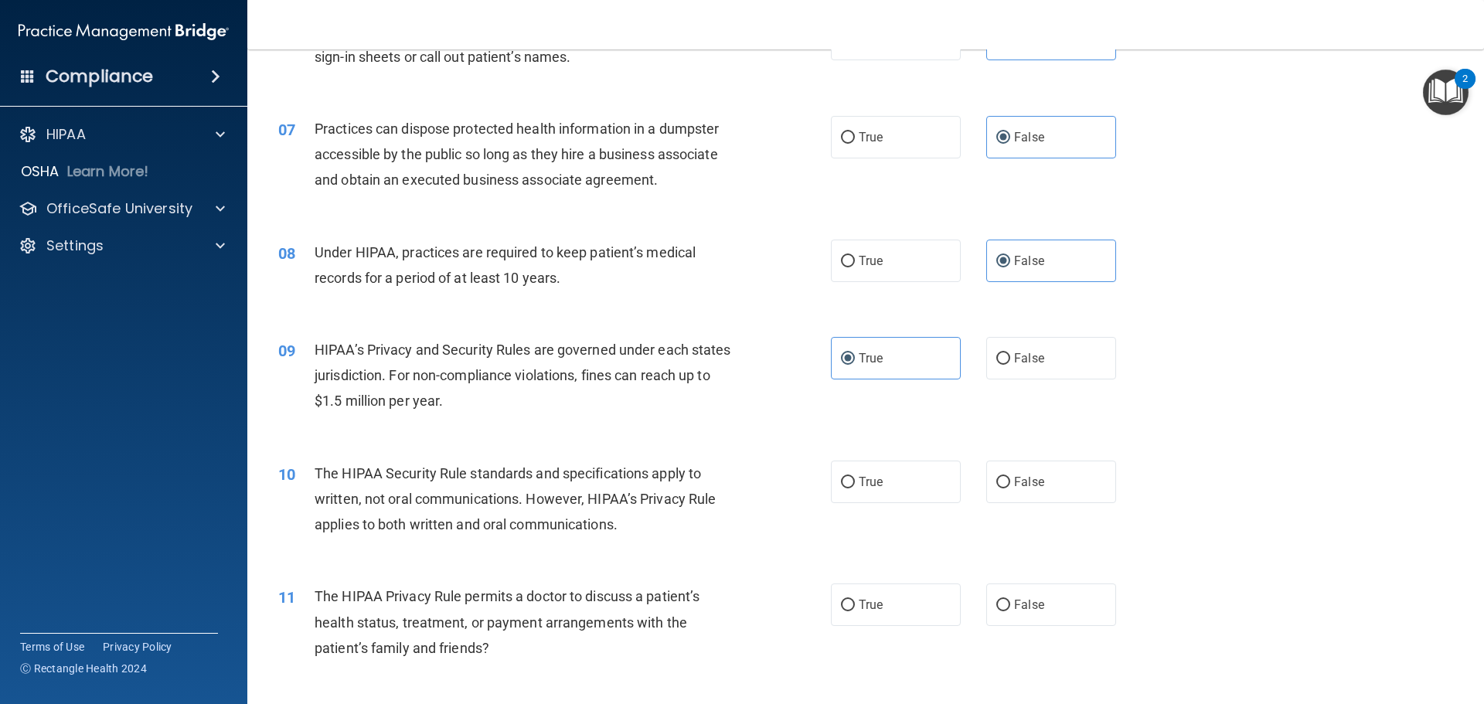
click at [863, 507] on div "10 The HIPAA Security Rule standards and specifications apply to written, not o…" at bounding box center [866, 503] width 1198 height 124
click at [883, 485] on label "True" at bounding box center [896, 482] width 130 height 43
click at [855, 485] on input "True" at bounding box center [848, 483] width 14 height 12
radio input "true"
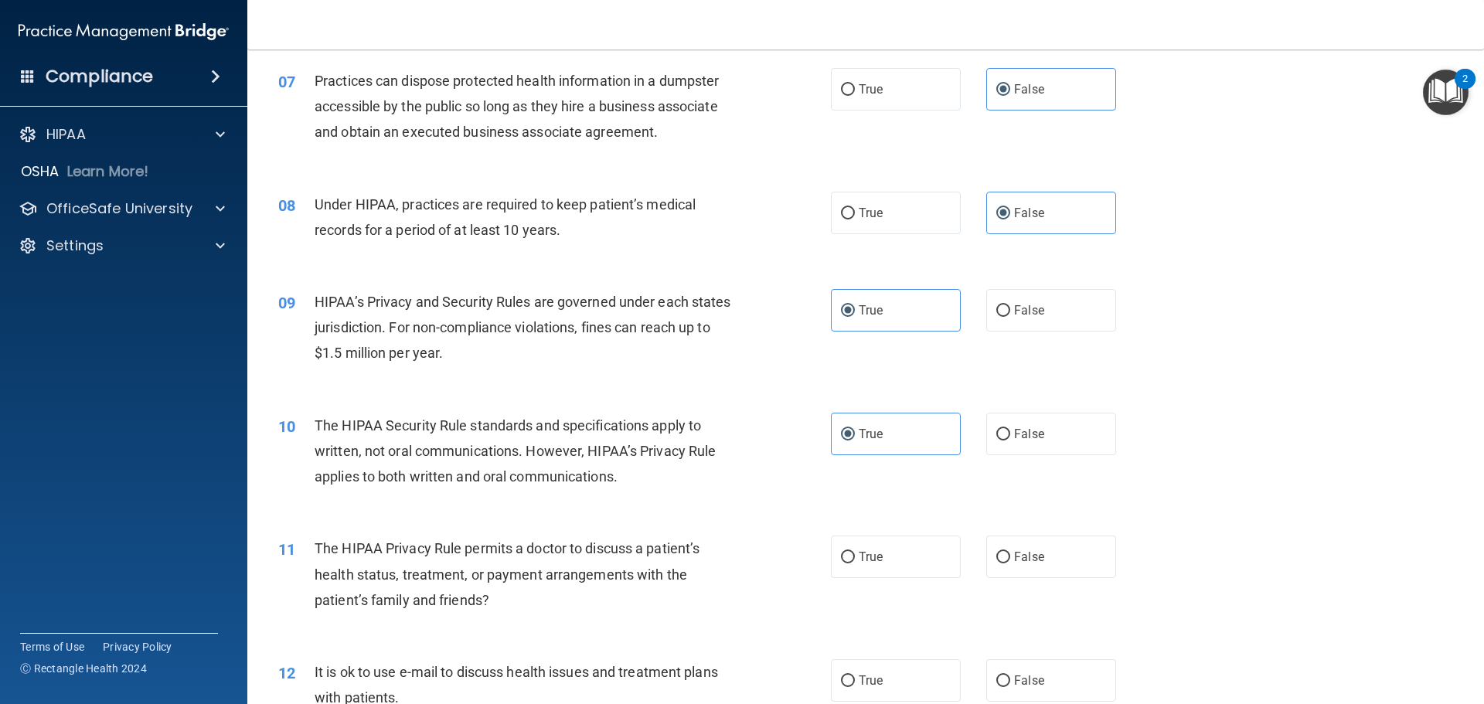
scroll to position [850, 0]
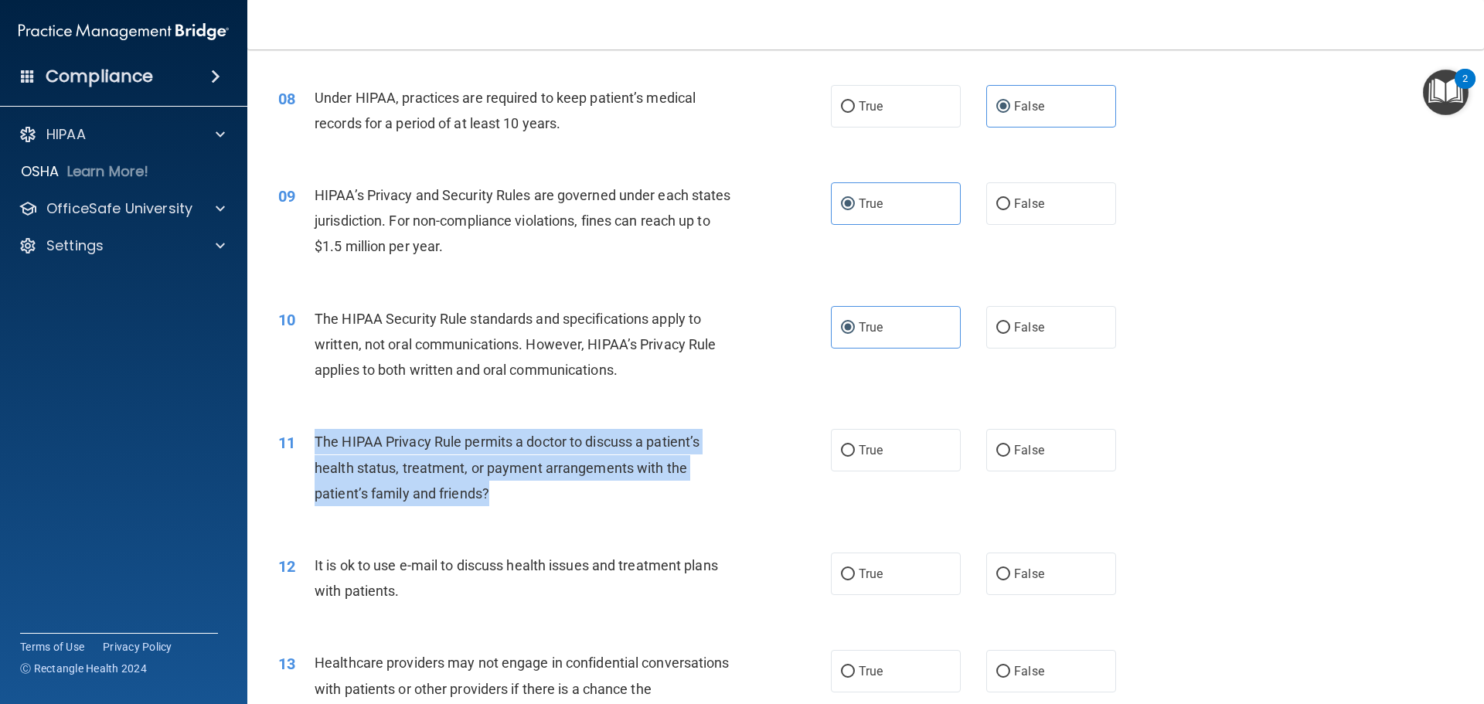
drag, startPoint x: 313, startPoint y: 437, endPoint x: 546, endPoint y: 504, distance: 242.2
click at [541, 507] on div "11 The HIPAA Privacy Rule permits a doctor to discuss a patient’s health status…" at bounding box center [554, 471] width 599 height 85
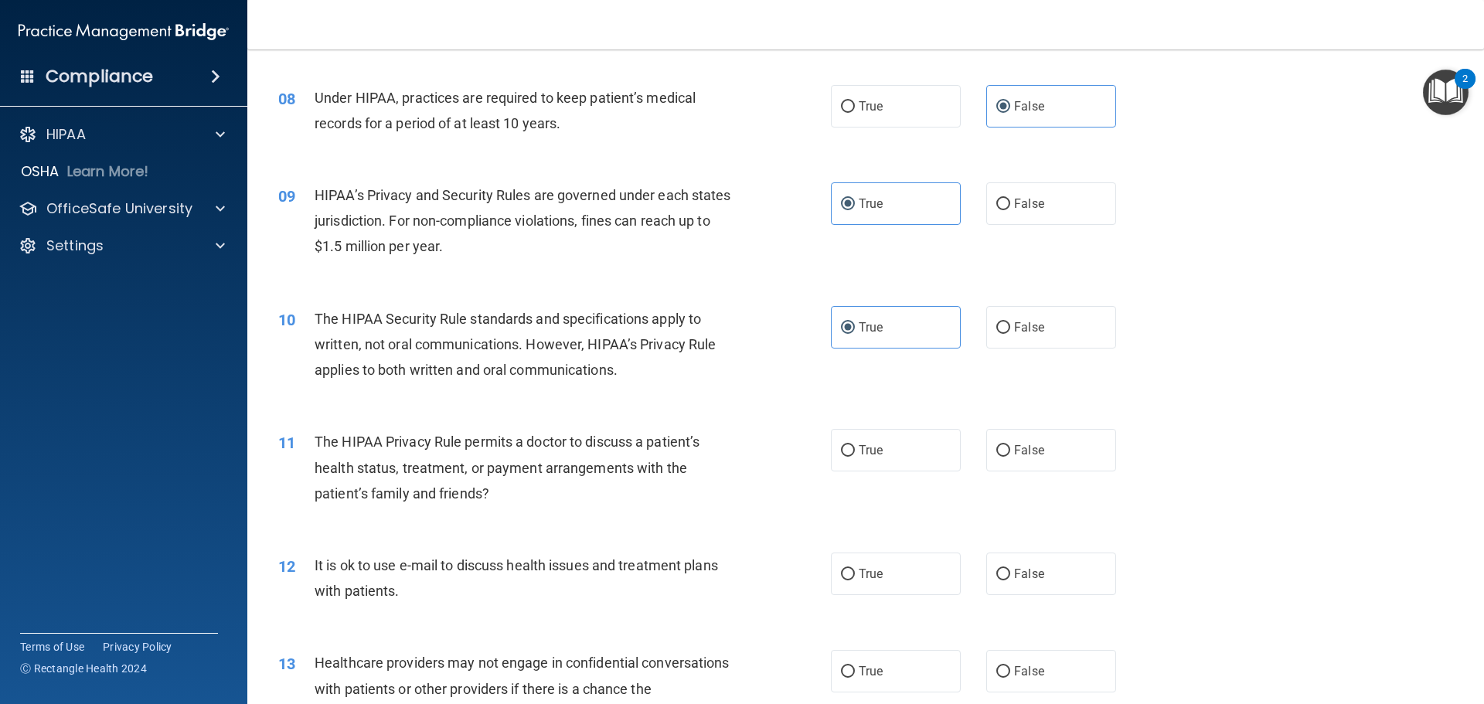
click at [671, 518] on div "11 The HIPAA Privacy Rule permits a doctor to discuss a patient’s health status…" at bounding box center [866, 472] width 1198 height 124
click at [892, 447] on label "True" at bounding box center [896, 450] width 130 height 43
click at [855, 447] on input "True" at bounding box center [848, 451] width 14 height 12
radio input "true"
click at [1264, 496] on div "11 The HIPAA Privacy Rule permits a doctor to discuss a patient’s health status…" at bounding box center [866, 472] width 1198 height 124
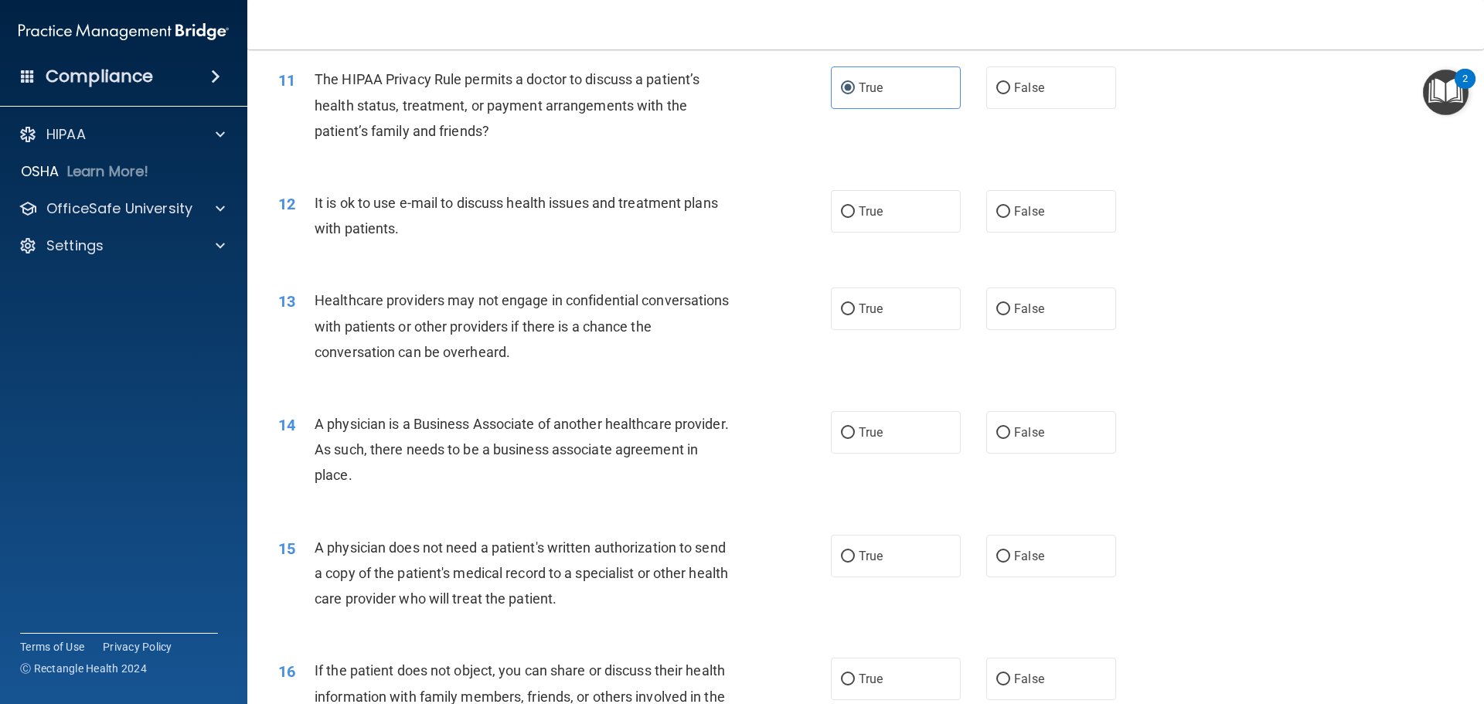
scroll to position [1237, 0]
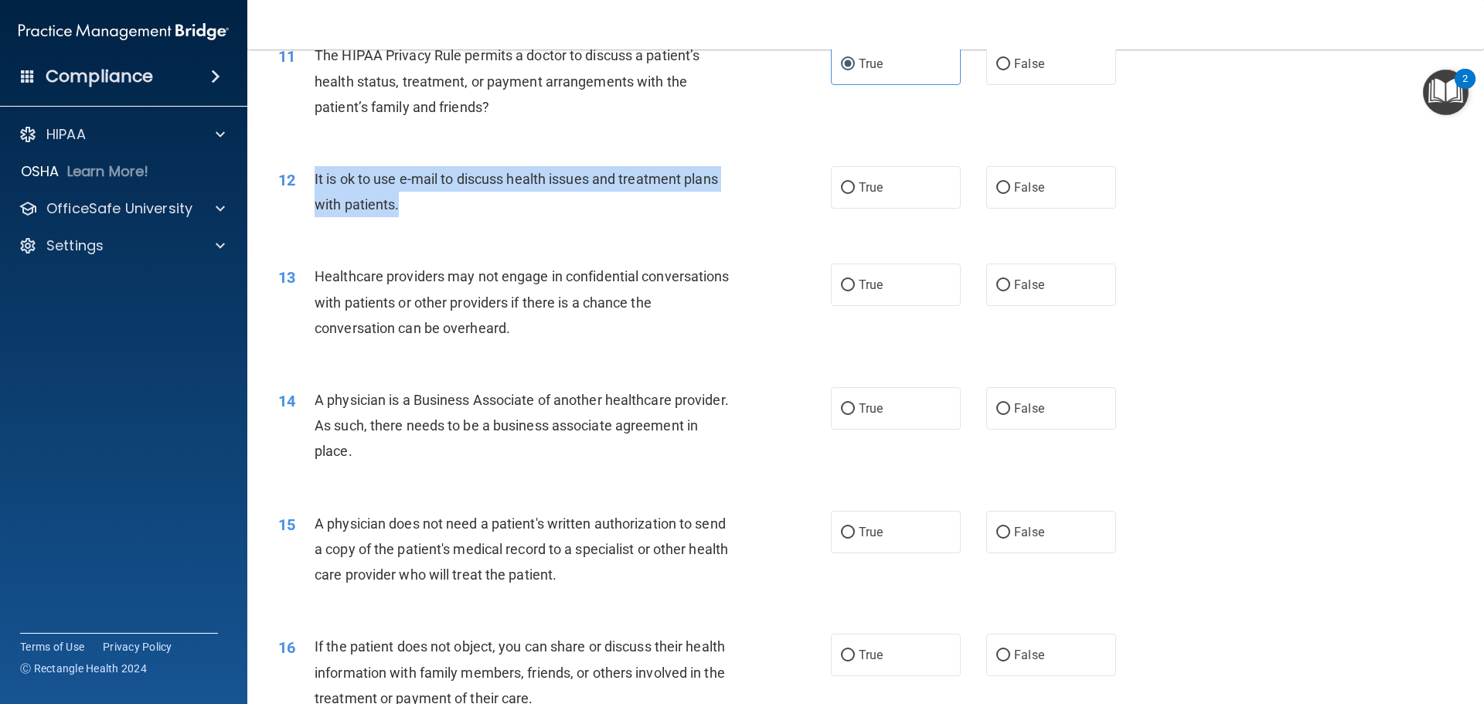
drag, startPoint x: 311, startPoint y: 179, endPoint x: 485, endPoint y: 215, distance: 176.8
click at [485, 215] on div "12 It is ok to use e-mail to discuss health issues and treatment plans with pat…" at bounding box center [554, 195] width 599 height 59
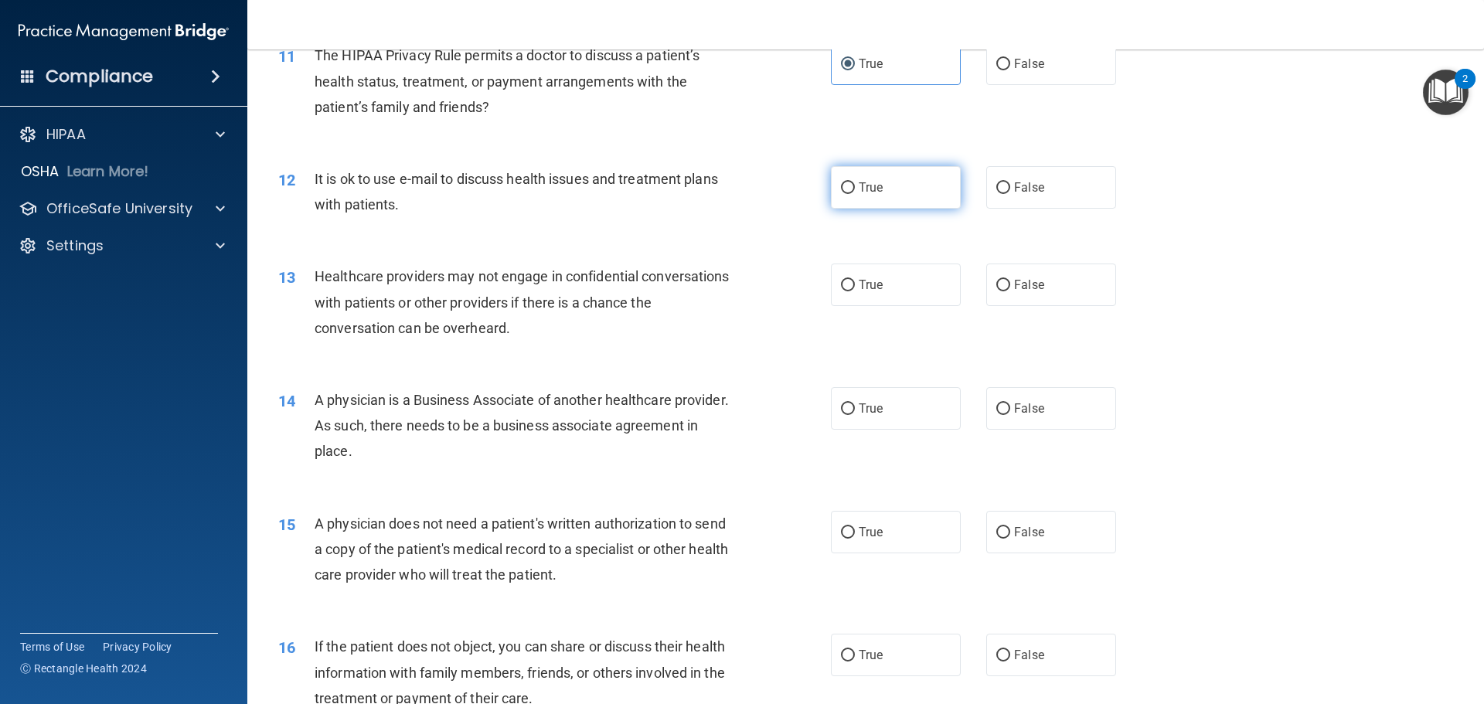
click at [890, 176] on label "True" at bounding box center [896, 187] width 130 height 43
click at [855, 182] on input "True" at bounding box center [848, 188] width 14 height 12
radio input "true"
click at [531, 407] on span "A physician is a Business Associate of another healthcare provider. As such, th…" at bounding box center [522, 425] width 414 height 67
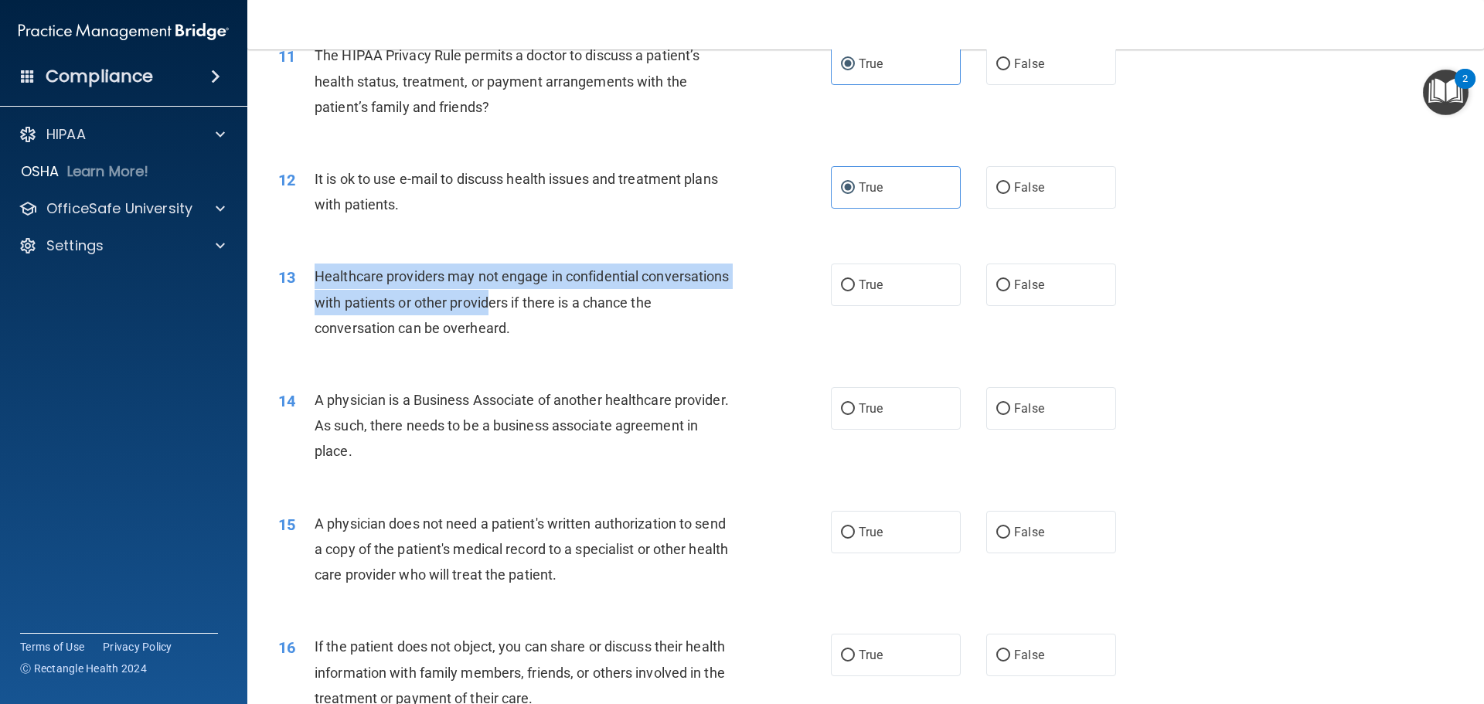
drag, startPoint x: 301, startPoint y: 271, endPoint x: 580, endPoint y: 308, distance: 280.7
click at [580, 308] on div "13 Healthcare providers may not engage in confidential conversations with patie…" at bounding box center [554, 306] width 599 height 85
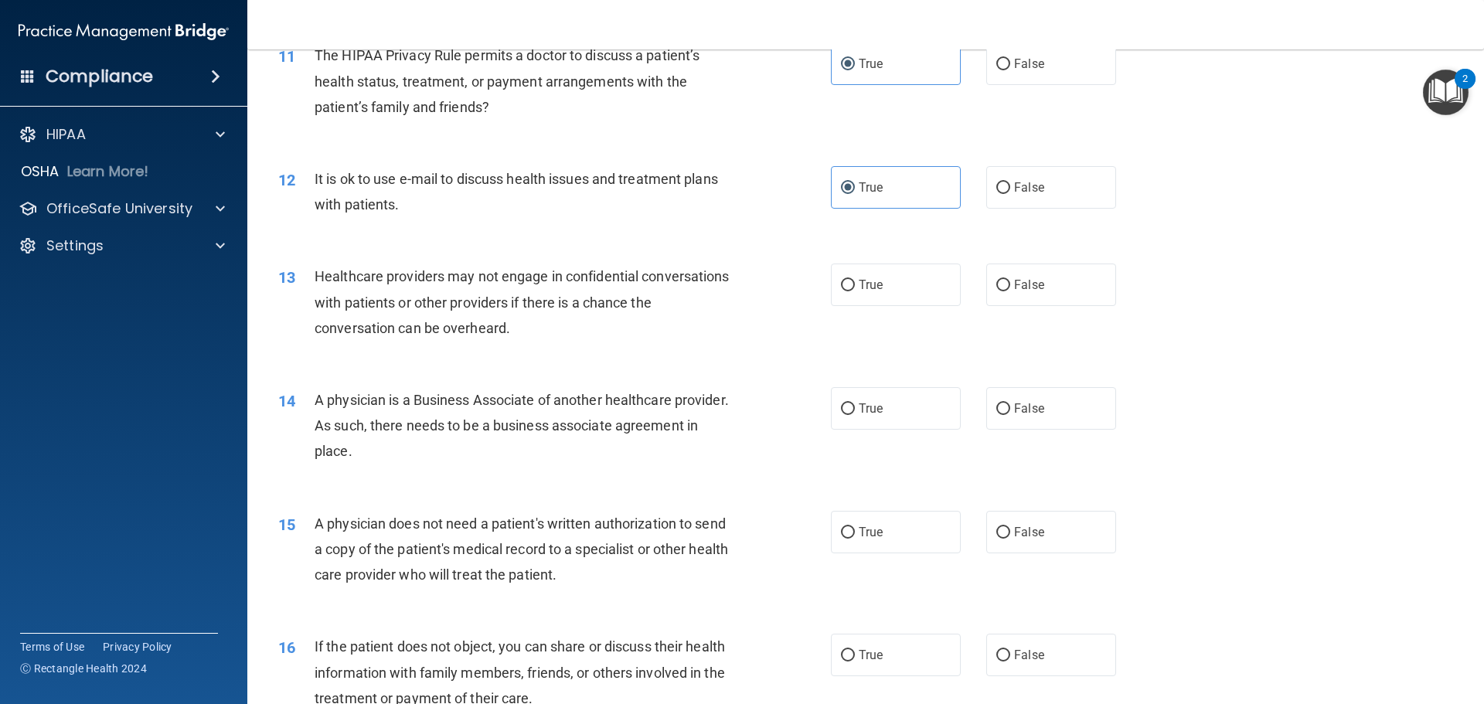
click at [553, 350] on div "13 Healthcare providers may not engage in confidential conversations with patie…" at bounding box center [866, 306] width 1198 height 124
drag, startPoint x: 316, startPoint y: 271, endPoint x: 1088, endPoint y: 313, distance: 773.3
click at [1088, 313] on div "13 Healthcare providers may not engage in confidential conversations with patie…" at bounding box center [866, 306] width 1198 height 124
drag, startPoint x: 591, startPoint y: 341, endPoint x: 543, endPoint y: 339, distance: 48.0
click at [591, 341] on div "Healthcare providers may not engage in confidential conversations with patients…" at bounding box center [531, 302] width 432 height 77
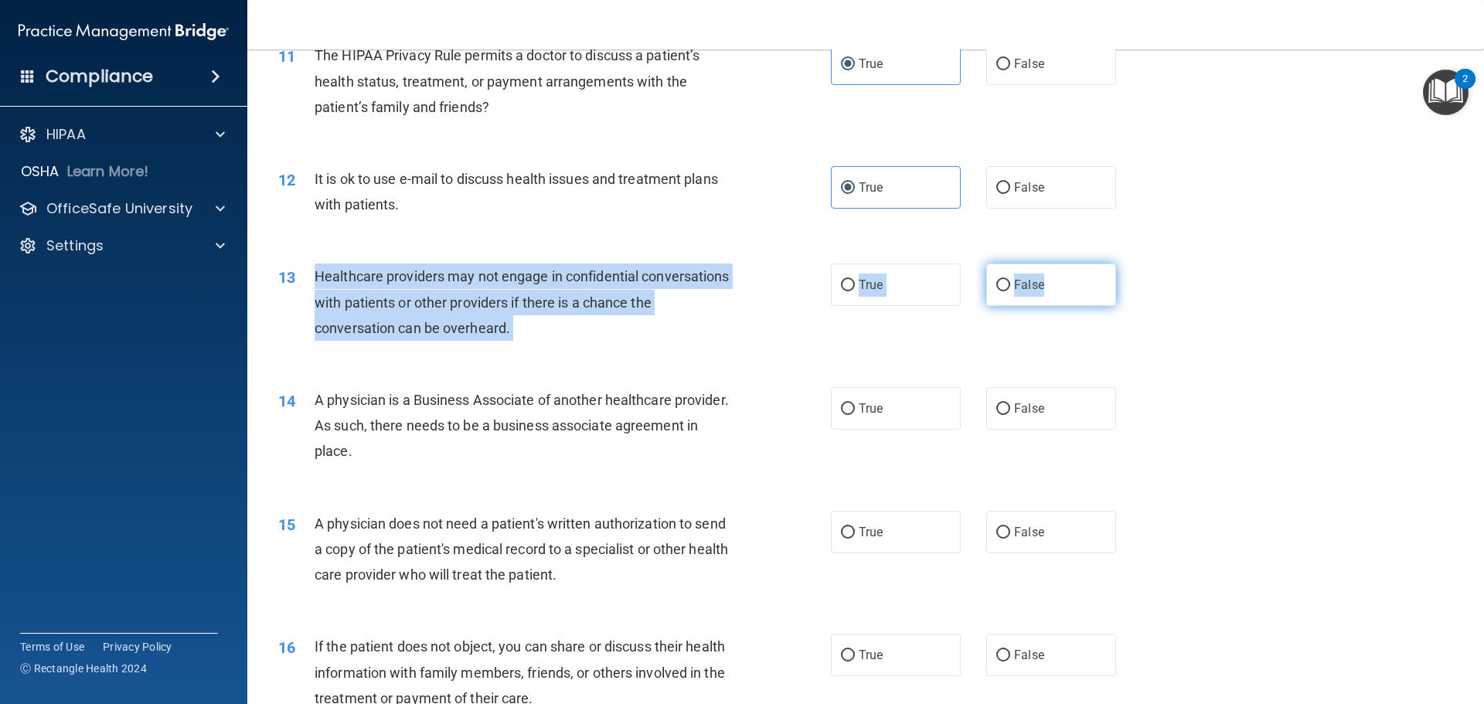
drag, startPoint x: 311, startPoint y: 273, endPoint x: 1050, endPoint y: 291, distance: 738.4
click at [1142, 264] on ng-form "13 Healthcare providers may not engage in confidential conversations with patie…" at bounding box center [1142, 264] width 0 height 0
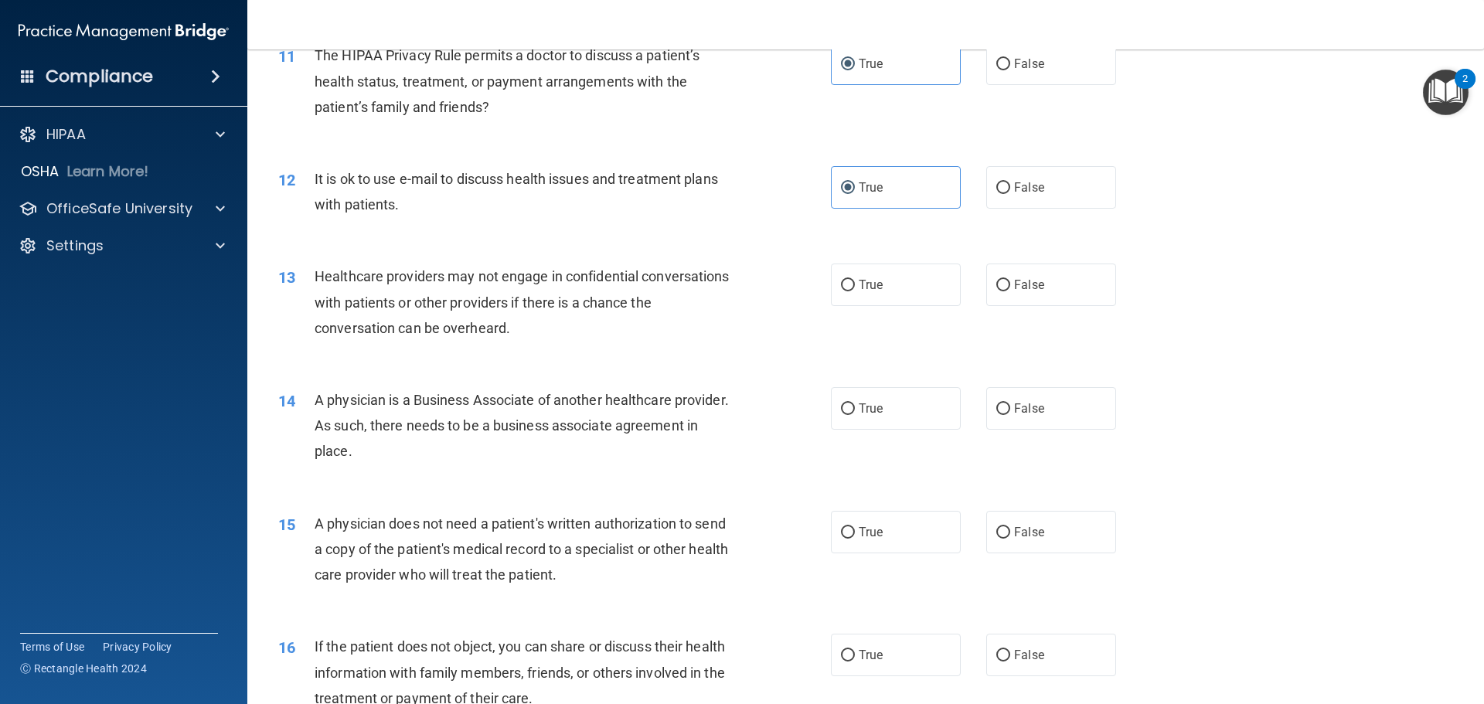
drag, startPoint x: 1134, startPoint y: 321, endPoint x: 822, endPoint y: 352, distance: 313.0
click at [862, 360] on div "13 Healthcare providers may not engage in confidential conversations with patie…" at bounding box center [866, 306] width 1198 height 124
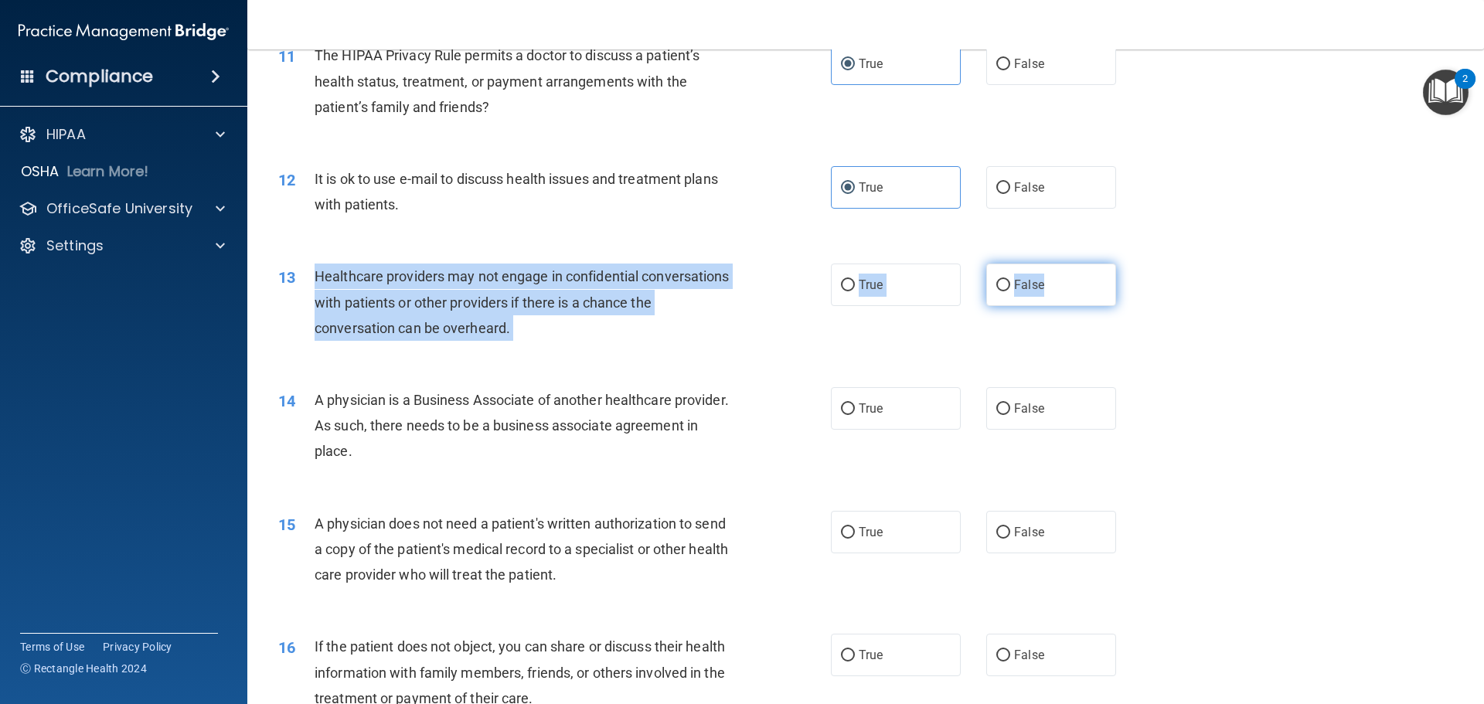
drag, startPoint x: 314, startPoint y: 277, endPoint x: 1042, endPoint y: 292, distance: 728.3
click at [1142, 264] on ng-form "13 Healthcare providers may not engage in confidential conversations with patie…" at bounding box center [1142, 264] width 0 height 0
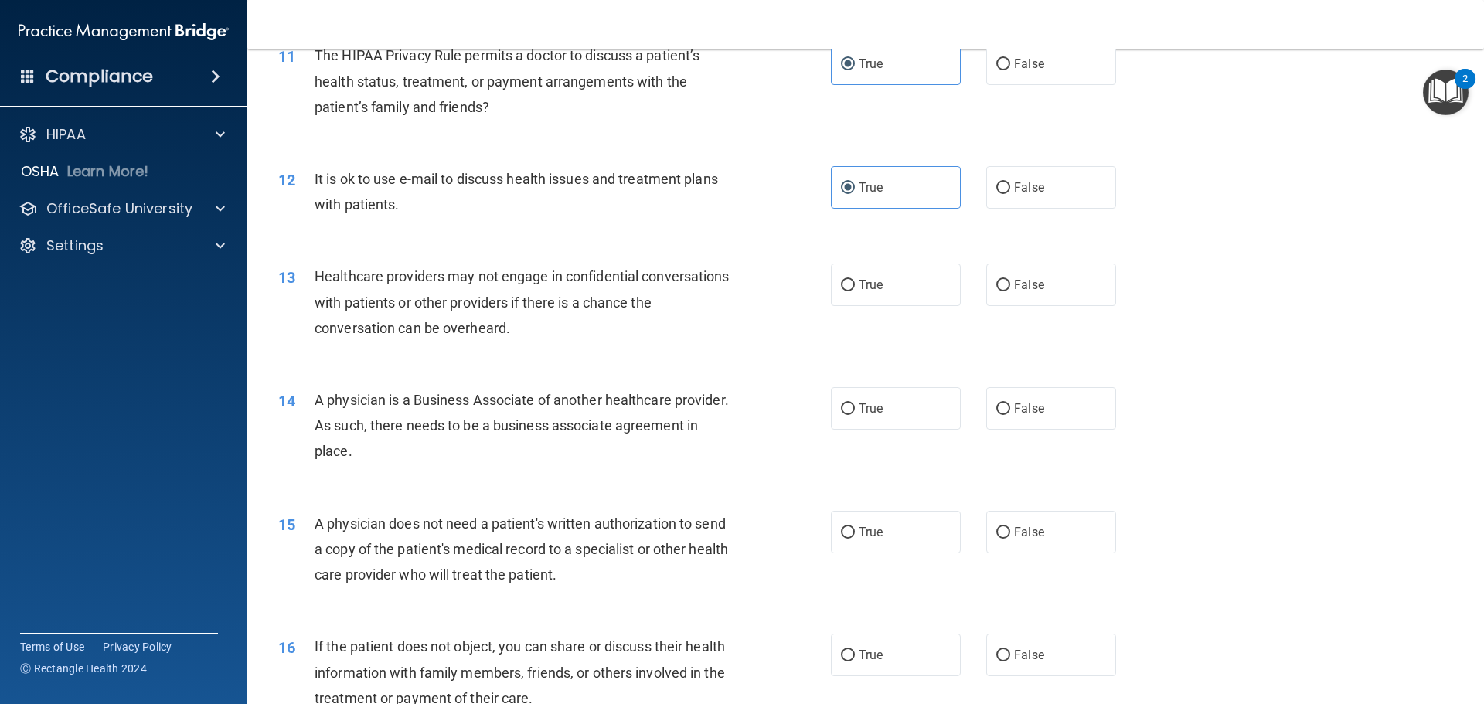
click at [1059, 311] on div "13 Healthcare providers may not engage in confidential conversations with patie…" at bounding box center [866, 306] width 1198 height 124
click at [1055, 295] on label "False" at bounding box center [1051, 285] width 130 height 43
click at [1010, 291] on input "False" at bounding box center [1003, 286] width 14 height 12
radio input "true"
drag, startPoint x: 311, startPoint y: 400, endPoint x: 519, endPoint y: 457, distance: 216.2
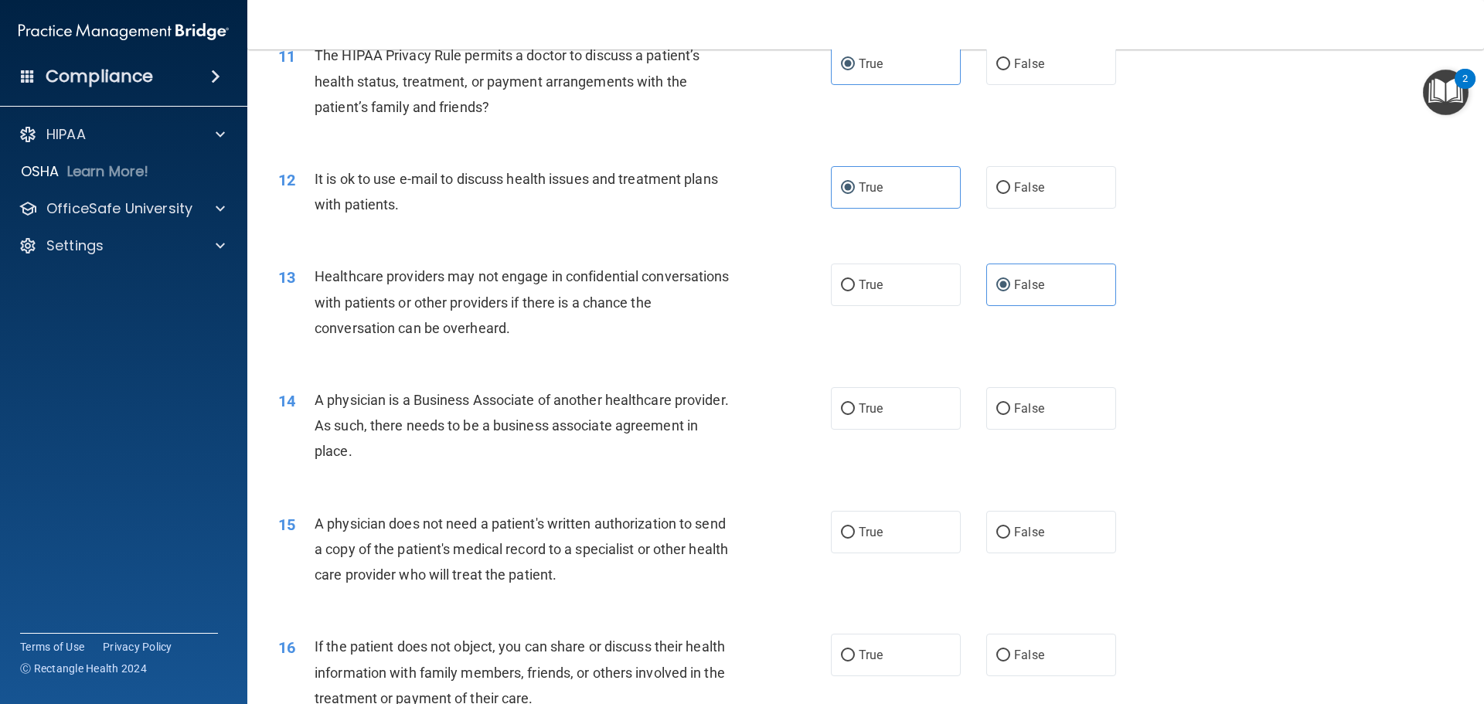
click at [516, 459] on div "14 A physician is a Business Associate of another healthcare provider. As such,…" at bounding box center [554, 429] width 599 height 85
click at [1050, 415] on label "False" at bounding box center [1051, 408] width 130 height 43
click at [1010, 415] on input "False" at bounding box center [1003, 409] width 14 height 12
radio input "true"
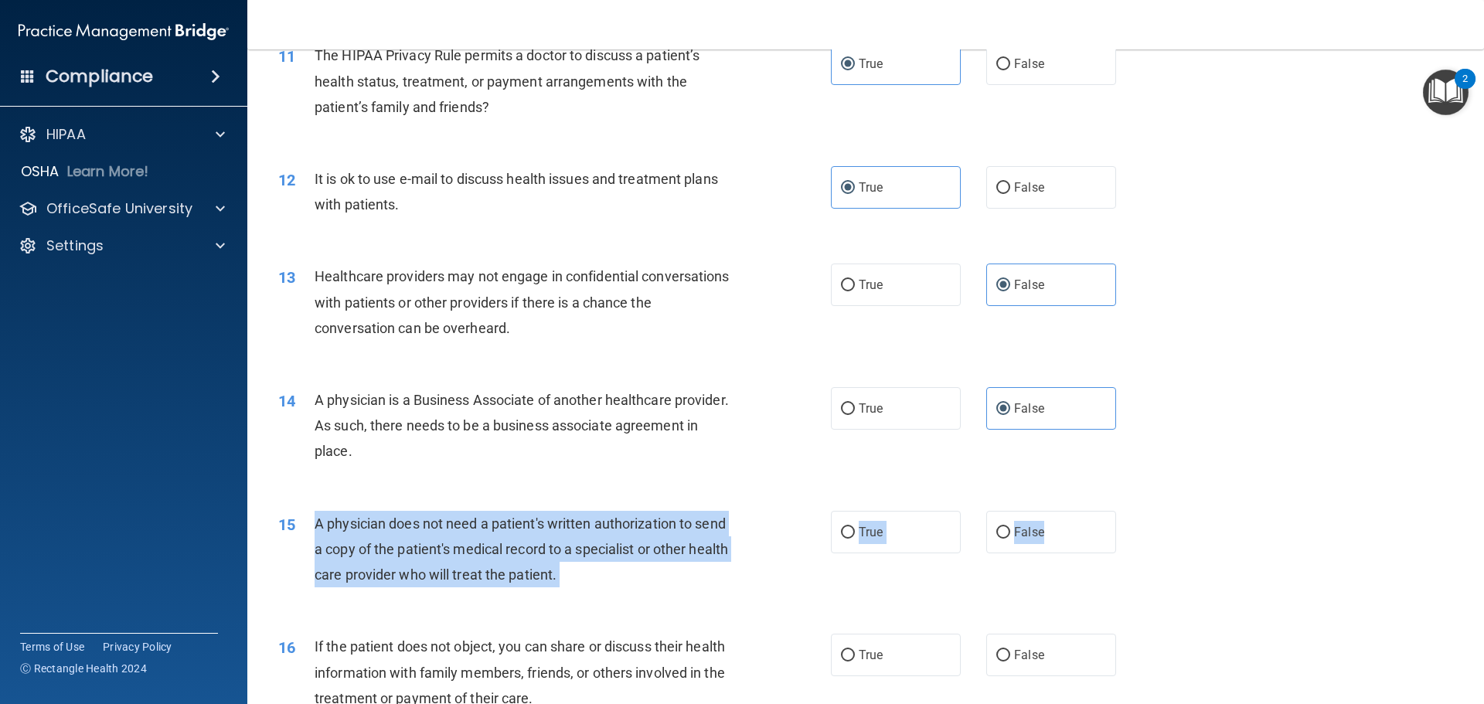
drag, startPoint x: 313, startPoint y: 517, endPoint x: 974, endPoint y: 557, distance: 662.0
click at [1142, 511] on ng-form "15 A physician does not need a patient's written authorization to send a copy o…" at bounding box center [1142, 511] width 0 height 0
click at [846, 527] on input "True" at bounding box center [848, 533] width 14 height 12
radio input "true"
click at [793, 574] on div "15 A physician does not need a patient's written authorization to send a copy o…" at bounding box center [554, 553] width 599 height 85
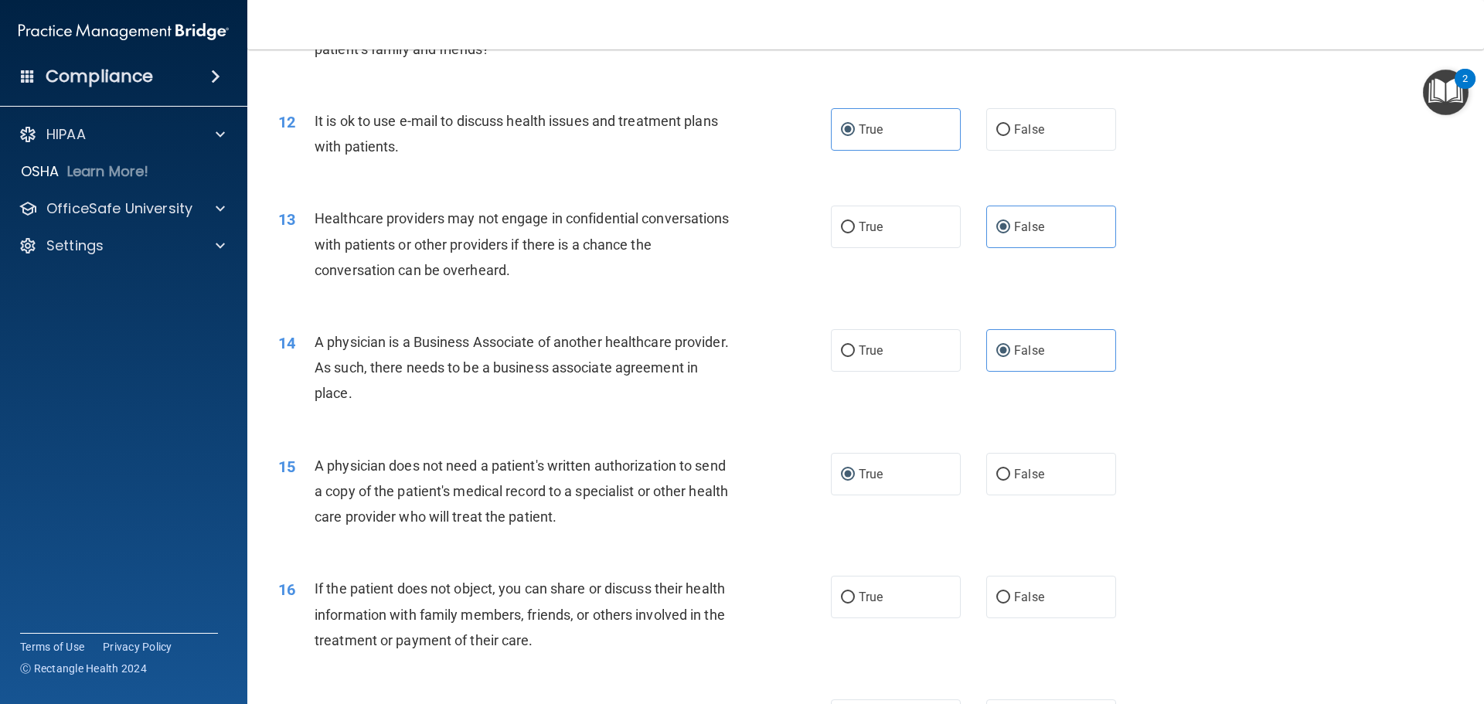
scroll to position [1469, 0]
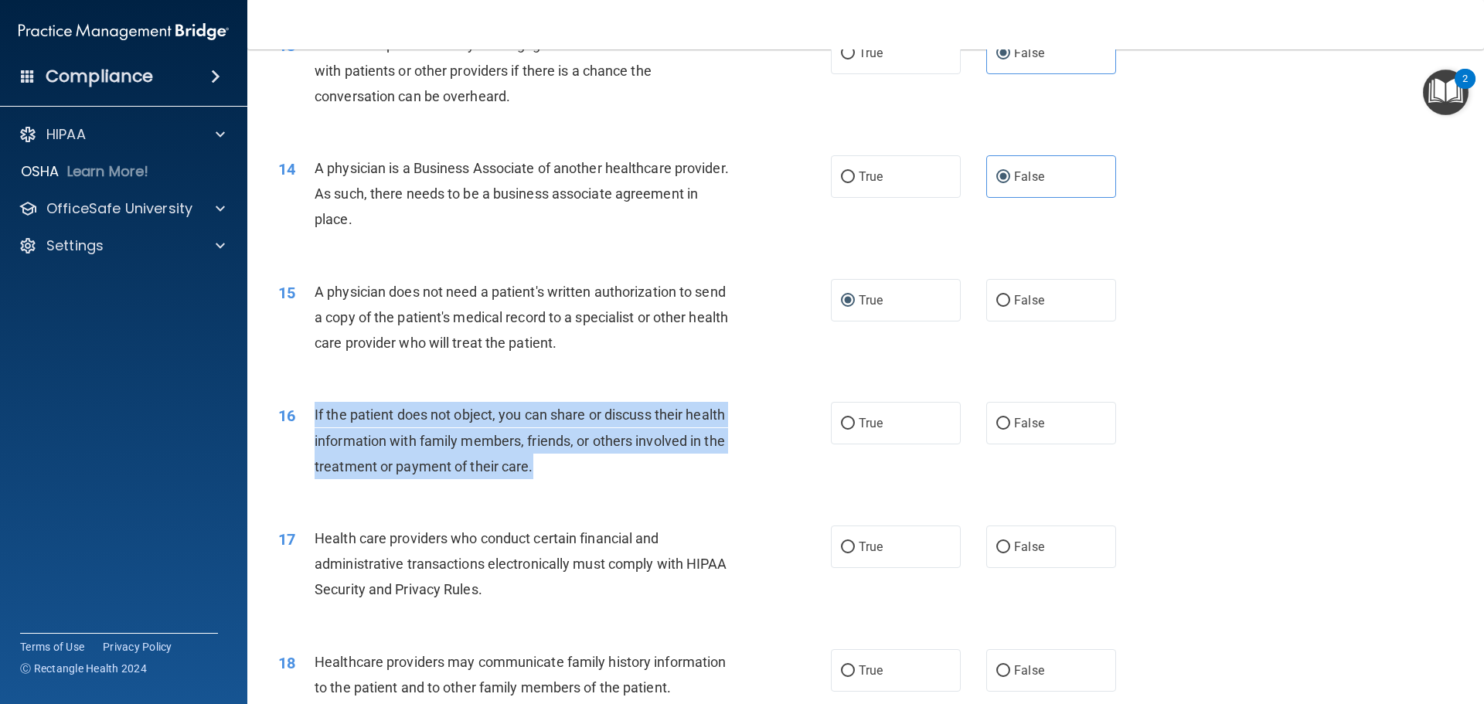
drag, startPoint x: 315, startPoint y: 411, endPoint x: 570, endPoint y: 483, distance: 265.8
click at [570, 483] on div "16 If the patient does not object, you can share or discuss their health inform…" at bounding box center [554, 444] width 599 height 85
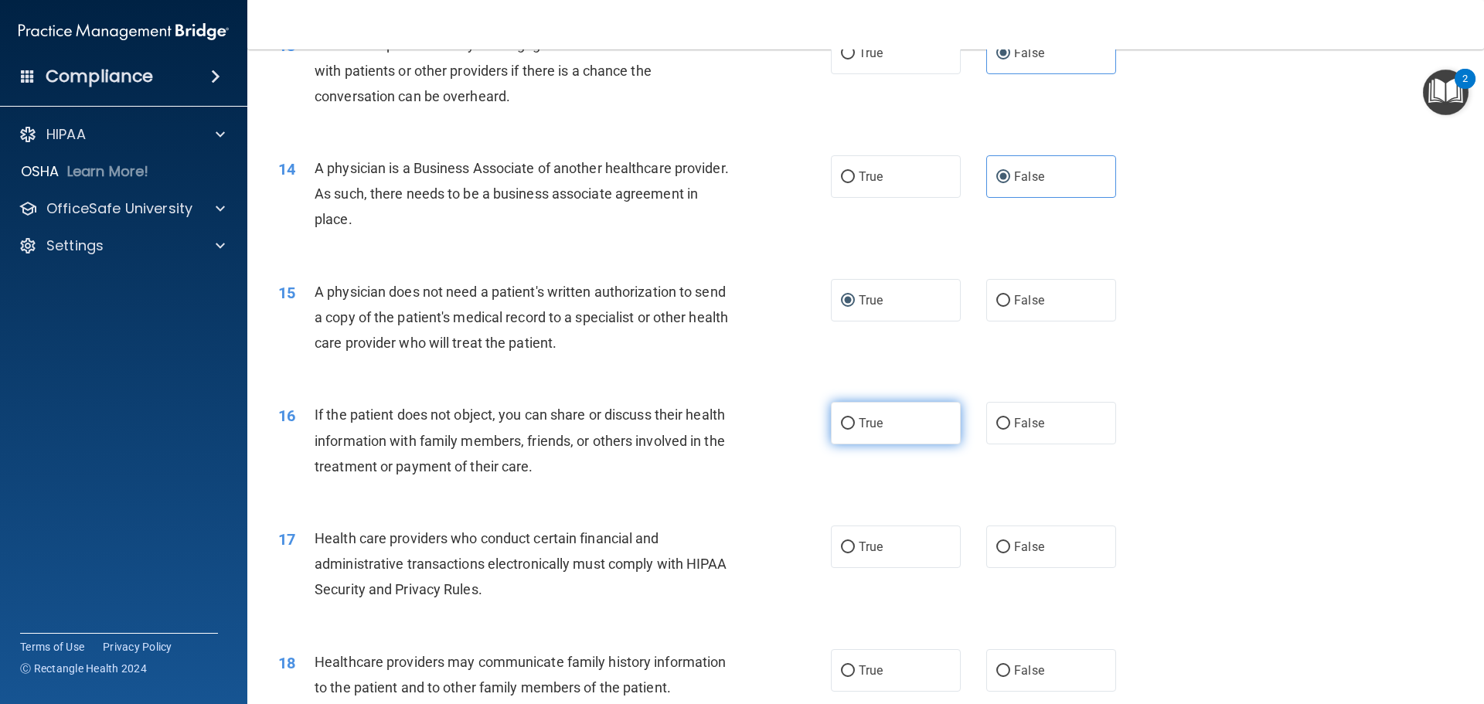
click at [890, 424] on label "True" at bounding box center [896, 423] width 130 height 43
click at [855, 424] on input "True" at bounding box center [848, 424] width 14 height 12
radio input "true"
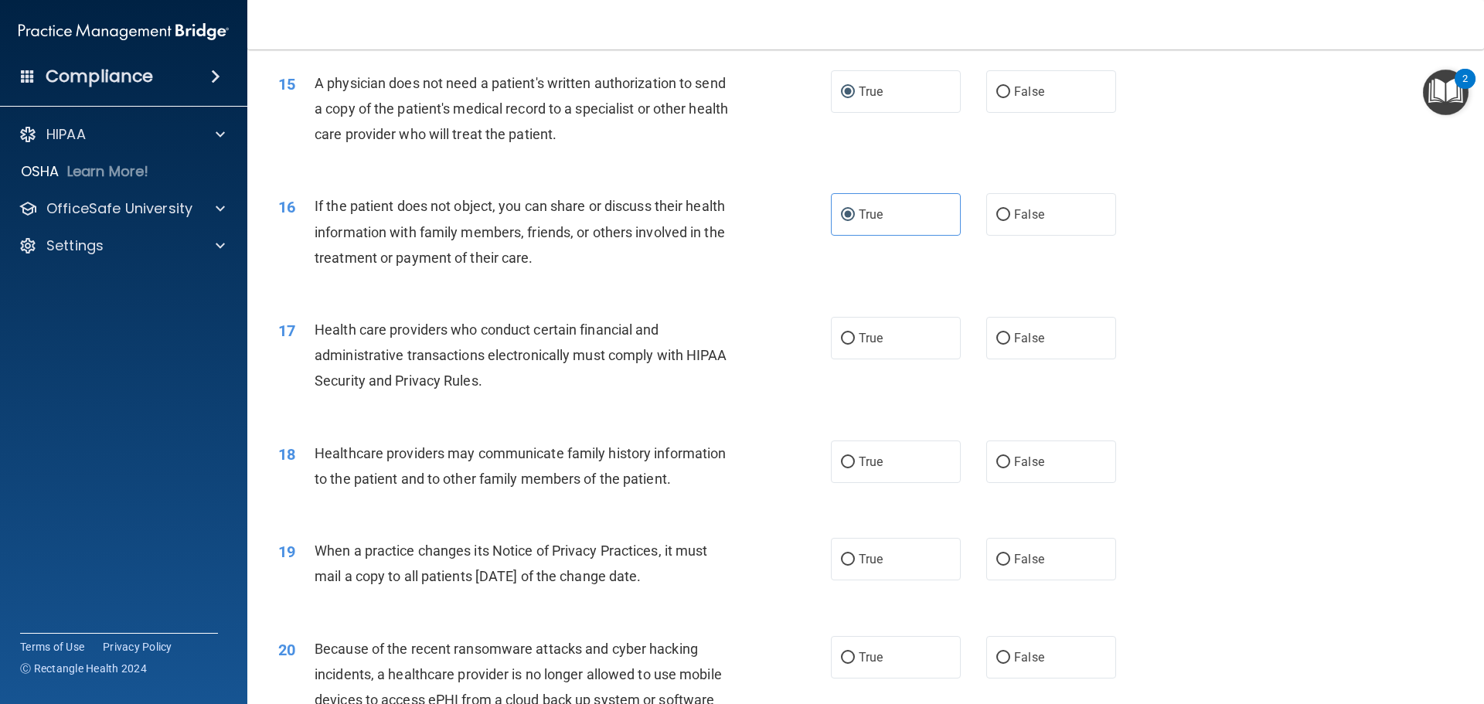
scroll to position [1700, 0]
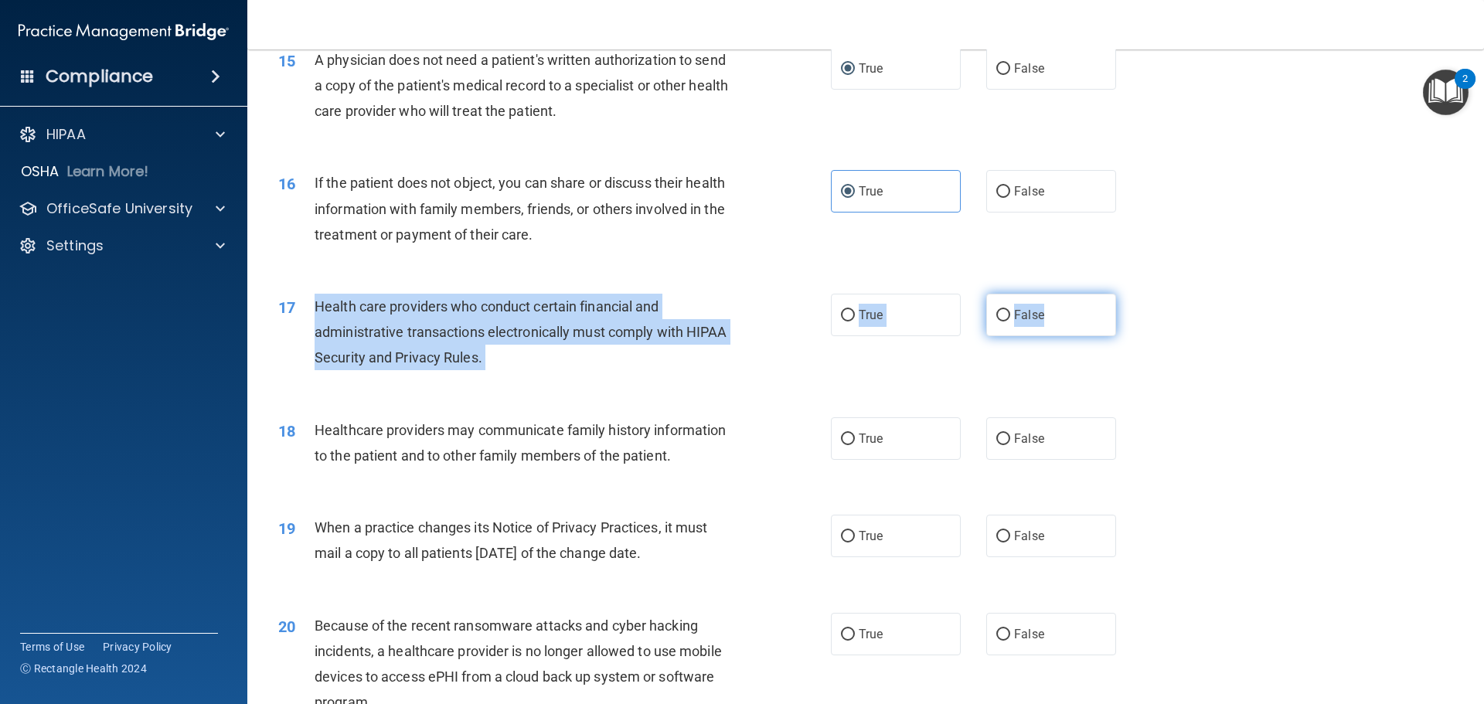
drag, startPoint x: 363, startPoint y: 294, endPoint x: 1051, endPoint y: 328, distance: 689.5
click at [1142, 294] on ng-form "17 Health care providers who conduct certain financial and administrative trans…" at bounding box center [1142, 294] width 0 height 0
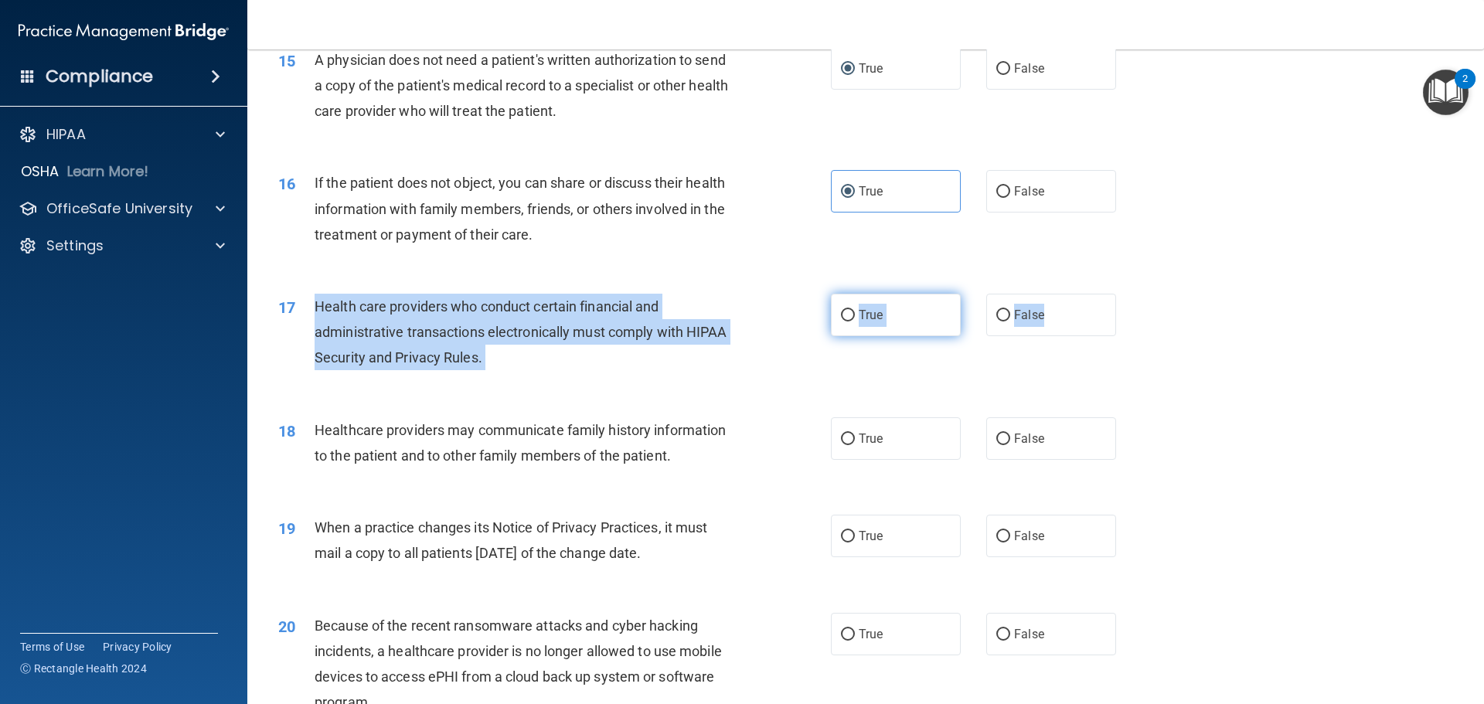
click at [878, 329] on label "True" at bounding box center [896, 315] width 130 height 43
click at [855, 322] on input "True" at bounding box center [848, 316] width 14 height 12
radio input "true"
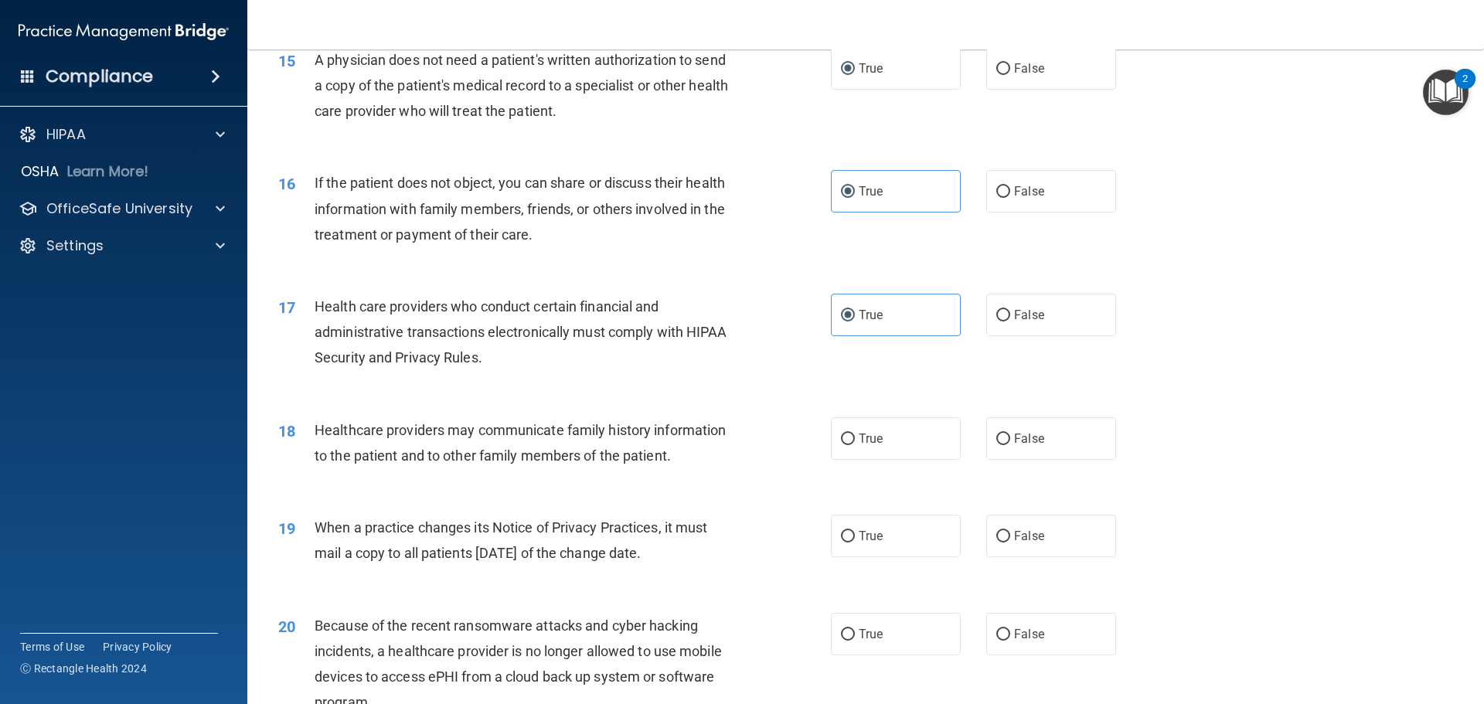
drag, startPoint x: 1269, startPoint y: 252, endPoint x: 1215, endPoint y: 298, distance: 70.8
click at [1266, 263] on div "16 If the patient does not object, you can share or discuss their health inform…" at bounding box center [866, 213] width 1198 height 124
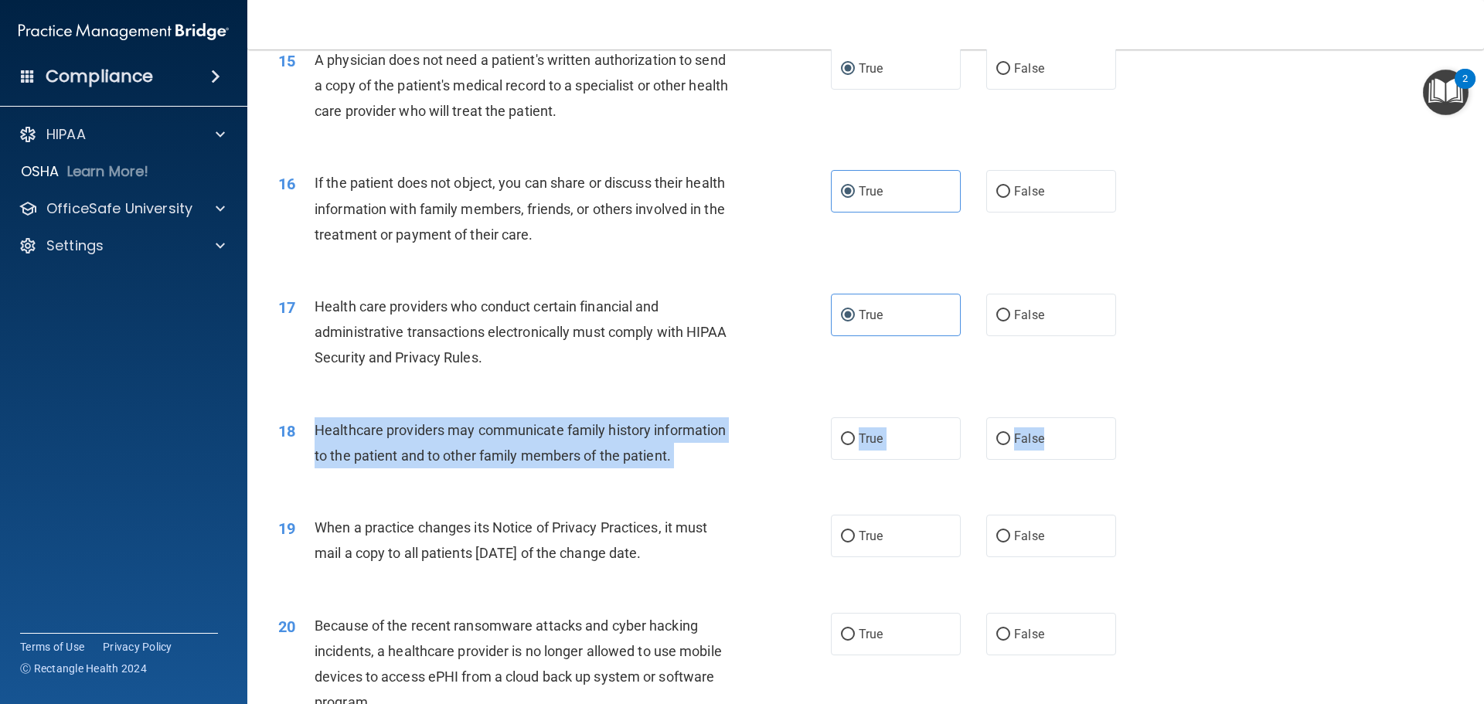
drag, startPoint x: 311, startPoint y: 428, endPoint x: 1110, endPoint y: 448, distance: 798.7
click at [1142, 417] on ng-form "18 Healthcare providers may communicate family history information to the patie…" at bounding box center [1142, 417] width 0 height 0
click at [841, 434] on input "True" at bounding box center [848, 440] width 14 height 12
radio input "true"
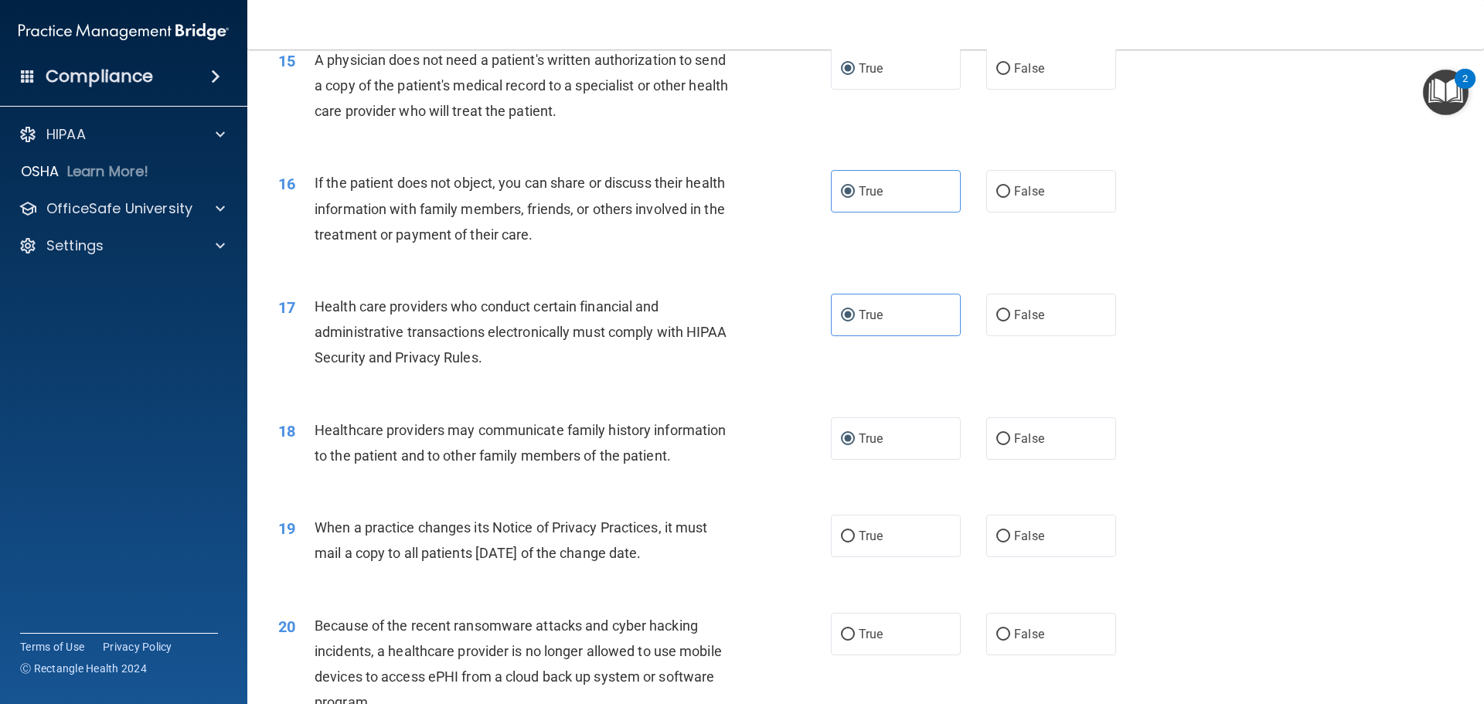
click at [766, 591] on div "19 When a practice changes its Notice of Privacy Practices, it must mail a copy…" at bounding box center [866, 543] width 1198 height 97
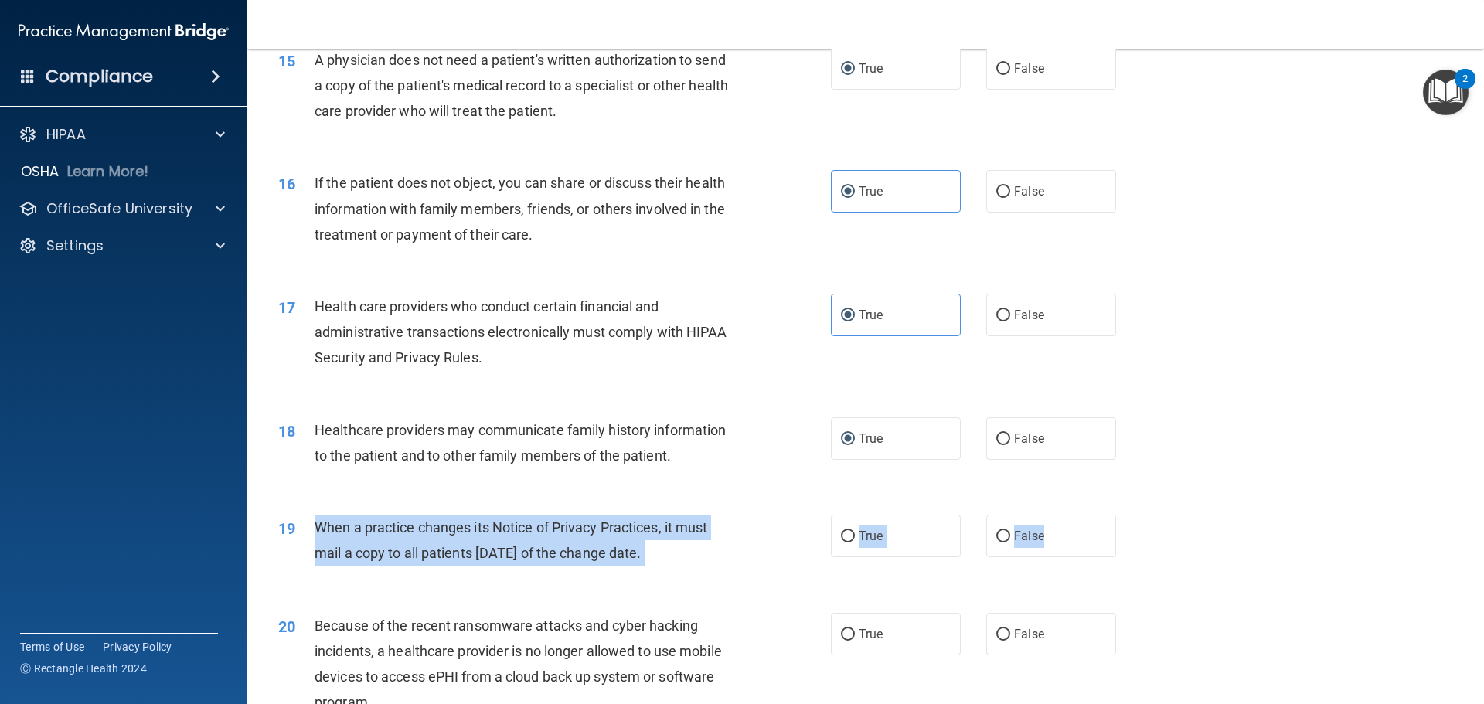
drag, startPoint x: 315, startPoint y: 526, endPoint x: 1136, endPoint y: 543, distance: 821.1
click at [1135, 542] on div "19 When a practice changes its Notice of Privacy Practices, it must mail a copy…" at bounding box center [866, 543] width 1198 height 97
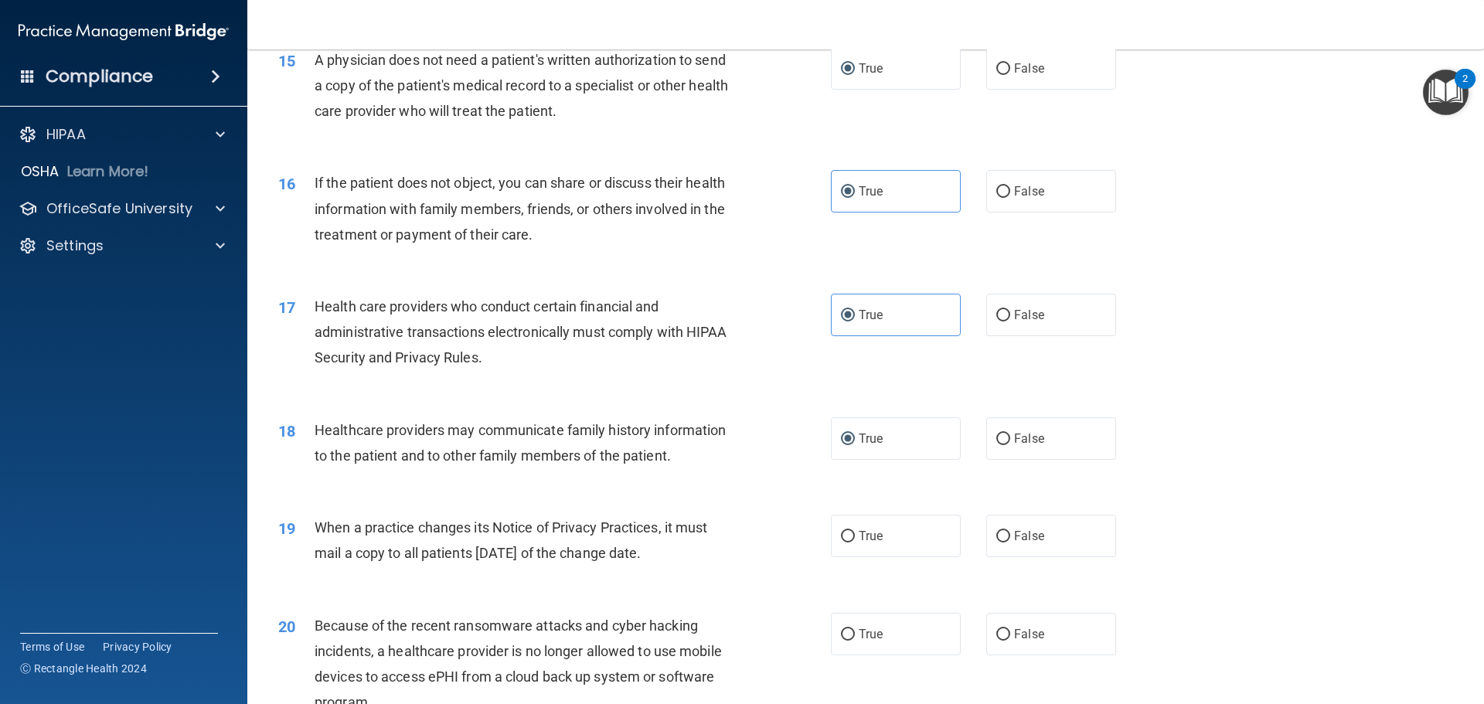
drag, startPoint x: 1137, startPoint y: 553, endPoint x: 716, endPoint y: 590, distance: 422.9
click at [727, 591] on div "19 When a practice changes its Notice of Privacy Practices, it must mail a copy…" at bounding box center [866, 543] width 1198 height 97
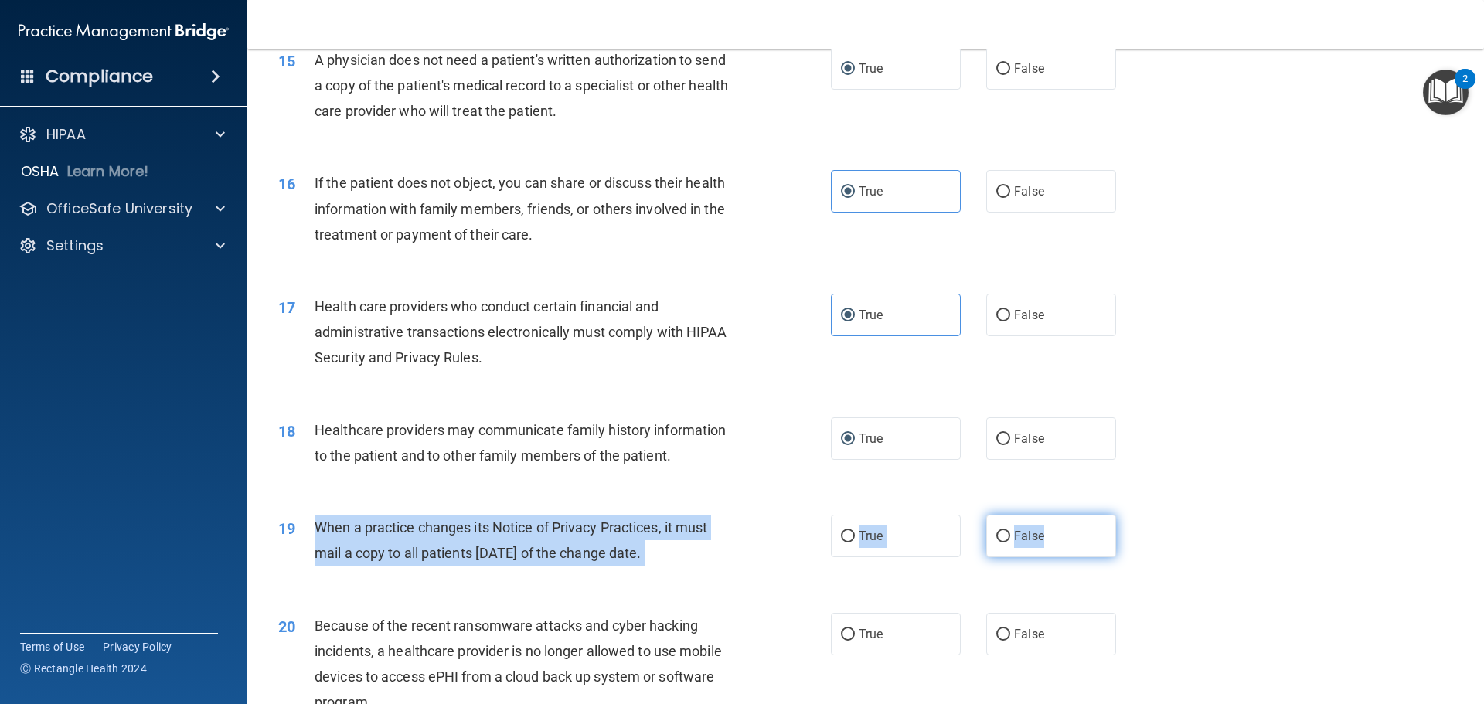
drag, startPoint x: 311, startPoint y: 527, endPoint x: 1044, endPoint y: 549, distance: 733.1
click at [1142, 515] on ng-form "19 When a practice changes its Notice of Privacy Practices, it must mail a copy…" at bounding box center [1142, 515] width 0 height 0
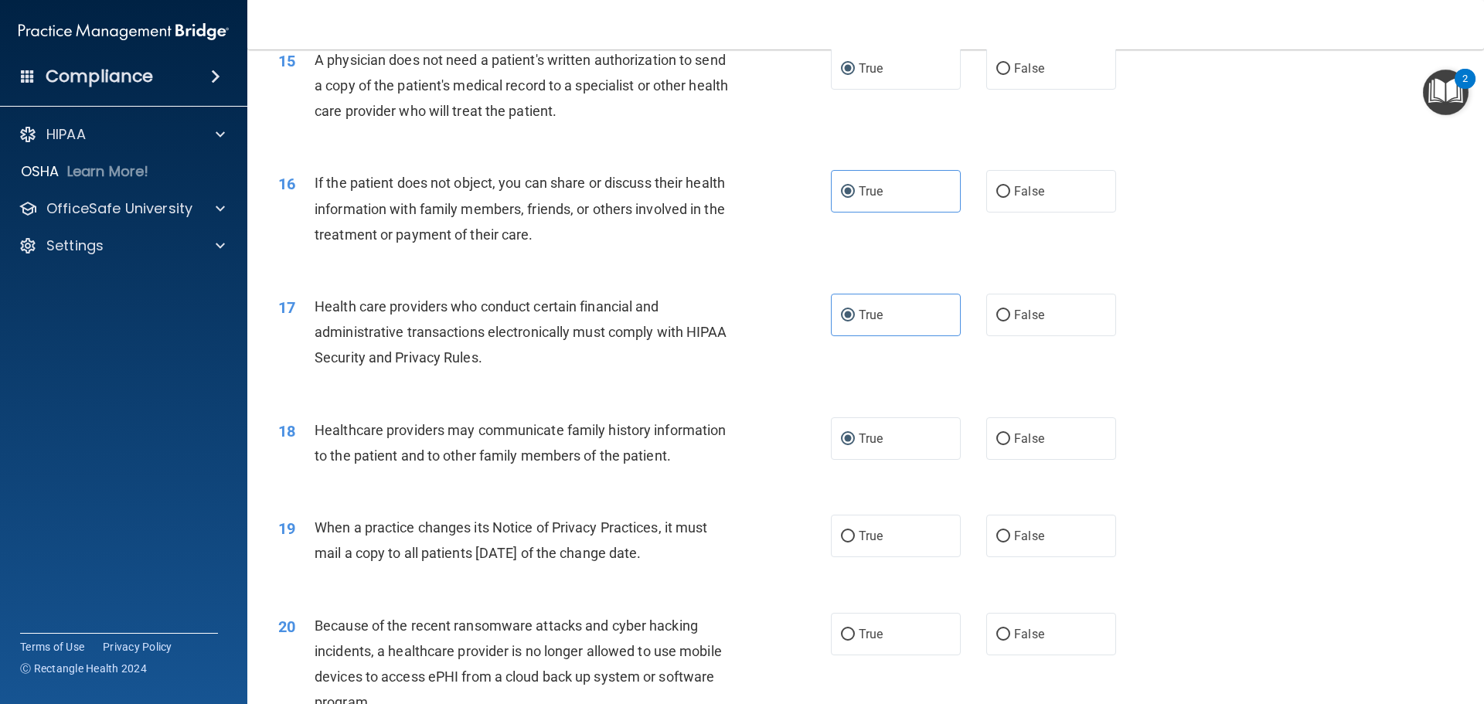
drag, startPoint x: 1248, startPoint y: 536, endPoint x: 1229, endPoint y: 544, distance: 20.4
click at [1248, 537] on div "19 When a practice changes its Notice of Privacy Practices, it must mail a copy…" at bounding box center [866, 543] width 1198 height 97
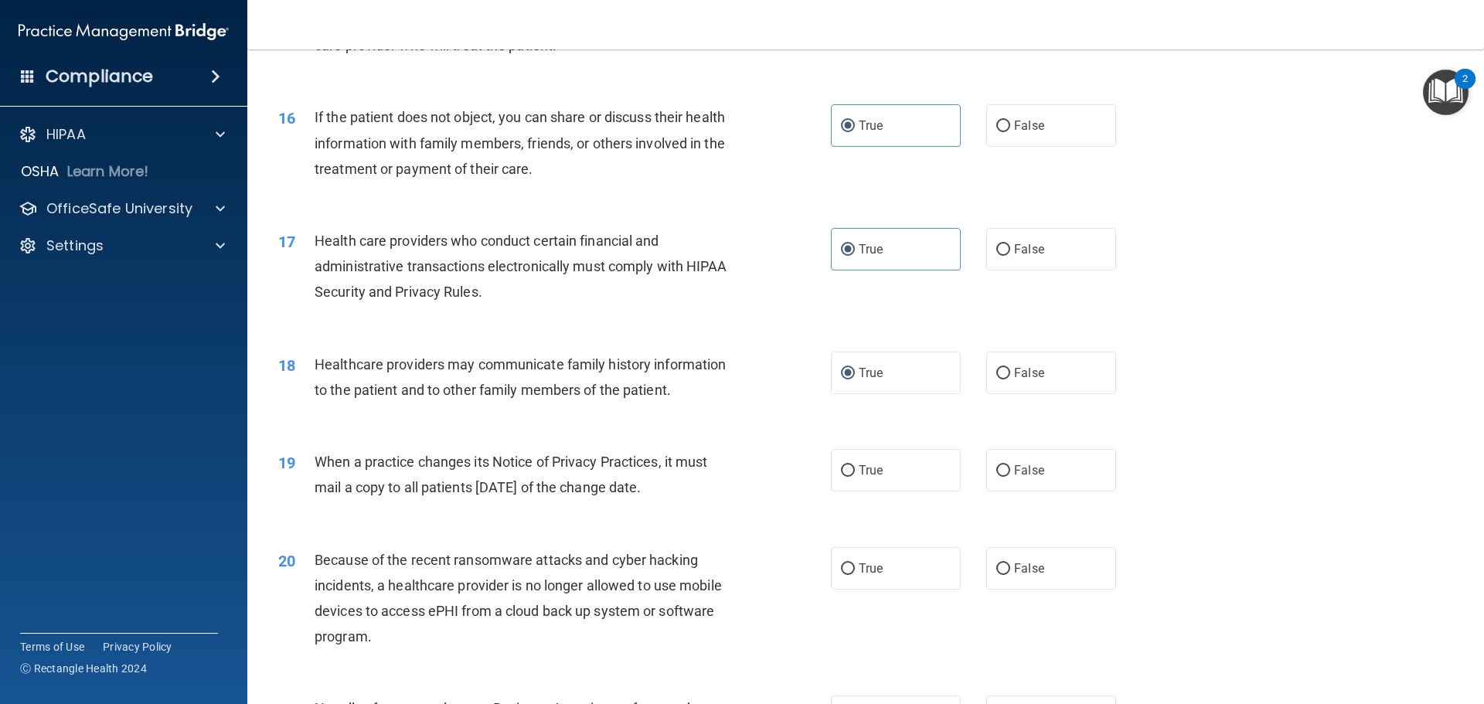
scroll to position [1855, 0]
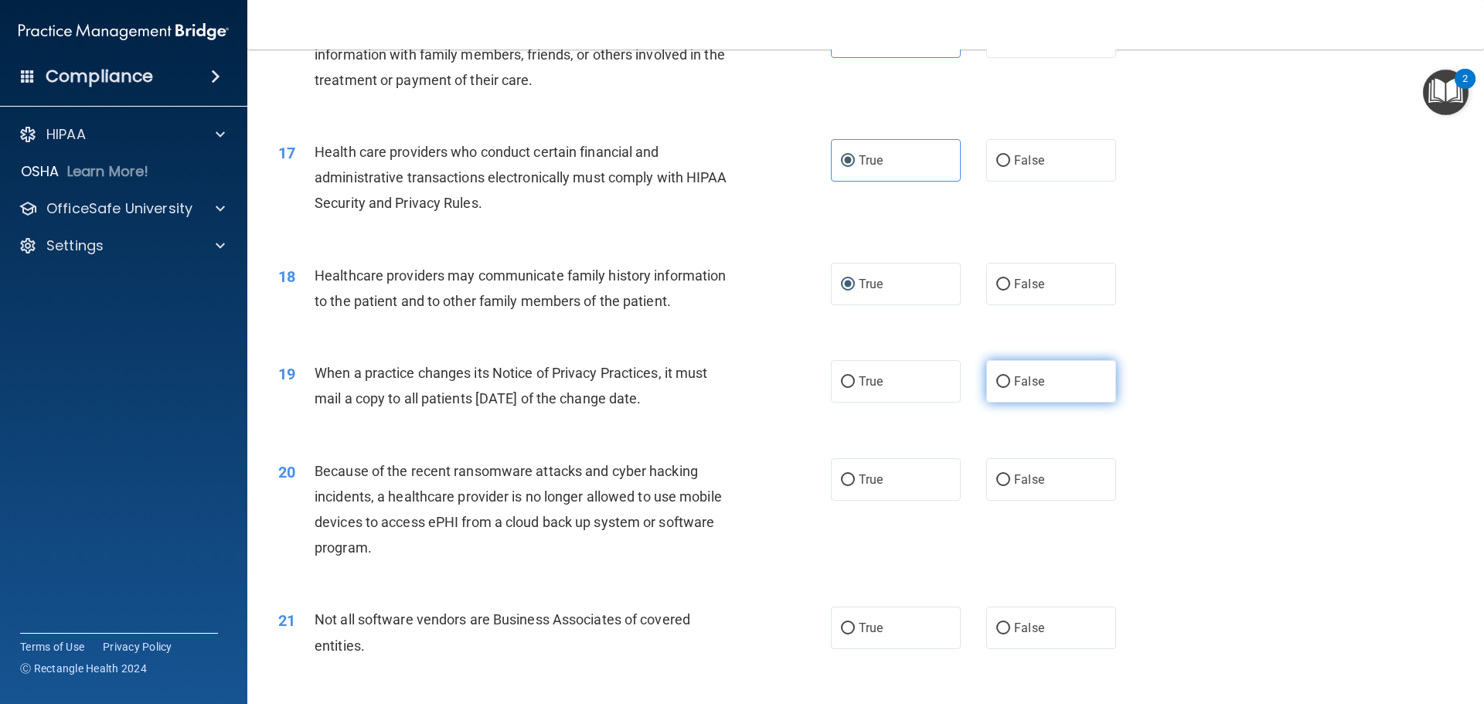
click at [1033, 386] on span "False" at bounding box center [1029, 381] width 30 height 15
click at [1010, 386] on input "False" at bounding box center [1003, 382] width 14 height 12
radio input "true"
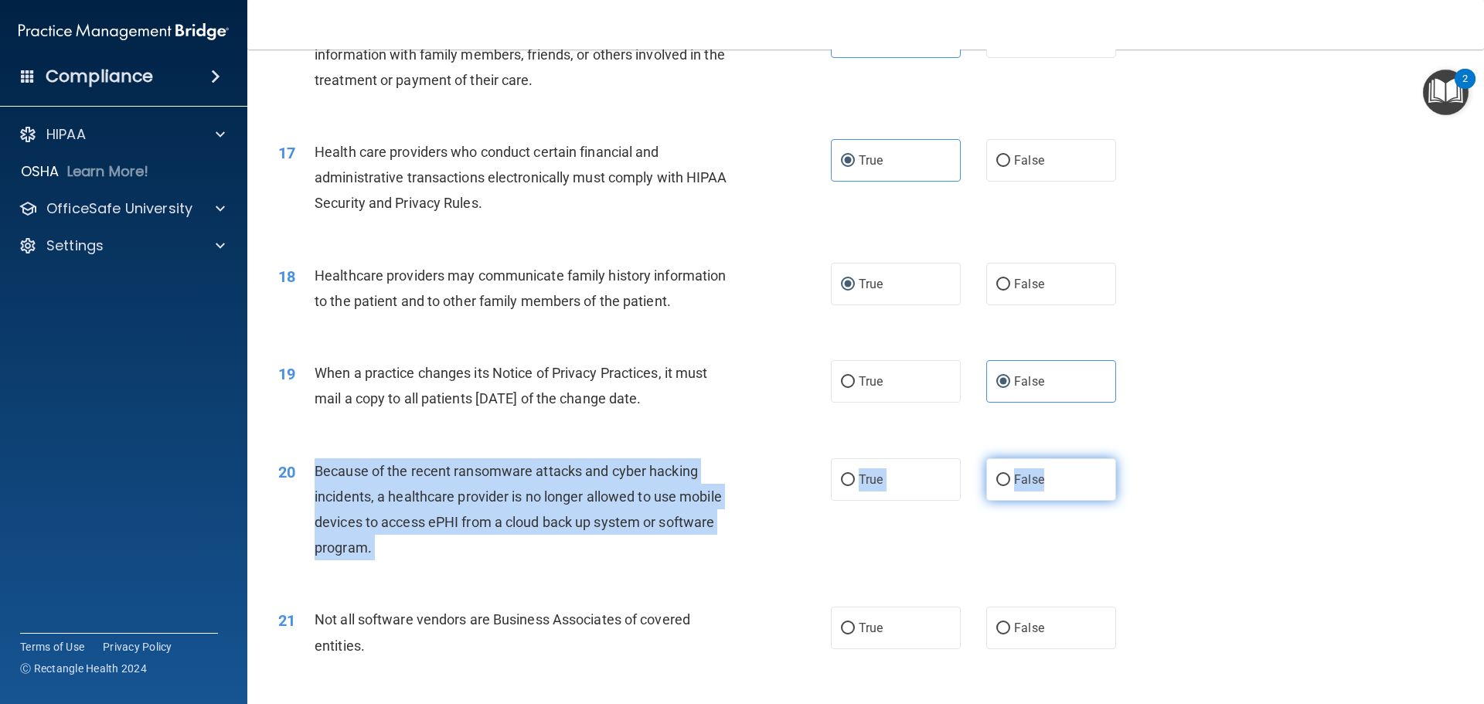
drag, startPoint x: 380, startPoint y: 467, endPoint x: 1094, endPoint y: 488, distance: 714.5
click at [1142, 458] on ng-form "20 Because of the recent ransomware attacks and cyber hacking incidents, a heal…" at bounding box center [1142, 458] width 0 height 0
click at [996, 481] on input "False" at bounding box center [1003, 481] width 14 height 12
radio input "true"
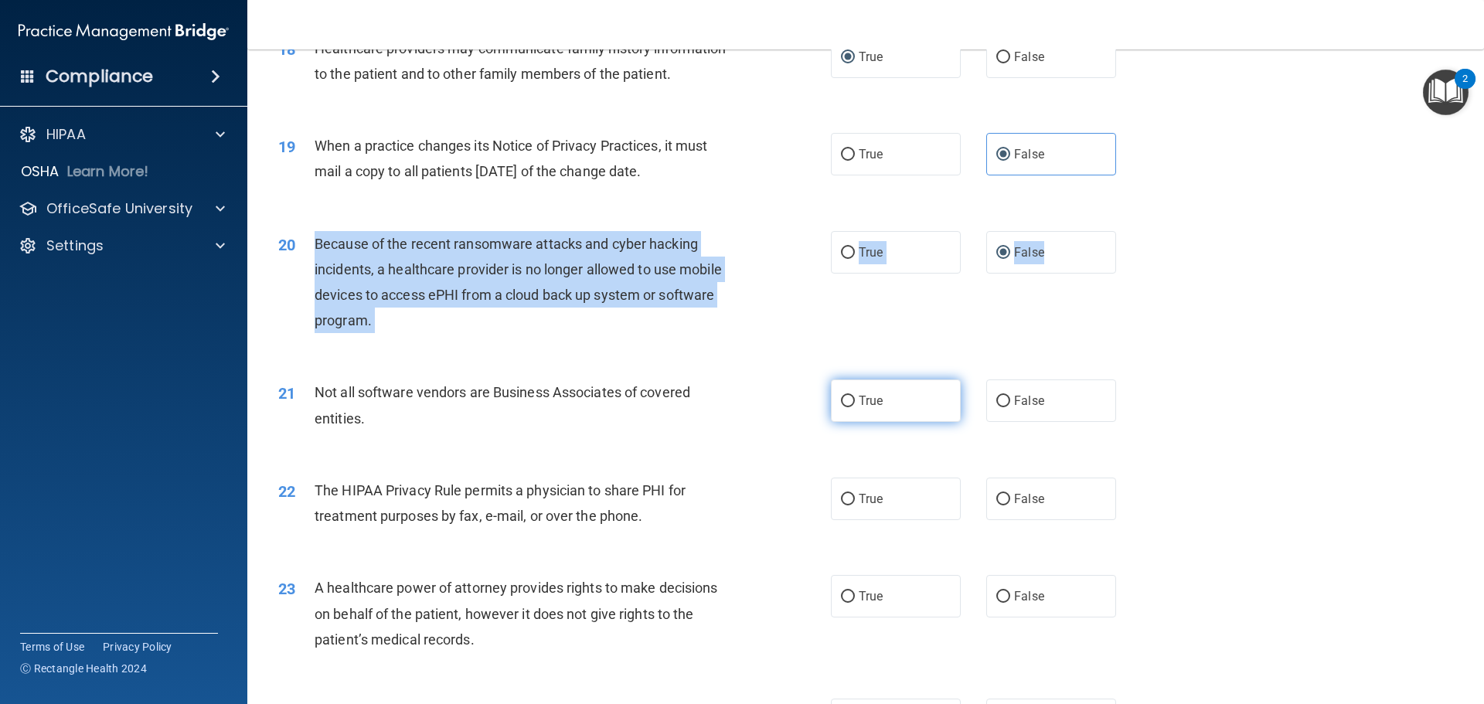
scroll to position [2087, 0]
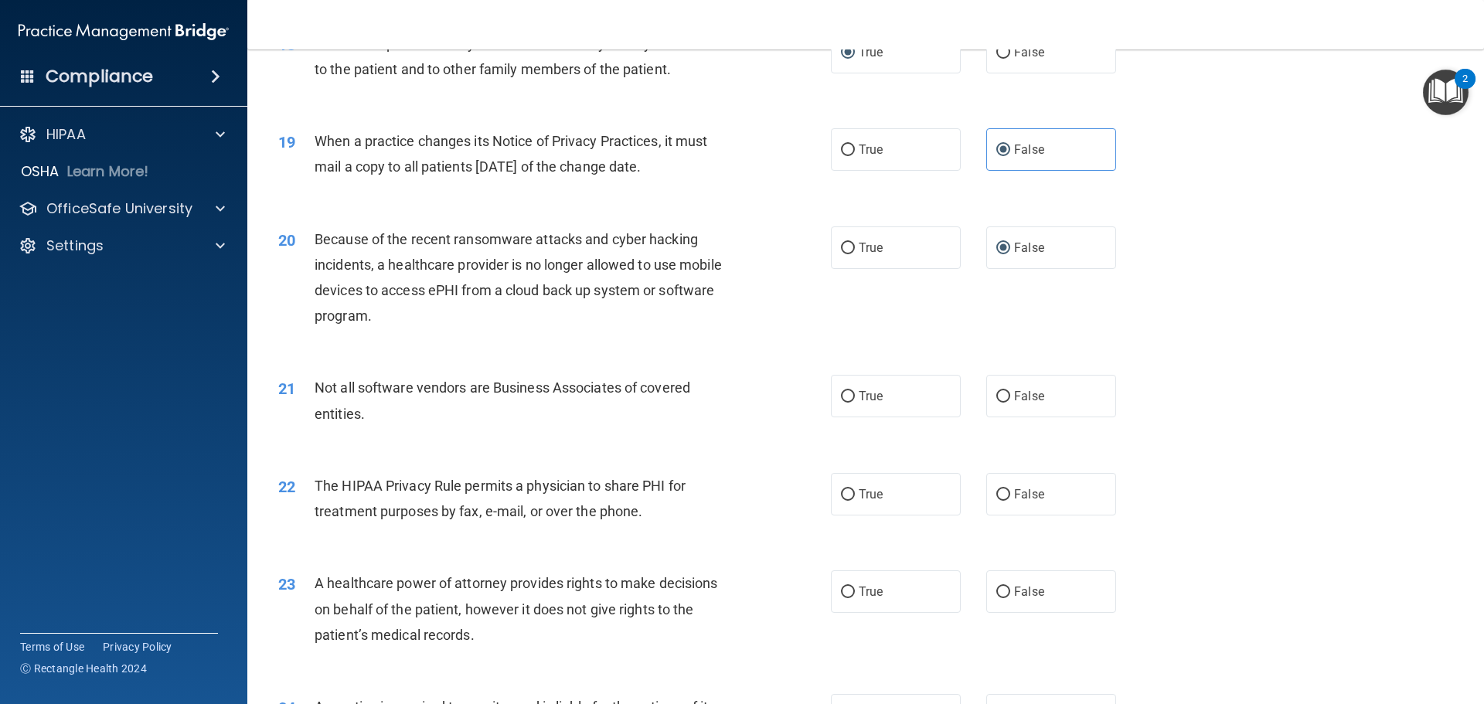
drag, startPoint x: 616, startPoint y: 349, endPoint x: 650, endPoint y: 349, distance: 34.0
click at [627, 351] on div "20 Because of the recent ransomware attacks and cyber hacking incidents, a heal…" at bounding box center [866, 281] width 1198 height 149
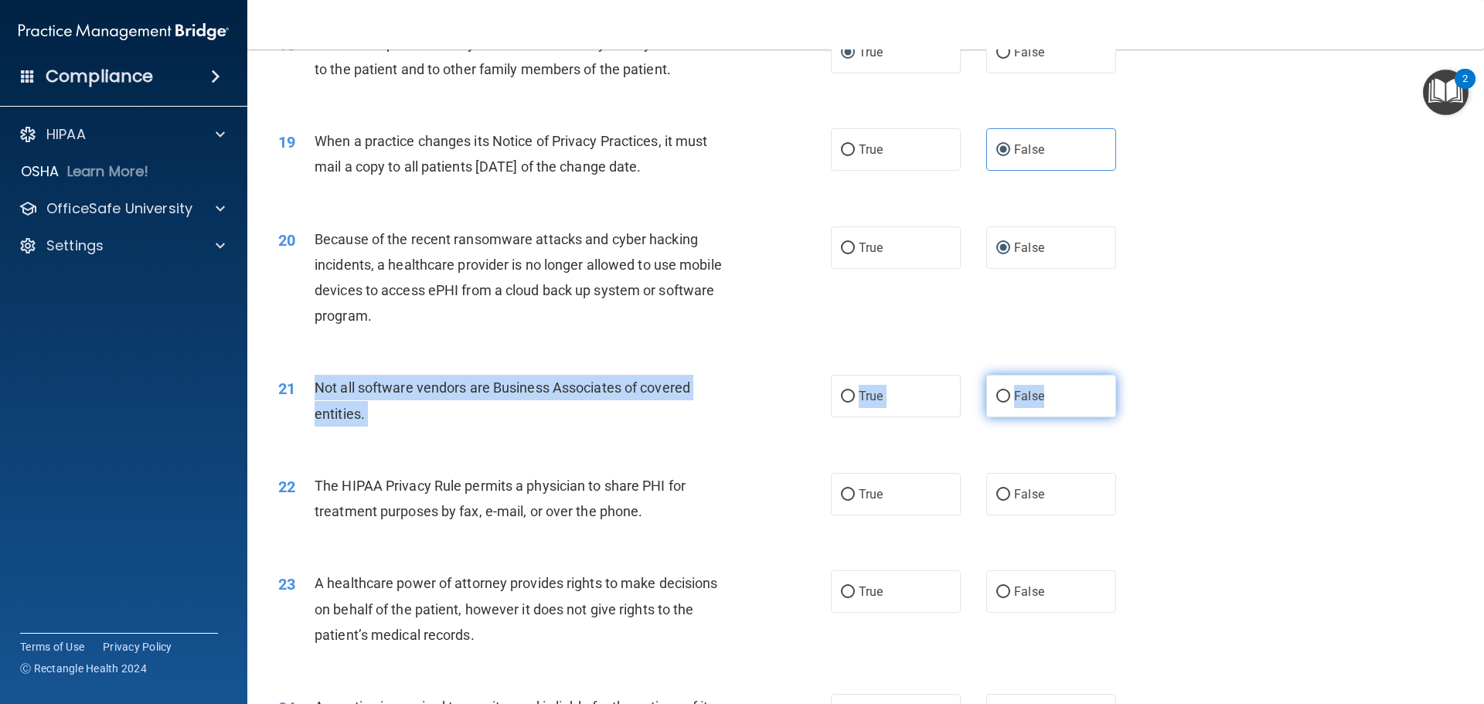
drag, startPoint x: 313, startPoint y: 390, endPoint x: 1040, endPoint y: 409, distance: 726.8
click at [1142, 375] on ng-form "21 Not all software vendors are Business Associates of covered entities. True F…" at bounding box center [1142, 375] width 0 height 0
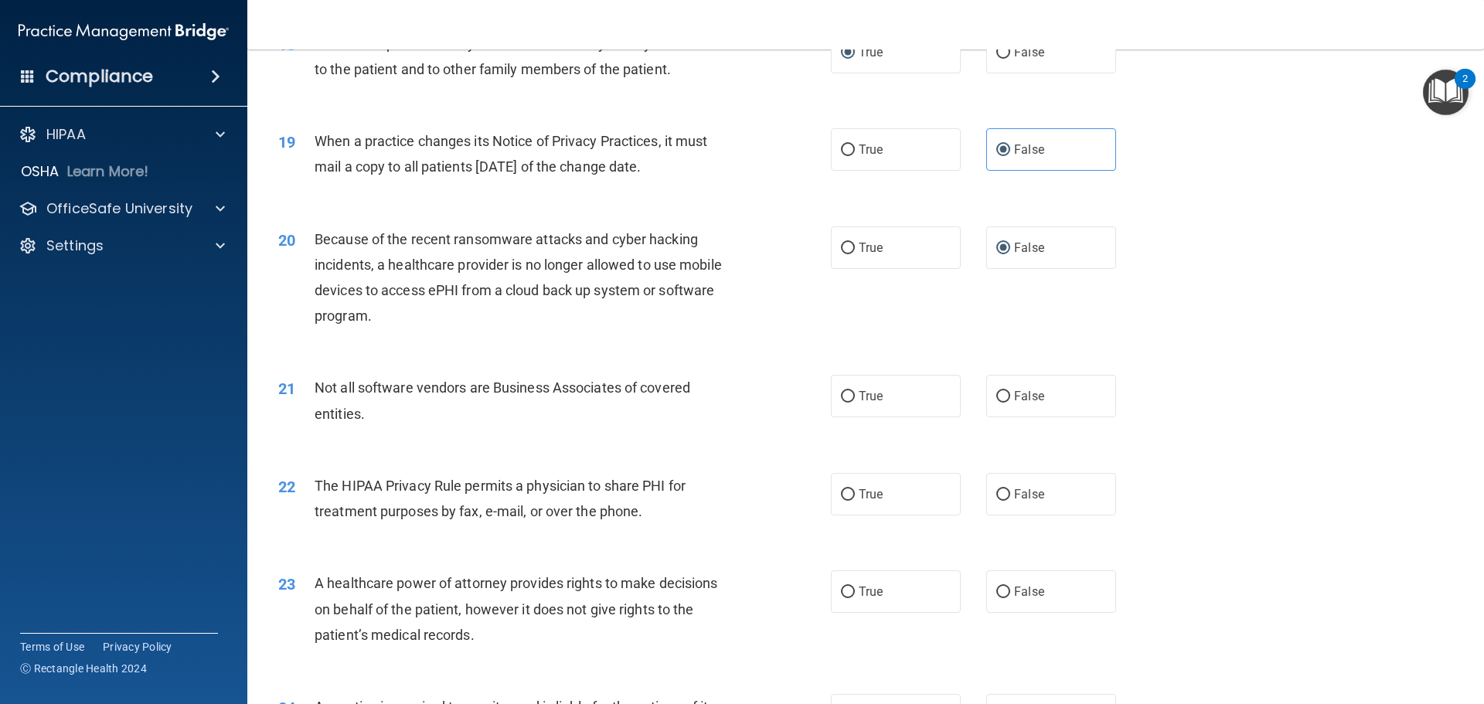
click at [803, 454] on div "22 The HIPAA Privacy Rule permits a physician to share PHI for treatment purpos…" at bounding box center [866, 502] width 1198 height 97
click at [894, 401] on label "True" at bounding box center [896, 396] width 130 height 43
click at [855, 401] on input "True" at bounding box center [848, 397] width 14 height 12
radio input "true"
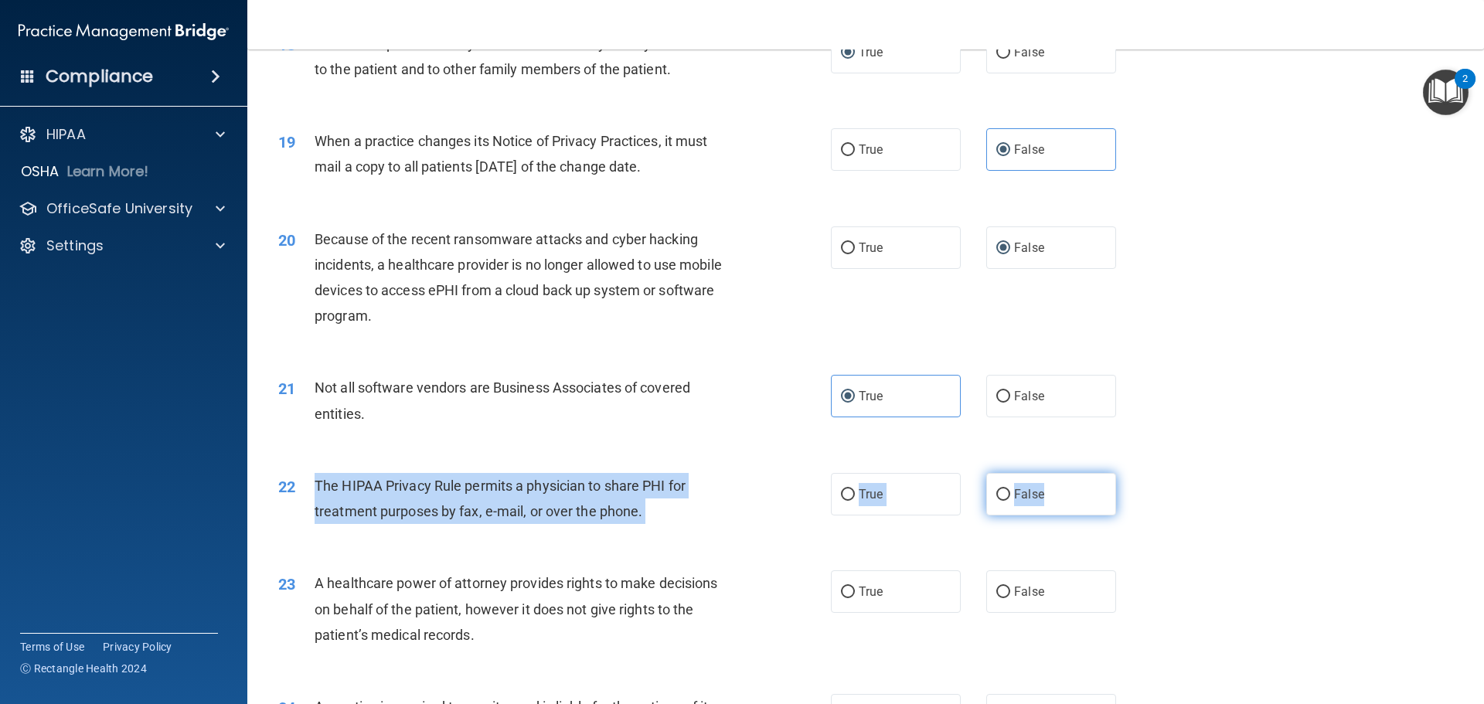
drag, startPoint x: 318, startPoint y: 484, endPoint x: 1073, endPoint y: 499, distance: 755.3
click at [1142, 473] on ng-form "22 The HIPAA Privacy Rule permits a physician to share PHI for treatment purpos…" at bounding box center [1142, 473] width 0 height 0
click at [874, 503] on label "True" at bounding box center [896, 494] width 130 height 43
click at [855, 501] on input "True" at bounding box center [848, 495] width 14 height 12
radio input "true"
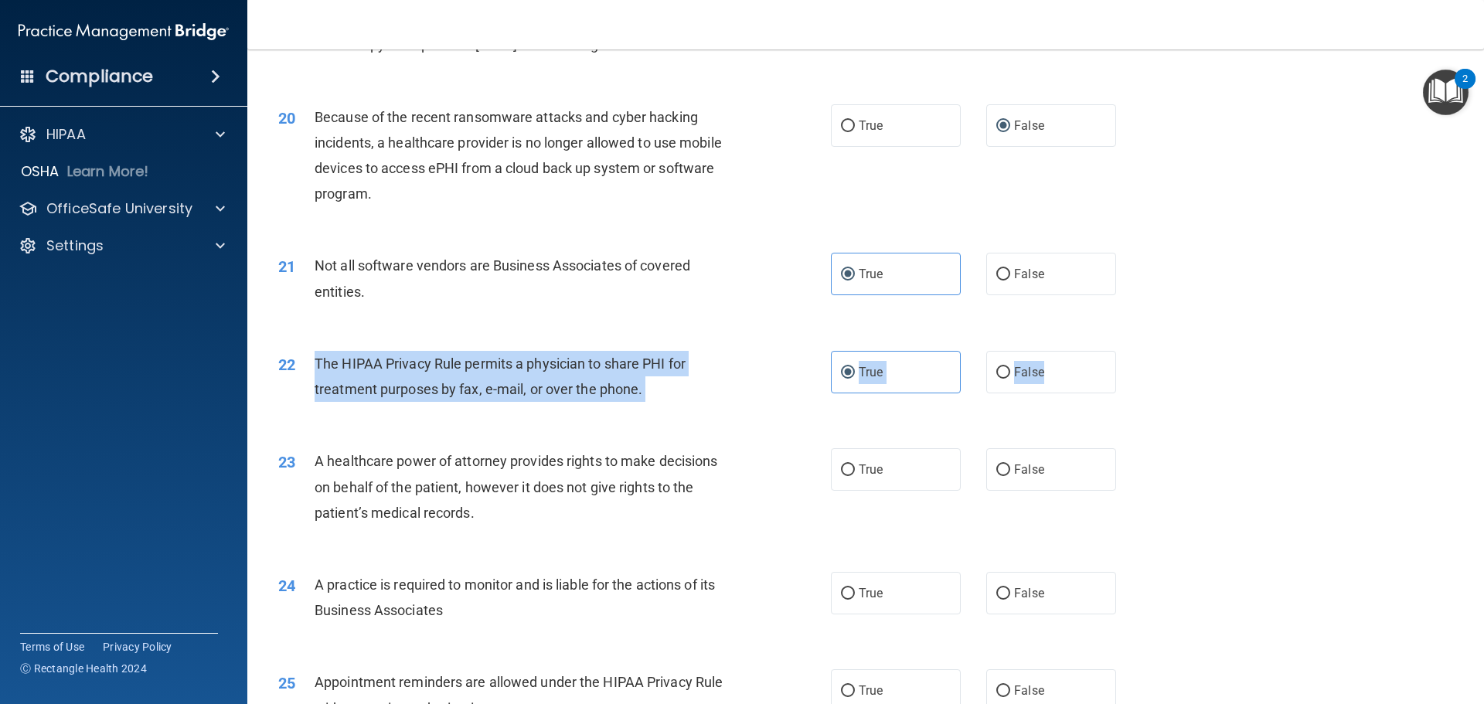
scroll to position [2242, 0]
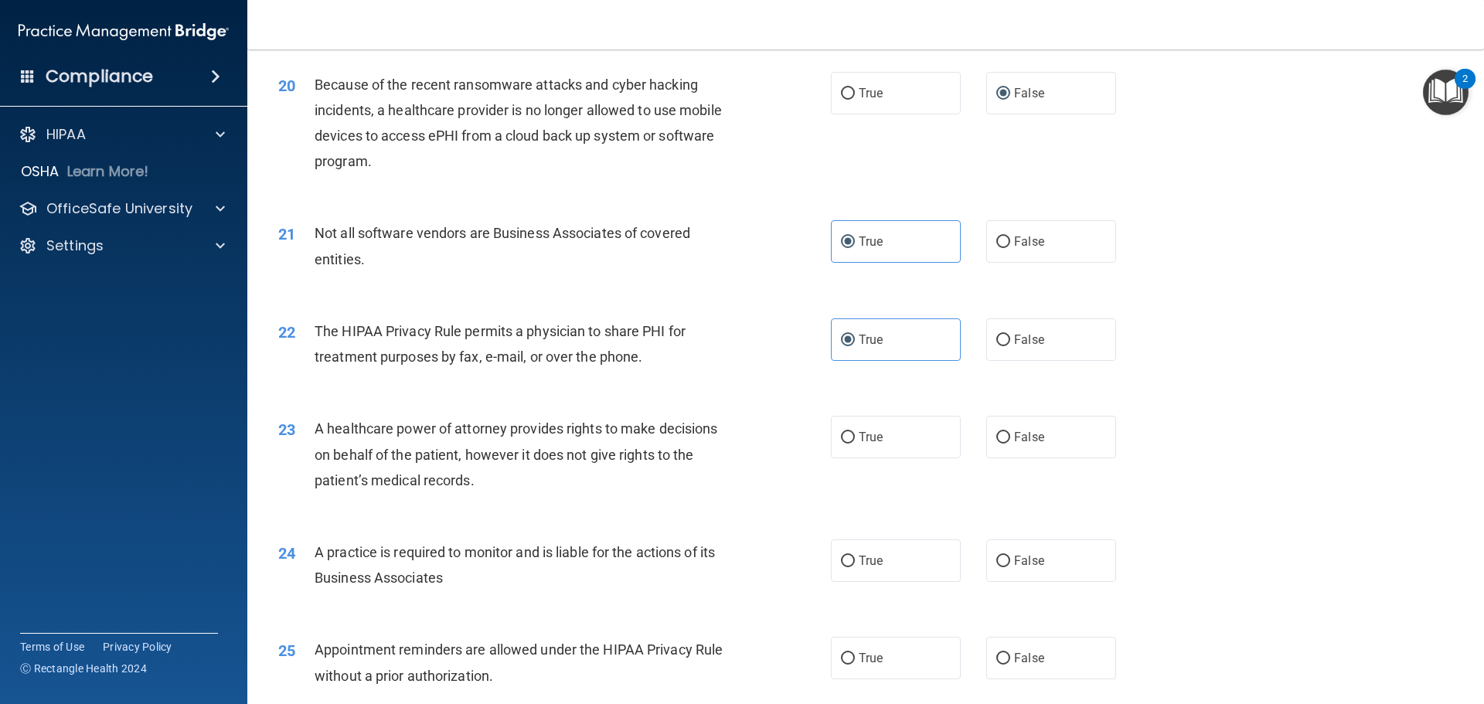
click at [751, 488] on div "23 A healthcare power of attorney provides rights to make decisions on behalf o…" at bounding box center [554, 458] width 599 height 85
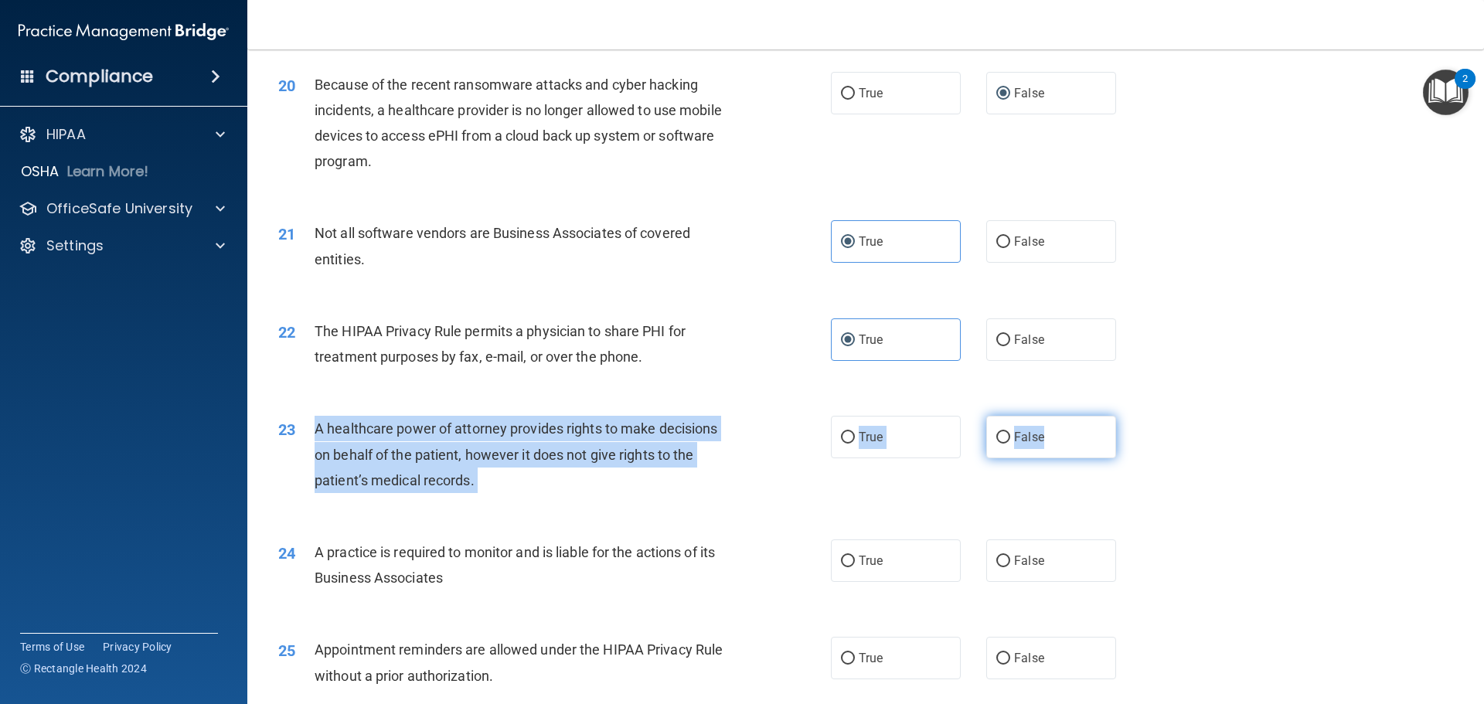
drag, startPoint x: 309, startPoint y: 430, endPoint x: 1044, endPoint y: 441, distance: 735.2
click at [1142, 416] on ng-form "23 A healthcare power of attorney provides rights to make decisions on behalf o…" at bounding box center [1142, 416] width 0 height 0
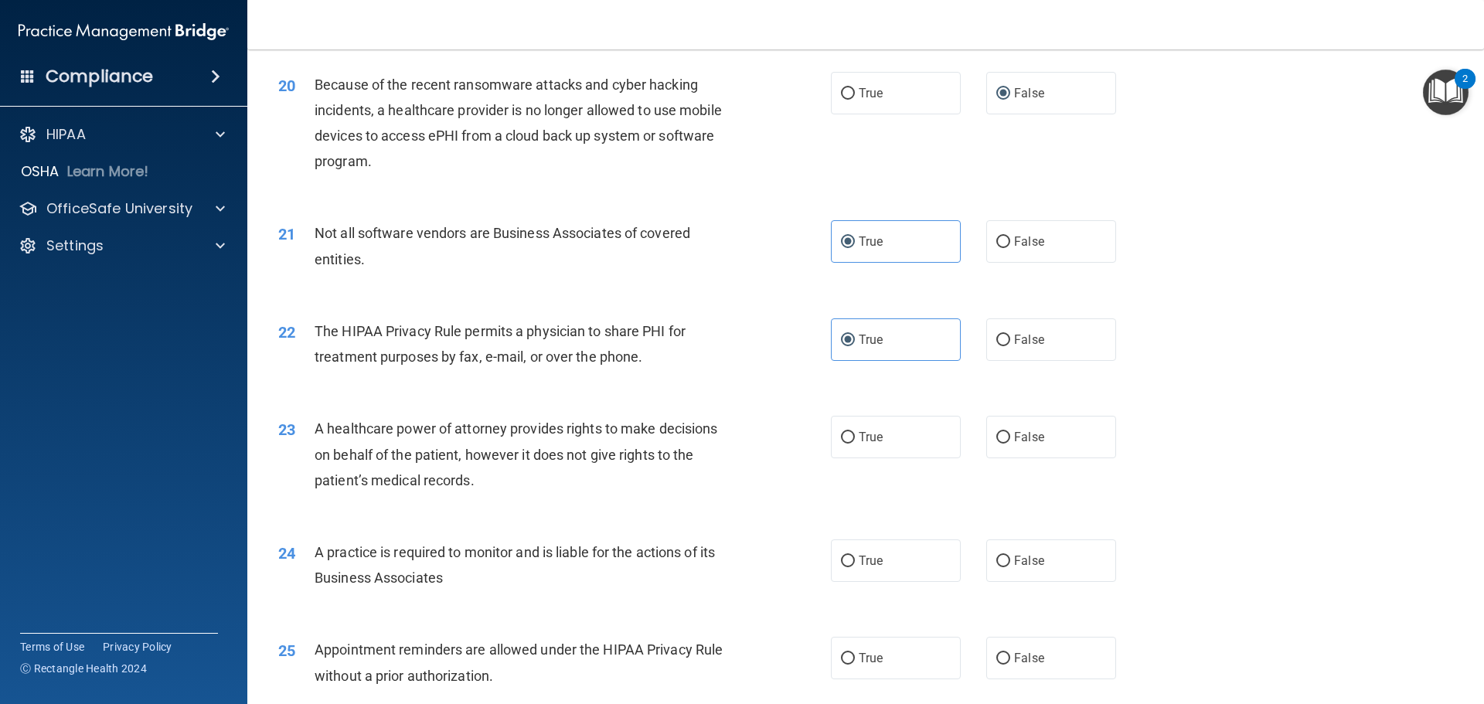
click at [582, 511] on div "23 A healthcare power of attorney provides rights to make decisions on behalf o…" at bounding box center [866, 459] width 1198 height 124
click at [1023, 435] on span "False" at bounding box center [1029, 437] width 30 height 15
click at [1010, 435] on input "False" at bounding box center [1003, 438] width 14 height 12
radio input "true"
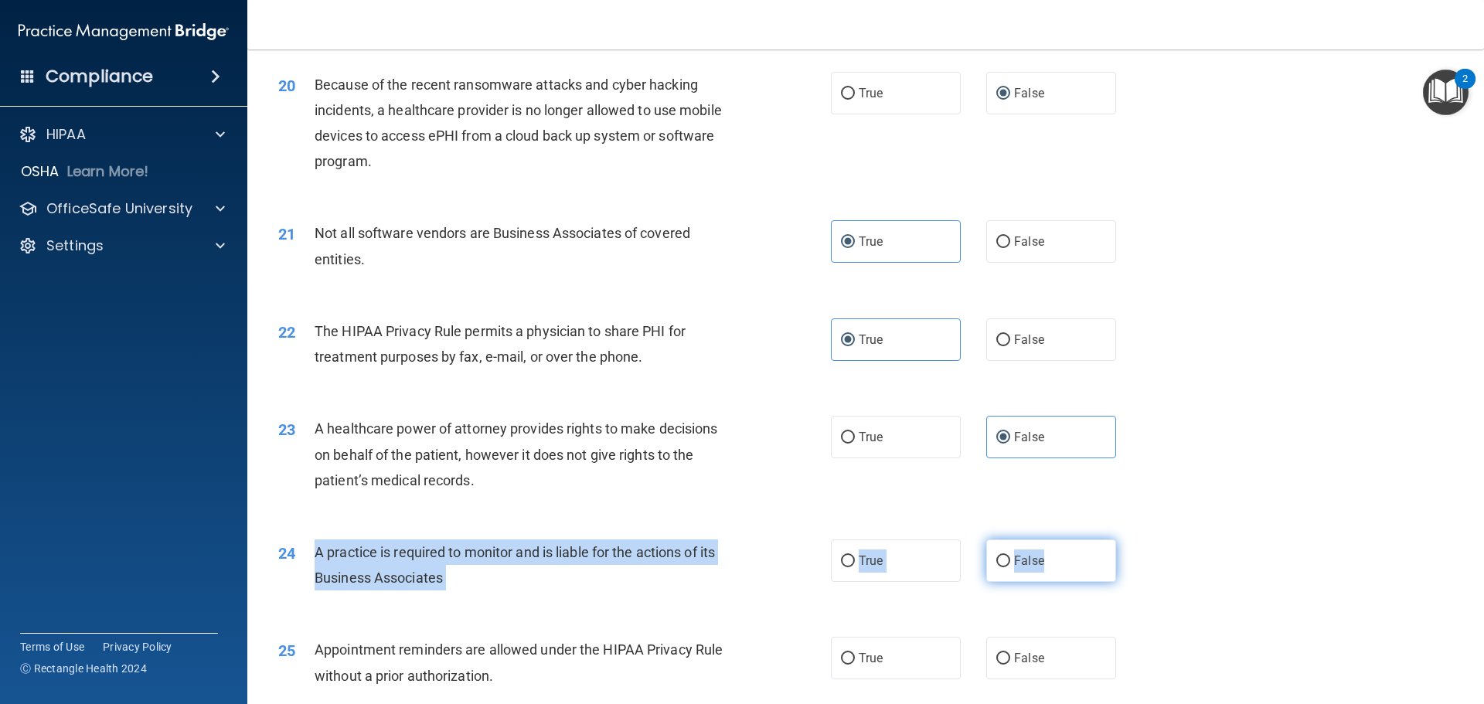
drag, startPoint x: 311, startPoint y: 547, endPoint x: 1098, endPoint y: 570, distance: 787.2
click at [1142, 540] on ng-form "24 A practice is required to monitor and is liable for the actions of its Busin…" at bounding box center [1142, 540] width 0 height 0
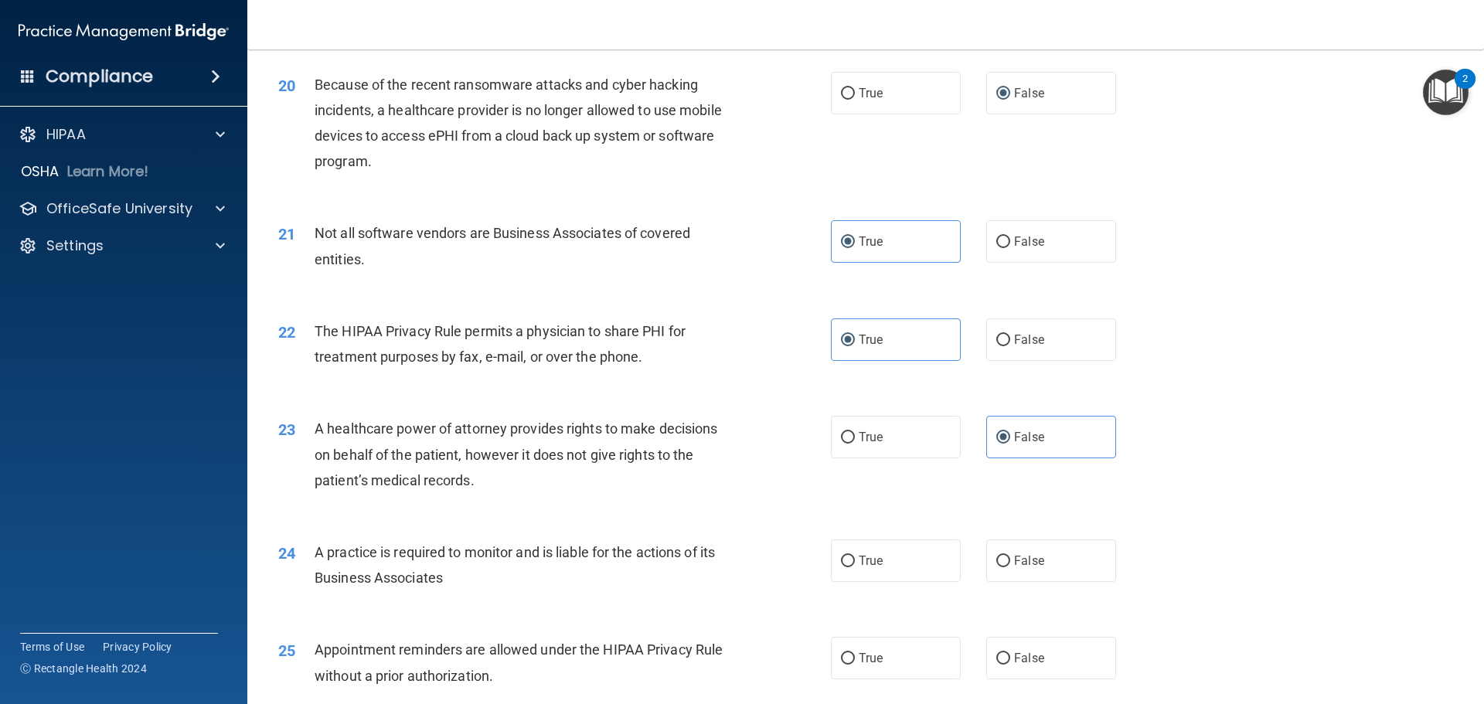
click at [770, 625] on div "25 Appointment reminders are allowed under the HIPAA Privacy Rule without a pri…" at bounding box center [866, 666] width 1198 height 97
click at [852, 569] on label "True" at bounding box center [896, 561] width 130 height 43
click at [852, 567] on input "True" at bounding box center [848, 562] width 14 height 12
radio input "true"
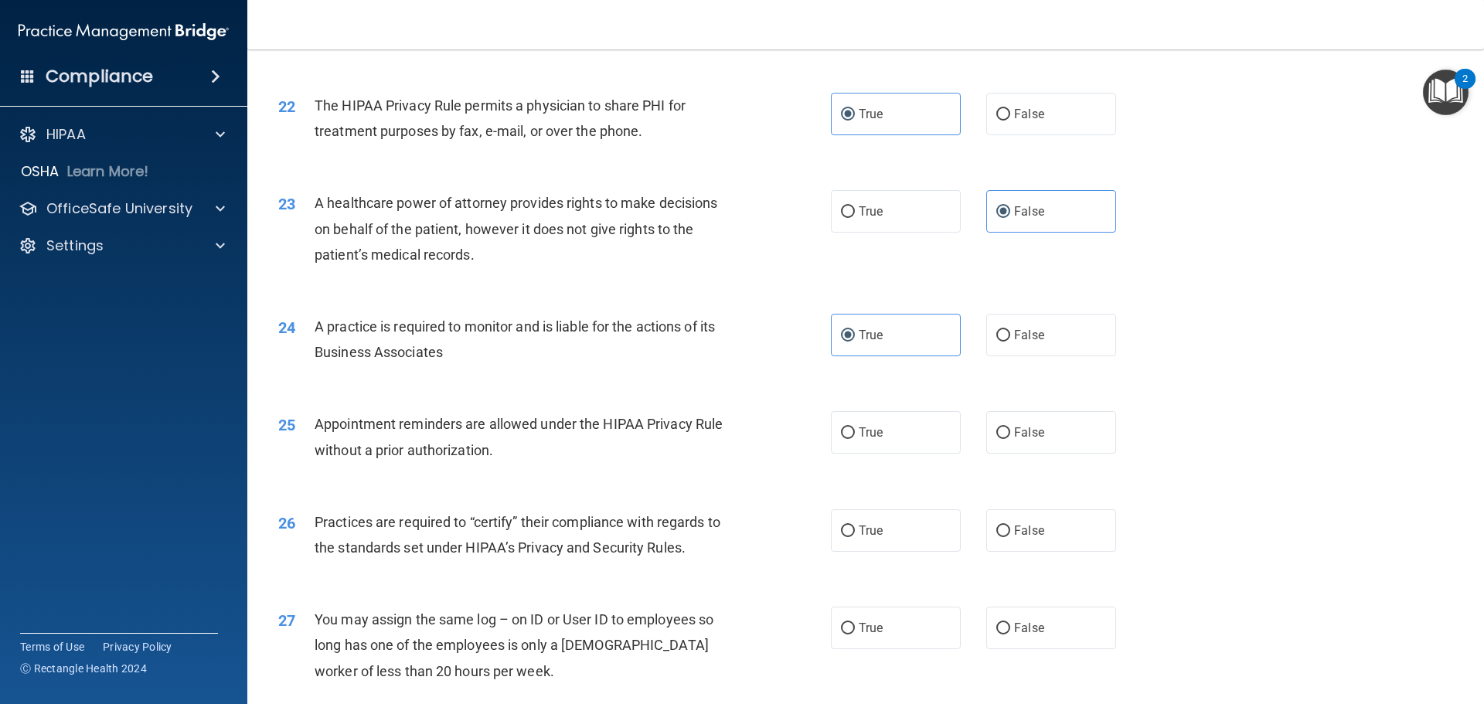
scroll to position [2473, 0]
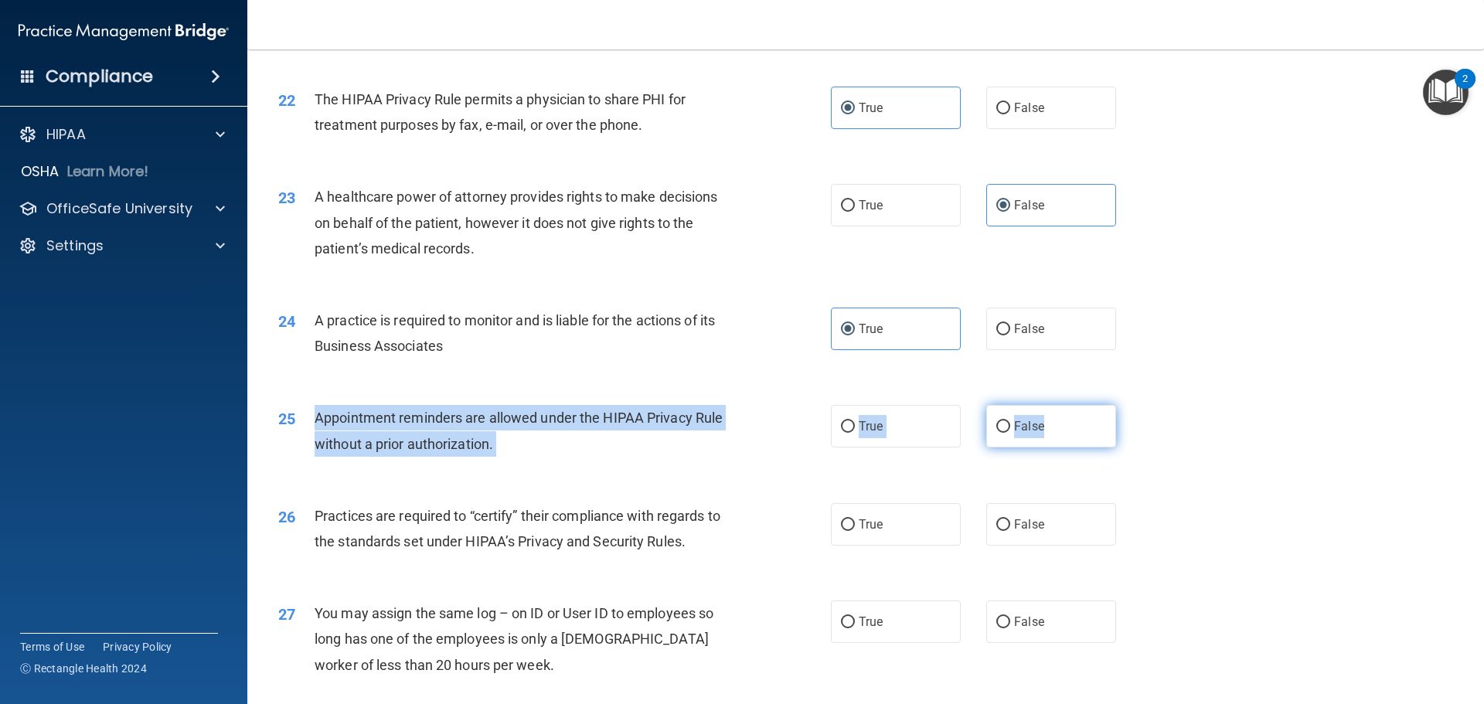
drag, startPoint x: 315, startPoint y: 417, endPoint x: 1050, endPoint y: 443, distance: 734.8
click at [1142, 405] on ng-form "25 Appointment reminders are allowed under the HIPAA Privacy Rule without a pri…" at bounding box center [1142, 405] width 0 height 0
drag, startPoint x: 738, startPoint y: 430, endPoint x: 747, endPoint y: 428, distance: 8.6
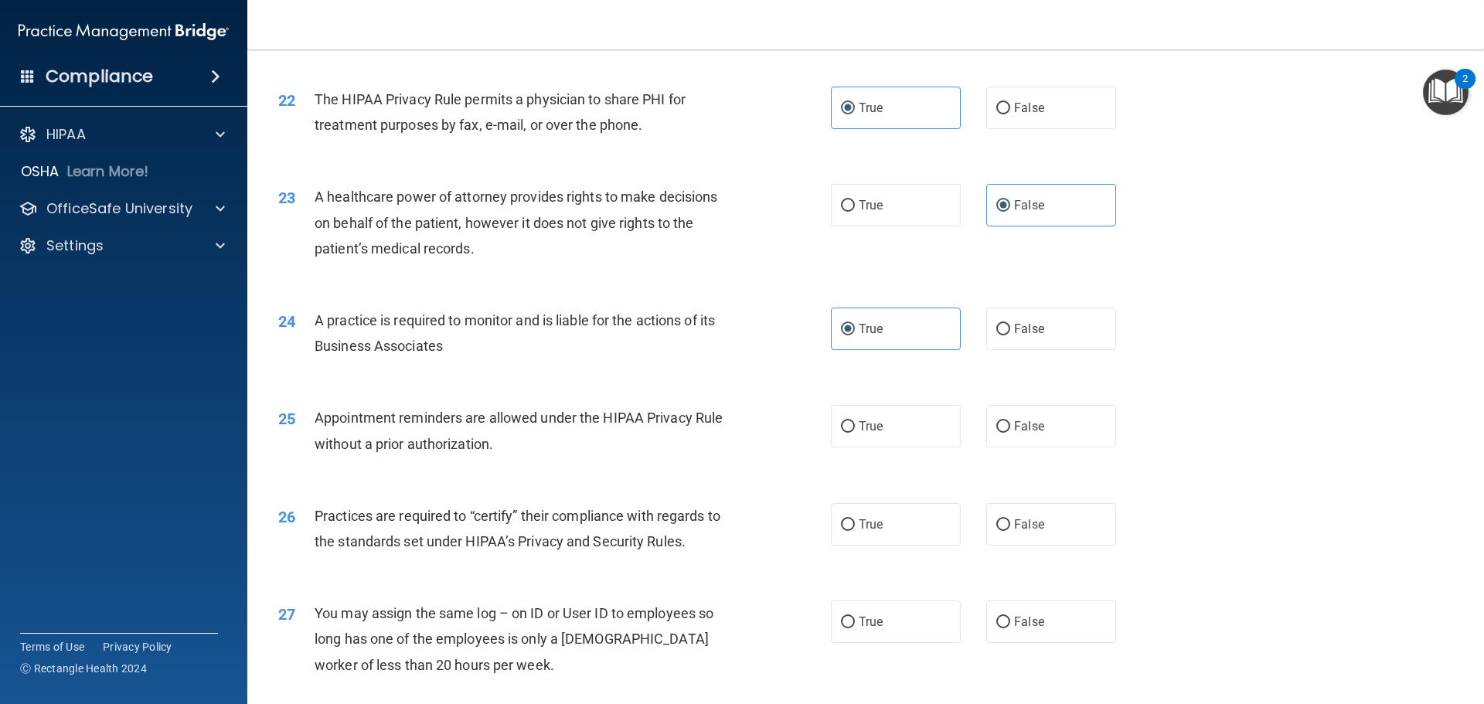
click at [576, 491] on div "26 Practices are required to “certify” their compliance with regards to the sta…" at bounding box center [866, 532] width 1198 height 97
click at [899, 427] on label "True" at bounding box center [896, 426] width 130 height 43
click at [855, 427] on input "True" at bounding box center [848, 427] width 14 height 12
radio input "true"
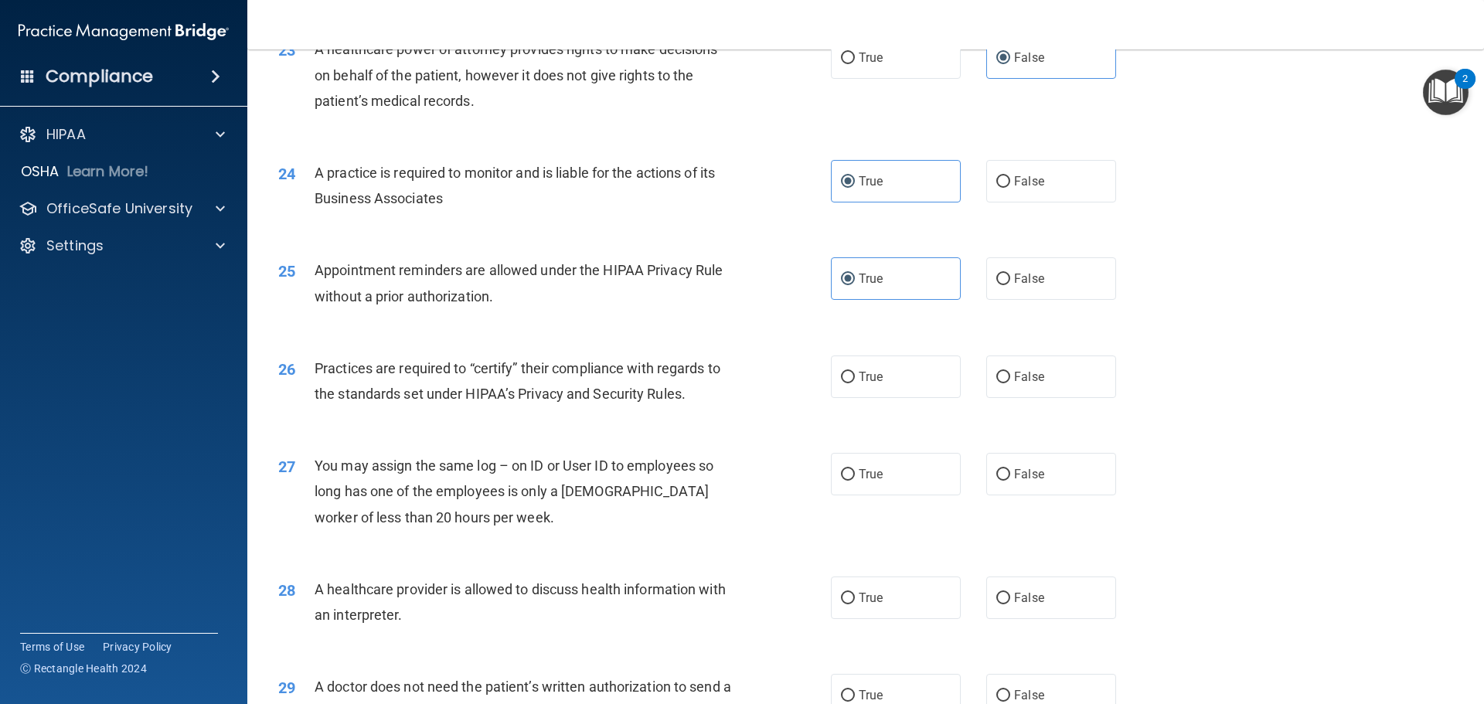
scroll to position [2628, 0]
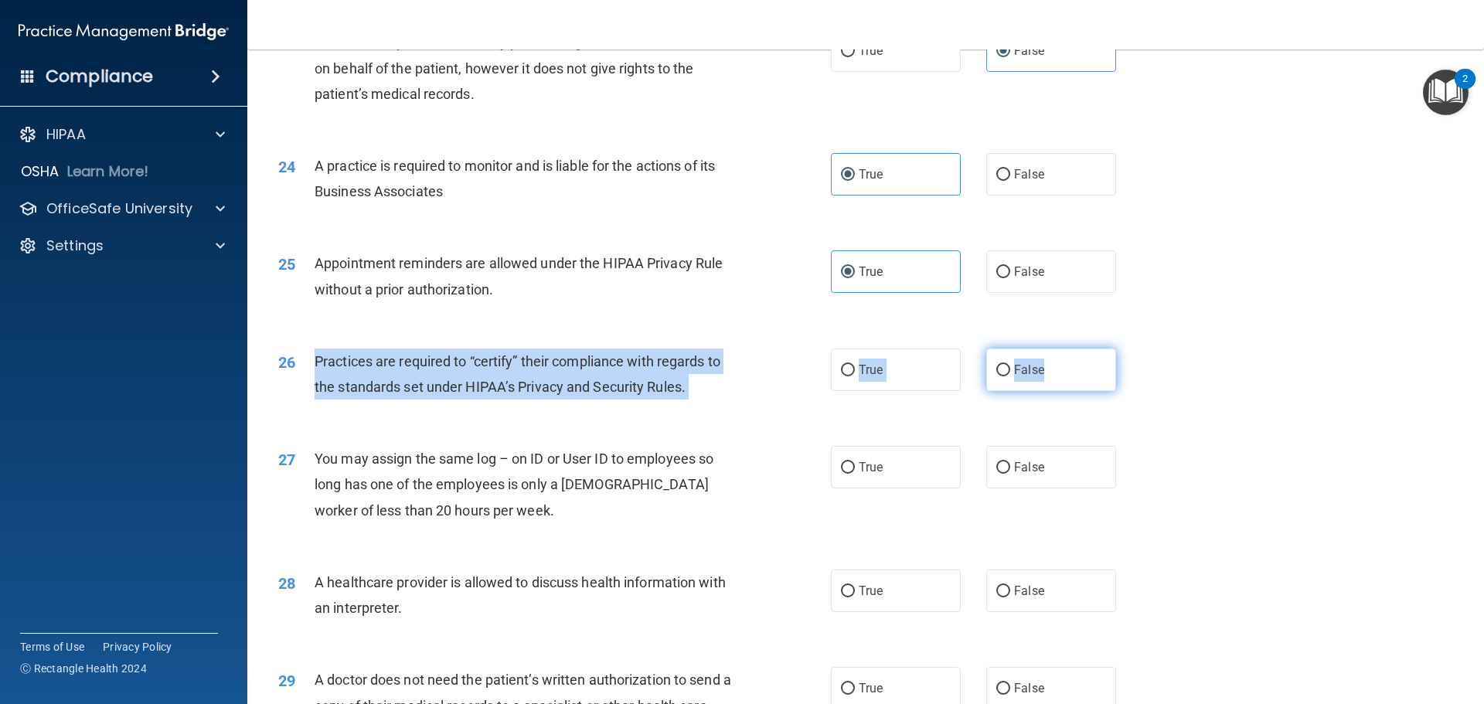
drag, startPoint x: 308, startPoint y: 362, endPoint x: 1087, endPoint y: 390, distance: 778.8
click at [1142, 349] on ng-form "26 Practices are required to “certify” their compliance with regards to the sta…" at bounding box center [1142, 349] width 0 height 0
click at [811, 400] on div "26 Practices are required to “certify” their compliance with regards to the sta…" at bounding box center [554, 378] width 599 height 59
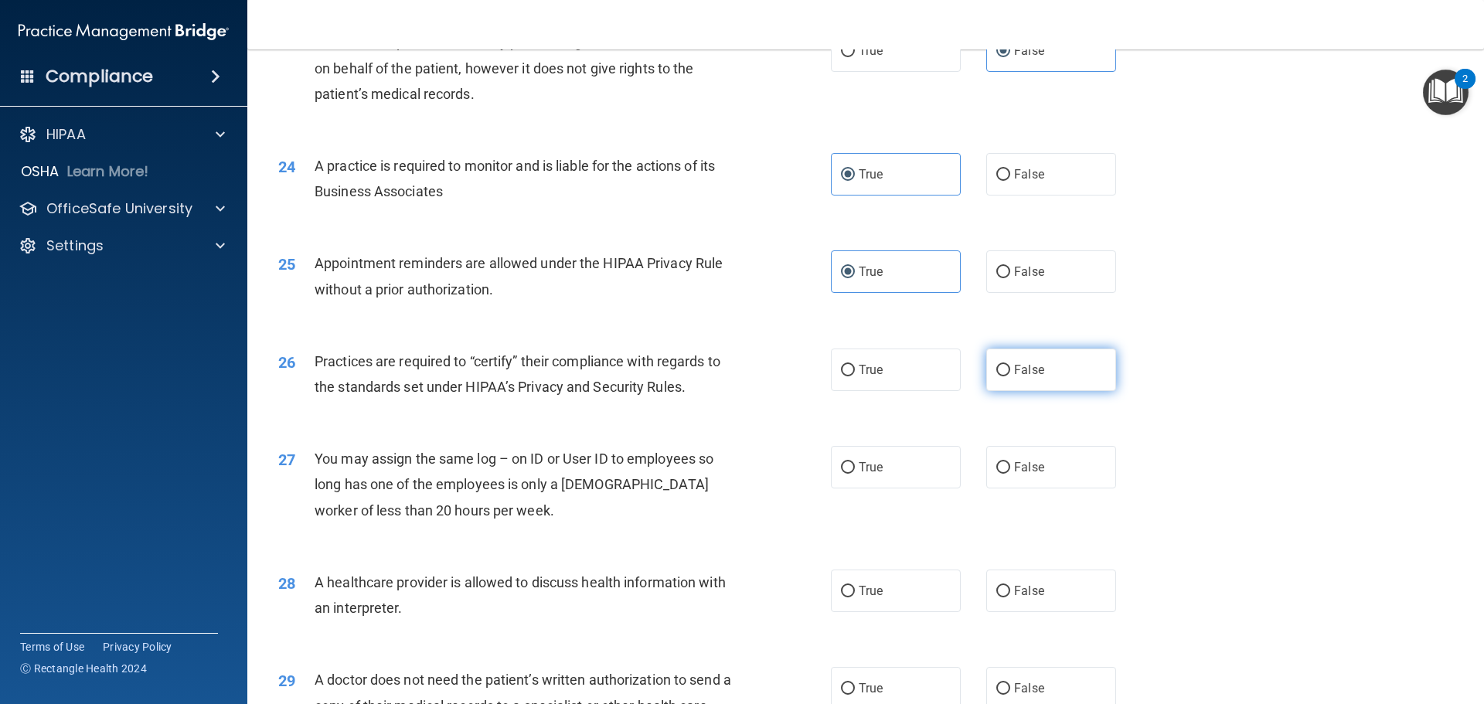
click at [1037, 371] on label "False" at bounding box center [1051, 370] width 130 height 43
click at [1010, 371] on input "False" at bounding box center [1003, 371] width 14 height 12
radio input "true"
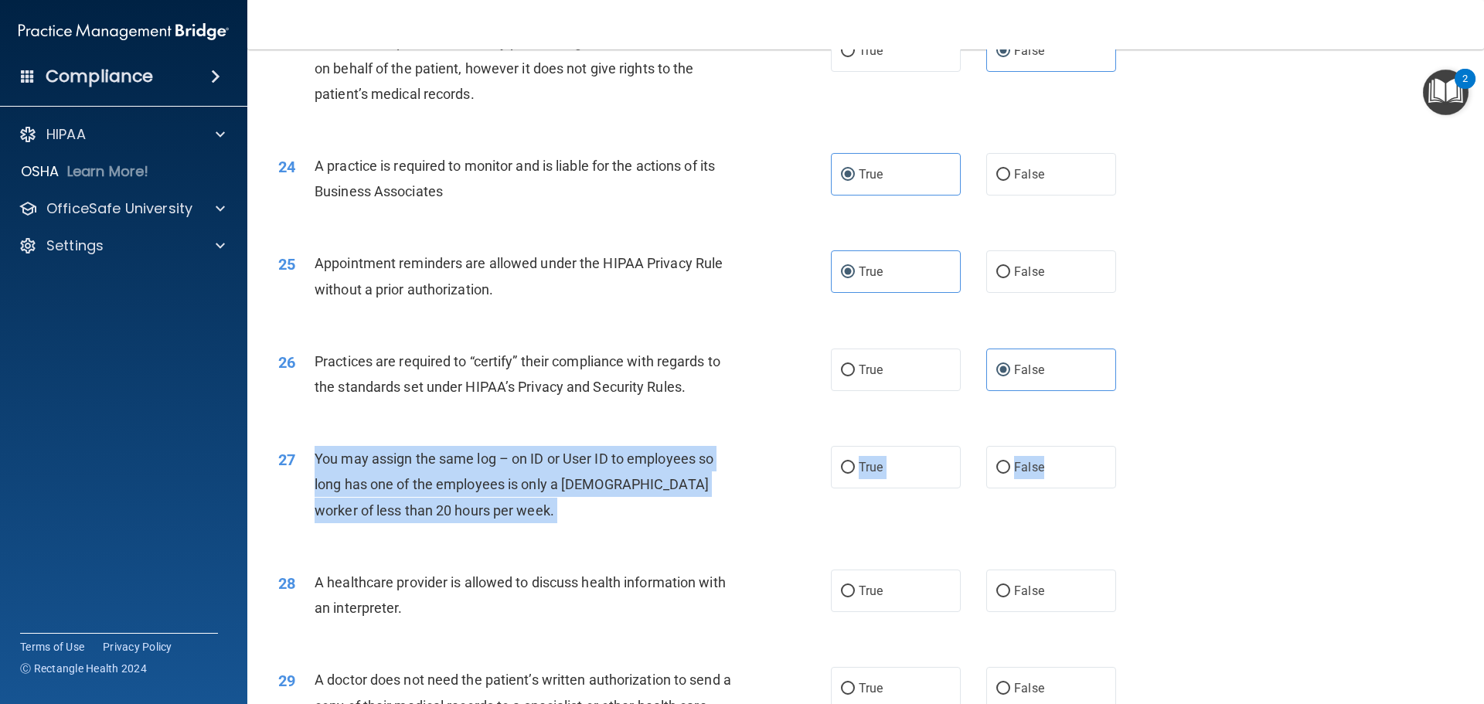
drag, startPoint x: 305, startPoint y: 460, endPoint x: 912, endPoint y: 514, distance: 609.9
click at [1142, 446] on ng-form "27 You may assign the same log – on ID or User ID to employees so long has one …" at bounding box center [1142, 446] width 0 height 0
click at [1037, 477] on label "False" at bounding box center [1051, 467] width 130 height 43
click at [1010, 474] on input "False" at bounding box center [1003, 468] width 14 height 12
radio input "true"
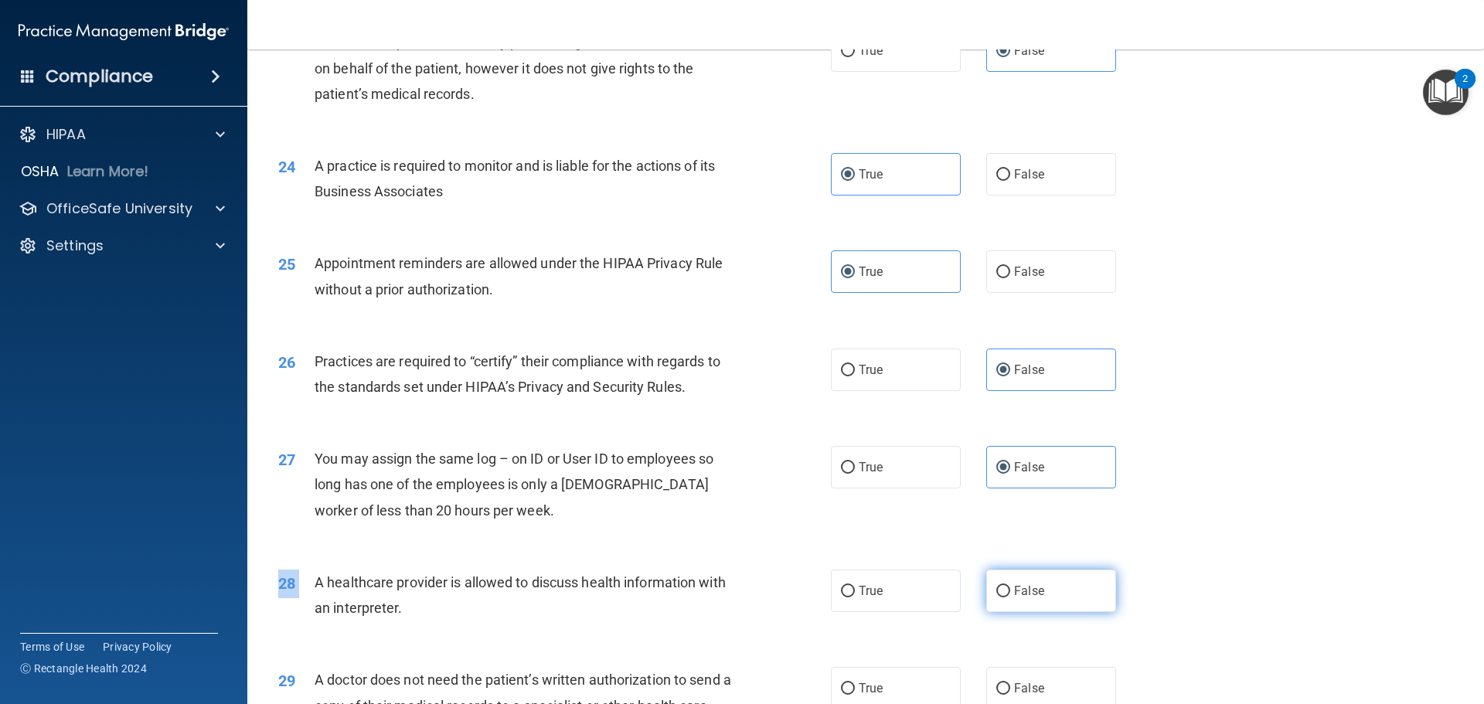
drag, startPoint x: 314, startPoint y: 580, endPoint x: 1098, endPoint y: 608, distance: 785.0
click at [1090, 612] on div "28 A healthcare provider is allowed to discuss health information with an inter…" at bounding box center [866, 598] width 1198 height 97
drag, startPoint x: 670, startPoint y: 638, endPoint x: 534, endPoint y: 587, distance: 145.0
click at [666, 634] on div "28 A healthcare provider is allowed to discuss health information with an inter…" at bounding box center [866, 598] width 1198 height 97
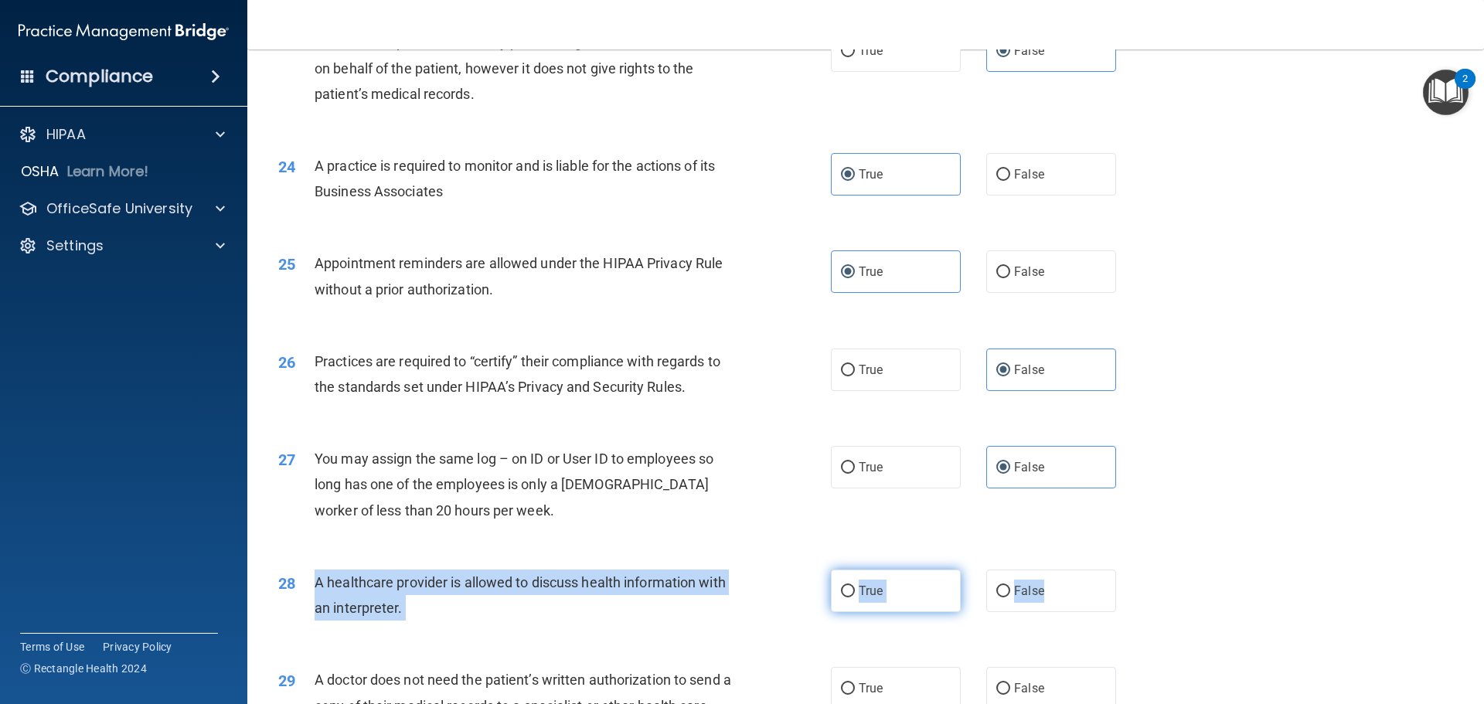
drag, startPoint x: 313, startPoint y: 583, endPoint x: 884, endPoint y: 605, distance: 571.6
click at [1142, 570] on ng-form "28 A healthcare provider is allowed to discuss health information with an inter…" at bounding box center [1142, 570] width 0 height 0
click at [849, 593] on label "True" at bounding box center [896, 591] width 130 height 43
click at [849, 593] on input "True" at bounding box center [848, 592] width 14 height 12
radio input "true"
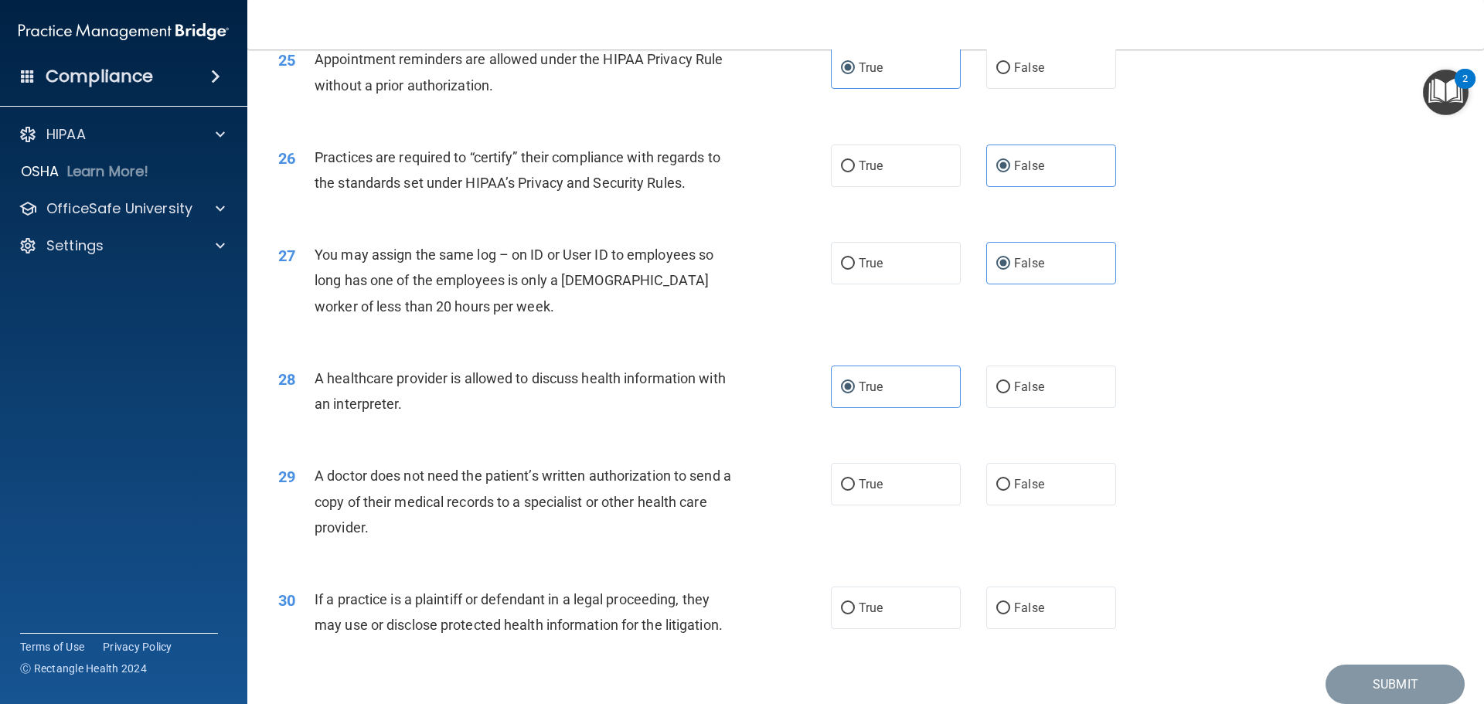
scroll to position [2894, 0]
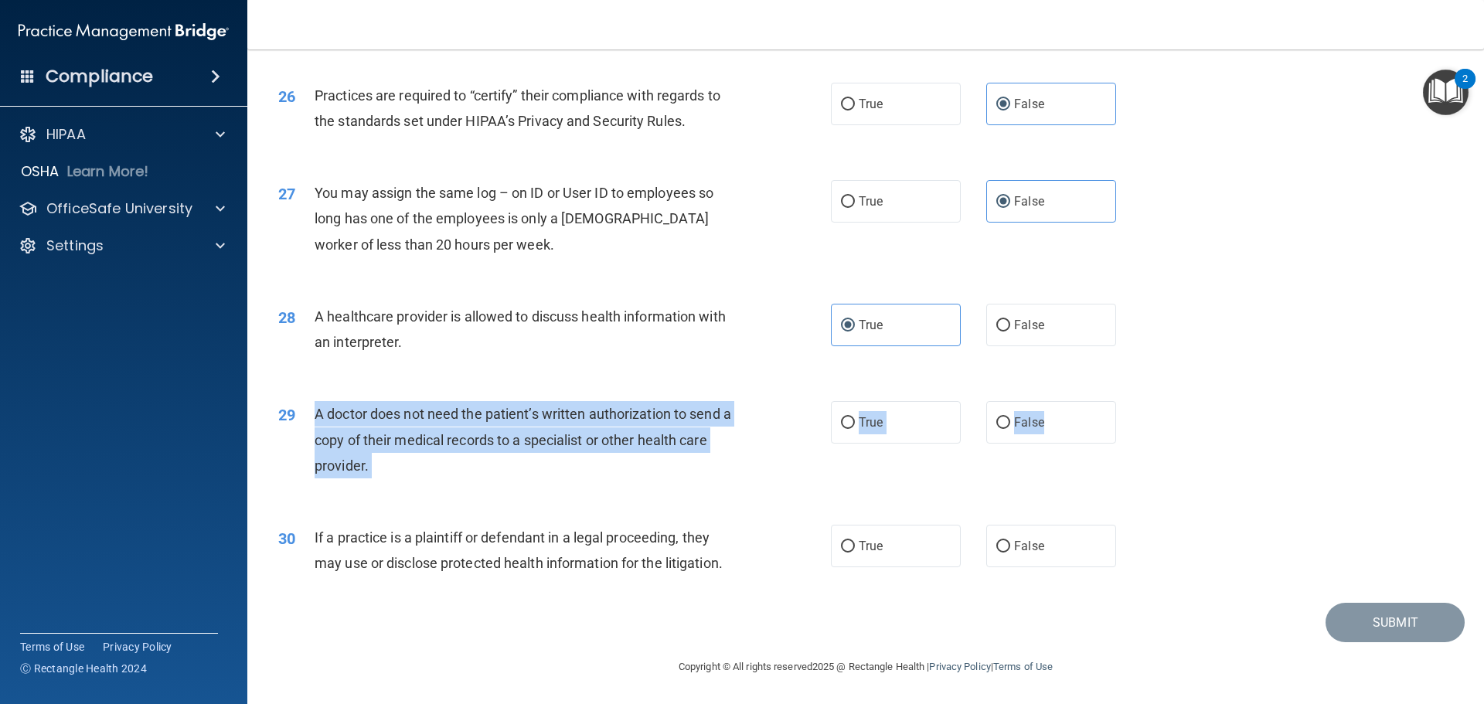
drag, startPoint x: 311, startPoint y: 416, endPoint x: 1059, endPoint y: 451, distance: 748.3
click at [1142, 401] on ng-form "29 A doctor does not need the patient’s written authorization to send a copy of…" at bounding box center [1142, 401] width 0 height 0
click at [845, 423] on input "True" at bounding box center [848, 423] width 14 height 12
radio input "true"
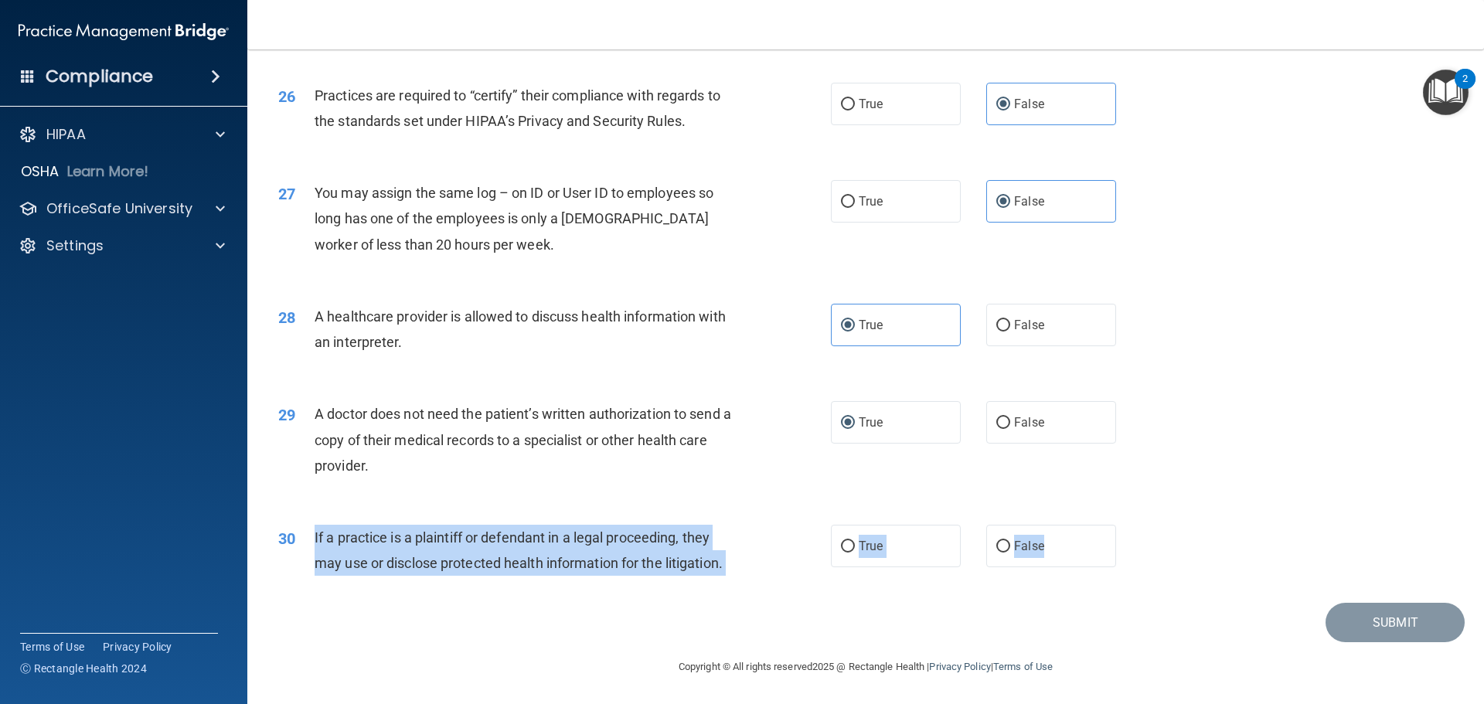
drag, startPoint x: 307, startPoint y: 539, endPoint x: 1018, endPoint y: 568, distance: 711.7
click at [1142, 525] on ng-form "30 If a practice is a plaintiff or defendant in a legal proceeding, they may us…" at bounding box center [1142, 525] width 0 height 0
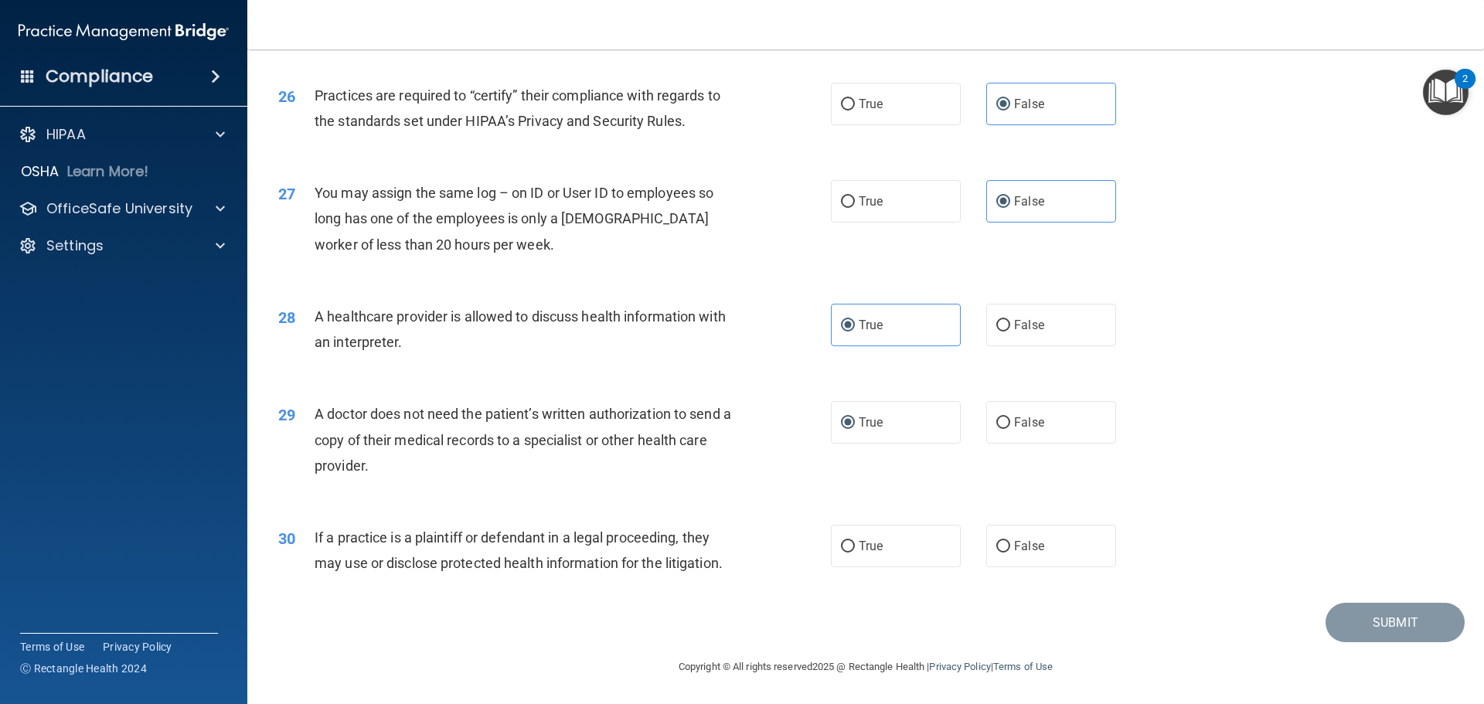
click at [438, 631] on div "Submit" at bounding box center [866, 622] width 1198 height 39
click at [850, 553] on label "True" at bounding box center [896, 546] width 130 height 43
click at [850, 553] on input "True" at bounding box center [848, 547] width 14 height 12
radio input "true"
click at [1431, 628] on button "Submit" at bounding box center [1395, 622] width 139 height 39
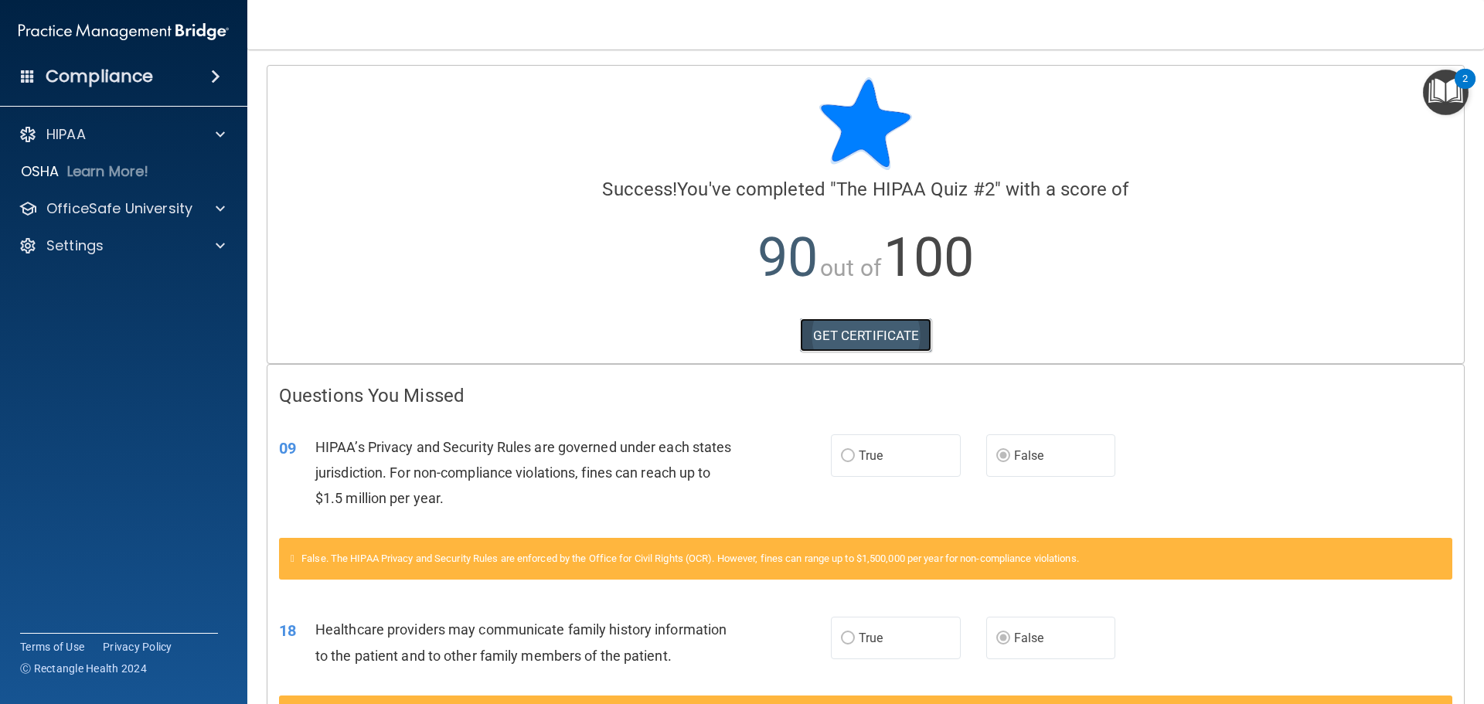
click at [862, 343] on link "GET CERTIFICATE" at bounding box center [866, 335] width 132 height 34
click at [211, 130] on div at bounding box center [218, 134] width 39 height 19
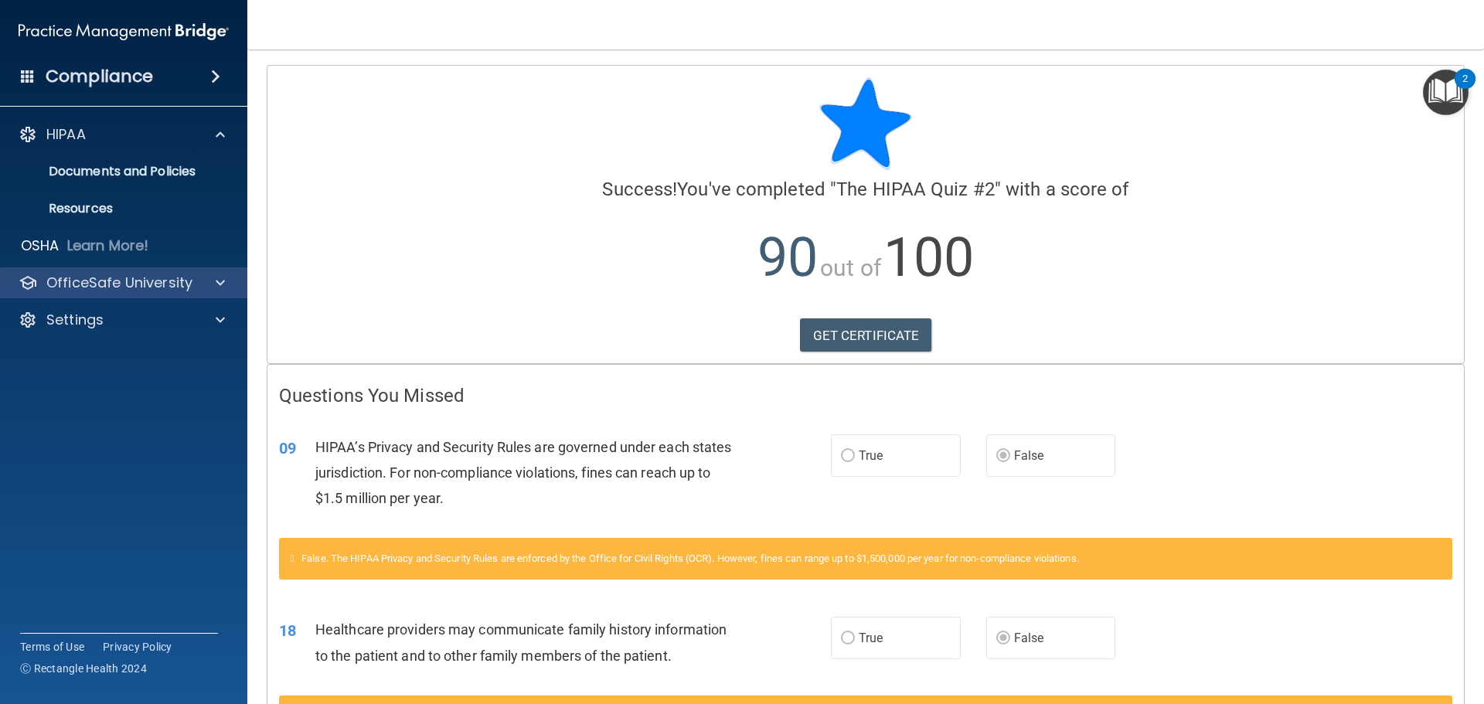
click at [217, 297] on div "OfficeSafe University" at bounding box center [124, 282] width 248 height 31
click at [221, 279] on span at bounding box center [220, 283] width 9 height 19
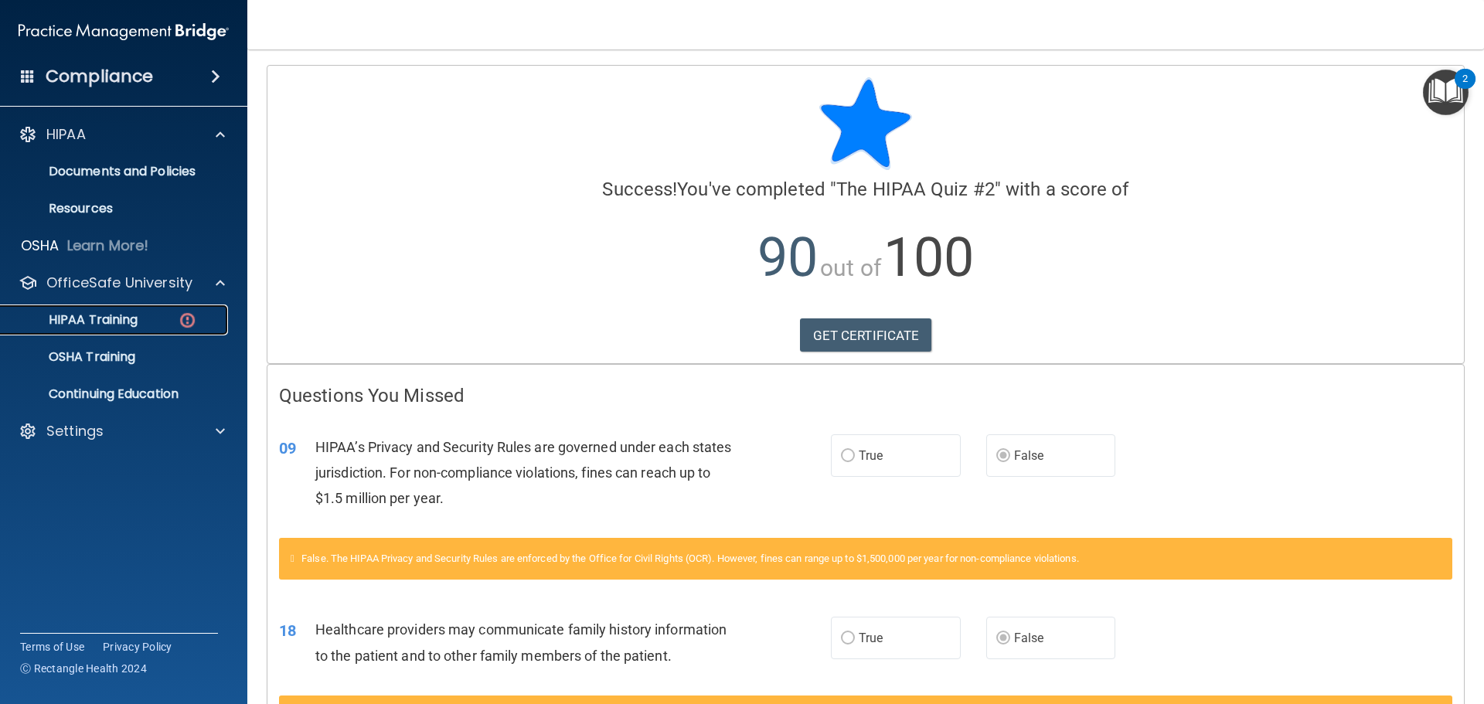
click at [139, 317] on div "HIPAA Training" at bounding box center [115, 319] width 211 height 15
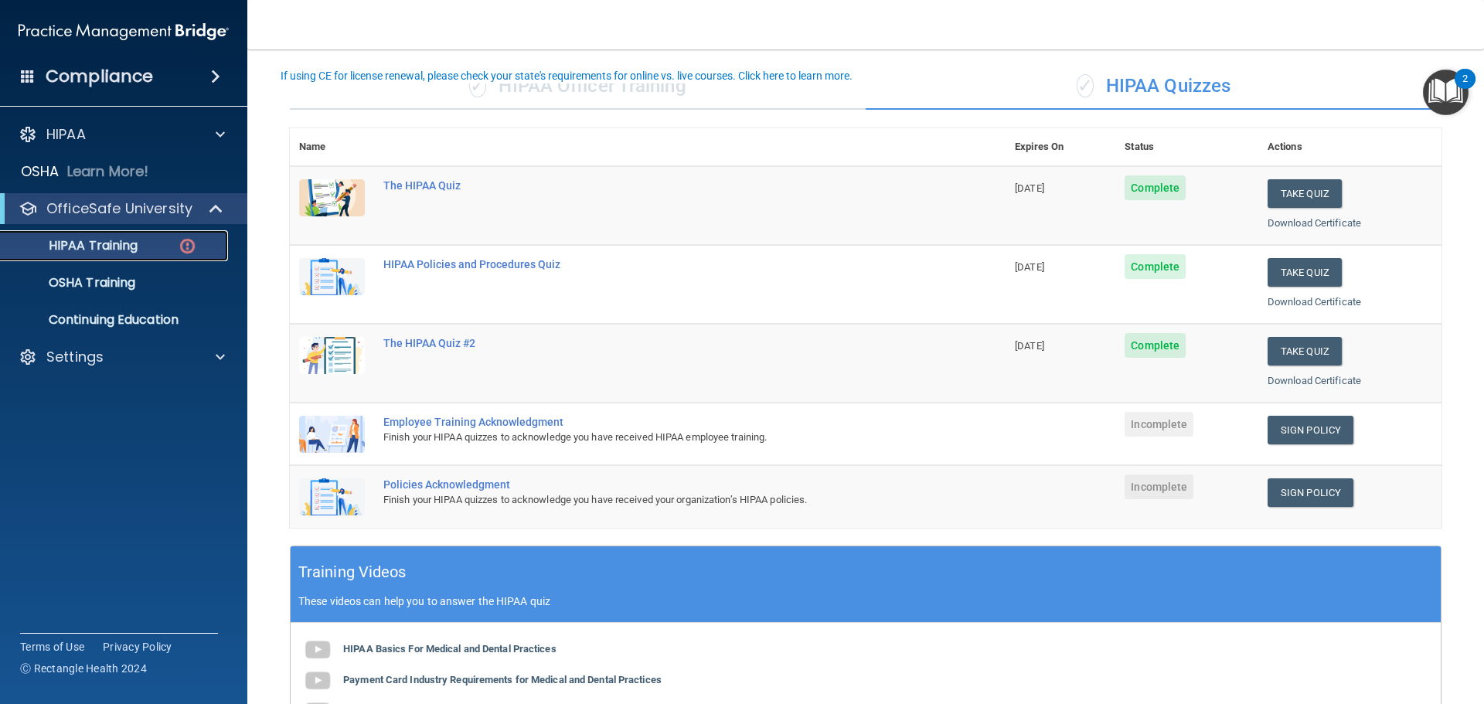
scroll to position [155, 0]
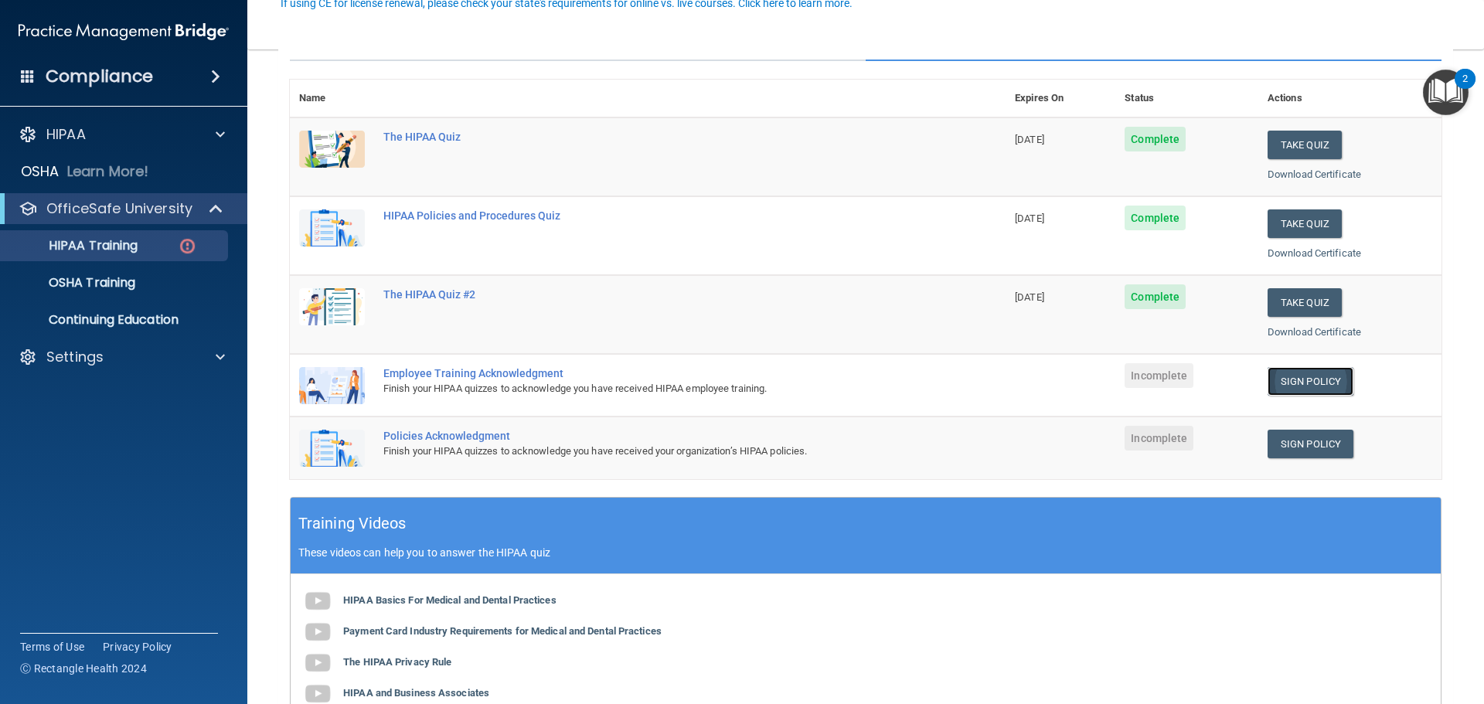
click at [1282, 386] on link "Sign Policy" at bounding box center [1311, 381] width 86 height 29
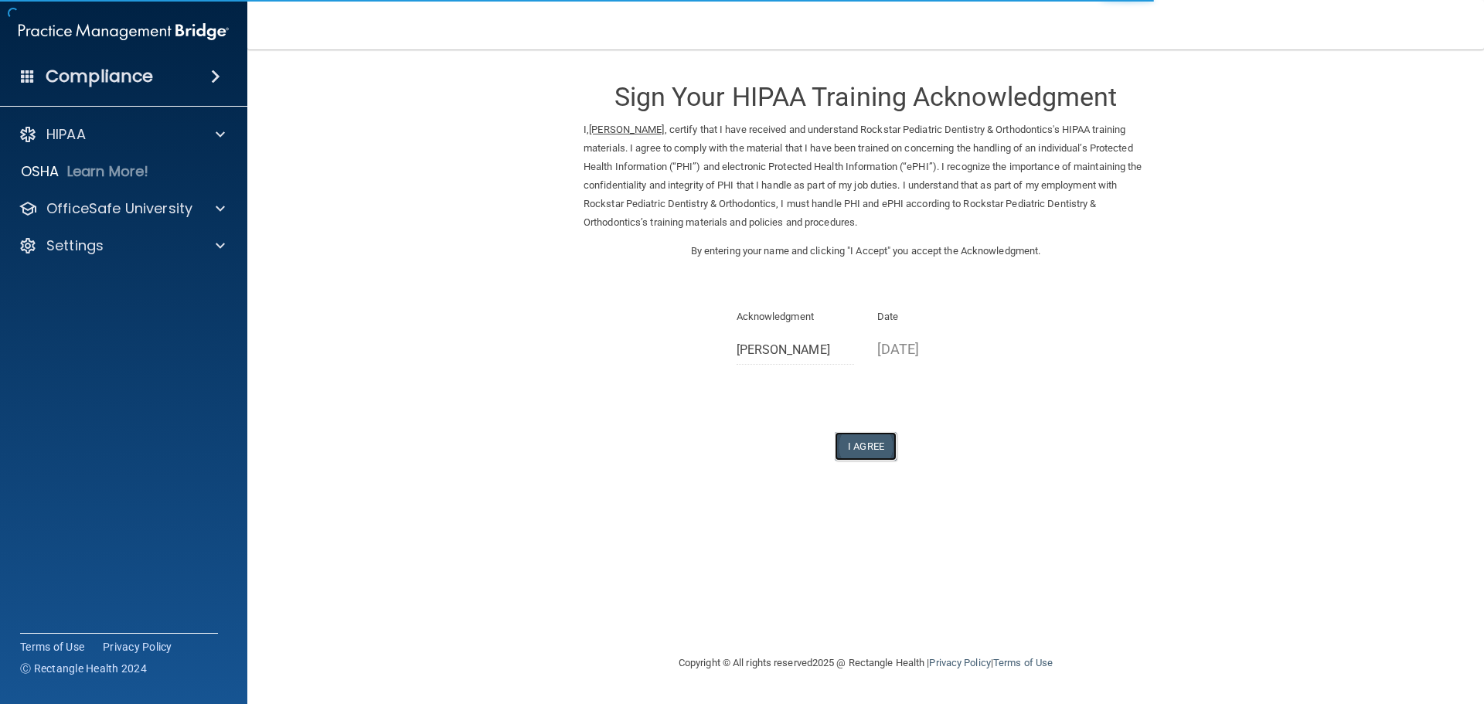
click at [884, 451] on button "I Agree" at bounding box center [866, 446] width 62 height 29
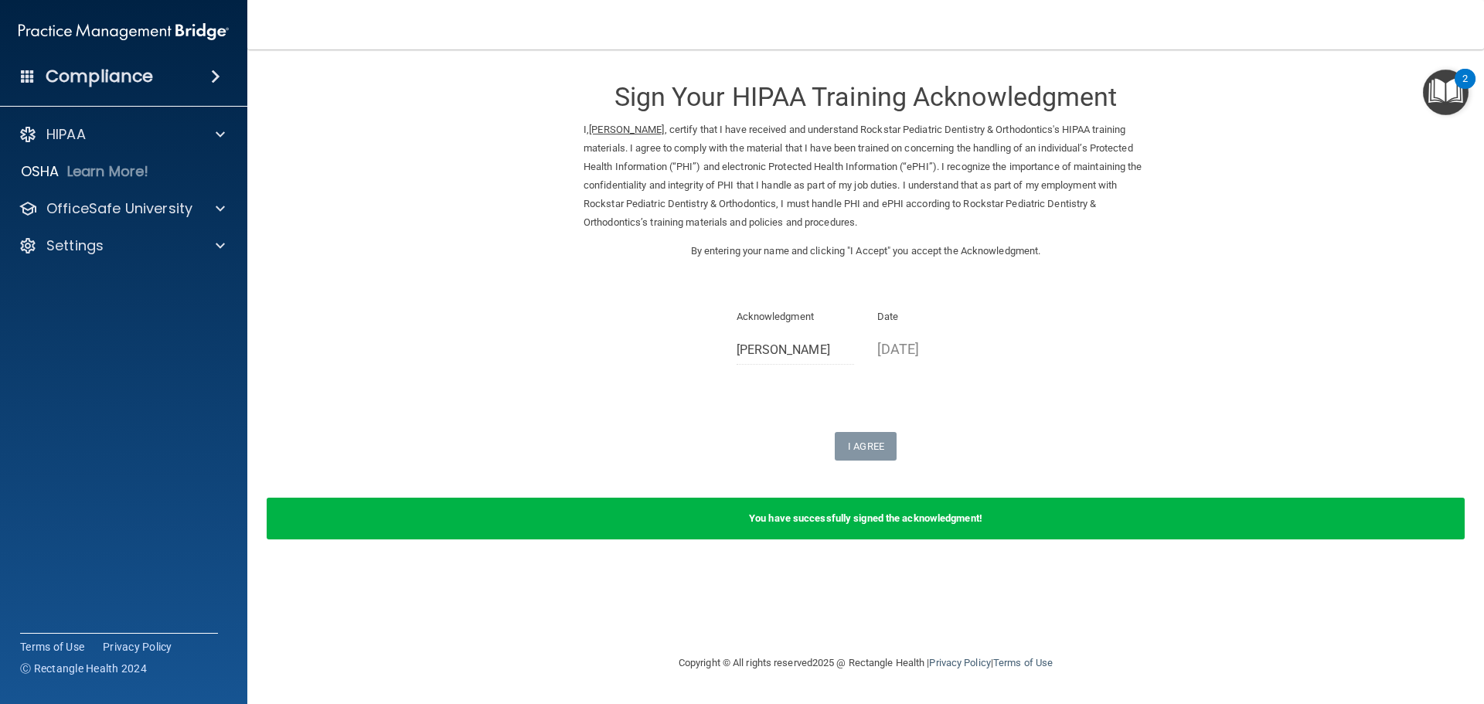
click at [1175, 366] on form "Sign Your HIPAA Training Acknowledgment I, Latasha Heckstall , certify that I h…" at bounding box center [865, 311] width 1175 height 493
click at [883, 460] on form "Sign Your HIPAA Training Acknowledgment I, Latasha Heckstall , certify that I h…" at bounding box center [865, 311] width 1175 height 493
click at [864, 349] on div "Acknowledgment Latasha Heckstall" at bounding box center [795, 342] width 141 height 69
click at [193, 204] on div "OfficeSafe University" at bounding box center [103, 208] width 192 height 19
click at [151, 249] on div "HIPAA Training" at bounding box center [115, 245] width 211 height 15
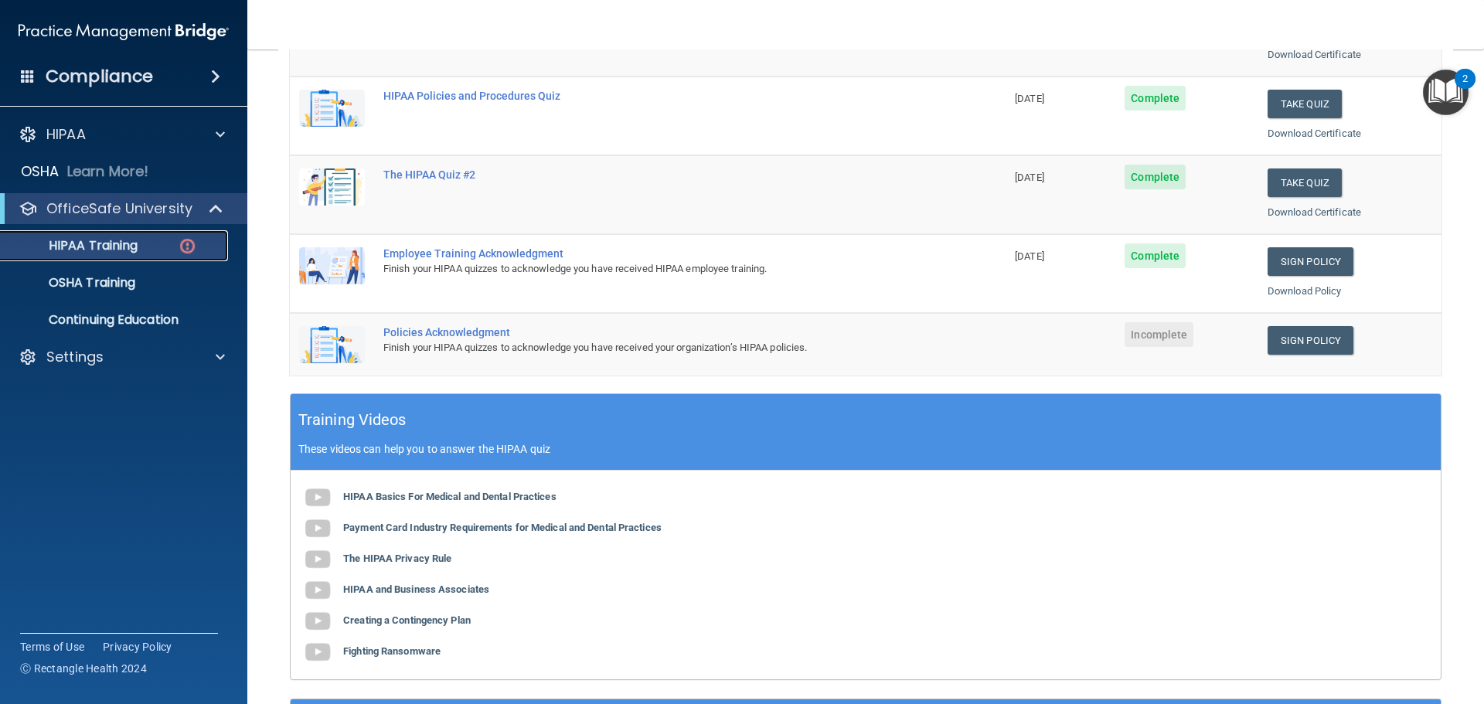
scroll to position [309, 0]
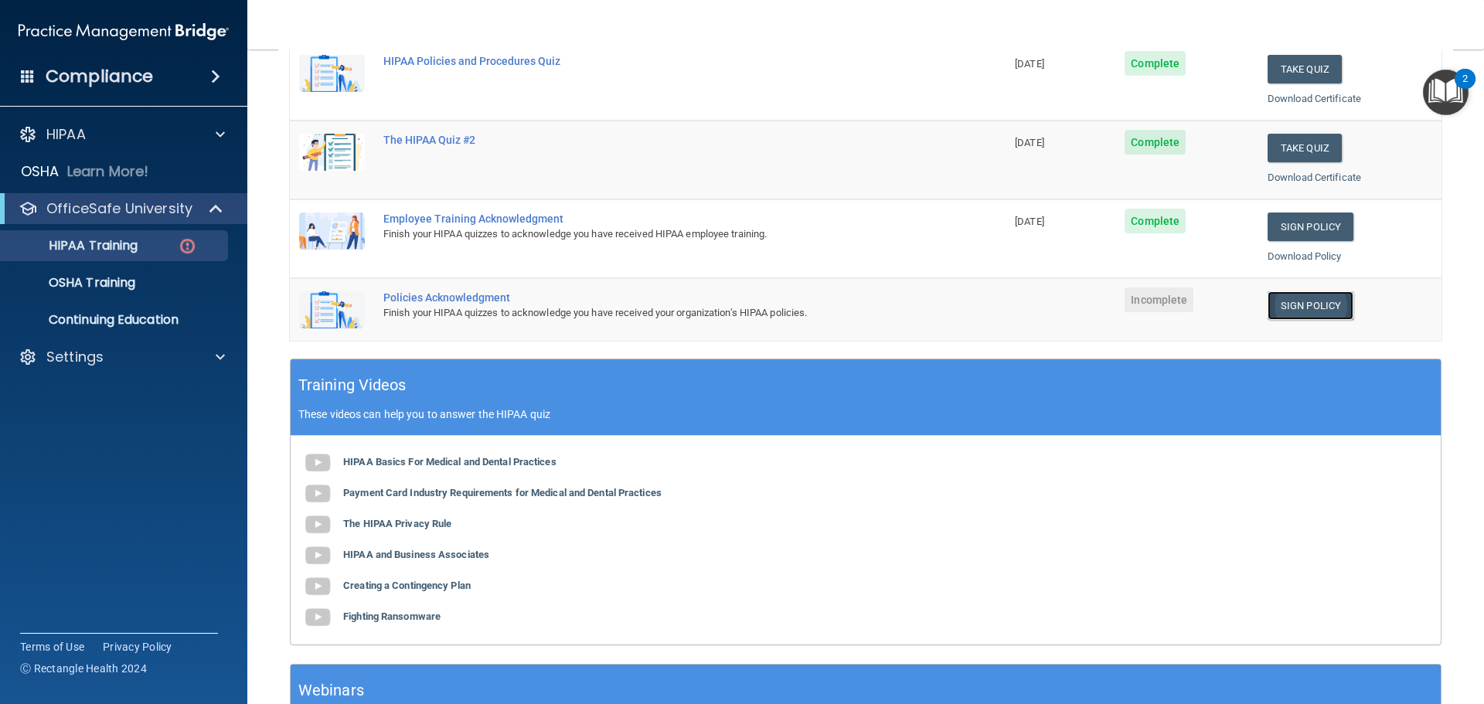
click at [1327, 305] on link "Sign Policy" at bounding box center [1311, 305] width 86 height 29
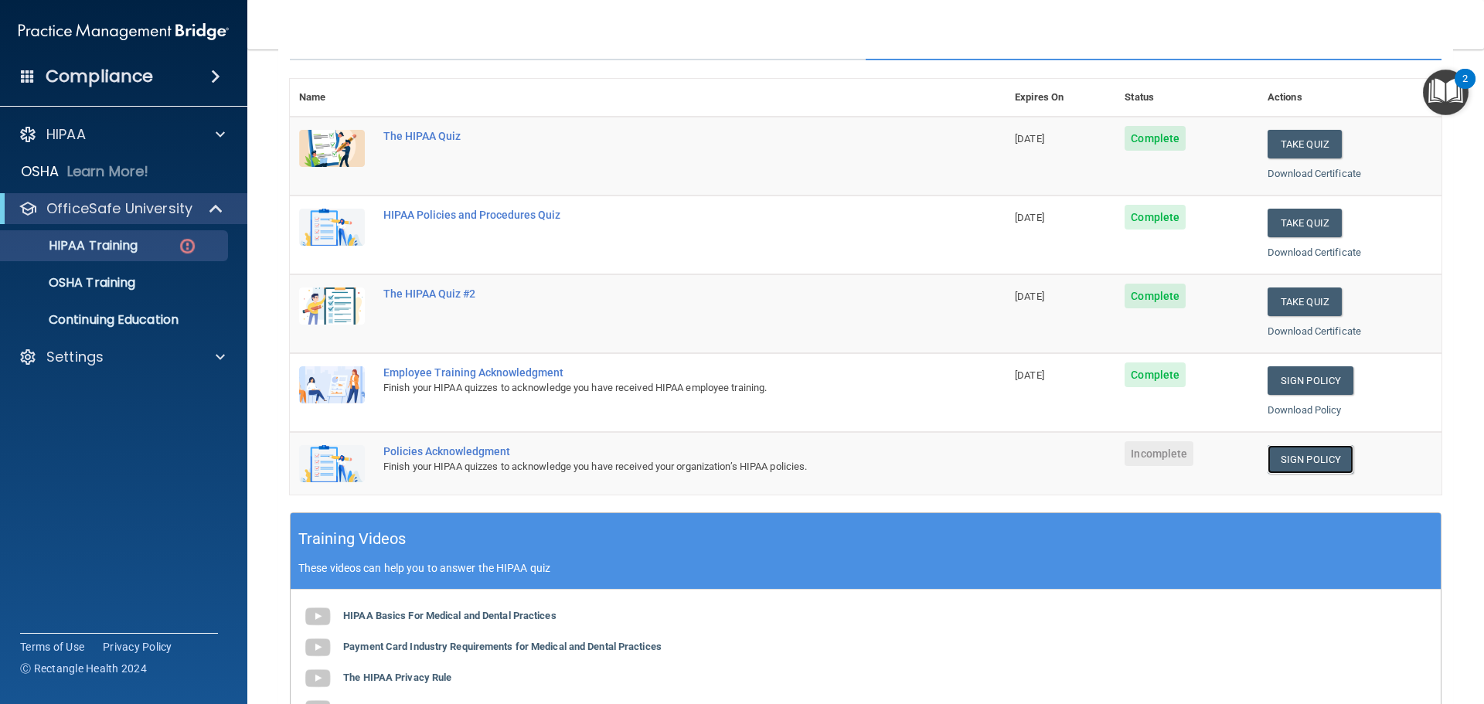
scroll to position [155, 0]
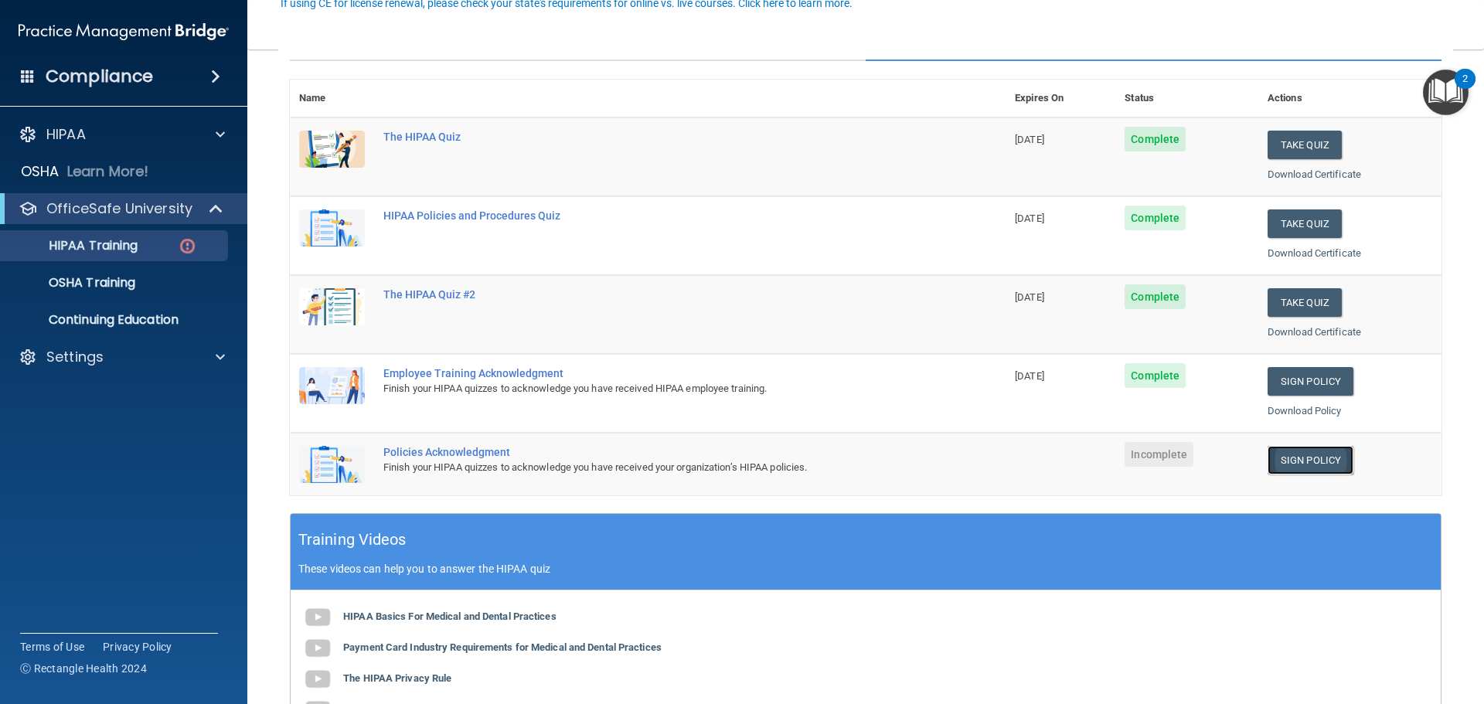
click at [1315, 458] on link "Sign Policy" at bounding box center [1311, 460] width 86 height 29
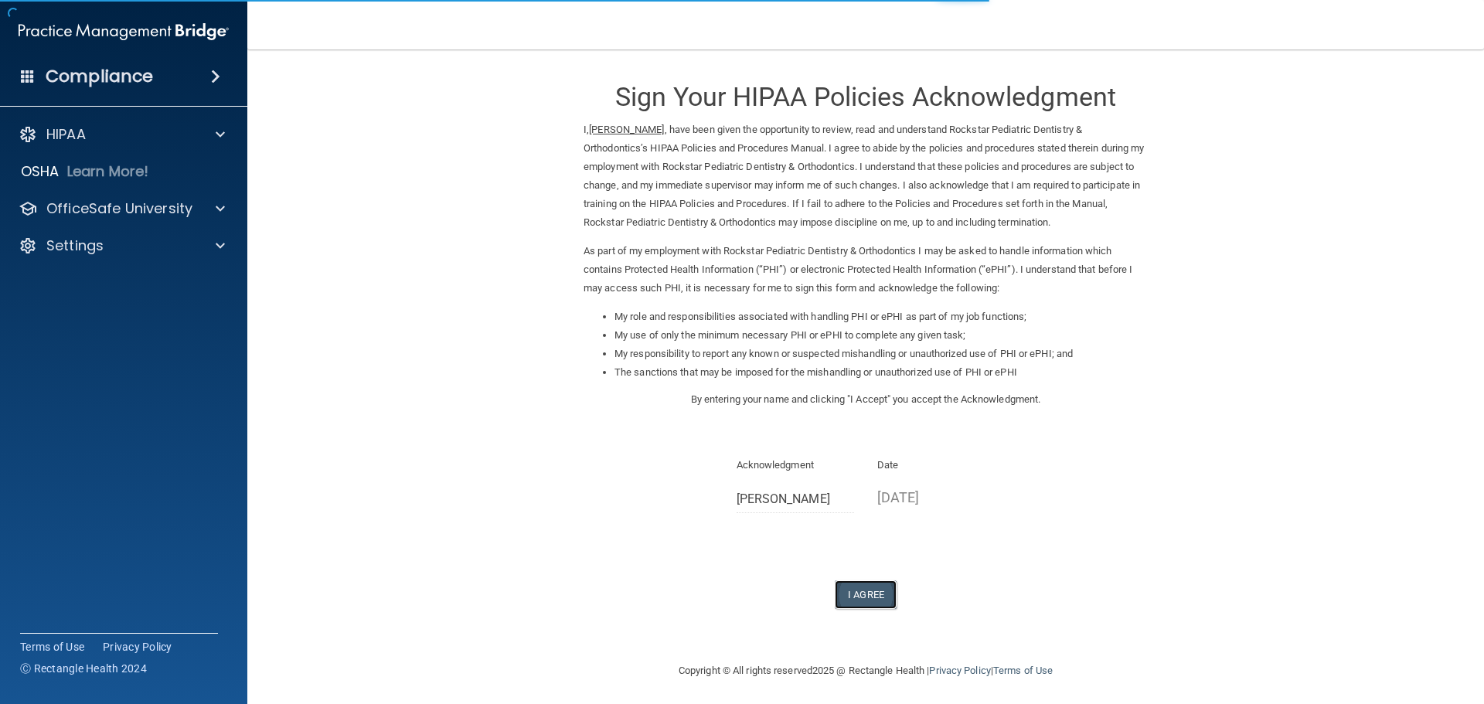
click at [867, 595] on button "I Agree" at bounding box center [866, 594] width 62 height 29
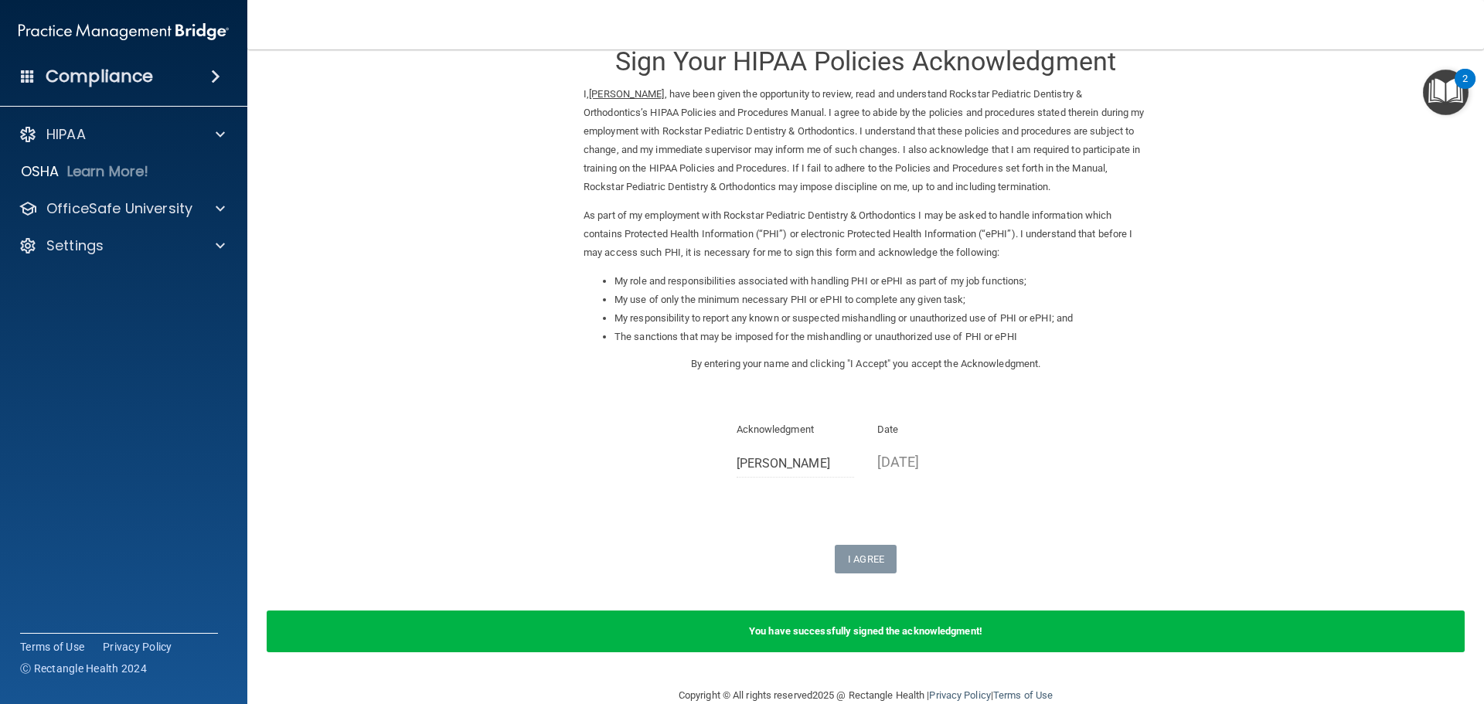
scroll to position [64, 0]
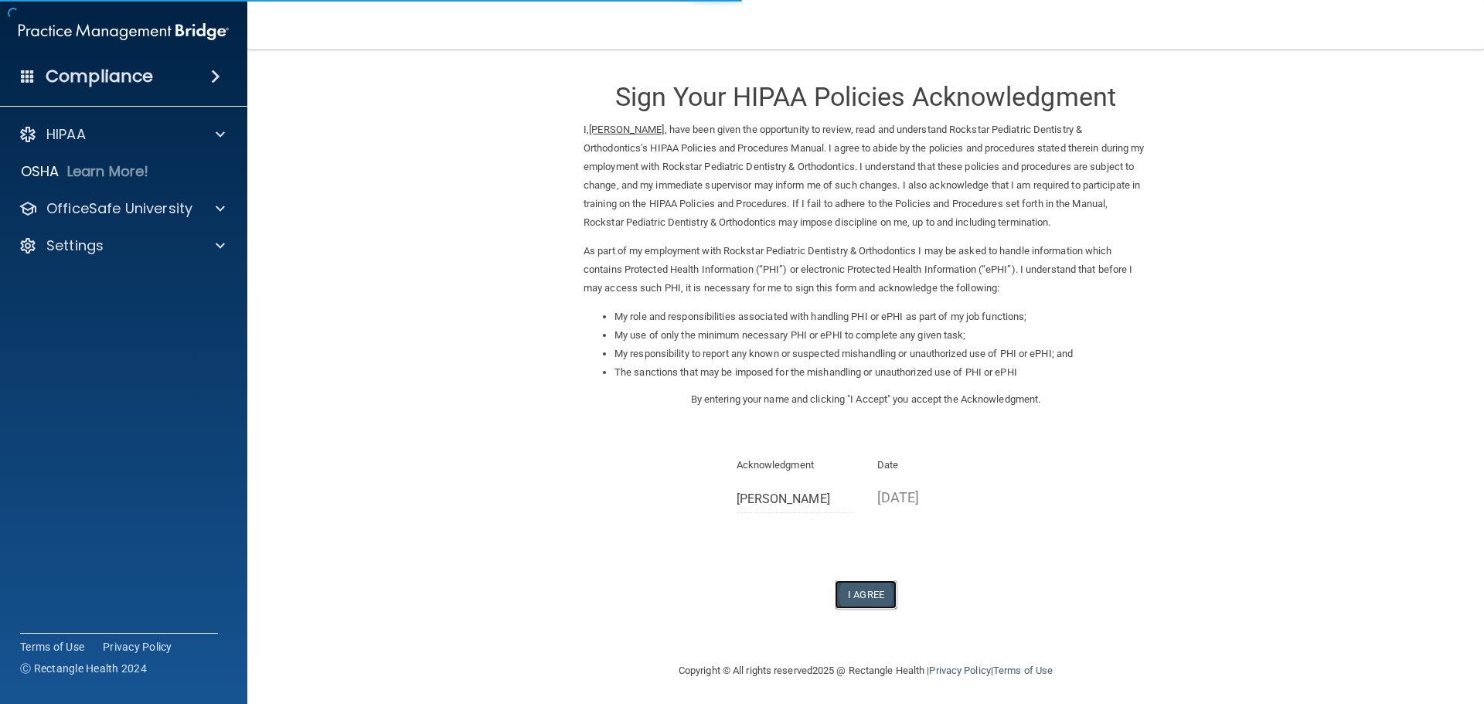
click at [855, 597] on button "I Agree" at bounding box center [866, 594] width 62 height 29
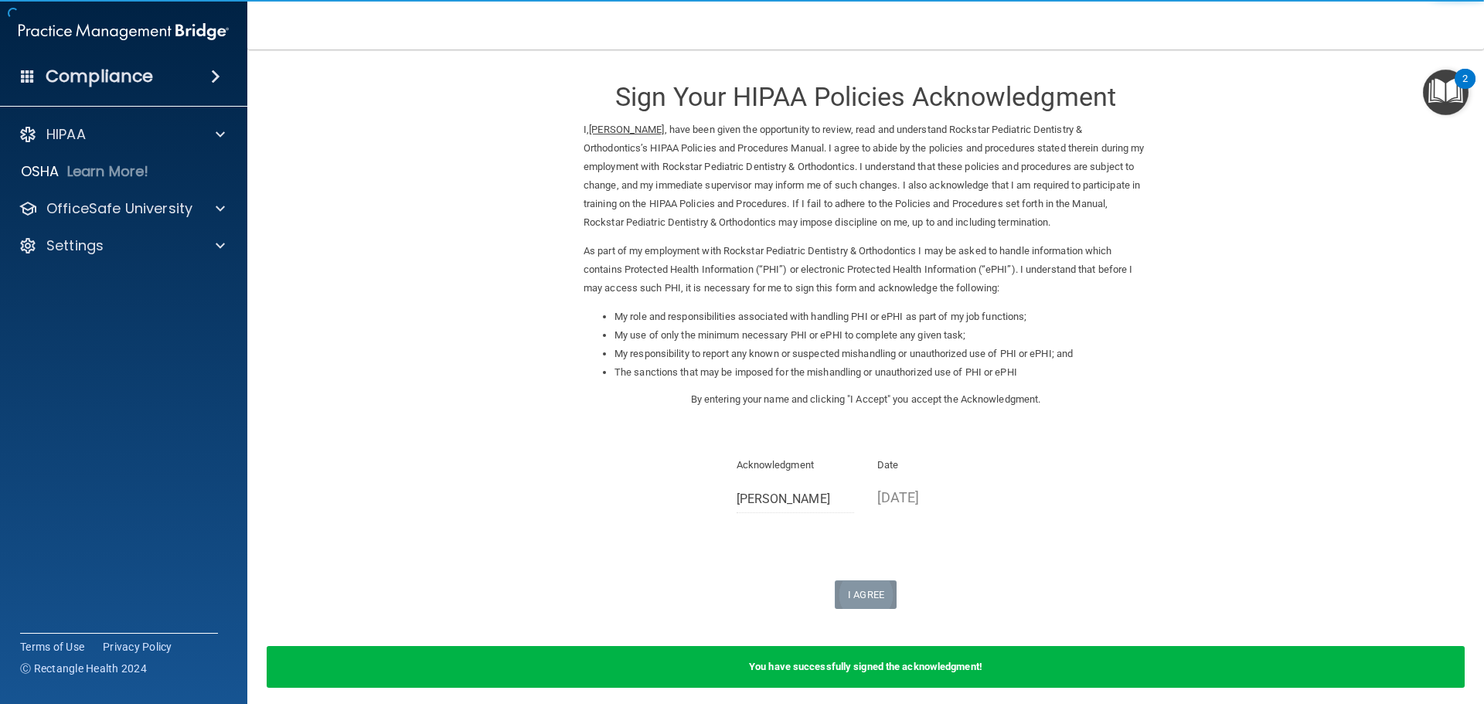
scroll to position [64, 0]
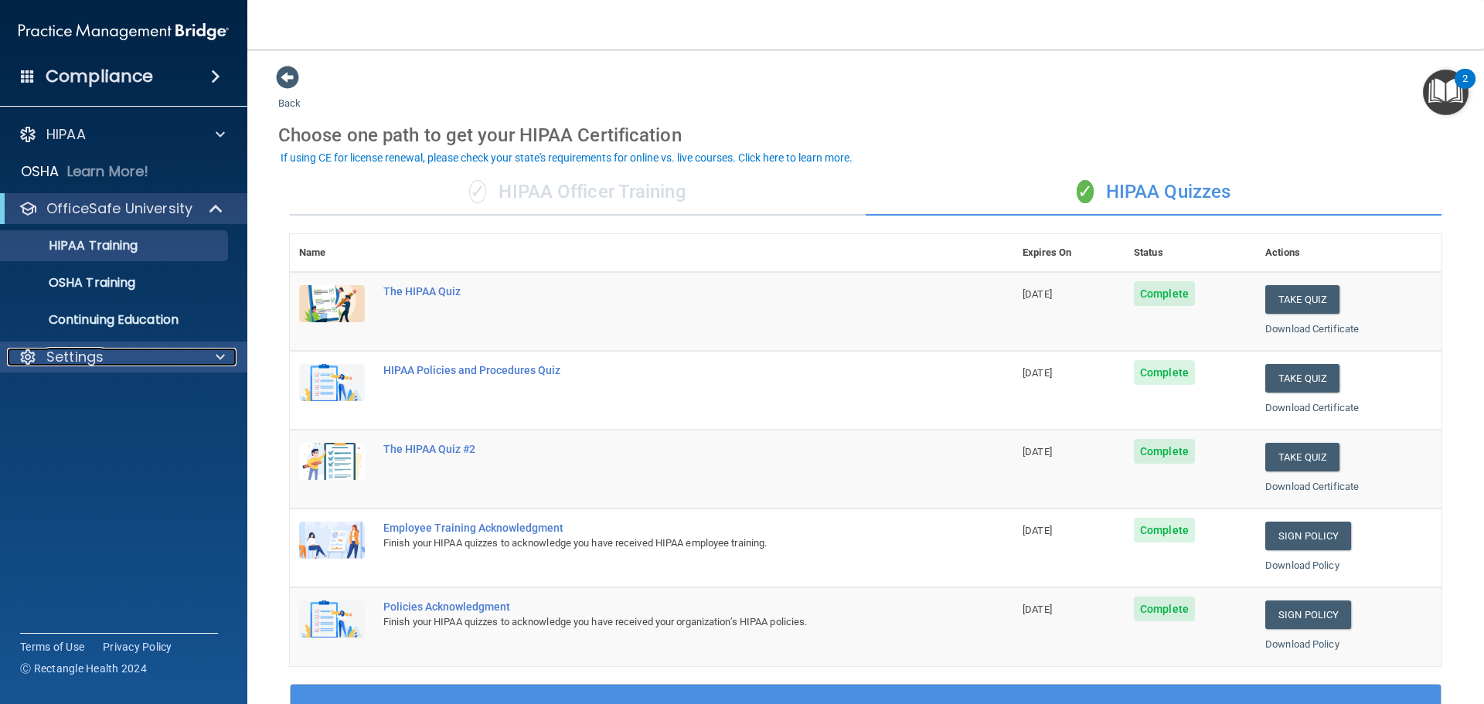
click at [207, 365] on div at bounding box center [218, 357] width 39 height 19
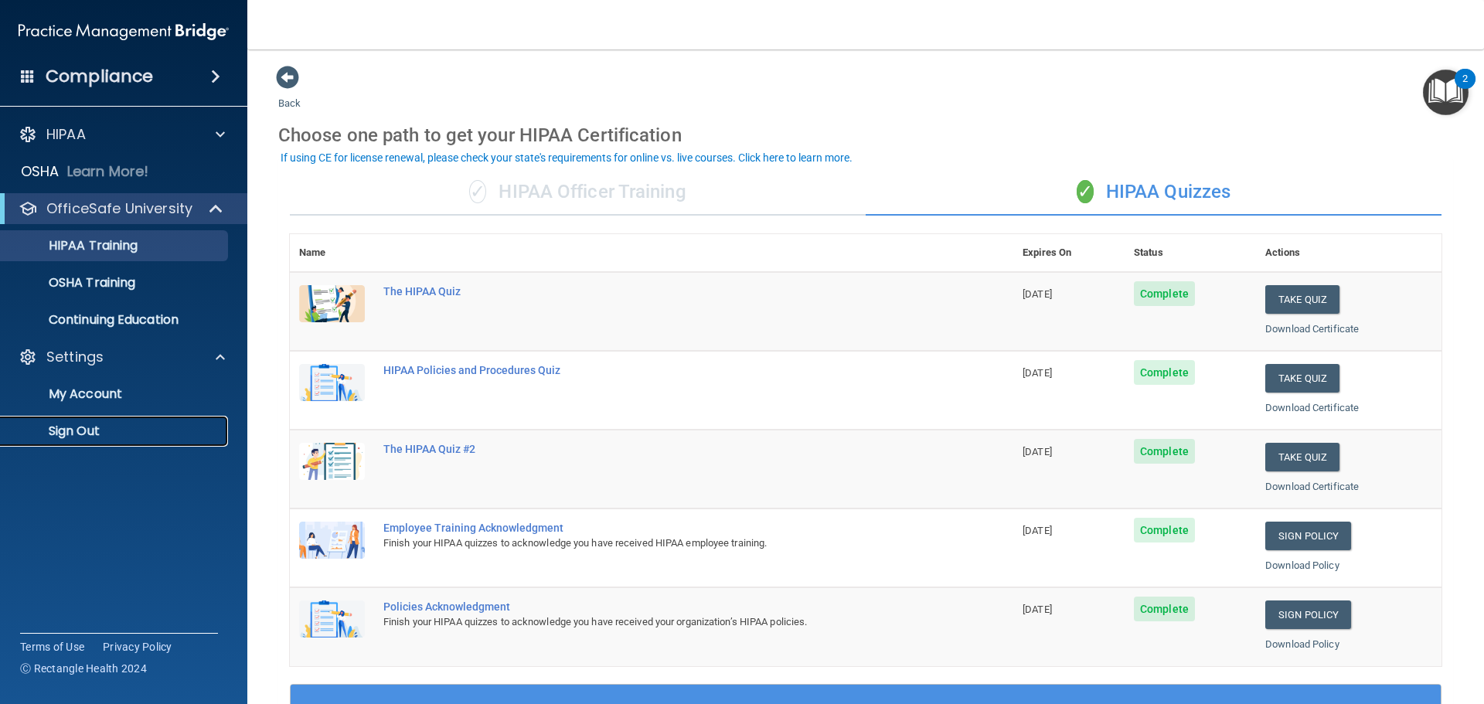
click at [142, 433] on p "Sign Out" at bounding box center [115, 431] width 211 height 15
